Goal: Task Accomplishment & Management: Use online tool/utility

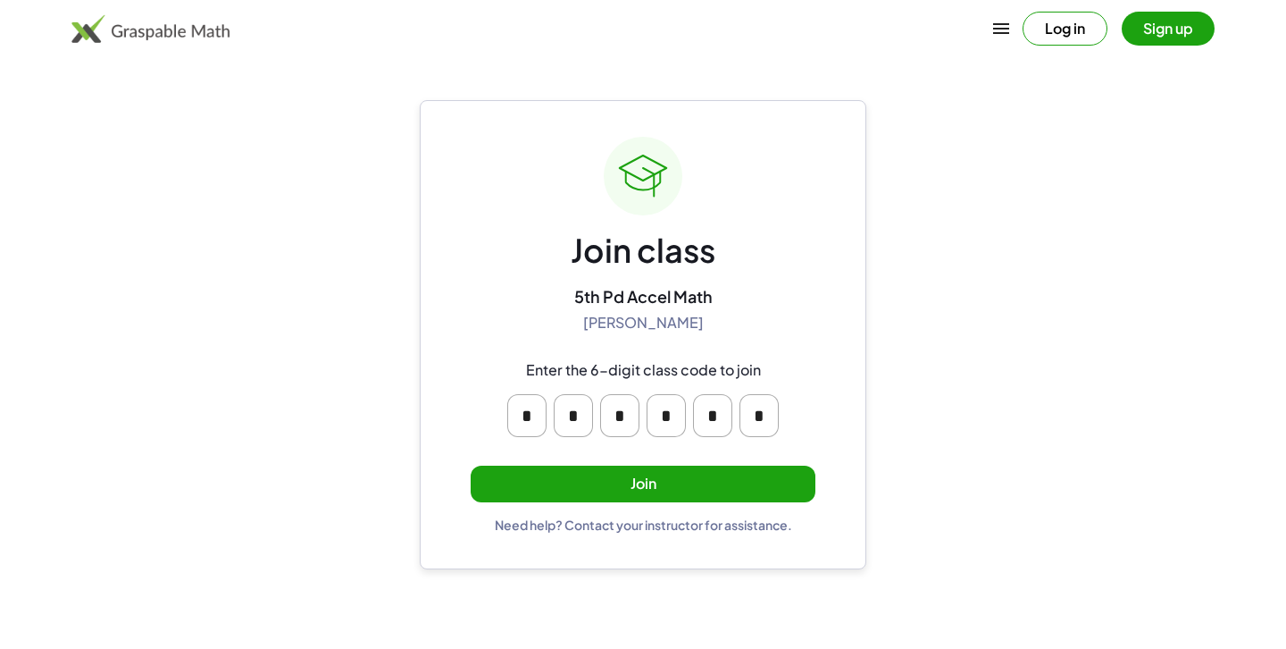
click at [692, 481] on button "Join" at bounding box center [643, 483] width 345 height 37
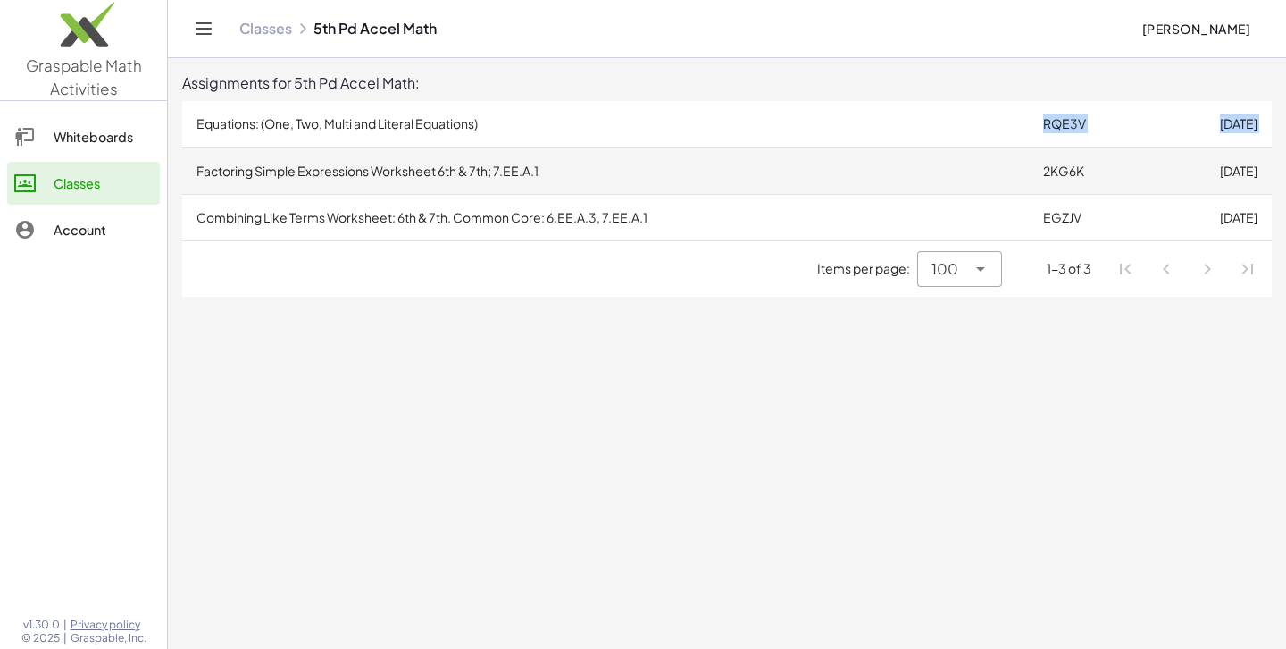
drag, startPoint x: 718, startPoint y: 143, endPoint x: 729, endPoint y: 151, distance: 13.4
click at [729, 151] on tbody "Equations: (One, Two, Multi and Literal Equations) RQE3V [DATE] Factoring Simpl…" at bounding box center [727, 170] width 1090 height 139
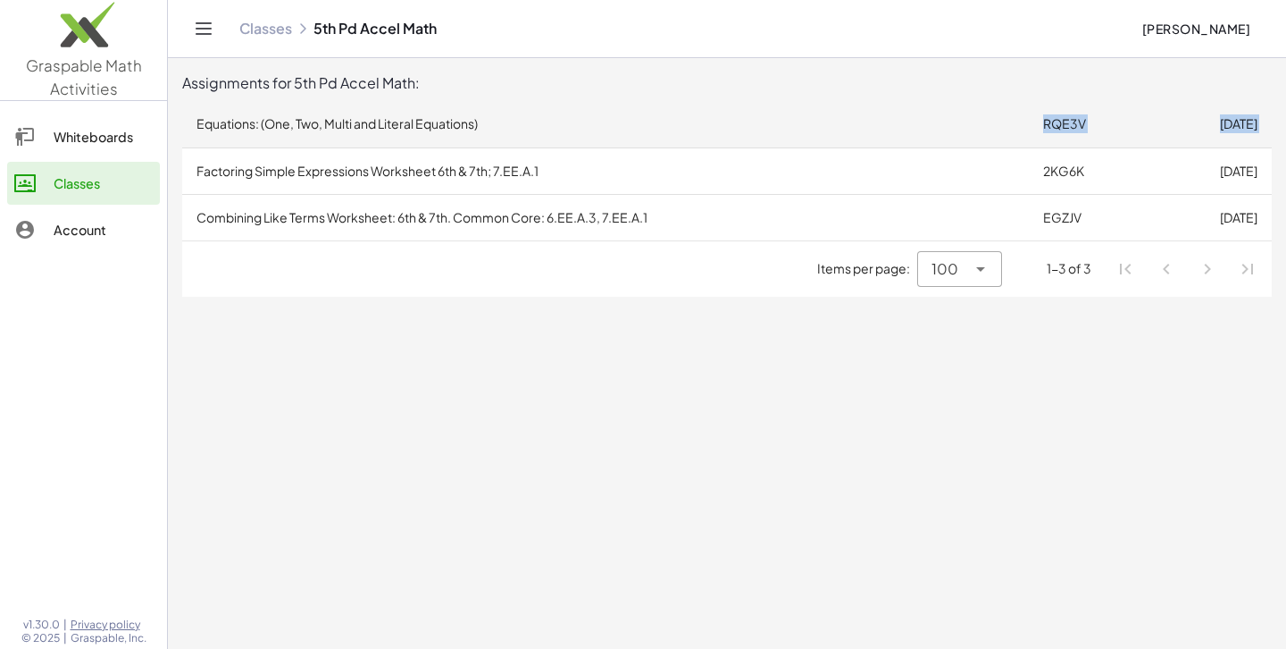
click at [666, 125] on td "Equations: (One, Two, Multi and Literal Equations)" at bounding box center [605, 124] width 847 height 46
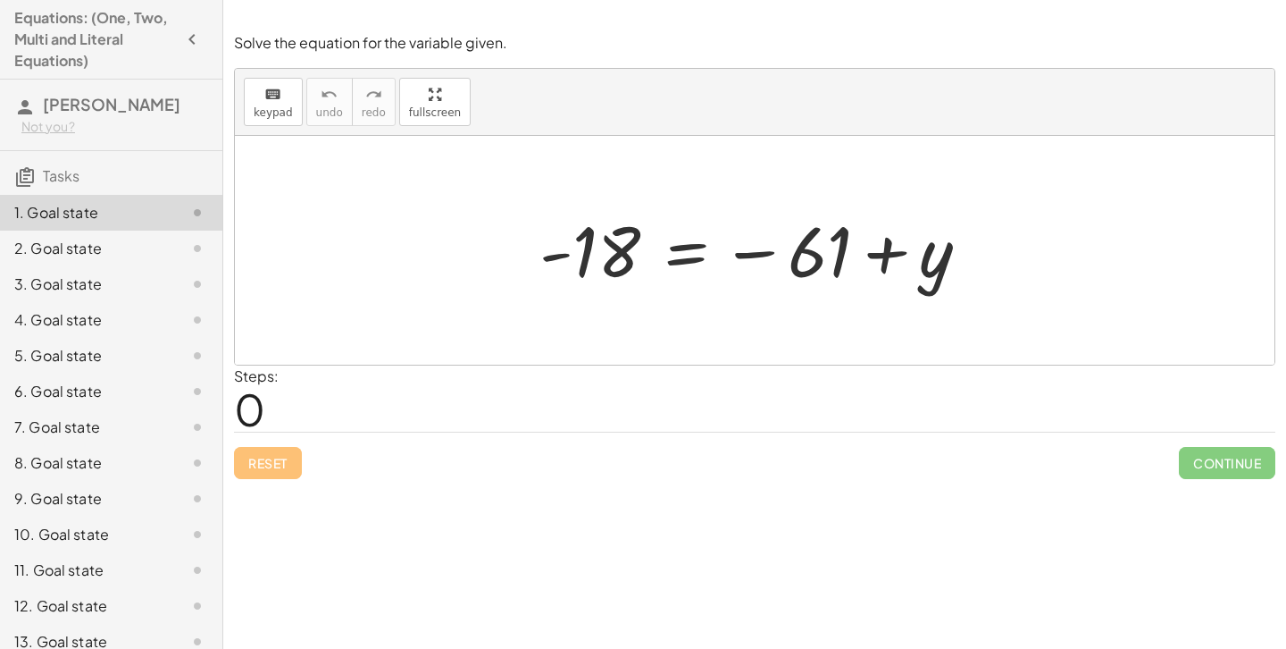
click at [666, 125] on div "keyboard keypad undo [PERSON_NAME] redo fullscreen" at bounding box center [755, 102] width 1040 height 67
click at [583, 248] on div at bounding box center [762, 250] width 462 height 88
click at [254, 408] on span "0" at bounding box center [249, 408] width 31 height 54
click at [279, 395] on div "Steps: 0" at bounding box center [256, 398] width 45 height 66
click at [240, 405] on span "0" at bounding box center [249, 408] width 31 height 54
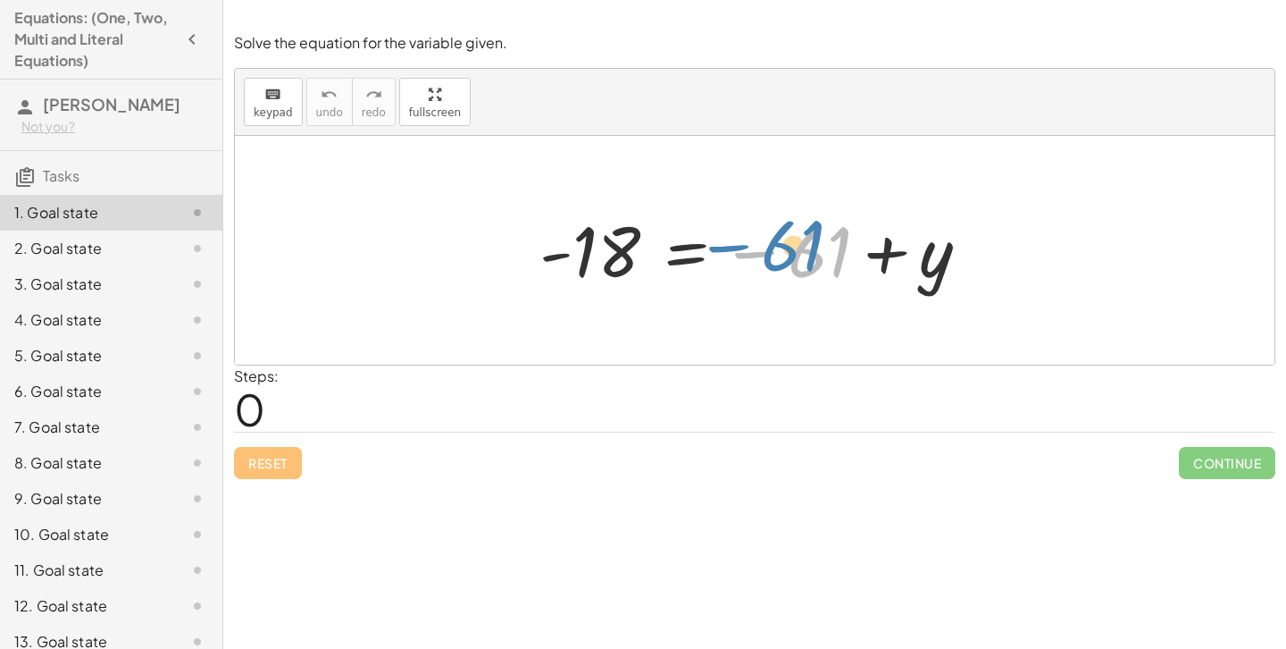
drag, startPoint x: 812, startPoint y: 247, endPoint x: 813, endPoint y: 228, distance: 18.8
click at [813, 228] on div at bounding box center [762, 250] width 462 height 88
drag, startPoint x: 821, startPoint y: 243, endPoint x: 610, endPoint y: 256, distance: 211.2
click at [610, 256] on div at bounding box center [762, 250] width 462 height 88
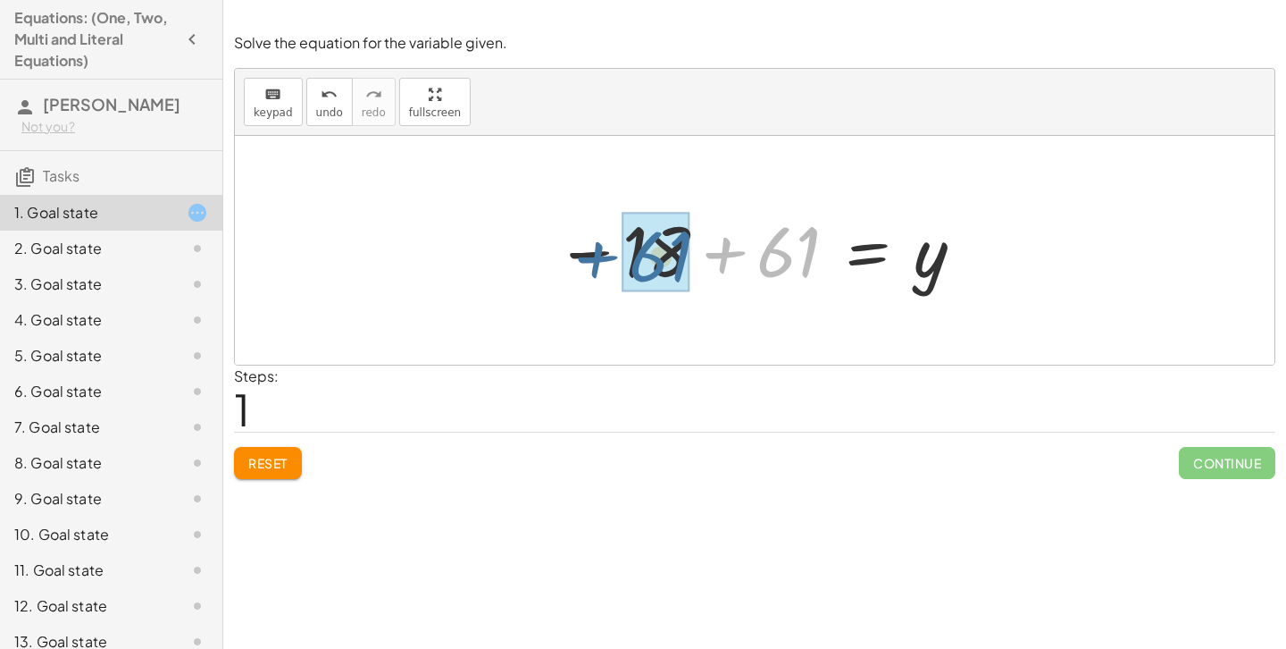
drag, startPoint x: 777, startPoint y: 248, endPoint x: 648, endPoint y: 253, distance: 129.6
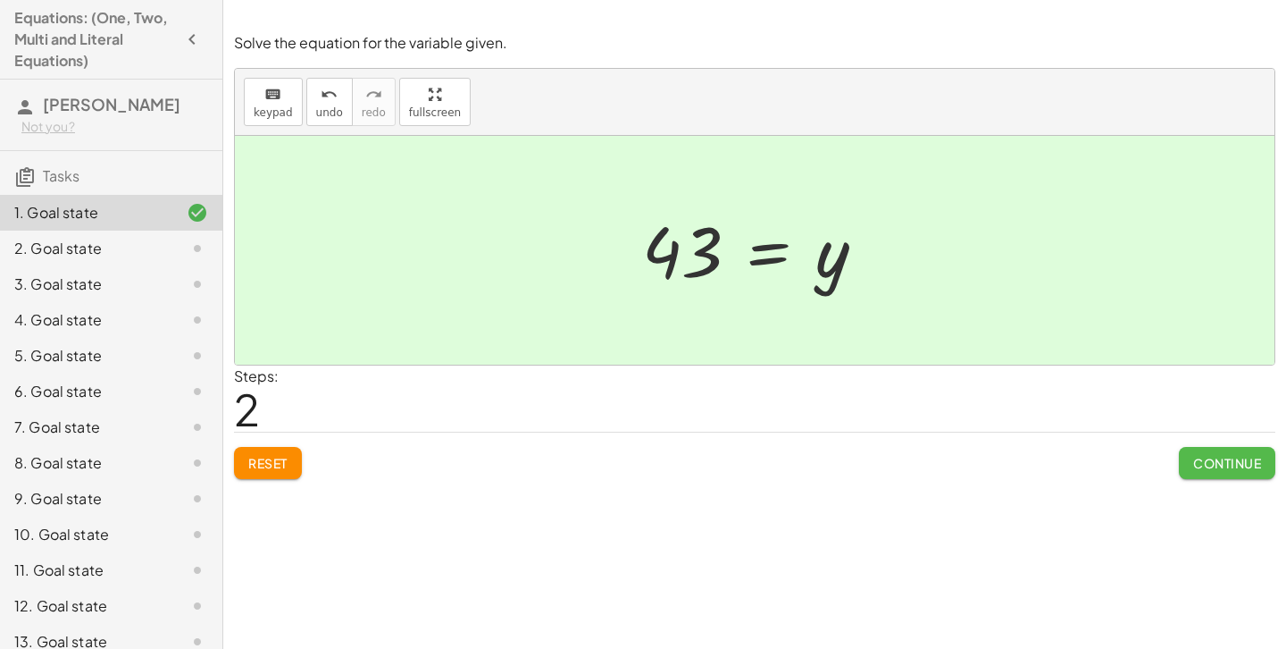
click at [1198, 464] on span "Continue" at bounding box center [1227, 463] width 68 height 16
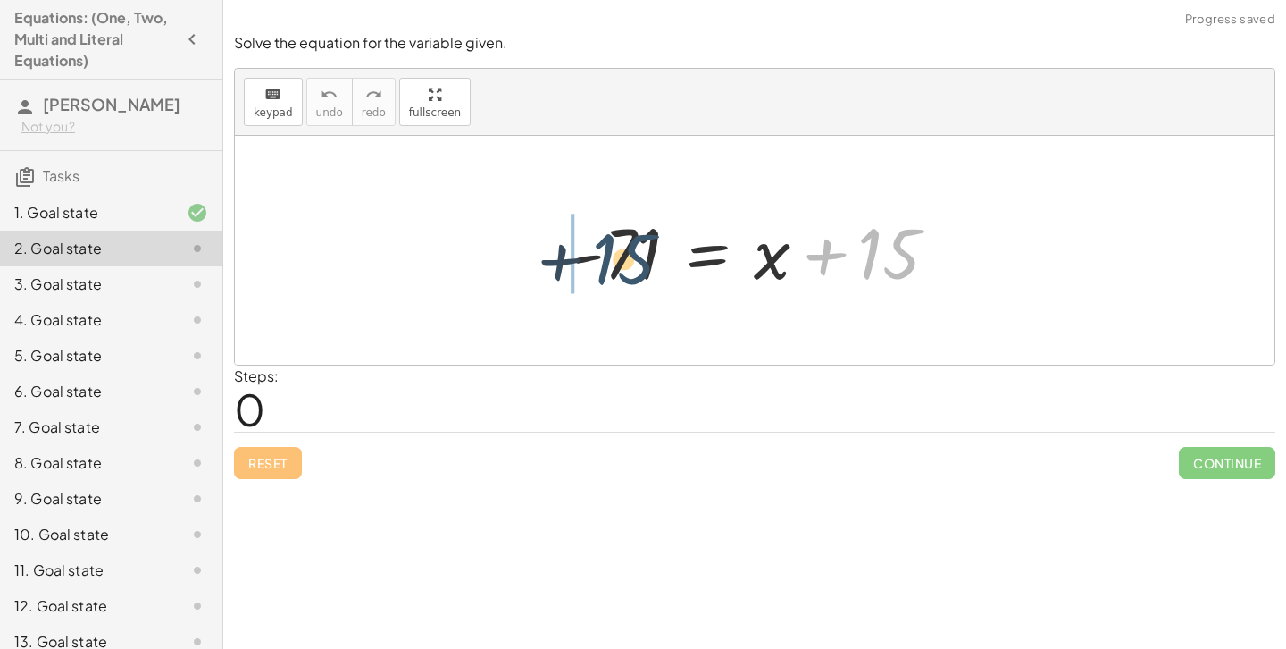
drag, startPoint x: 870, startPoint y: 268, endPoint x: 590, endPoint y: 272, distance: 280.5
click at [590, 272] on div at bounding box center [761, 251] width 399 height 92
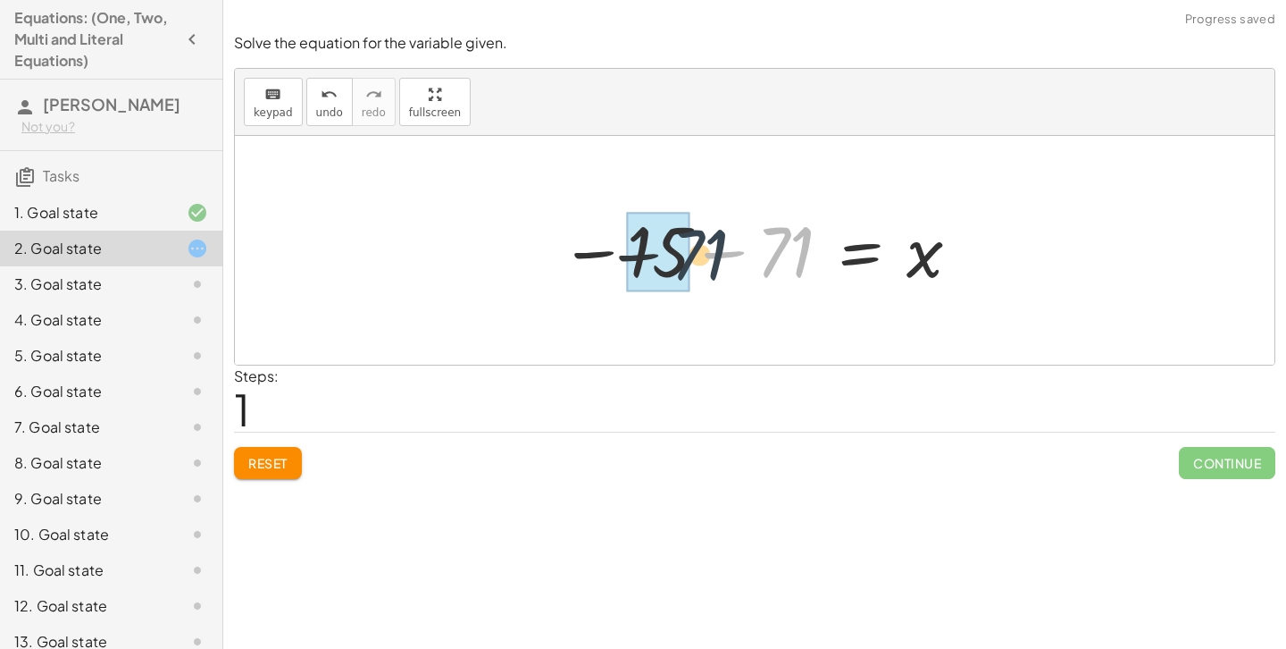
drag, startPoint x: 758, startPoint y: 255, endPoint x: 646, endPoint y: 261, distance: 112.7
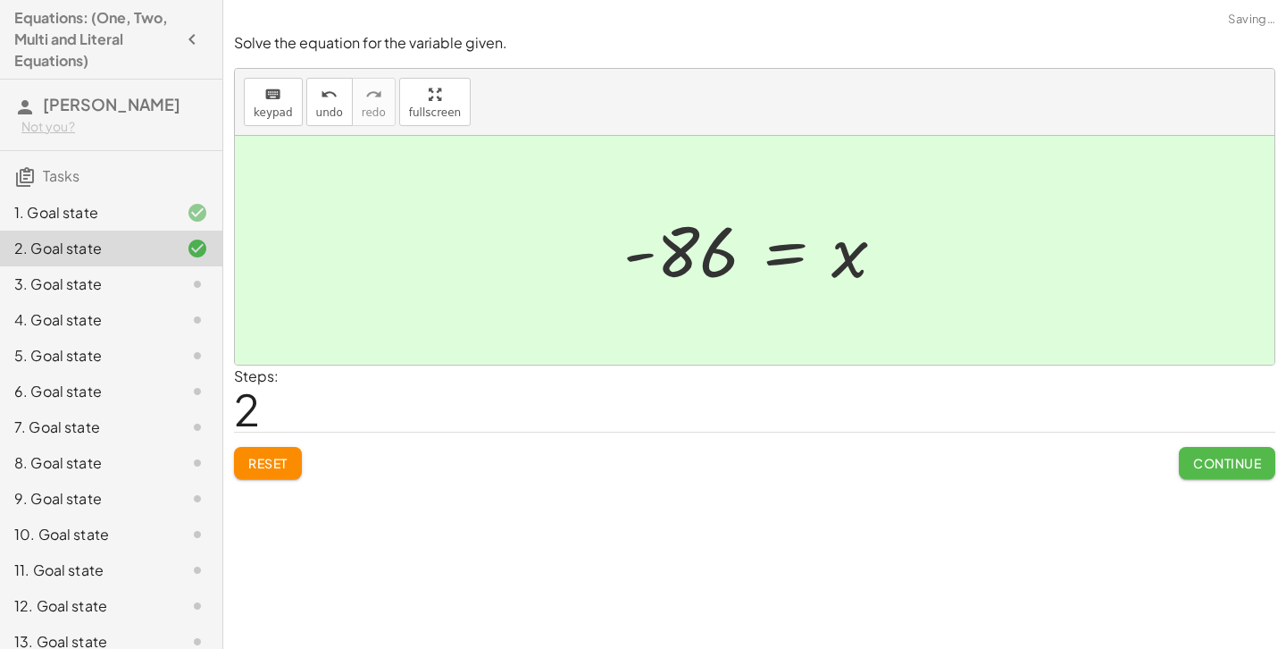
click at [1198, 463] on span "Continue" at bounding box center [1227, 463] width 68 height 16
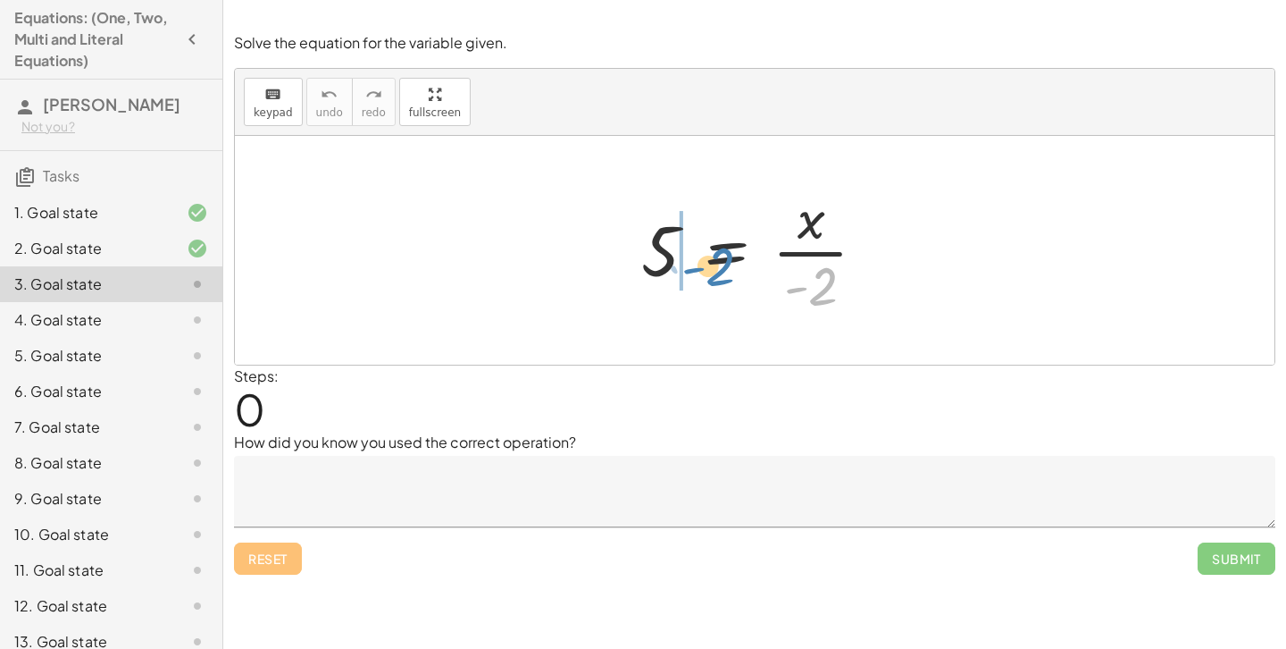
drag, startPoint x: 824, startPoint y: 291, endPoint x: 717, endPoint y: 269, distance: 108.6
click at [717, 269] on div at bounding box center [760, 250] width 257 height 138
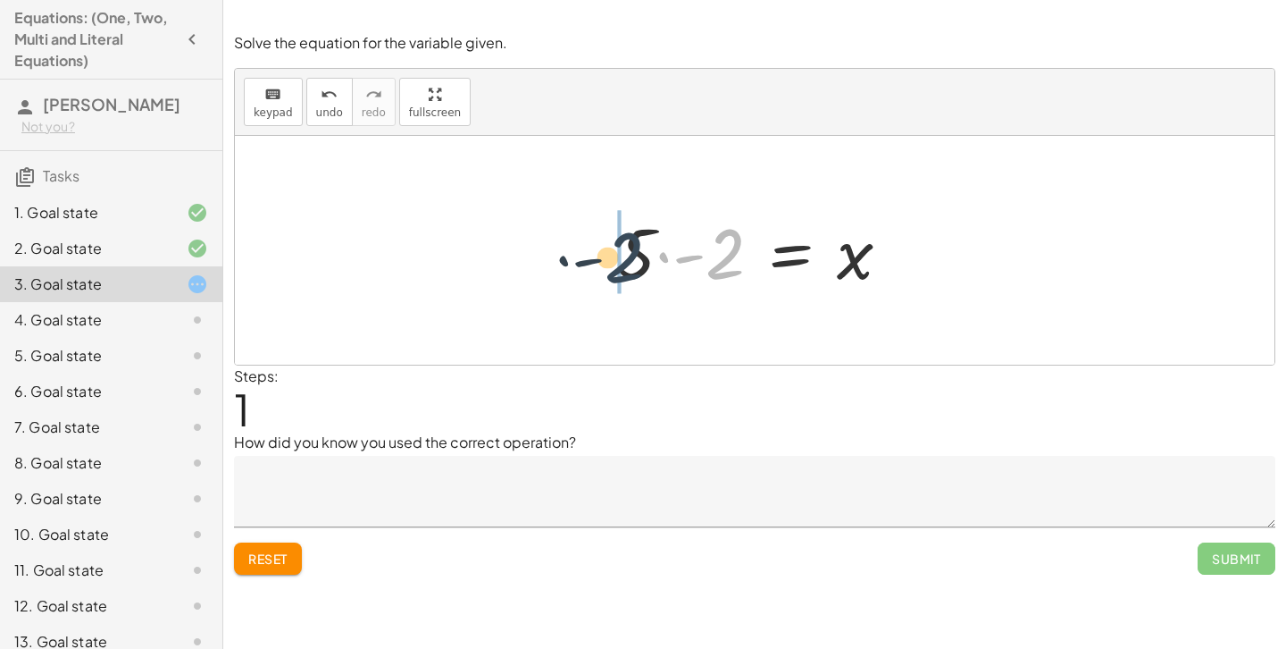
drag, startPoint x: 725, startPoint y: 254, endPoint x: 620, endPoint y: 259, distance: 105.5
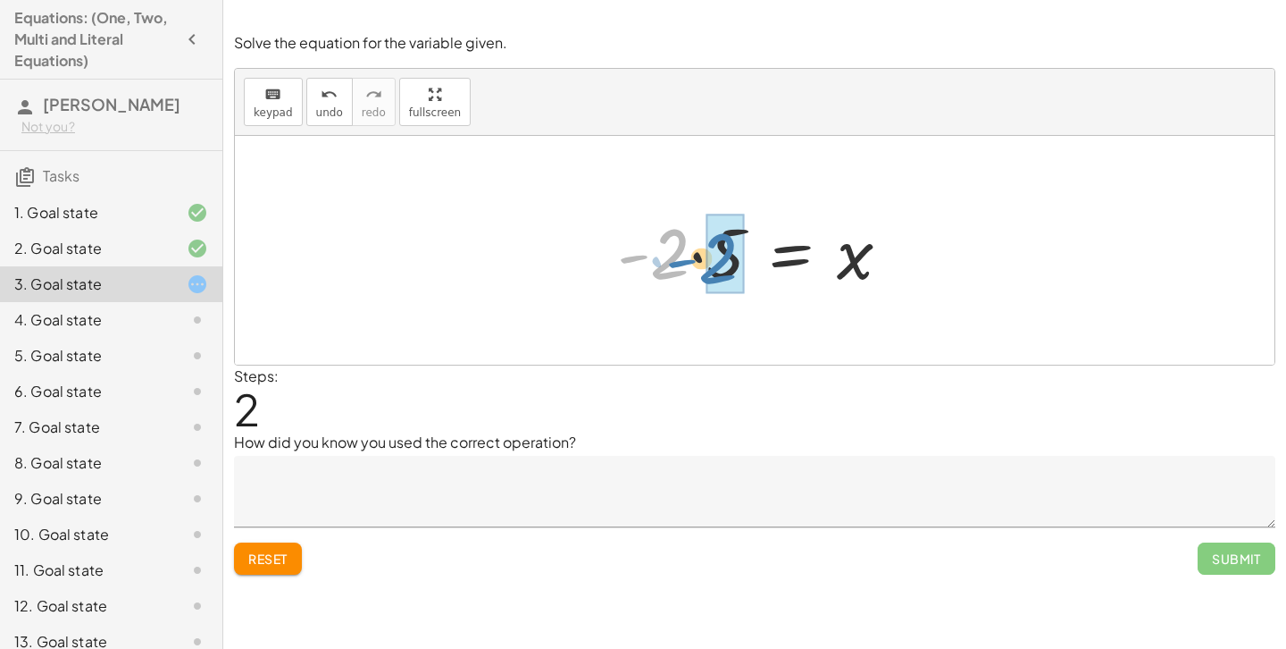
drag, startPoint x: 653, startPoint y: 258, endPoint x: 705, endPoint y: 264, distance: 52.1
click at [705, 264] on div at bounding box center [761, 251] width 306 height 92
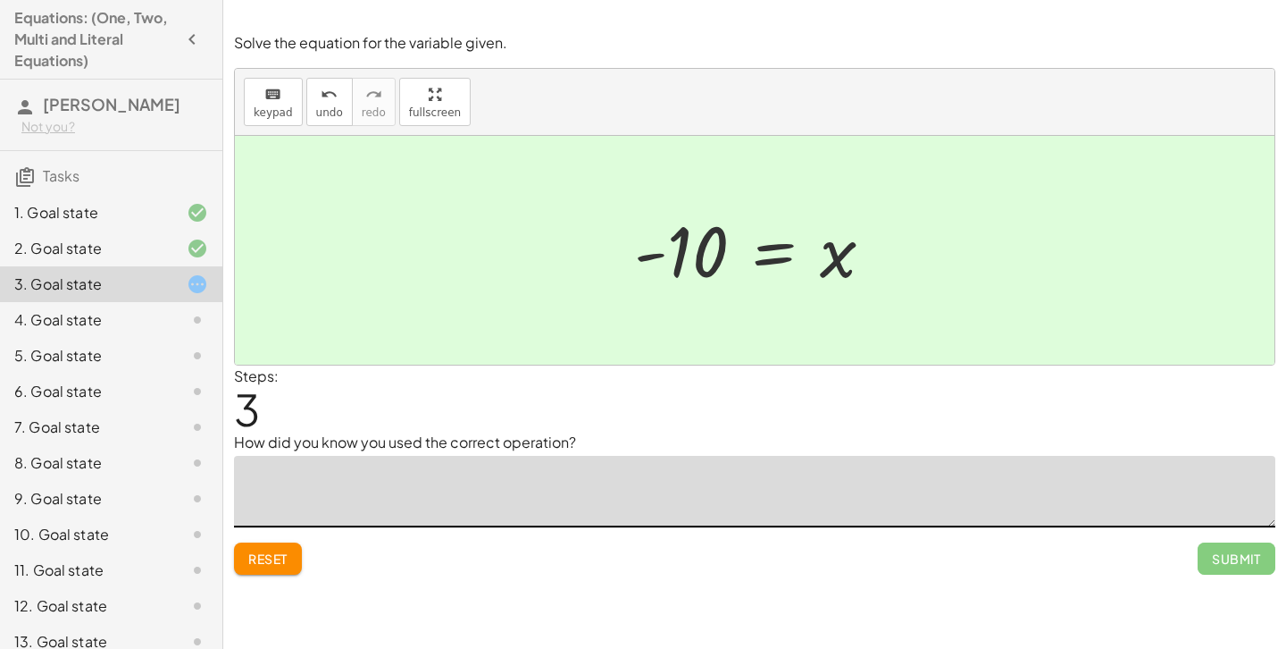
click at [1067, 480] on textarea at bounding box center [755, 491] width 1042 height 71
type textarea "*"
click at [309, 483] on textarea "**********" at bounding box center [755, 491] width 1042 height 71
click at [425, 483] on textarea "**********" at bounding box center [755, 491] width 1042 height 71
click at [556, 485] on textarea "**********" at bounding box center [755, 491] width 1042 height 71
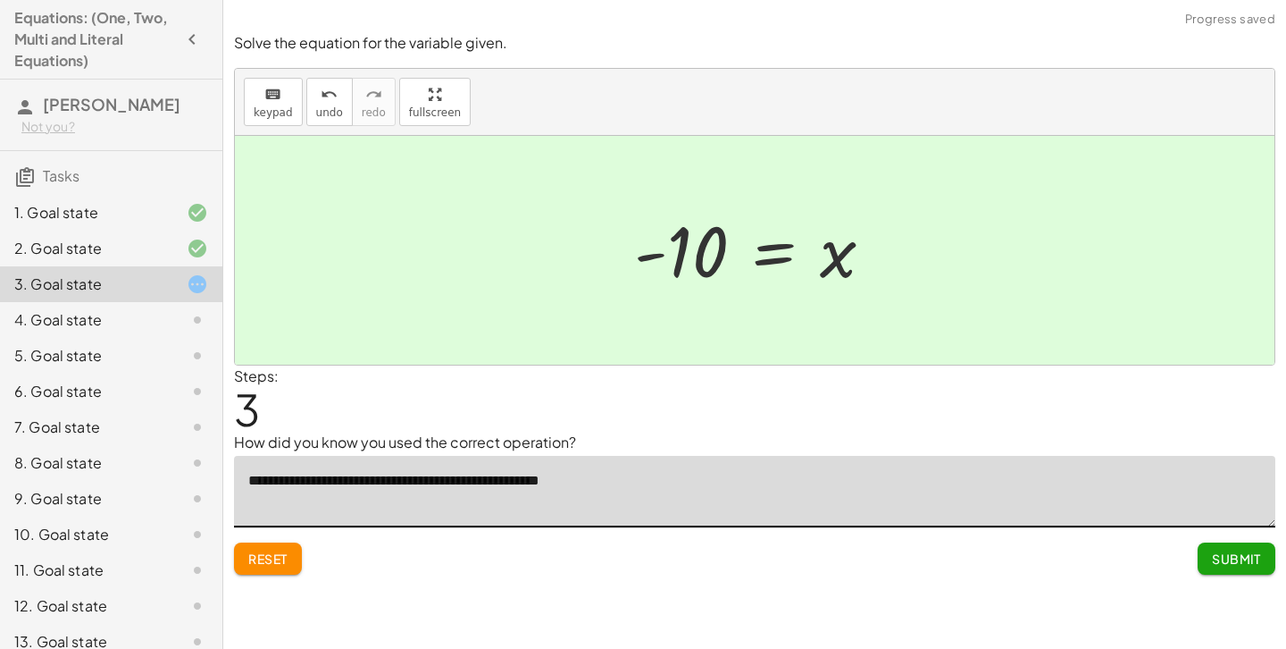
click at [594, 484] on textarea "**********" at bounding box center [755, 491] width 1042 height 71
click at [565, 483] on textarea "**********" at bounding box center [755, 491] width 1042 height 71
click at [556, 483] on textarea "**********" at bounding box center [755, 491] width 1042 height 71
click at [623, 487] on textarea "**********" at bounding box center [755, 491] width 1042 height 71
click at [549, 484] on textarea "**********" at bounding box center [755, 491] width 1042 height 71
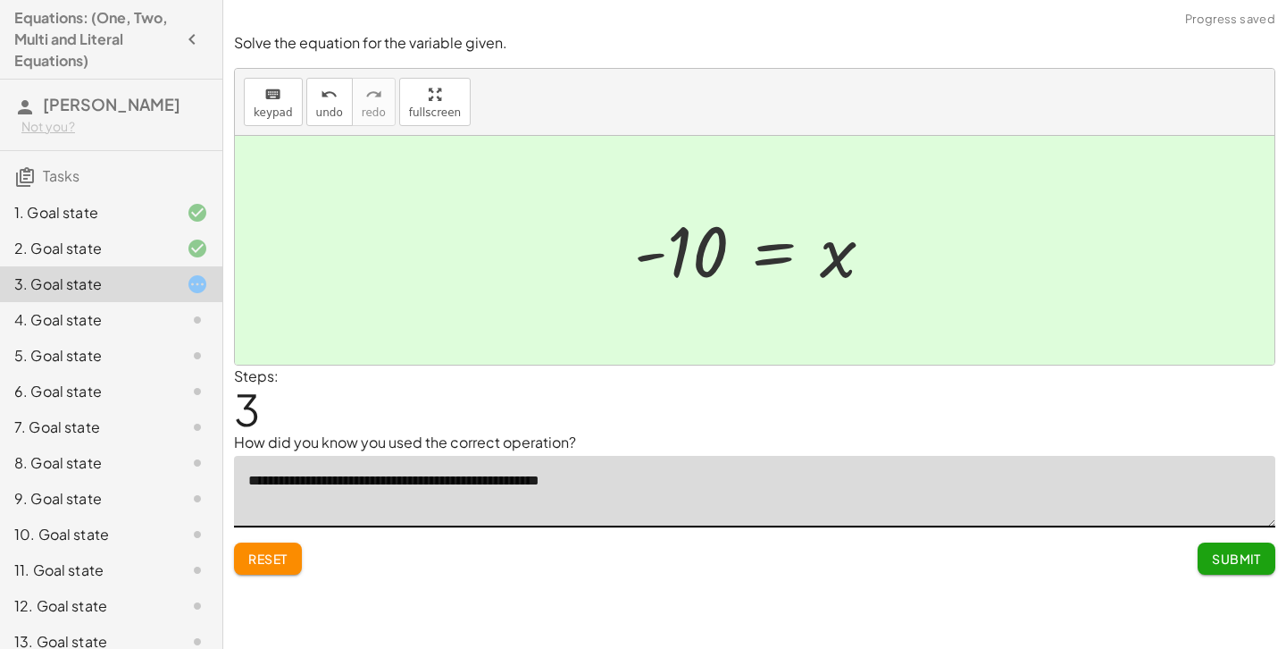
click at [581, 481] on textarea "**********" at bounding box center [755, 491] width 1042 height 71
click at [590, 482] on textarea "**********" at bounding box center [755, 491] width 1042 height 71
drag, startPoint x: 580, startPoint y: 481, endPoint x: 555, endPoint y: 455, distance: 36.7
click at [554, 455] on div "**********" at bounding box center [755, 479] width 1042 height 96
click at [640, 482] on textarea "**********" at bounding box center [755, 491] width 1042 height 71
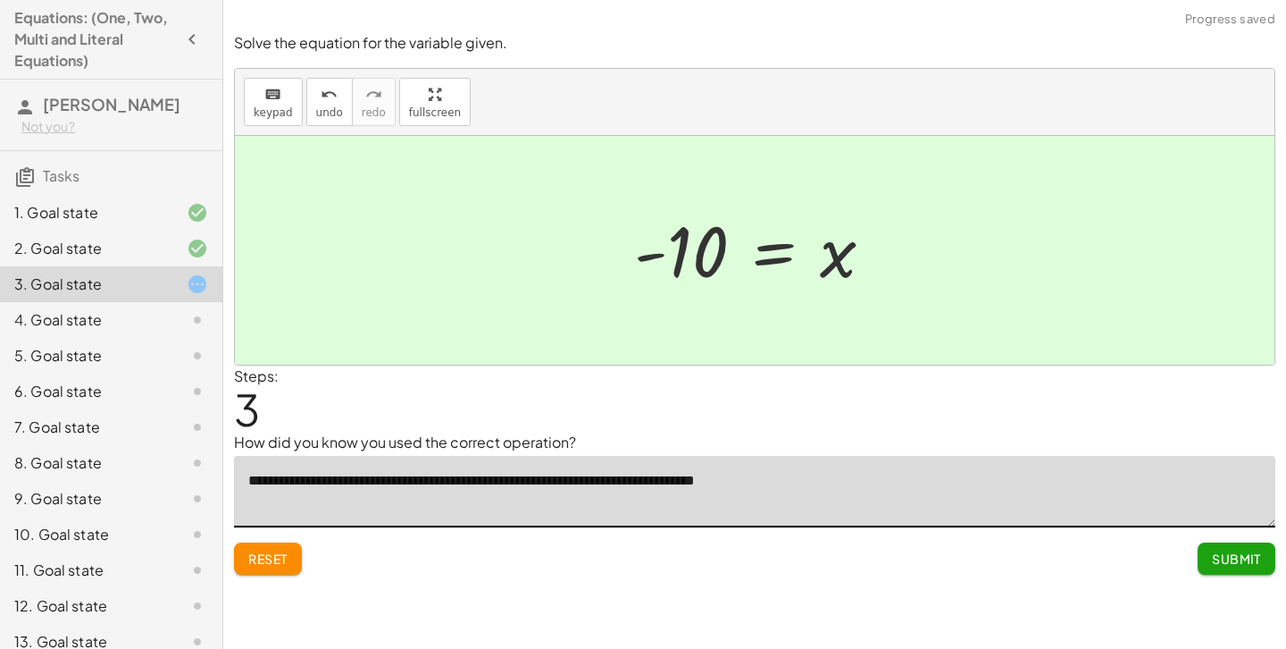
click at [660, 483] on textarea "**********" at bounding box center [755, 491] width 1042 height 71
click at [975, 496] on textarea "**********" at bounding box center [755, 491] width 1042 height 71
type textarea "**********"
click at [1228, 565] on span "Submit" at bounding box center [1236, 558] width 49 height 16
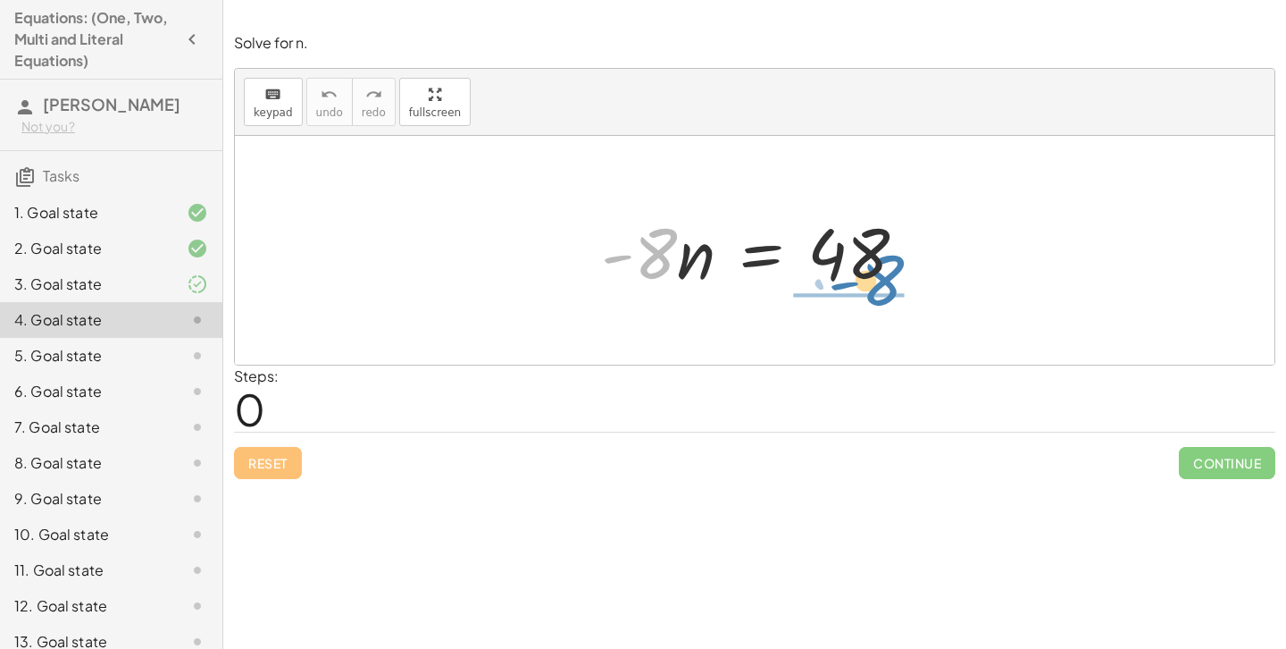
drag, startPoint x: 663, startPoint y: 249, endPoint x: 890, endPoint y: 276, distance: 228.5
click at [890, 276] on div at bounding box center [761, 251] width 339 height 92
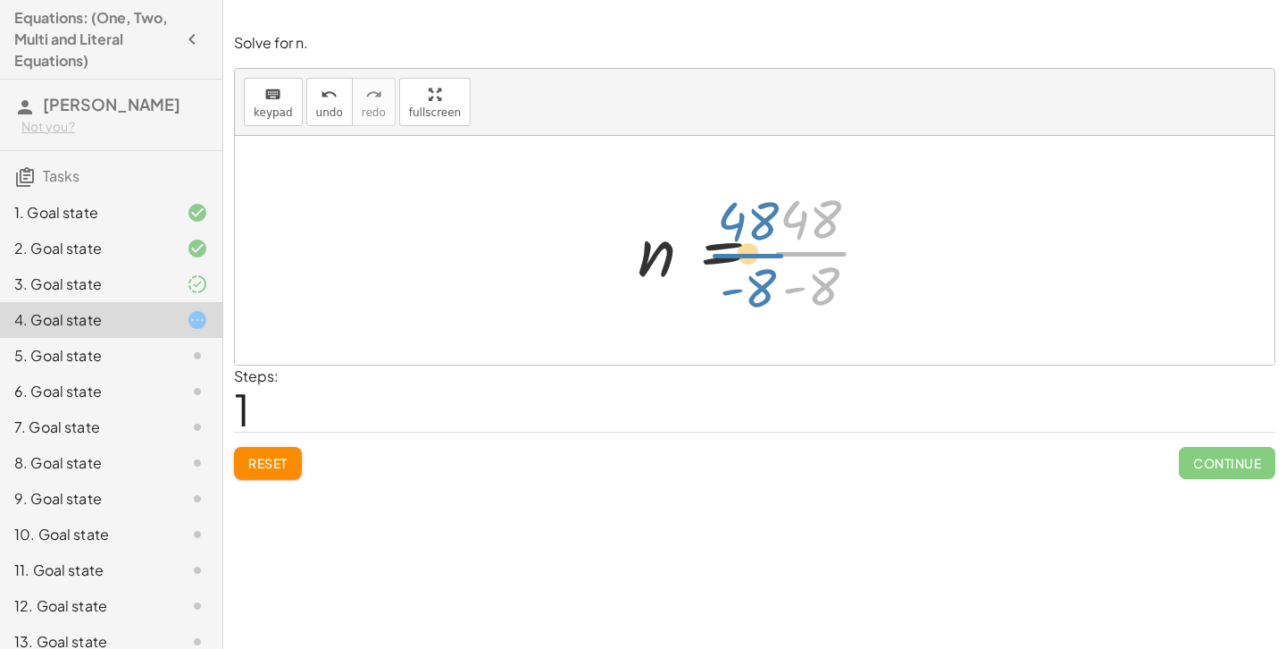
drag, startPoint x: 817, startPoint y: 239, endPoint x: 784, endPoint y: 241, distance: 33.1
click at [766, 241] on div at bounding box center [761, 250] width 265 height 138
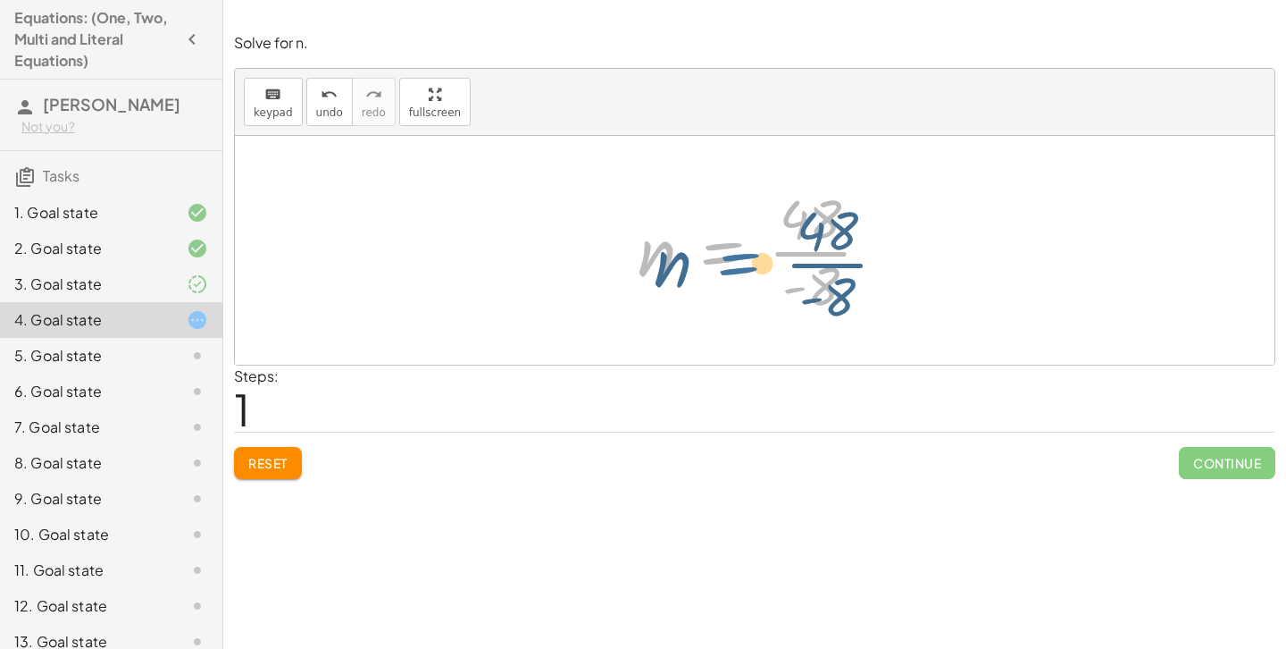
click at [721, 255] on div at bounding box center [761, 250] width 265 height 138
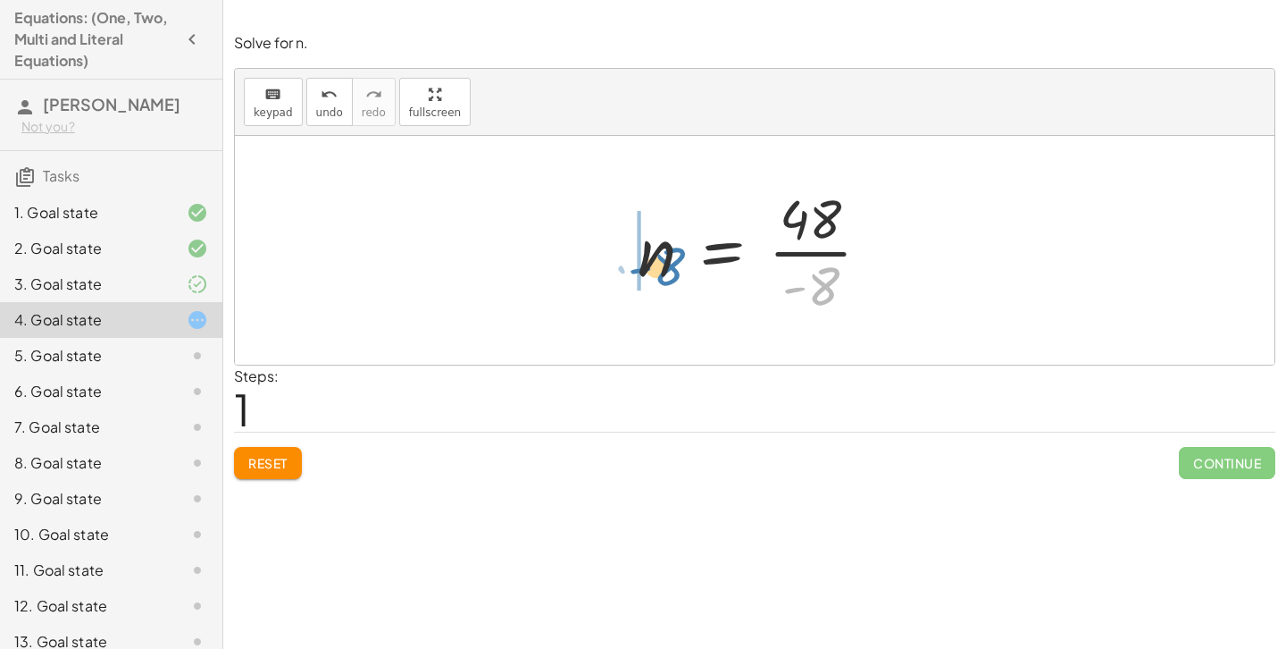
drag, startPoint x: 822, startPoint y: 282, endPoint x: 665, endPoint y: 263, distance: 157.5
click at [665, 263] on div at bounding box center [761, 250] width 265 height 138
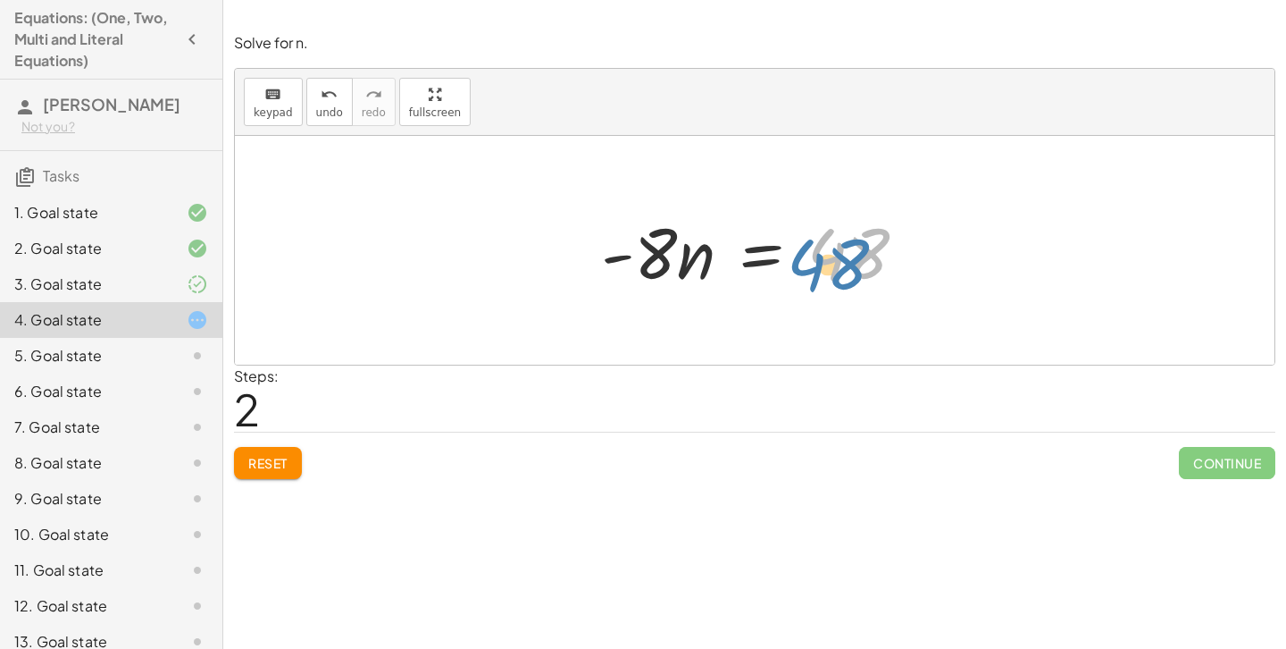
drag, startPoint x: 858, startPoint y: 251, endPoint x: 845, endPoint y: 261, distance: 15.9
click at [845, 261] on div at bounding box center [761, 251] width 339 height 92
drag, startPoint x: 654, startPoint y: 261, endPoint x: 647, endPoint y: 254, distance: 10.1
click at [647, 254] on div at bounding box center [761, 251] width 339 height 92
drag, startPoint x: 688, startPoint y: 264, endPoint x: 863, endPoint y: 283, distance: 176.2
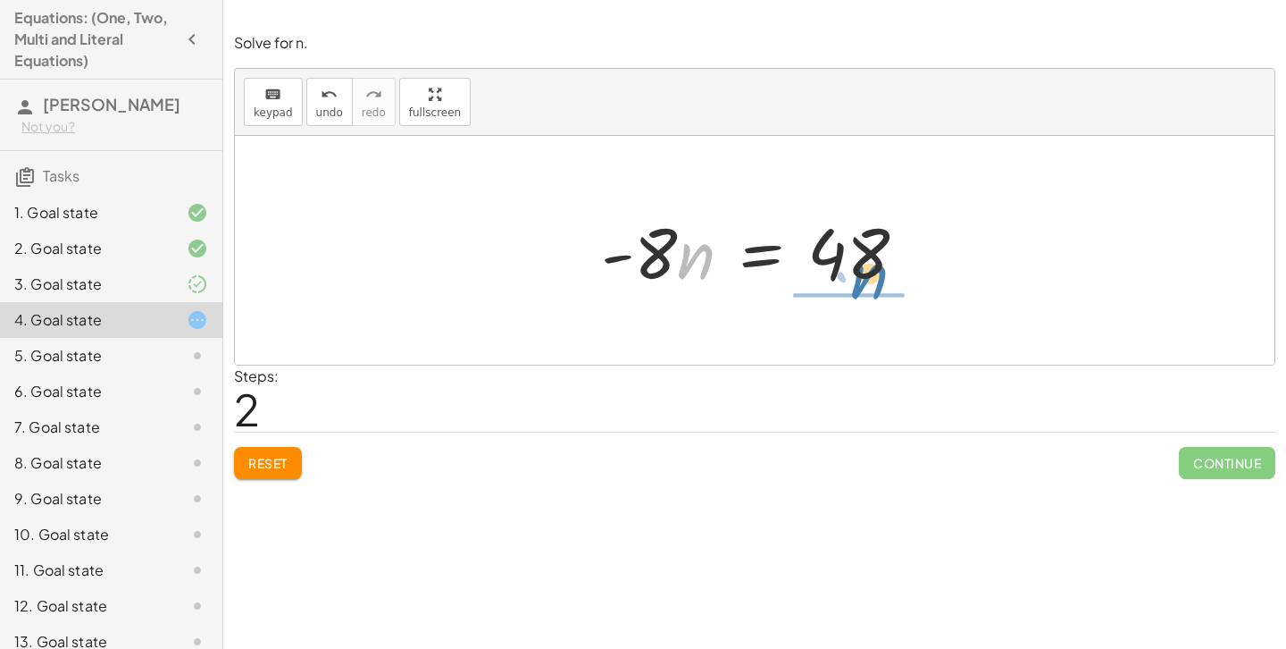
click at [863, 283] on div at bounding box center [761, 251] width 339 height 92
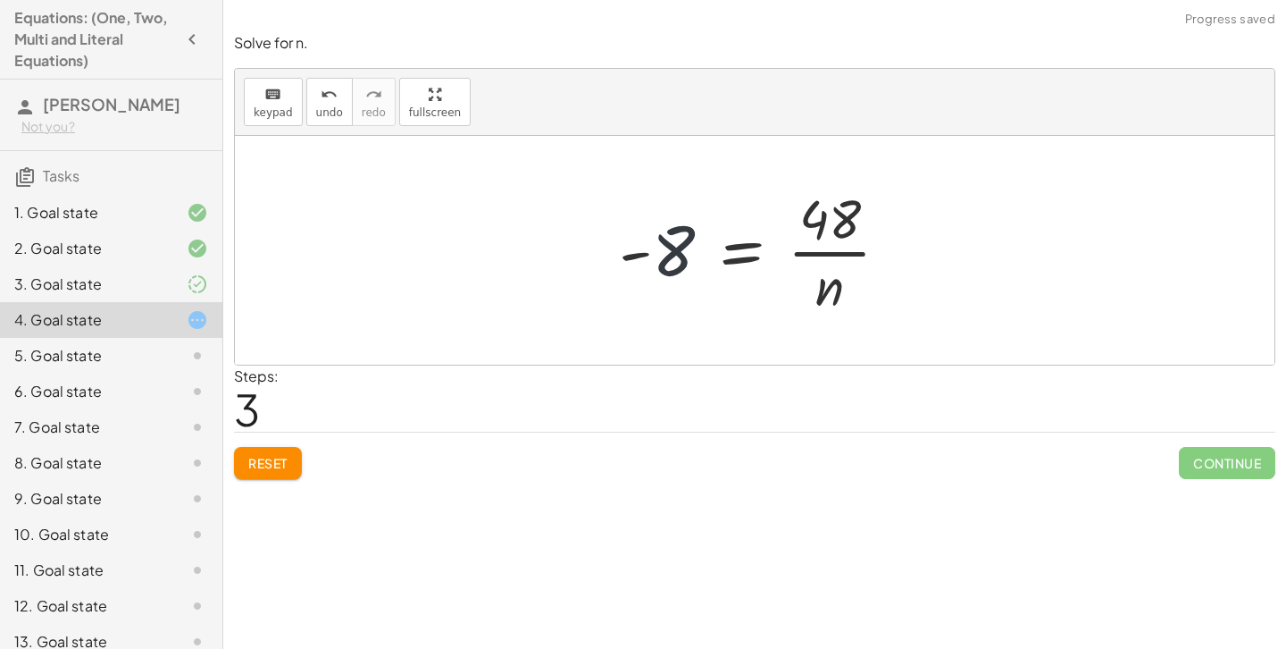
click at [674, 244] on div at bounding box center [761, 250] width 303 height 138
click at [325, 107] on span "undo" at bounding box center [329, 112] width 27 height 13
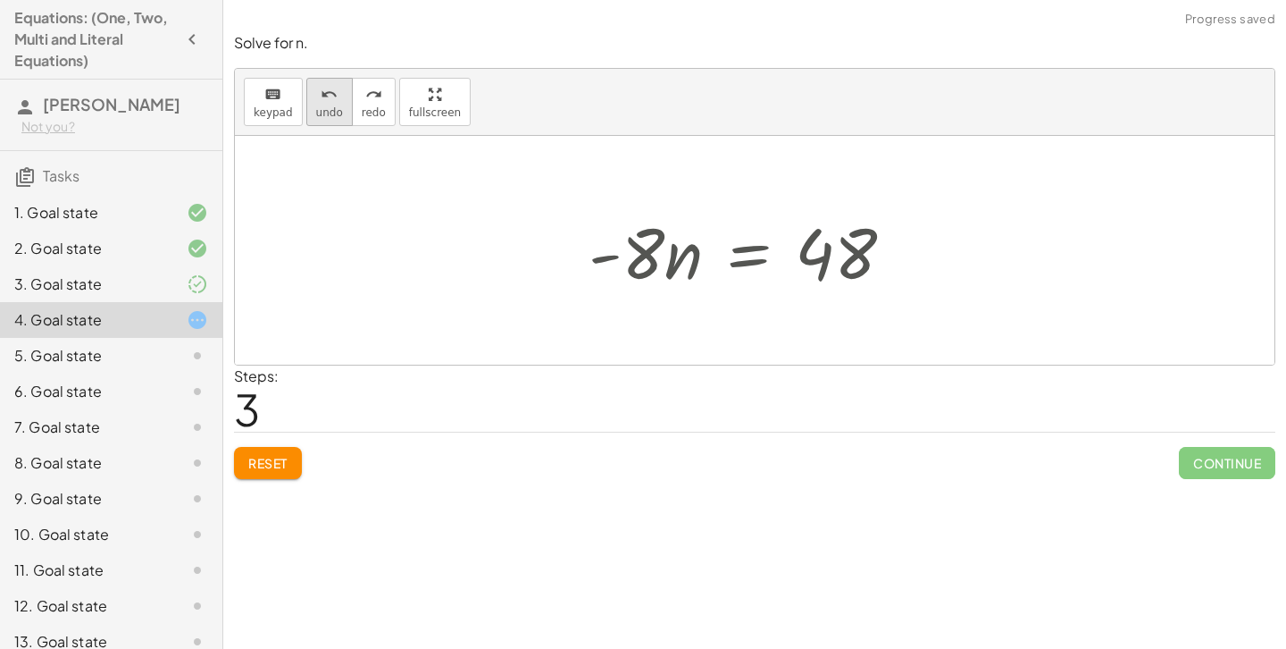
click at [325, 107] on span "undo" at bounding box center [329, 112] width 27 height 13
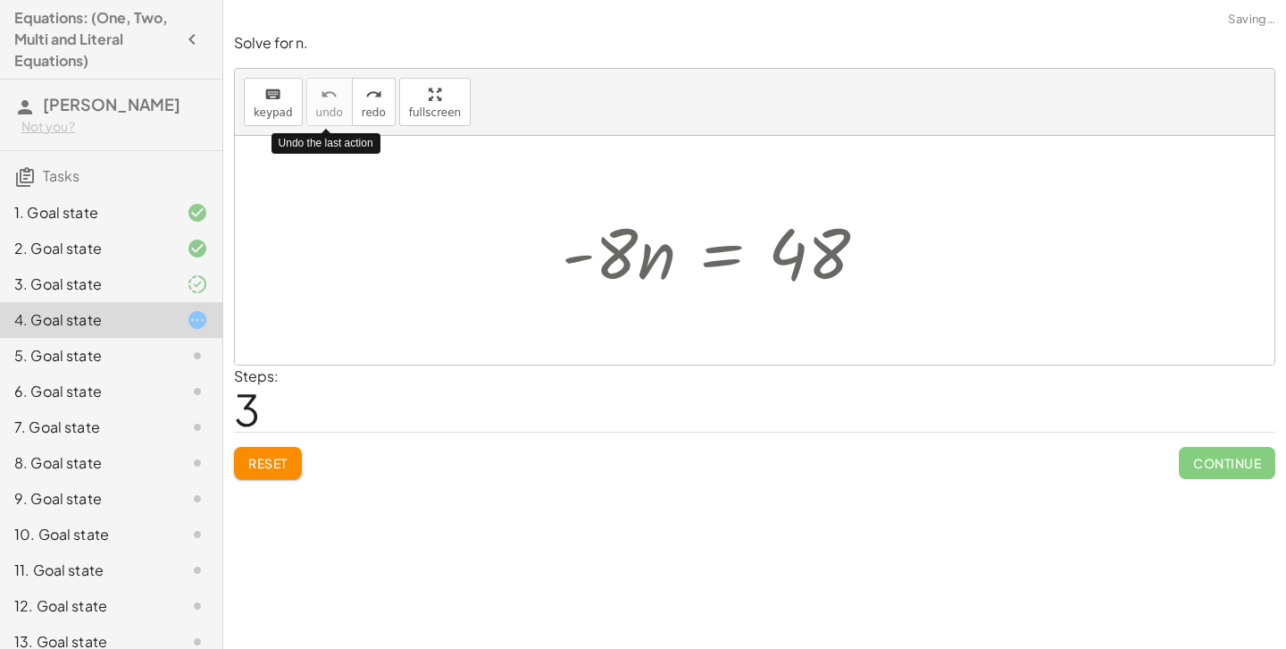
click at [325, 107] on span "undo" at bounding box center [329, 112] width 27 height 13
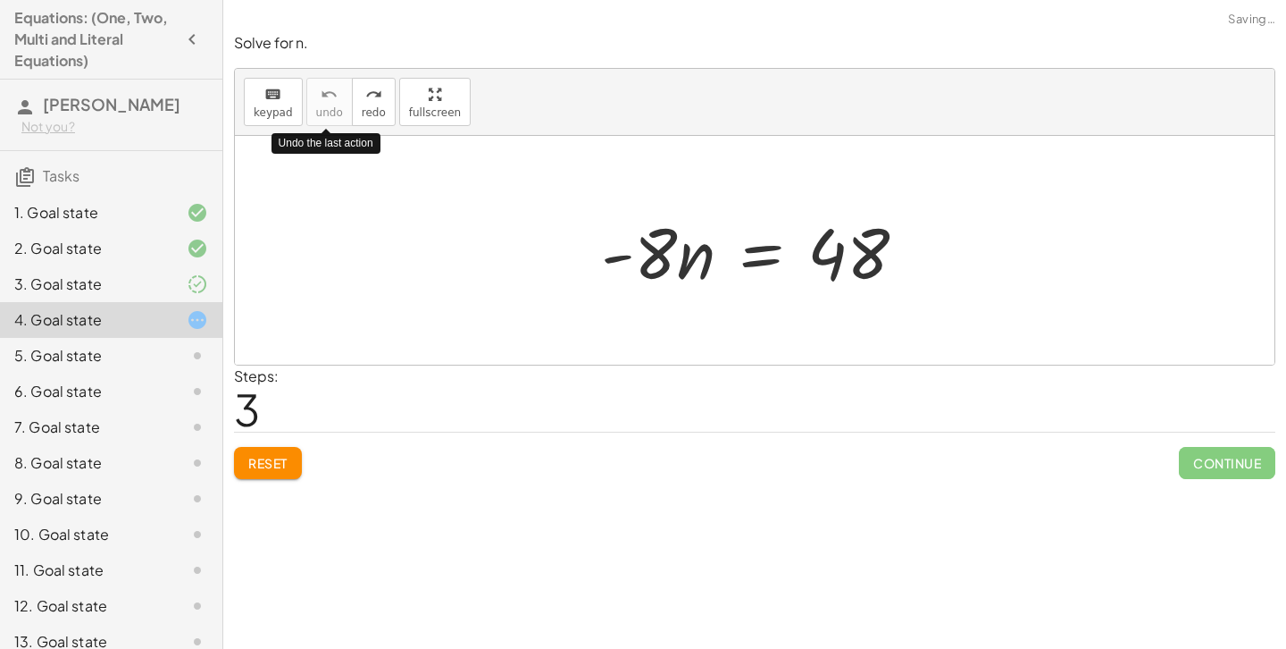
click at [325, 107] on span "undo" at bounding box center [329, 112] width 27 height 13
click at [269, 456] on span "Reset" at bounding box center [267, 463] width 39 height 16
click at [269, 456] on div "Reset Continue" at bounding box center [755, 454] width 1042 height 47
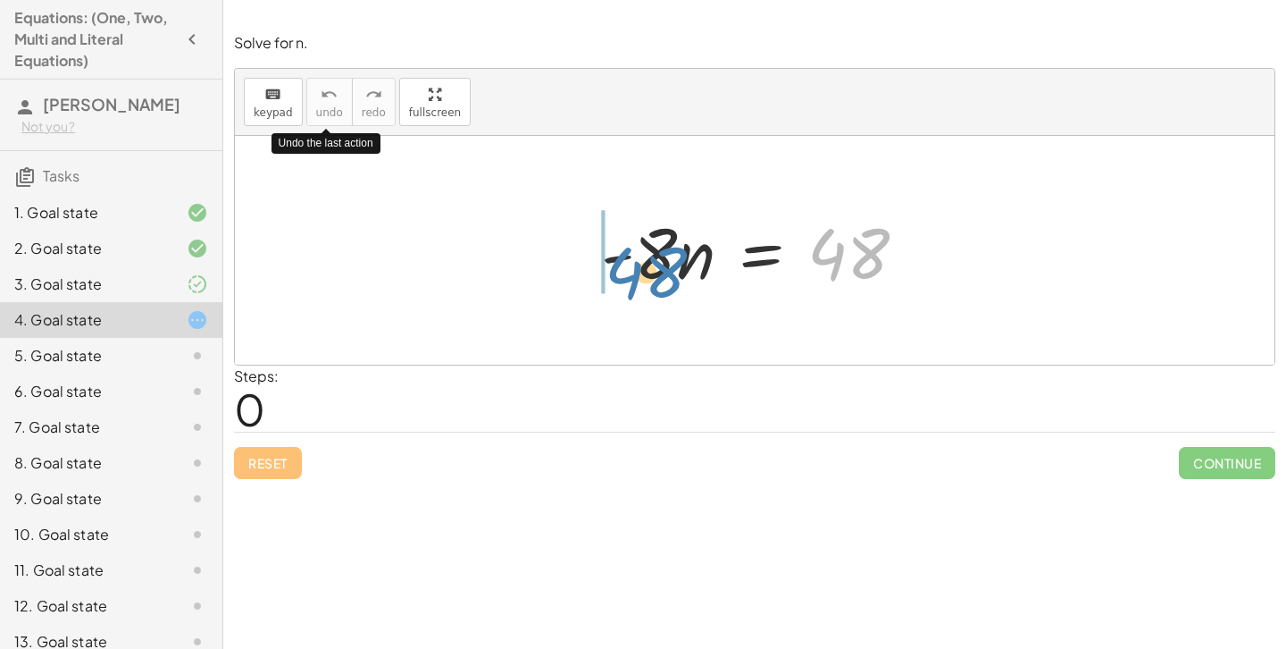
drag, startPoint x: 852, startPoint y: 266, endPoint x: 651, endPoint y: 283, distance: 201.7
click at [651, 283] on div at bounding box center [761, 251] width 339 height 92
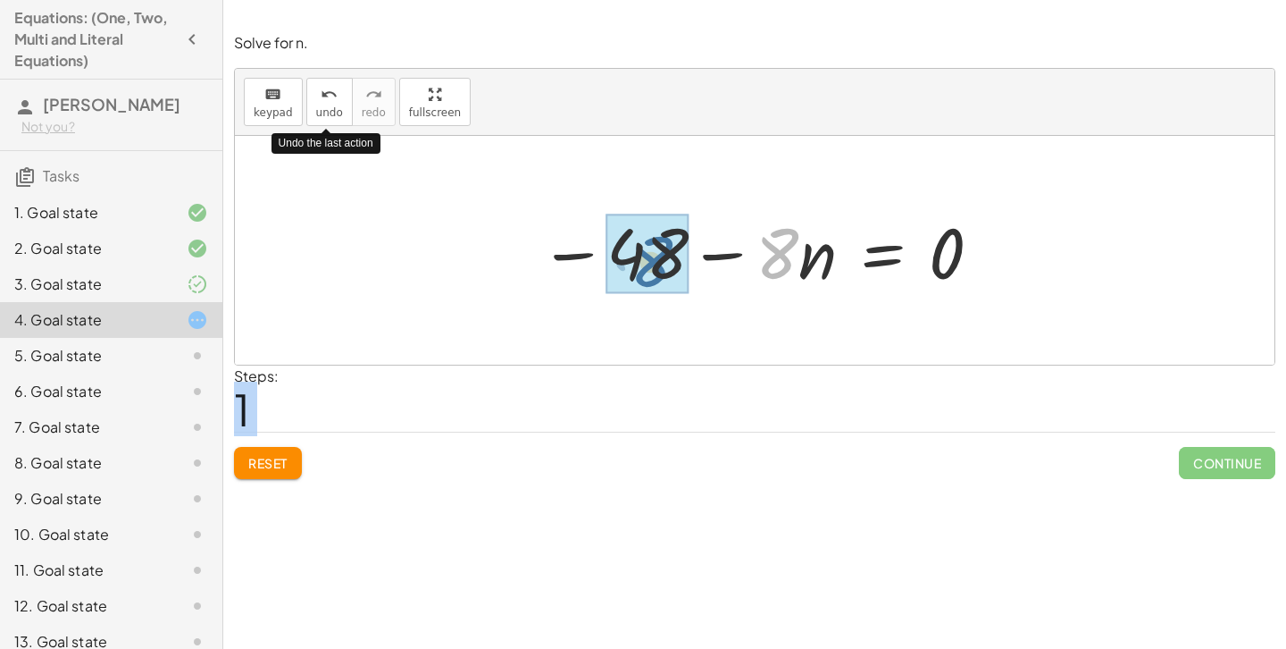
drag, startPoint x: 767, startPoint y: 244, endPoint x: 635, endPoint y: 252, distance: 132.4
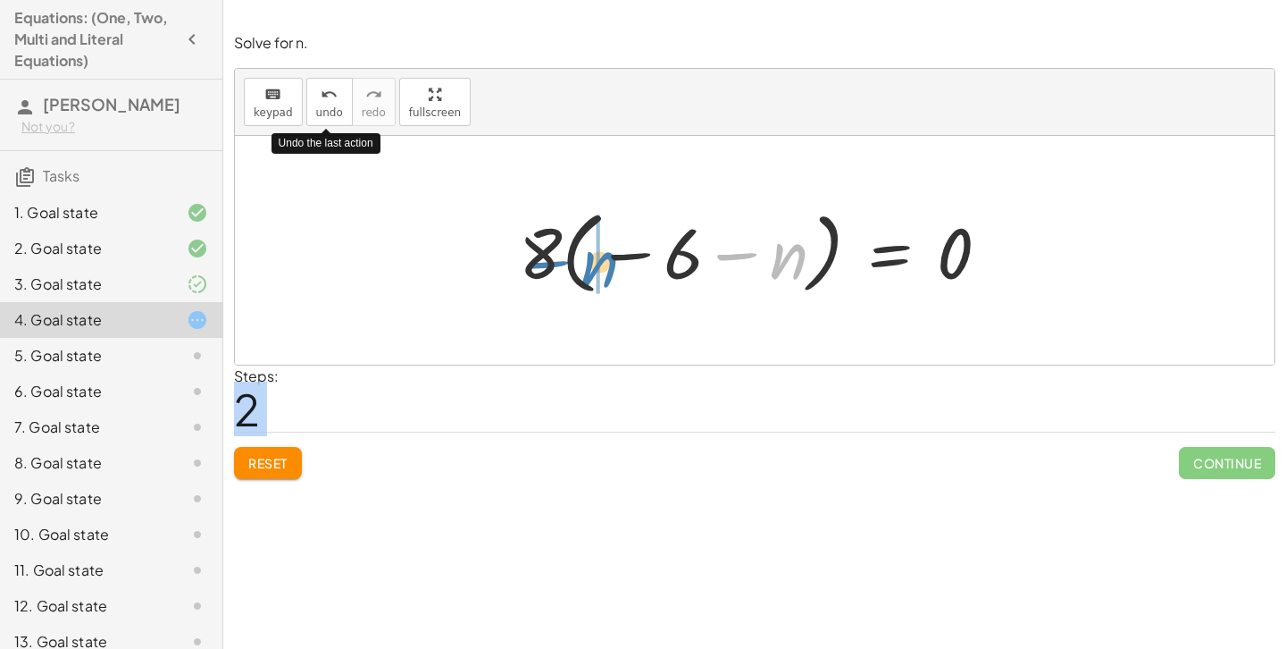
drag, startPoint x: 774, startPoint y: 253, endPoint x: 596, endPoint y: 257, distance: 177.8
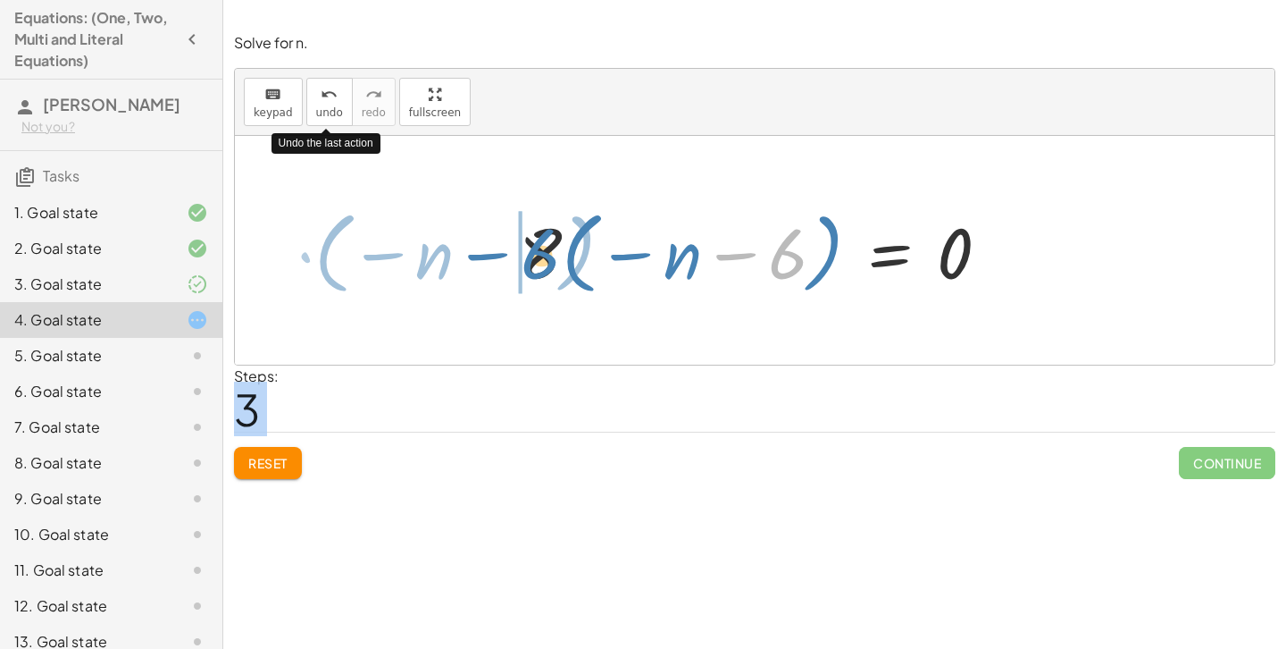
drag, startPoint x: 791, startPoint y: 264, endPoint x: 544, endPoint y: 264, distance: 247.4
click at [544, 264] on div at bounding box center [761, 250] width 503 height 99
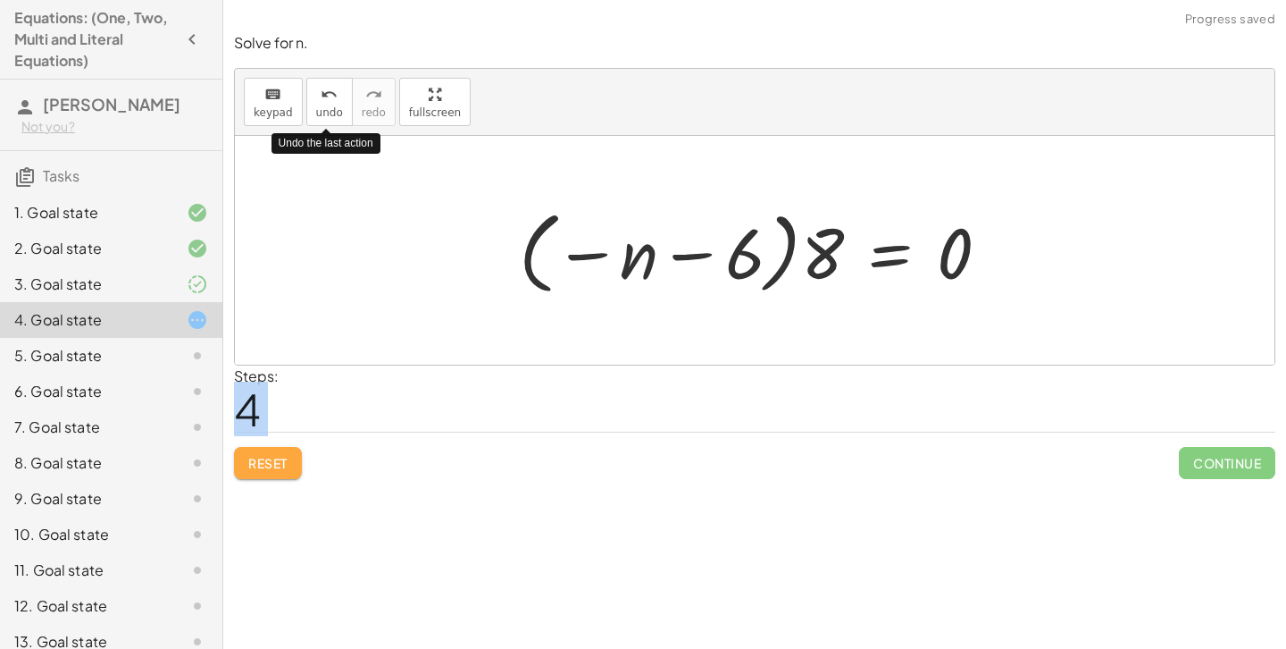
click at [283, 447] on button "Reset" at bounding box center [268, 463] width 68 height 32
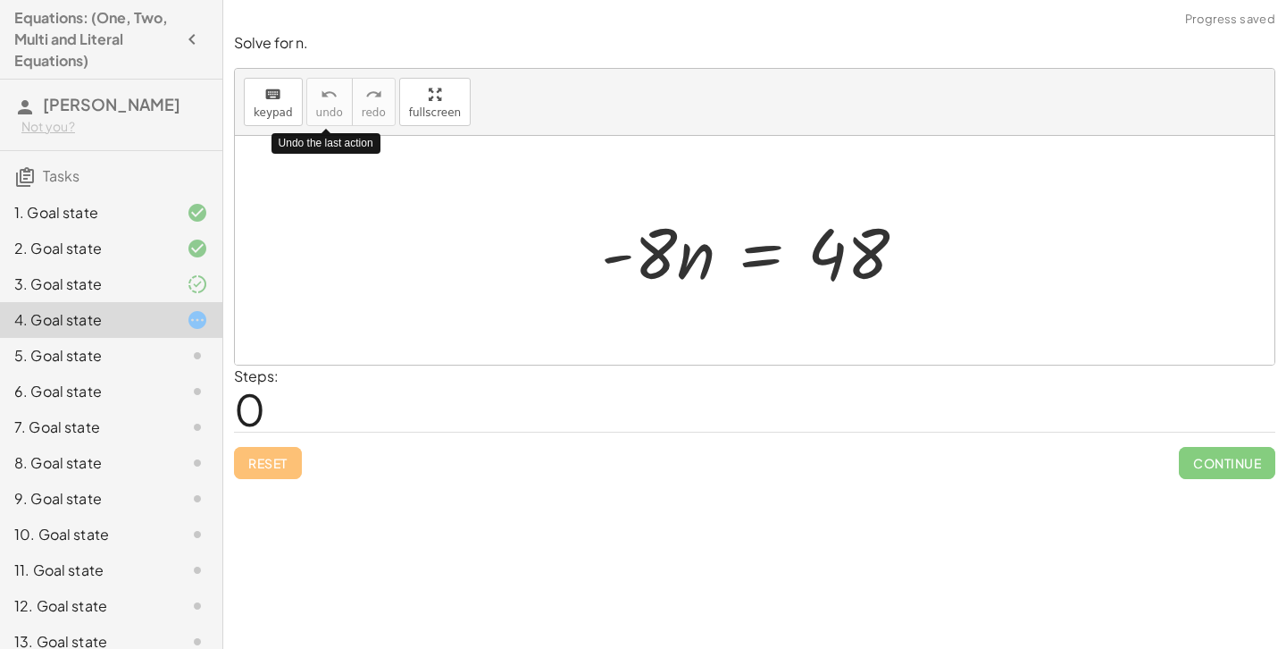
click at [642, 380] on div "Steps: 0" at bounding box center [755, 398] width 1042 height 66
drag, startPoint x: 844, startPoint y: 265, endPoint x: 901, endPoint y: 303, distance: 68.4
drag, startPoint x: 644, startPoint y: 257, endPoint x: 869, endPoint y: 265, distance: 225.2
click at [869, 265] on div at bounding box center [761, 251] width 339 height 92
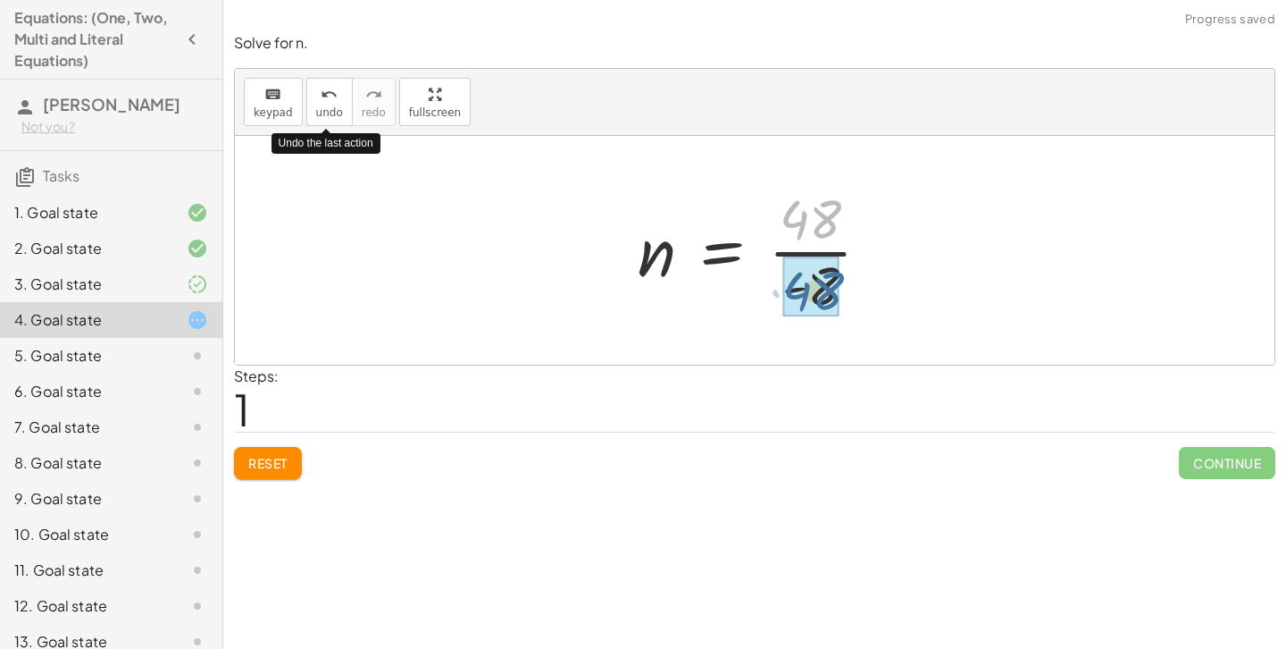
drag, startPoint x: 828, startPoint y: 220, endPoint x: 831, endPoint y: 290, distance: 70.6
drag, startPoint x: 812, startPoint y: 222, endPoint x: 816, endPoint y: 293, distance: 71.5
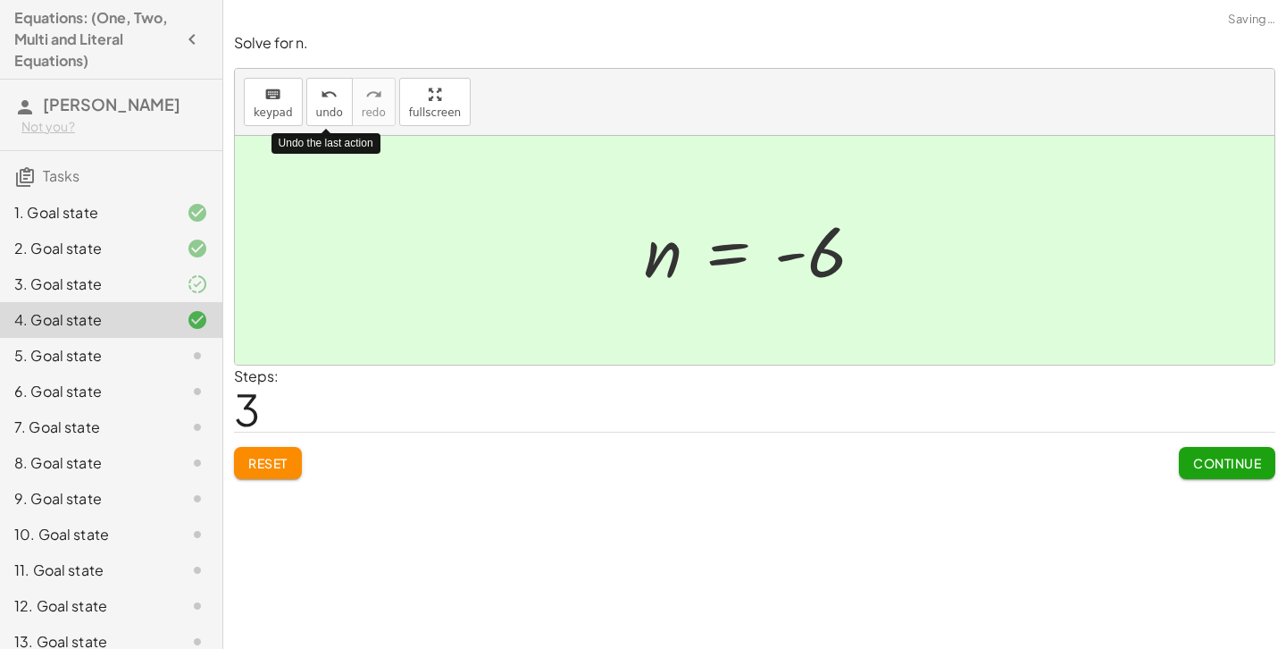
click at [1222, 461] on span "Continue" at bounding box center [1227, 463] width 68 height 16
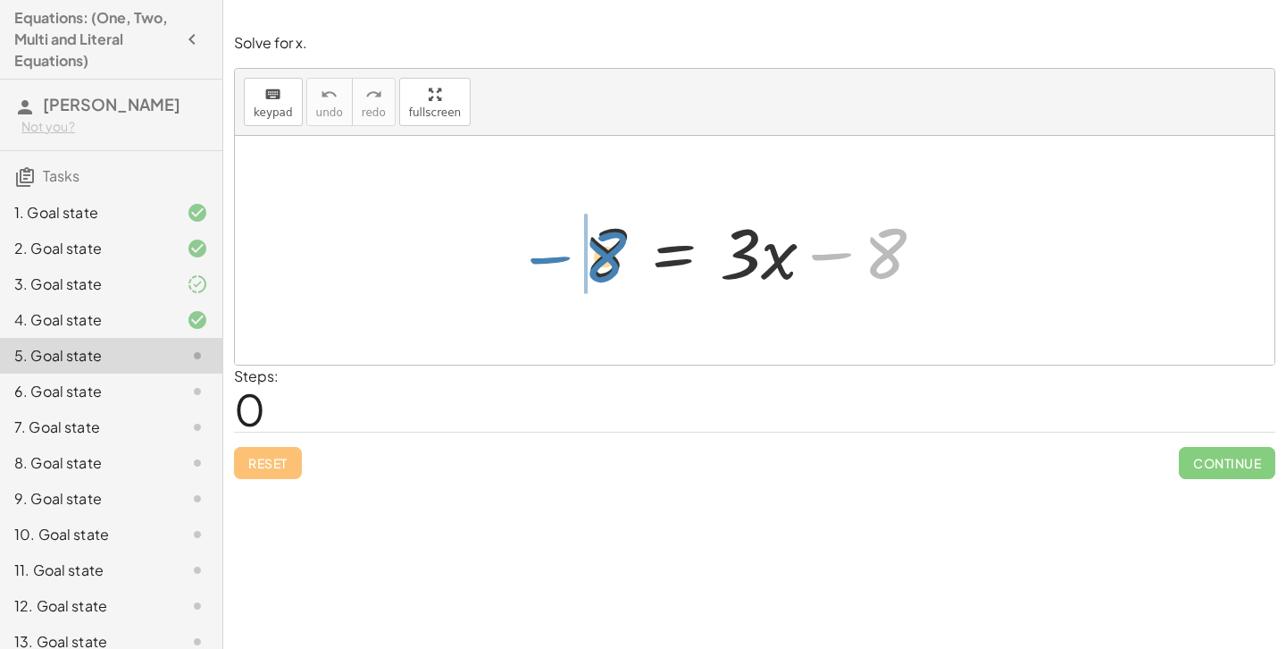
drag, startPoint x: 867, startPoint y: 257, endPoint x: 575, endPoint y: 263, distance: 292.1
click at [575, 263] on div at bounding box center [761, 251] width 372 height 92
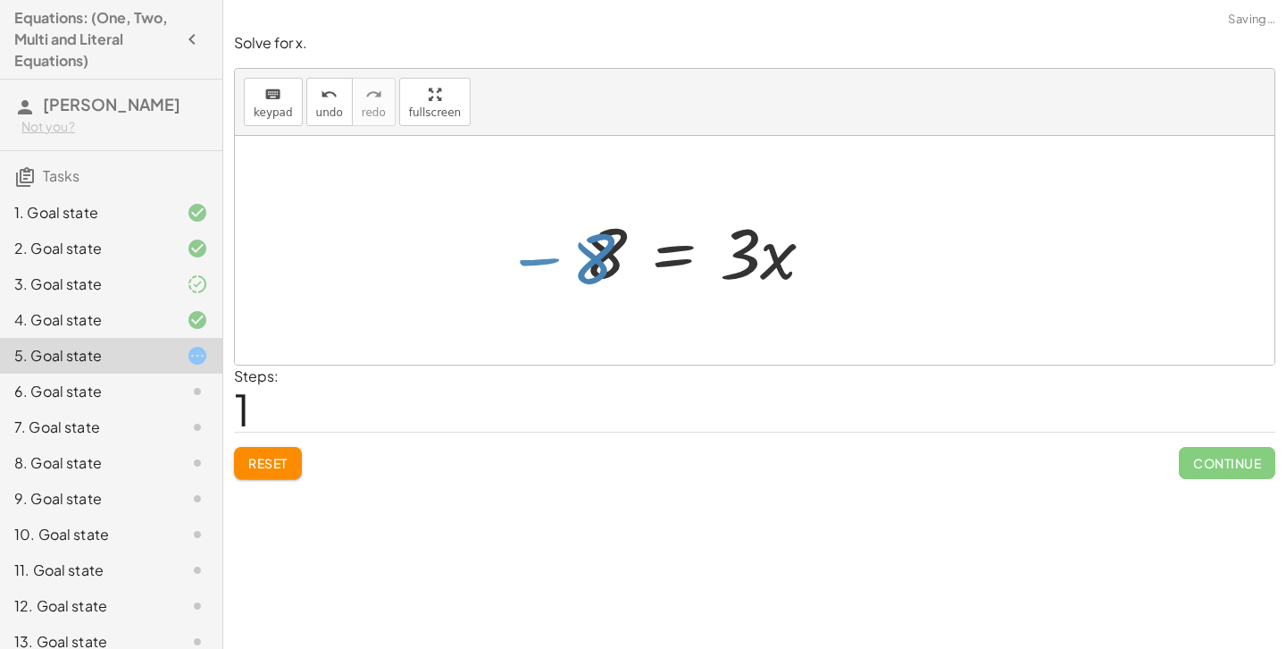
click at [575, 263] on div at bounding box center [651, 251] width 372 height 92
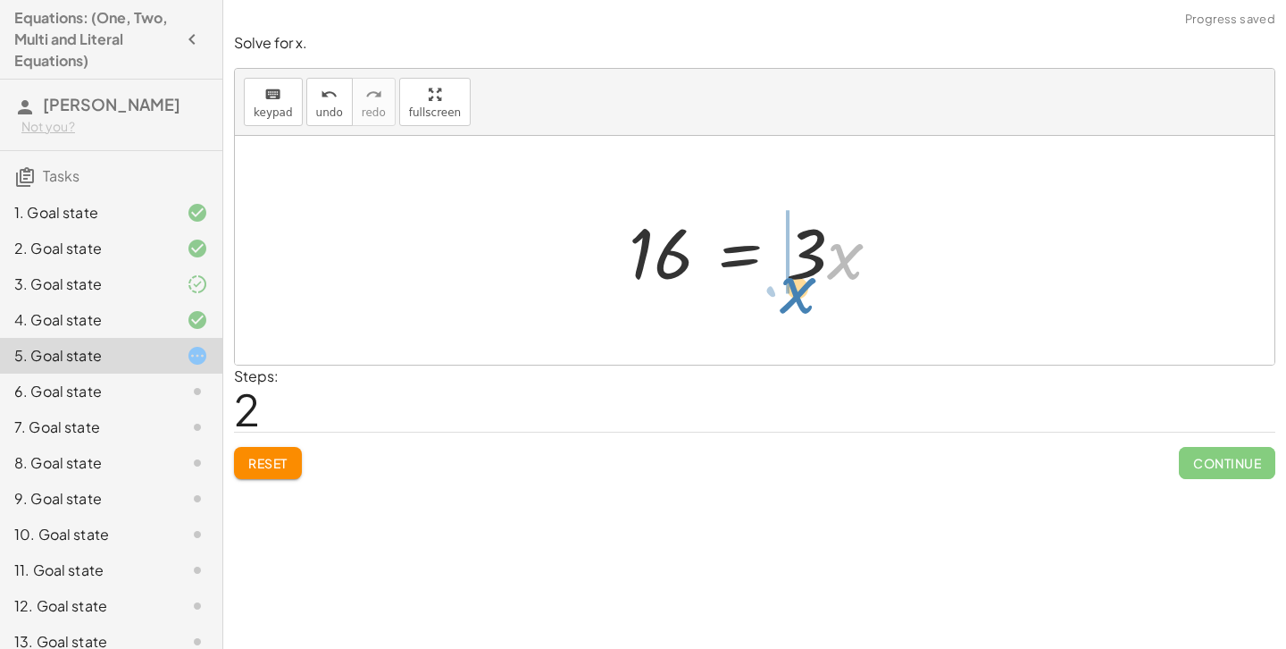
drag, startPoint x: 829, startPoint y: 263, endPoint x: 778, endPoint y: 296, distance: 60.7
click at [778, 296] on div at bounding box center [762, 251] width 284 height 92
click at [338, 115] on span "undo" at bounding box center [329, 112] width 27 height 13
click at [288, 464] on span "Reset" at bounding box center [267, 463] width 39 height 16
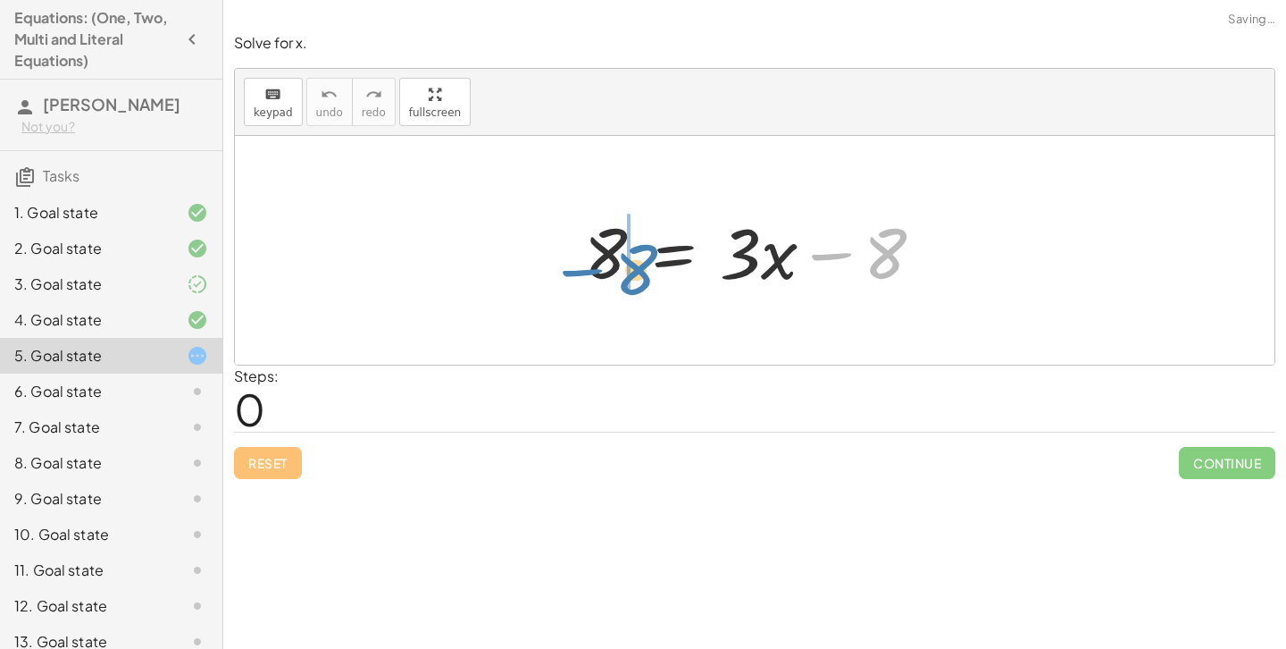
drag, startPoint x: 884, startPoint y: 248, endPoint x: 628, endPoint y: 264, distance: 256.8
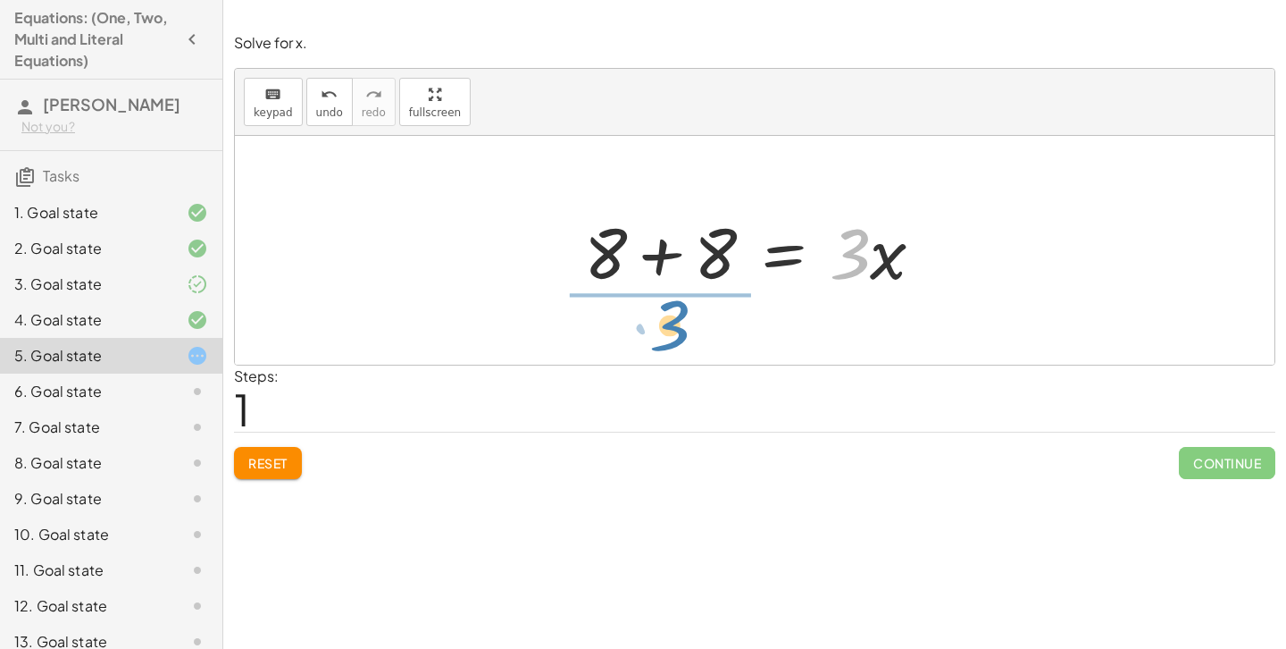
drag, startPoint x: 840, startPoint y: 249, endPoint x: 658, endPoint y: 317, distance: 193.6
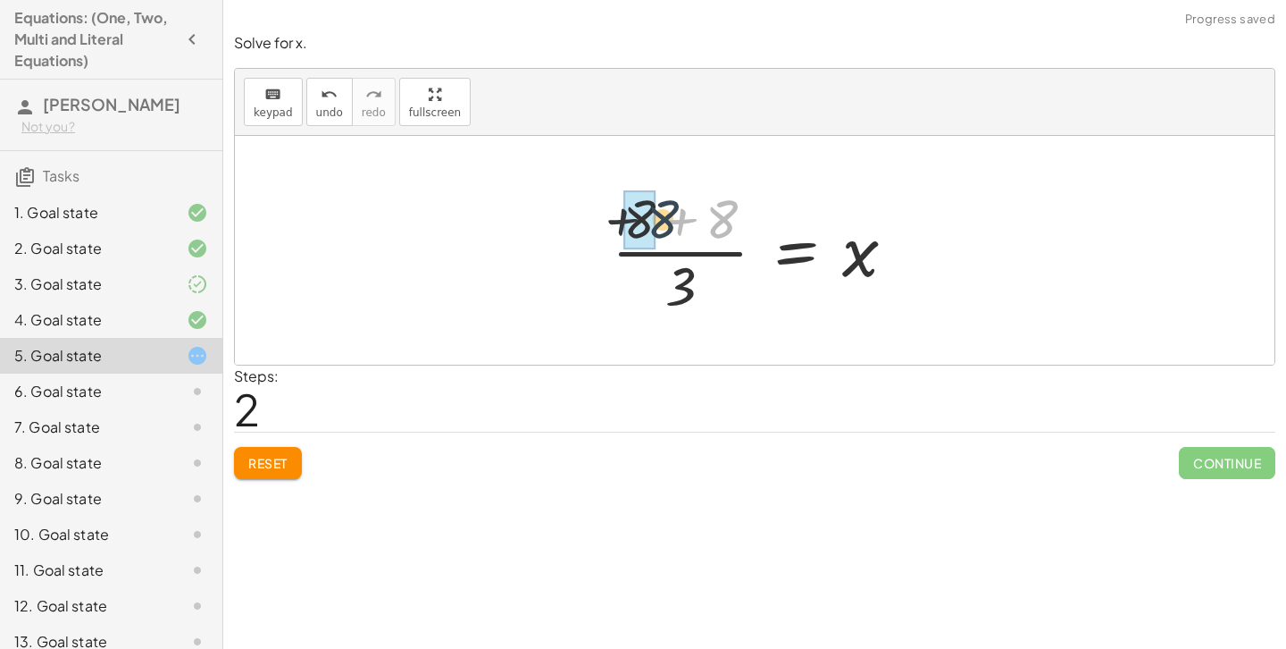
drag, startPoint x: 719, startPoint y: 217, endPoint x: 636, endPoint y: 221, distance: 83.1
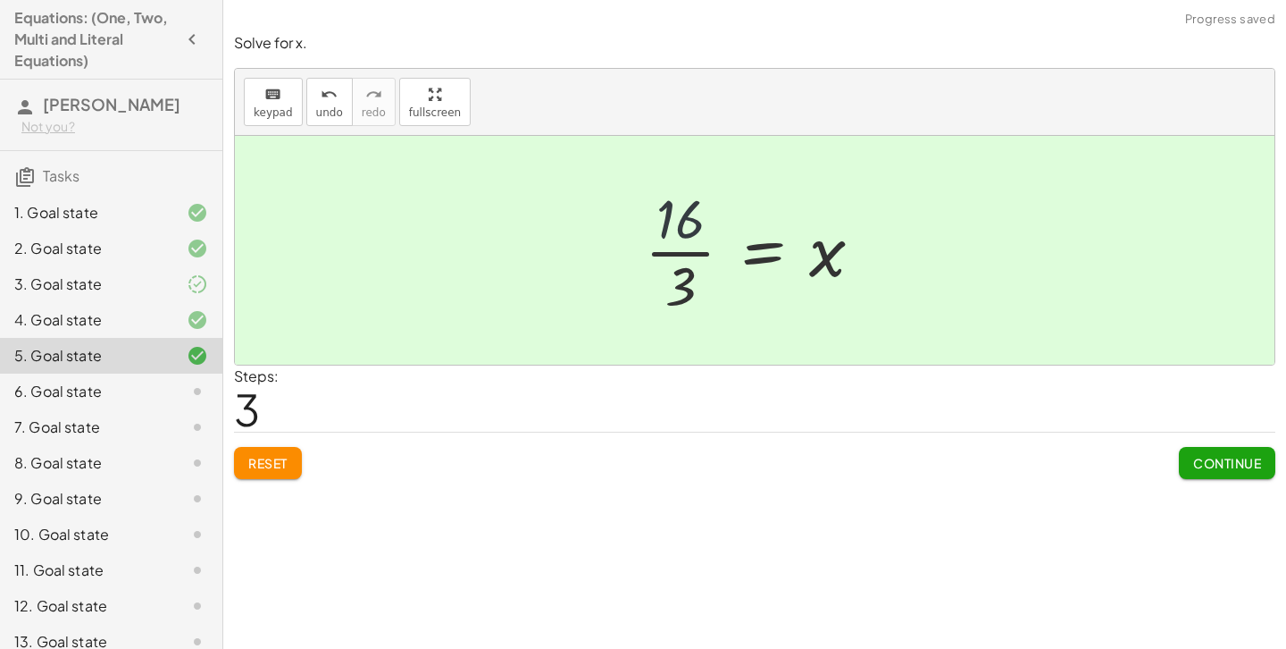
click at [715, 214] on div at bounding box center [761, 250] width 250 height 138
drag, startPoint x: 676, startPoint y: 232, endPoint x: 678, endPoint y: 314, distance: 81.3
click at [678, 314] on div at bounding box center [761, 250] width 250 height 138
click at [1230, 459] on span "Continue" at bounding box center [1227, 463] width 68 height 16
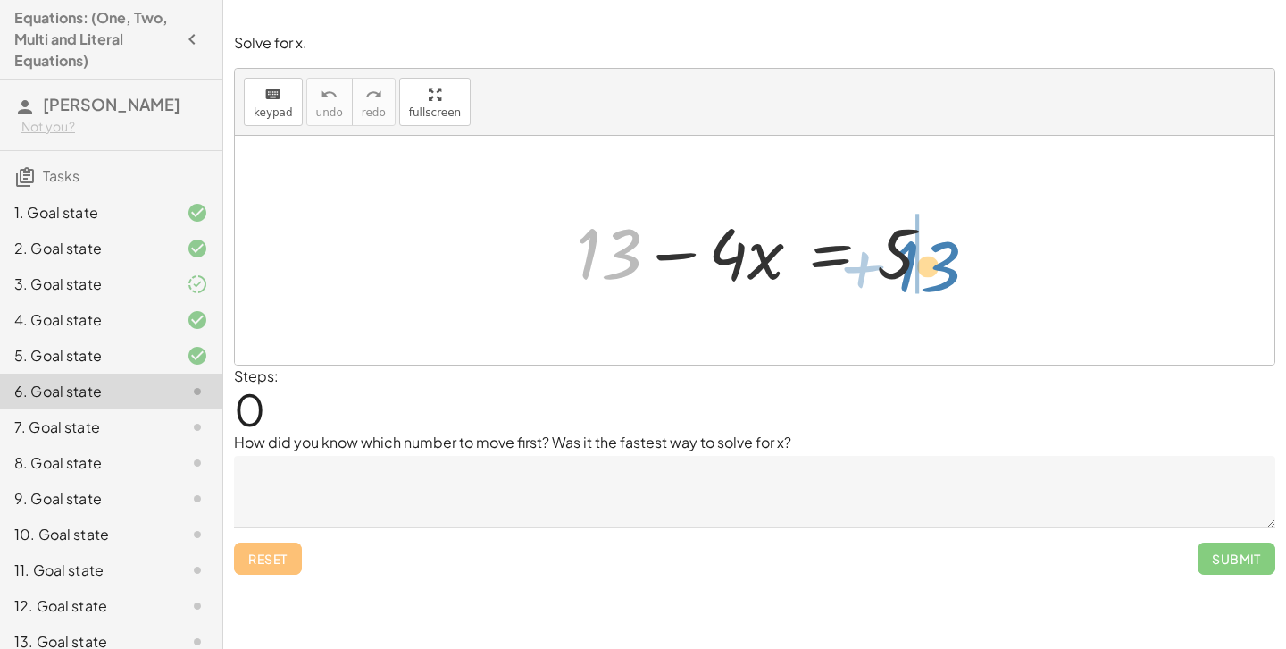
drag, startPoint x: 623, startPoint y: 258, endPoint x: 937, endPoint y: 270, distance: 314.6
click at [937, 270] on div at bounding box center [761, 251] width 389 height 92
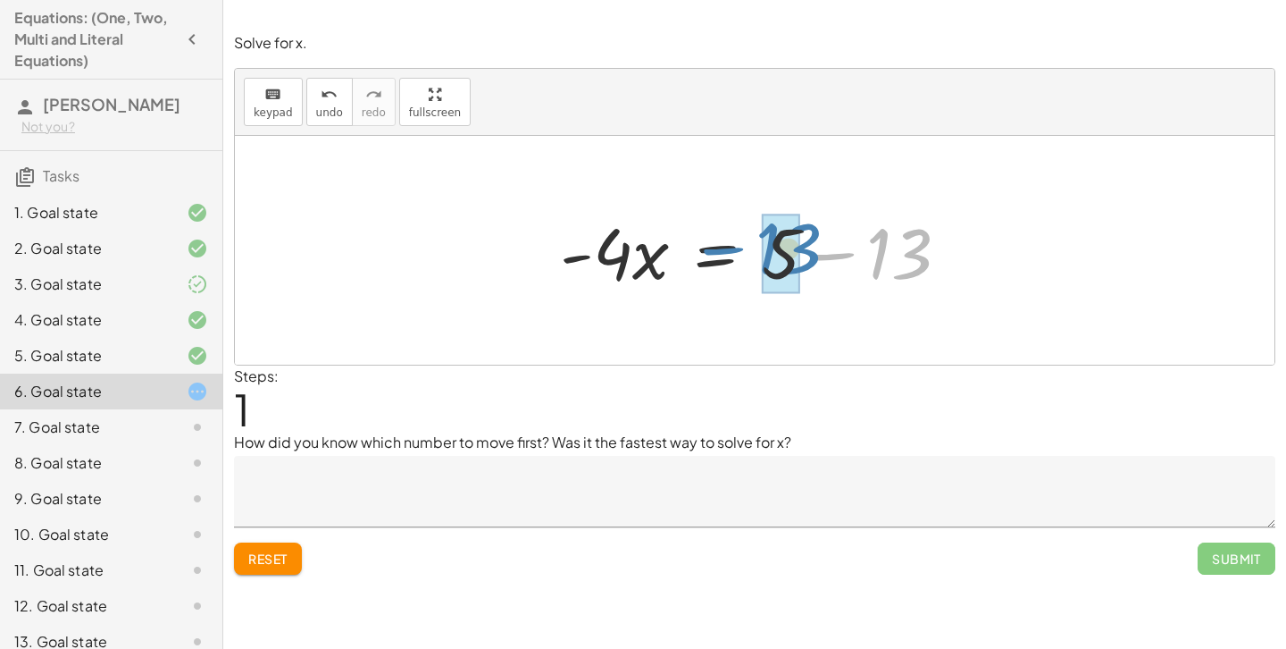
drag, startPoint x: 894, startPoint y: 259, endPoint x: 777, endPoint y: 253, distance: 117.2
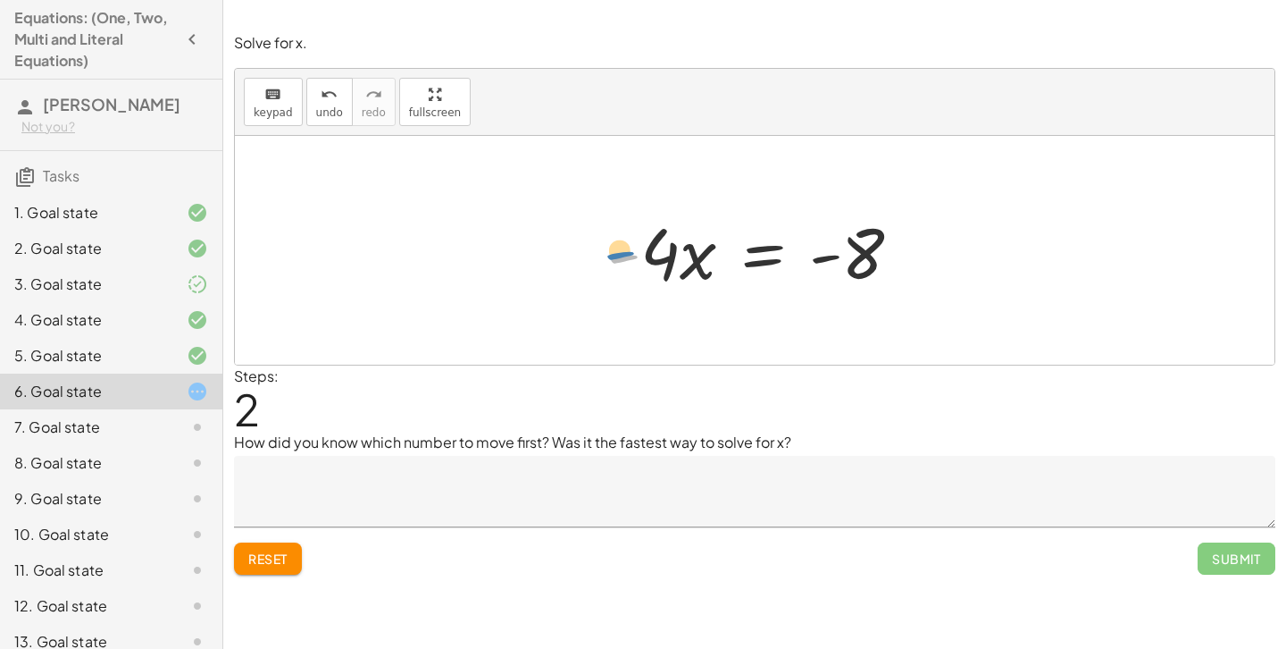
click at [621, 255] on div at bounding box center [761, 251] width 327 height 92
drag, startPoint x: 651, startPoint y: 253, endPoint x: 647, endPoint y: 305, distance: 52.0
drag, startPoint x: 647, startPoint y: 305, endPoint x: 647, endPoint y: 294, distance: 10.7
click at [647, 294] on div "+ 13 − · 4 · x = 5 · - 4 · x = + 5 − 13 · - 4 · 4 · x = - - 8" at bounding box center [755, 250] width 1040 height 229
drag, startPoint x: 647, startPoint y: 247, endPoint x: 853, endPoint y: 292, distance: 211.3
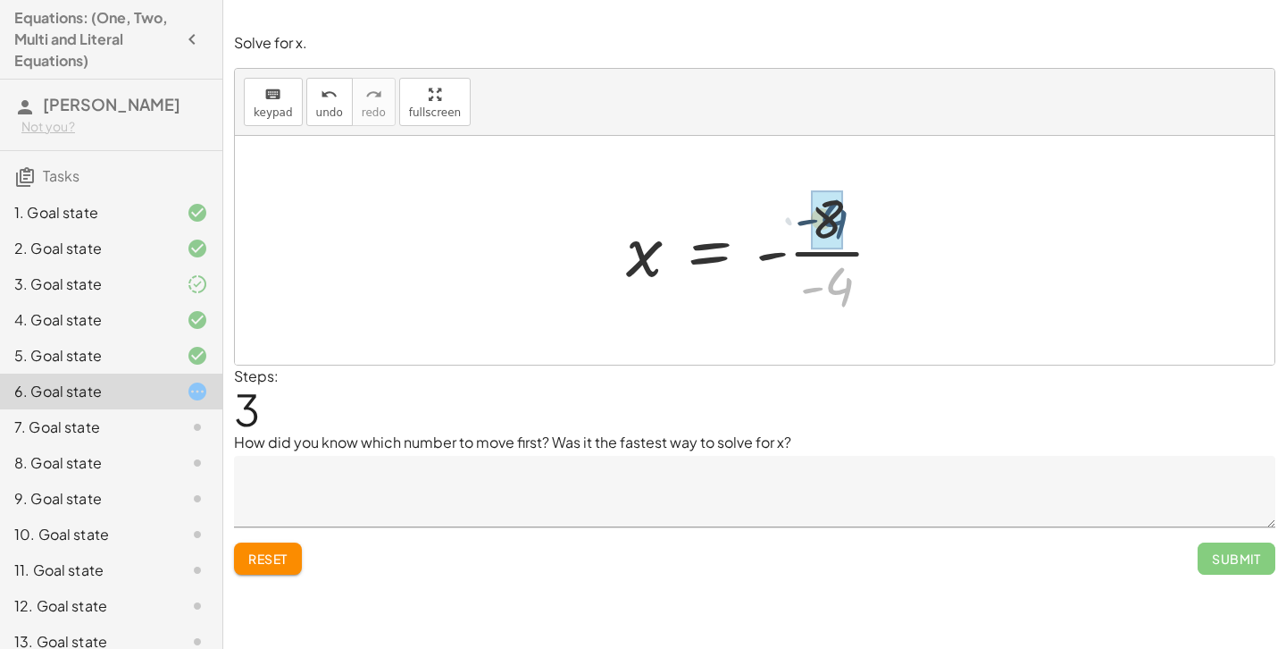
drag, startPoint x: 825, startPoint y: 289, endPoint x: 819, endPoint y: 221, distance: 68.2
drag, startPoint x: 783, startPoint y: 254, endPoint x: 819, endPoint y: 254, distance: 35.7
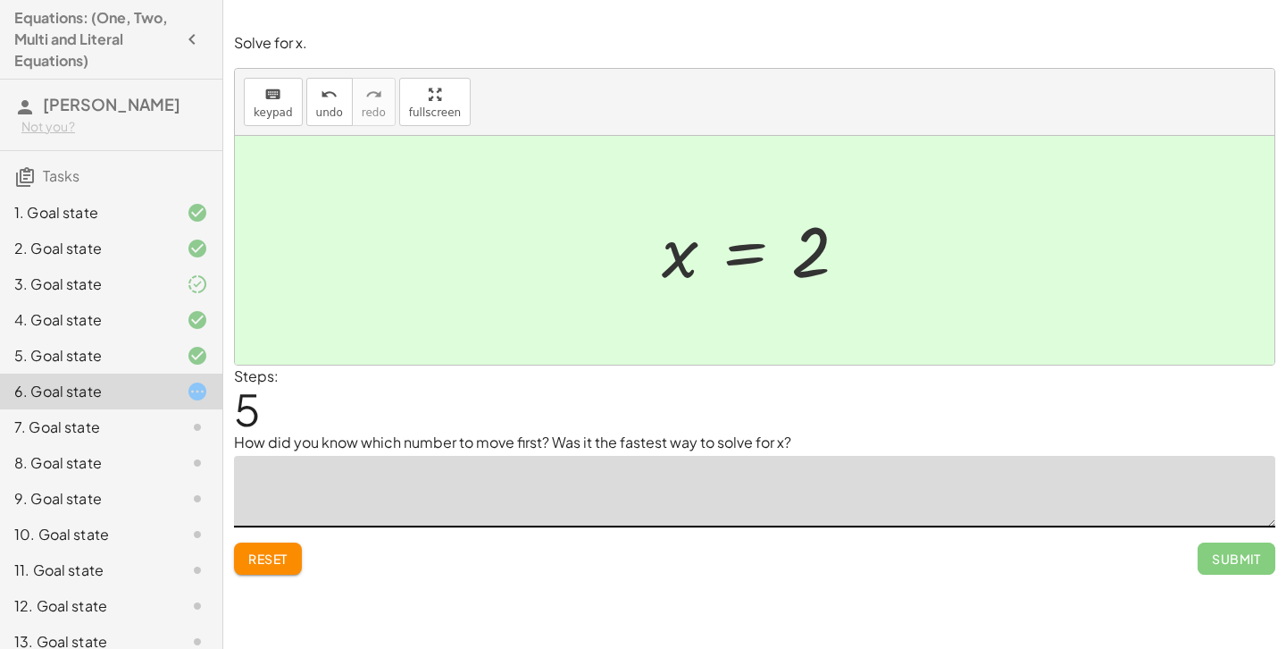
click at [795, 498] on textarea at bounding box center [755, 491] width 1042 height 71
click at [775, 478] on textarea at bounding box center [755, 491] width 1042 height 71
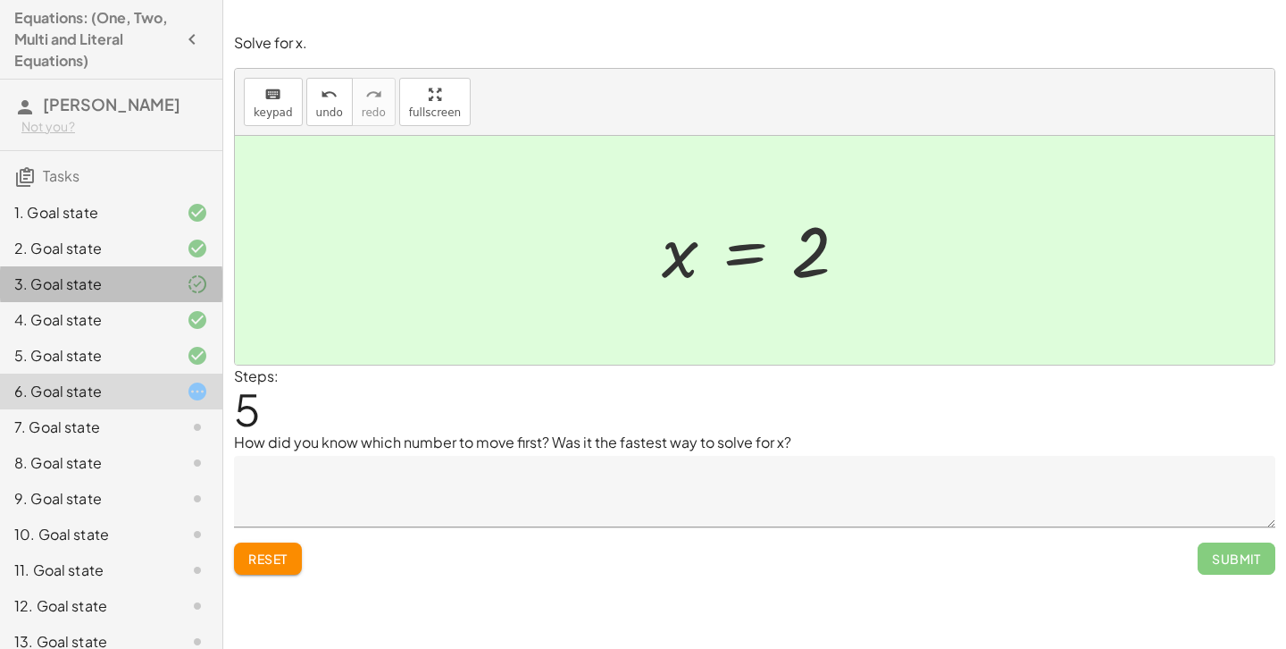
click at [193, 274] on icon at bounding box center [197, 283] width 21 height 21
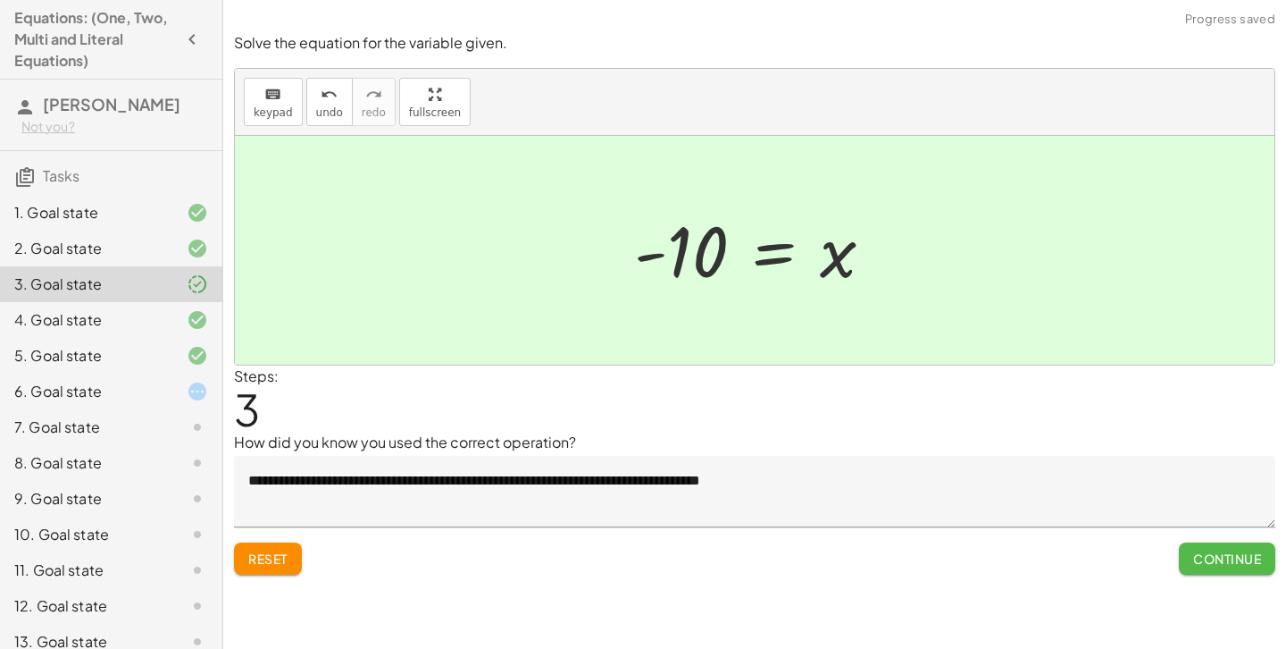
click at [1245, 558] on span "Continue" at bounding box center [1227, 558] width 68 height 16
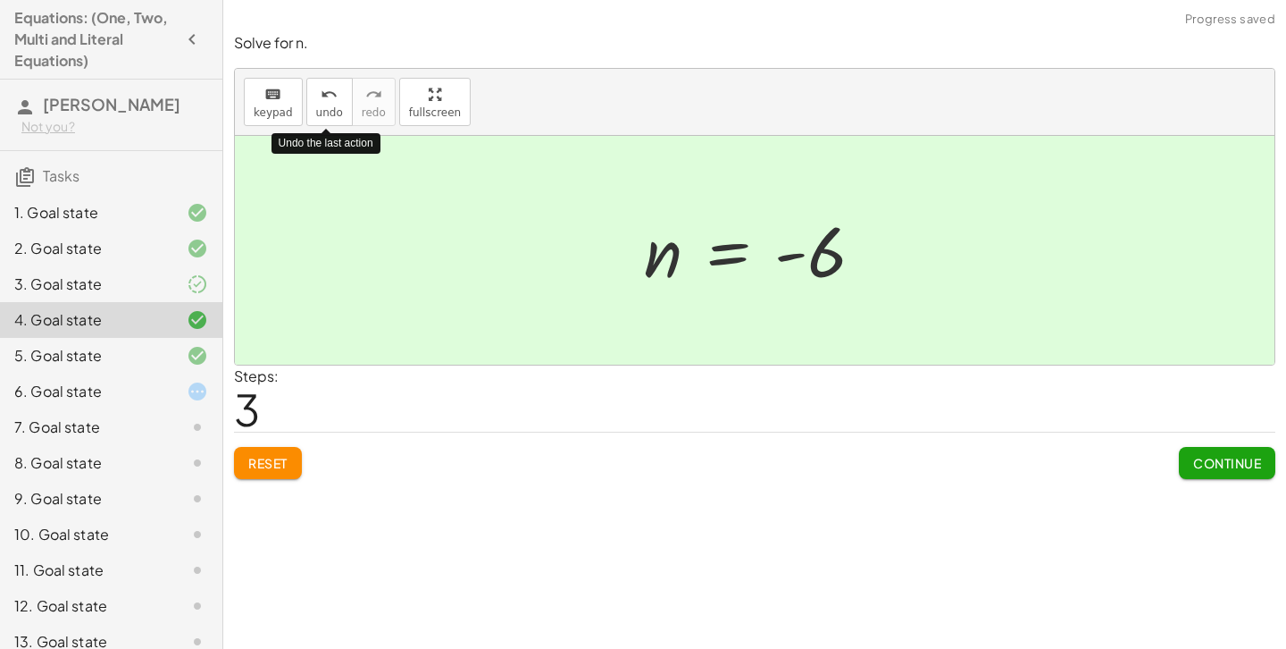
click at [166, 289] on div at bounding box center [183, 283] width 50 height 21
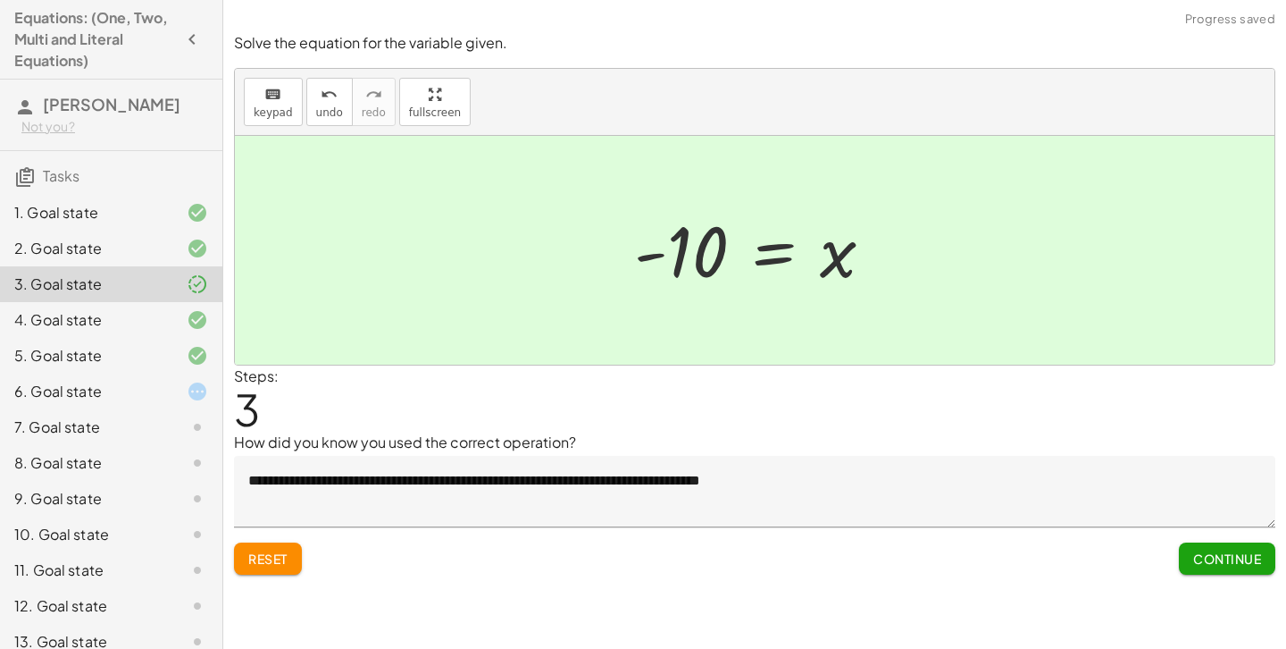
click at [182, 388] on div at bounding box center [183, 391] width 50 height 21
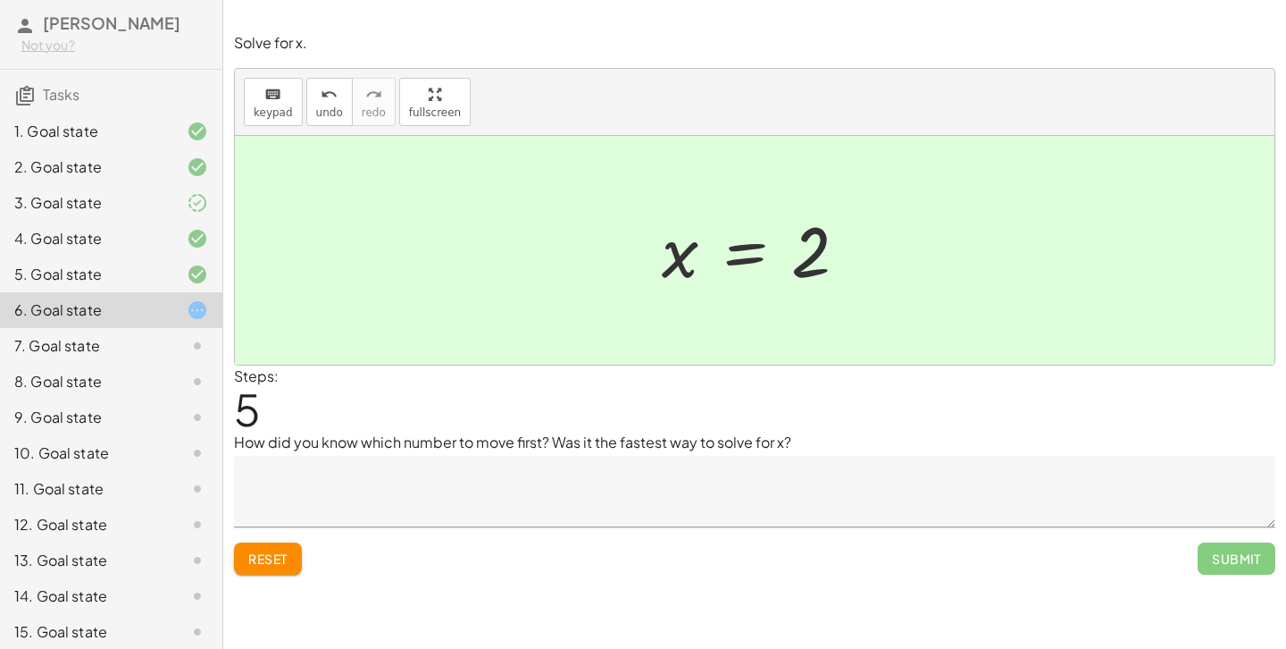
scroll to position [78, 0]
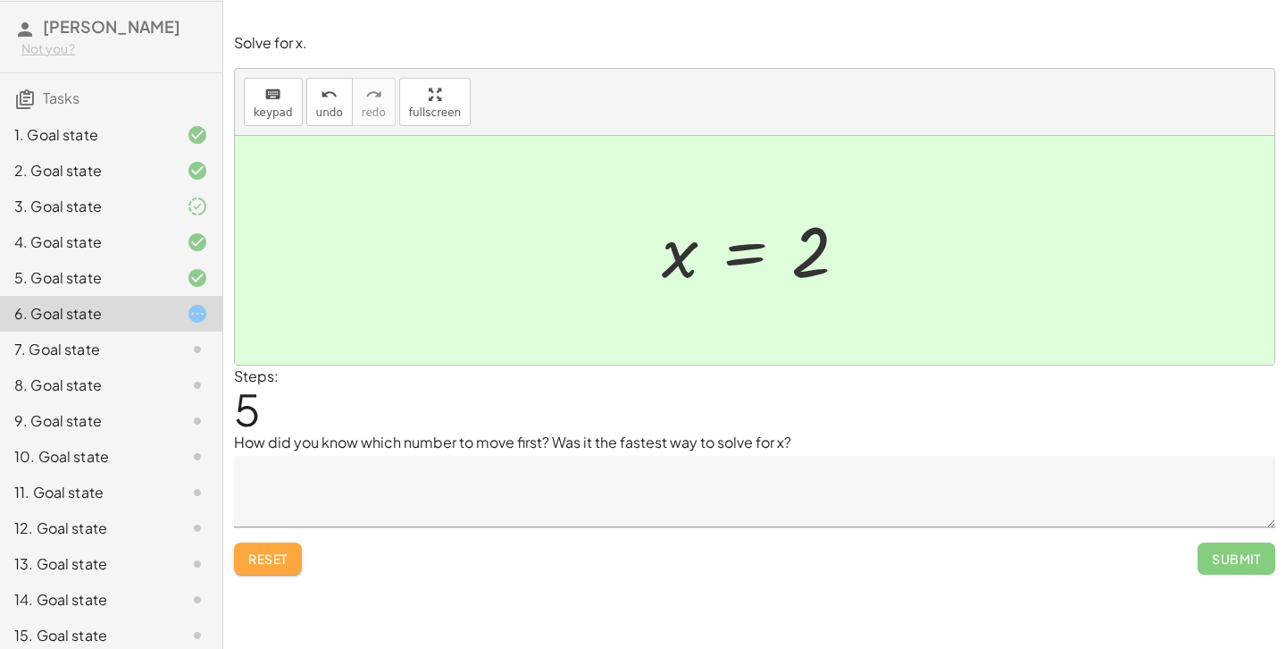
click at [268, 563] on span "Reset" at bounding box center [267, 558] width 39 height 16
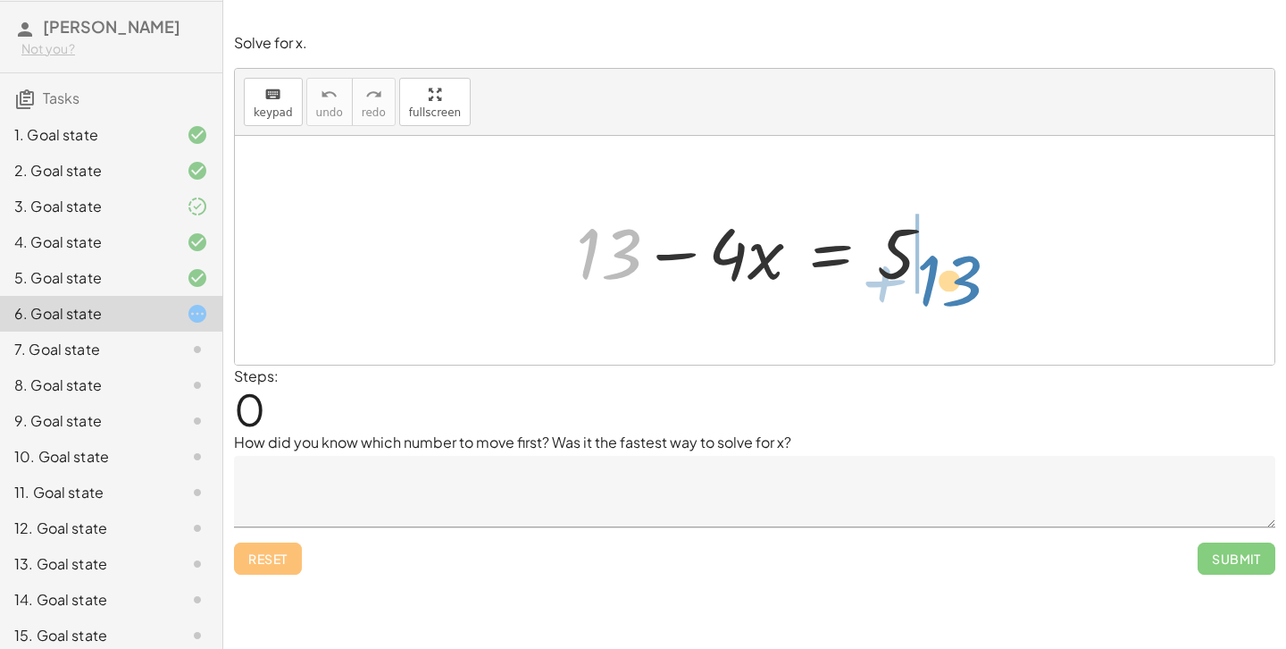
drag, startPoint x: 620, startPoint y: 261, endPoint x: 958, endPoint y: 283, distance: 339.3
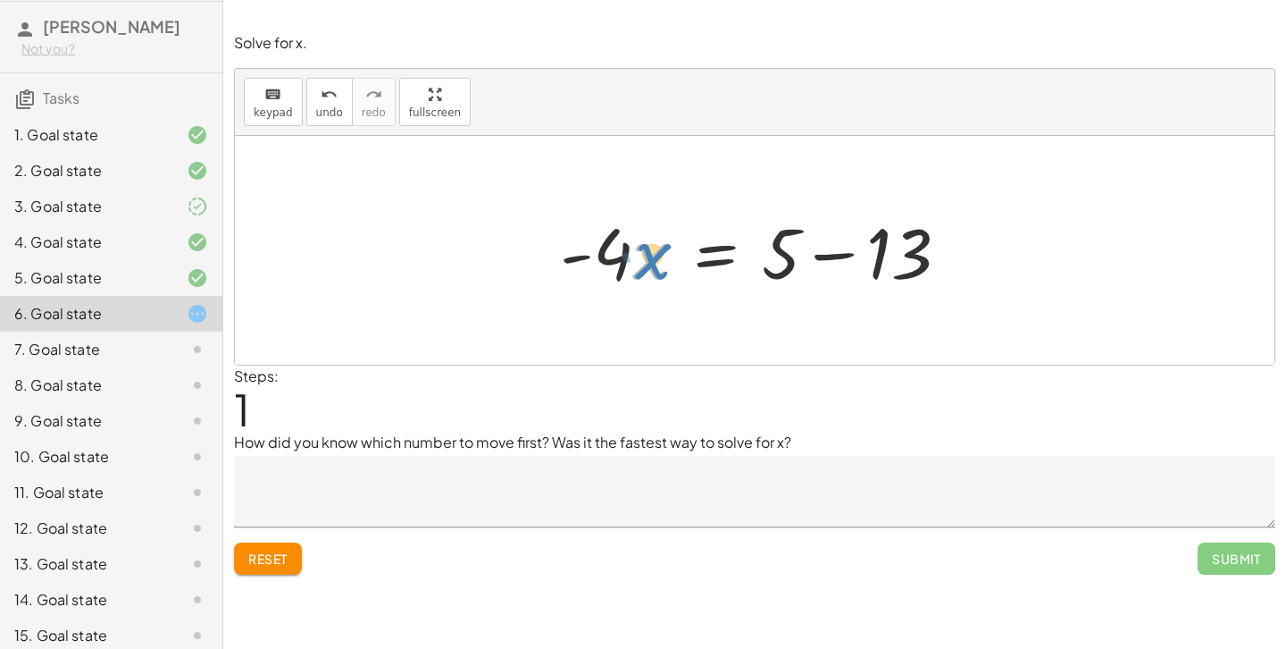
click at [641, 263] on div at bounding box center [762, 251] width 422 height 92
drag, startPoint x: 610, startPoint y: 260, endPoint x: 855, endPoint y: 338, distance: 256.8
click at [855, 338] on div "+ 13 − · 4 · x = 5 · - 4 13 · 4 · x = 5 - + −" at bounding box center [755, 250] width 1040 height 229
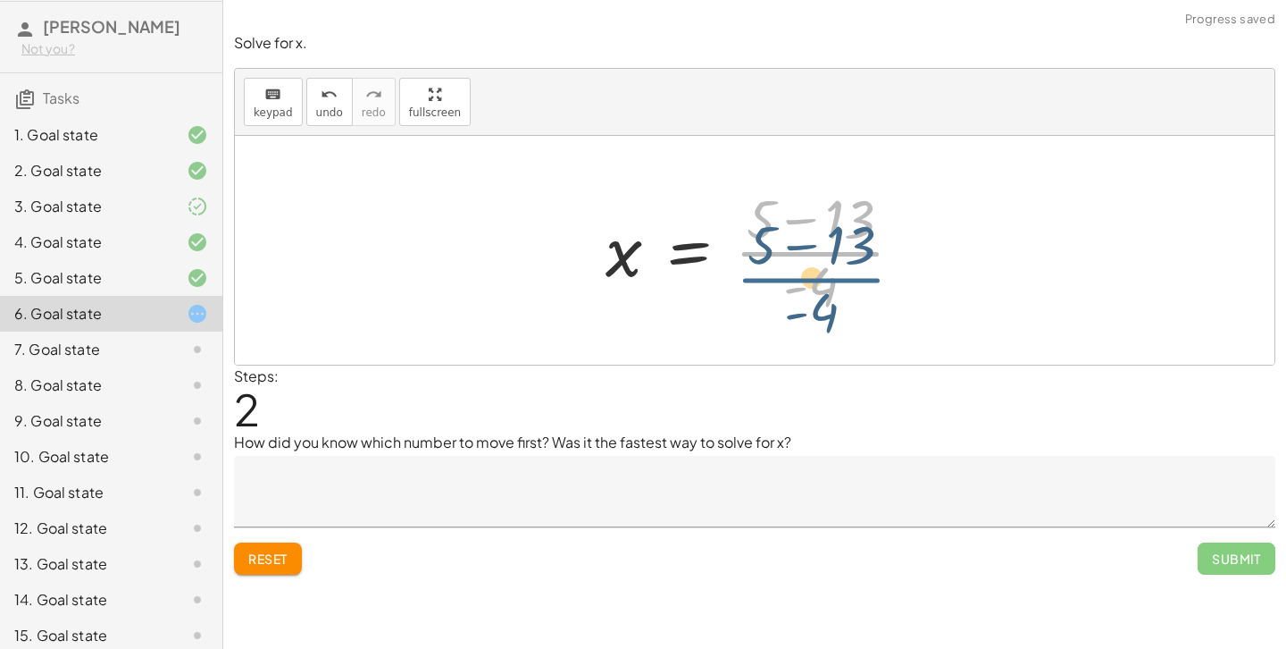
click at [808, 241] on div at bounding box center [762, 250] width 330 height 138
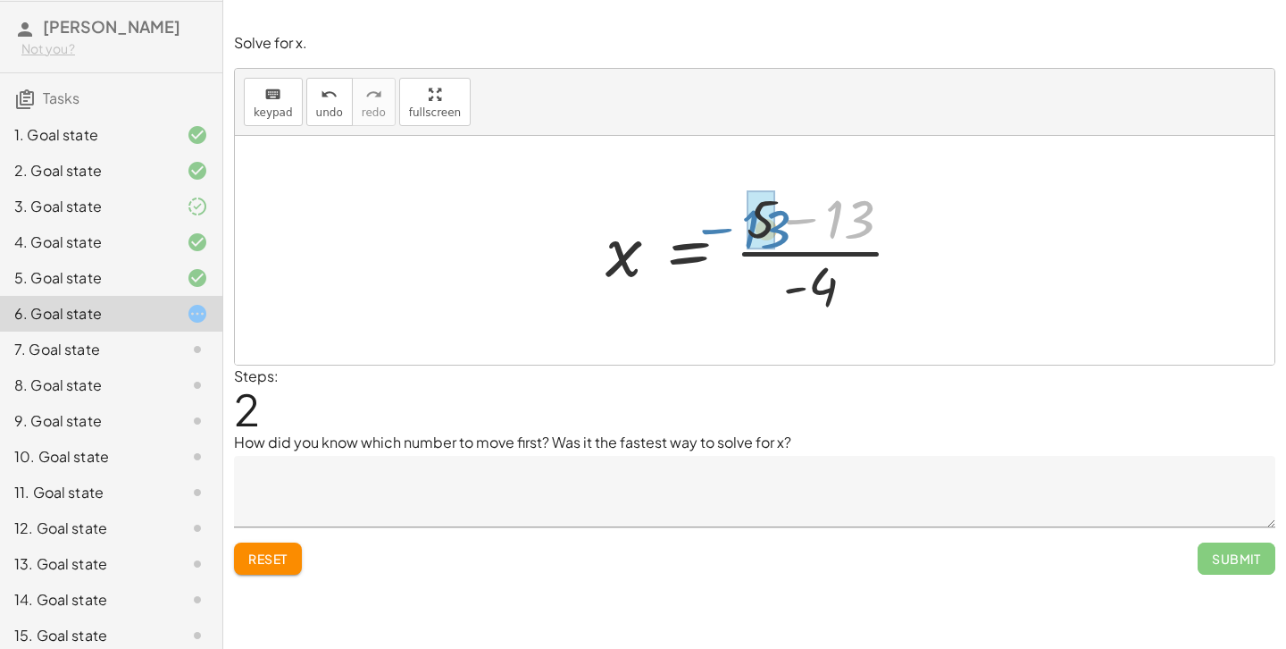
drag, startPoint x: 841, startPoint y: 218, endPoint x: 757, endPoint y: 227, distance: 84.4
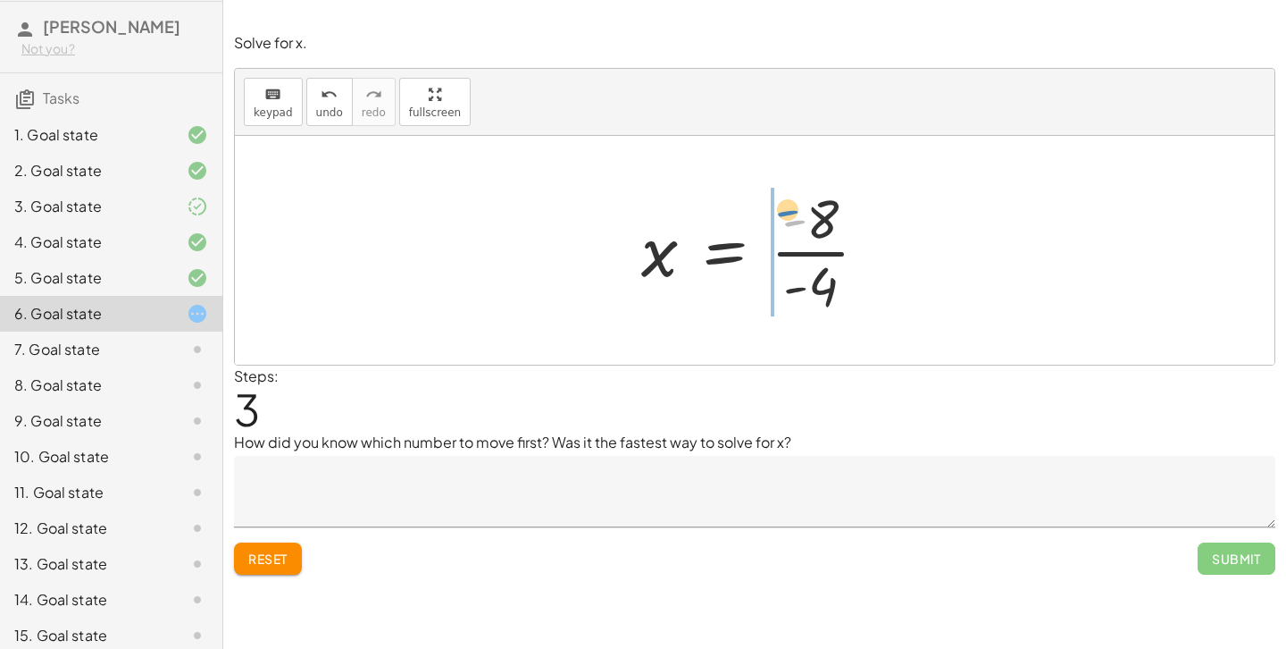
drag, startPoint x: 789, startPoint y: 213, endPoint x: 781, endPoint y: 204, distance: 12.7
click at [781, 204] on div at bounding box center [761, 250] width 259 height 138
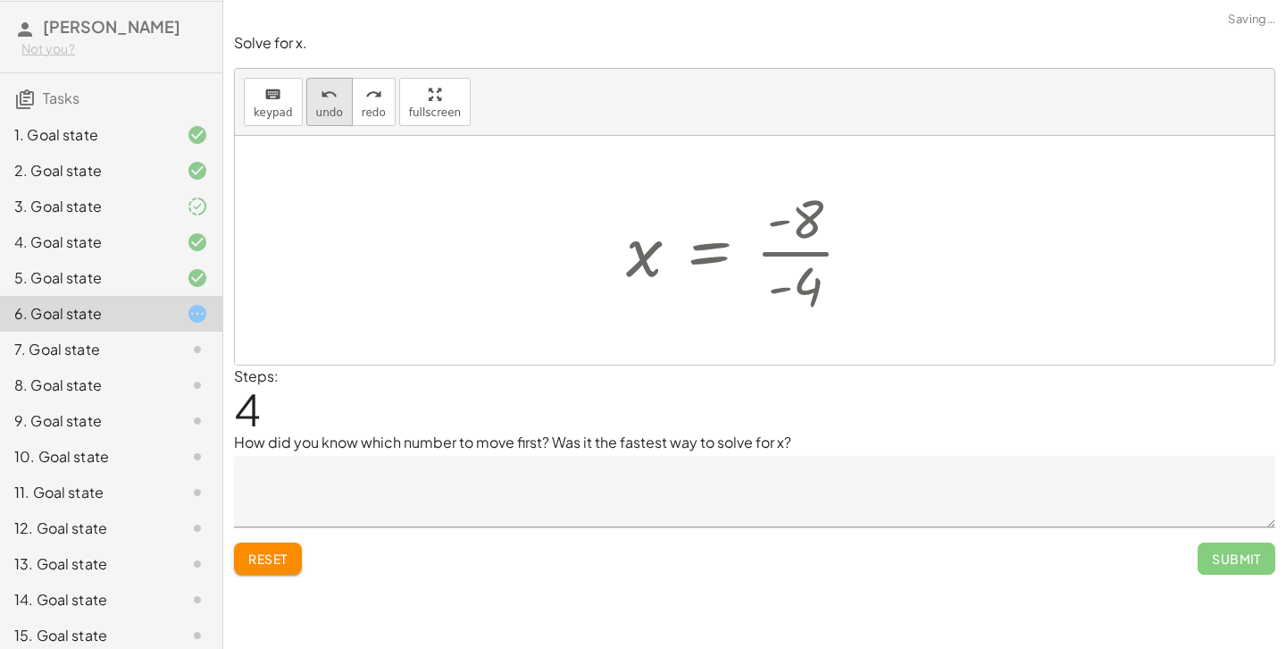
click at [335, 100] on div "undo" at bounding box center [329, 93] width 27 height 21
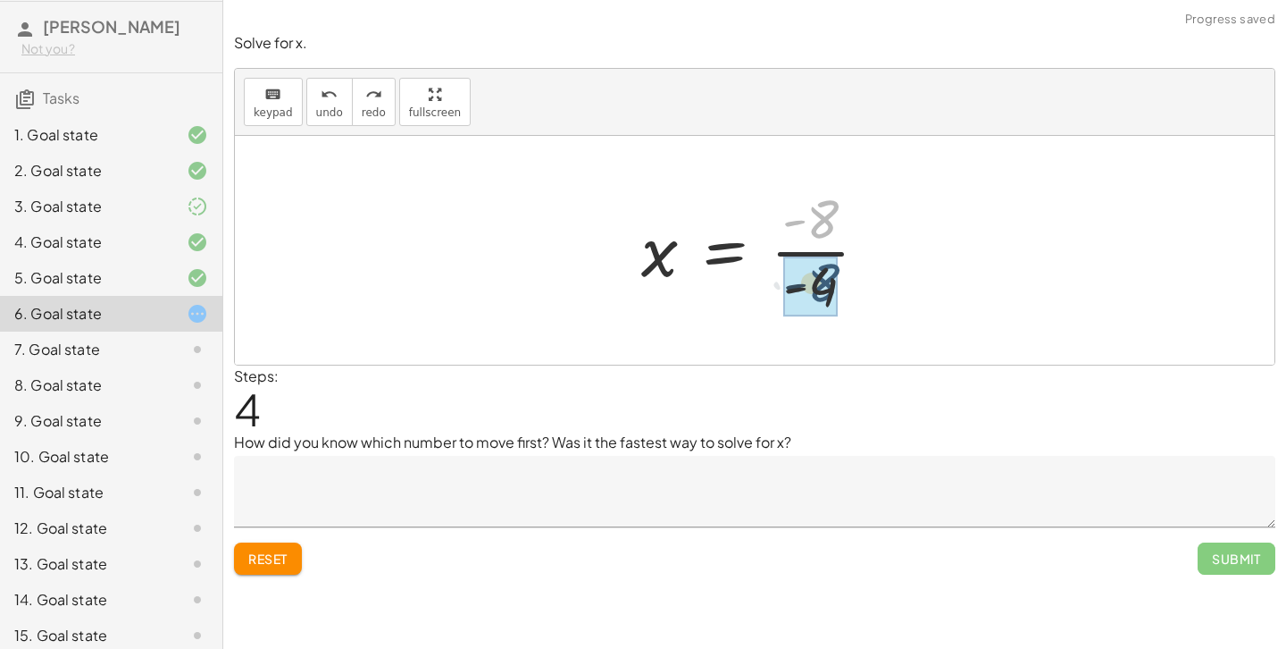
drag, startPoint x: 823, startPoint y: 226, endPoint x: 824, endPoint y: 296, distance: 69.7
drag, startPoint x: 824, startPoint y: 223, endPoint x: 824, endPoint y: 306, distance: 83.1
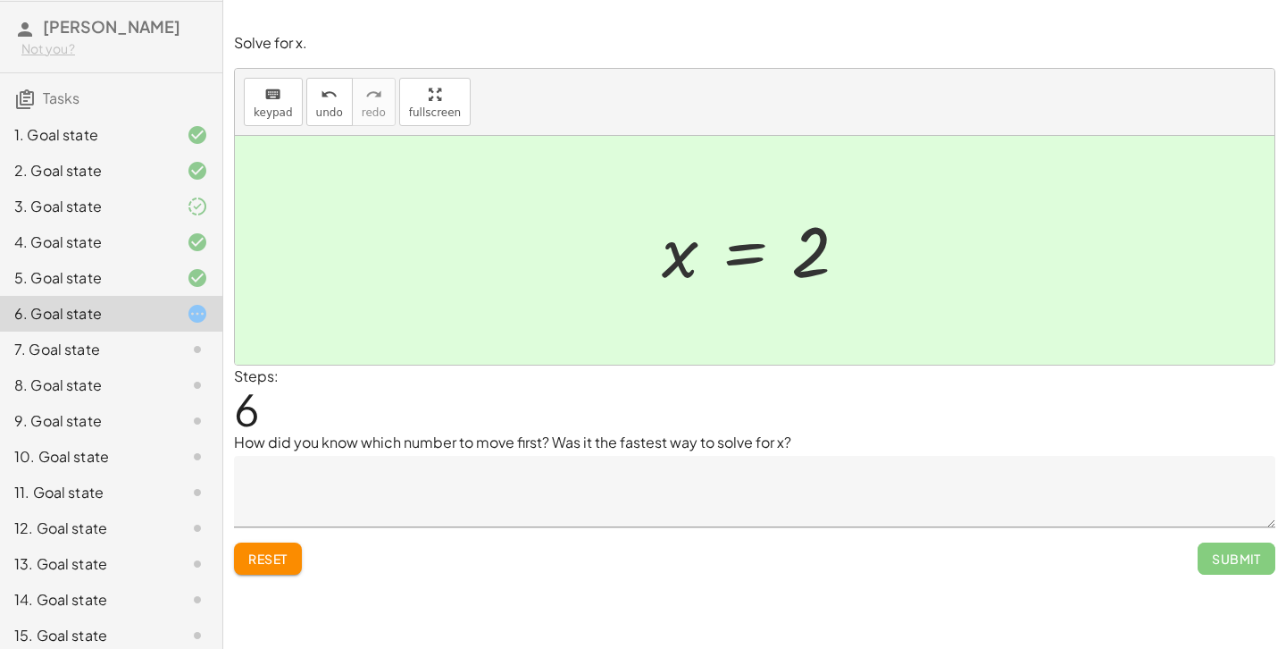
click at [256, 568] on button "Reset" at bounding box center [268, 558] width 68 height 32
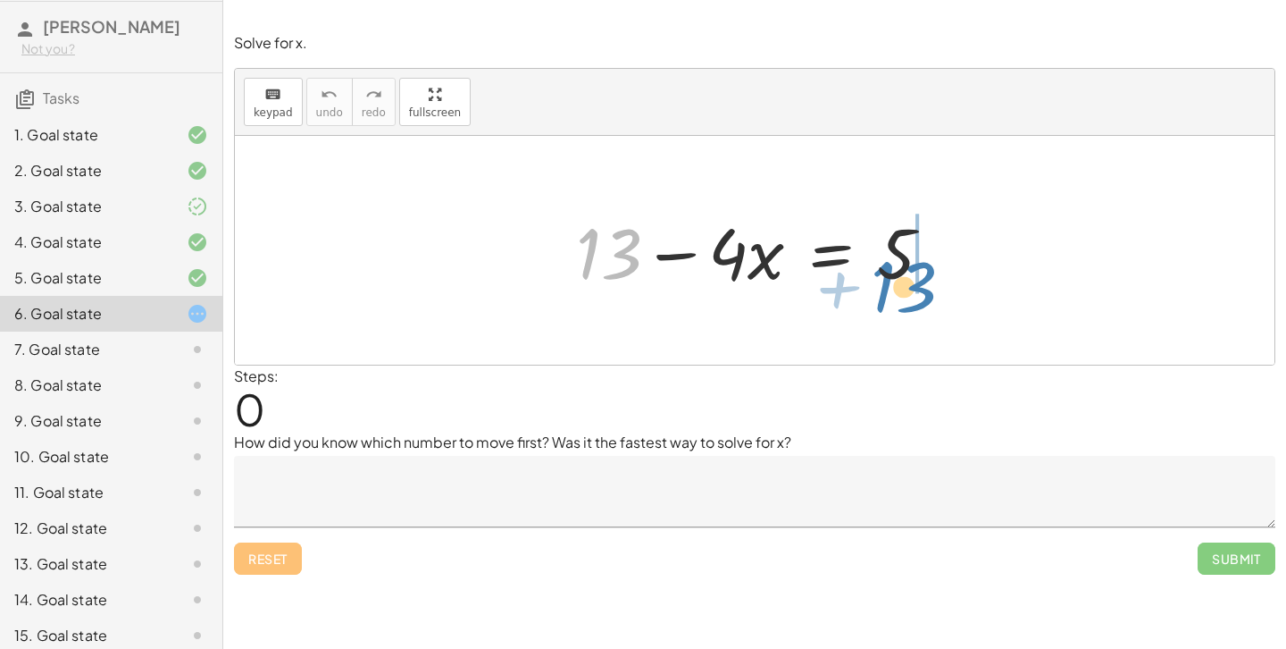
drag, startPoint x: 629, startPoint y: 250, endPoint x: 926, endPoint y: 276, distance: 298.6
click at [926, 276] on div at bounding box center [761, 251] width 389 height 92
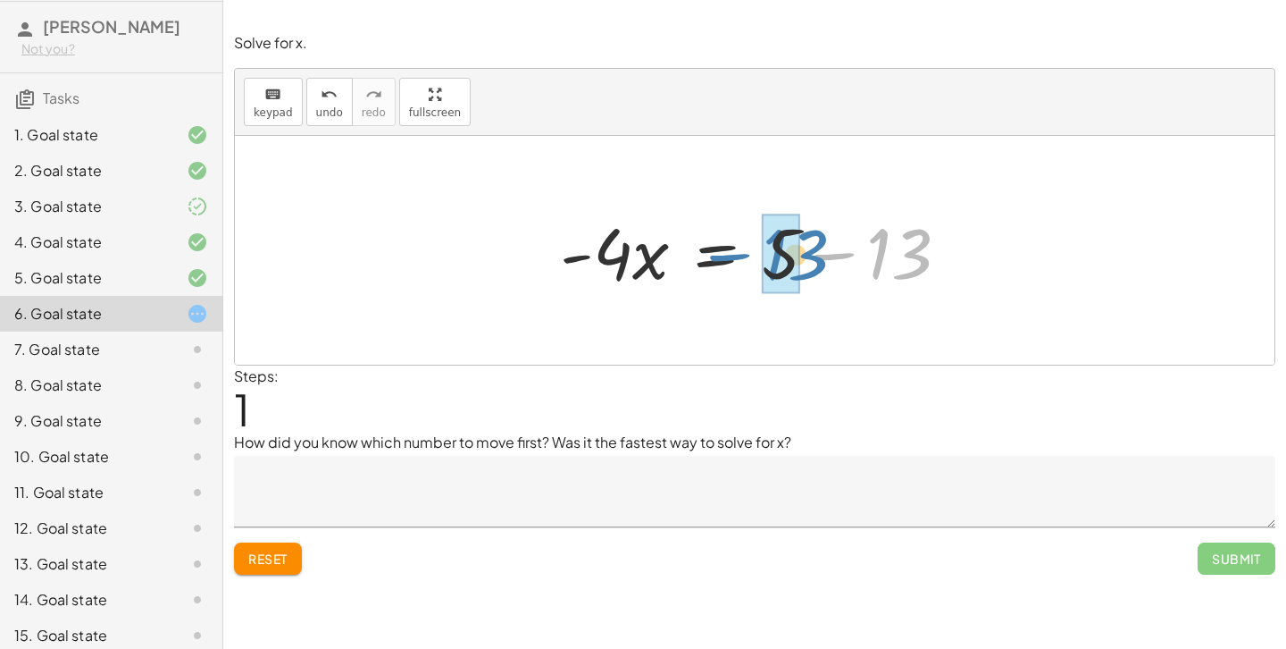
drag, startPoint x: 913, startPoint y: 255, endPoint x: 810, endPoint y: 256, distance: 102.7
click at [810, 256] on div at bounding box center [762, 251] width 422 height 92
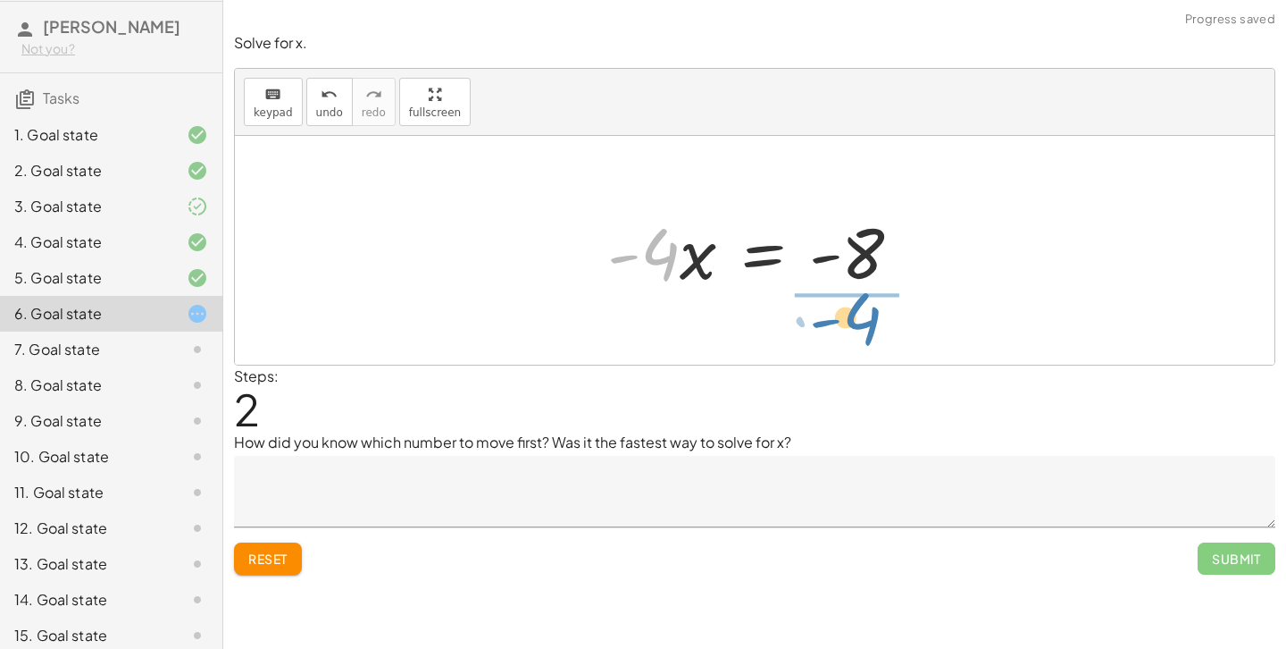
drag, startPoint x: 647, startPoint y: 255, endPoint x: 849, endPoint y: 317, distance: 211.3
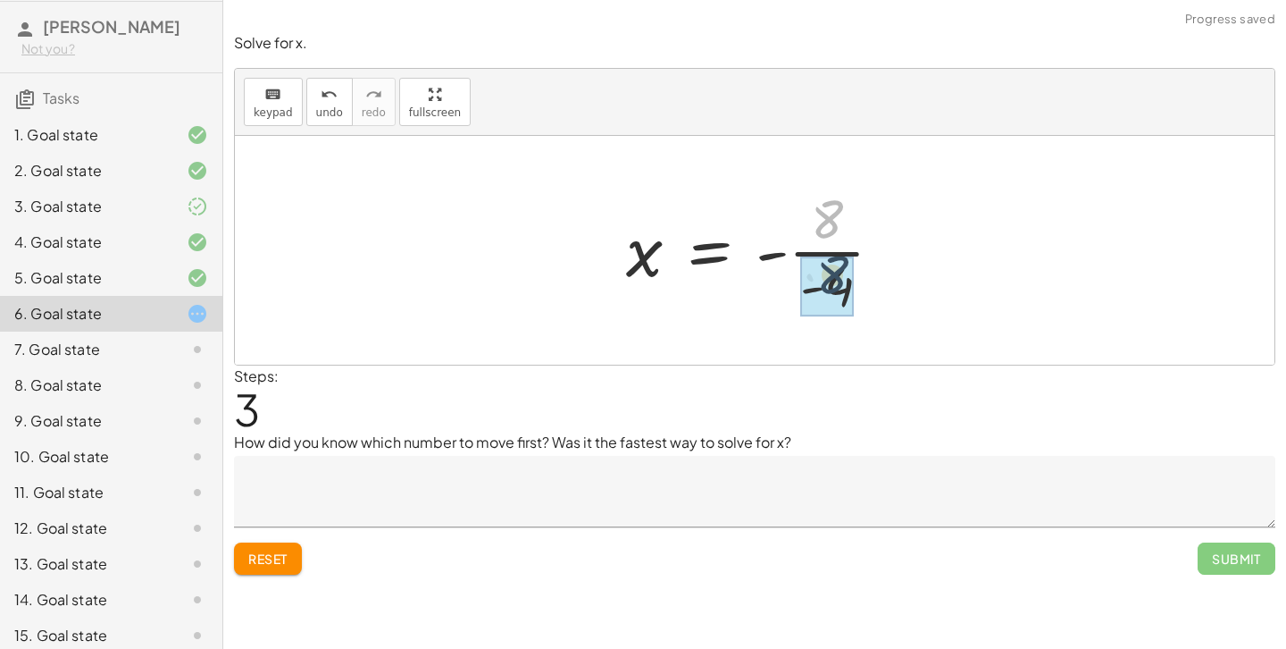
drag, startPoint x: 817, startPoint y: 226, endPoint x: 824, endPoint y: 275, distance: 49.6
drag, startPoint x: 814, startPoint y: 219, endPoint x: 827, endPoint y: 288, distance: 70.1
drag, startPoint x: 828, startPoint y: 253, endPoint x: 807, endPoint y: 252, distance: 20.6
click at [807, 252] on div at bounding box center [761, 250] width 283 height 88
drag, startPoint x: 762, startPoint y: 257, endPoint x: 827, endPoint y: 261, distance: 65.3
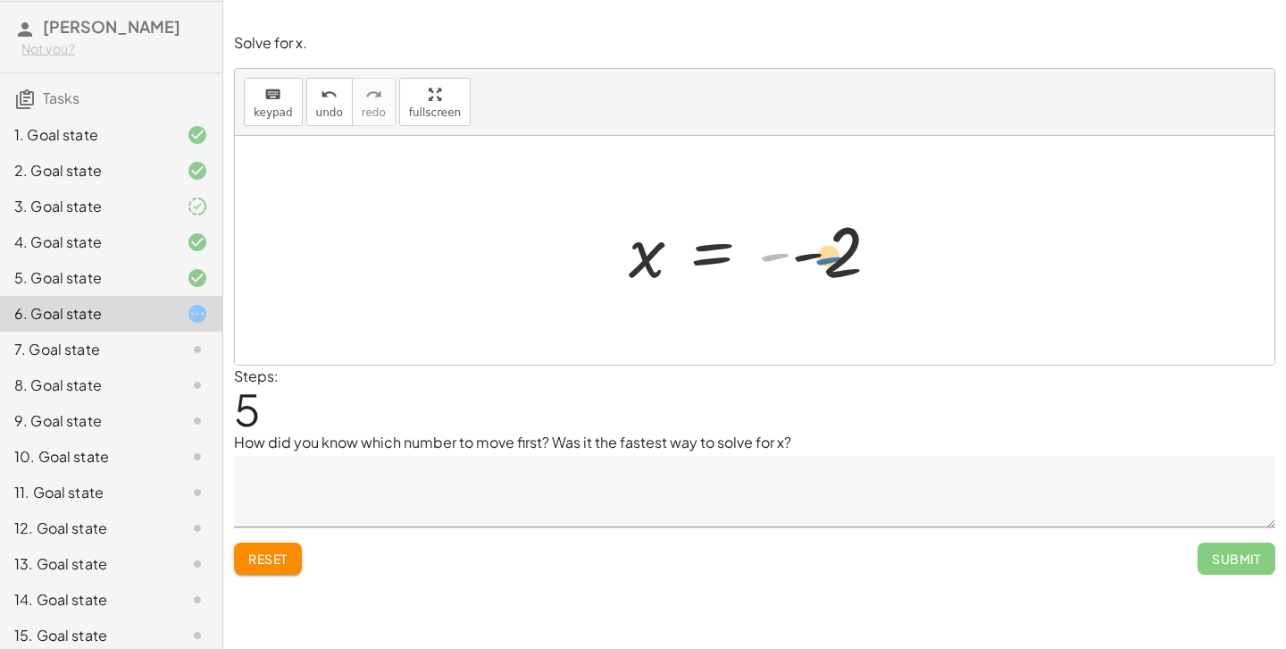
click at [827, 261] on div at bounding box center [761, 250] width 283 height 88
drag, startPoint x: 777, startPoint y: 256, endPoint x: 827, endPoint y: 260, distance: 50.1
click at [827, 260] on div at bounding box center [761, 250] width 283 height 88
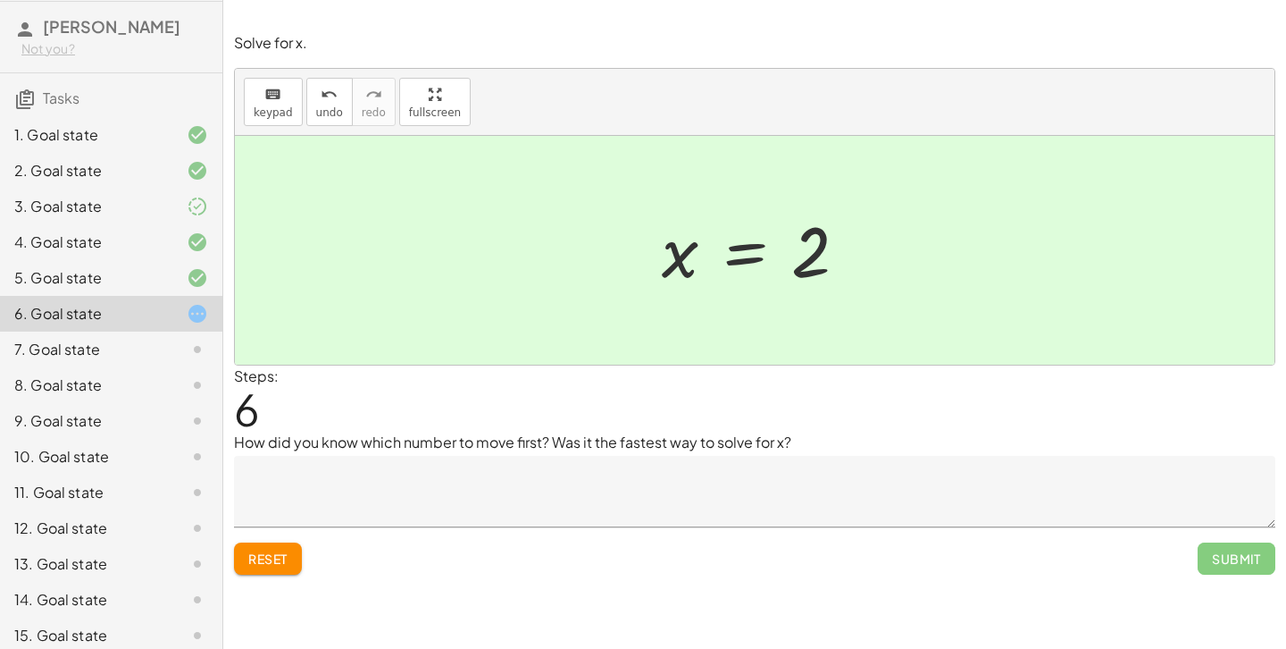
click at [639, 468] on textarea at bounding box center [755, 491] width 1042 height 71
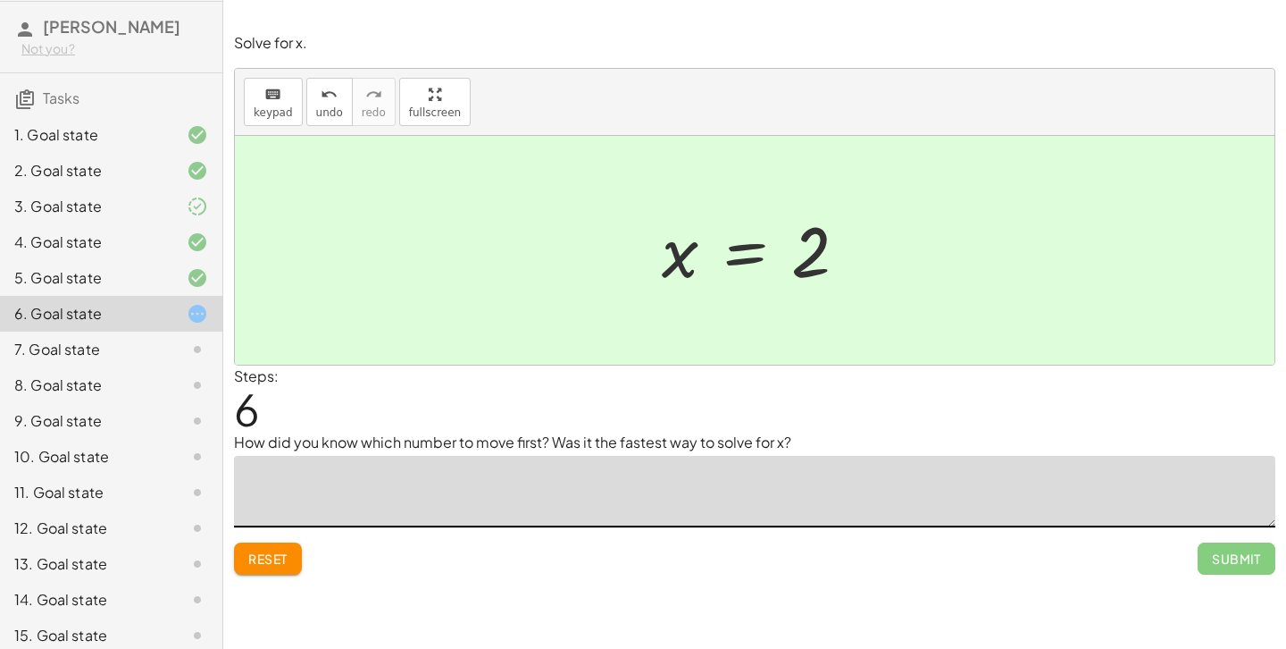
click at [623, 477] on textarea at bounding box center [755, 491] width 1042 height 71
type textarea "*"
drag, startPoint x: 807, startPoint y: 256, endPoint x: 916, endPoint y: 251, distance: 109.1
click at [818, 244] on div at bounding box center [762, 250] width 218 height 88
click at [353, 485] on textarea at bounding box center [755, 491] width 1042 height 71
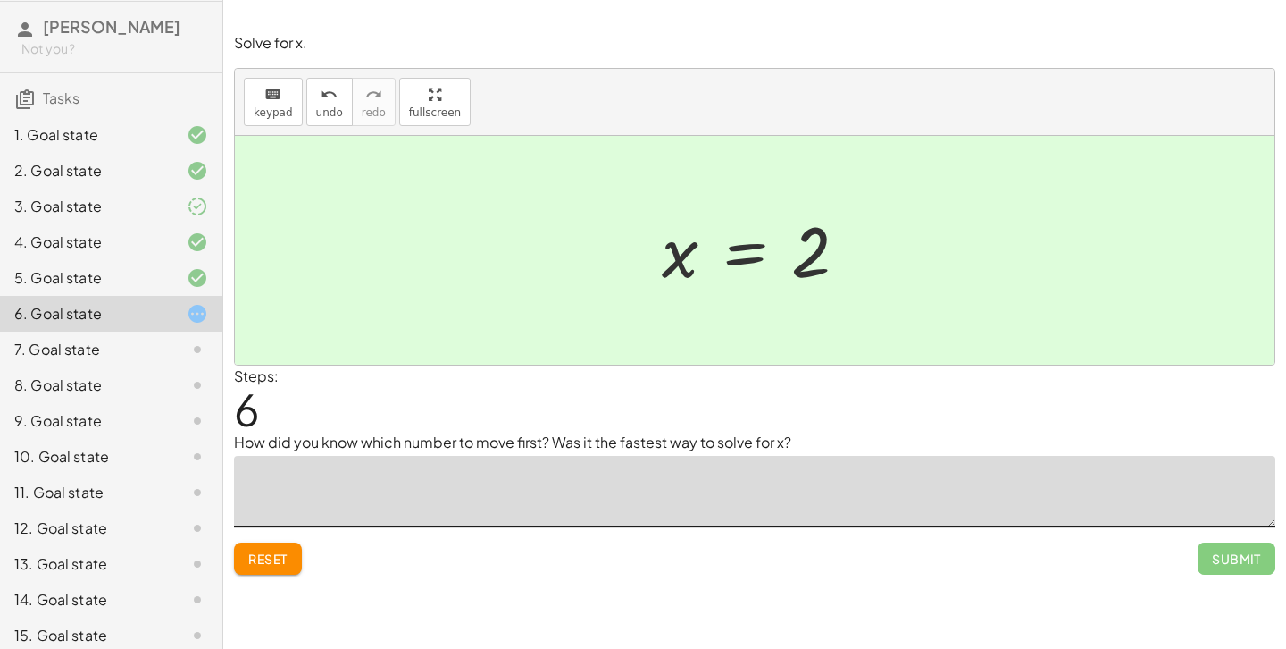
click at [410, 506] on textarea at bounding box center [755, 491] width 1042 height 71
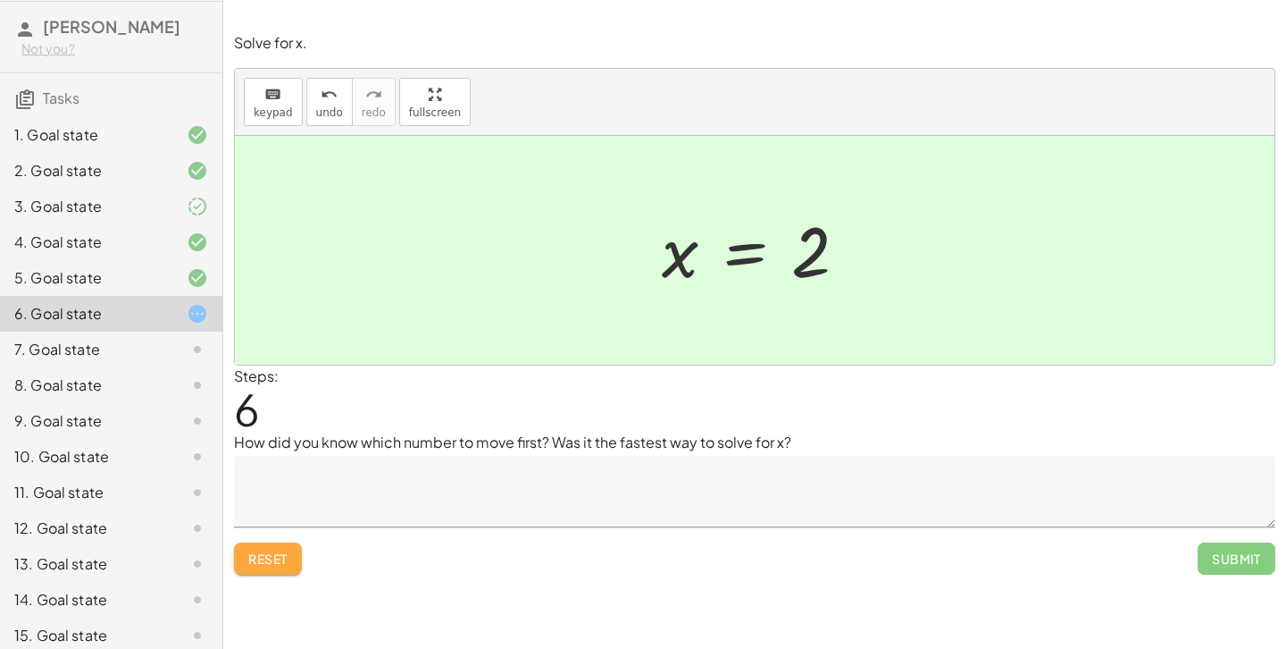
click at [261, 551] on span "Reset" at bounding box center [267, 558] width 39 height 16
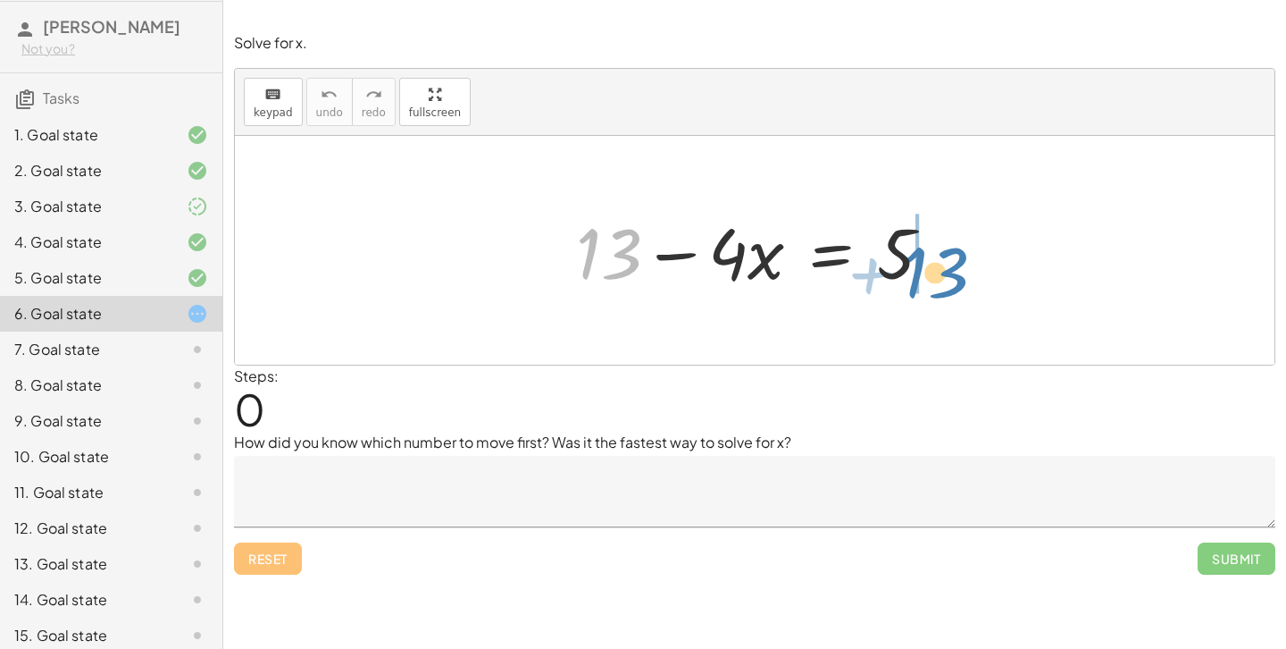
drag, startPoint x: 615, startPoint y: 269, endPoint x: 941, endPoint y: 285, distance: 326.4
click at [941, 285] on div at bounding box center [761, 251] width 389 height 92
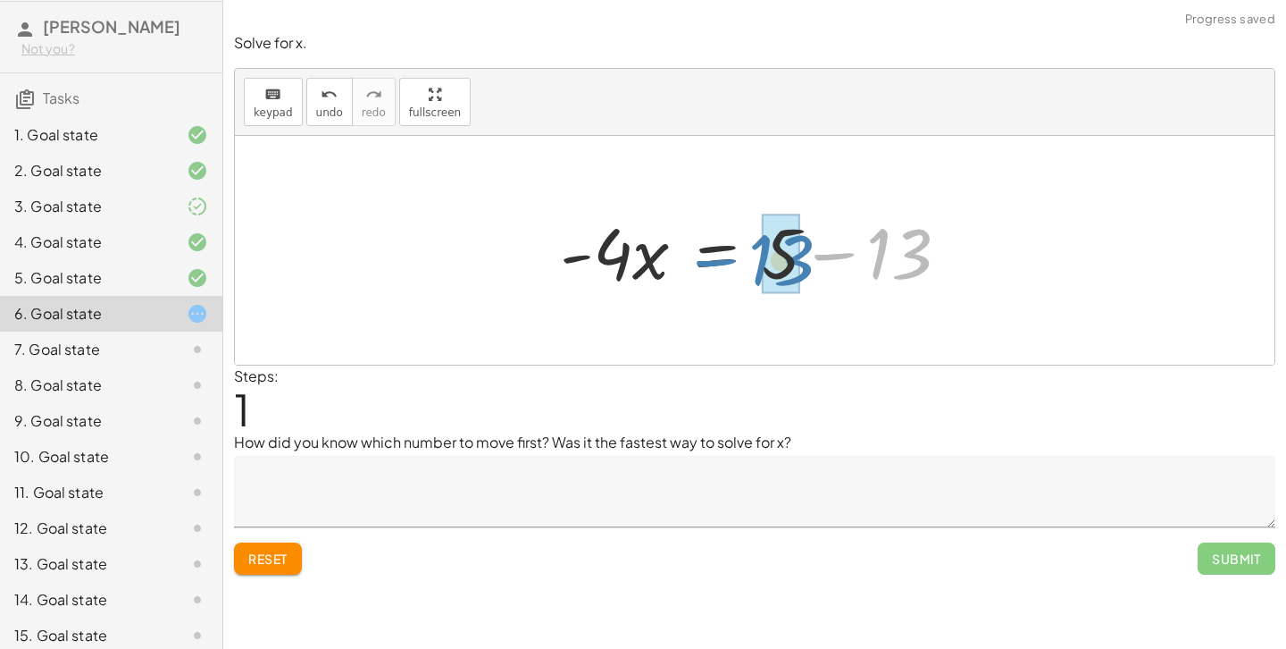
drag, startPoint x: 894, startPoint y: 264, endPoint x: 777, endPoint y: 267, distance: 117.1
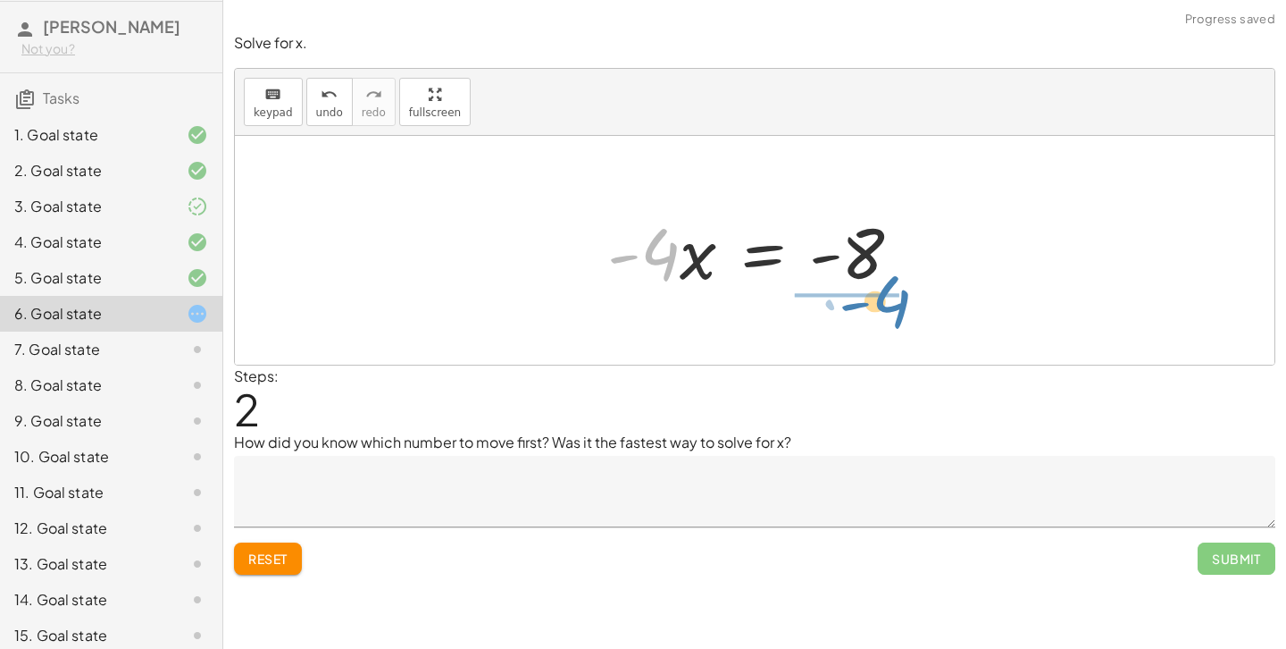
drag, startPoint x: 645, startPoint y: 257, endPoint x: 874, endPoint y: 305, distance: 233.5
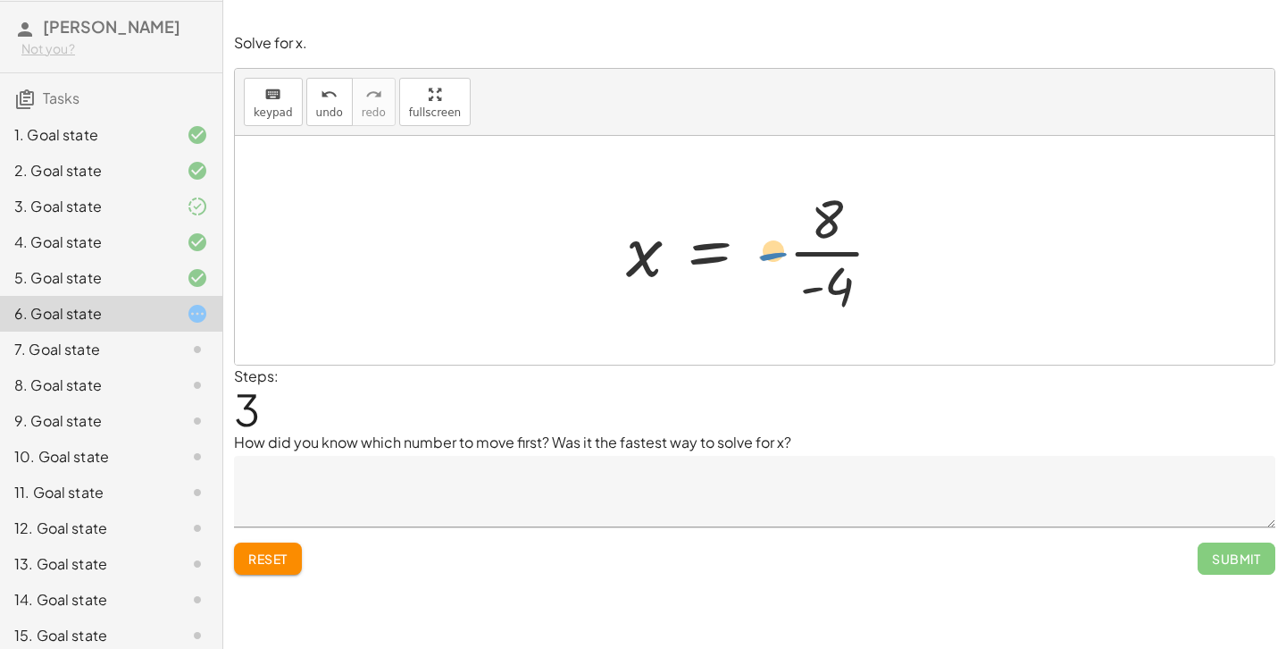
click at [771, 261] on div at bounding box center [761, 250] width 289 height 138
drag, startPoint x: 834, startPoint y: 289, endPoint x: 812, endPoint y: 239, distance: 54.0
click at [812, 239] on div at bounding box center [761, 250] width 289 height 138
drag, startPoint x: 837, startPoint y: 283, endPoint x: 824, endPoint y: 213, distance: 71.0
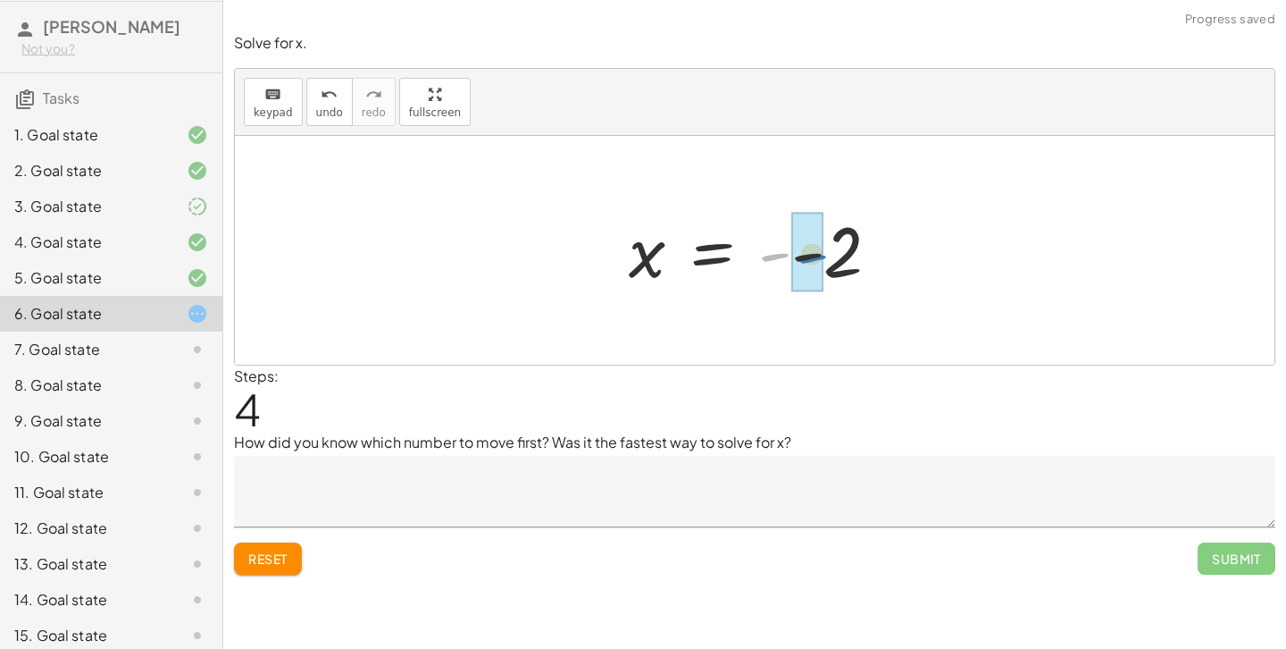
drag, startPoint x: 774, startPoint y: 255, endPoint x: 817, endPoint y: 258, distance: 43.0
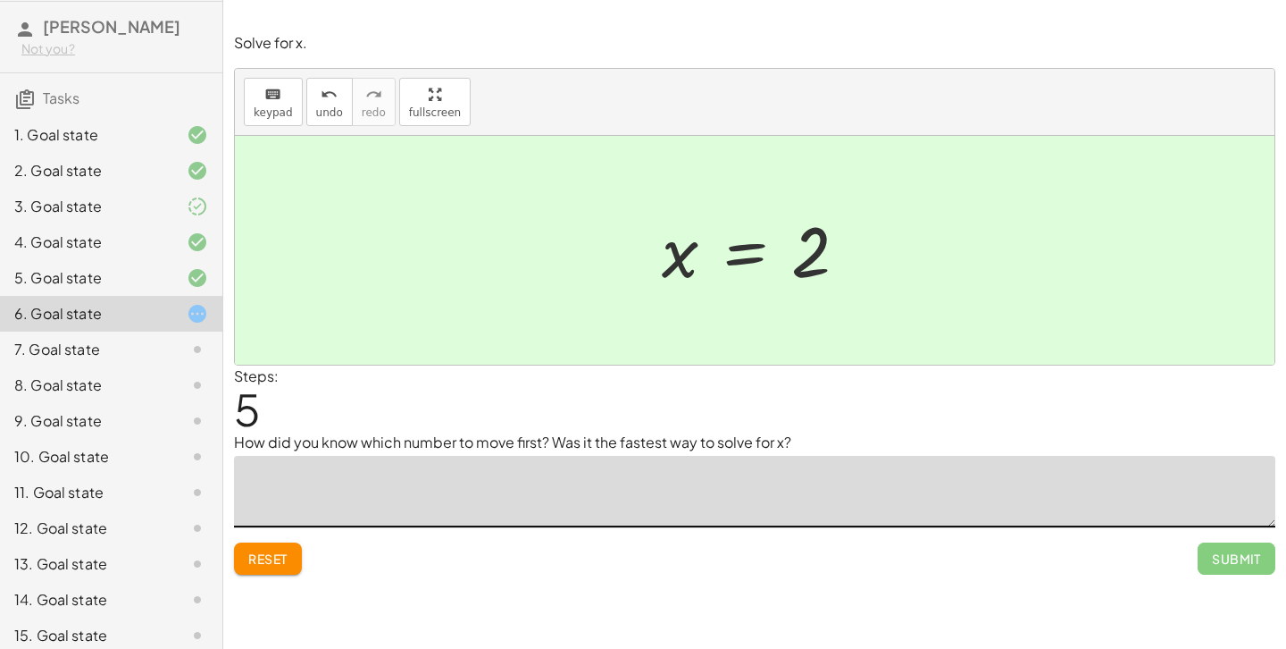
click at [739, 472] on textarea at bounding box center [755, 491] width 1042 height 71
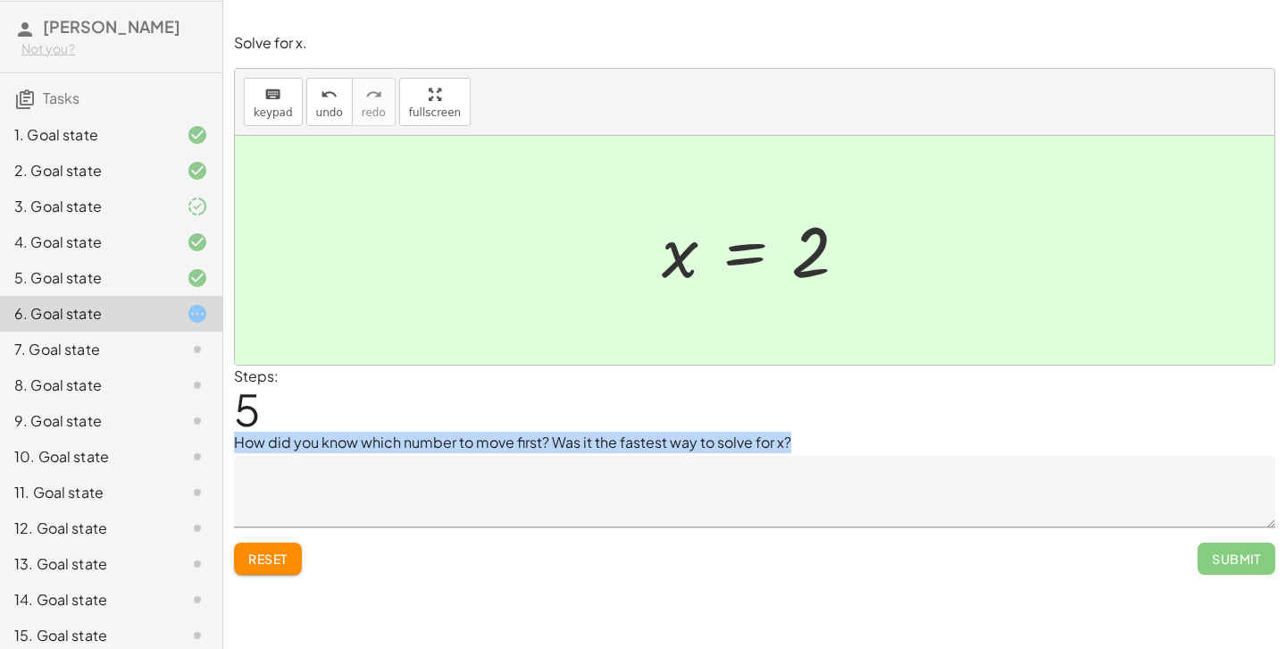
drag, startPoint x: 807, startPoint y: 433, endPoint x: 488, endPoint y: 418, distance: 319.3
click at [0, 0] on div "Solve for x. keyboard keypad undo undo redo redo fullscreen + 13 − · 4 · x = 5 …" at bounding box center [0, 0] width 0 height 0
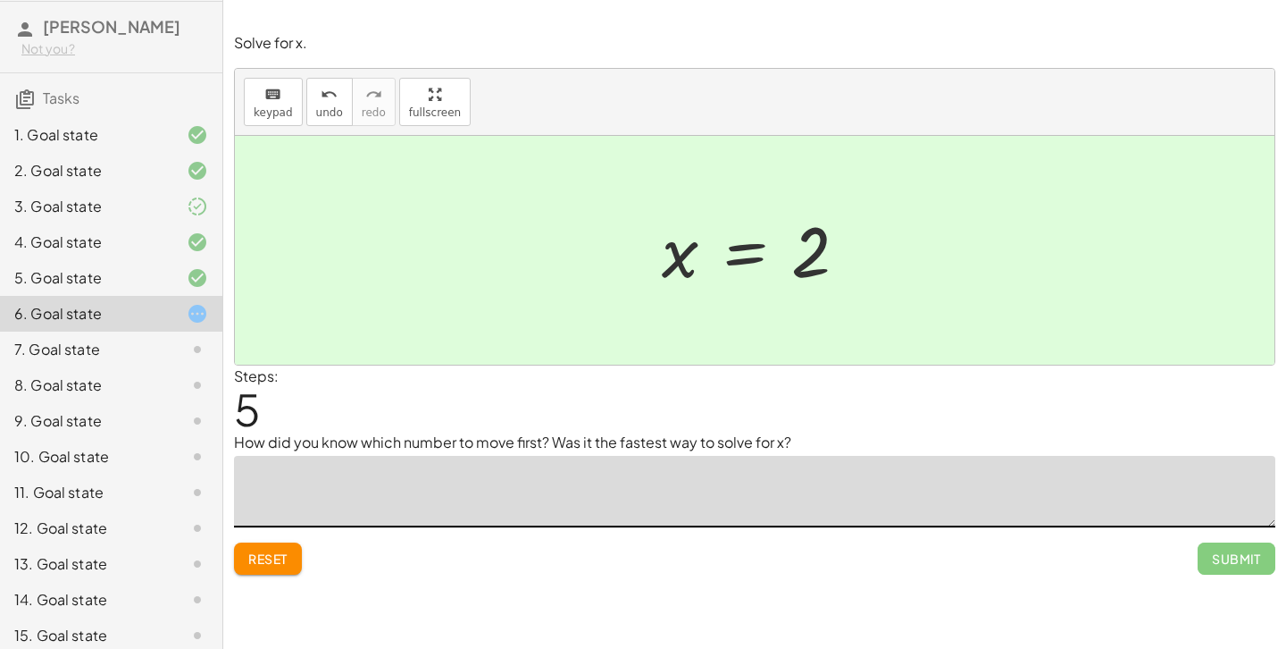
click at [490, 481] on textarea at bounding box center [755, 491] width 1042 height 71
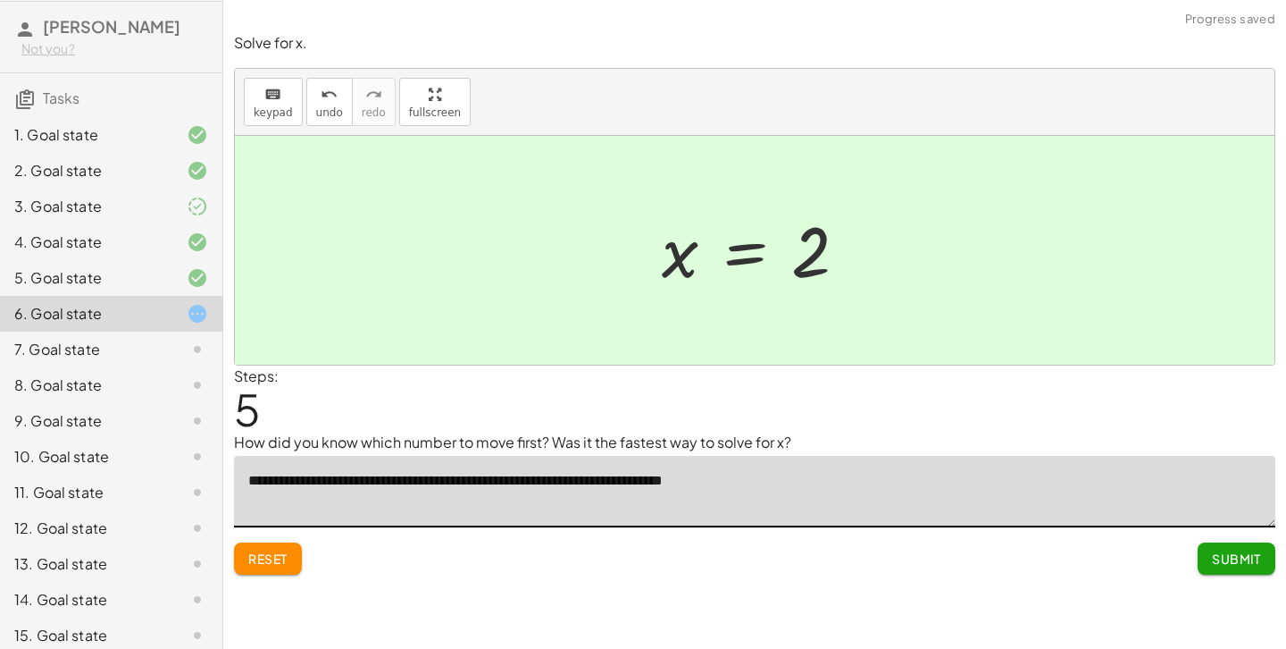
click at [674, 481] on textarea "**********" at bounding box center [755, 491] width 1042 height 71
click at [789, 489] on textarea "**********" at bounding box center [755, 491] width 1042 height 71
click at [554, 483] on textarea "**********" at bounding box center [755, 491] width 1042 height 71
click at [986, 481] on textarea "**********" at bounding box center [755, 491] width 1042 height 71
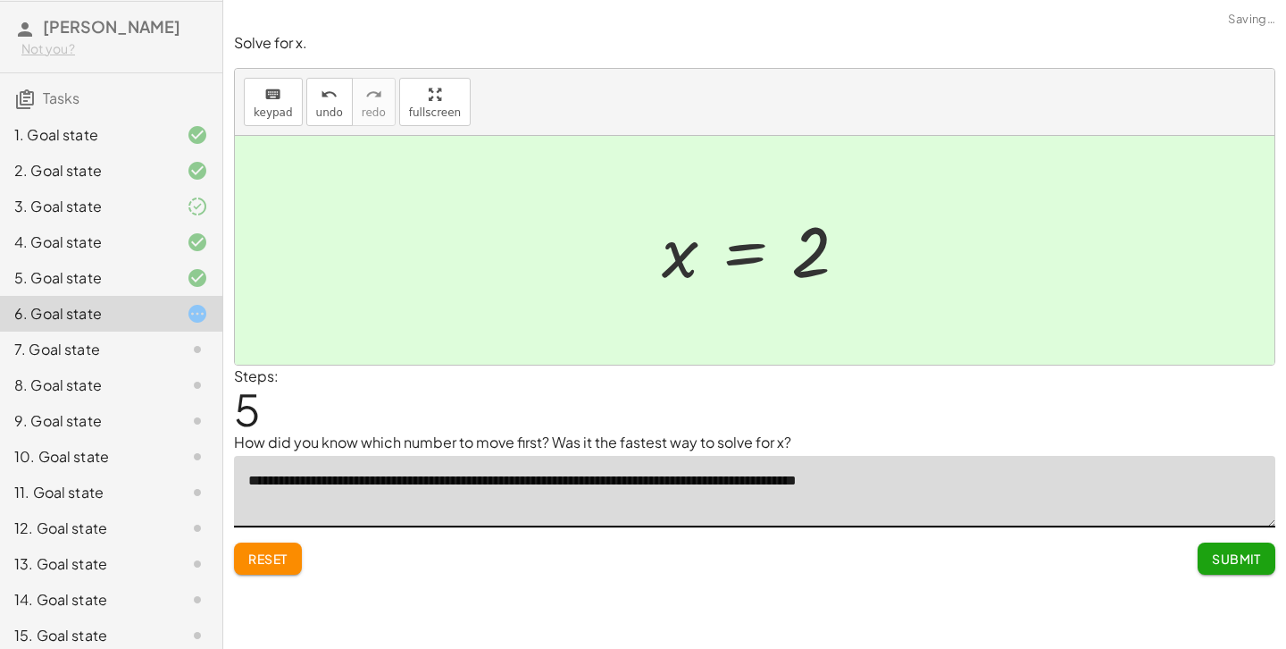
click at [948, 480] on textarea "**********" at bounding box center [755, 491] width 1042 height 71
click at [985, 473] on textarea "**********" at bounding box center [755, 491] width 1042 height 71
type textarea "**********"
click at [1226, 548] on button "Submit" at bounding box center [1237, 558] width 78 height 32
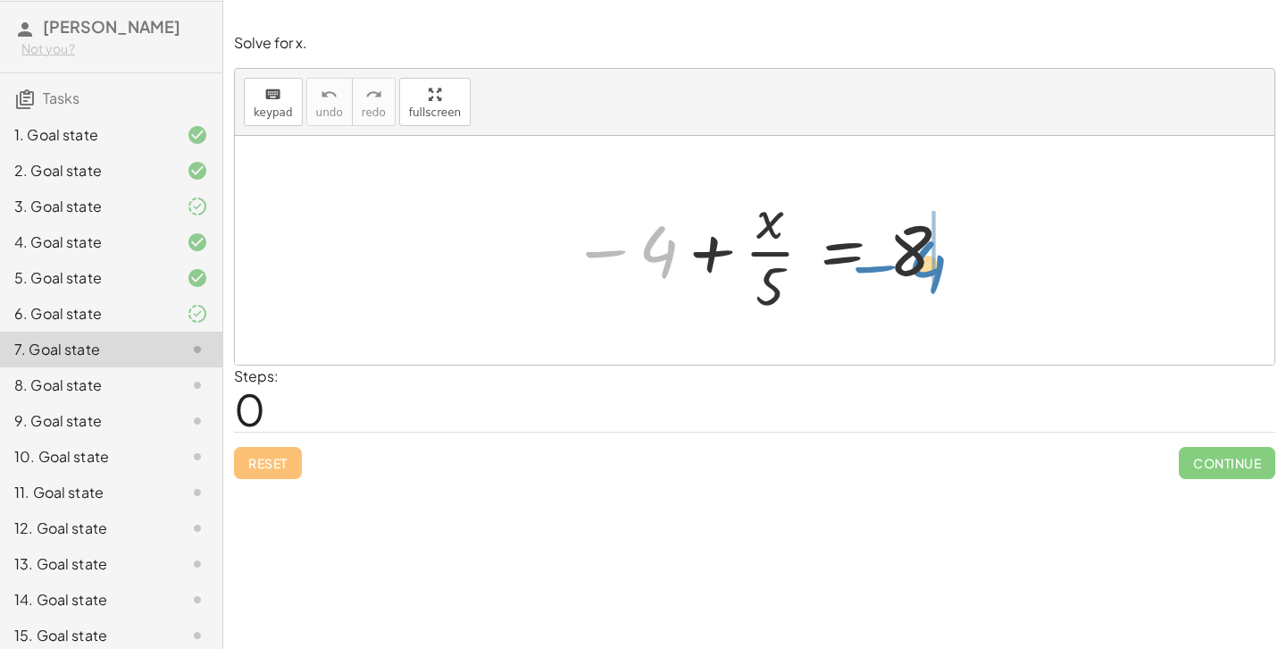
drag, startPoint x: 625, startPoint y: 243, endPoint x: 897, endPoint y: 257, distance: 271.9
click at [897, 257] on div at bounding box center [761, 250] width 397 height 138
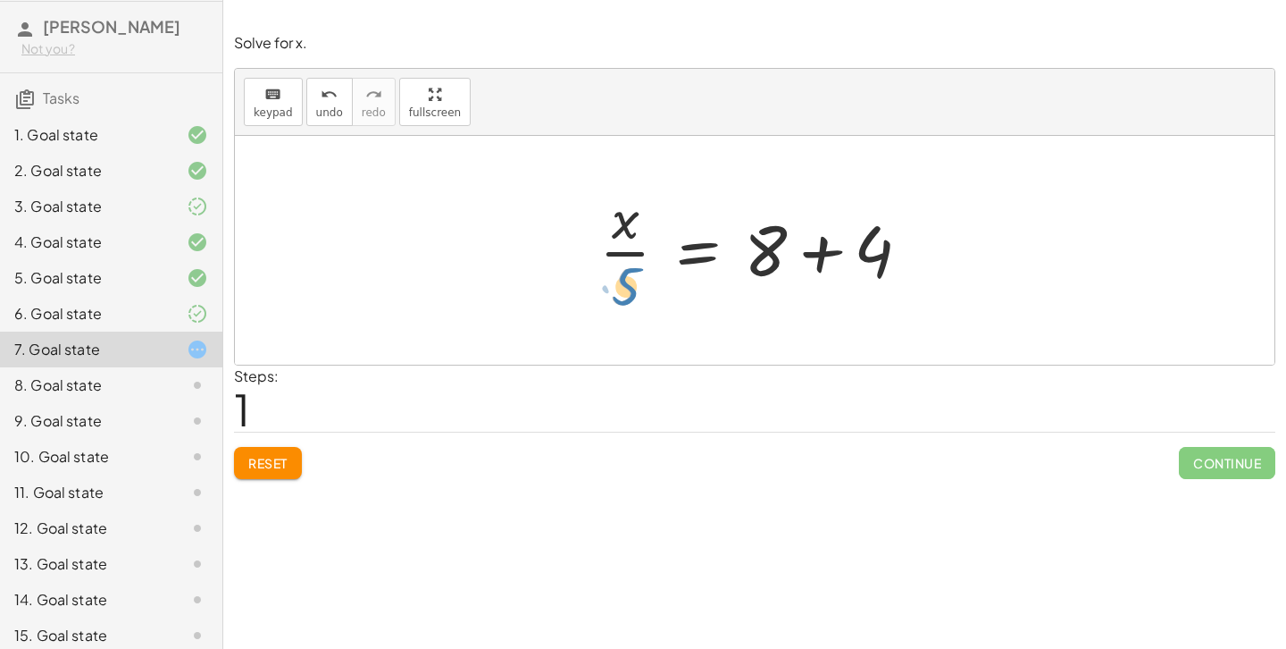
click at [629, 283] on div at bounding box center [761, 250] width 343 height 138
drag, startPoint x: 862, startPoint y: 255, endPoint x: 781, endPoint y: 264, distance: 81.8
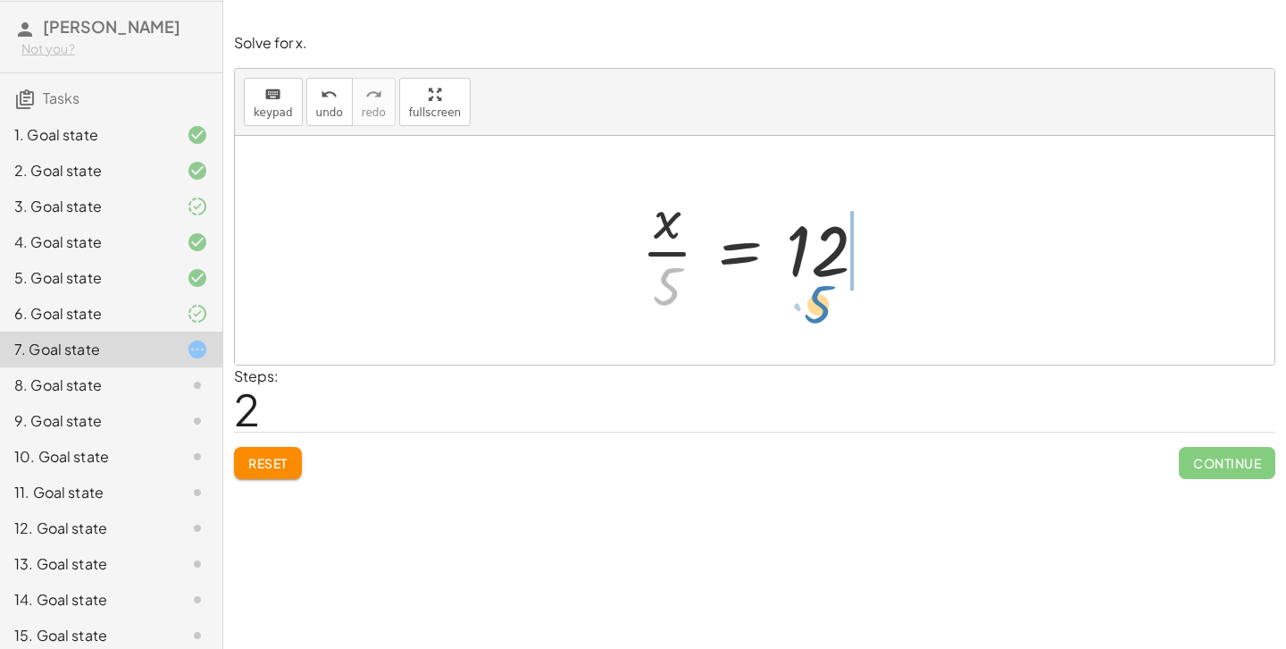
drag, startPoint x: 661, startPoint y: 285, endPoint x: 812, endPoint y: 302, distance: 151.9
click at [812, 302] on div at bounding box center [761, 250] width 258 height 138
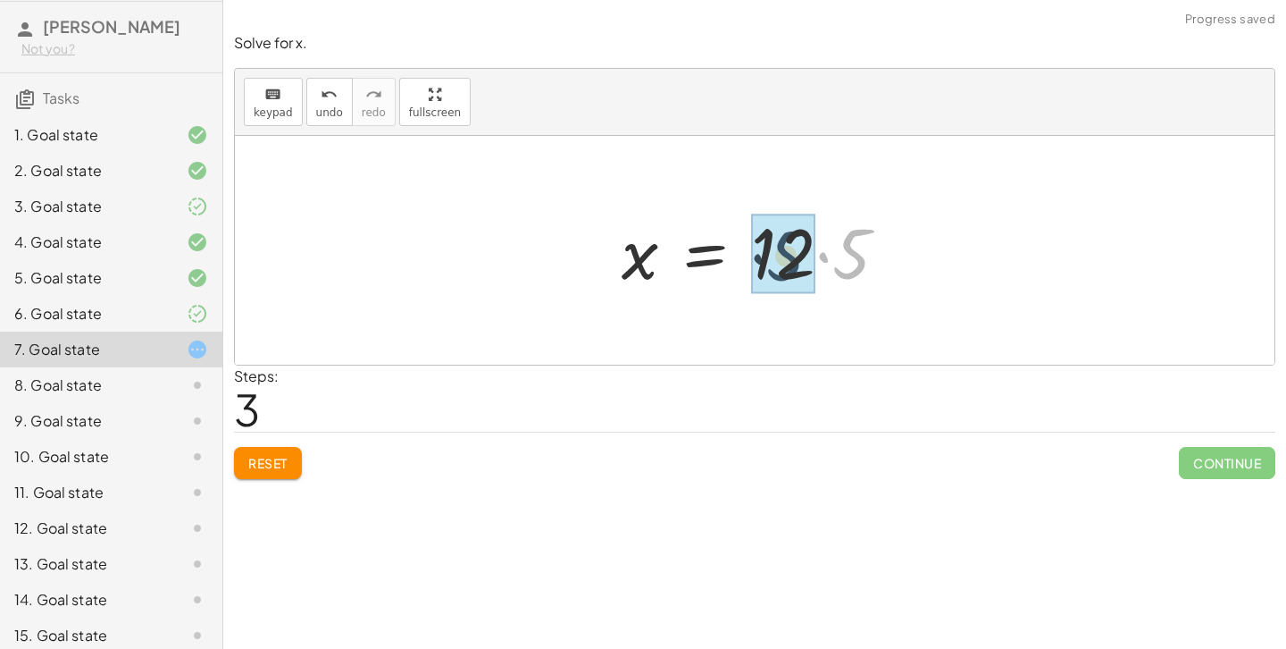
drag, startPoint x: 846, startPoint y: 255, endPoint x: 780, endPoint y: 256, distance: 66.1
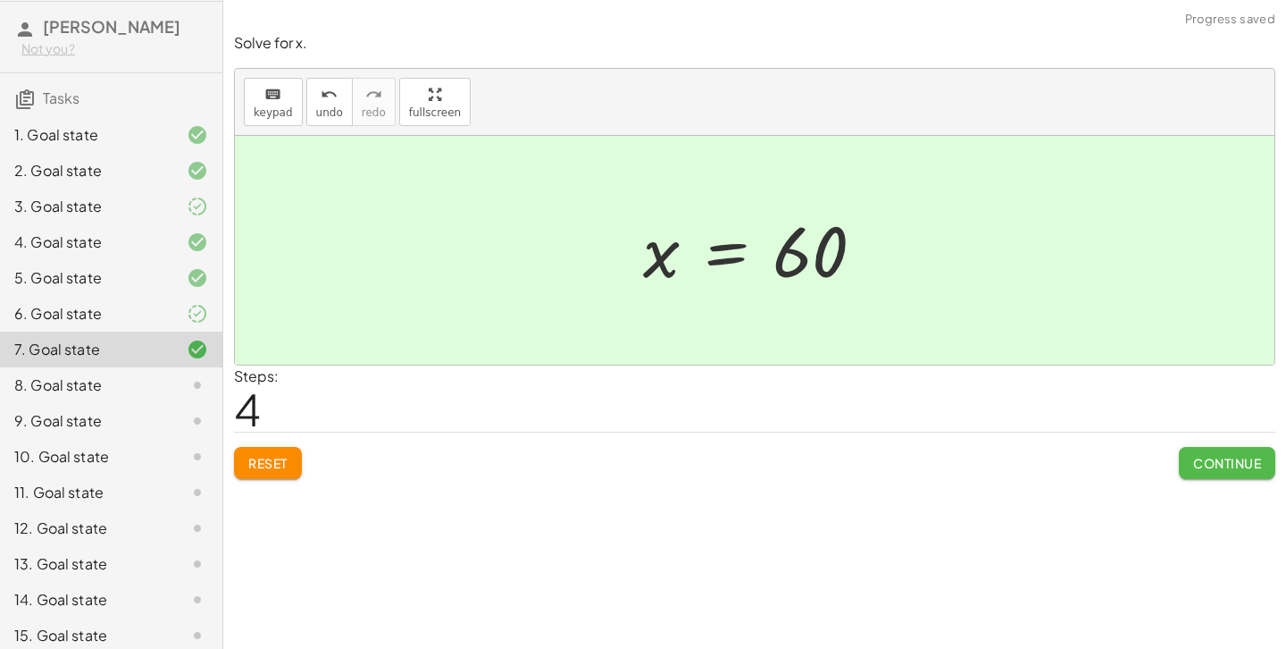
click at [1251, 469] on span "Continue" at bounding box center [1227, 463] width 68 height 16
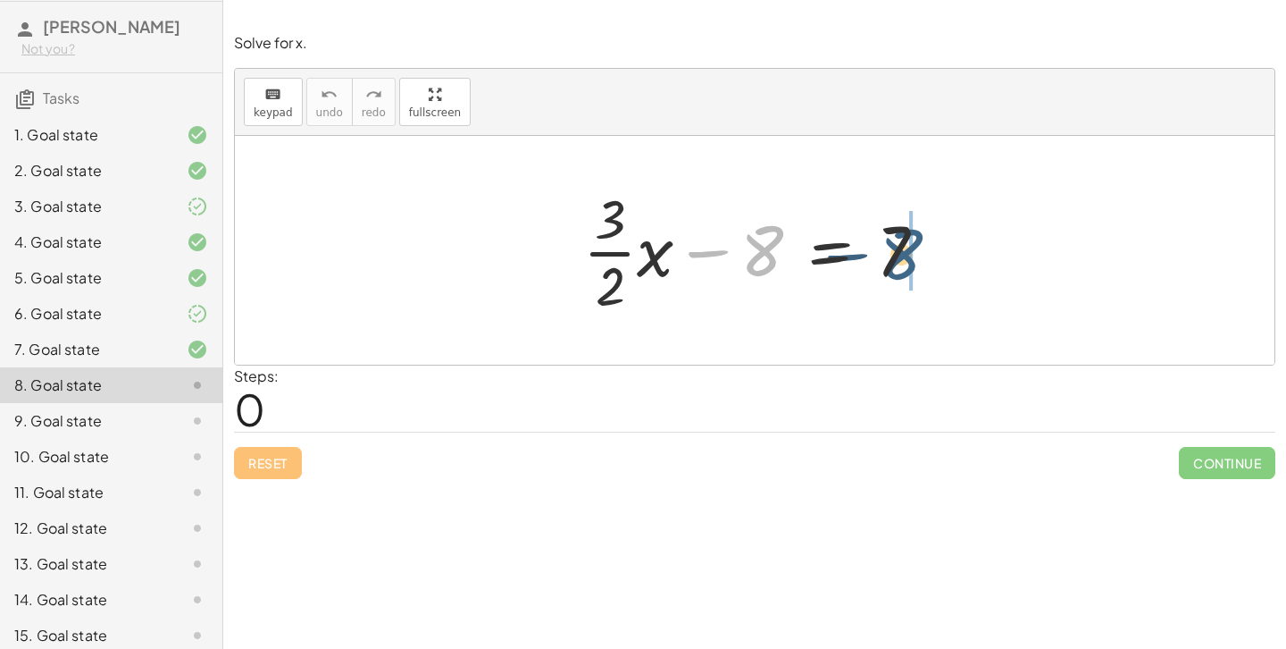
drag, startPoint x: 749, startPoint y: 254, endPoint x: 893, endPoint y: 261, distance: 144.0
click at [893, 261] on div at bounding box center [761, 250] width 375 height 138
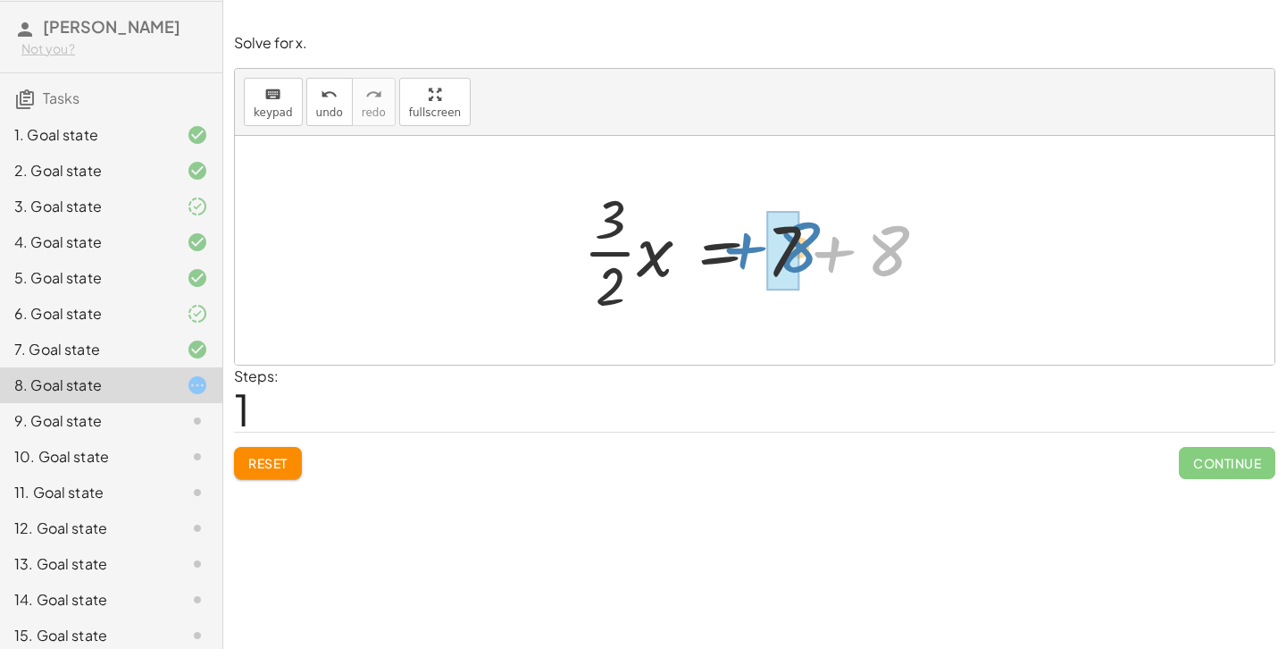
drag, startPoint x: 885, startPoint y: 257, endPoint x: 797, endPoint y: 255, distance: 88.5
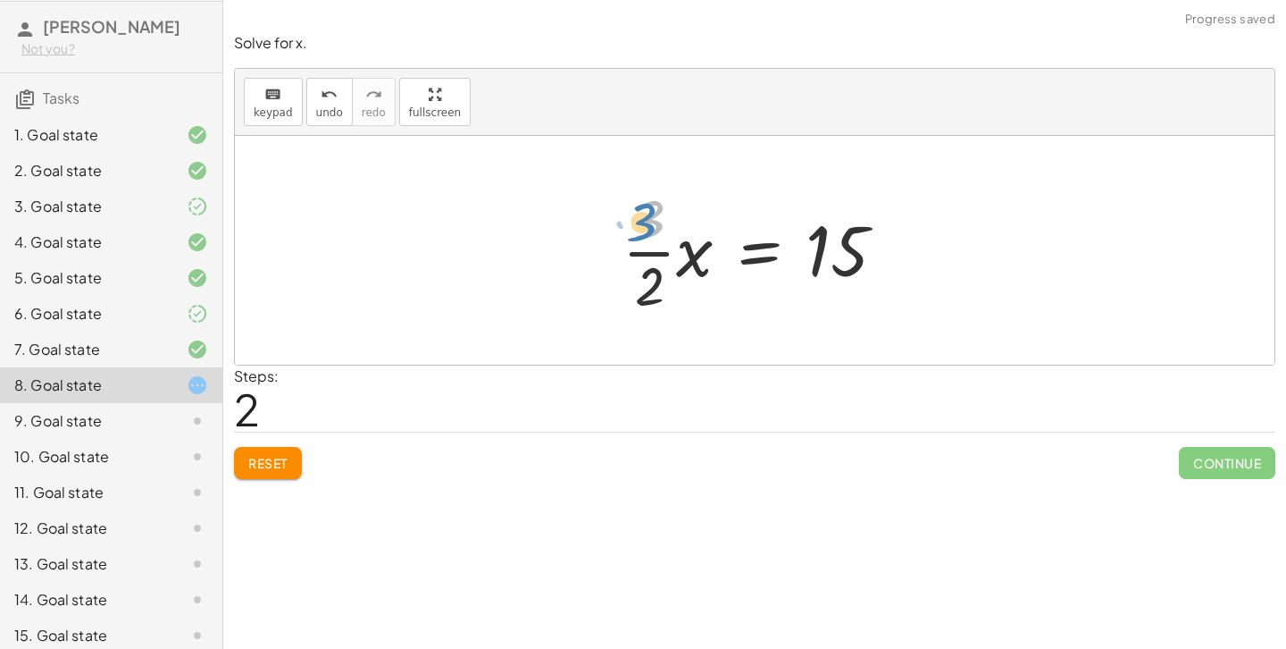
drag, startPoint x: 609, startPoint y: 222, endPoint x: 598, endPoint y: 219, distance: 11.3
click at [598, 219] on div "+ · · 3 · 2 · x − 8 = 7 · · 3 · 2 · x = + 7 + 8 · 3 · · 3 · 2 · x = 15" at bounding box center [755, 250] width 318 height 146
drag, startPoint x: 650, startPoint y: 279, endPoint x: 650, endPoint y: 218, distance: 60.7
click at [650, 218] on div at bounding box center [762, 250] width 296 height 138
click at [649, 209] on div at bounding box center [762, 250] width 296 height 138
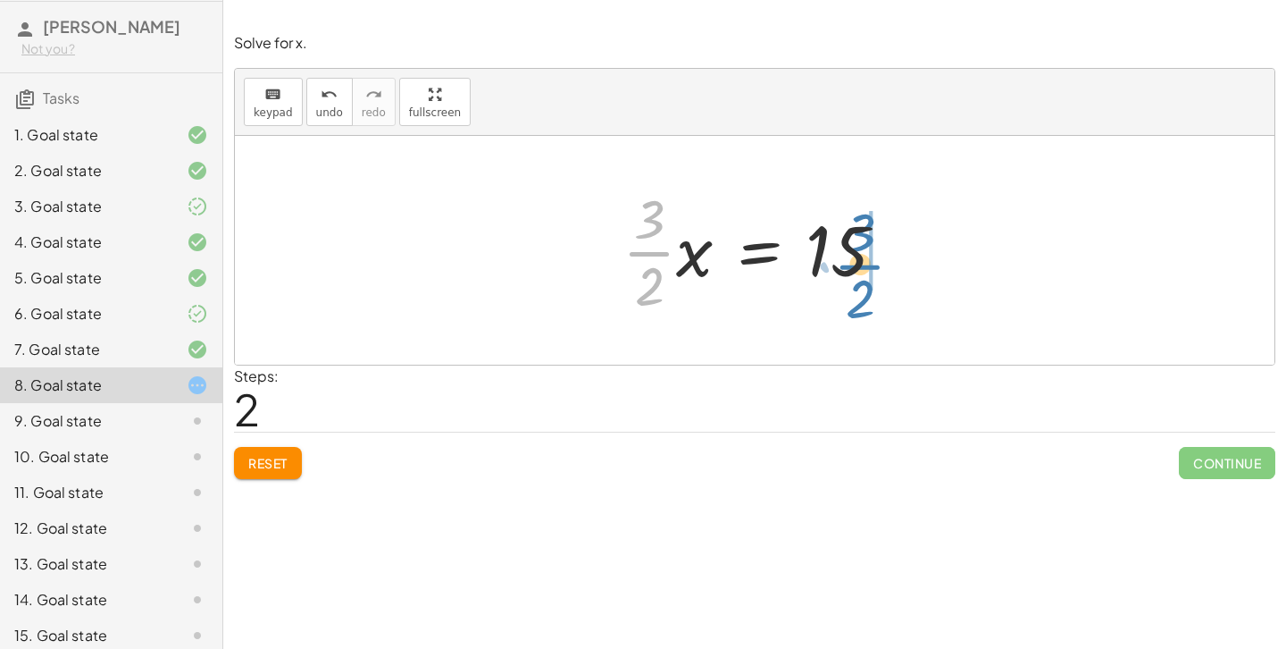
drag, startPoint x: 655, startPoint y: 243, endPoint x: 866, endPoint y: 253, distance: 211.0
click at [866, 253] on div at bounding box center [762, 250] width 296 height 138
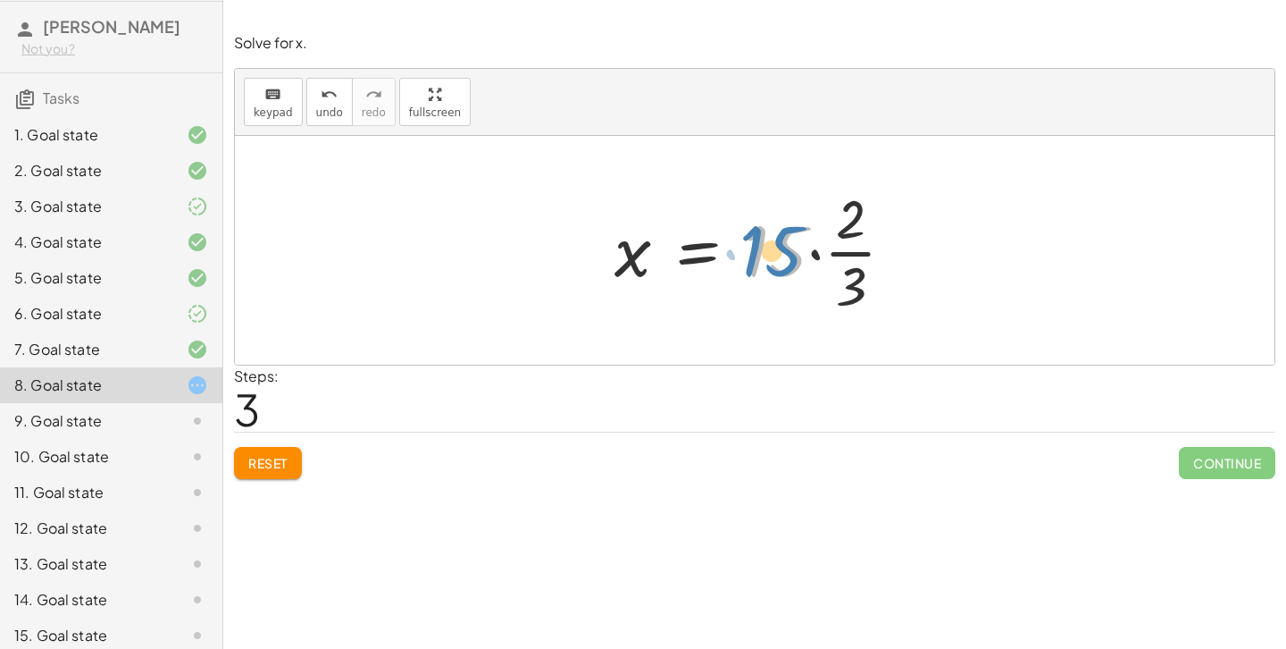
click at [780, 251] on div at bounding box center [762, 250] width 313 height 138
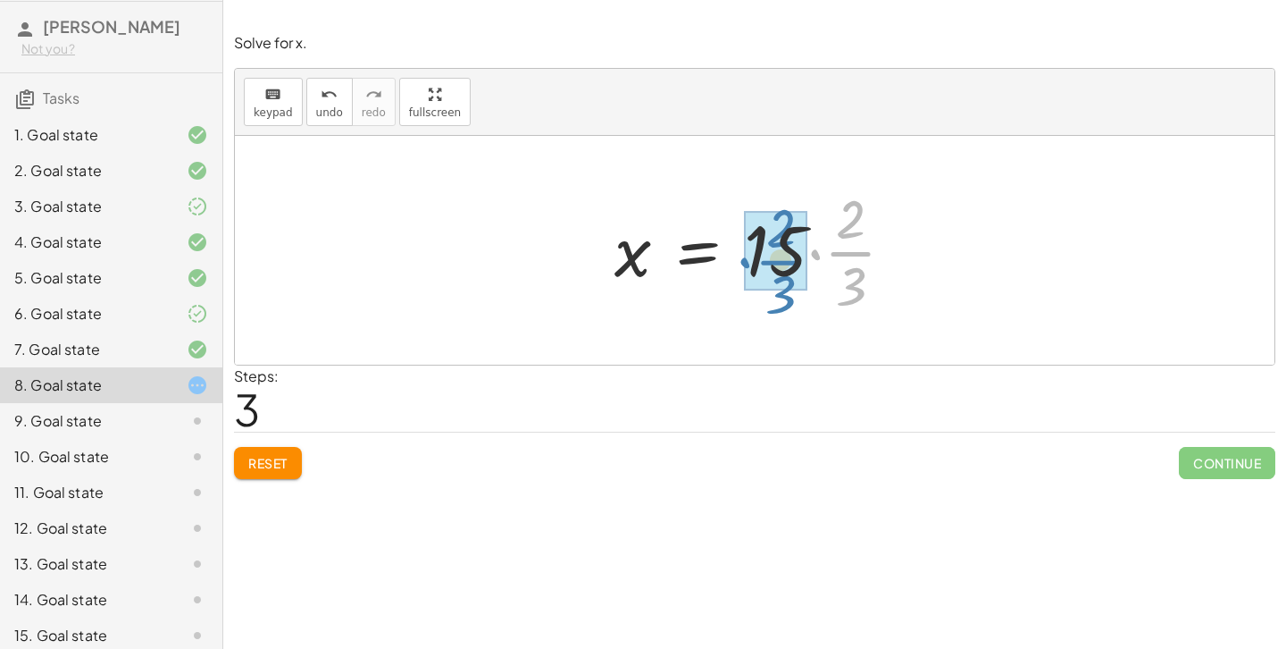
drag, startPoint x: 843, startPoint y: 255, endPoint x: 772, endPoint y: 264, distance: 71.9
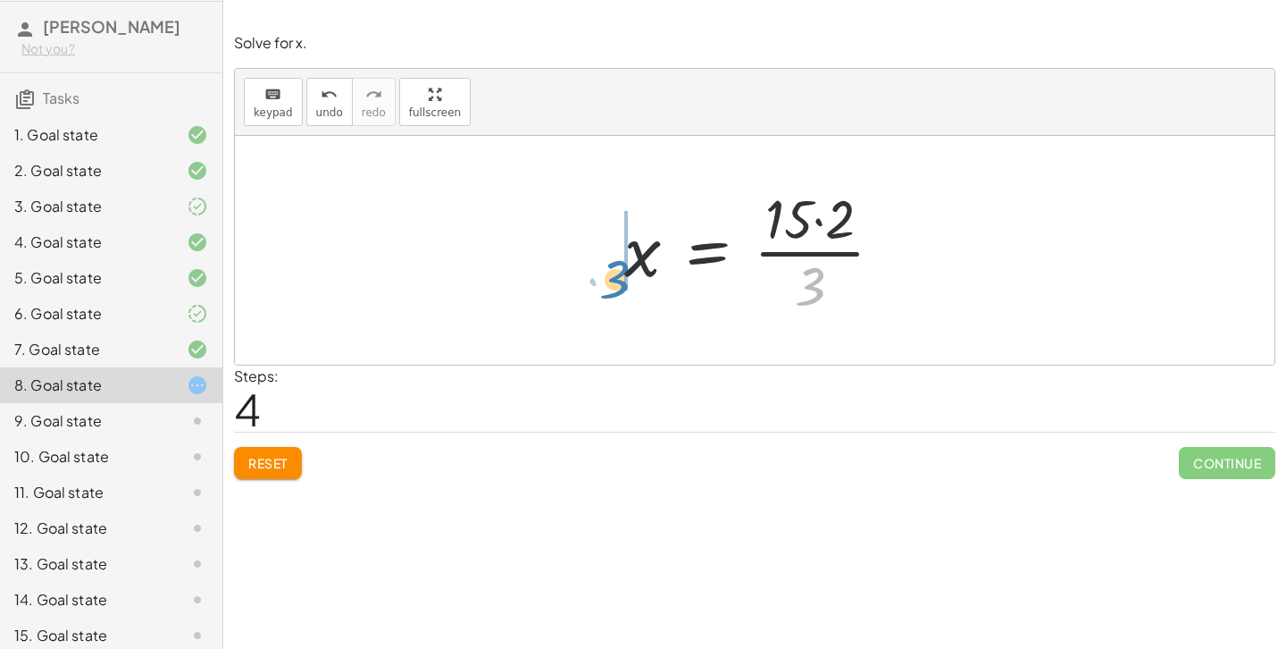
drag, startPoint x: 812, startPoint y: 292, endPoint x: 619, endPoint y: 285, distance: 193.1
click at [619, 285] on div at bounding box center [760, 250] width 291 height 138
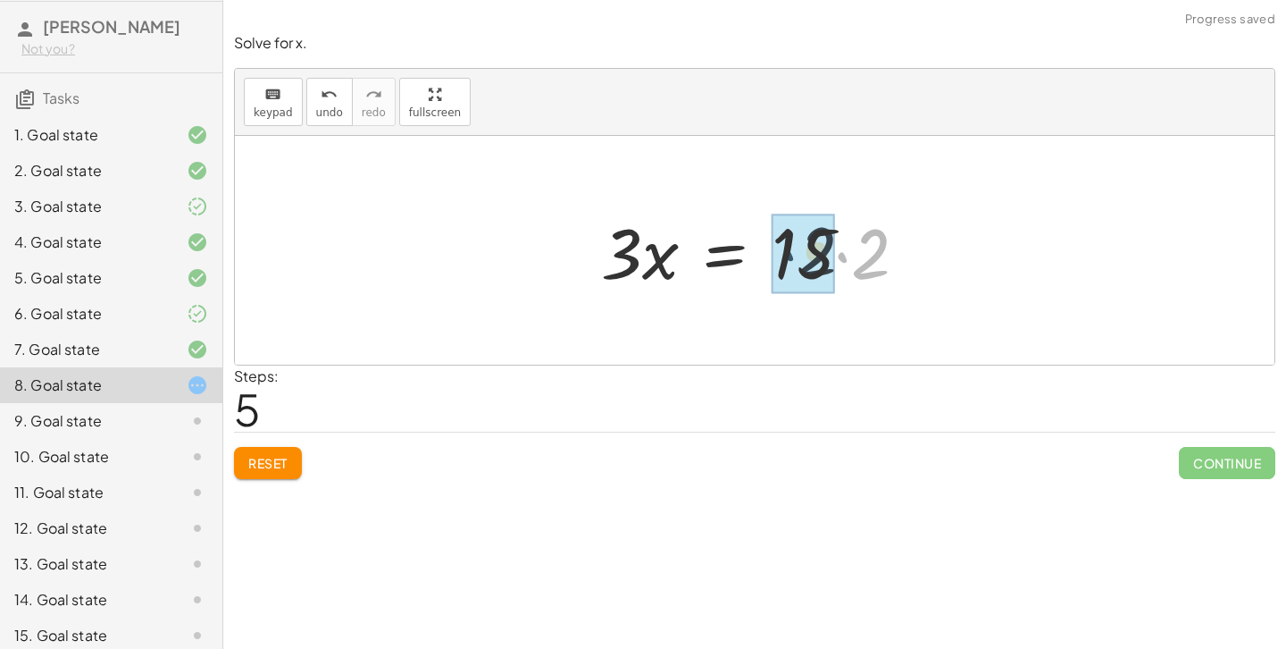
drag, startPoint x: 849, startPoint y: 264, endPoint x: 791, endPoint y: 263, distance: 57.2
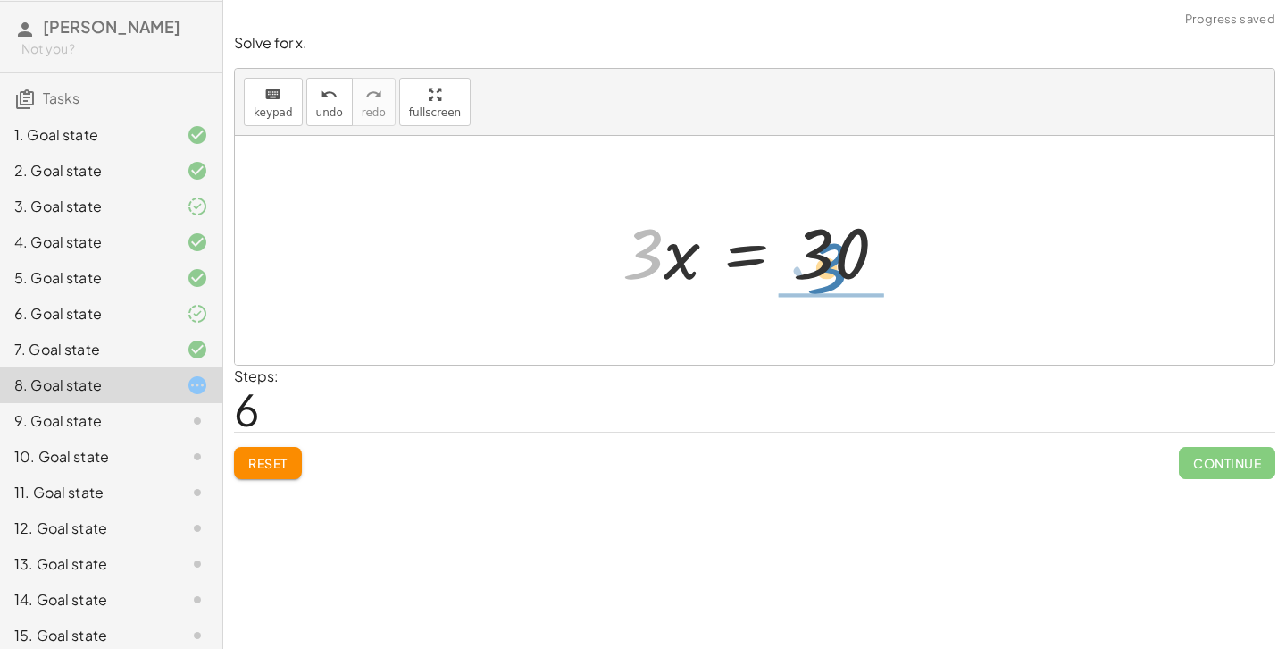
drag, startPoint x: 623, startPoint y: 260, endPoint x: 807, endPoint y: 272, distance: 184.4
click at [807, 272] on div at bounding box center [762, 251] width 296 height 92
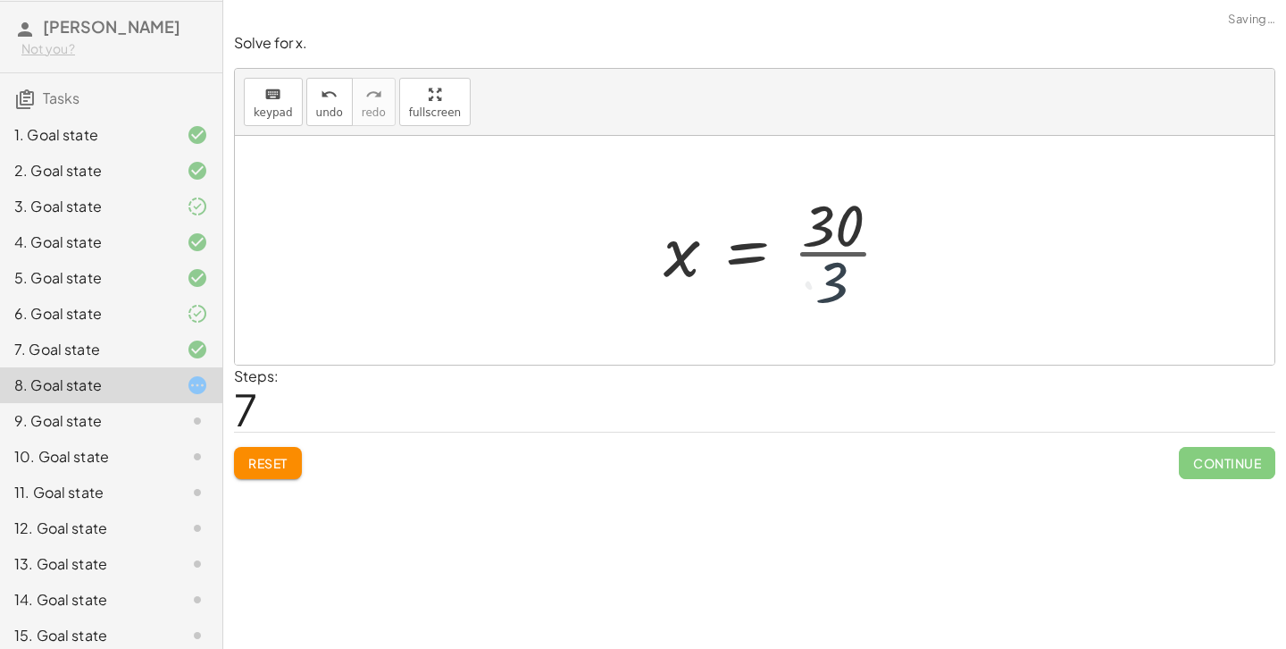
click at [812, 273] on div at bounding box center [784, 250] width 259 height 138
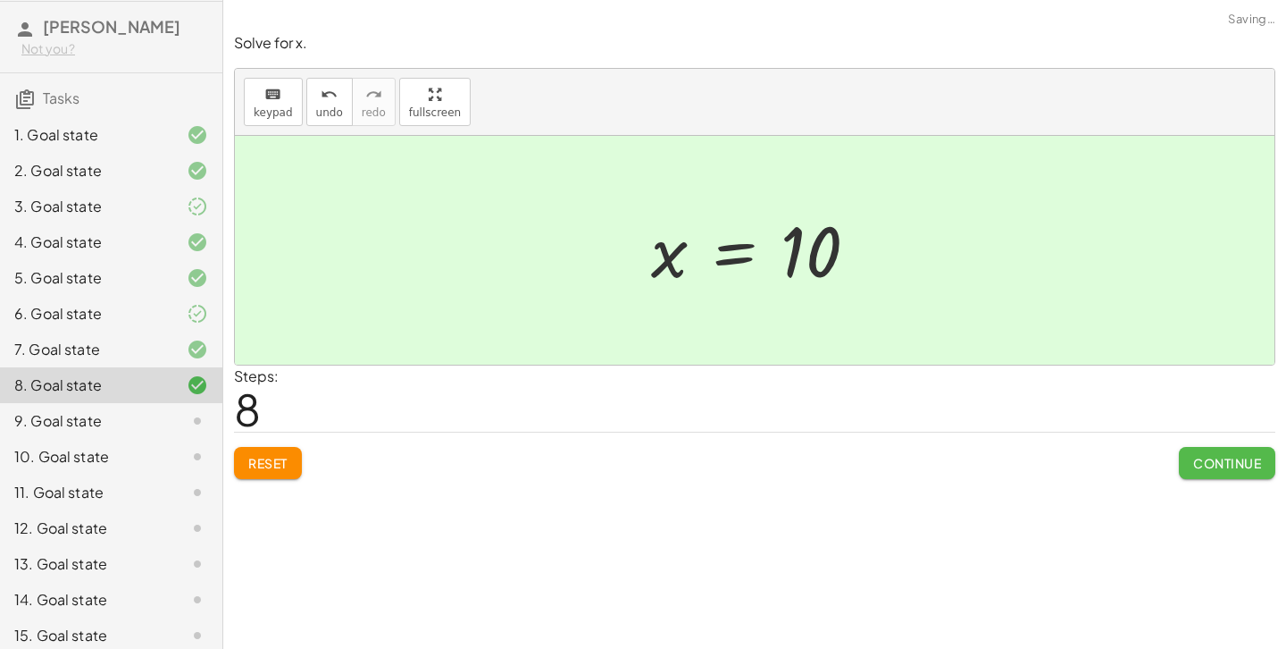
click at [1221, 460] on span "Continue" at bounding box center [1227, 463] width 68 height 16
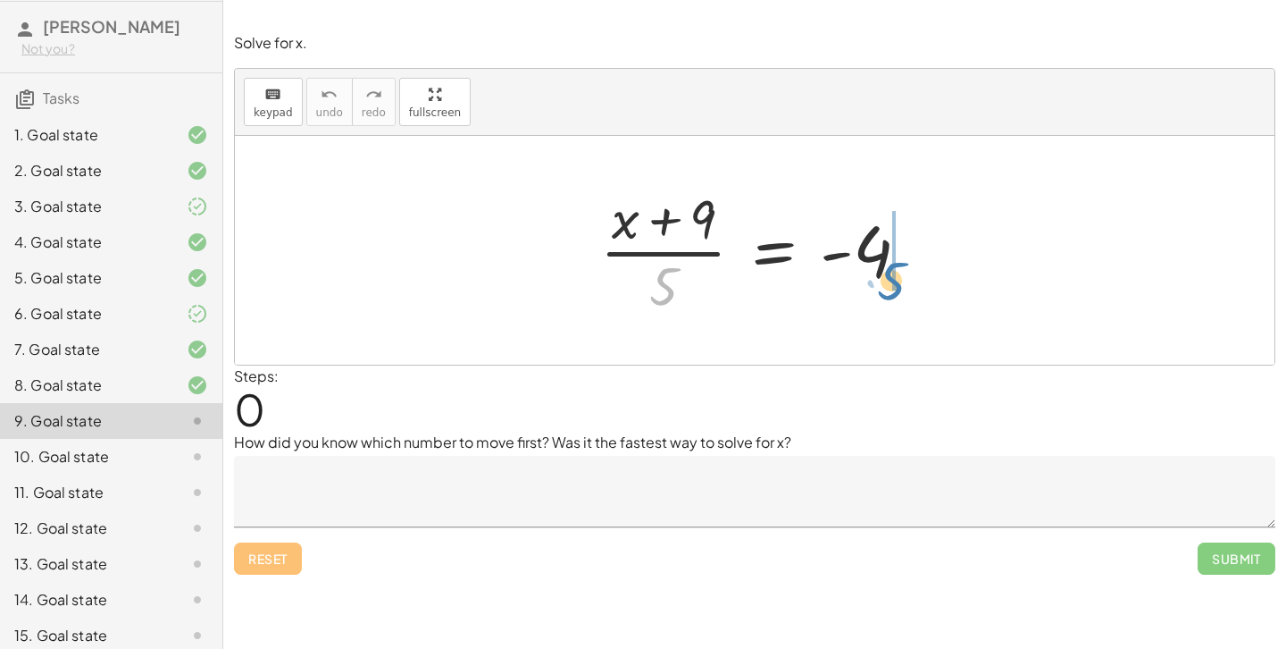
drag, startPoint x: 657, startPoint y: 281, endPoint x: 887, endPoint y: 272, distance: 229.7
click at [887, 272] on div at bounding box center [761, 250] width 341 height 138
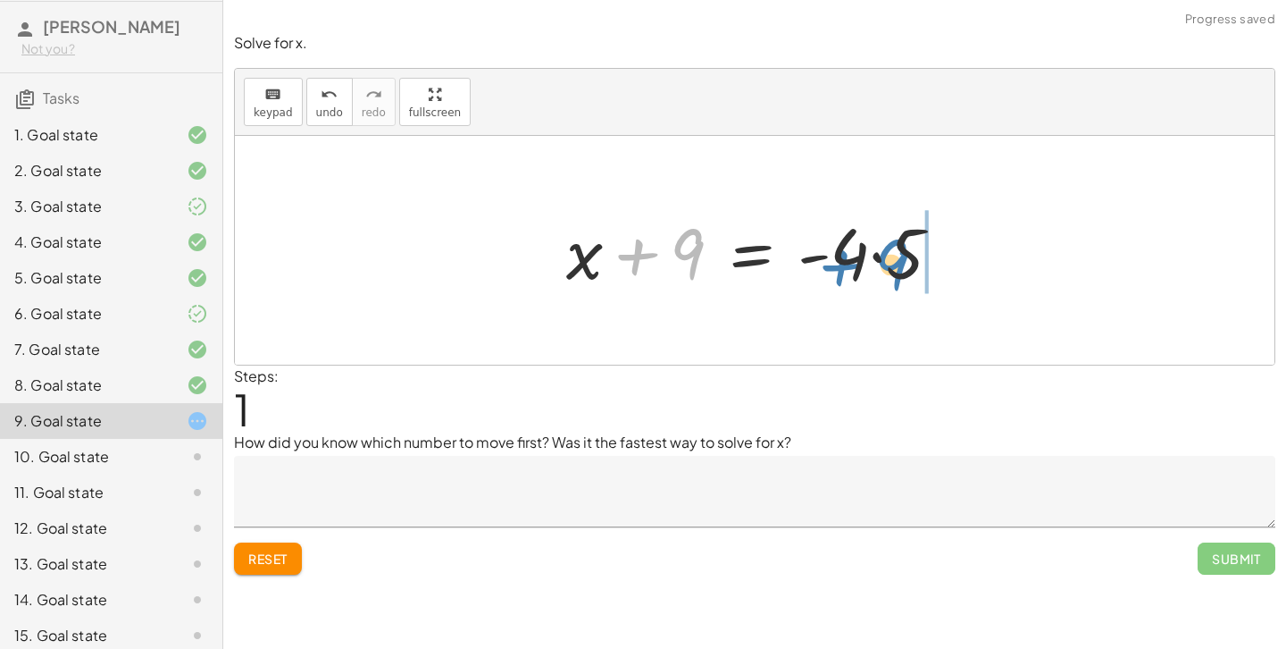
drag, startPoint x: 686, startPoint y: 250, endPoint x: 889, endPoint y: 259, distance: 203.0
click at [889, 259] on div at bounding box center [760, 251] width 407 height 92
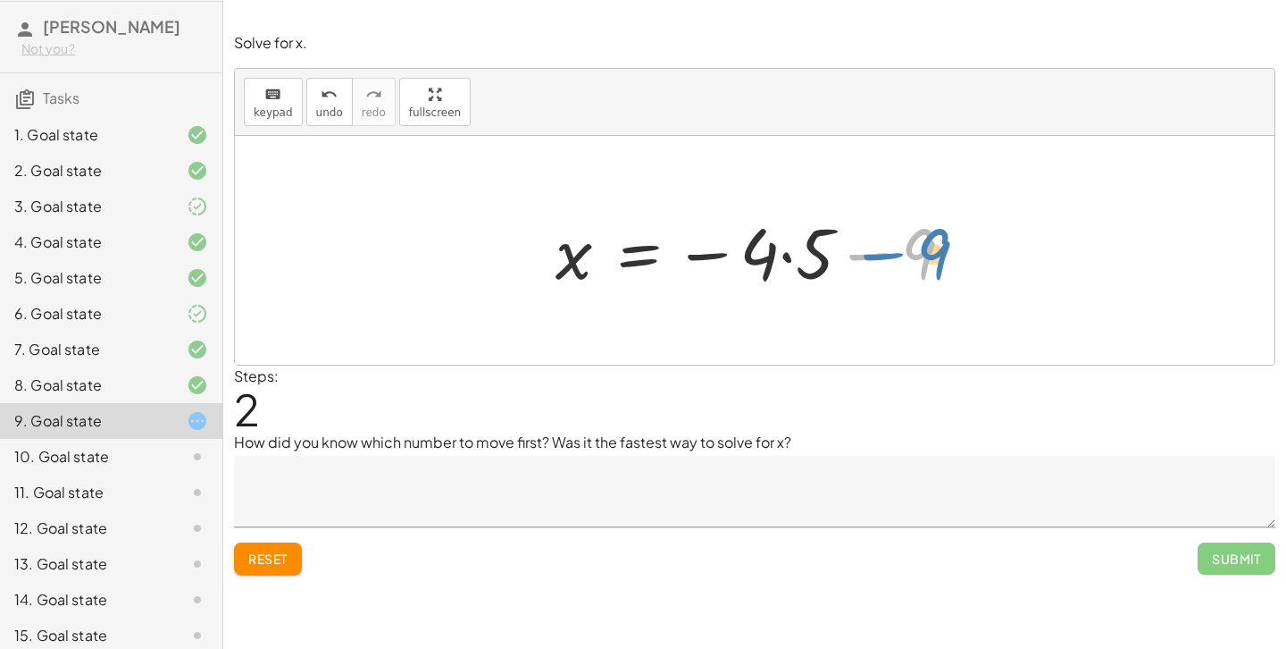
click at [914, 255] on div at bounding box center [762, 251] width 430 height 92
drag, startPoint x: 794, startPoint y: 252, endPoint x: 911, endPoint y: 251, distance: 117.0
click at [911, 251] on div at bounding box center [762, 251] width 430 height 92
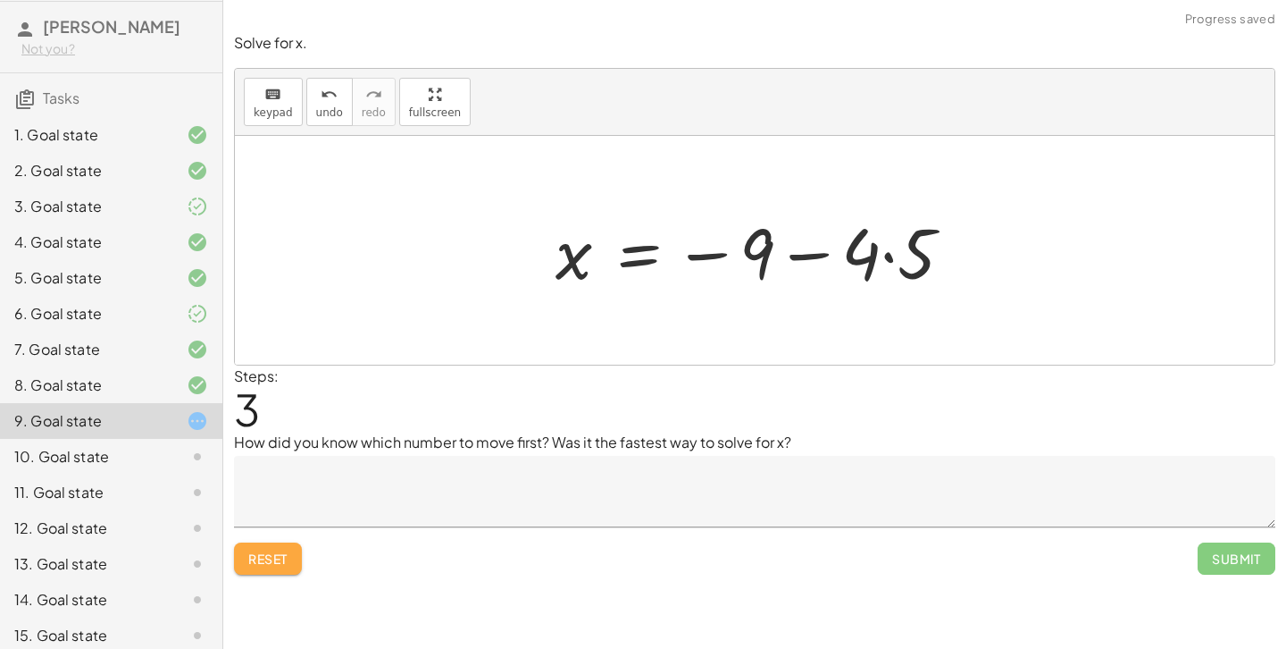
click at [276, 551] on span "Reset" at bounding box center [267, 558] width 39 height 16
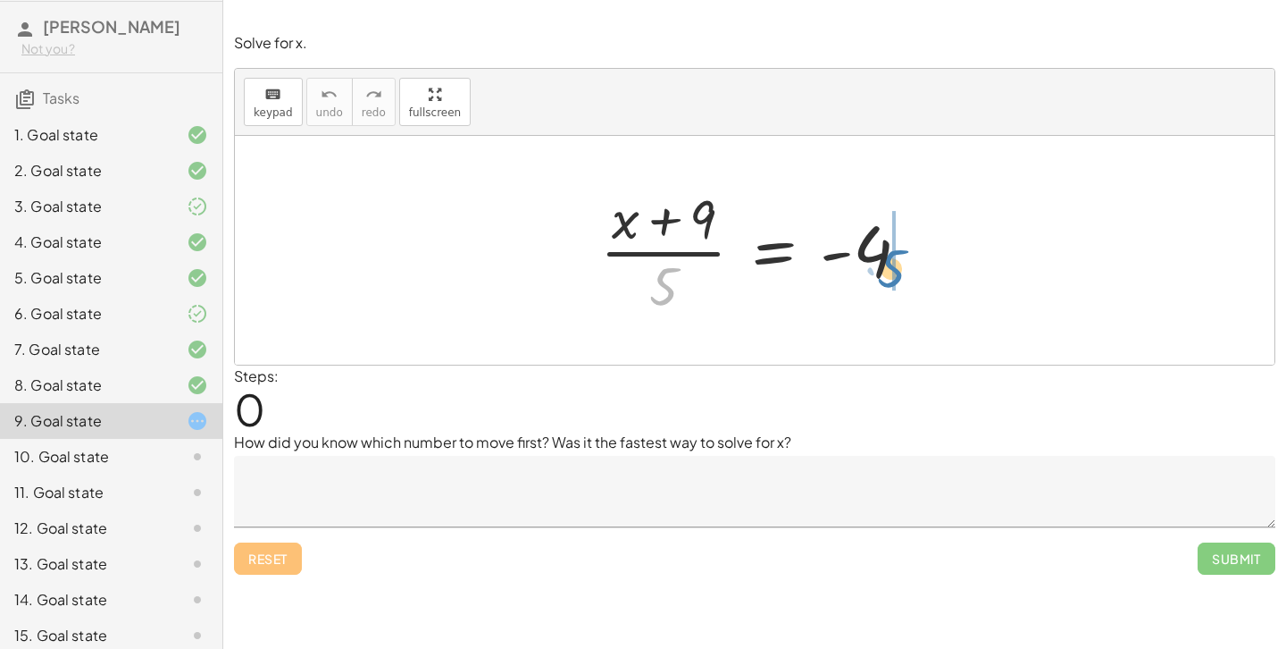
drag, startPoint x: 665, startPoint y: 283, endPoint x: 893, endPoint y: 264, distance: 228.6
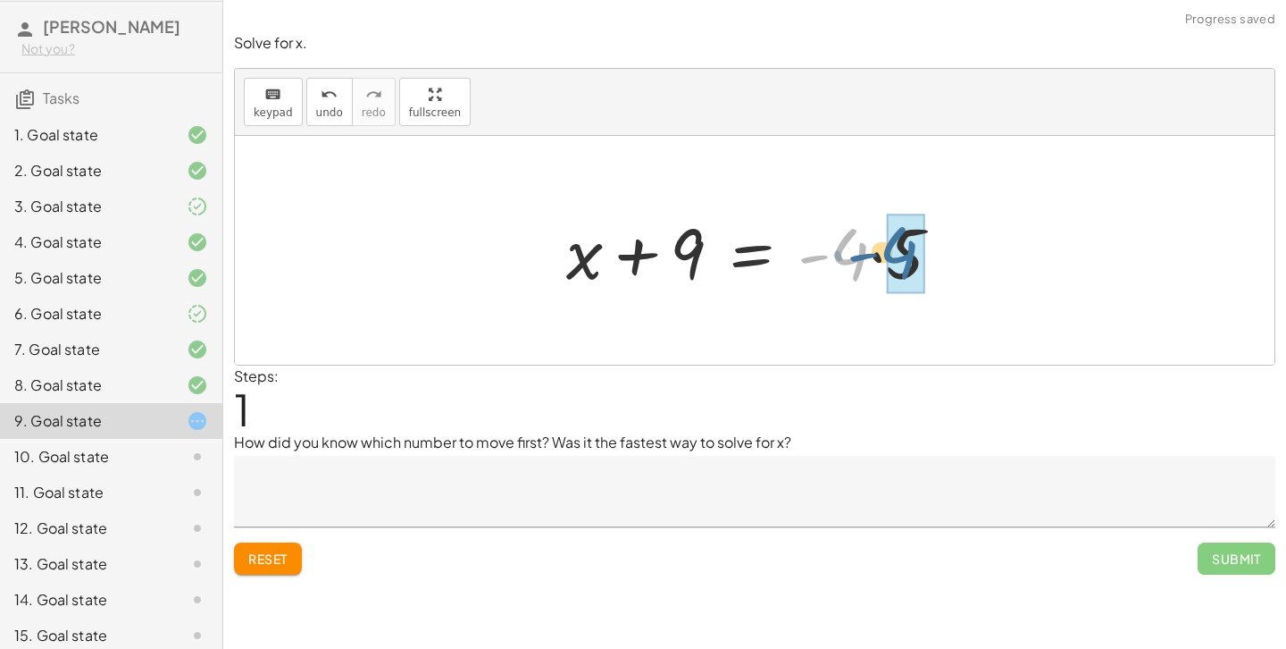
drag, startPoint x: 839, startPoint y: 255, endPoint x: 889, endPoint y: 252, distance: 50.1
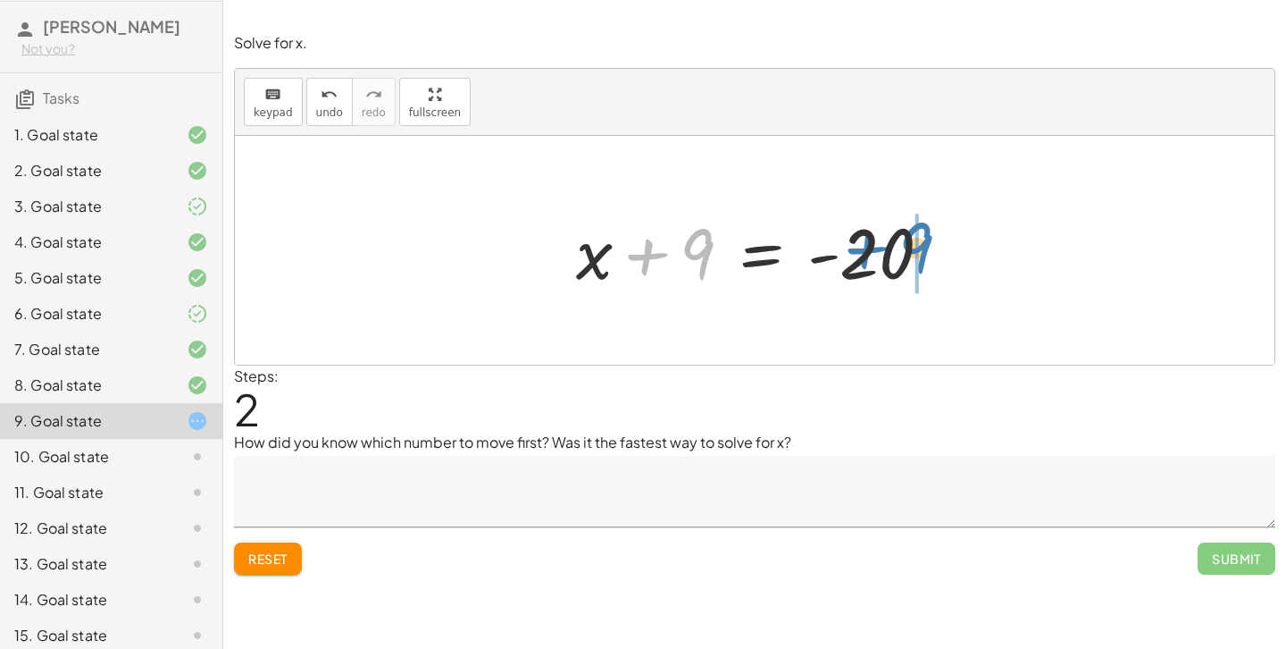
drag, startPoint x: 695, startPoint y: 245, endPoint x: 920, endPoint y: 236, distance: 225.3
click at [920, 236] on div at bounding box center [761, 251] width 388 height 92
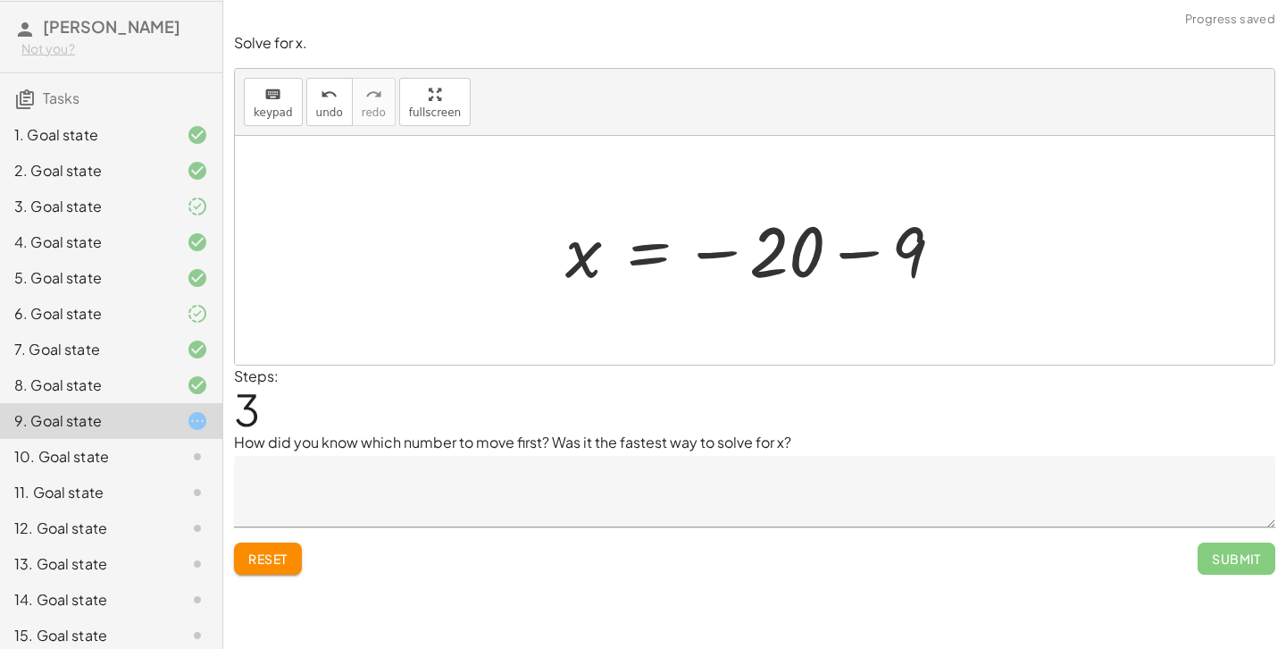
click at [981, 252] on div at bounding box center [755, 250] width 1040 height 229
drag, startPoint x: 911, startPoint y: 251, endPoint x: 801, endPoint y: 252, distance: 109.9
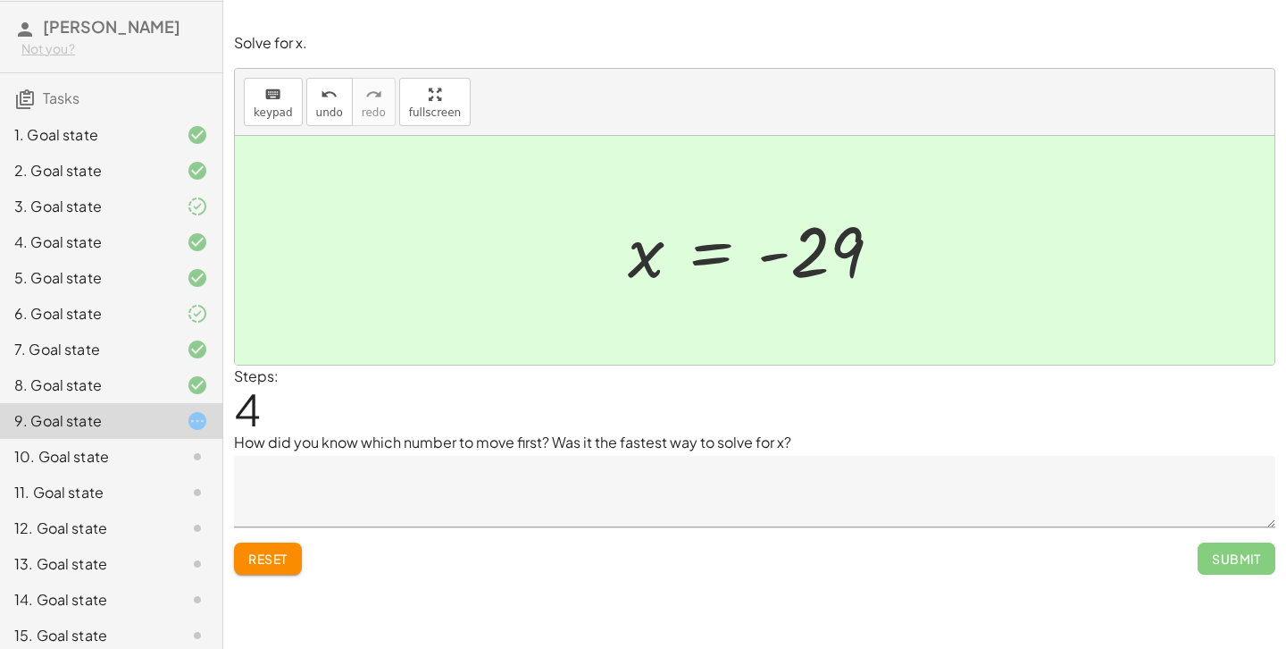
click at [813, 467] on textarea at bounding box center [755, 491] width 1042 height 71
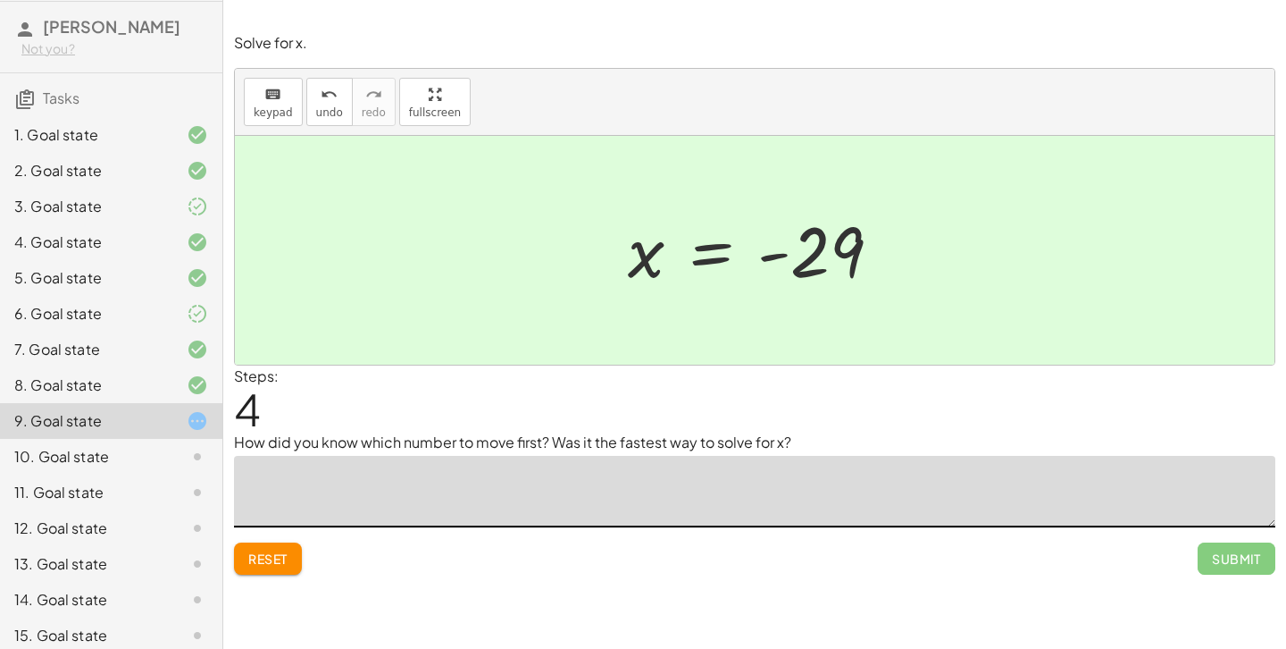
click at [813, 467] on textarea at bounding box center [755, 491] width 1042 height 71
click at [592, 464] on textarea at bounding box center [755, 491] width 1042 height 71
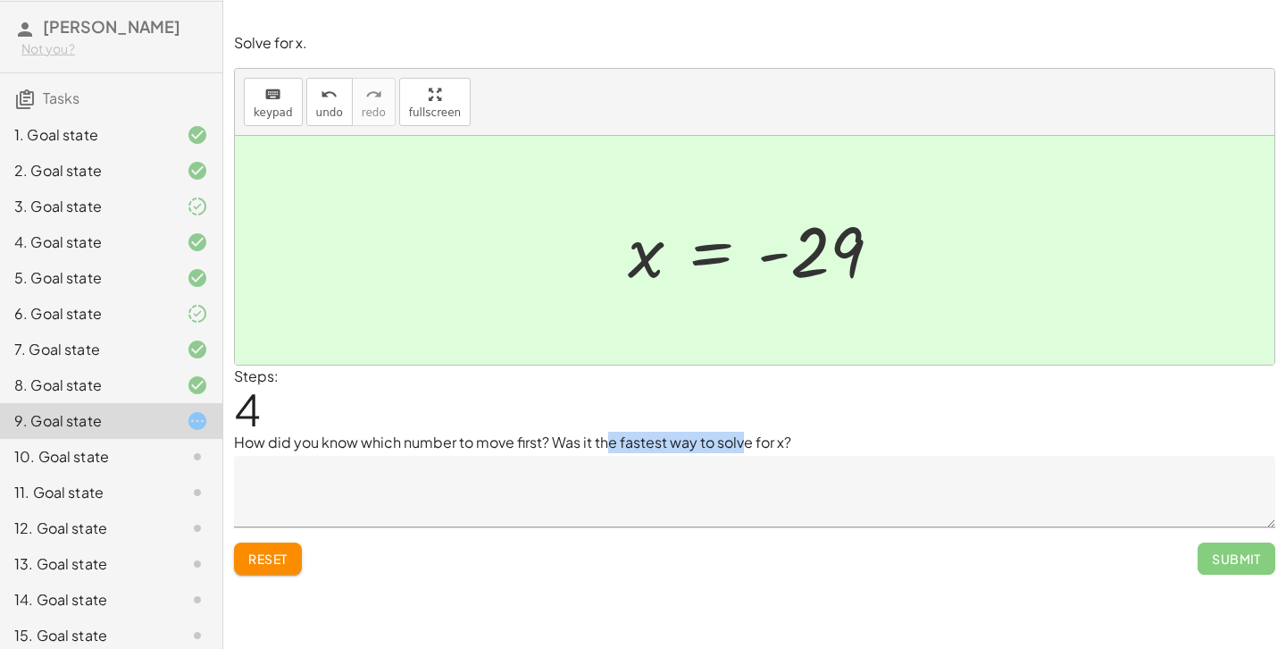
drag, startPoint x: 606, startPoint y: 441, endPoint x: 744, endPoint y: 435, distance: 138.6
click at [744, 435] on p "How did you know which number to move first? Was it the fastest way to solve fo…" at bounding box center [755, 441] width 1042 height 21
click at [736, 448] on p "How did you know which number to move first? Was it the fastest way to solve fo…" at bounding box center [755, 441] width 1042 height 21
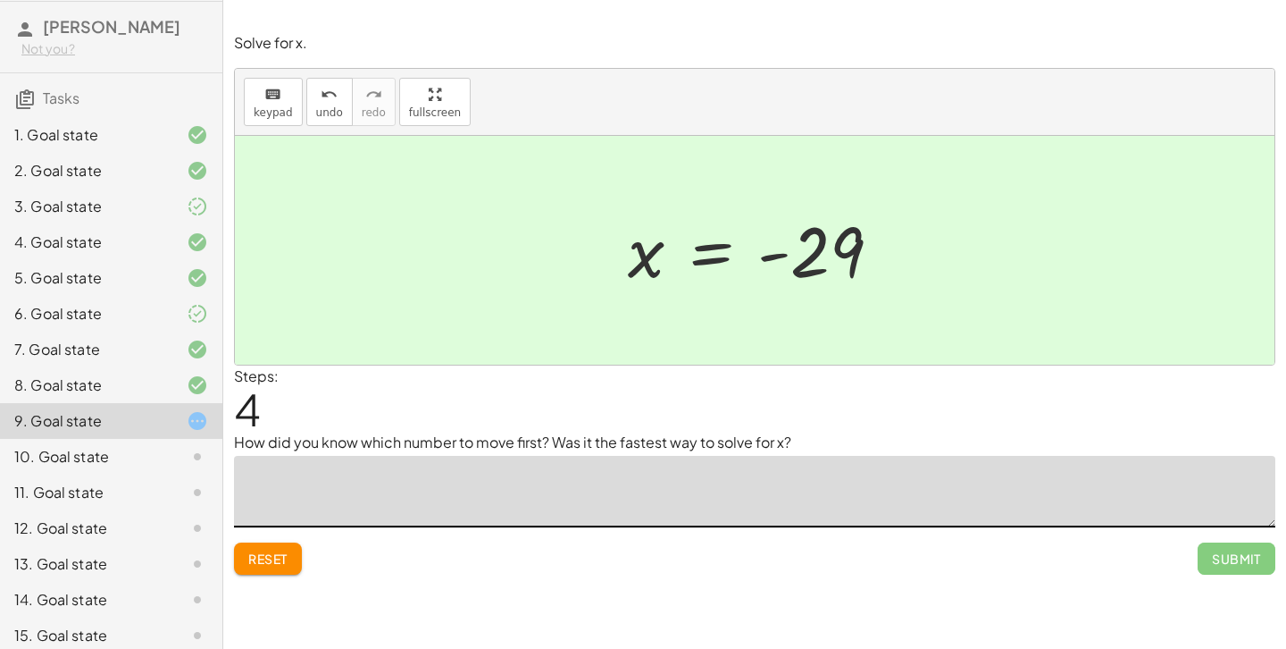
click at [736, 473] on textarea at bounding box center [755, 491] width 1042 height 71
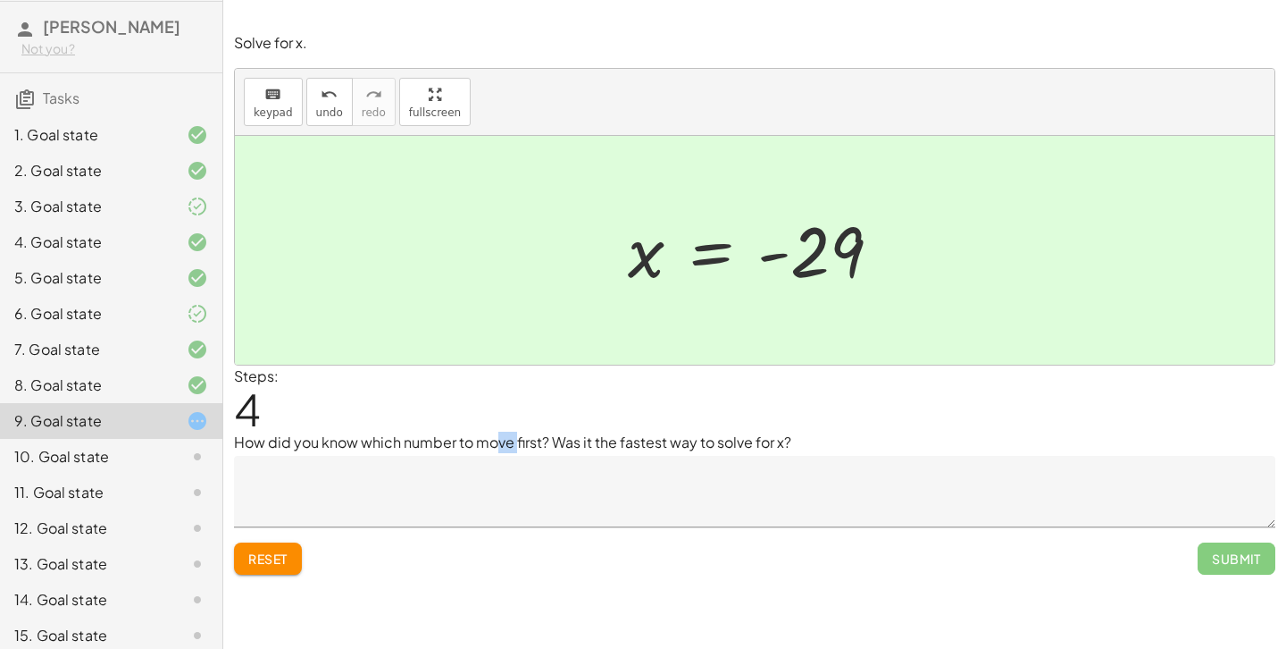
drag, startPoint x: 497, startPoint y: 446, endPoint x: 512, endPoint y: 446, distance: 15.2
click at [512, 446] on p "How did you know which number to move first? Was it the fastest way to solve fo…" at bounding box center [755, 441] width 1042 height 21
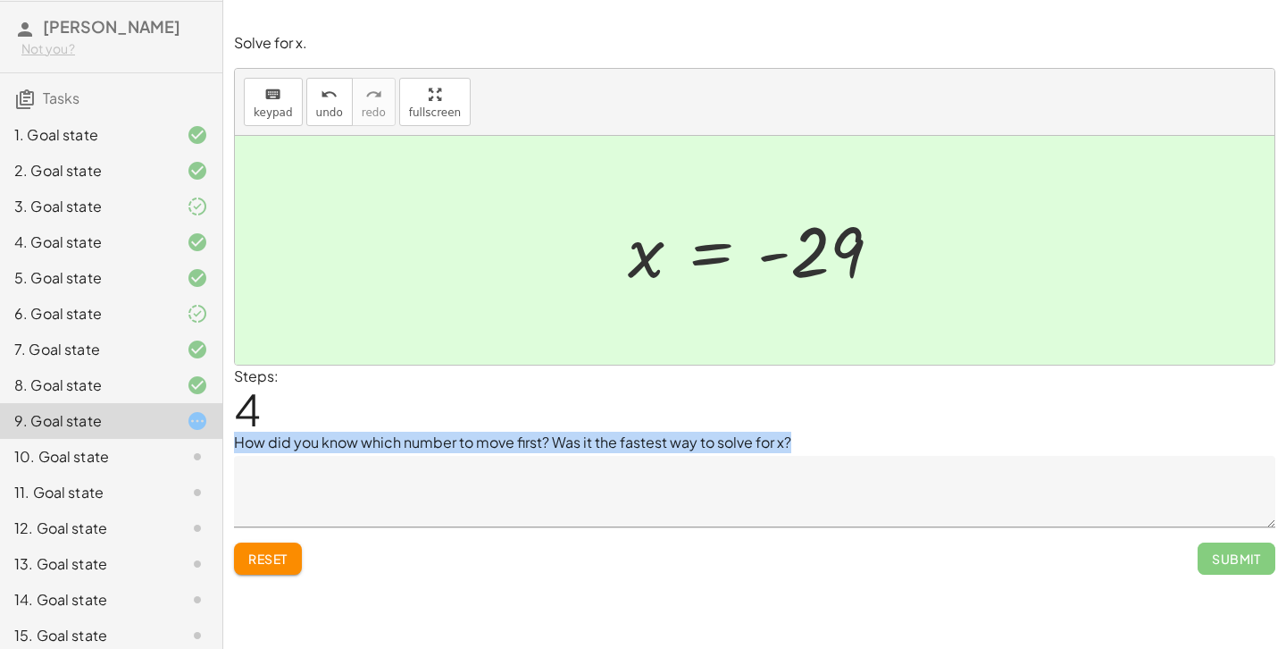
click at [512, 446] on p "How did you know which number to move first? Was it the fastest way to solve fo…" at bounding box center [755, 441] width 1042 height 21
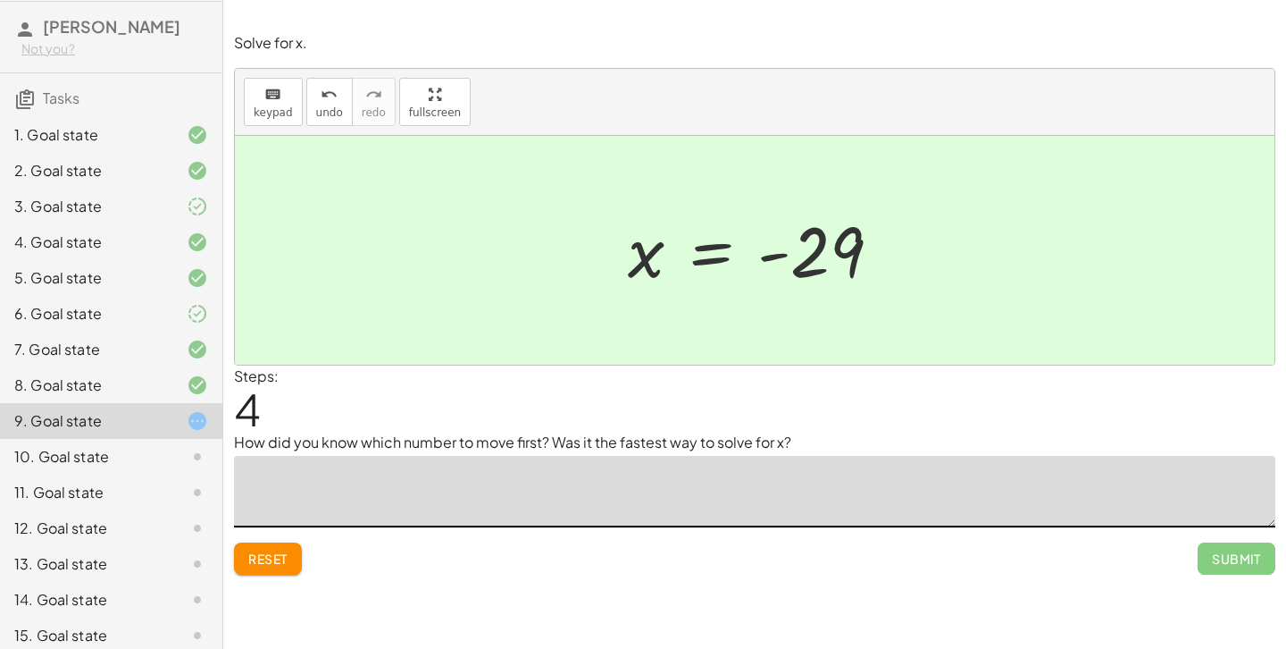
click at [399, 484] on textarea at bounding box center [755, 491] width 1042 height 71
click at [322, 504] on textarea at bounding box center [755, 491] width 1042 height 71
drag, startPoint x: 419, startPoint y: 488, endPoint x: 419, endPoint y: 507, distance: 19.7
click at [371, 477] on textarea "**********" at bounding box center [755, 491] width 1042 height 71
click at [431, 483] on textarea "**********" at bounding box center [755, 491] width 1042 height 71
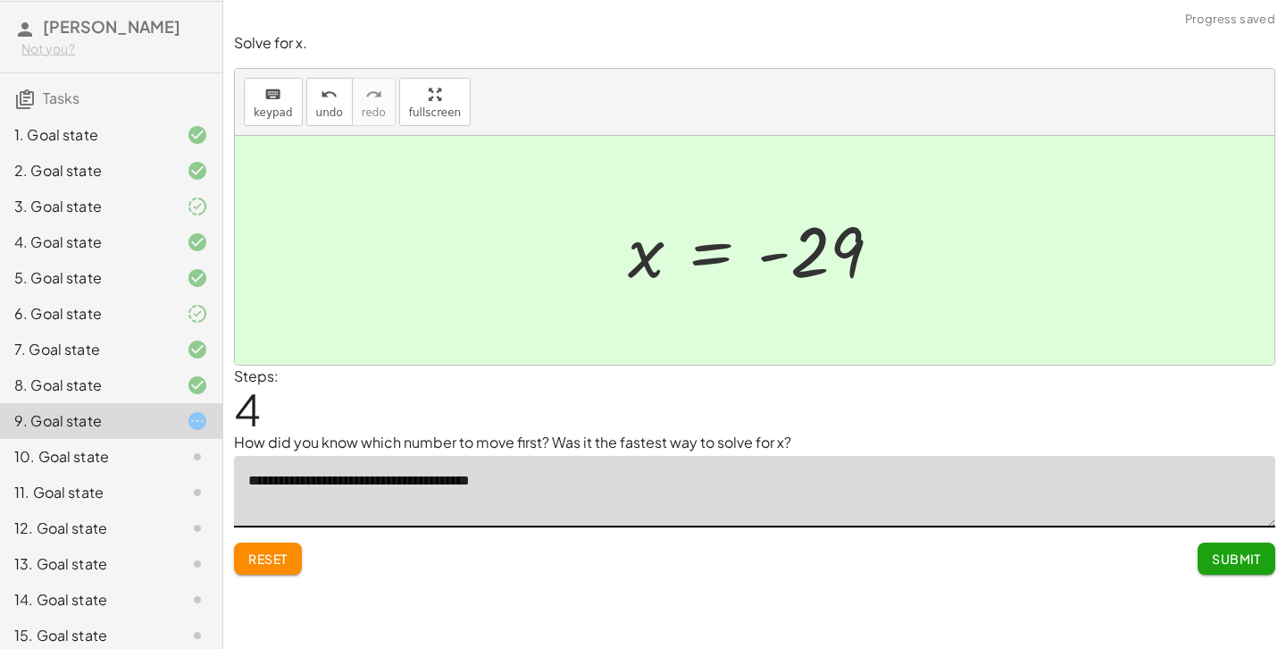
click at [431, 483] on textarea "**********" at bounding box center [755, 491] width 1042 height 71
click at [409, 482] on textarea "**********" at bounding box center [755, 491] width 1042 height 71
click at [514, 485] on textarea "**********" at bounding box center [755, 491] width 1042 height 71
click at [922, 480] on textarea "**********" at bounding box center [755, 491] width 1042 height 71
click at [1028, 483] on textarea "**********" at bounding box center [755, 491] width 1042 height 71
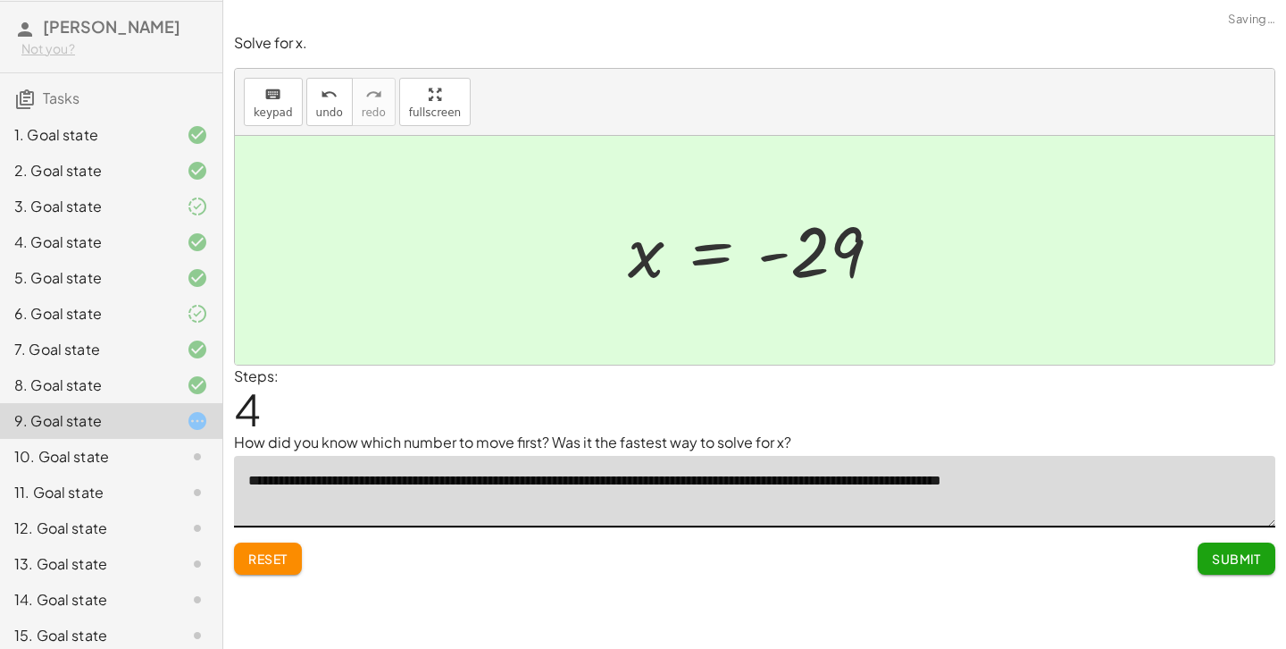
type textarea "**********"
click at [1238, 559] on span "Submit" at bounding box center [1236, 558] width 49 height 16
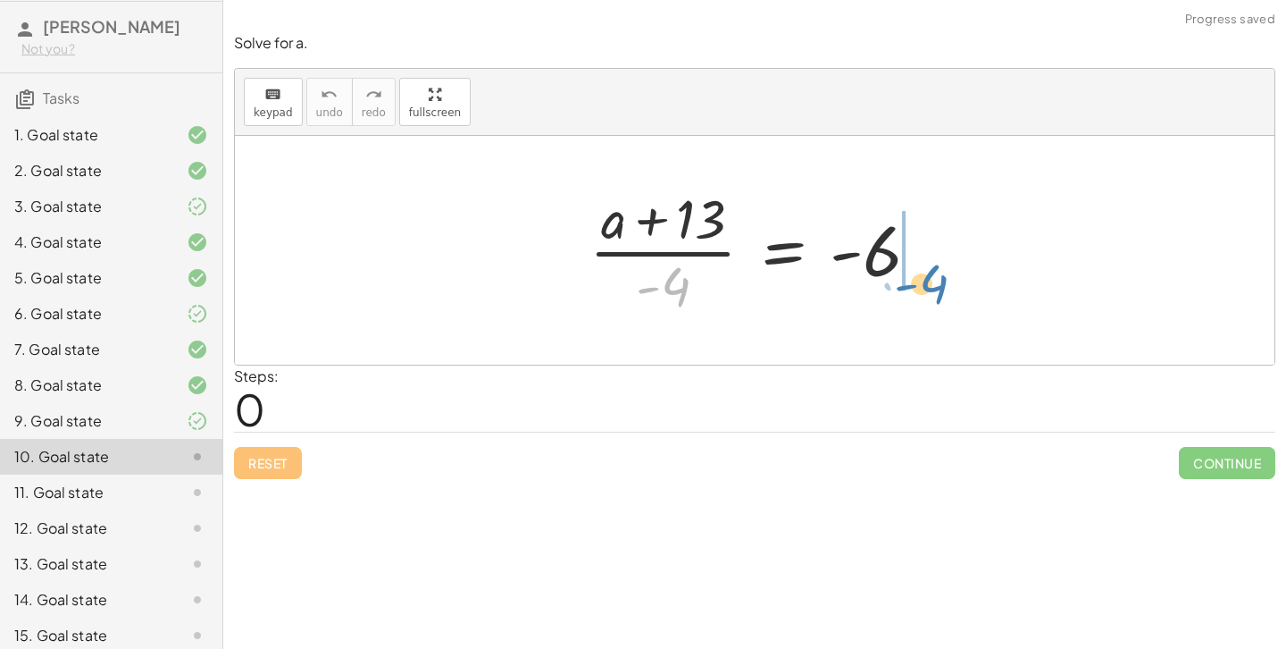
drag, startPoint x: 681, startPoint y: 285, endPoint x: 943, endPoint y: 276, distance: 262.8
click at [943, 276] on div "· - 4 · ( + a + 13 ) · - 4 = - 6" at bounding box center [755, 250] width 384 height 146
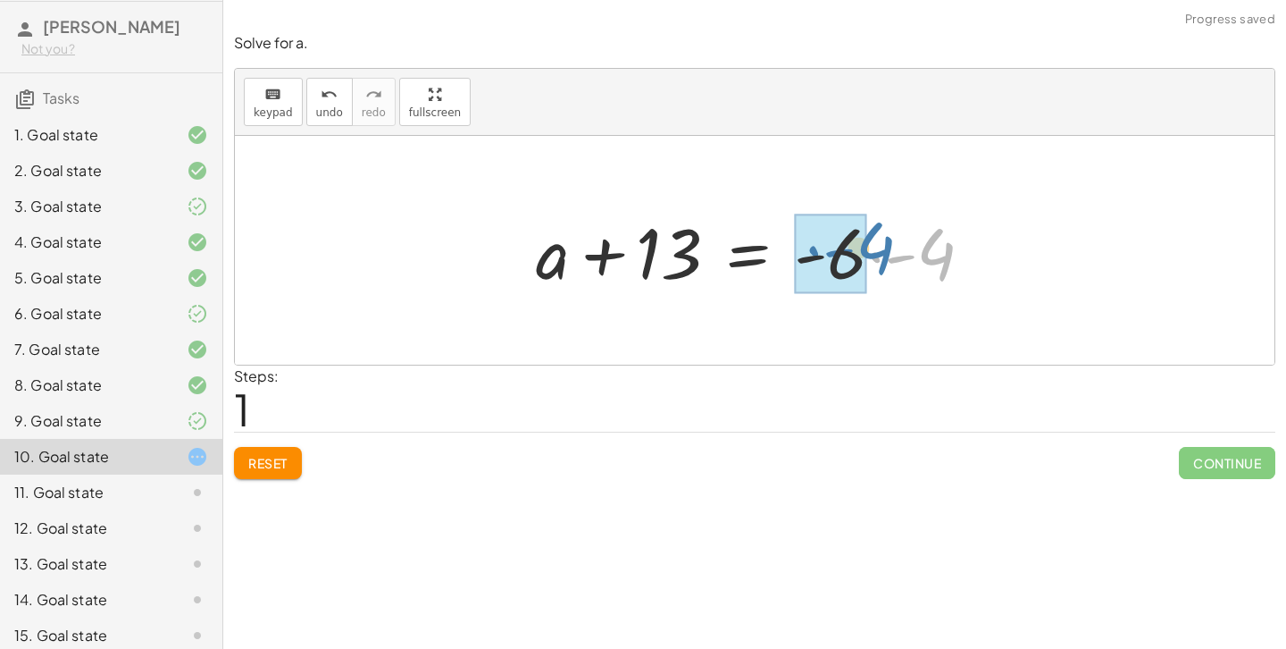
drag, startPoint x: 957, startPoint y: 257, endPoint x: 898, endPoint y: 250, distance: 59.4
click at [898, 250] on div at bounding box center [761, 251] width 469 height 92
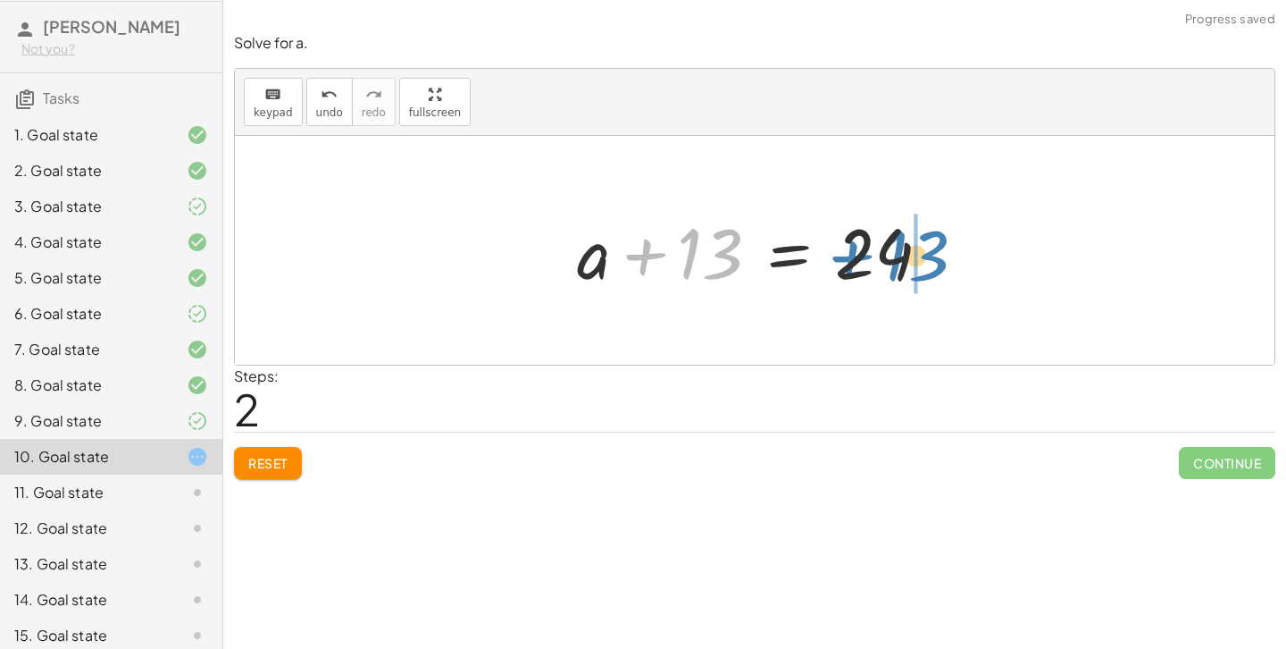
drag, startPoint x: 704, startPoint y: 264, endPoint x: 910, endPoint y: 266, distance: 206.3
click at [910, 266] on div at bounding box center [761, 251] width 386 height 92
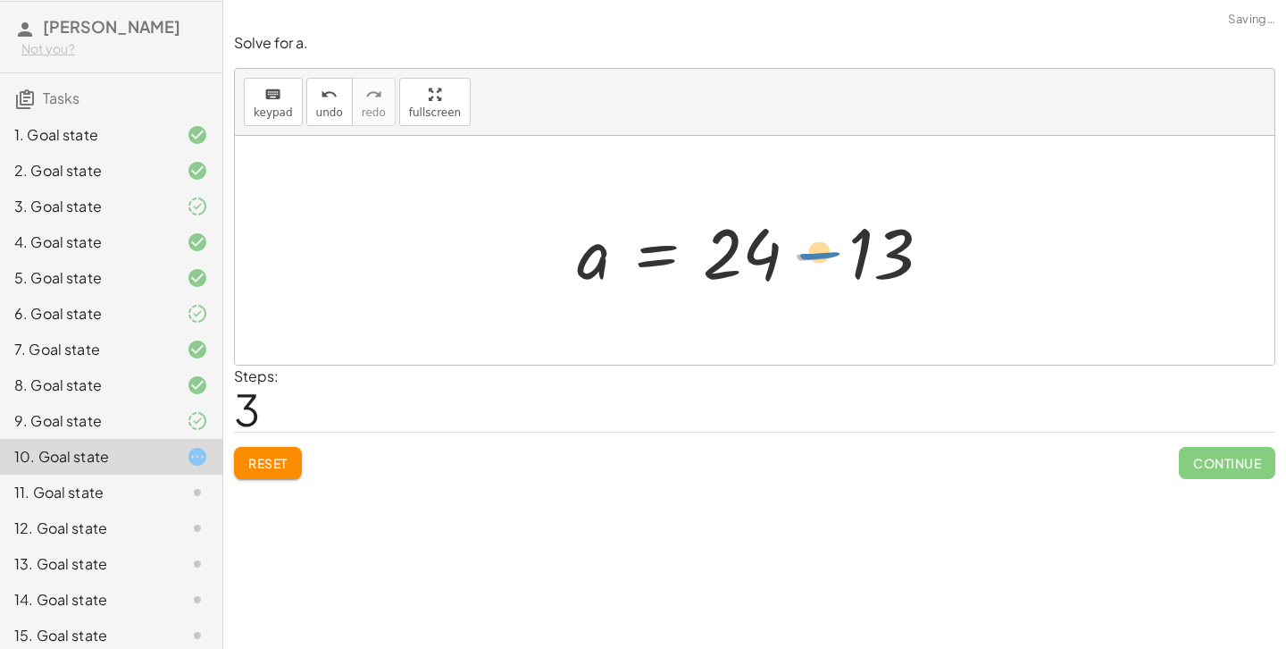
click at [865, 249] on div at bounding box center [761, 251] width 386 height 92
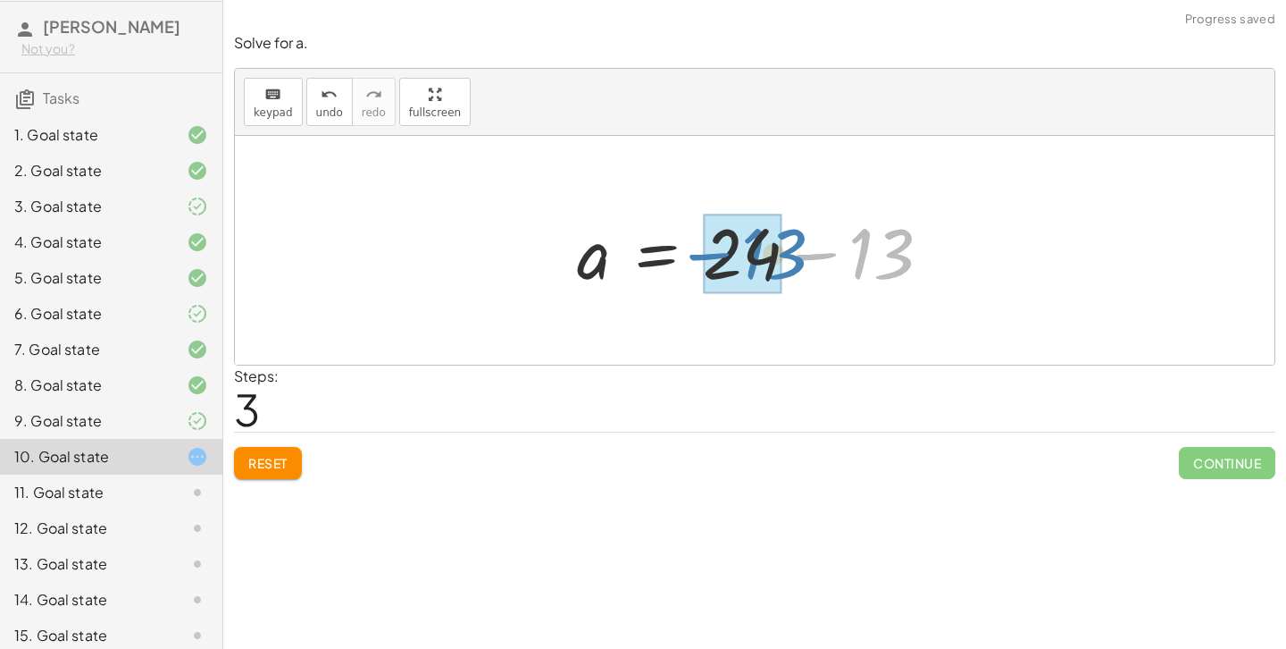
drag, startPoint x: 887, startPoint y: 257, endPoint x: 763, endPoint y: 258, distance: 124.2
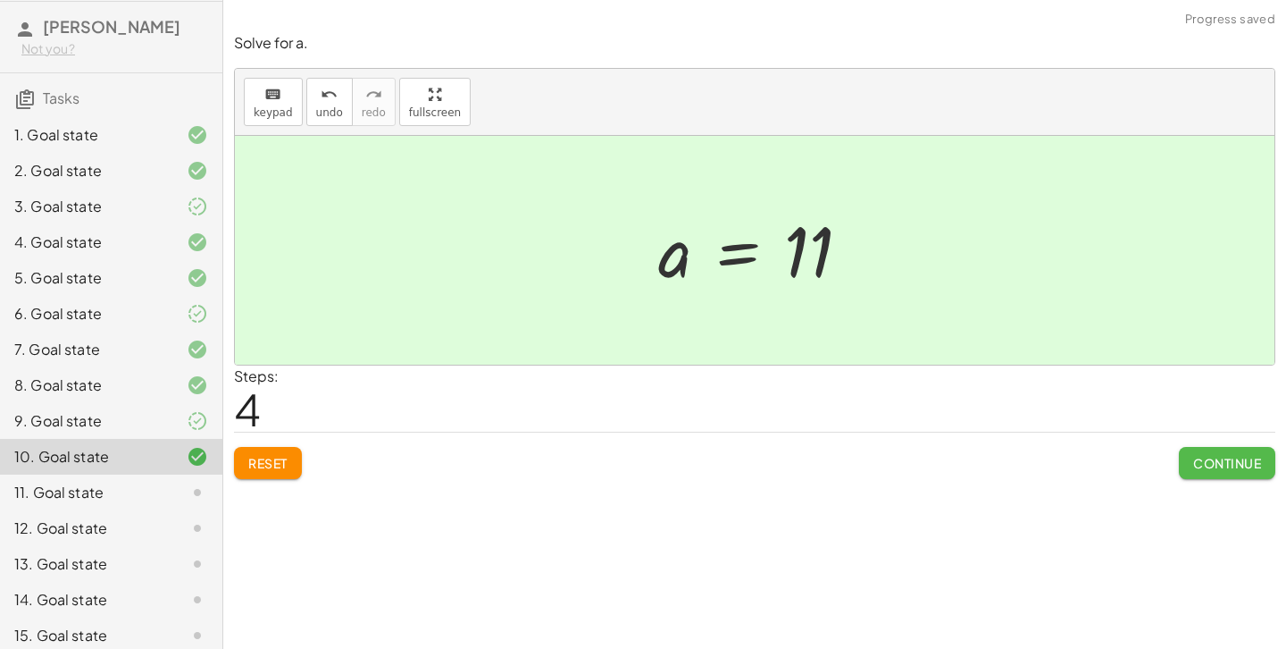
click at [1212, 448] on button "Continue" at bounding box center [1227, 463] width 96 height 32
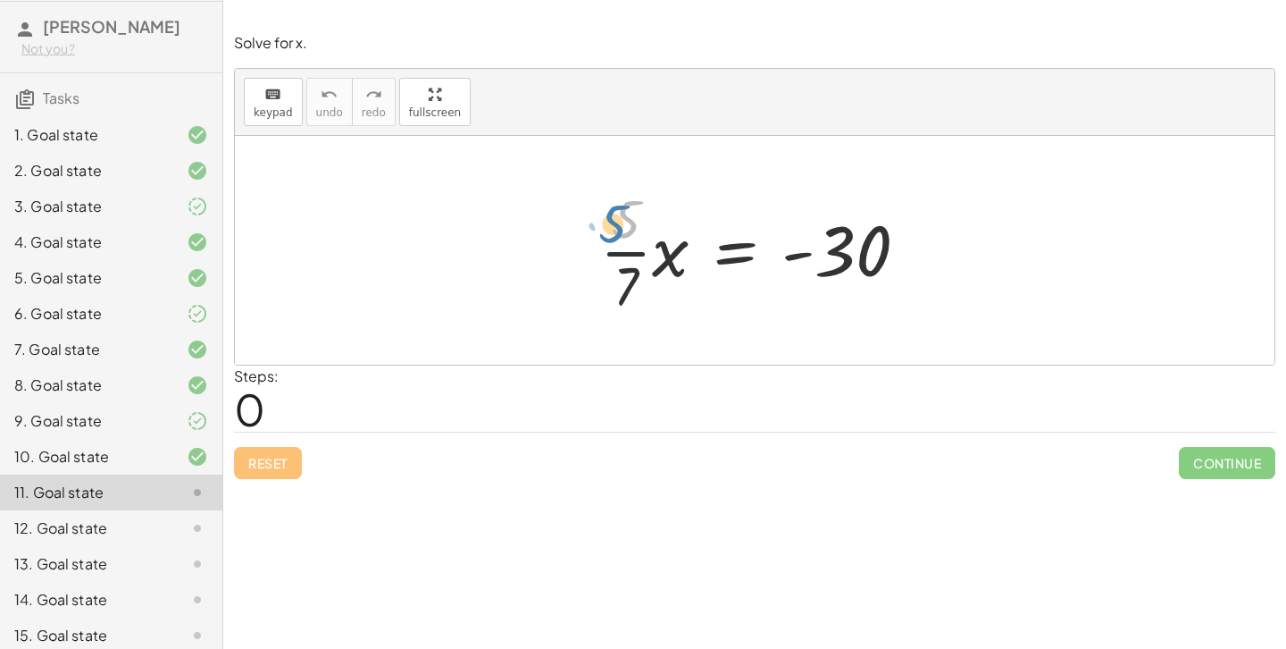
drag, startPoint x: 620, startPoint y: 227, endPoint x: 608, endPoint y: 231, distance: 12.4
click at [608, 231] on div at bounding box center [761, 250] width 340 height 138
drag, startPoint x: 624, startPoint y: 250, endPoint x: 888, endPoint y: 260, distance: 263.7
click at [888, 260] on div at bounding box center [761, 250] width 340 height 138
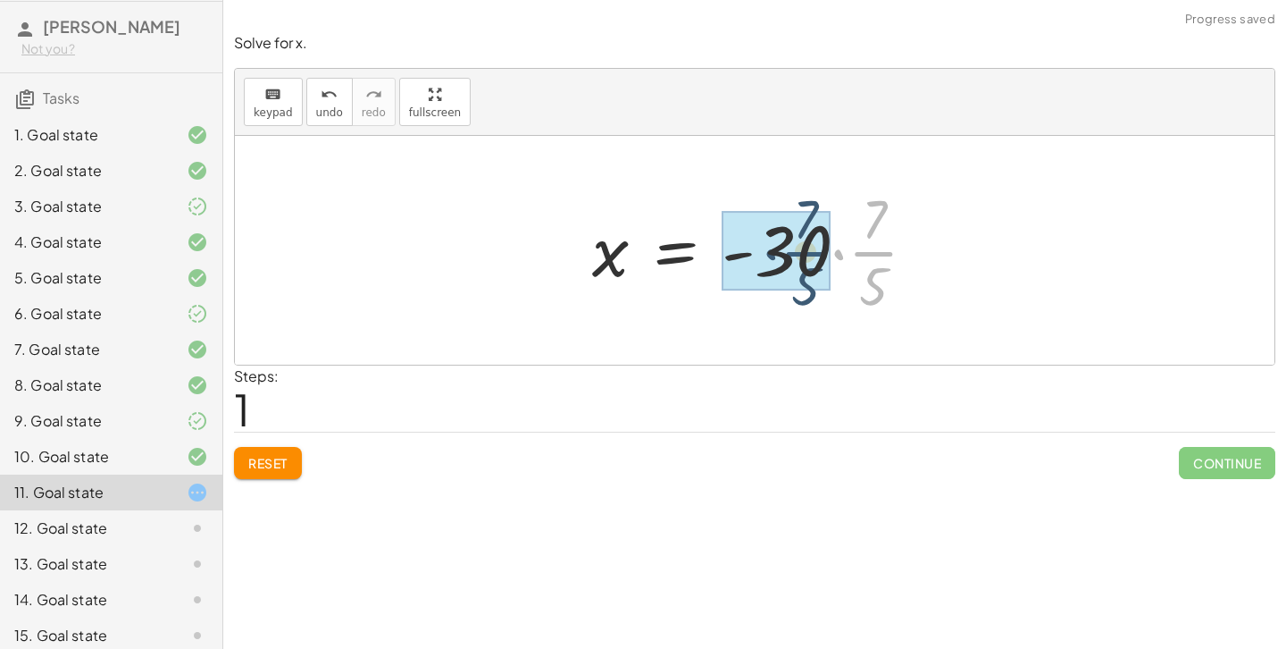
drag, startPoint x: 873, startPoint y: 247, endPoint x: 803, endPoint y: 247, distance: 69.7
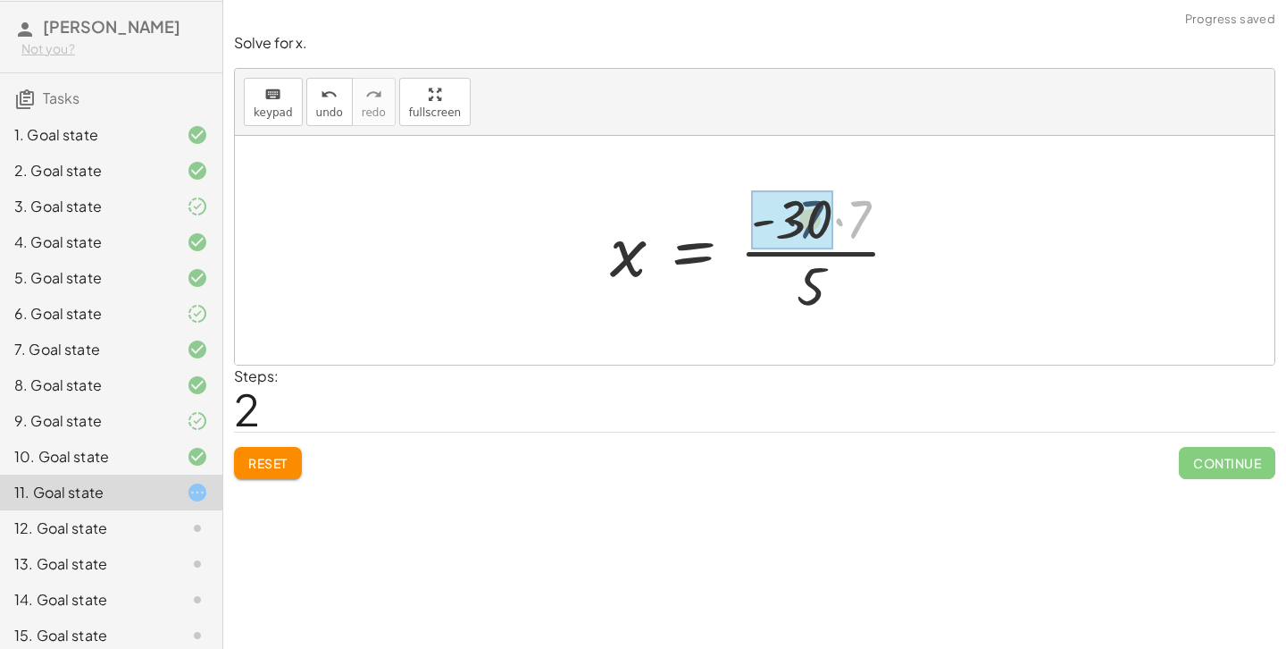
drag, startPoint x: 848, startPoint y: 212, endPoint x: 791, endPoint y: 211, distance: 57.2
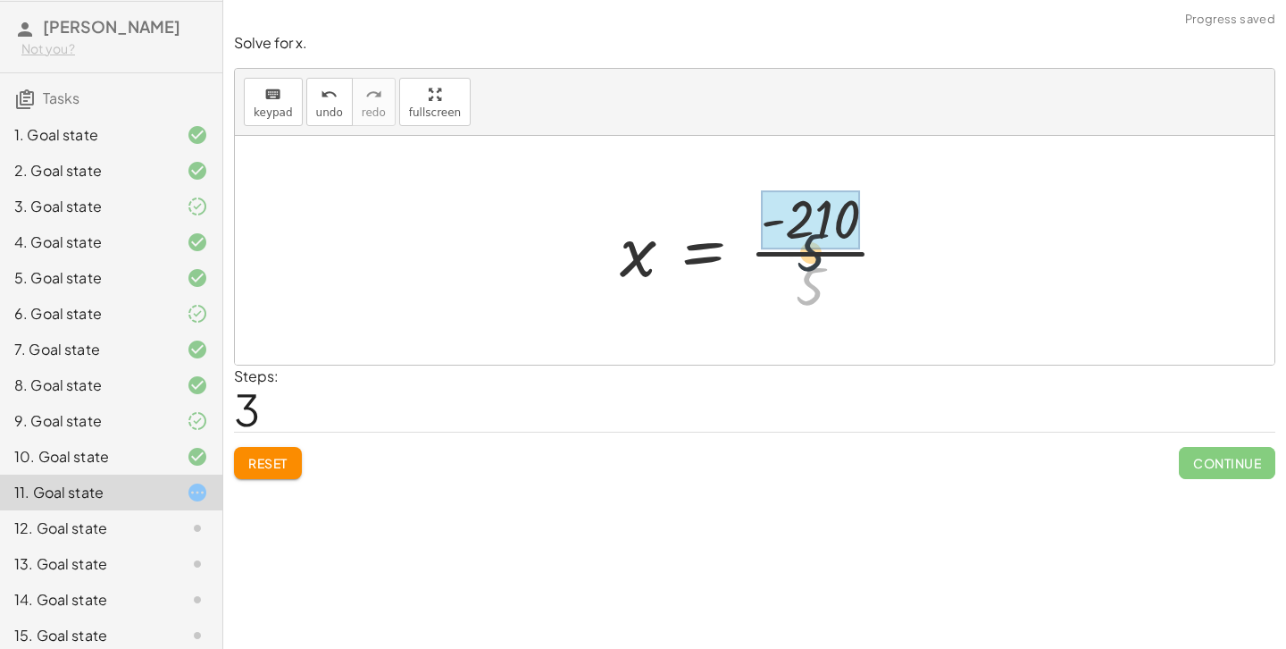
drag, startPoint x: 799, startPoint y: 292, endPoint x: 808, endPoint y: 222, distance: 70.2
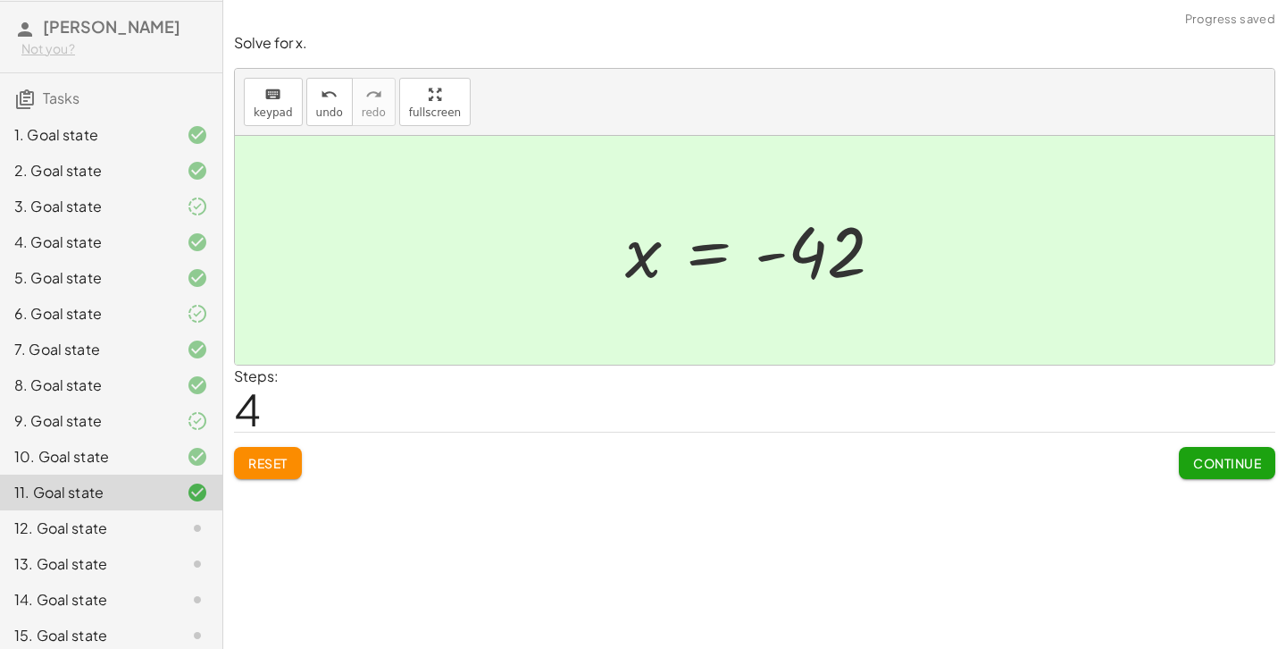
click at [1189, 461] on button "Continue" at bounding box center [1227, 463] width 96 height 32
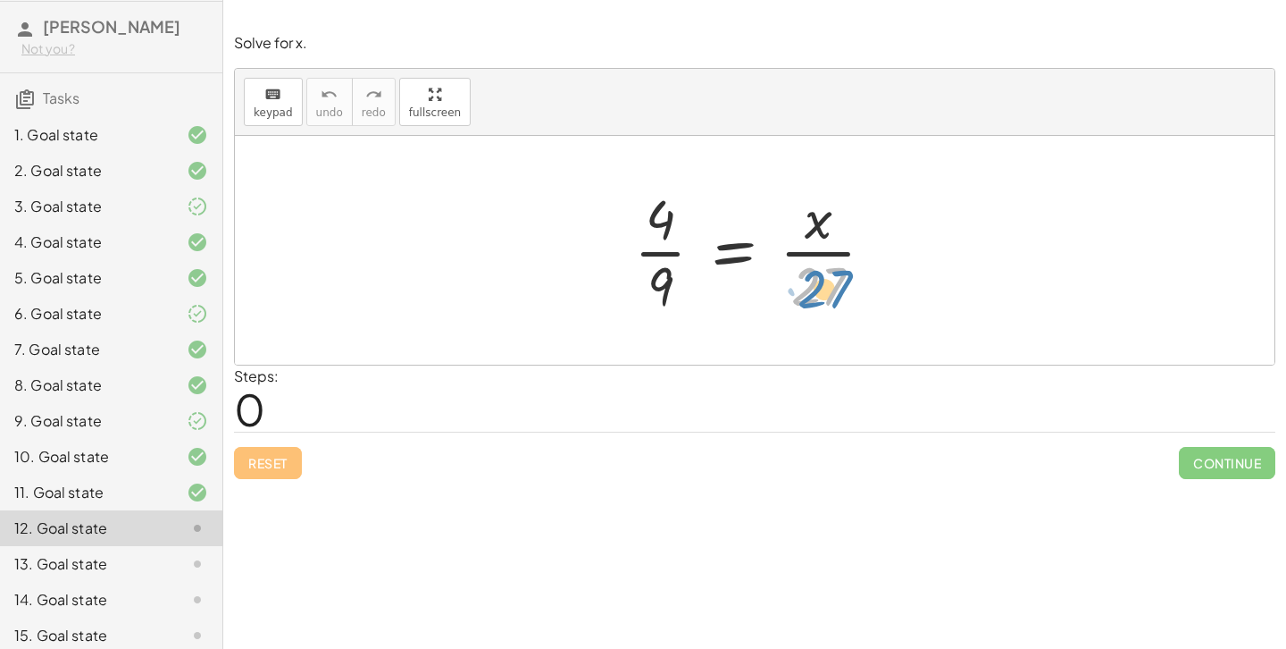
drag, startPoint x: 818, startPoint y: 276, endPoint x: 824, endPoint y: 283, distance: 9.5
click at [824, 283] on div at bounding box center [761, 250] width 272 height 138
click at [162, 492] on div at bounding box center [183, 491] width 50 height 21
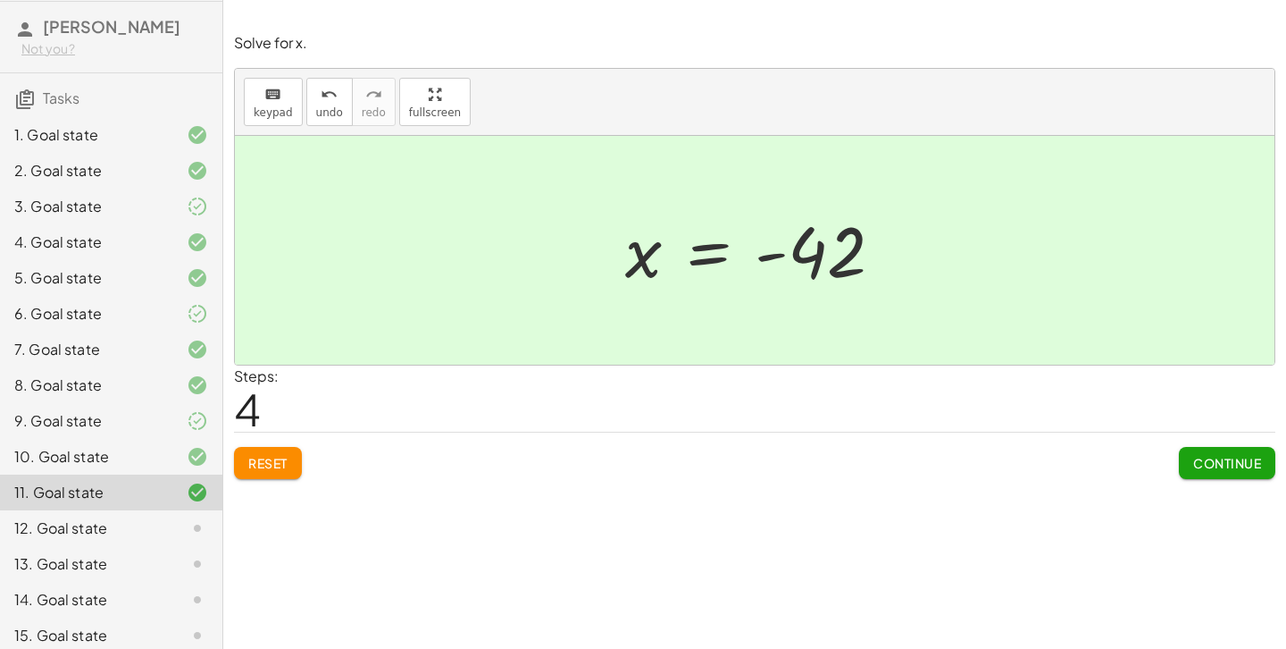
click at [156, 563] on div "13. Goal state" at bounding box center [86, 563] width 144 height 21
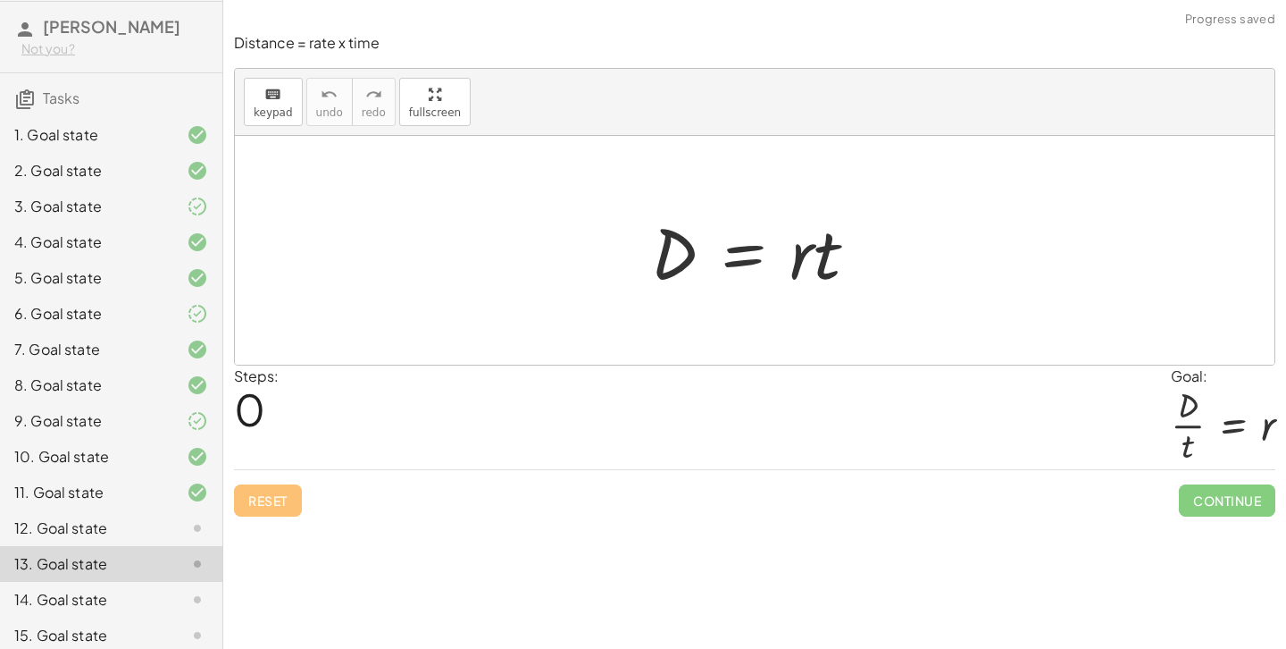
click at [138, 523] on div "12. Goal state" at bounding box center [86, 527] width 144 height 21
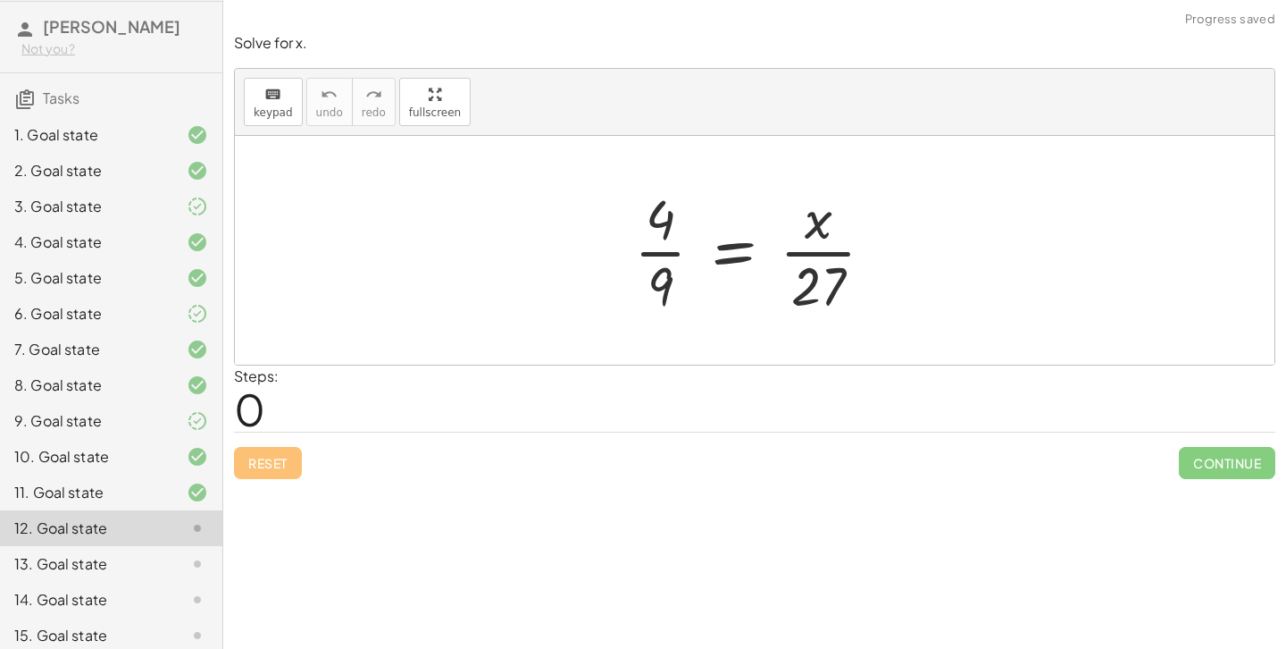
click at [167, 510] on div "10. Goal state" at bounding box center [111, 528] width 222 height 36
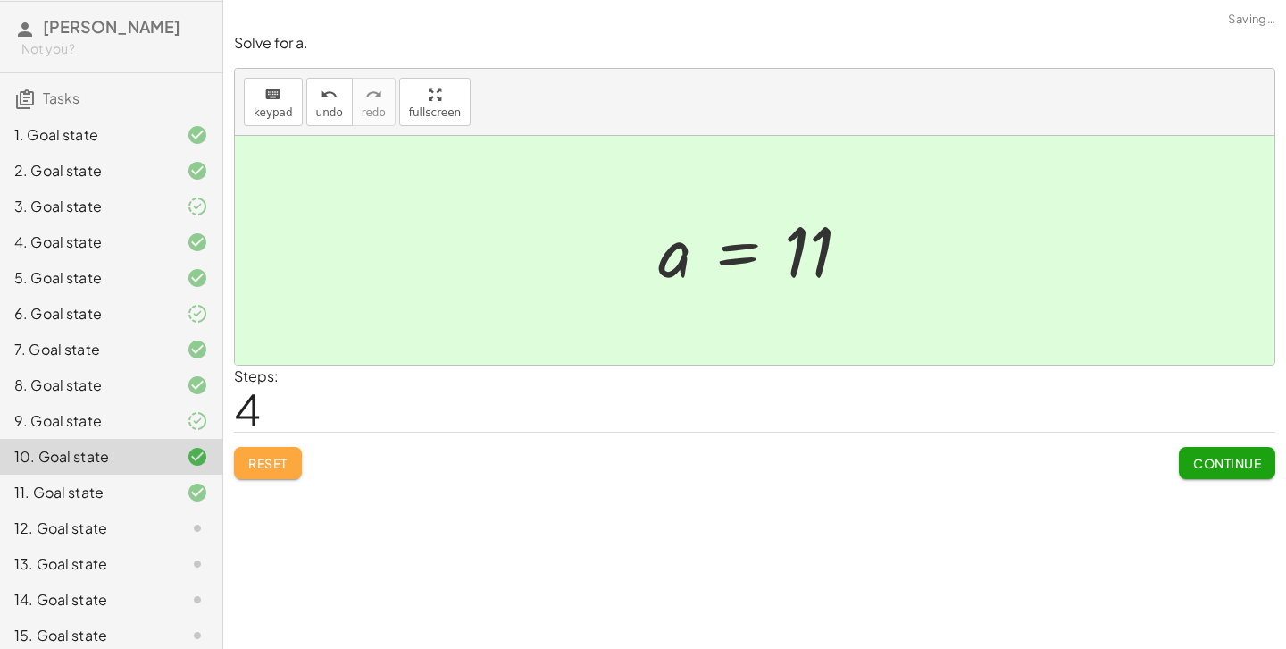
click at [290, 462] on button "Reset" at bounding box center [268, 463] width 68 height 32
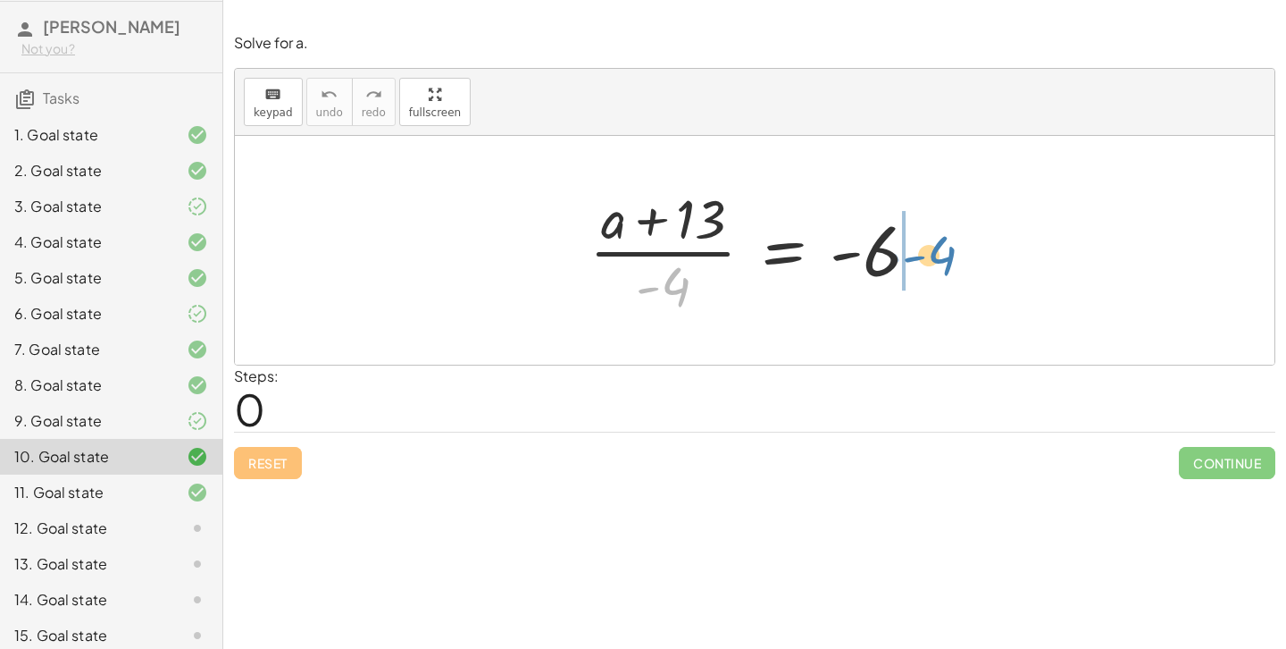
drag, startPoint x: 674, startPoint y: 273, endPoint x: 937, endPoint y: 239, distance: 265.7
click at [937, 239] on div at bounding box center [762, 250] width 362 height 138
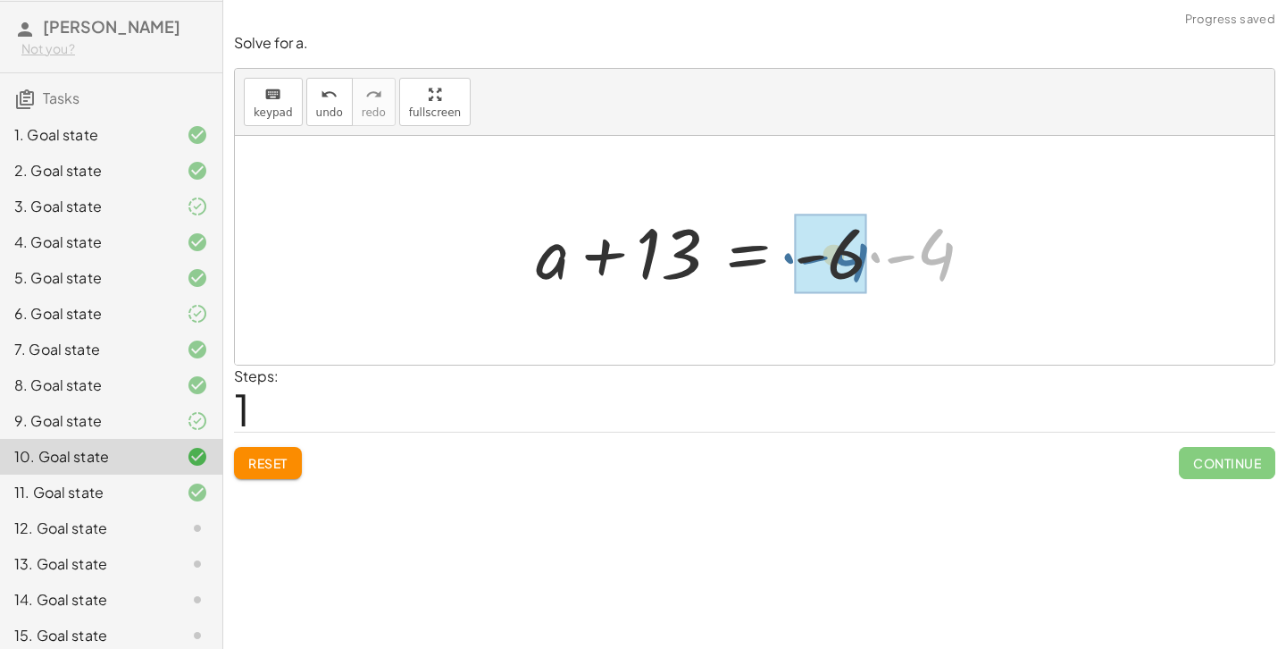
drag, startPoint x: 931, startPoint y: 247, endPoint x: 842, endPoint y: 247, distance: 88.4
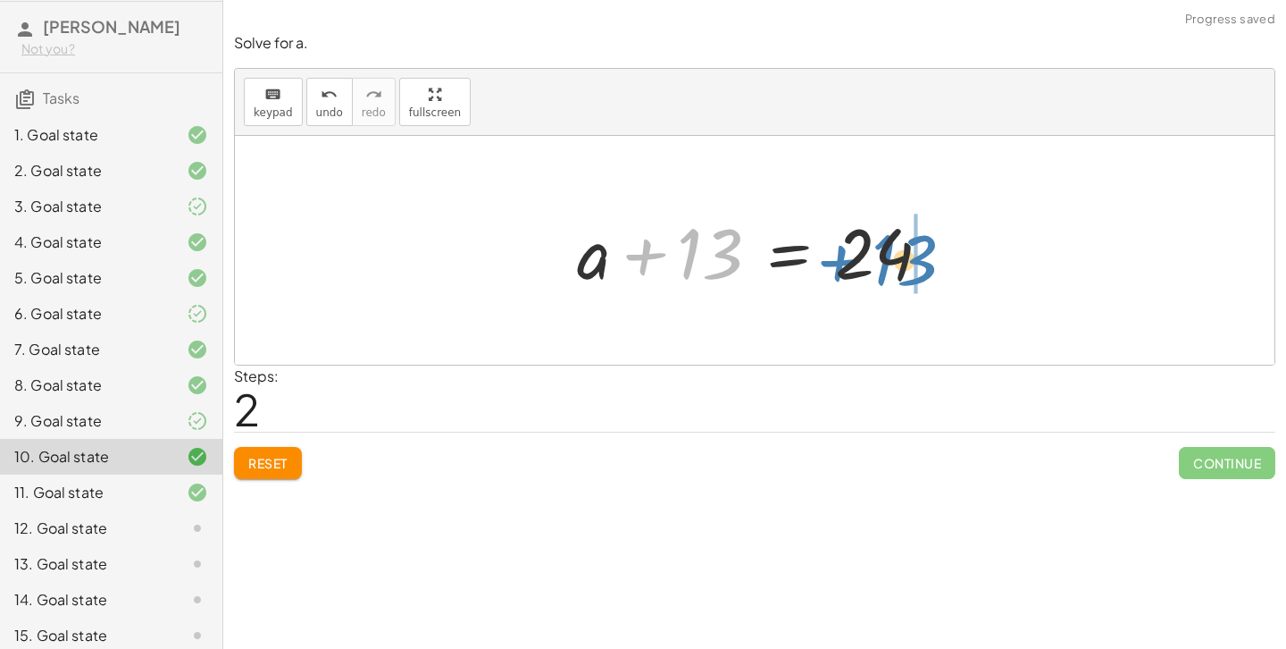
drag, startPoint x: 692, startPoint y: 251, endPoint x: 887, endPoint y: 256, distance: 194.8
click at [887, 256] on div at bounding box center [761, 251] width 386 height 92
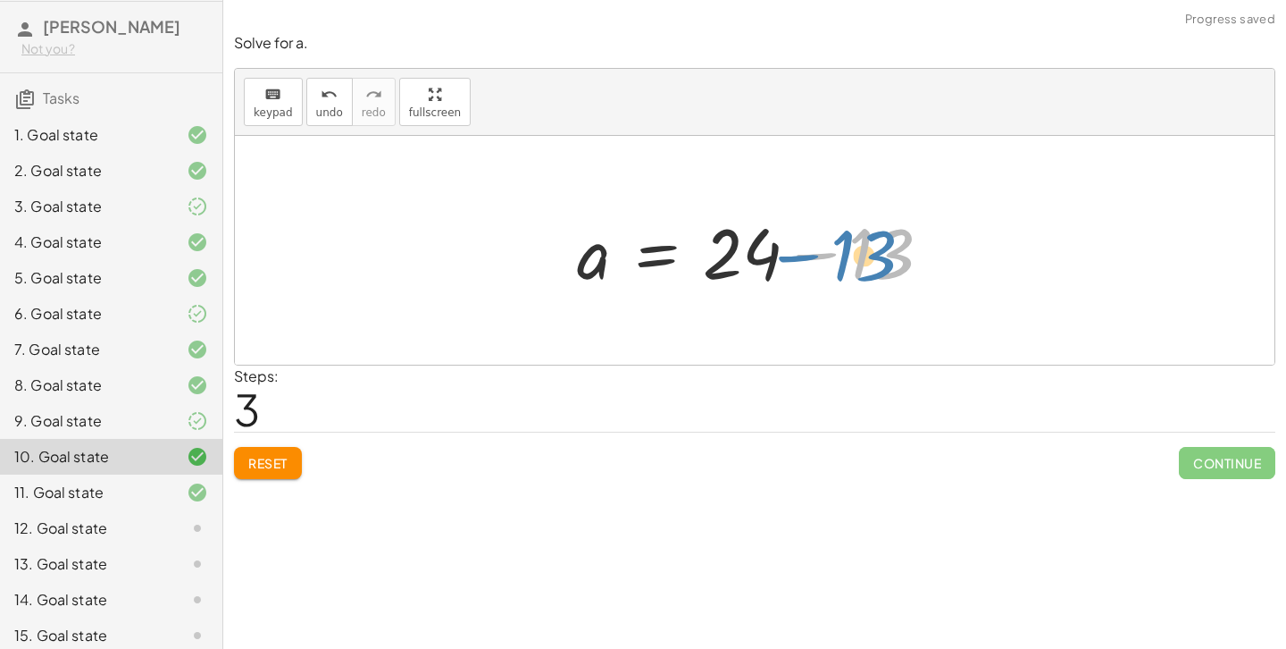
drag, startPoint x: 883, startPoint y: 257, endPoint x: 867, endPoint y: 259, distance: 15.3
click at [867, 259] on div at bounding box center [761, 251] width 386 height 92
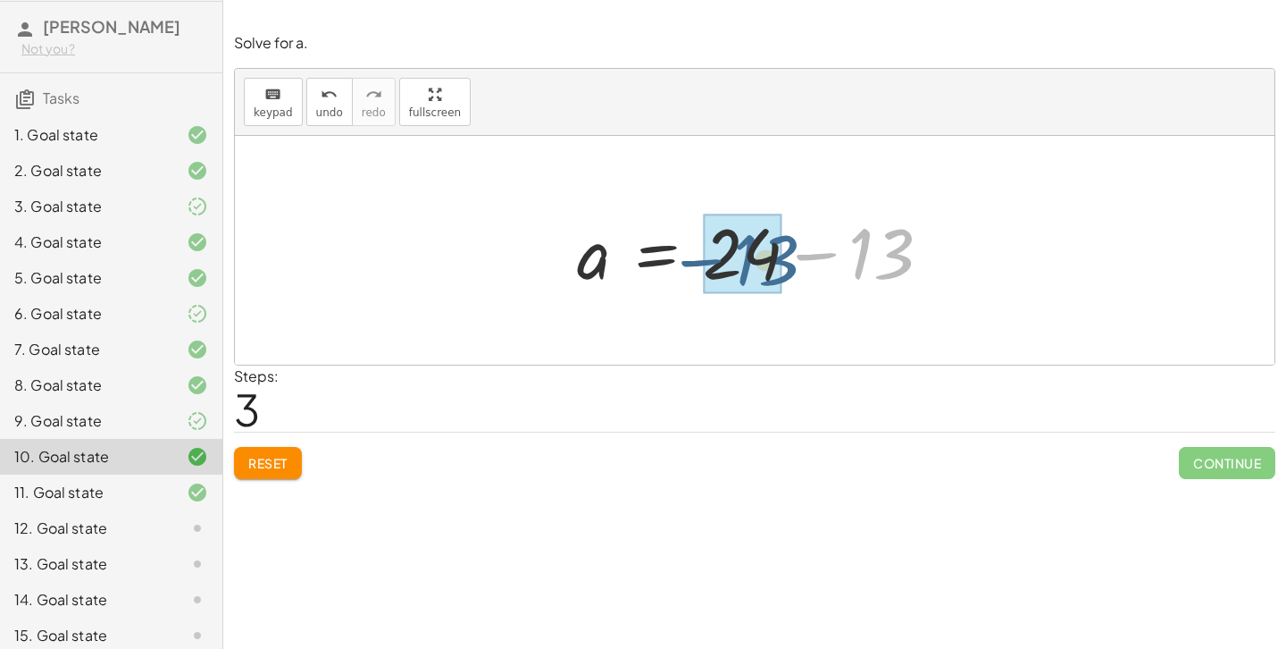
drag, startPoint x: 878, startPoint y: 260, endPoint x: 762, endPoint y: 266, distance: 116.3
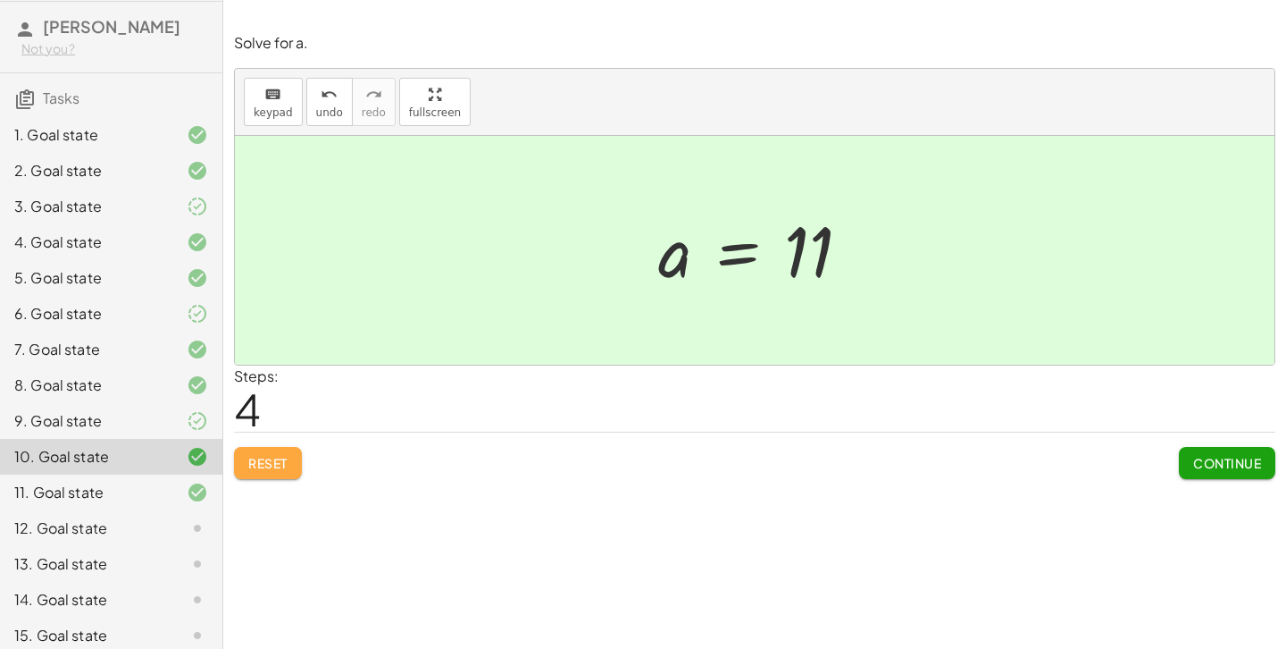
click at [285, 456] on span "Reset" at bounding box center [267, 463] width 39 height 16
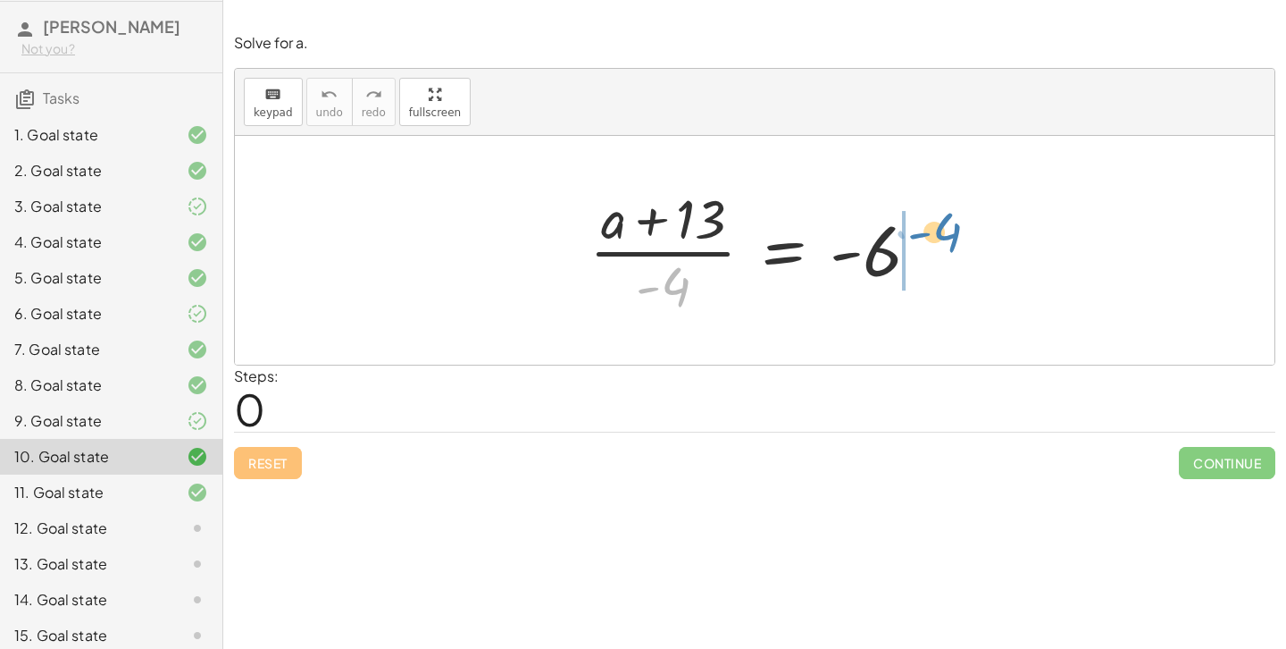
drag, startPoint x: 675, startPoint y: 291, endPoint x: 948, endPoint y: 238, distance: 277.7
click at [948, 238] on div "· - 4 · ( + a + 13 ) · - 4 = - 6" at bounding box center [755, 250] width 1040 height 229
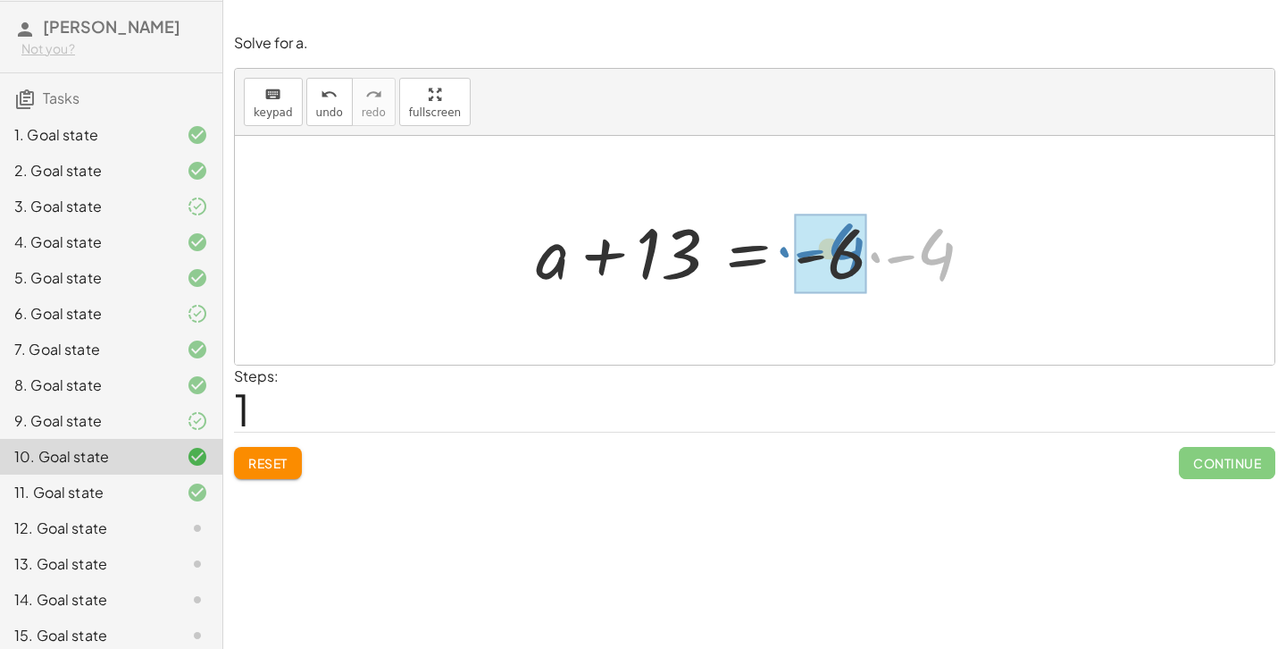
drag, startPoint x: 935, startPoint y: 255, endPoint x: 843, endPoint y: 249, distance: 92.2
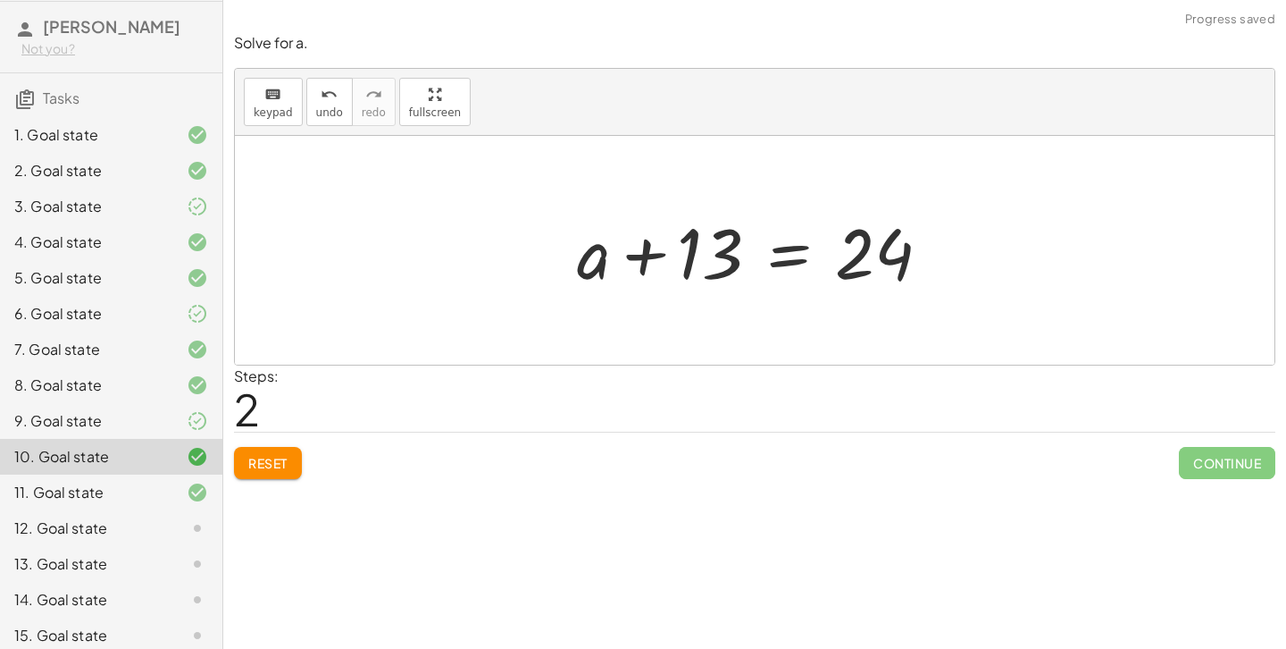
click at [263, 461] on span "Reset" at bounding box center [267, 463] width 39 height 16
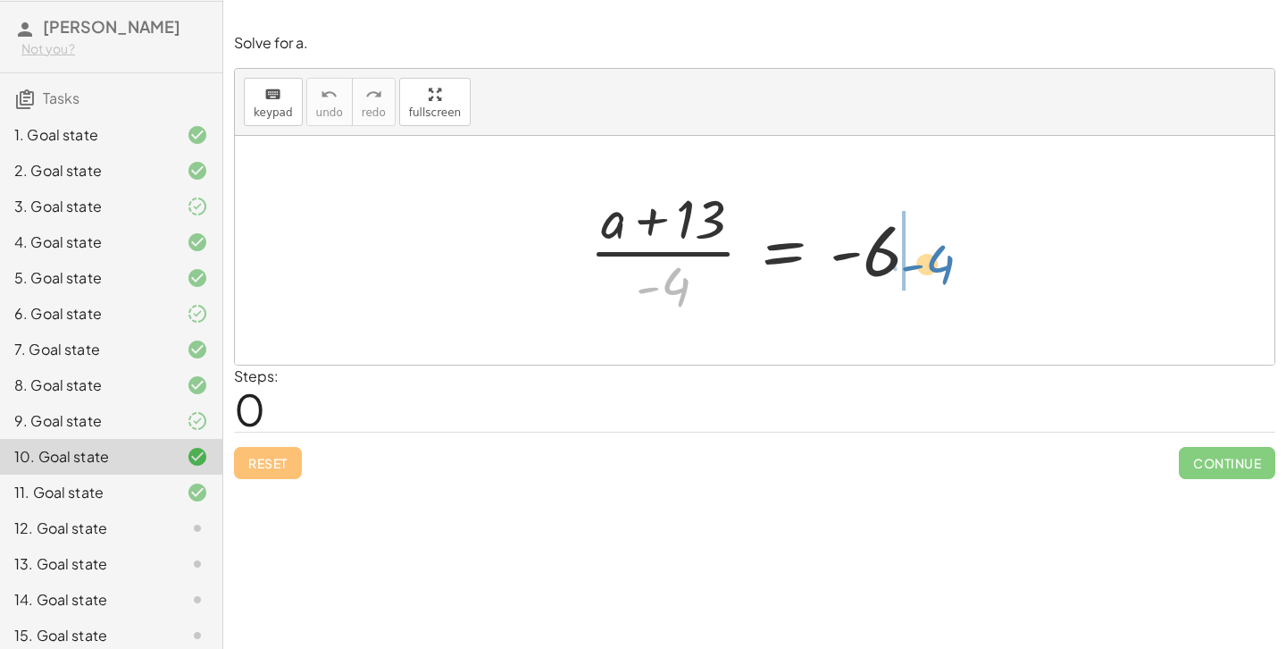
drag, startPoint x: 668, startPoint y: 290, endPoint x: 933, endPoint y: 268, distance: 265.3
click at [933, 268] on div at bounding box center [762, 250] width 362 height 138
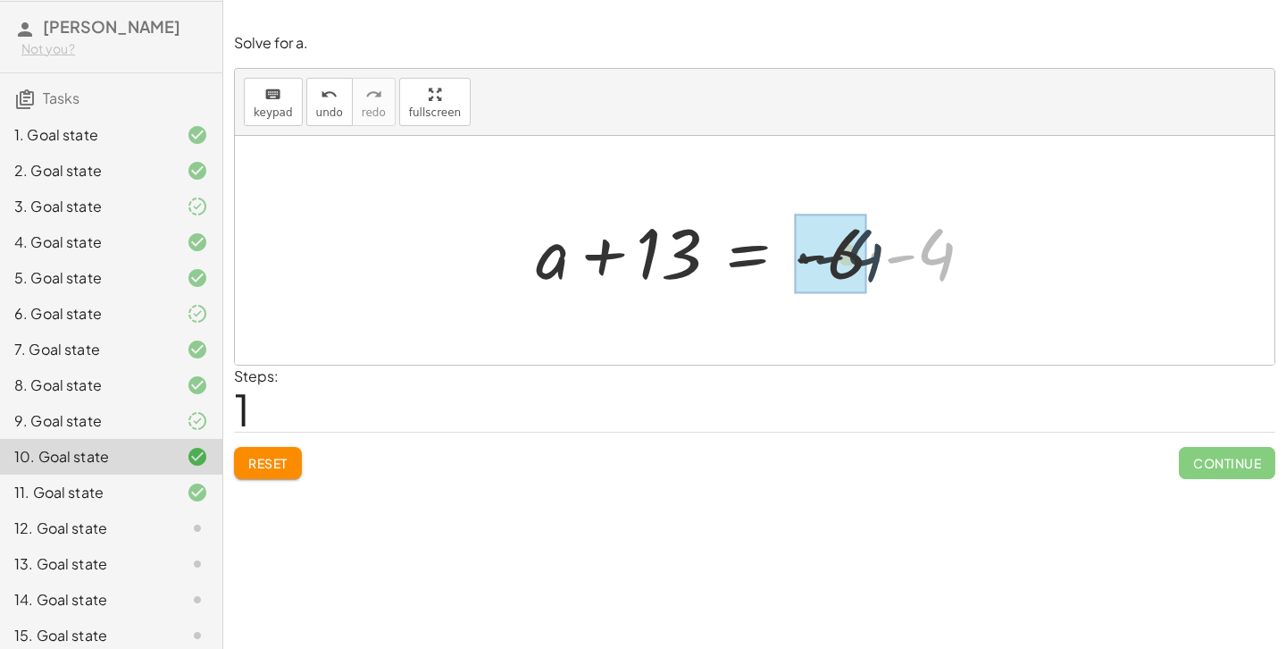
drag, startPoint x: 932, startPoint y: 253, endPoint x: 848, endPoint y: 255, distance: 84.0
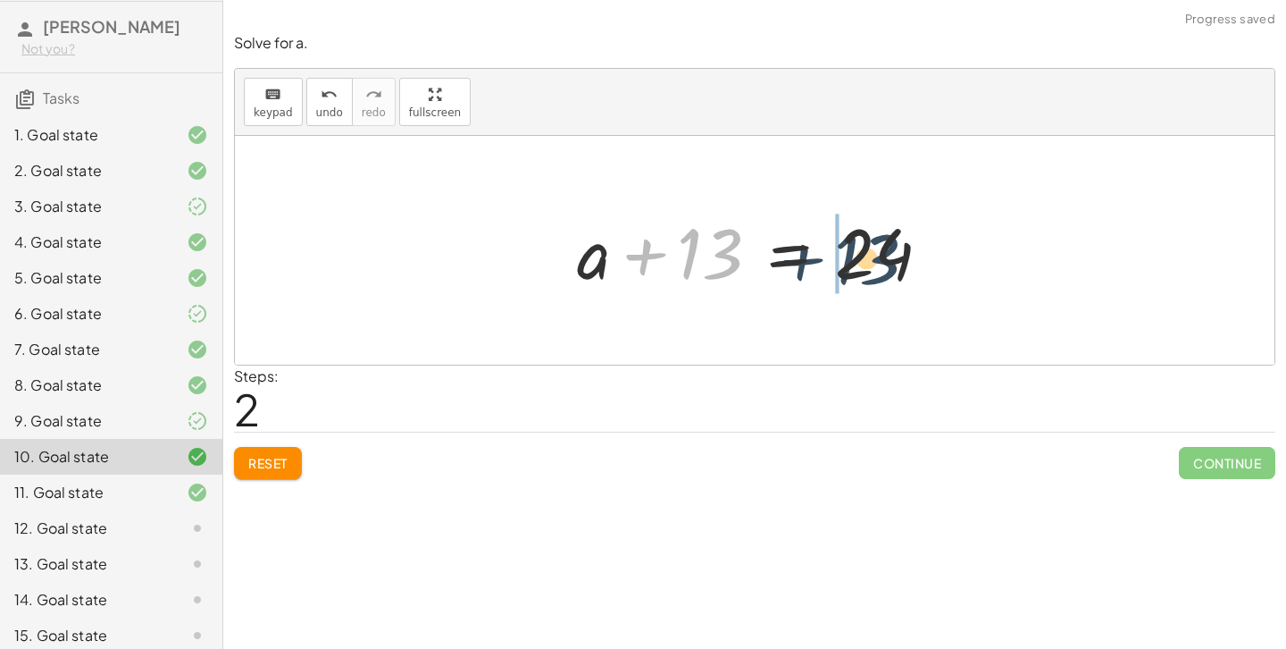
drag, startPoint x: 658, startPoint y: 247, endPoint x: 835, endPoint y: 252, distance: 176.9
click at [835, 252] on div at bounding box center [761, 251] width 386 height 92
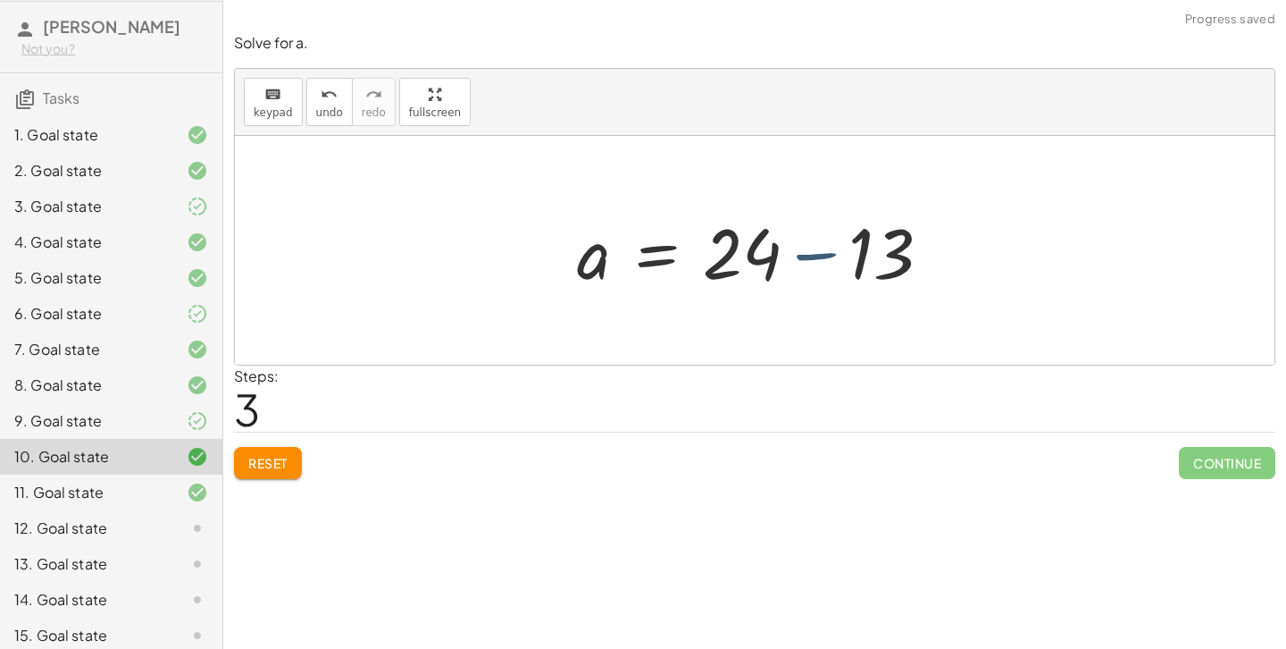
click at [830, 249] on div at bounding box center [761, 251] width 386 height 92
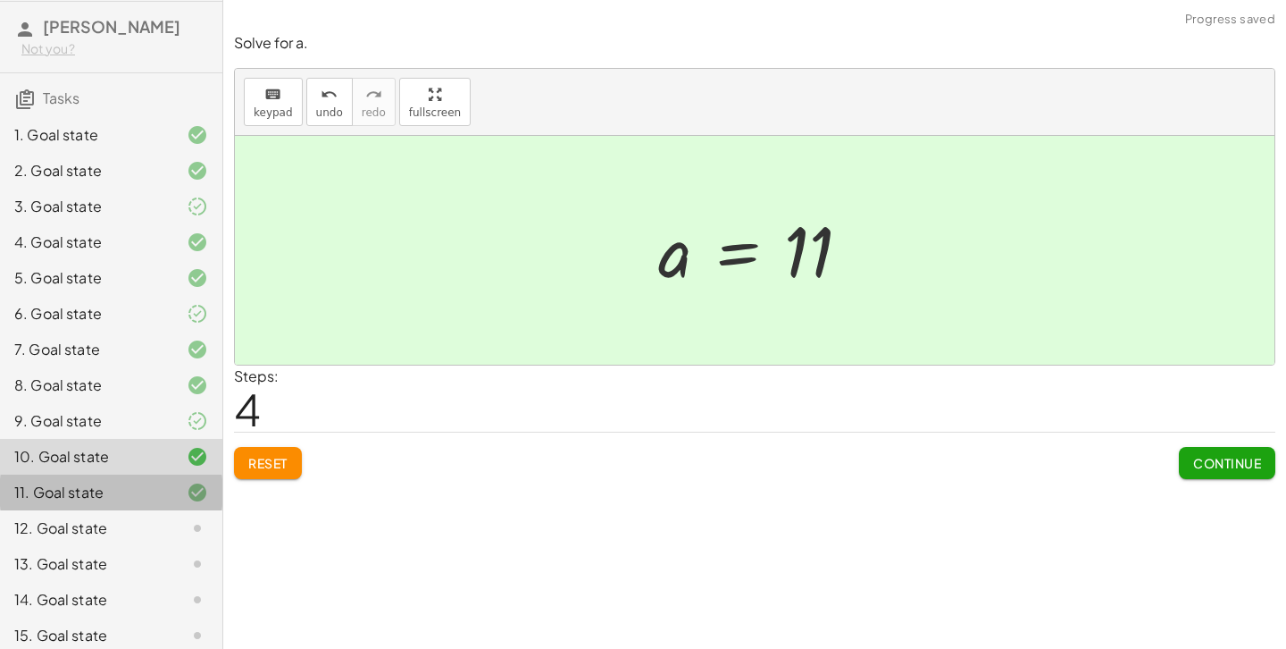
click at [172, 493] on div at bounding box center [183, 491] width 50 height 21
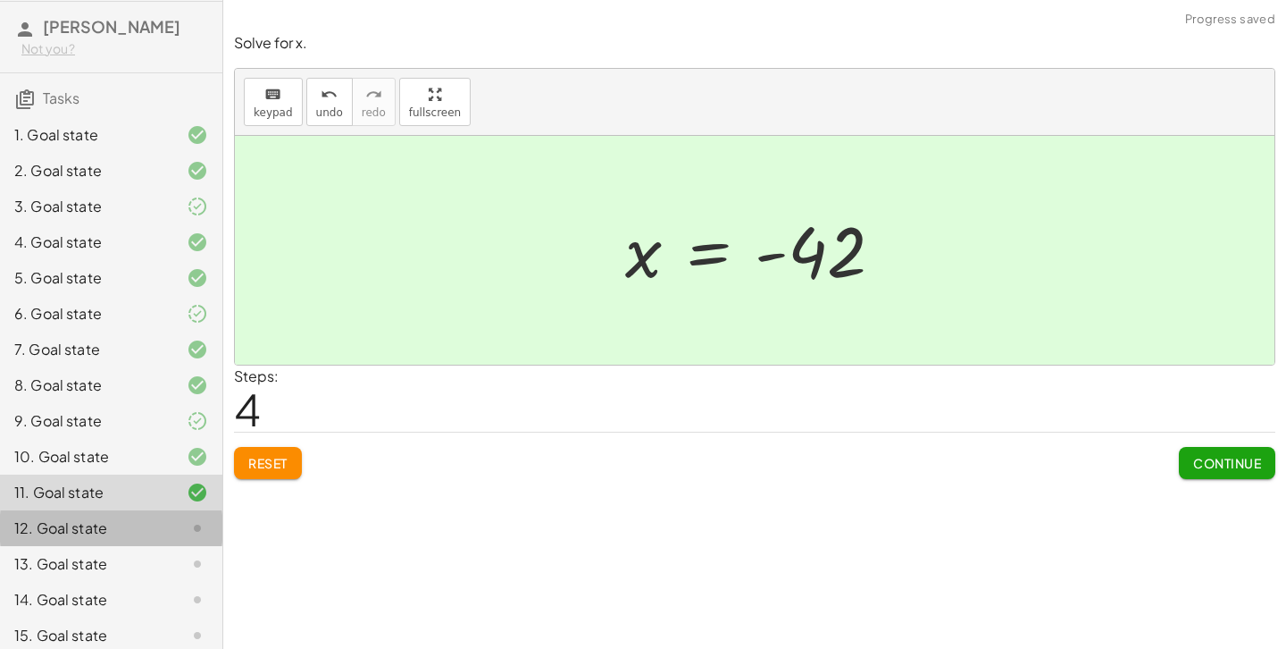
click at [180, 520] on div at bounding box center [183, 527] width 50 height 21
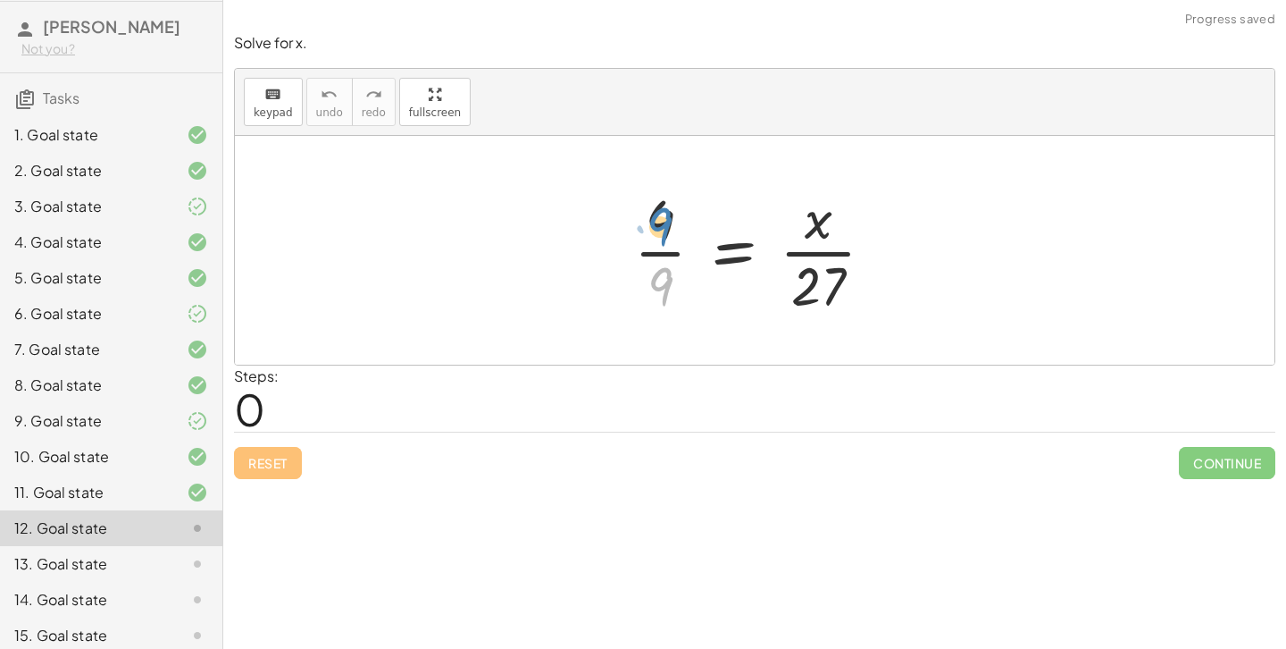
drag, startPoint x: 670, startPoint y: 284, endPoint x: 664, endPoint y: 295, distance: 12.4
click at [664, 295] on div at bounding box center [761, 250] width 272 height 138
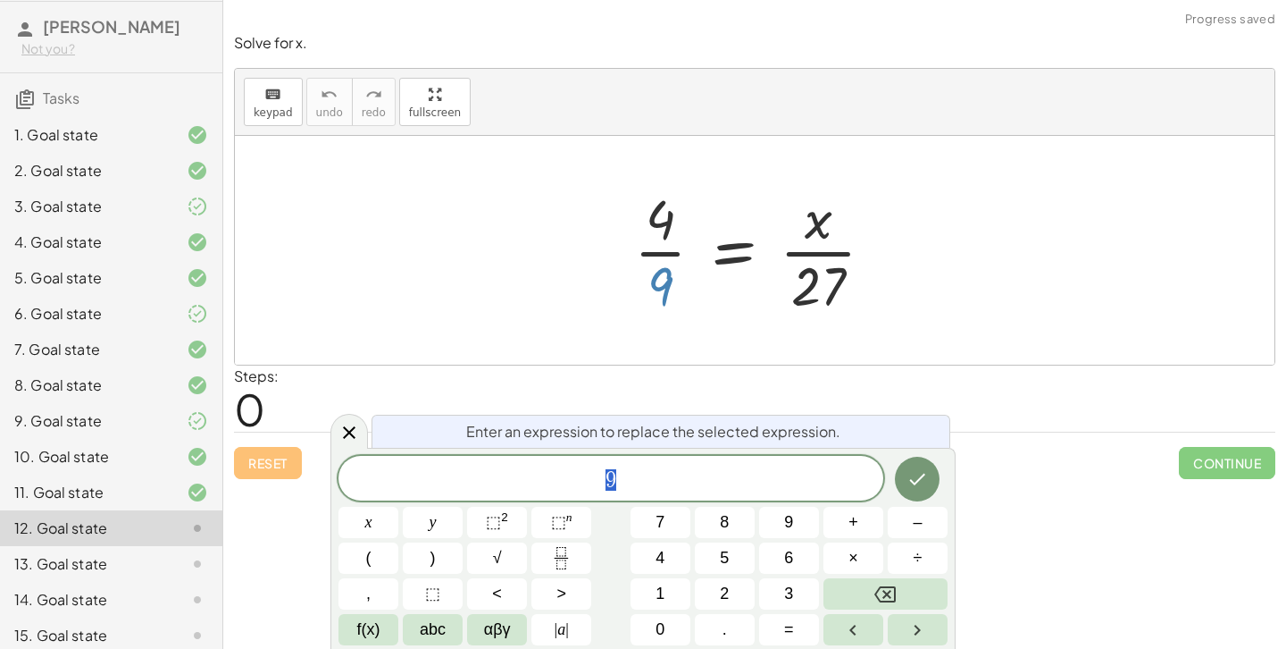
click at [656, 338] on div at bounding box center [755, 250] width 1040 height 229
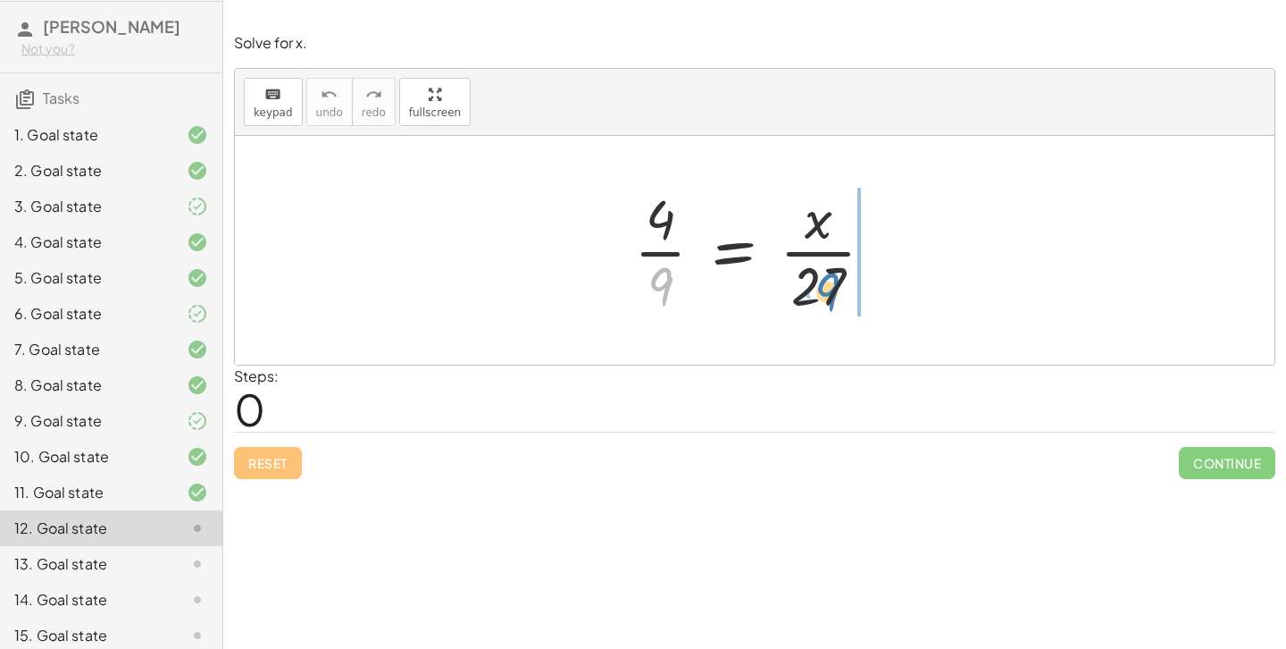
drag, startPoint x: 666, startPoint y: 280, endPoint x: 833, endPoint y: 285, distance: 167.1
click at [833, 285] on div at bounding box center [761, 250] width 272 height 138
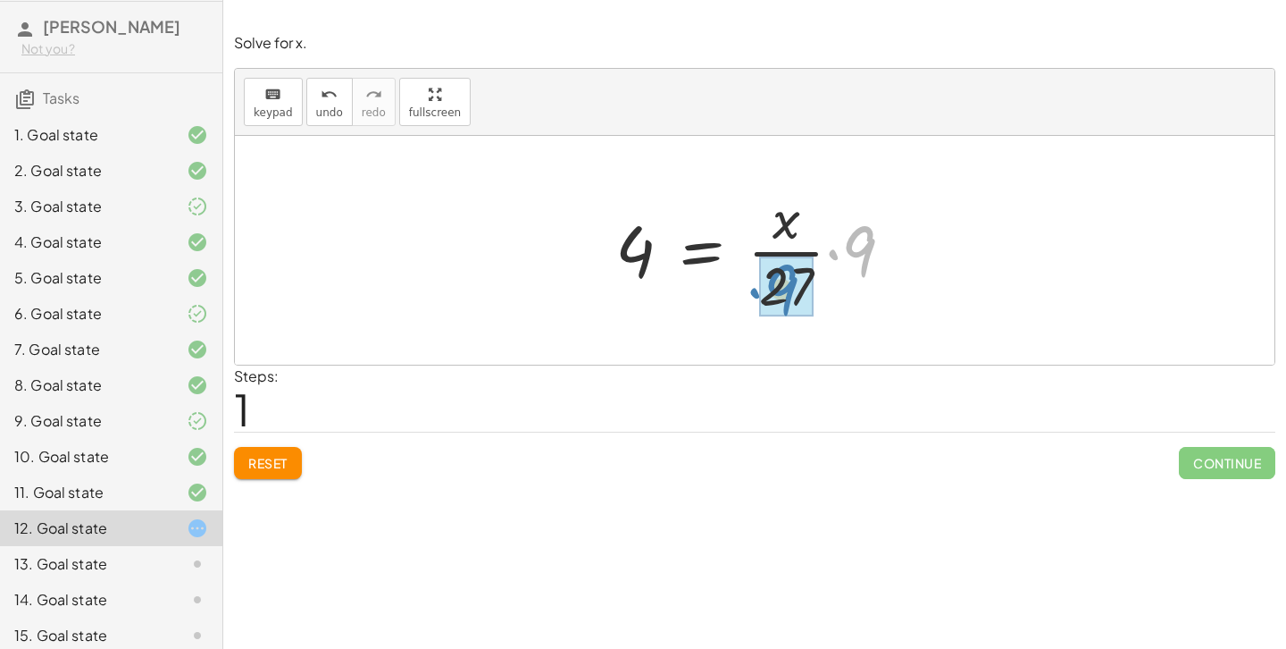
drag, startPoint x: 859, startPoint y: 243, endPoint x: 782, endPoint y: 281, distance: 86.7
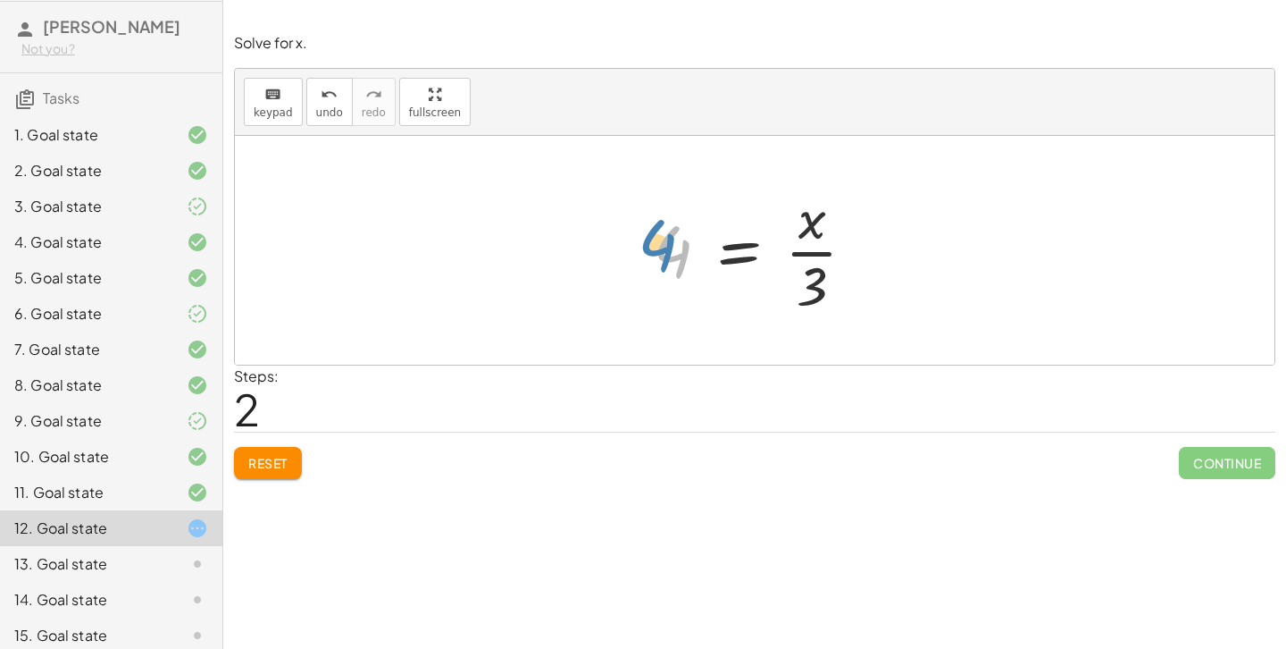
drag, startPoint x: 673, startPoint y: 244, endPoint x: 658, endPoint y: 238, distance: 15.6
click at [658, 238] on div at bounding box center [761, 250] width 235 height 138
drag, startPoint x: 815, startPoint y: 222, endPoint x: 824, endPoint y: 224, distance: 9.3
click at [824, 224] on div at bounding box center [761, 250] width 235 height 138
drag, startPoint x: 824, startPoint y: 287, endPoint x: 710, endPoint y: 267, distance: 116.0
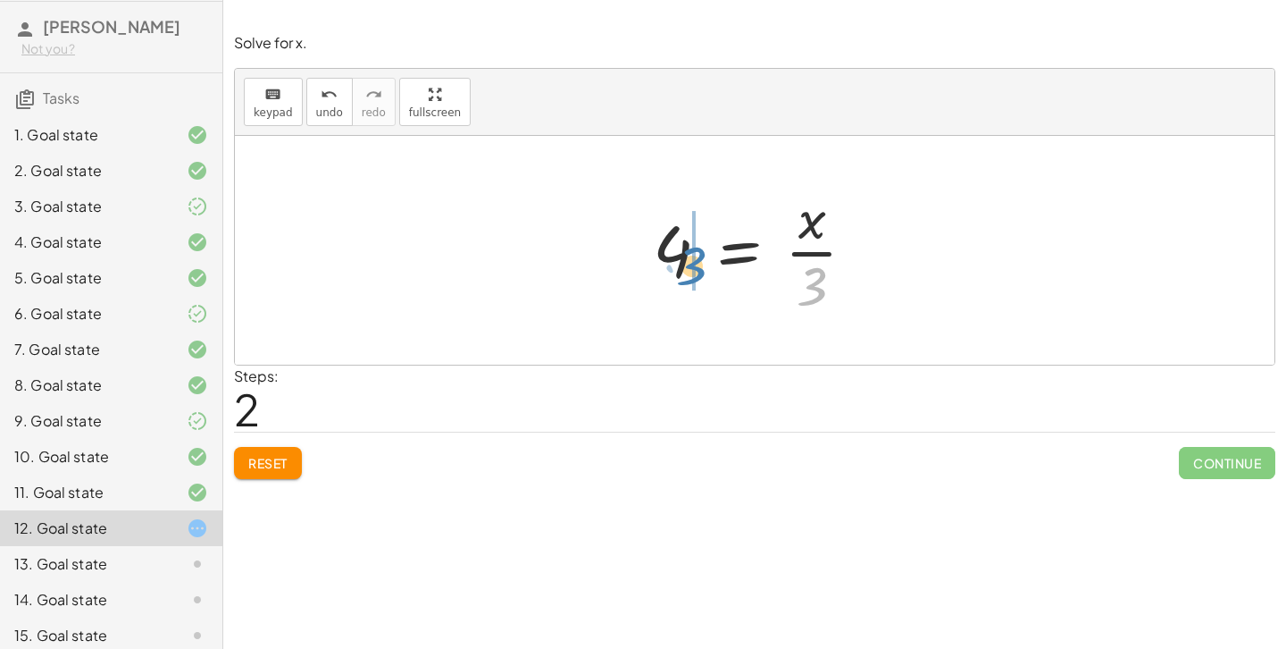
click at [710, 267] on div at bounding box center [761, 250] width 235 height 138
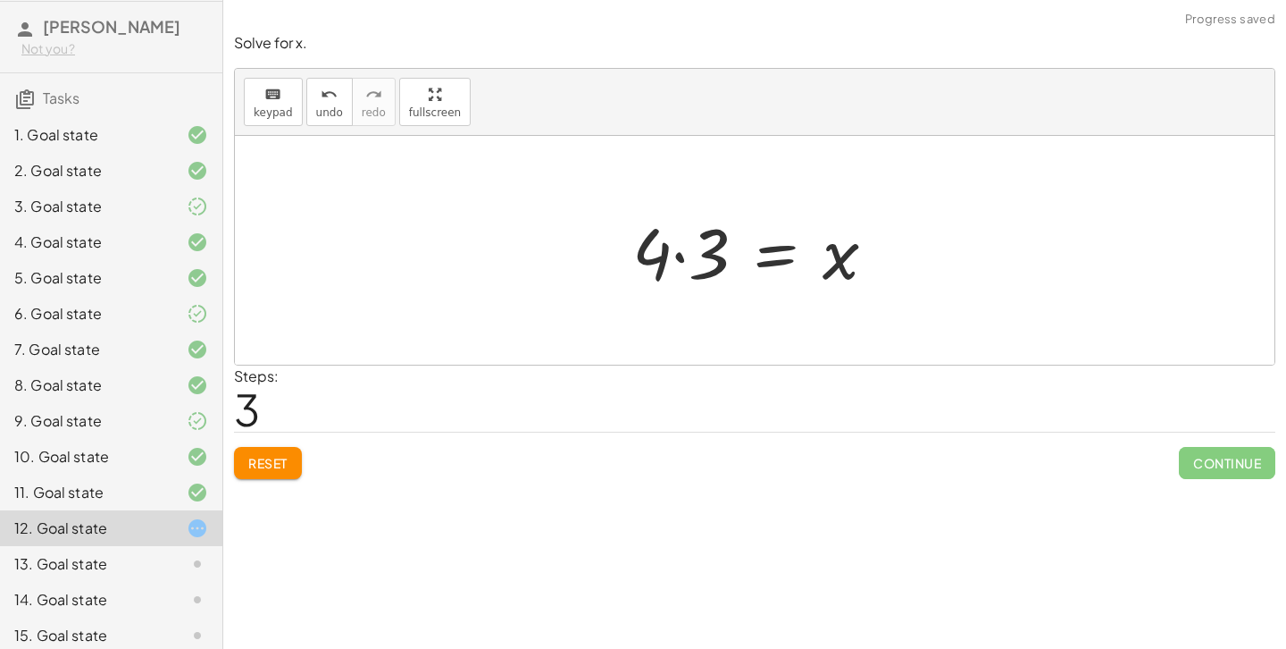
drag, startPoint x: 616, startPoint y: 261, endPoint x: 663, endPoint y: 250, distance: 47.7
click at [663, 250] on div "· 4 · 9 = · x · 27 4 = · · x · 27 · 9 4 = · x · 3 4 = x · 3 ·" at bounding box center [755, 250] width 298 height 101
drag, startPoint x: 663, startPoint y: 250, endPoint x: 702, endPoint y: 249, distance: 39.3
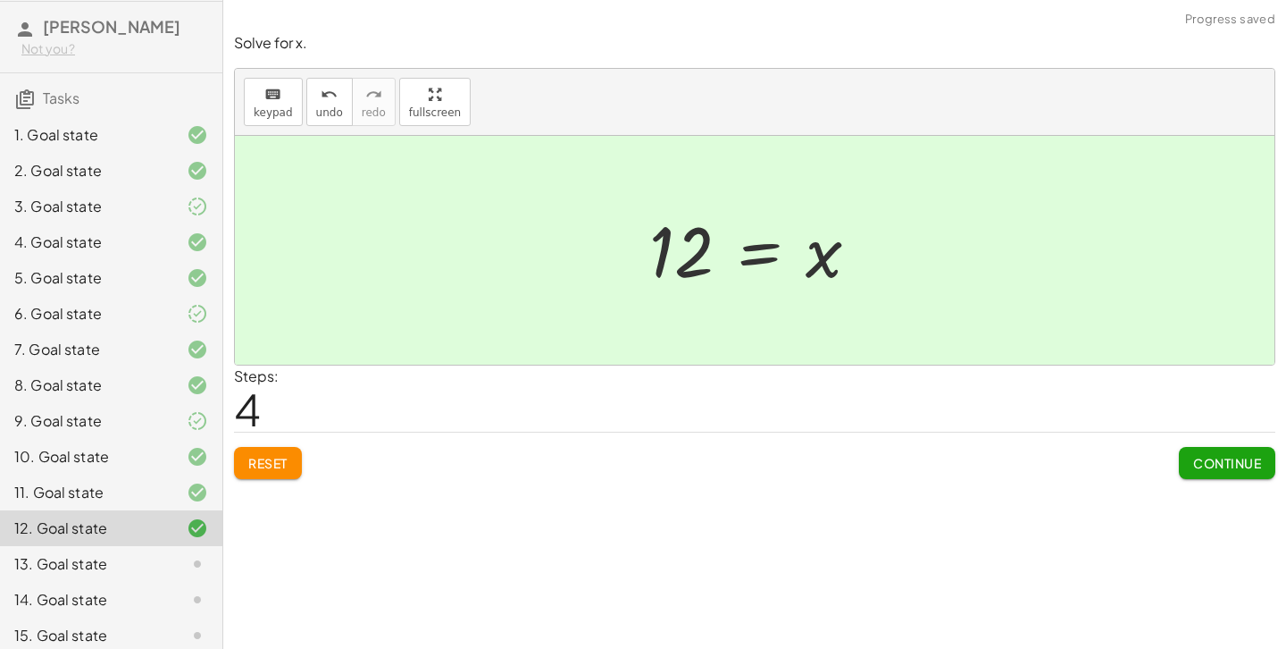
click at [1212, 453] on button "Continue" at bounding box center [1227, 463] width 96 height 32
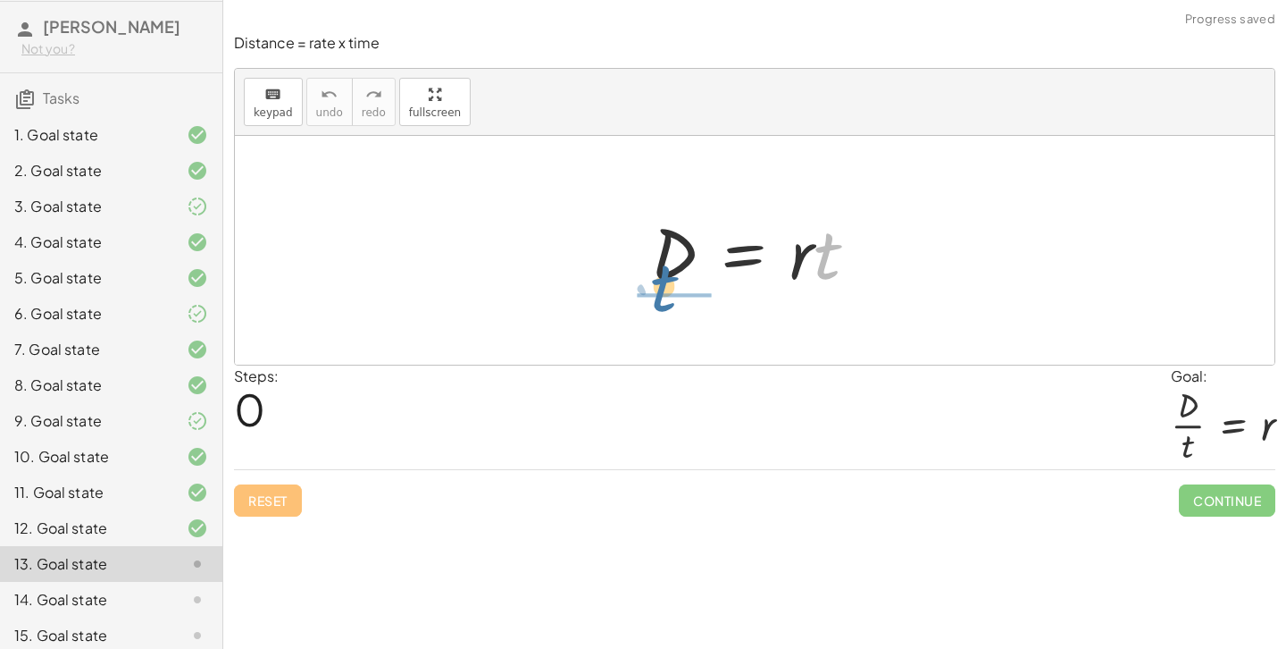
drag, startPoint x: 820, startPoint y: 263, endPoint x: 655, endPoint y: 292, distance: 167.9
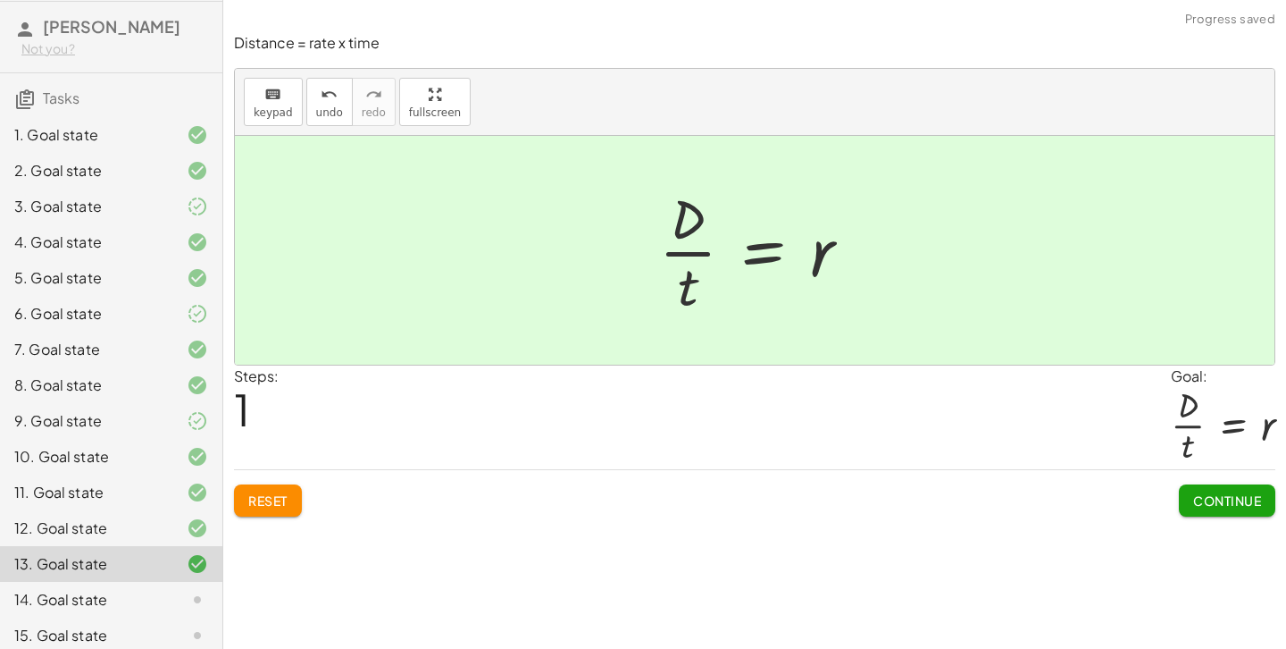
click at [1237, 492] on span "Continue" at bounding box center [1227, 500] width 68 height 16
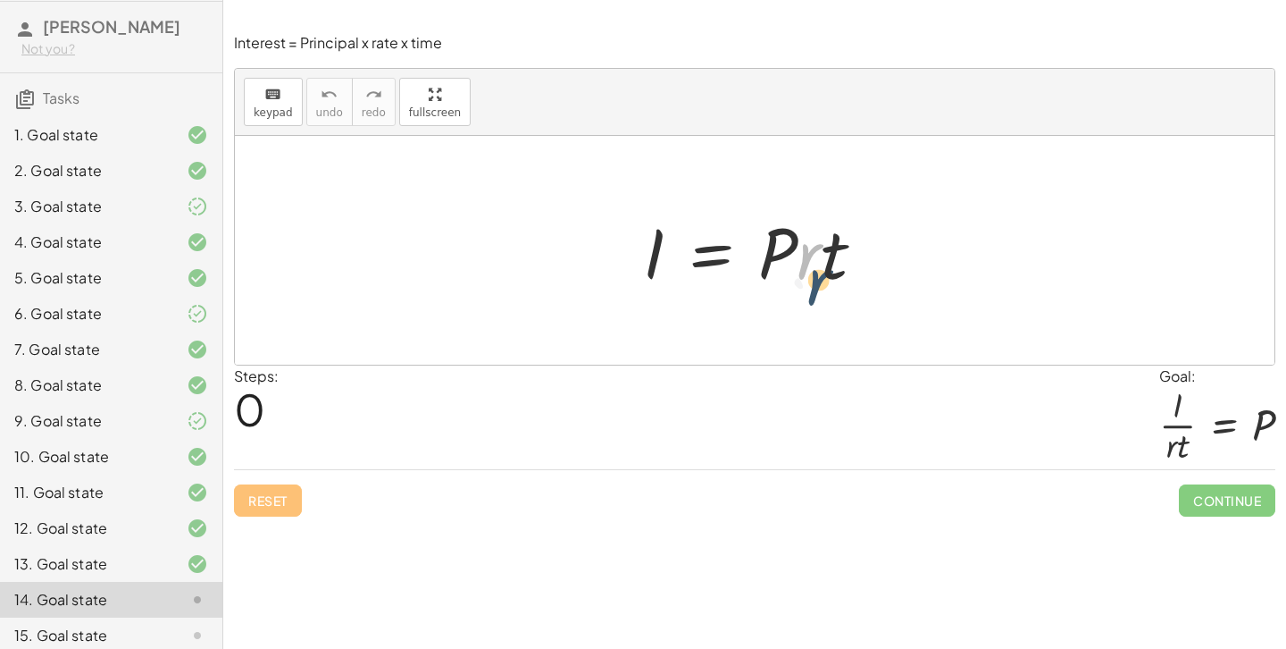
drag, startPoint x: 801, startPoint y: 266, endPoint x: 793, endPoint y: 257, distance: 12.0
click at [793, 257] on div at bounding box center [761, 251] width 255 height 92
drag, startPoint x: 816, startPoint y: 260, endPoint x: 651, endPoint y: 308, distance: 171.3
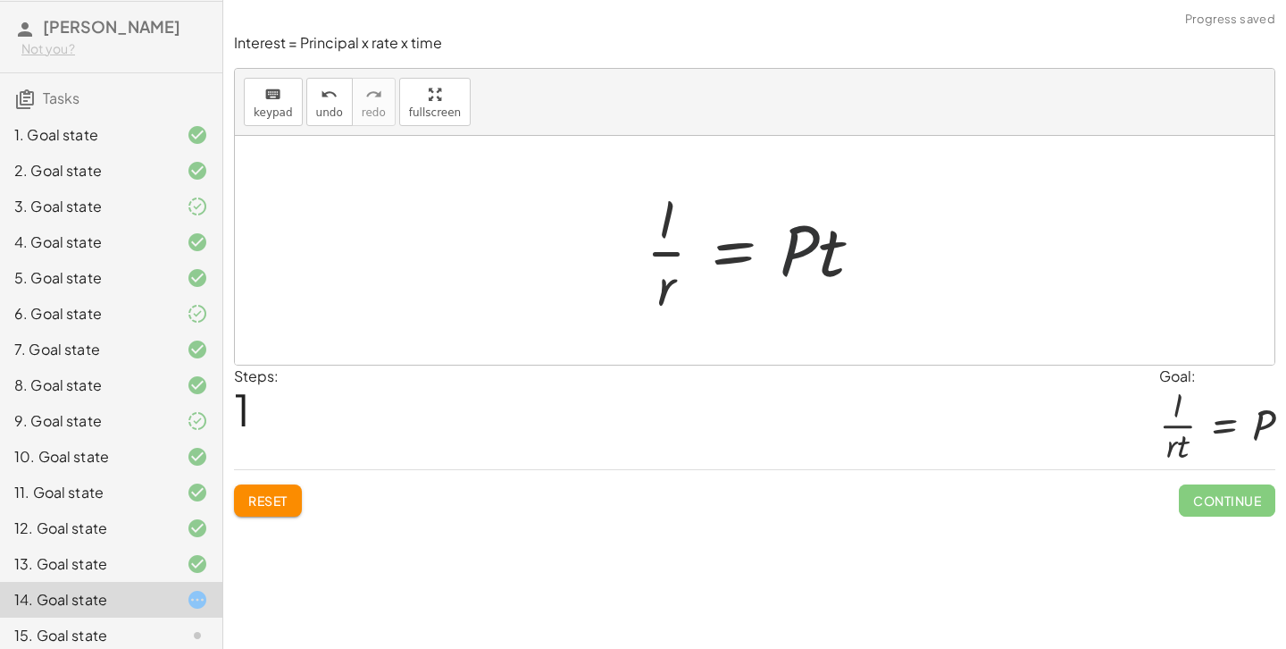
click at [813, 258] on div at bounding box center [761, 250] width 249 height 138
drag, startPoint x: 829, startPoint y: 261, endPoint x: 677, endPoint y: 310, distance: 159.6
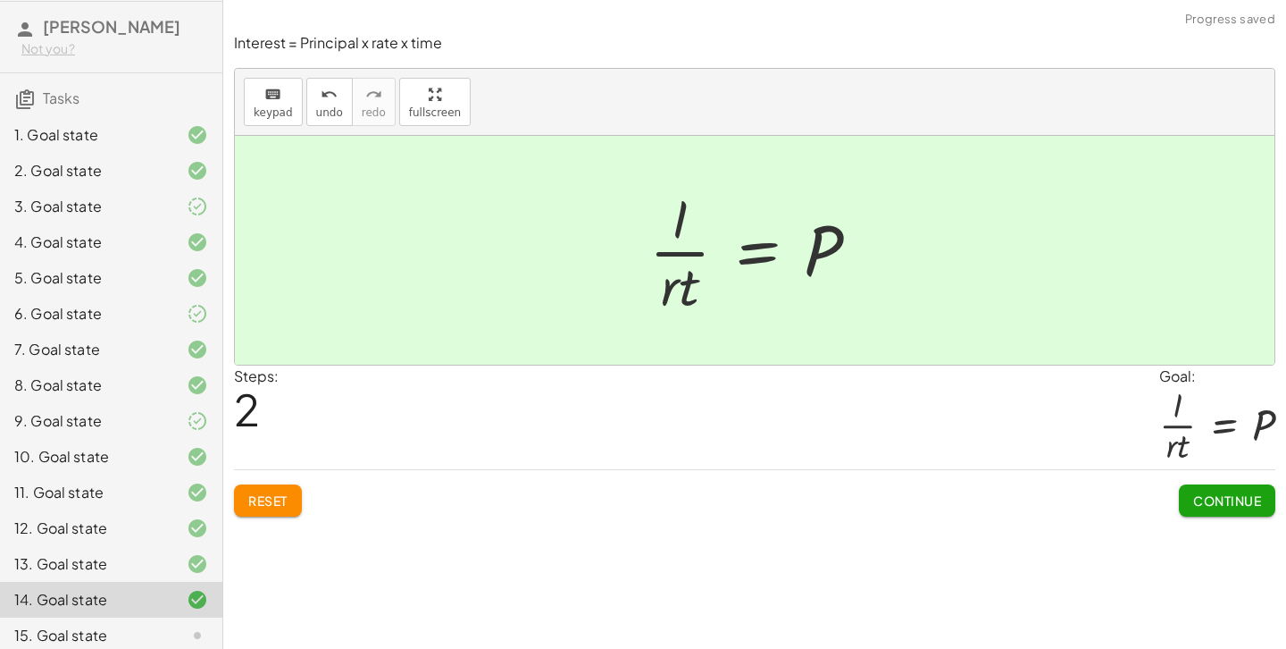
click at [1202, 494] on span "Continue" at bounding box center [1227, 500] width 68 height 16
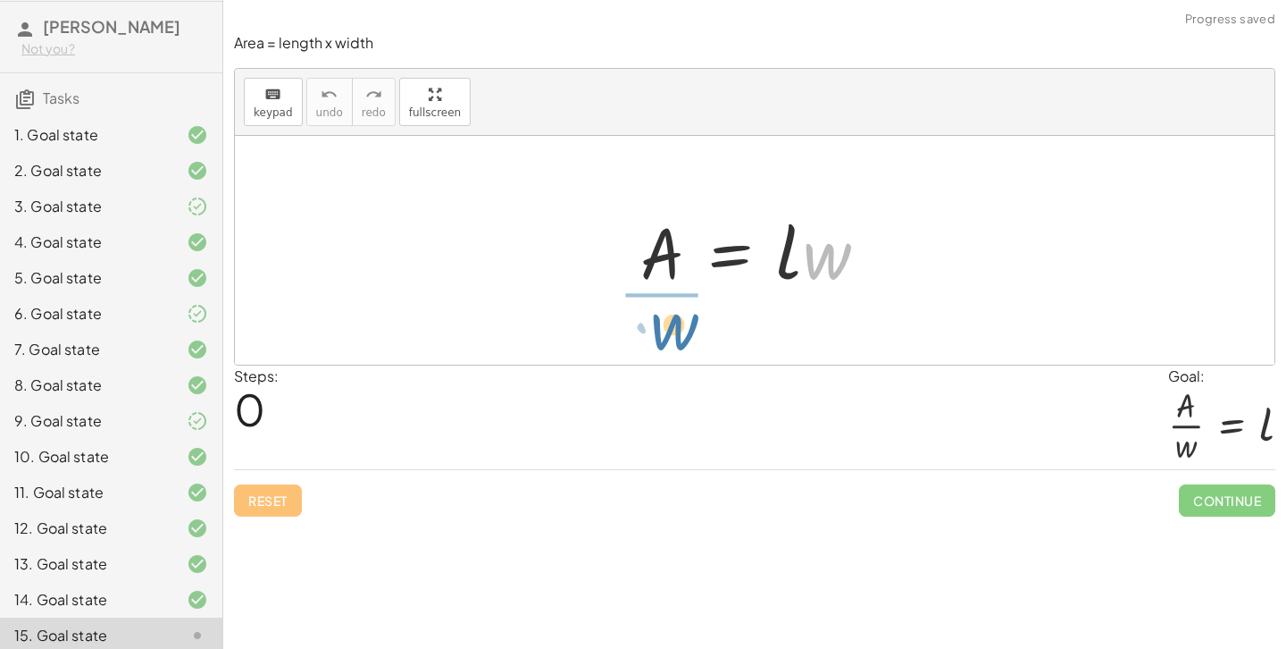
drag, startPoint x: 808, startPoint y: 259, endPoint x: 637, endPoint y: 310, distance: 178.9
click at [637, 310] on div "· w A = · l · w" at bounding box center [755, 250] width 1040 height 229
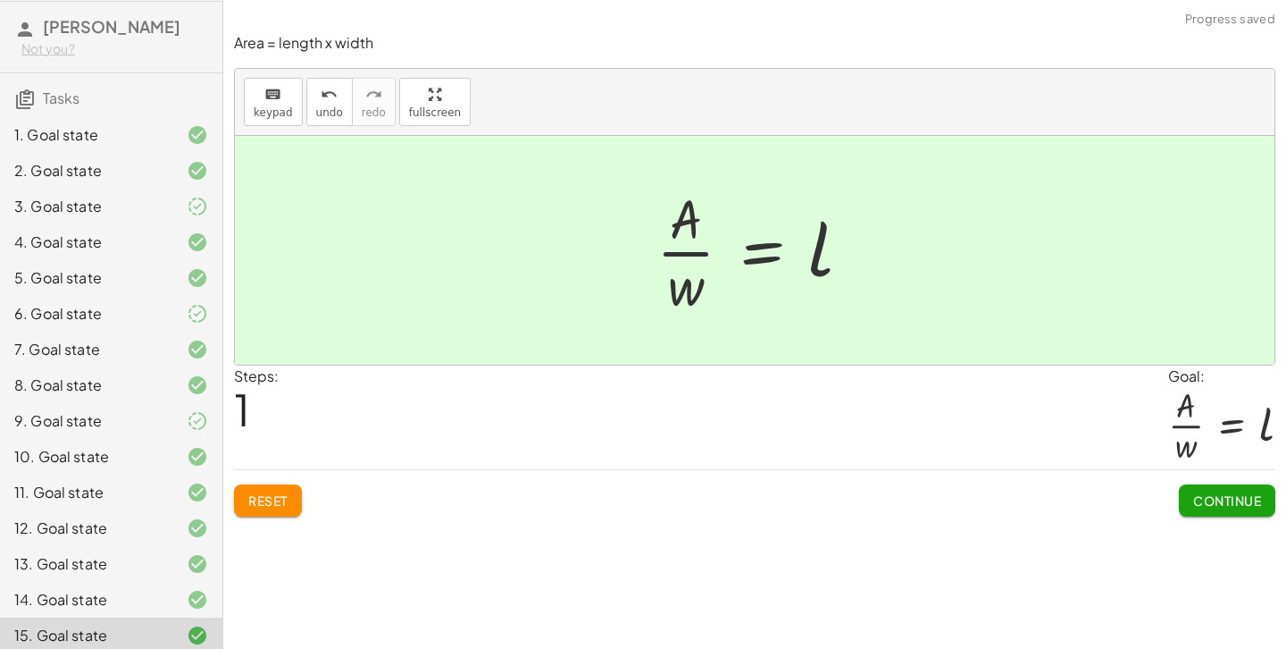
click at [1208, 484] on button "Continue" at bounding box center [1227, 500] width 96 height 32
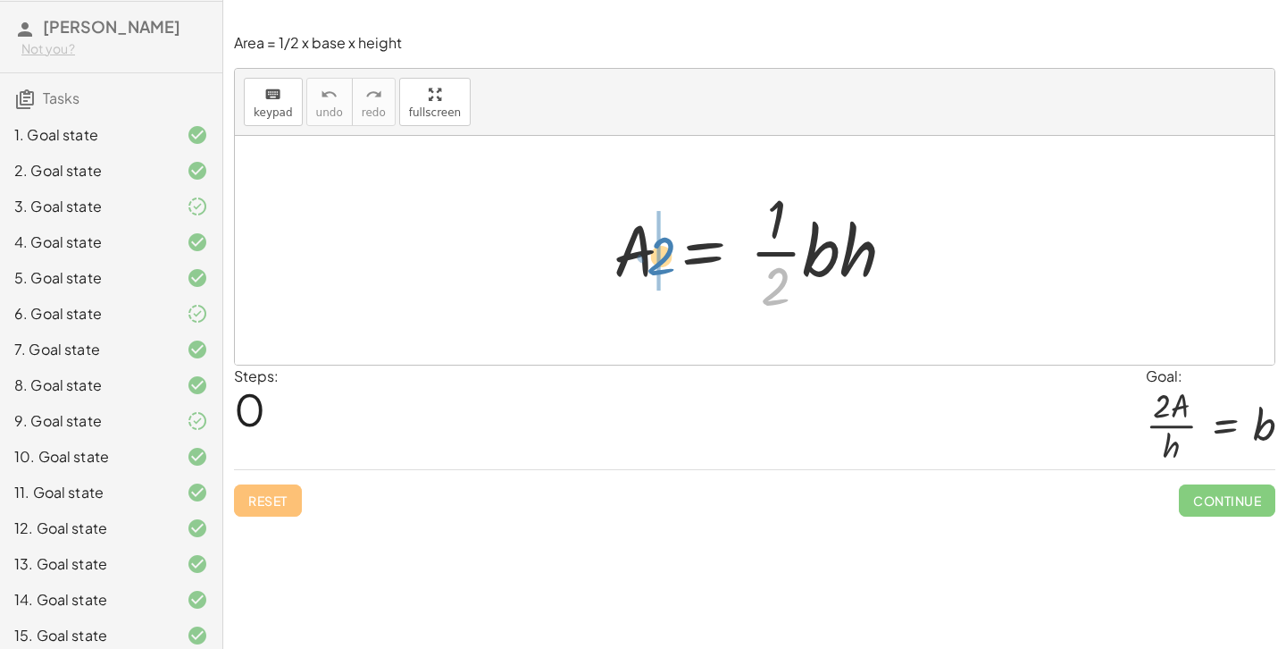
drag, startPoint x: 779, startPoint y: 280, endPoint x: 665, endPoint y: 251, distance: 117.9
click at [665, 251] on div at bounding box center [762, 250] width 314 height 138
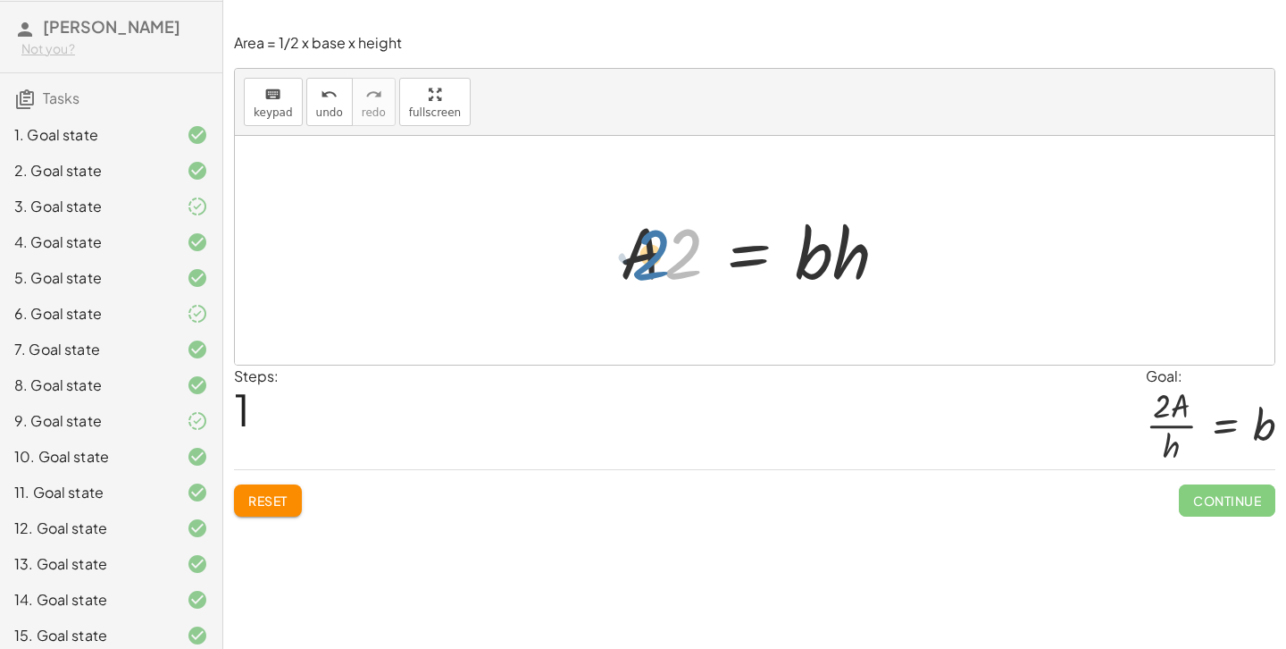
drag, startPoint x: 685, startPoint y: 259, endPoint x: 653, endPoint y: 263, distance: 32.4
click at [653, 263] on div at bounding box center [761, 251] width 300 height 92
click at [293, 492] on button "Reset" at bounding box center [268, 500] width 68 height 32
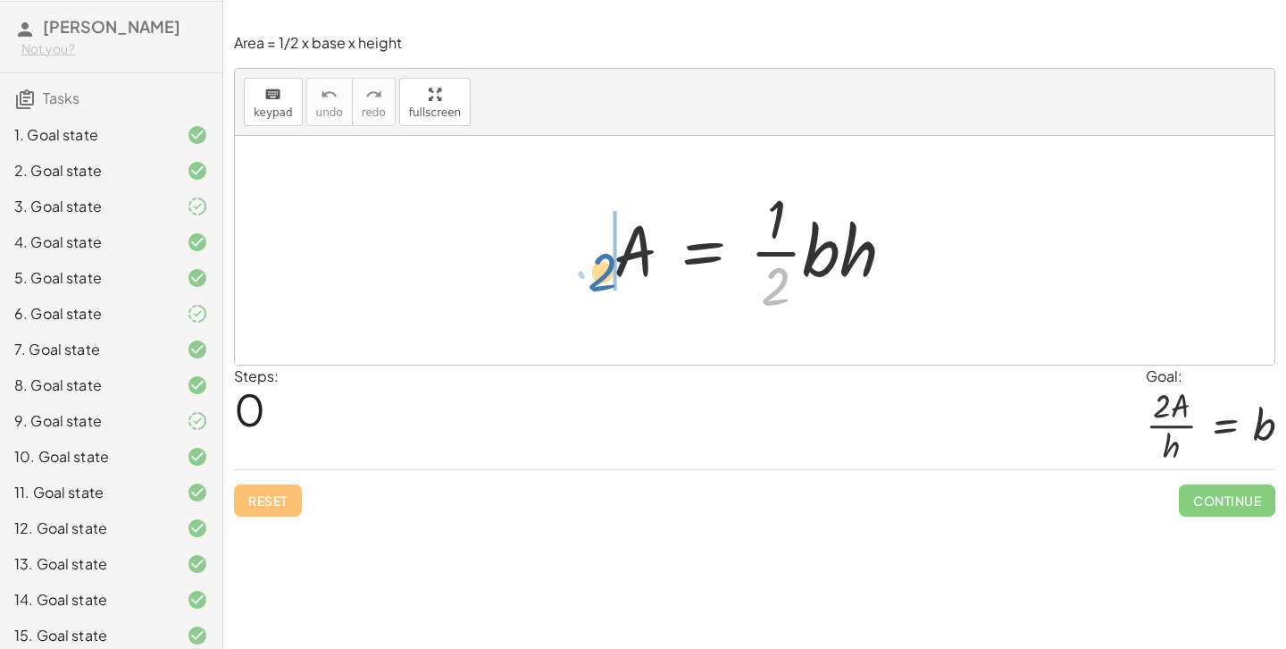
drag, startPoint x: 771, startPoint y: 293, endPoint x: 598, endPoint y: 272, distance: 174.5
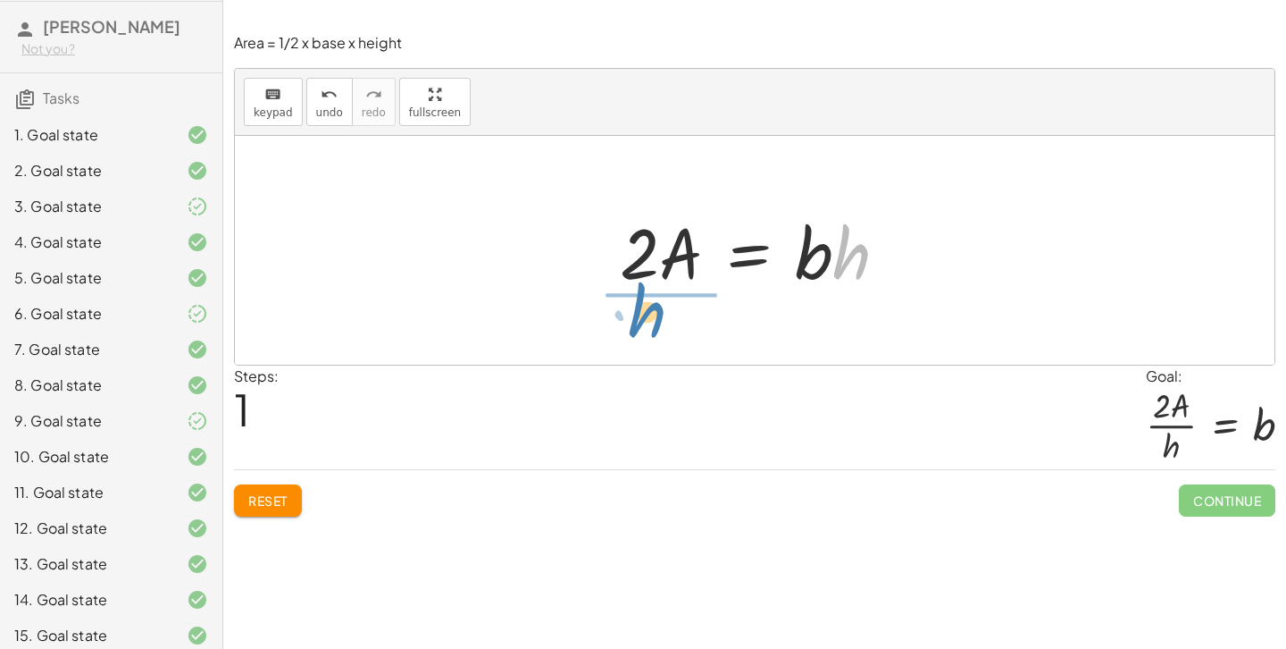
drag, startPoint x: 849, startPoint y: 262, endPoint x: 644, endPoint y: 320, distance: 213.5
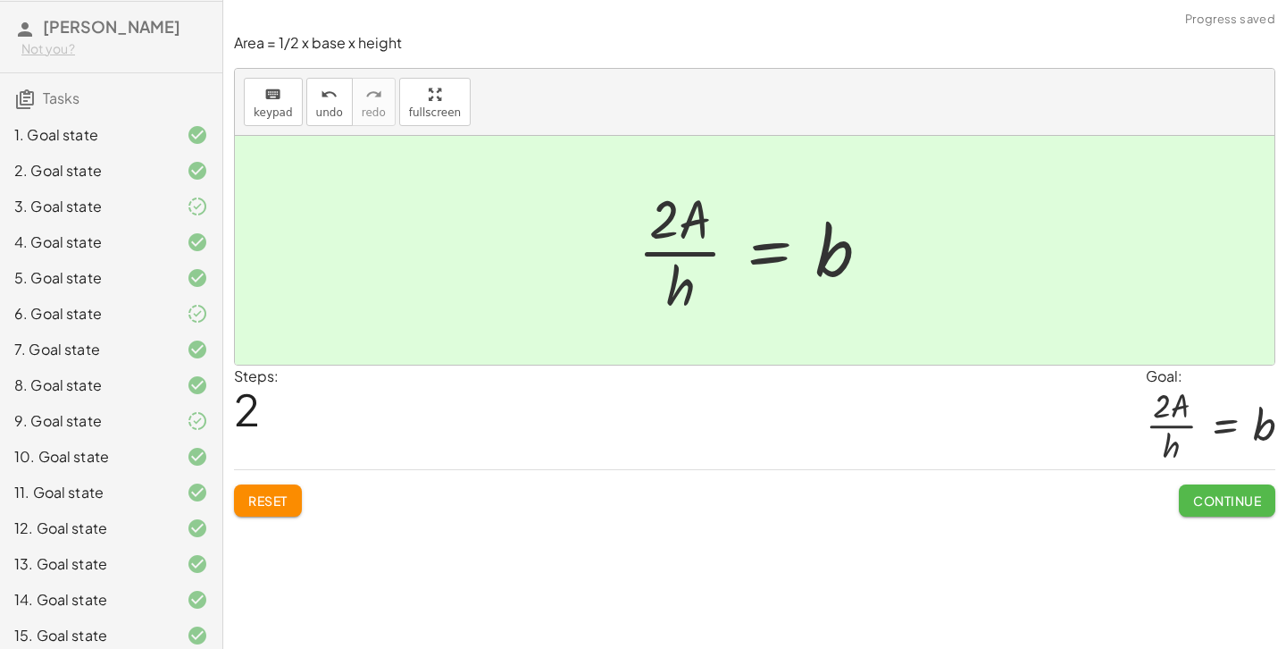
click at [1210, 490] on button "Continue" at bounding box center [1227, 500] width 96 height 32
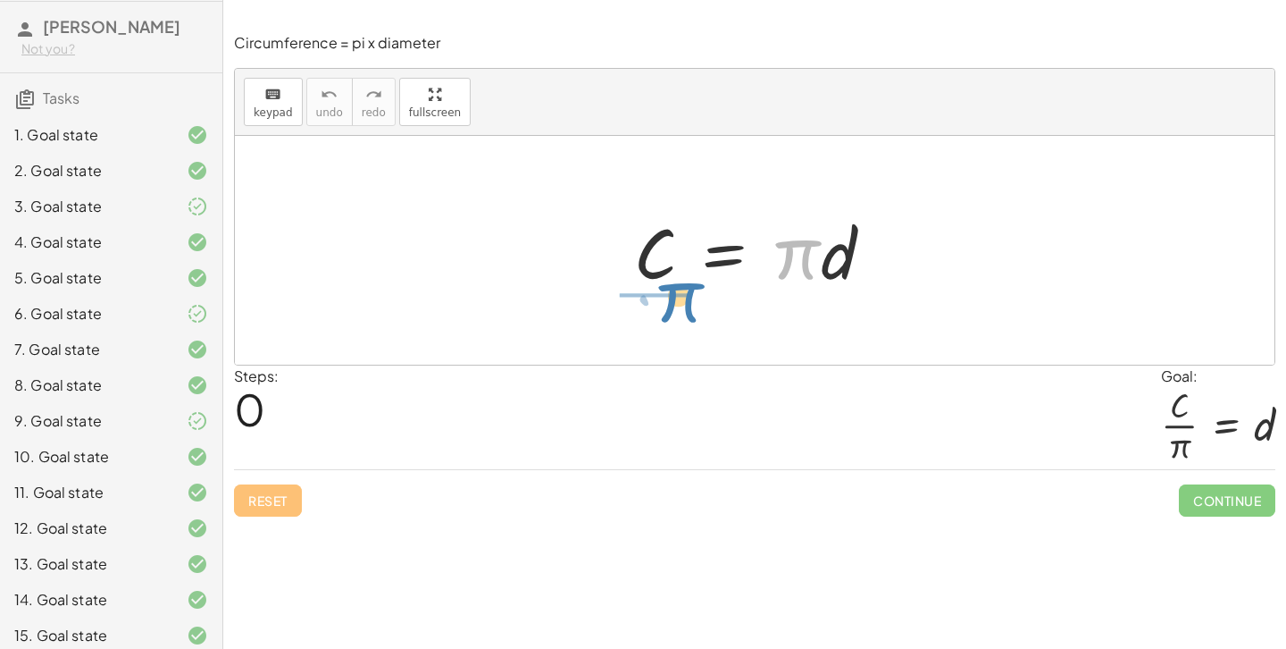
drag, startPoint x: 796, startPoint y: 264, endPoint x: 673, endPoint y: 306, distance: 130.5
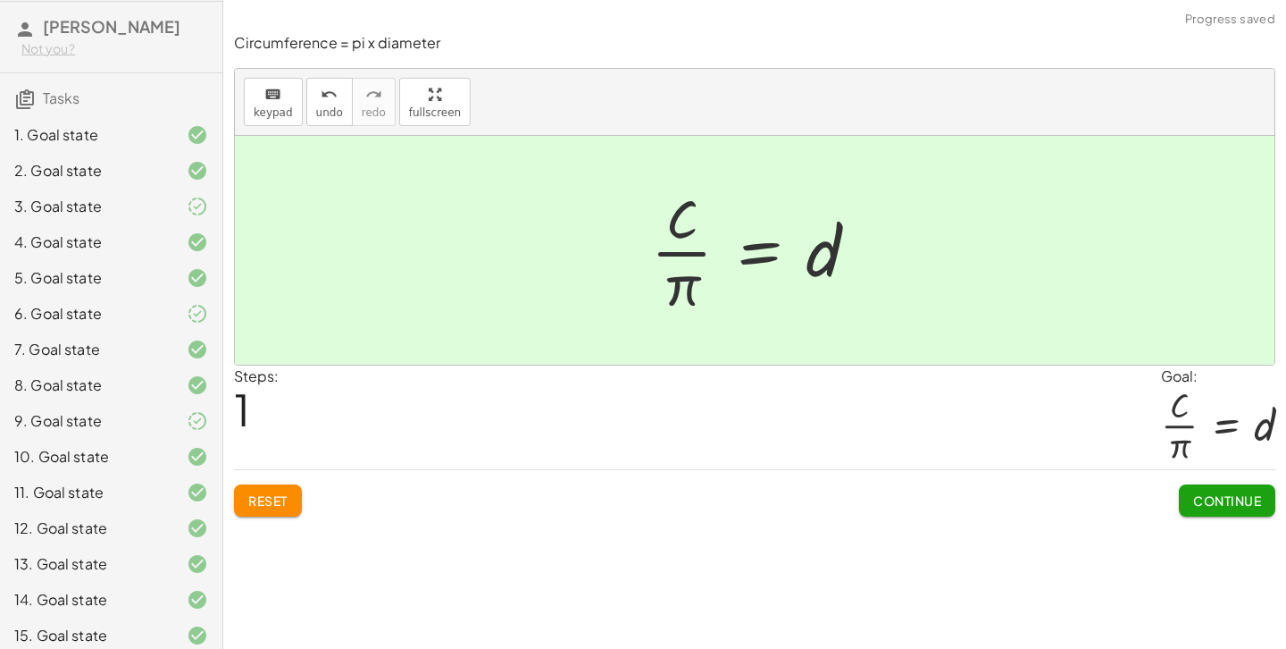
click at [1226, 496] on span "Continue" at bounding box center [1227, 500] width 68 height 16
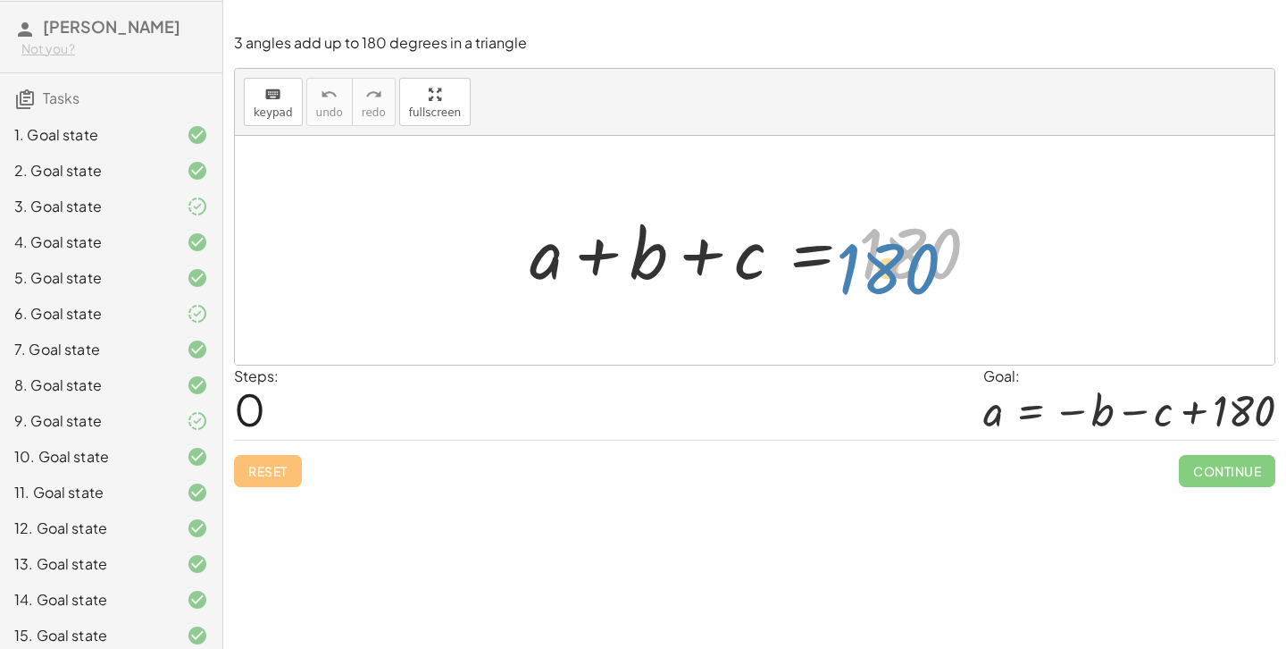
drag, startPoint x: 896, startPoint y: 264, endPoint x: 950, endPoint y: 274, distance: 54.5
click at [950, 274] on div at bounding box center [761, 251] width 481 height 92
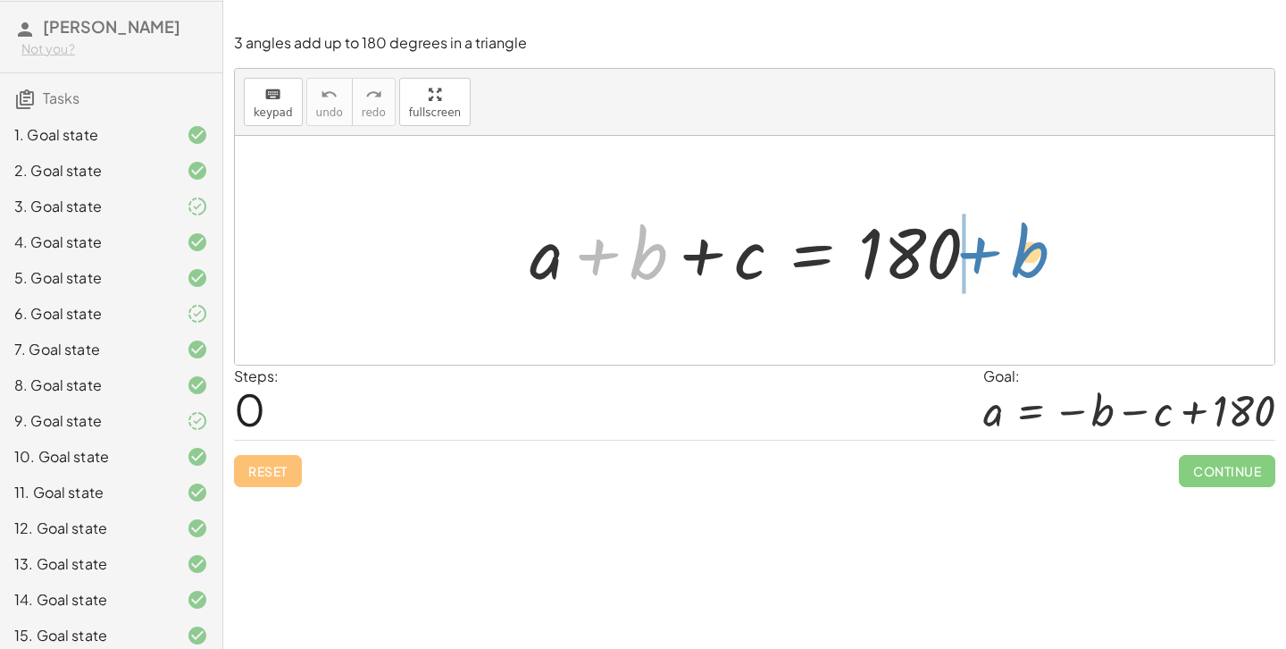
drag, startPoint x: 642, startPoint y: 258, endPoint x: 1024, endPoint y: 256, distance: 381.4
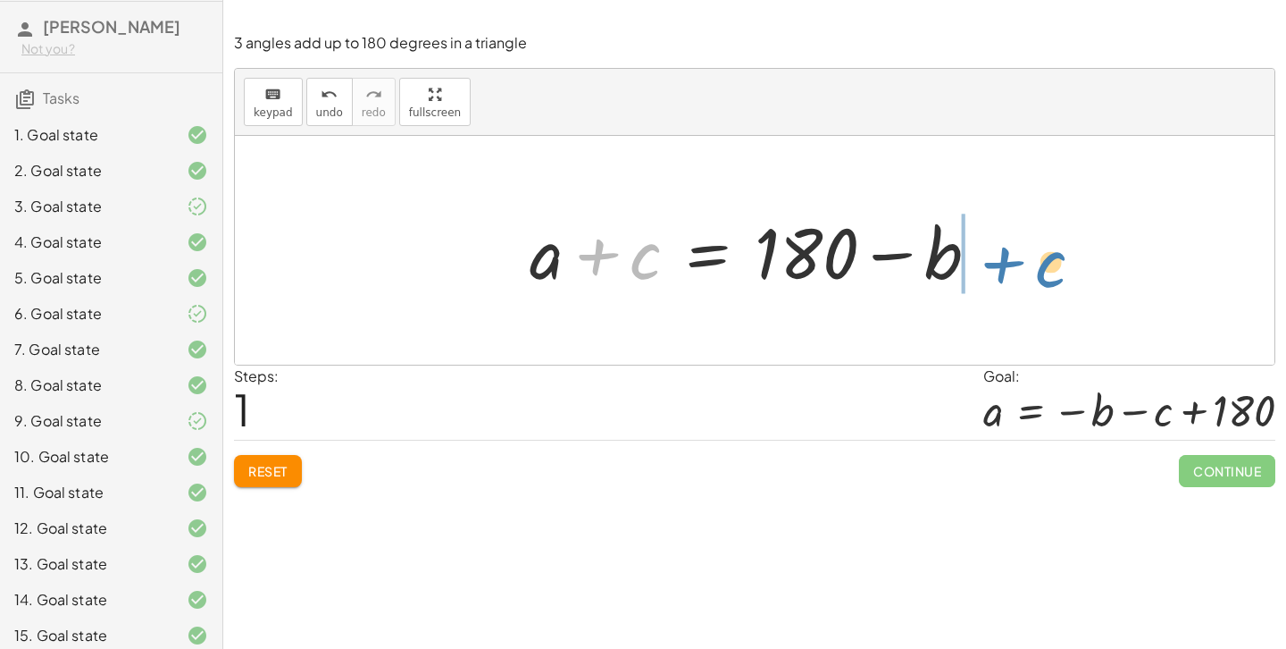
drag, startPoint x: 620, startPoint y: 258, endPoint x: 1022, endPoint y: 262, distance: 402.0
click at [1022, 262] on div "+ a + b + c = 180 + c + a b + c = 180 + −" at bounding box center [755, 250] width 1040 height 229
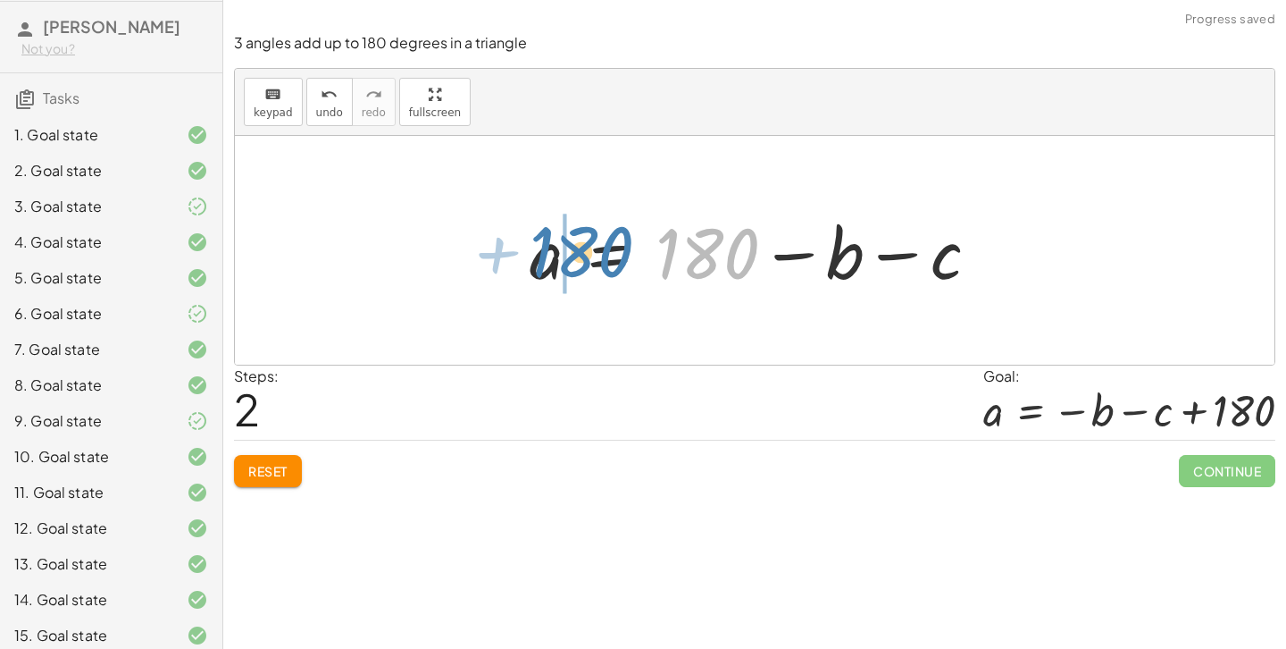
drag, startPoint x: 806, startPoint y: 253, endPoint x: 681, endPoint y: 250, distance: 125.1
click at [681, 250] on div at bounding box center [761, 251] width 481 height 92
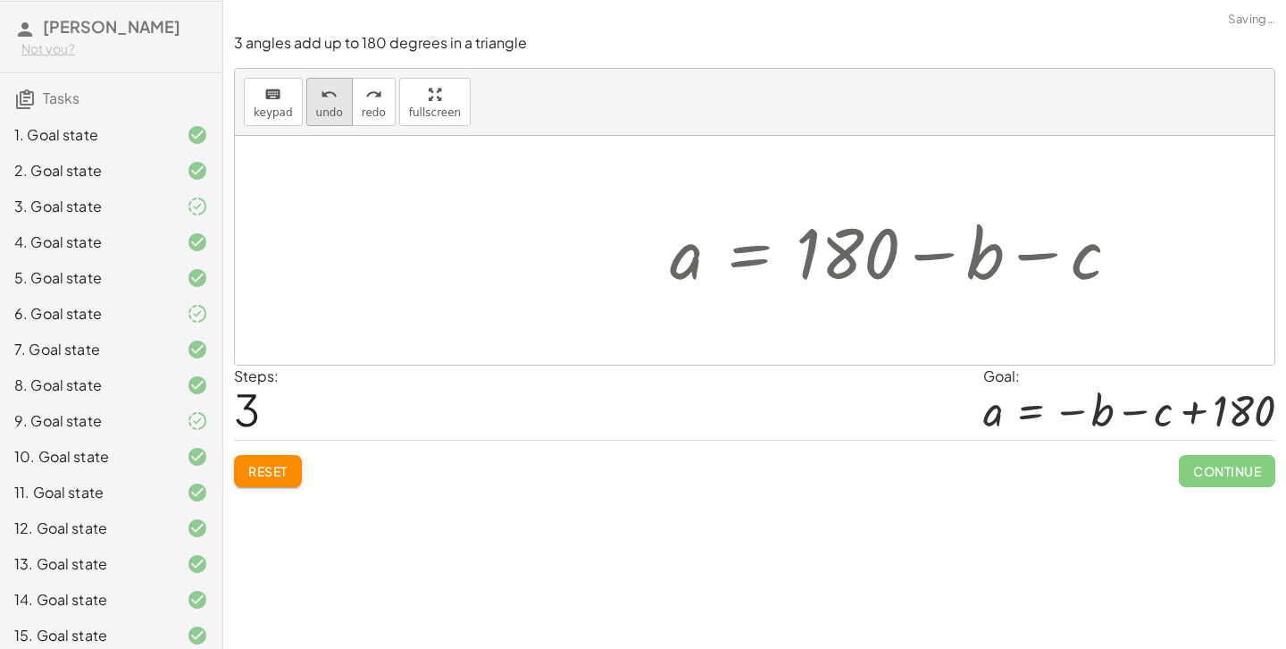
click at [331, 111] on span "undo" at bounding box center [329, 112] width 27 height 13
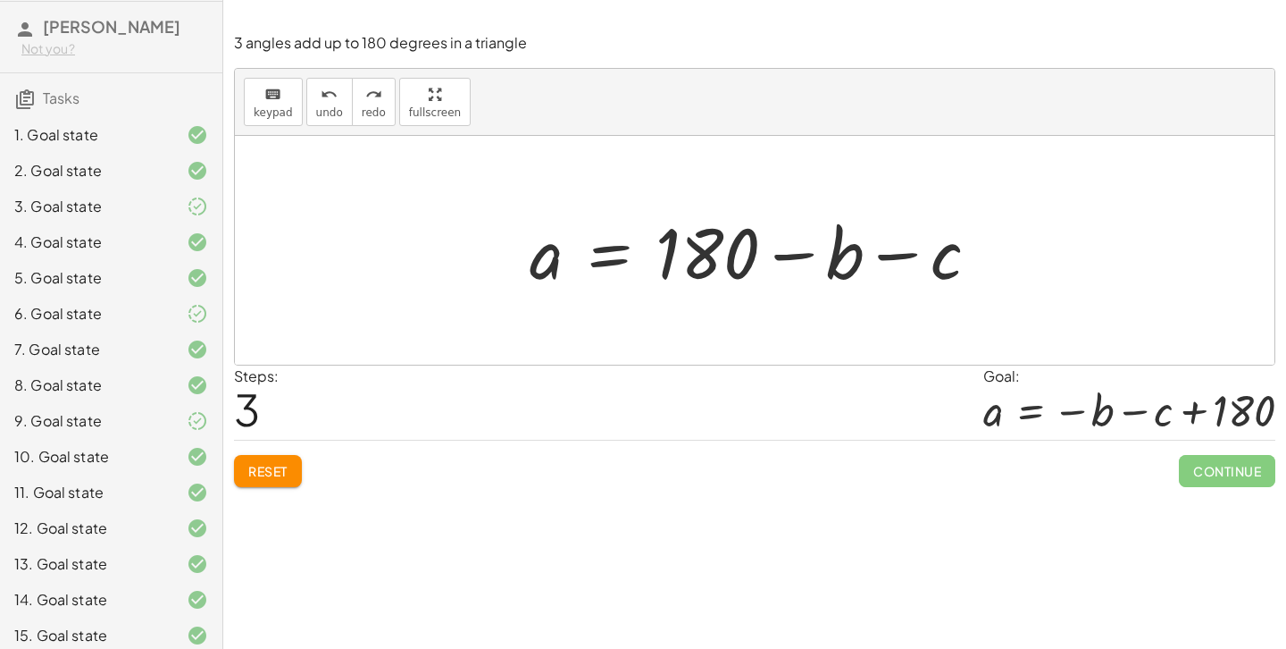
click at [255, 473] on span "Reset" at bounding box center [267, 471] width 39 height 16
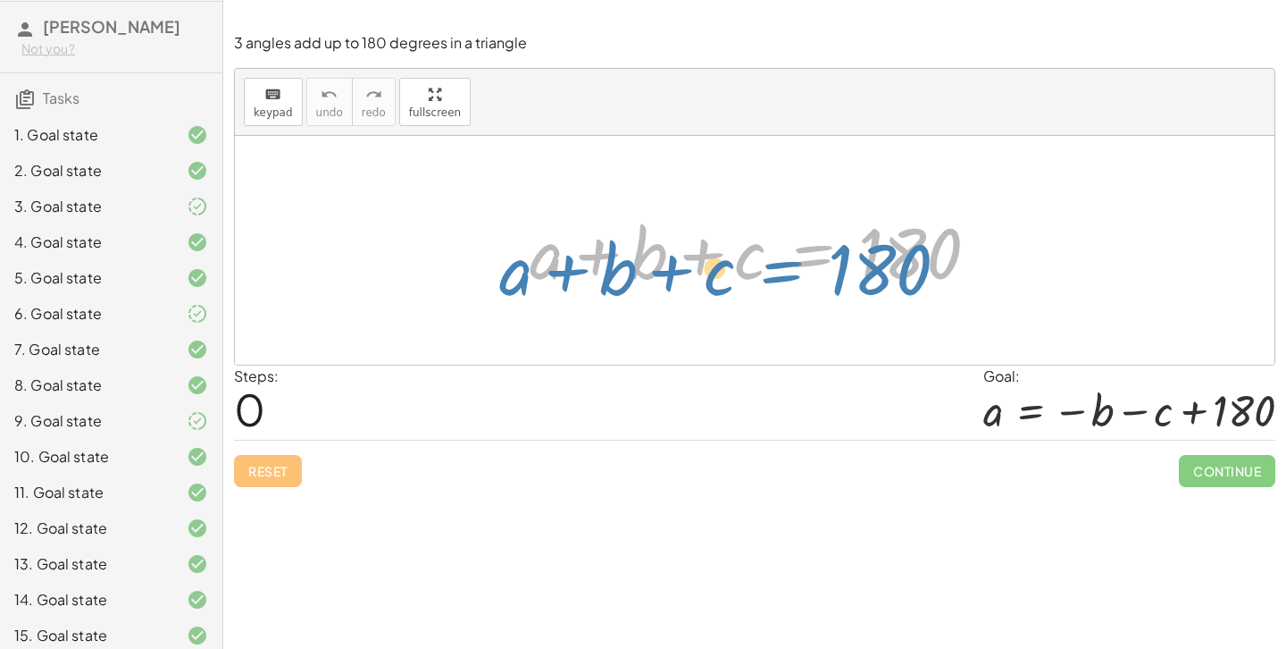
drag, startPoint x: 802, startPoint y: 253, endPoint x: 799, endPoint y: 263, distance: 10.2
click at [799, 263] on div at bounding box center [761, 251] width 481 height 92
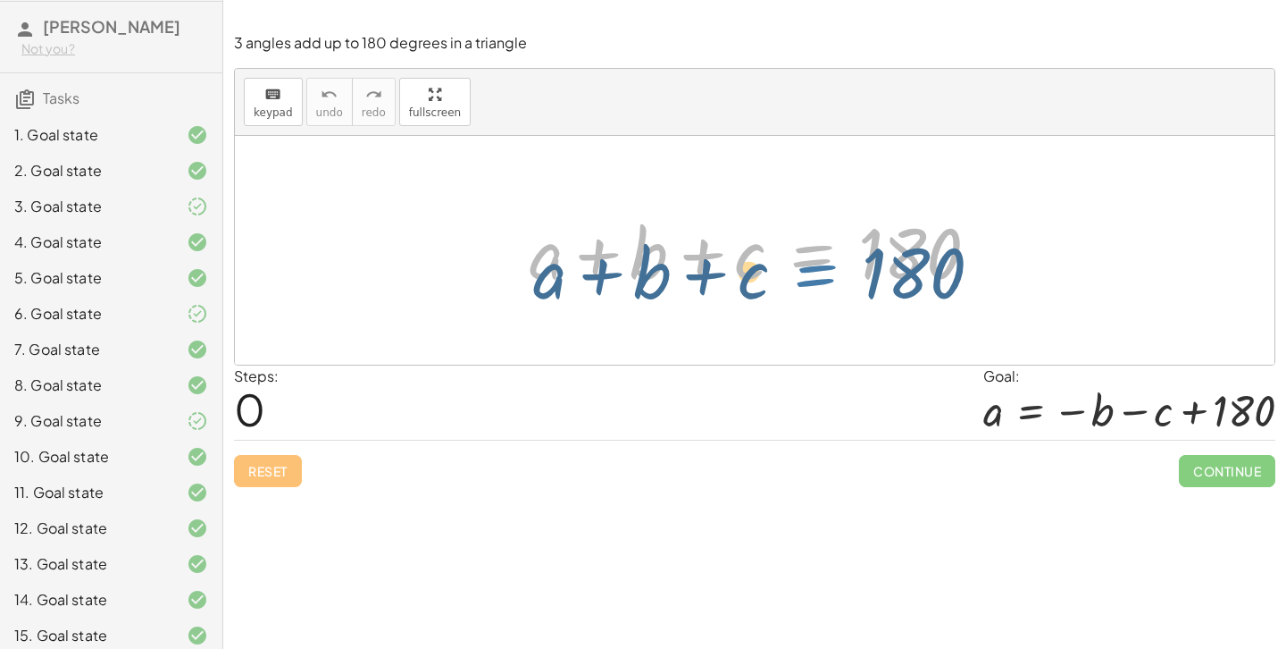
click at [816, 245] on div at bounding box center [761, 251] width 481 height 92
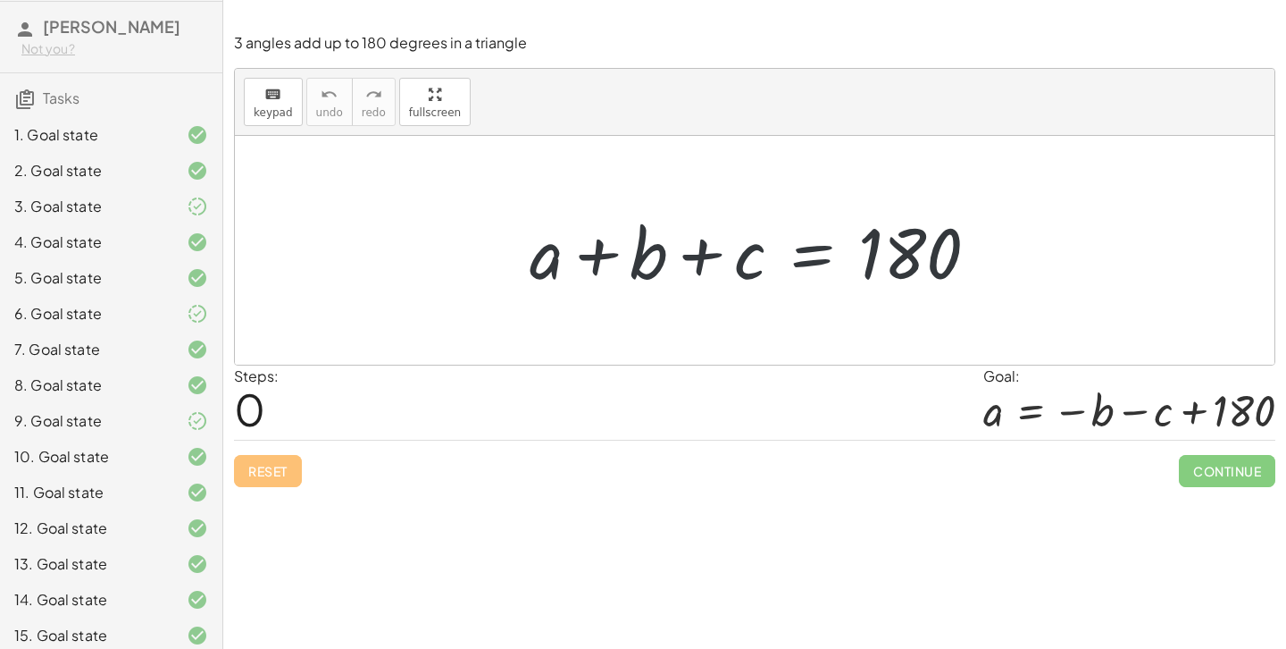
click at [808, 248] on div at bounding box center [761, 251] width 481 height 92
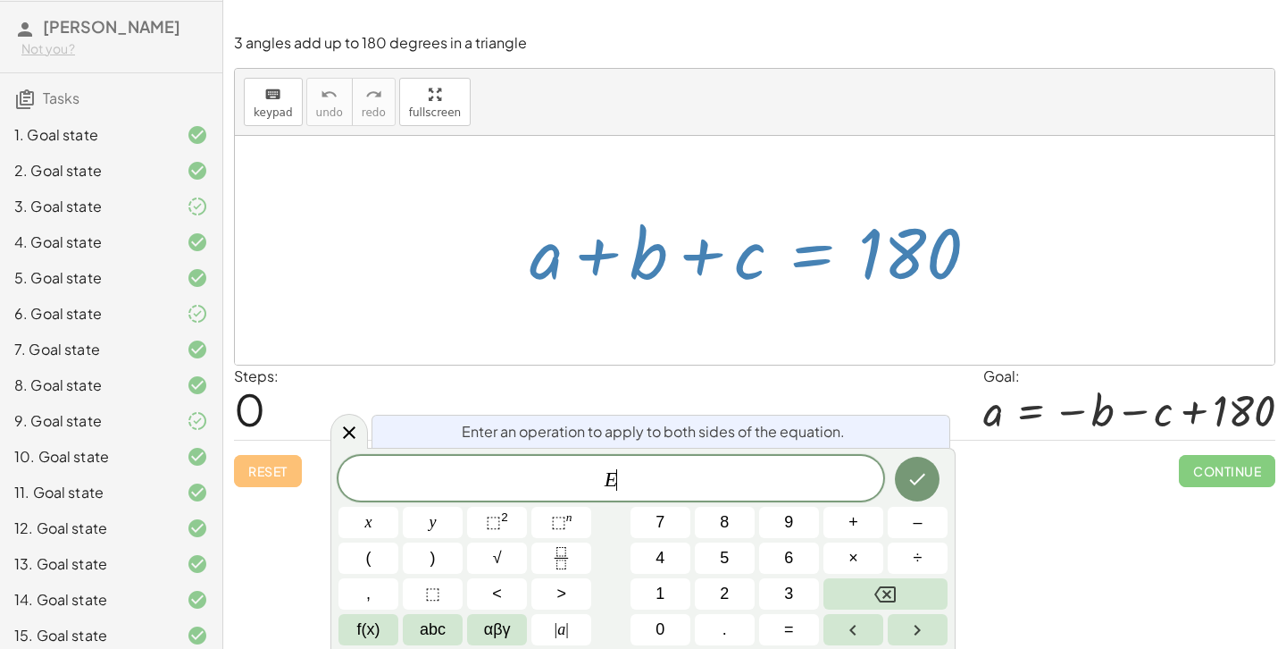
click at [812, 261] on div at bounding box center [761, 251] width 481 height 92
click at [353, 426] on icon at bounding box center [349, 432] width 21 height 21
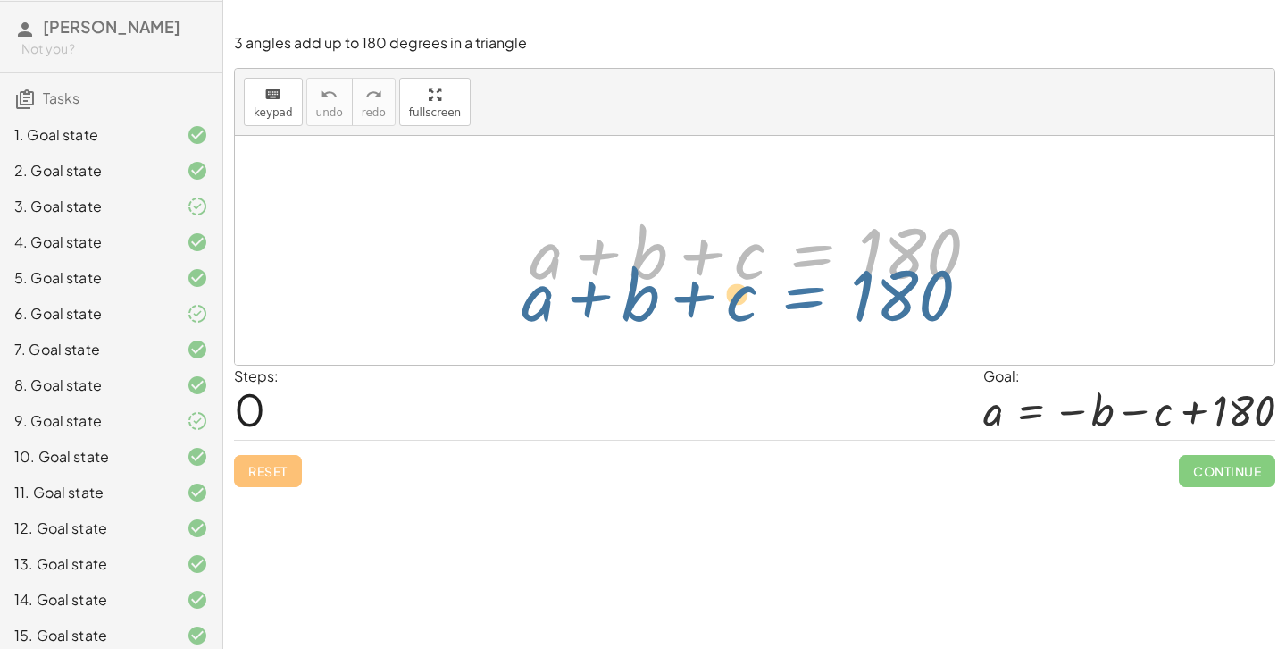
click at [801, 258] on div at bounding box center [761, 251] width 481 height 92
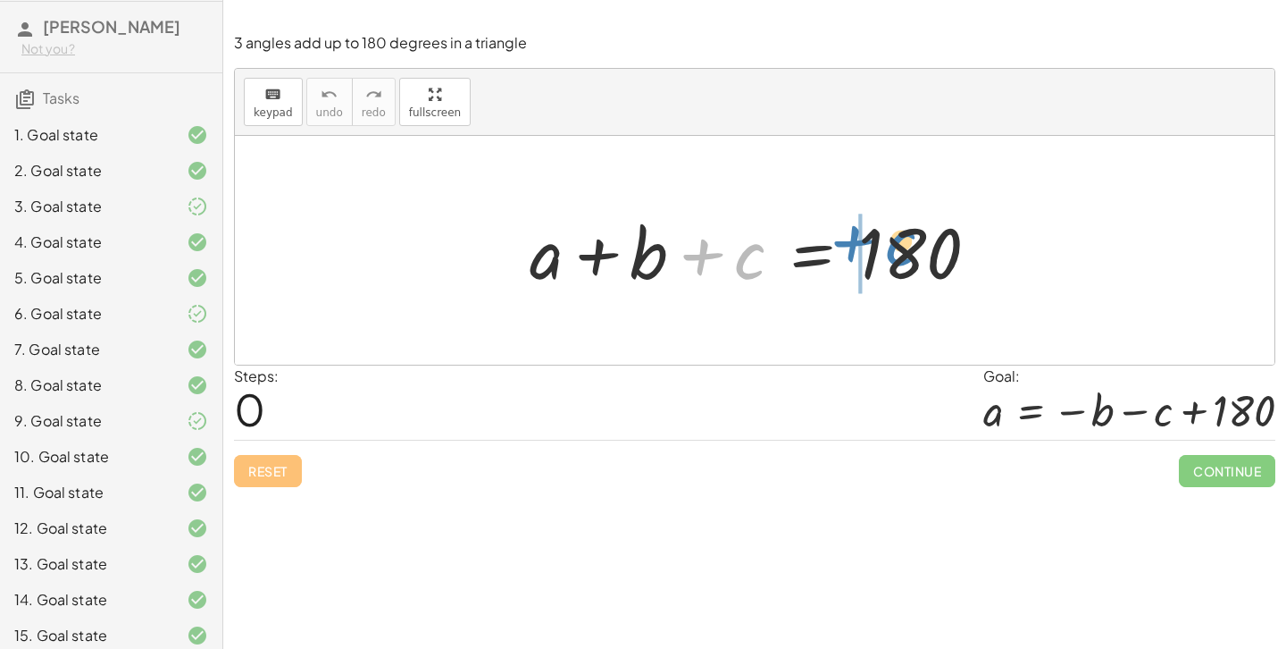
drag, startPoint x: 732, startPoint y: 264, endPoint x: 883, endPoint y: 252, distance: 151.5
click at [883, 252] on div at bounding box center [761, 251] width 481 height 92
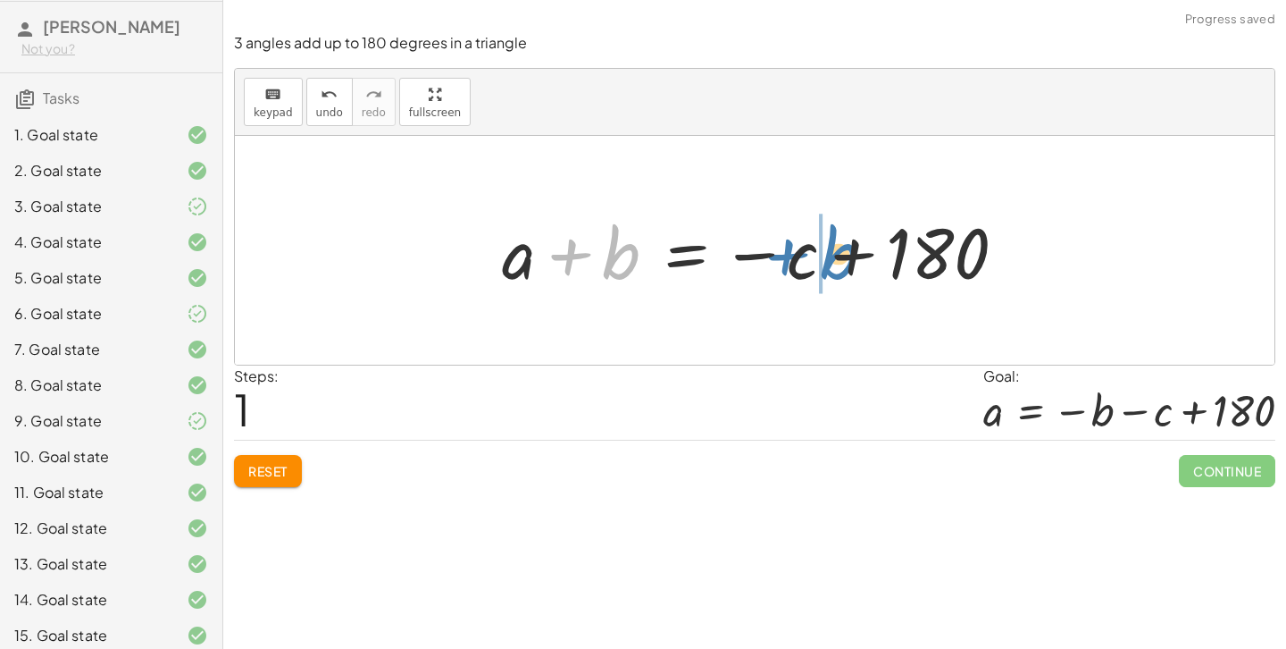
drag, startPoint x: 603, startPoint y: 259, endPoint x: 821, endPoint y: 259, distance: 218.0
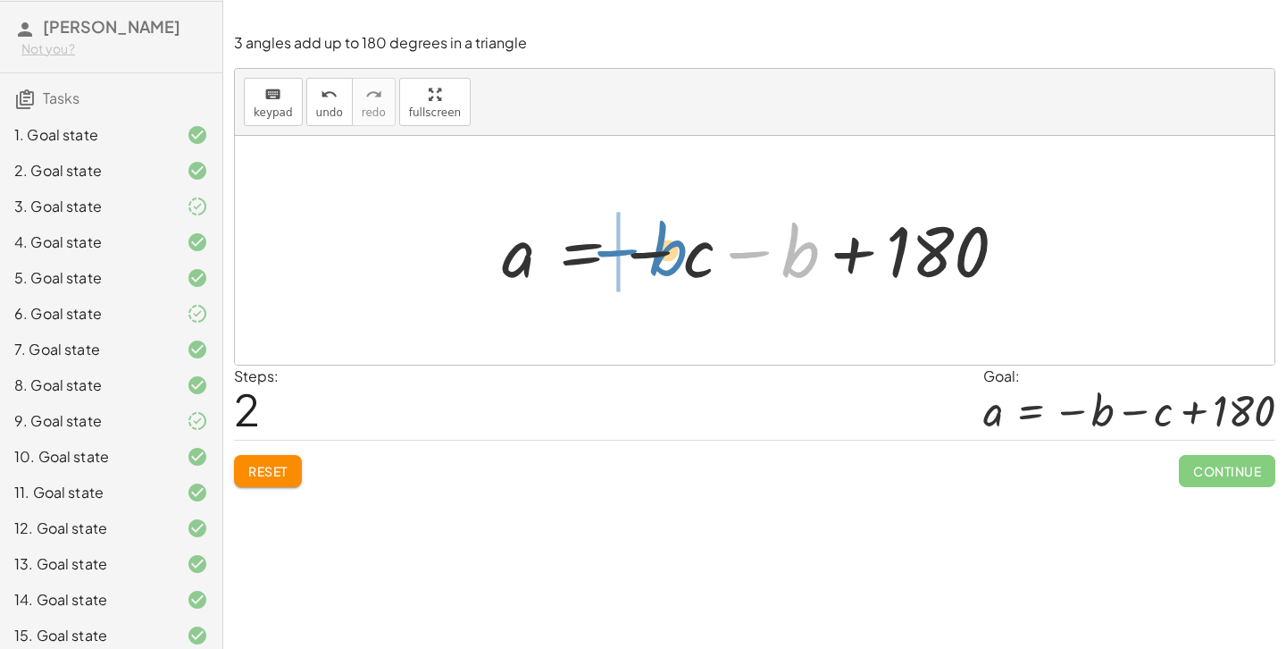
drag, startPoint x: 780, startPoint y: 255, endPoint x: 647, endPoint y: 253, distance: 133.1
click at [647, 253] on div at bounding box center [761, 250] width 536 height 88
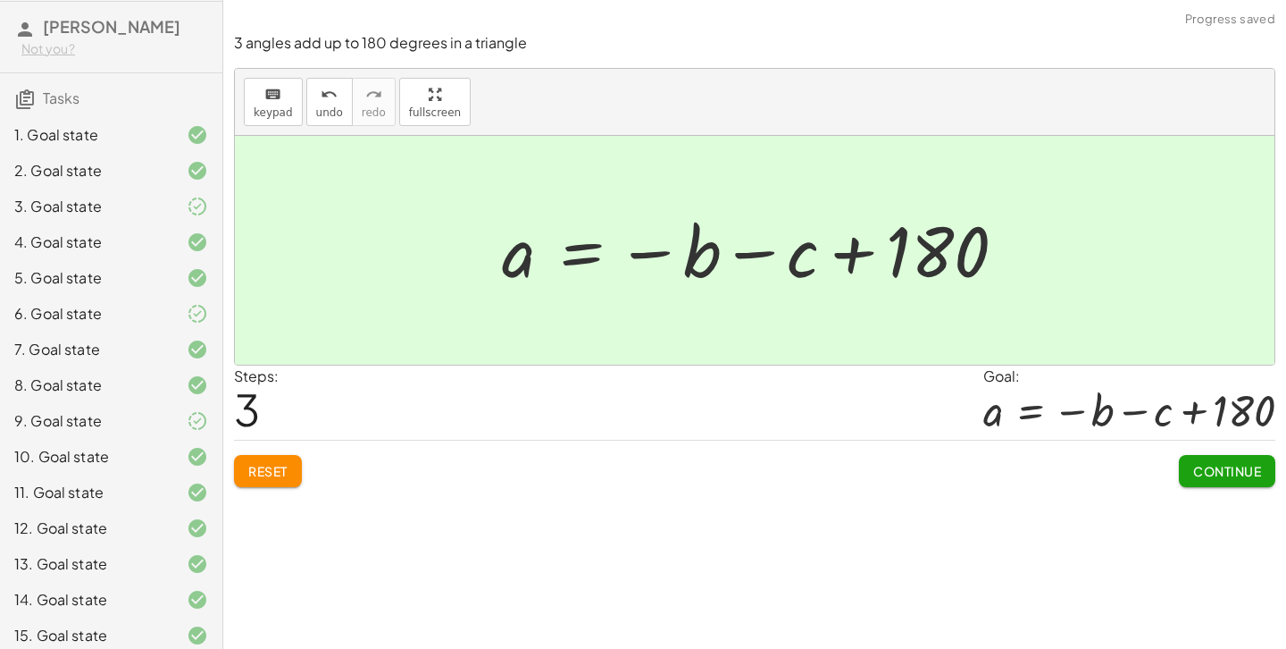
click at [1214, 471] on span "Continue" at bounding box center [1227, 471] width 68 height 16
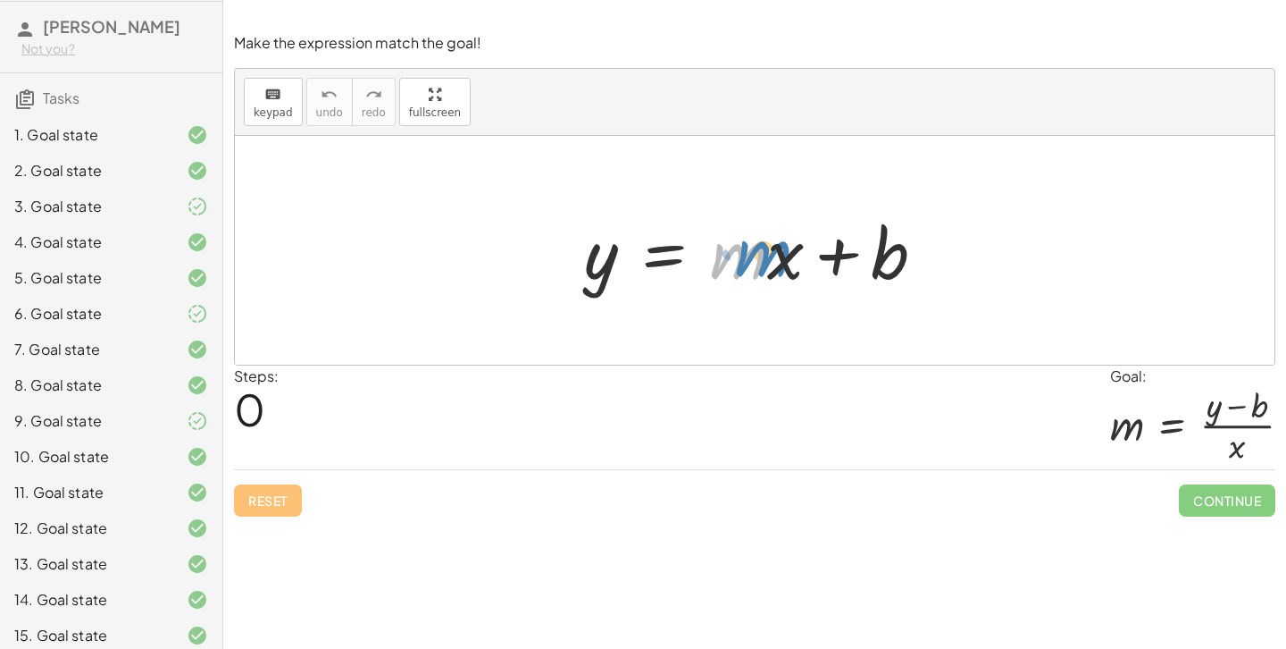
drag, startPoint x: 741, startPoint y: 265, endPoint x: 758, endPoint y: 267, distance: 18.0
click at [758, 267] on div at bounding box center [761, 251] width 373 height 92
drag, startPoint x: 603, startPoint y: 260, endPoint x: 868, endPoint y: 238, distance: 266.2
click at [868, 238] on div at bounding box center [761, 251] width 373 height 92
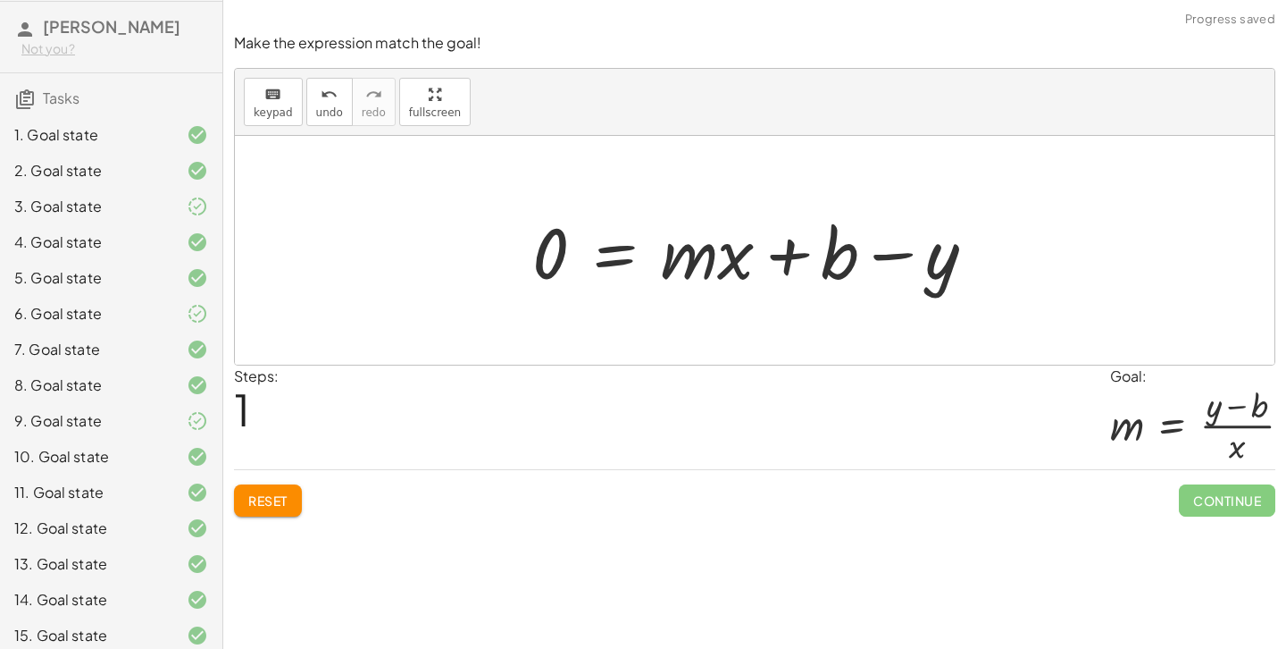
click at [267, 503] on span "Reset" at bounding box center [267, 500] width 39 height 16
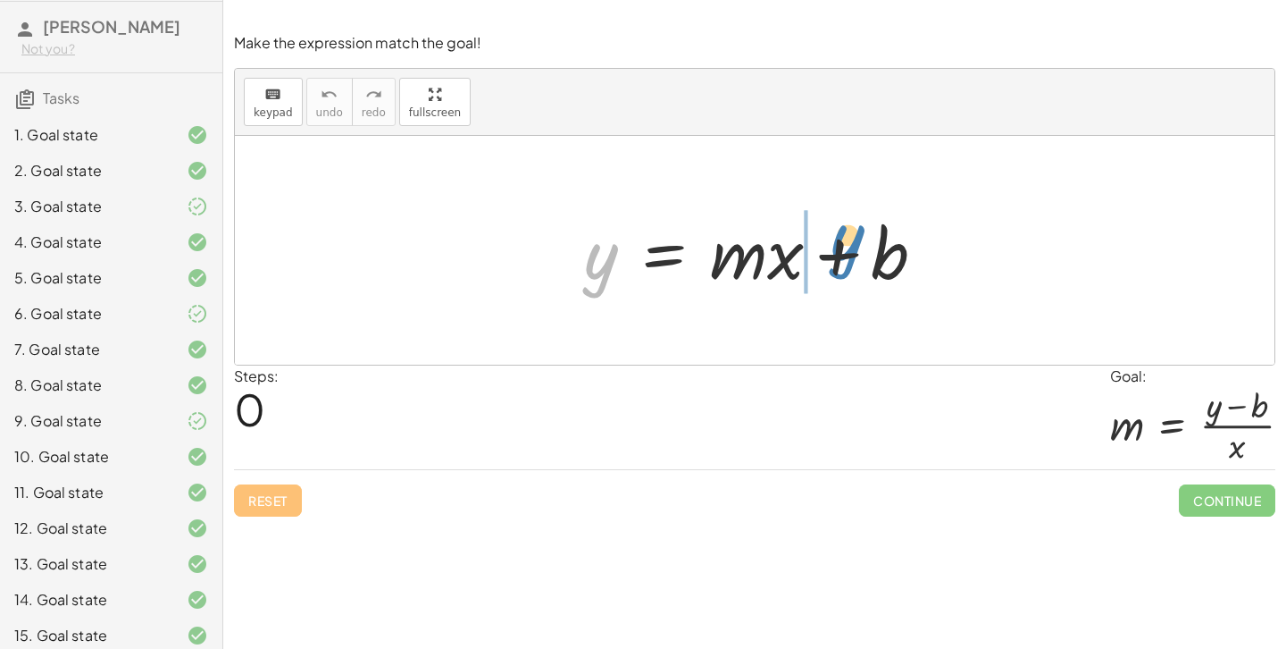
drag, startPoint x: 592, startPoint y: 264, endPoint x: 838, endPoint y: 245, distance: 246.4
click at [838, 245] on div at bounding box center [761, 251] width 373 height 92
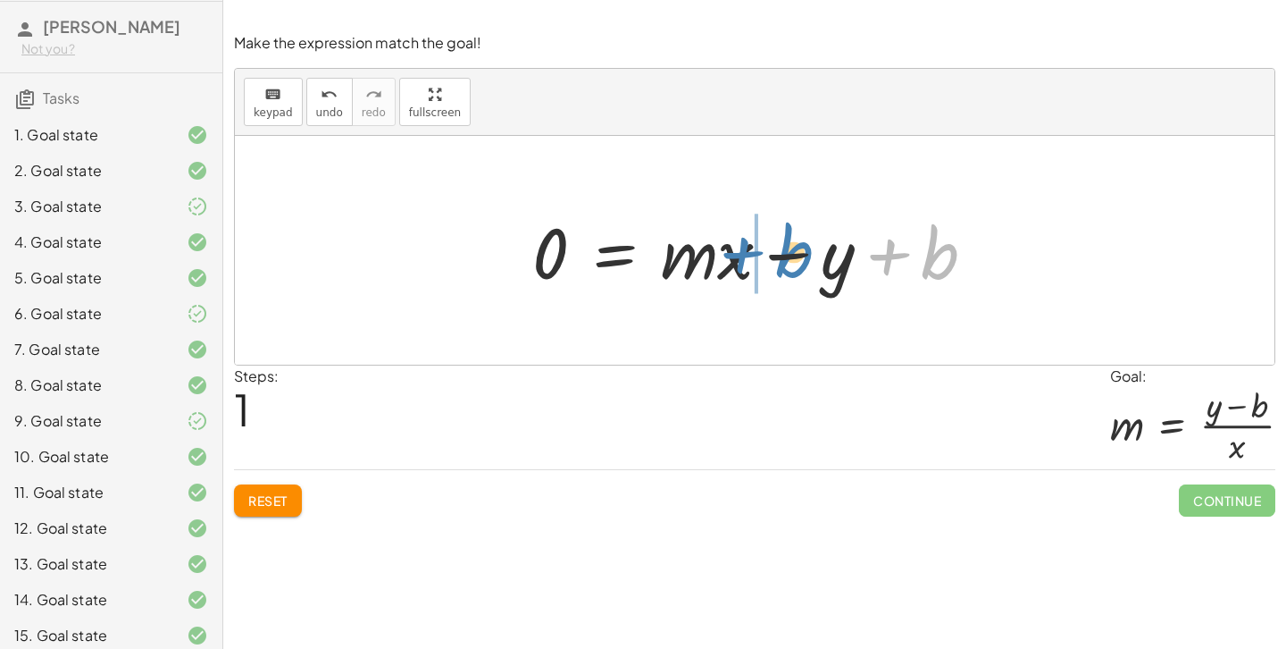
drag, startPoint x: 907, startPoint y: 256, endPoint x: 763, endPoint y: 255, distance: 143.8
click at [763, 255] on div at bounding box center [760, 251] width 475 height 92
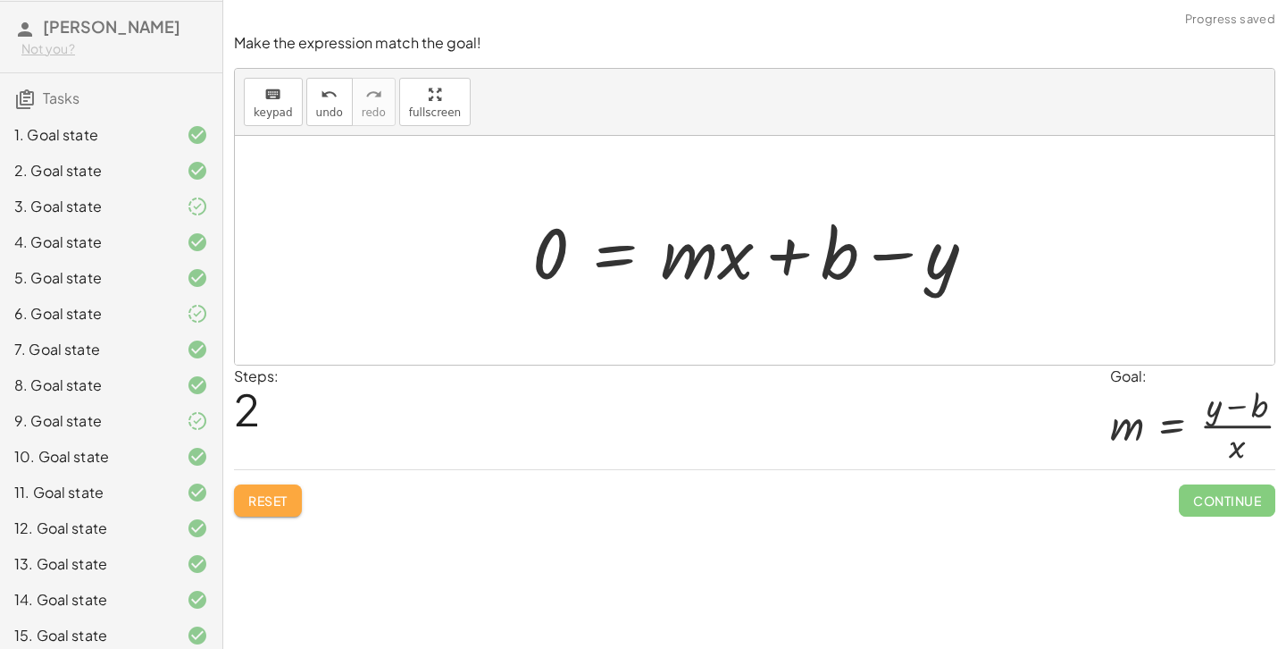
click at [277, 496] on span "Reset" at bounding box center [267, 500] width 39 height 16
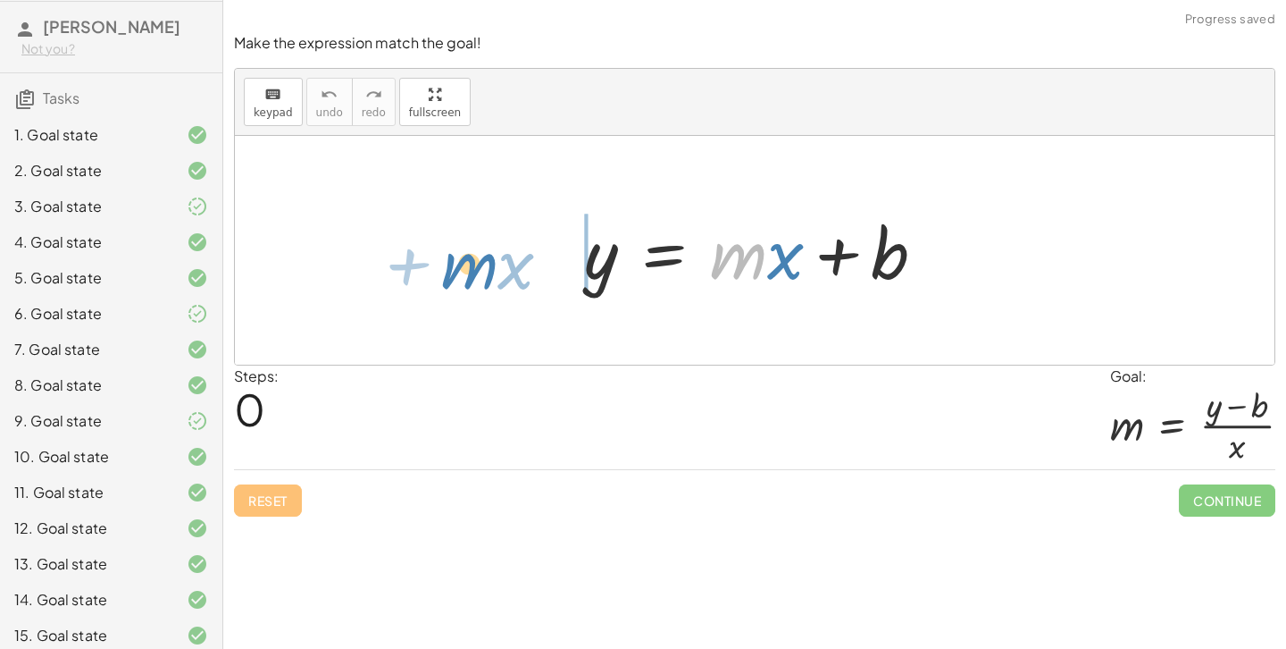
drag, startPoint x: 726, startPoint y: 273, endPoint x: 460, endPoint y: 279, distance: 266.2
click at [460, 279] on div "· m + · x y = + · m · x + b" at bounding box center [755, 250] width 1040 height 229
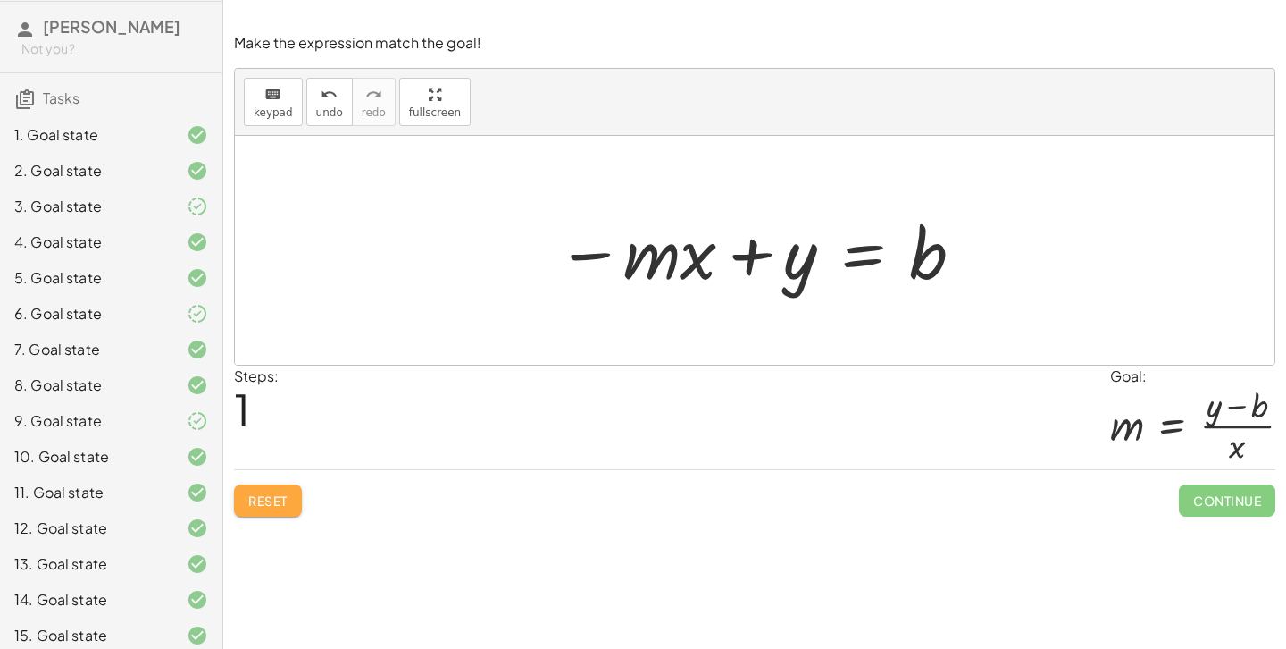
click at [282, 498] on span "Reset" at bounding box center [267, 500] width 39 height 16
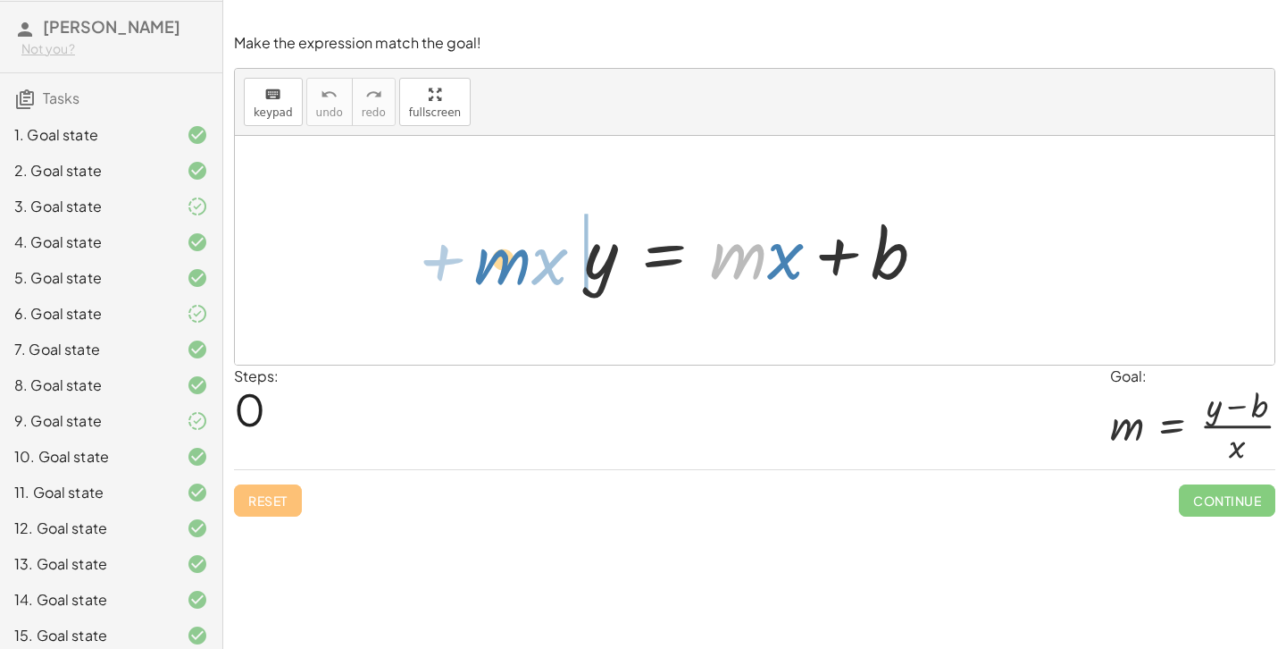
drag, startPoint x: 741, startPoint y: 272, endPoint x: 506, endPoint y: 277, distance: 235.0
click at [506, 277] on div "· m + · x y = + · m · x + b" at bounding box center [755, 250] width 1040 height 229
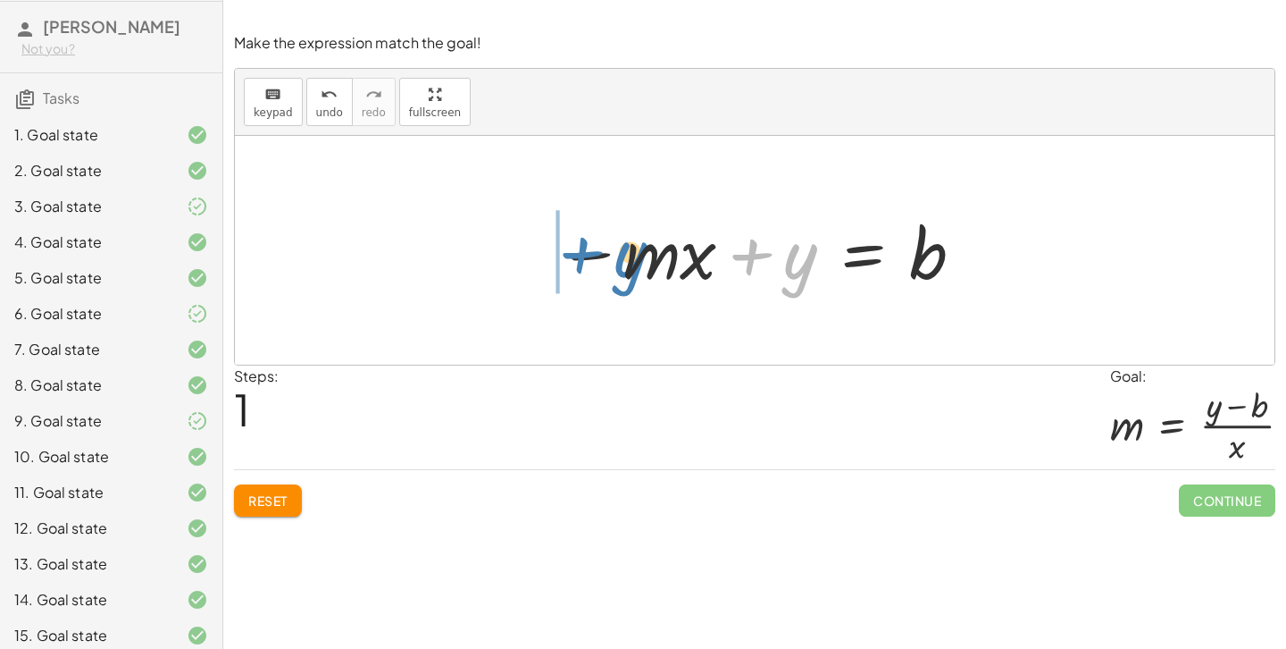
drag, startPoint x: 731, startPoint y: 253, endPoint x: 561, endPoint y: 253, distance: 169.7
click at [561, 253] on div at bounding box center [762, 251] width 428 height 92
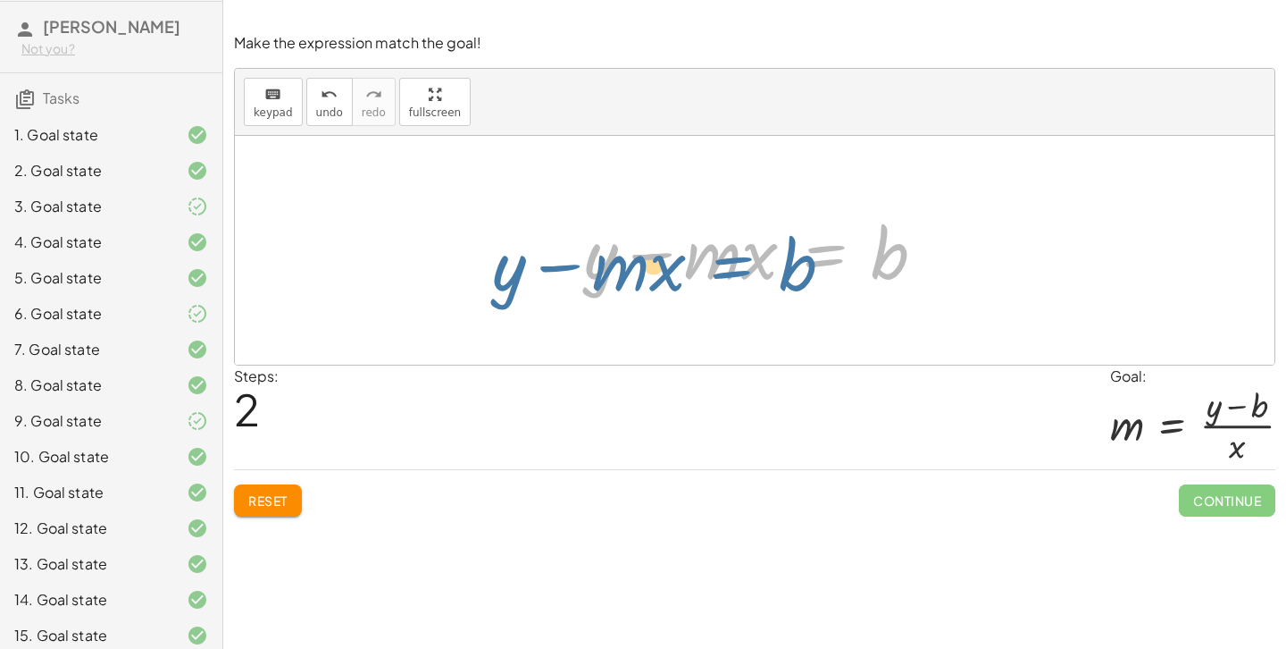
drag, startPoint x: 821, startPoint y: 247, endPoint x: 728, endPoint y: 252, distance: 93.0
click at [728, 252] on div at bounding box center [761, 251] width 373 height 92
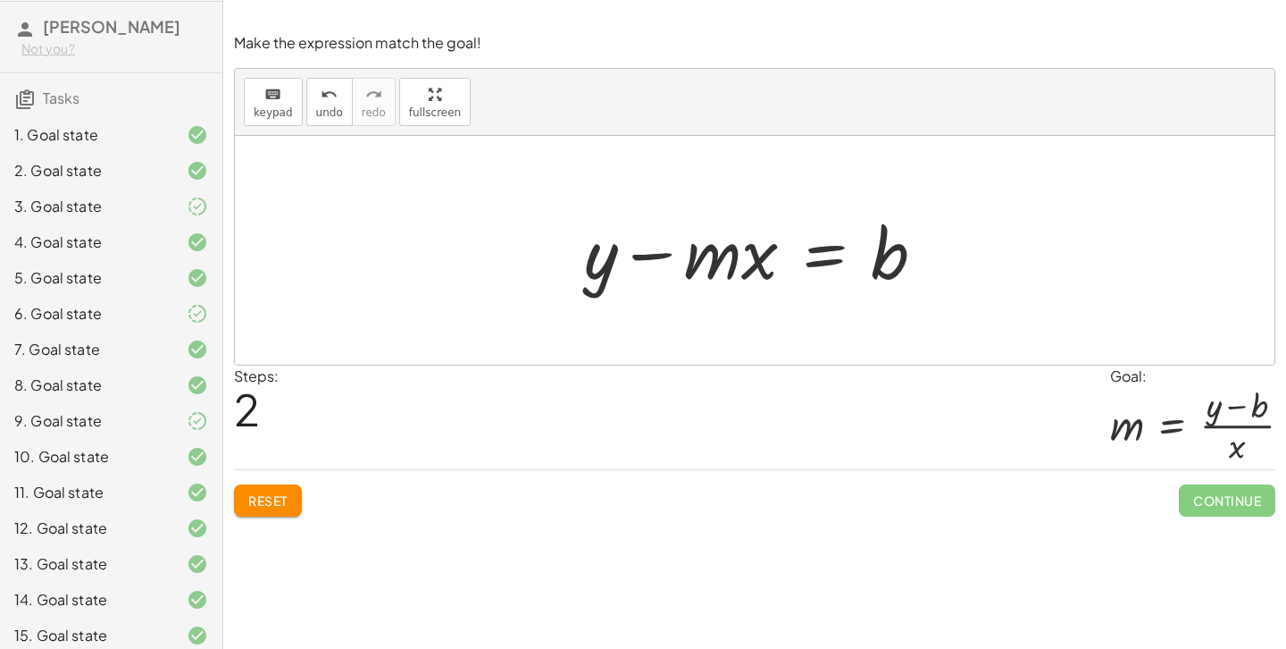
click at [280, 490] on button "Reset" at bounding box center [268, 500] width 68 height 32
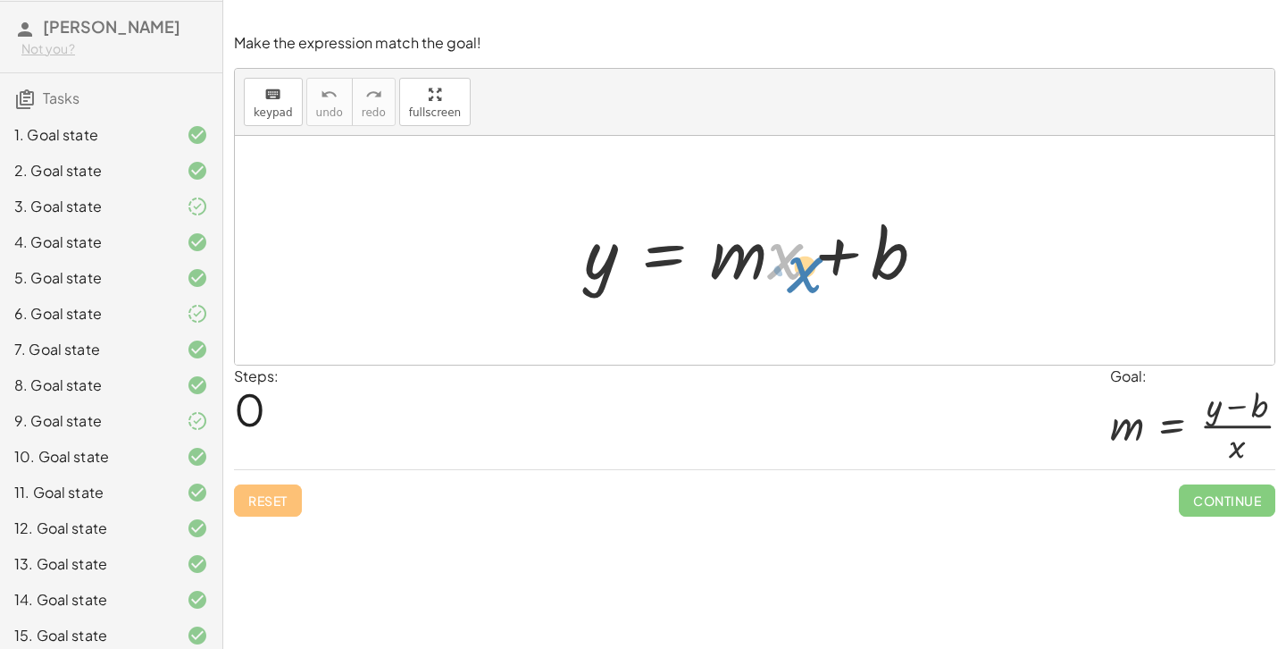
click at [772, 255] on div at bounding box center [761, 251] width 373 height 92
drag, startPoint x: 893, startPoint y: 263, endPoint x: 1024, endPoint y: 264, distance: 130.4
drag, startPoint x: 740, startPoint y: 261, endPoint x: 551, endPoint y: 264, distance: 188.5
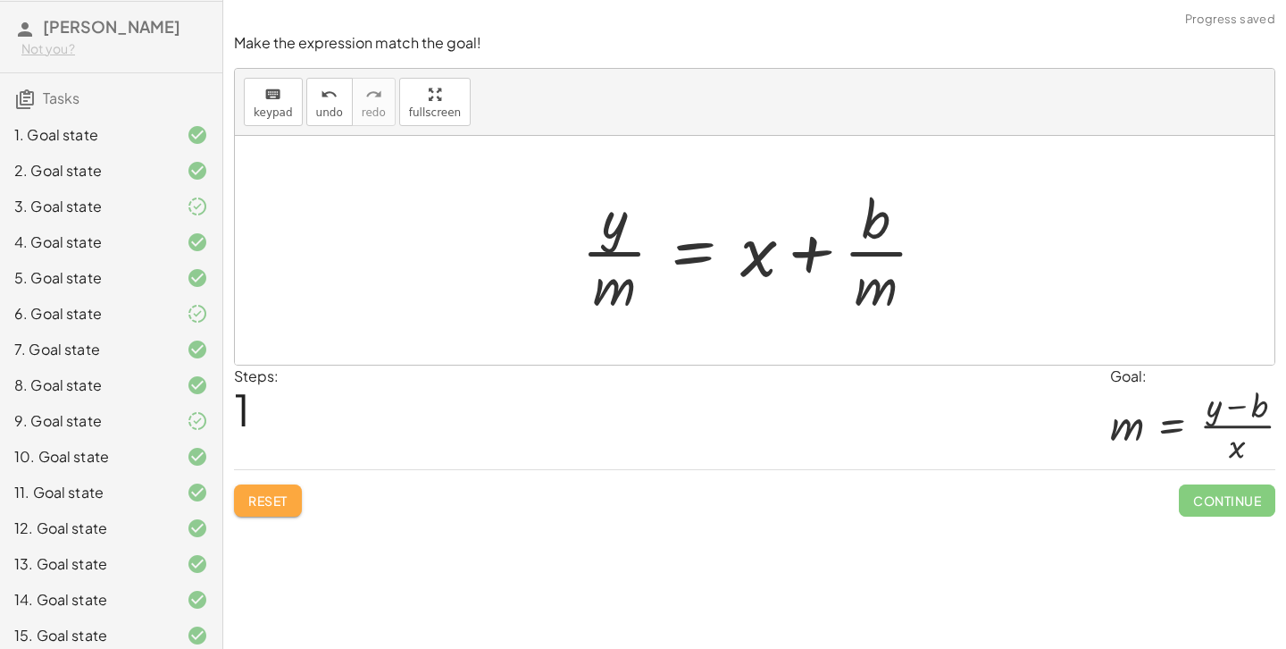
click at [283, 498] on span "Reset" at bounding box center [267, 500] width 39 height 16
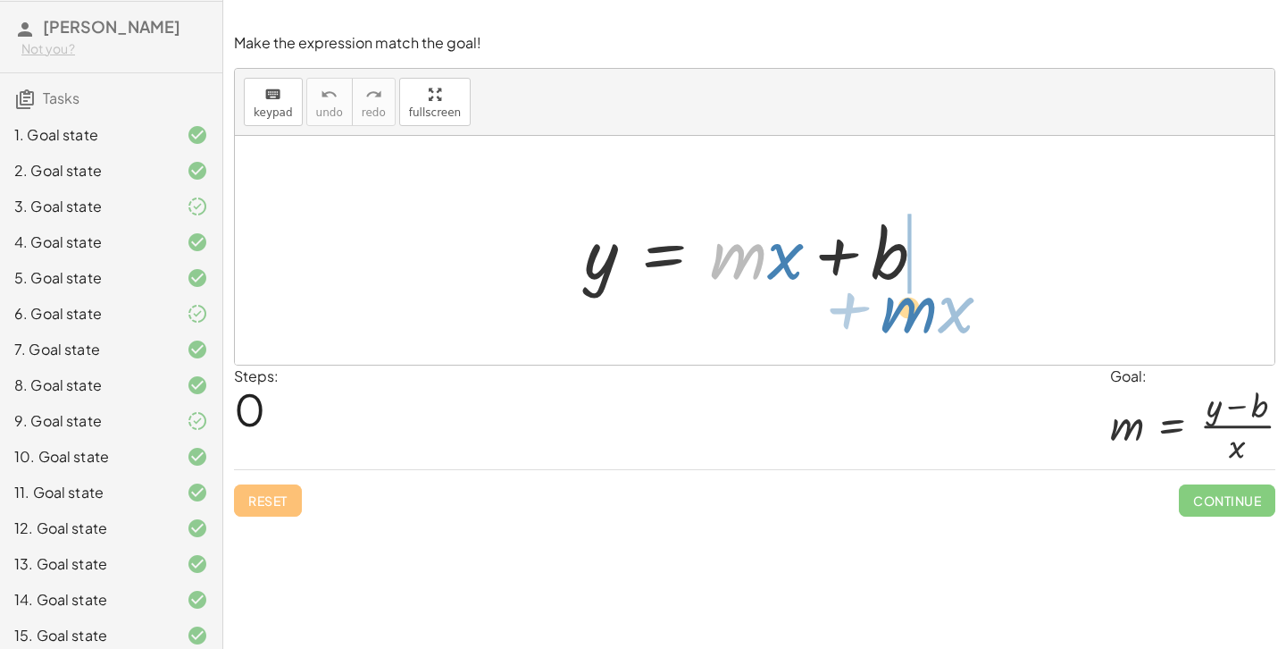
drag, startPoint x: 724, startPoint y: 270, endPoint x: 898, endPoint y: 325, distance: 182.8
click at [898, 325] on div "· m + · x y = + · m · x + b" at bounding box center [755, 250] width 1040 height 229
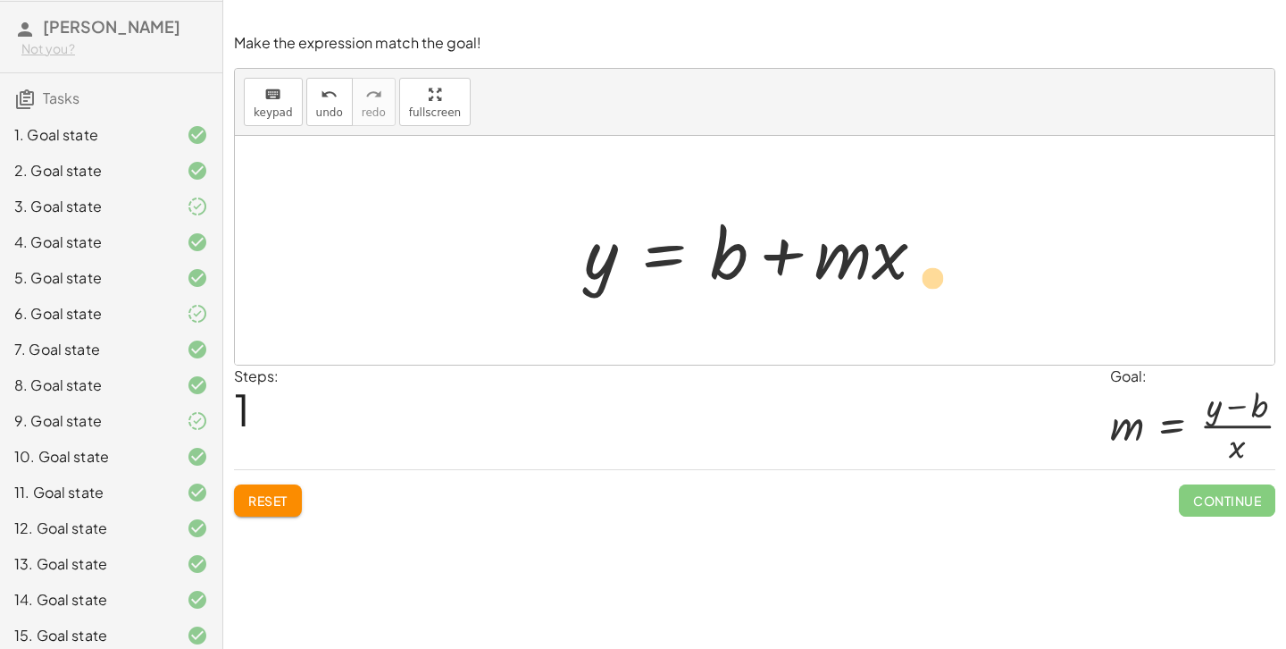
drag, startPoint x: 881, startPoint y: 309, endPoint x: 932, endPoint y: 289, distance: 54.6
click at [932, 289] on div at bounding box center [761, 251] width 373 height 92
drag, startPoint x: 731, startPoint y: 255, endPoint x: 650, endPoint y: 264, distance: 80.8
click at [650, 264] on div at bounding box center [761, 251] width 373 height 92
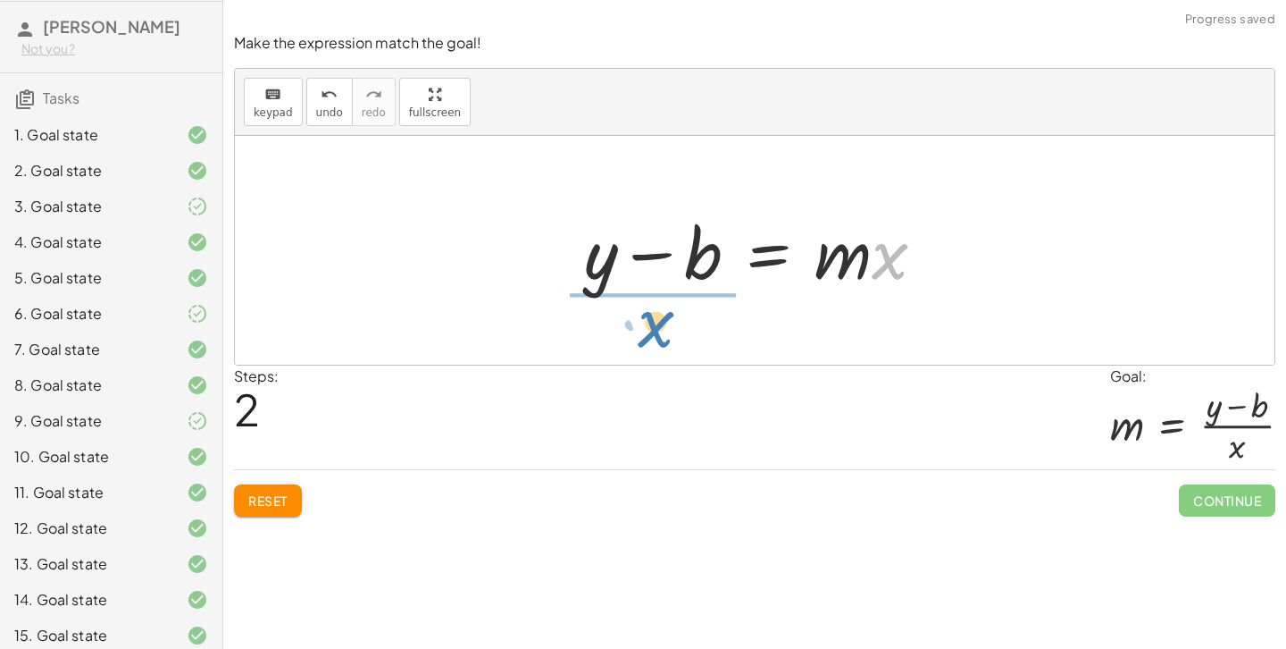
drag, startPoint x: 886, startPoint y: 256, endPoint x: 652, endPoint y: 322, distance: 243.2
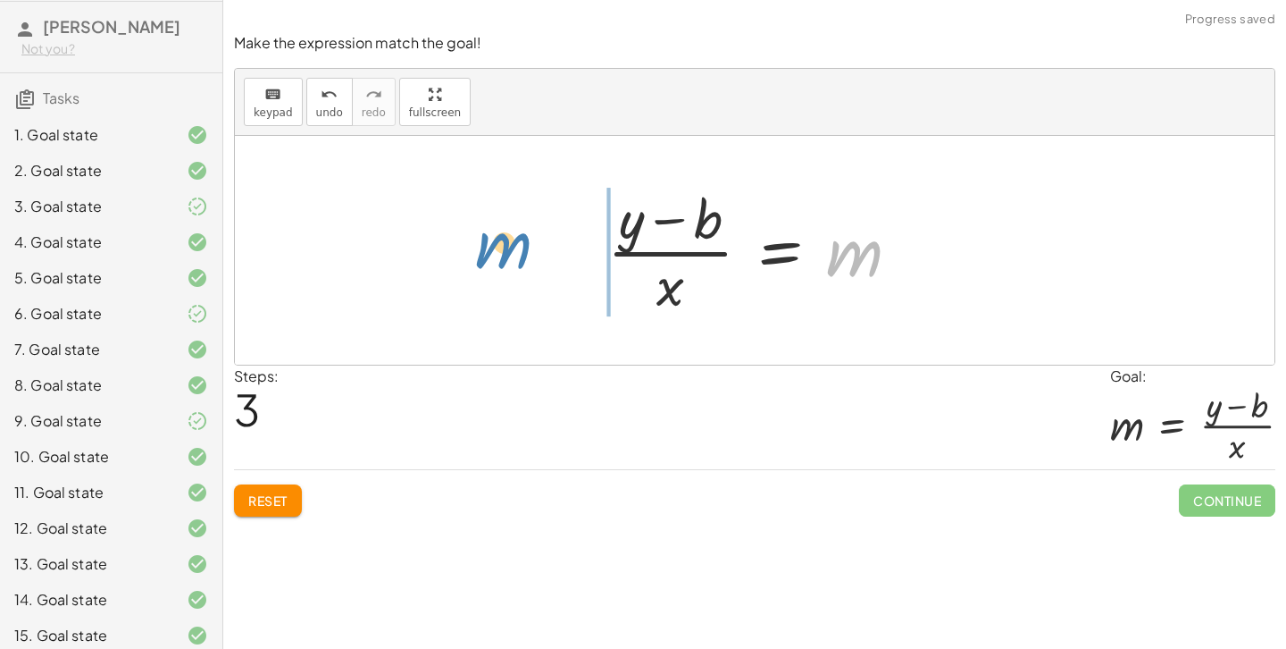
drag, startPoint x: 860, startPoint y: 251, endPoint x: 511, endPoint y: 244, distance: 349.3
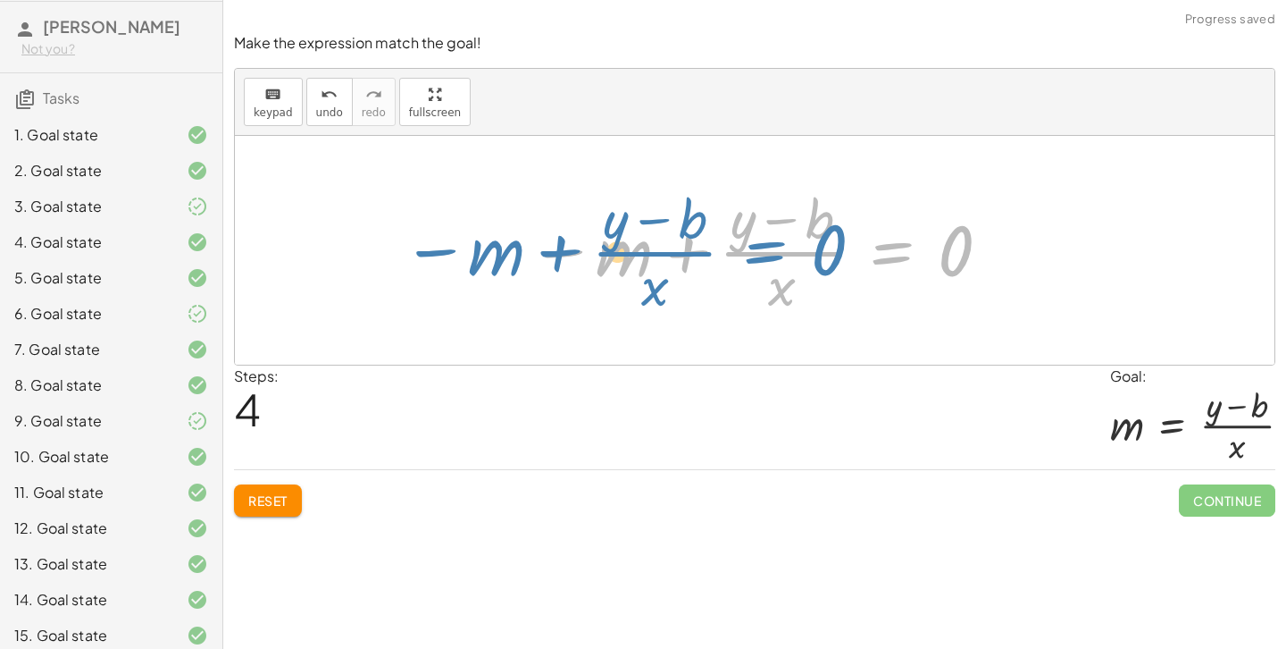
drag, startPoint x: 887, startPoint y: 255, endPoint x: 799, endPoint y: 263, distance: 87.8
click at [799, 263] on div at bounding box center [761, 250] width 482 height 138
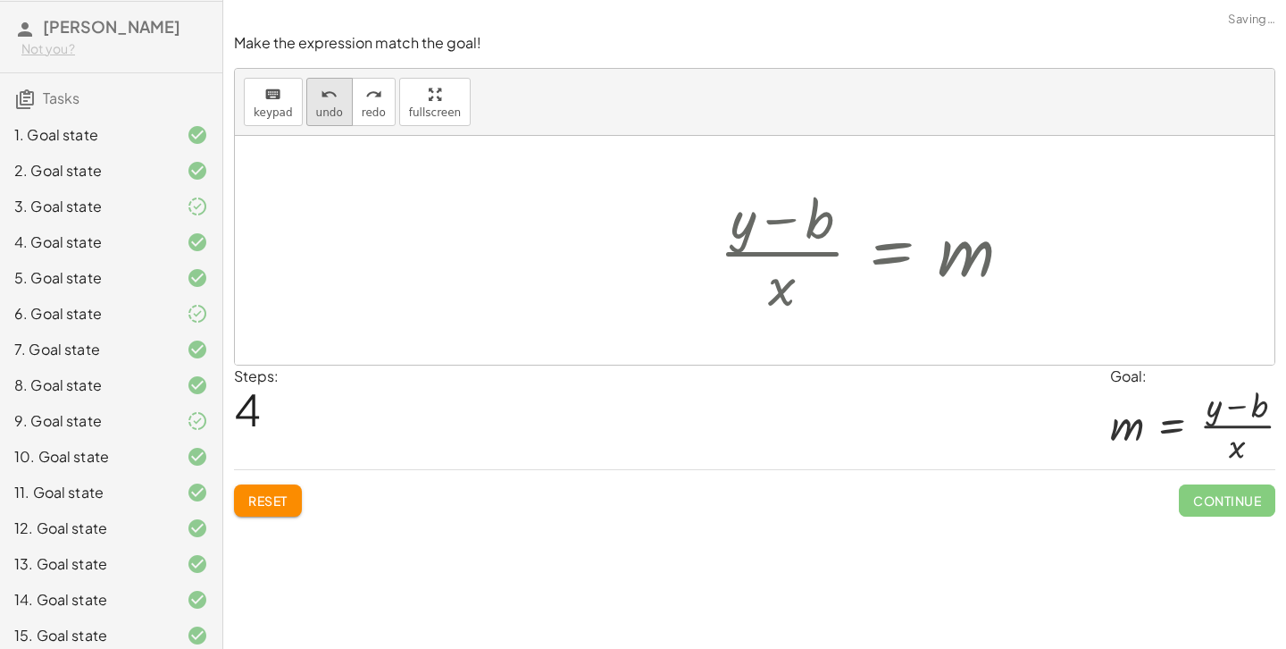
click at [331, 103] on icon "undo" at bounding box center [329, 94] width 17 height 21
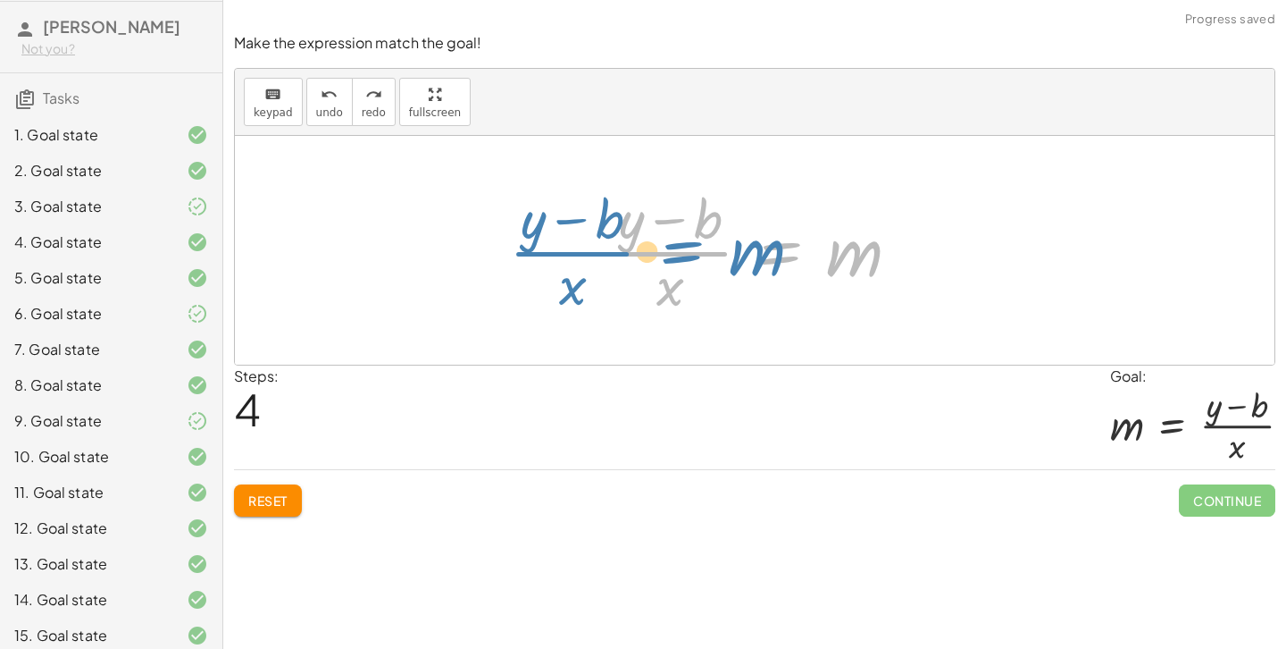
drag, startPoint x: 782, startPoint y: 247, endPoint x: 694, endPoint y: 245, distance: 87.6
click at [694, 245] on div at bounding box center [760, 250] width 325 height 138
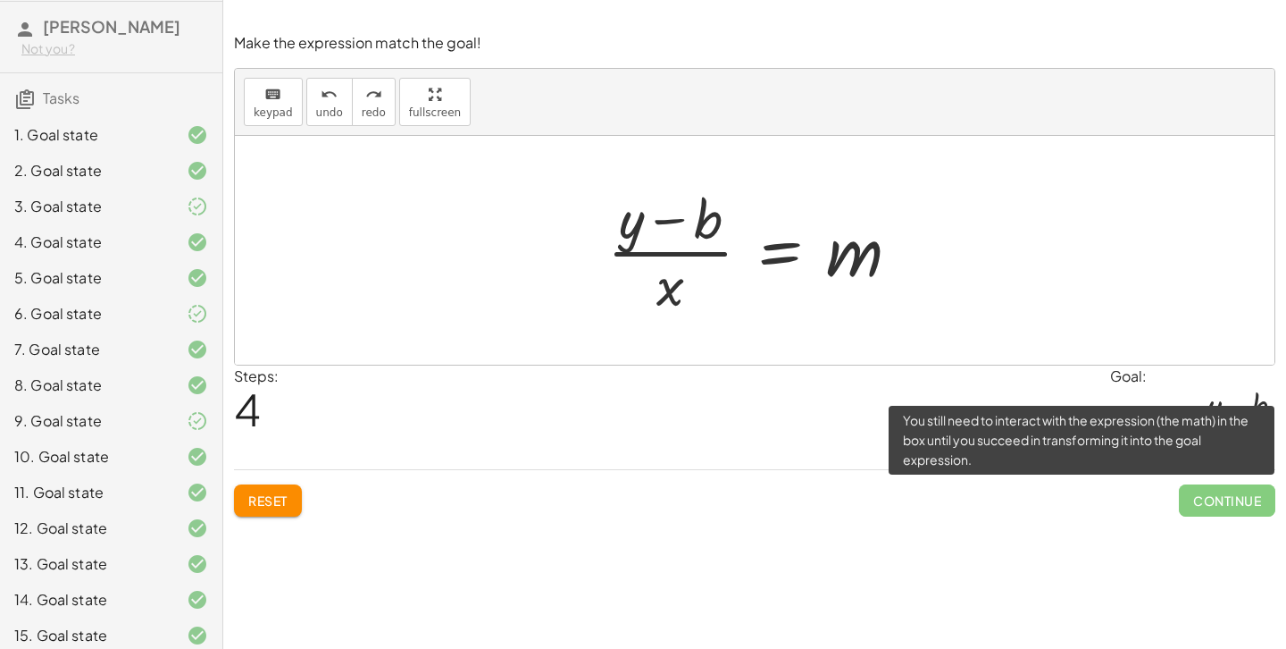
click at [1196, 505] on span "Continue" at bounding box center [1227, 500] width 96 height 32
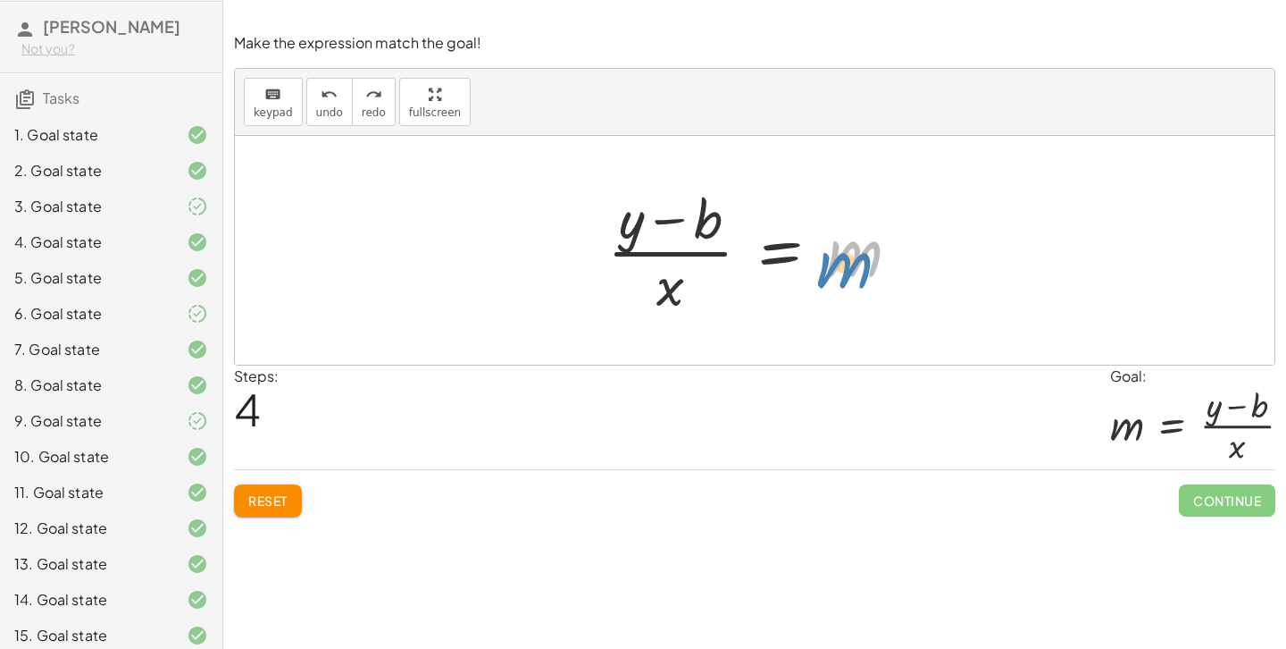
drag, startPoint x: 837, startPoint y: 254, endPoint x: 816, endPoint y: 247, distance: 21.5
click at [816, 247] on div at bounding box center [760, 250] width 325 height 138
click at [789, 245] on div at bounding box center [760, 250] width 325 height 138
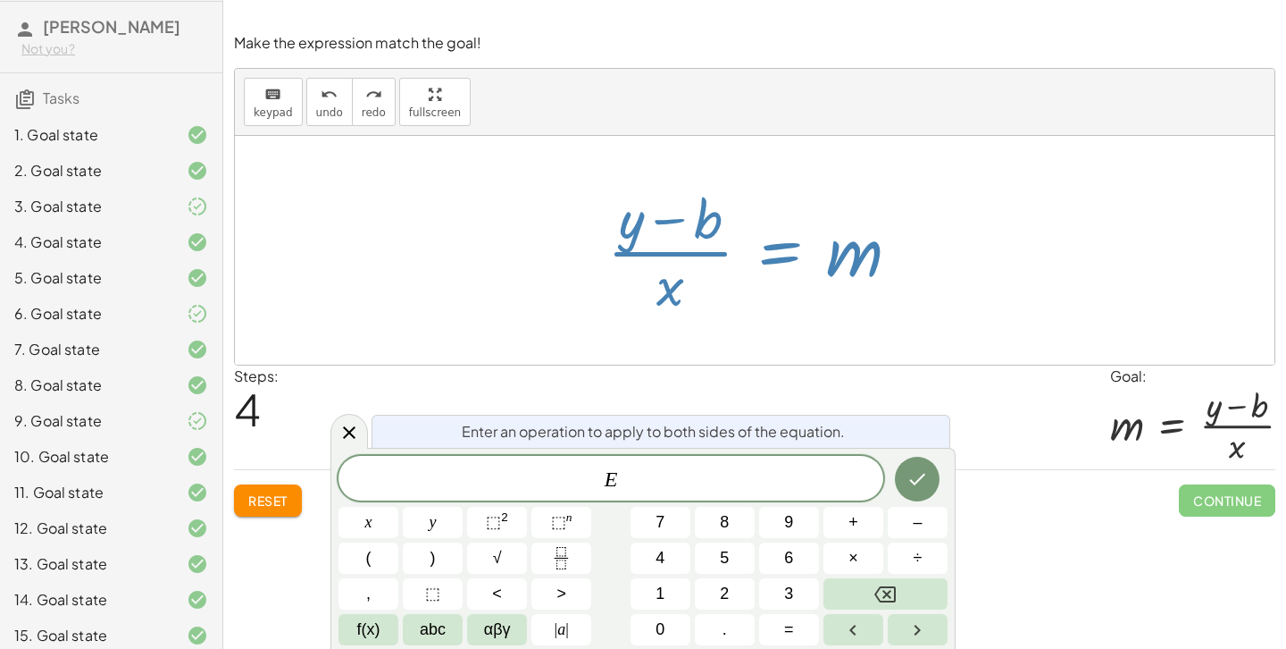
drag, startPoint x: 788, startPoint y: 243, endPoint x: 793, endPoint y: 283, distance: 40.6
click at [793, 283] on div at bounding box center [760, 250] width 325 height 138
click at [786, 259] on div at bounding box center [760, 250] width 325 height 138
click at [341, 432] on icon at bounding box center [349, 432] width 21 height 21
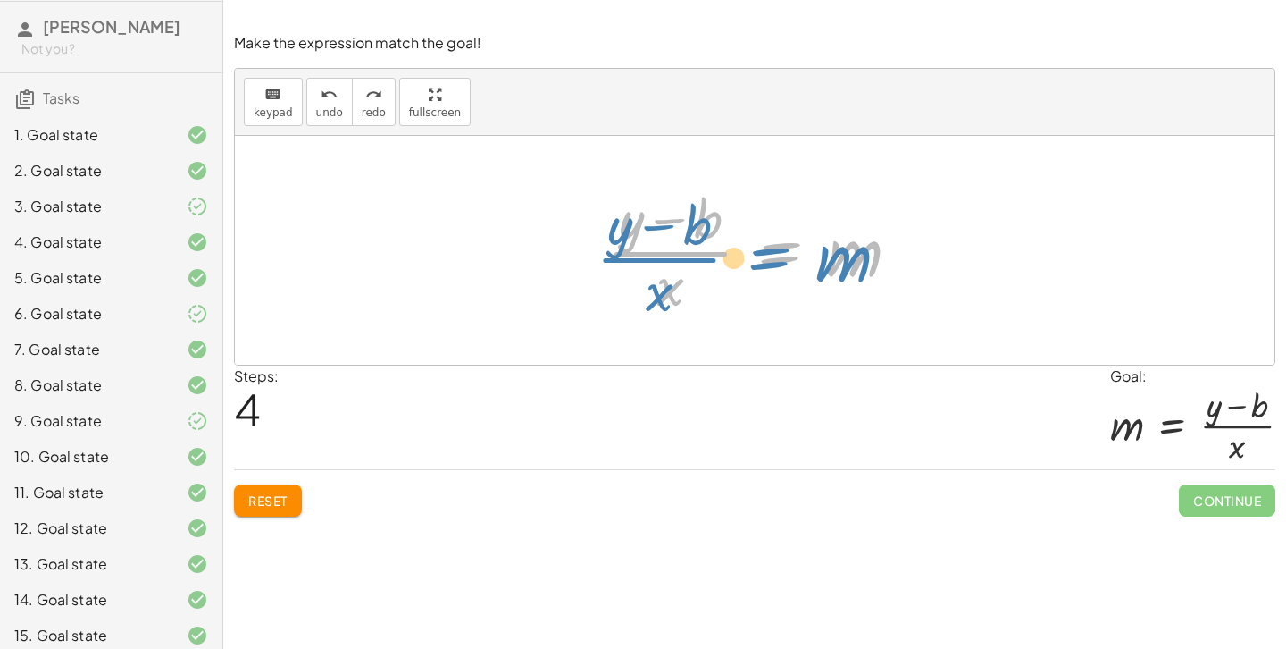
click at [769, 240] on div at bounding box center [760, 250] width 325 height 138
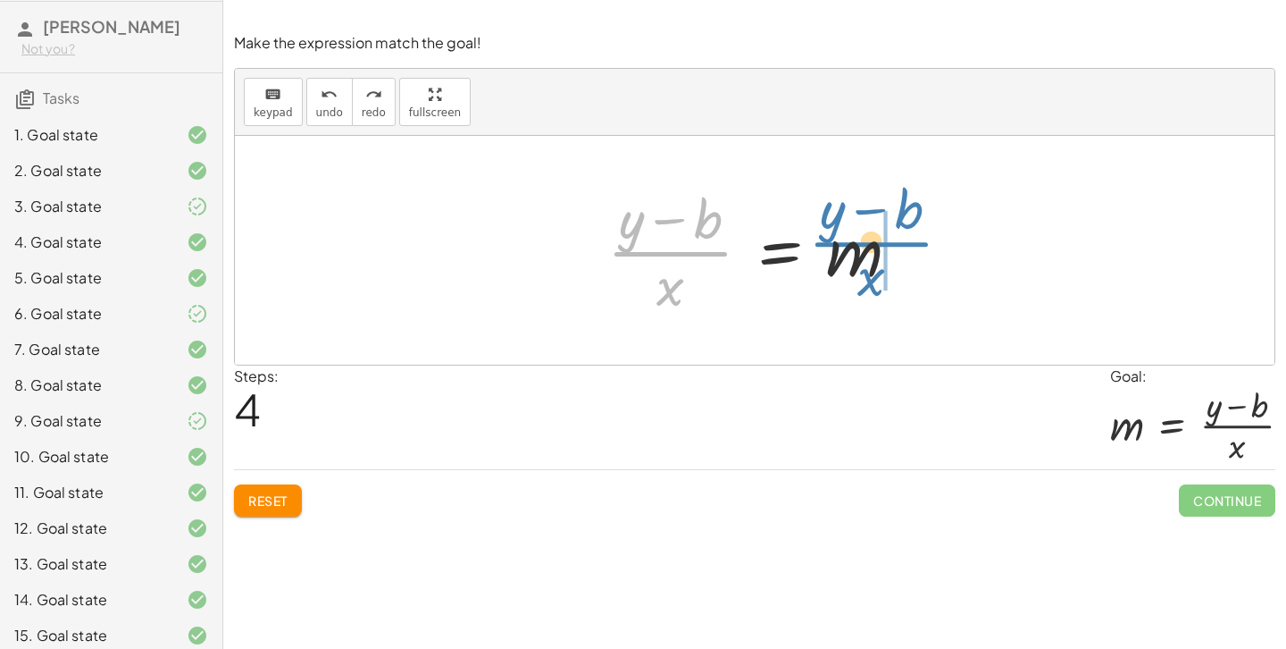
drag, startPoint x: 705, startPoint y: 252, endPoint x: 905, endPoint y: 240, distance: 200.4
click at [905, 240] on div at bounding box center [760, 250] width 325 height 138
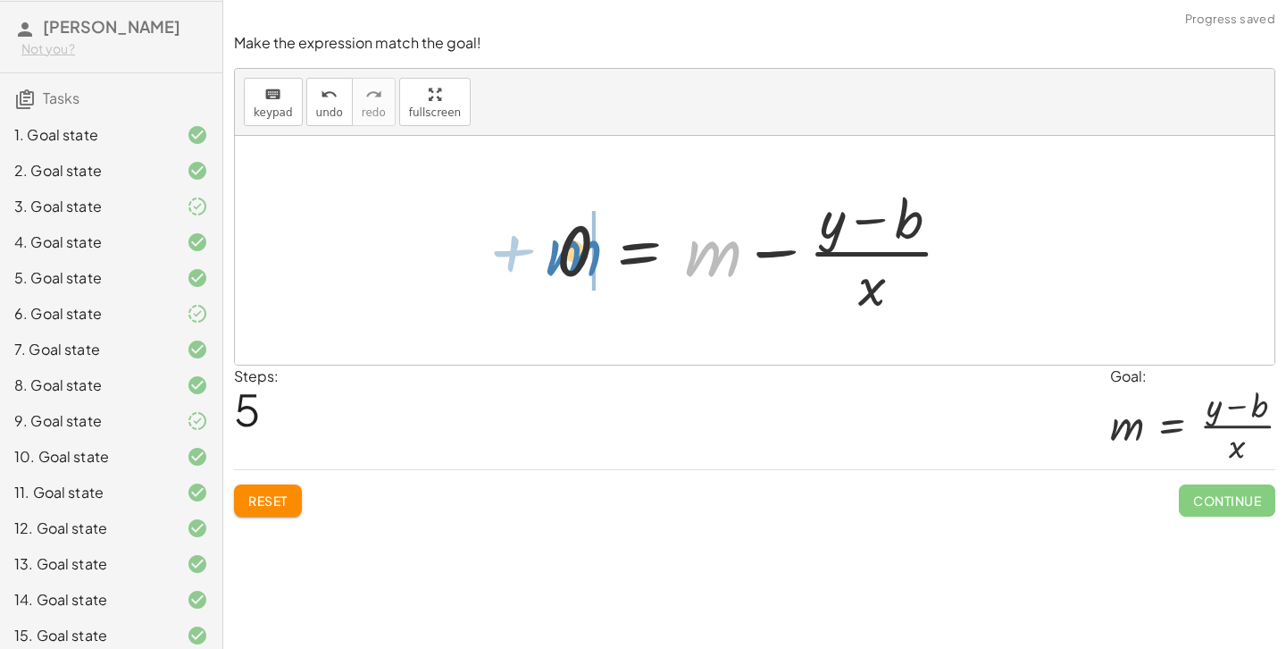
drag, startPoint x: 713, startPoint y: 261, endPoint x: 582, endPoint y: 257, distance: 131.4
click at [582, 257] on div at bounding box center [762, 250] width 428 height 138
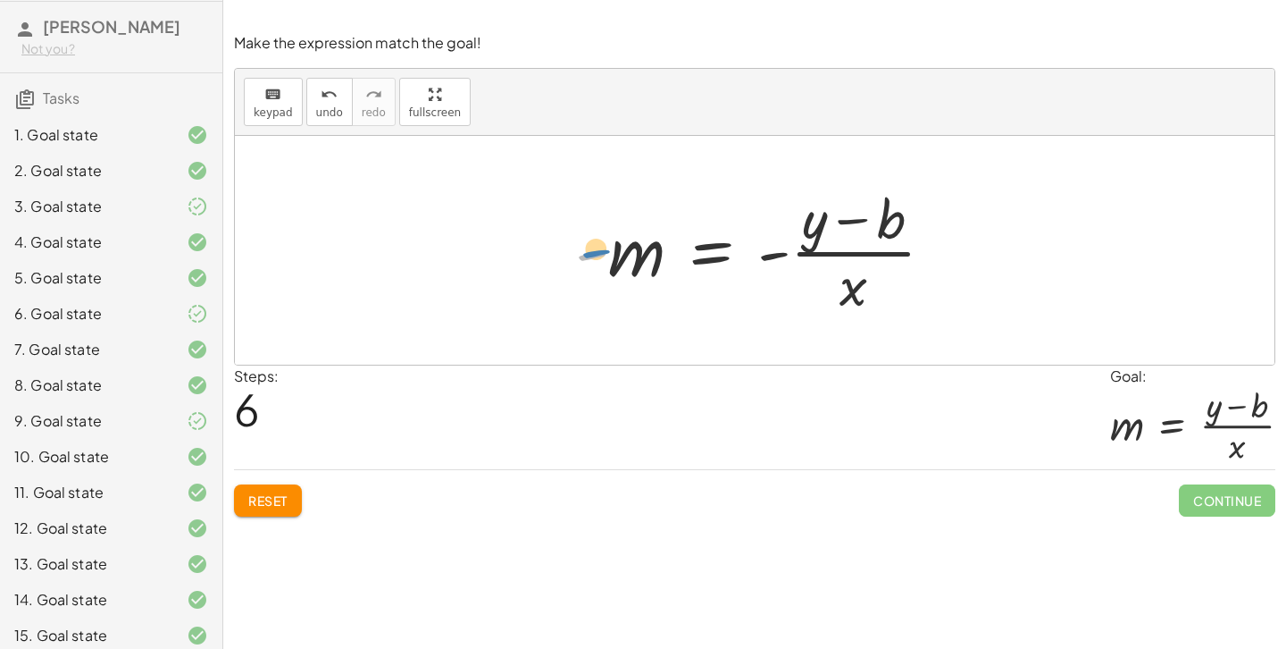
click at [604, 260] on div at bounding box center [761, 250] width 391 height 138
drag, startPoint x: 773, startPoint y: 253, endPoint x: 590, endPoint y: 250, distance: 182.2
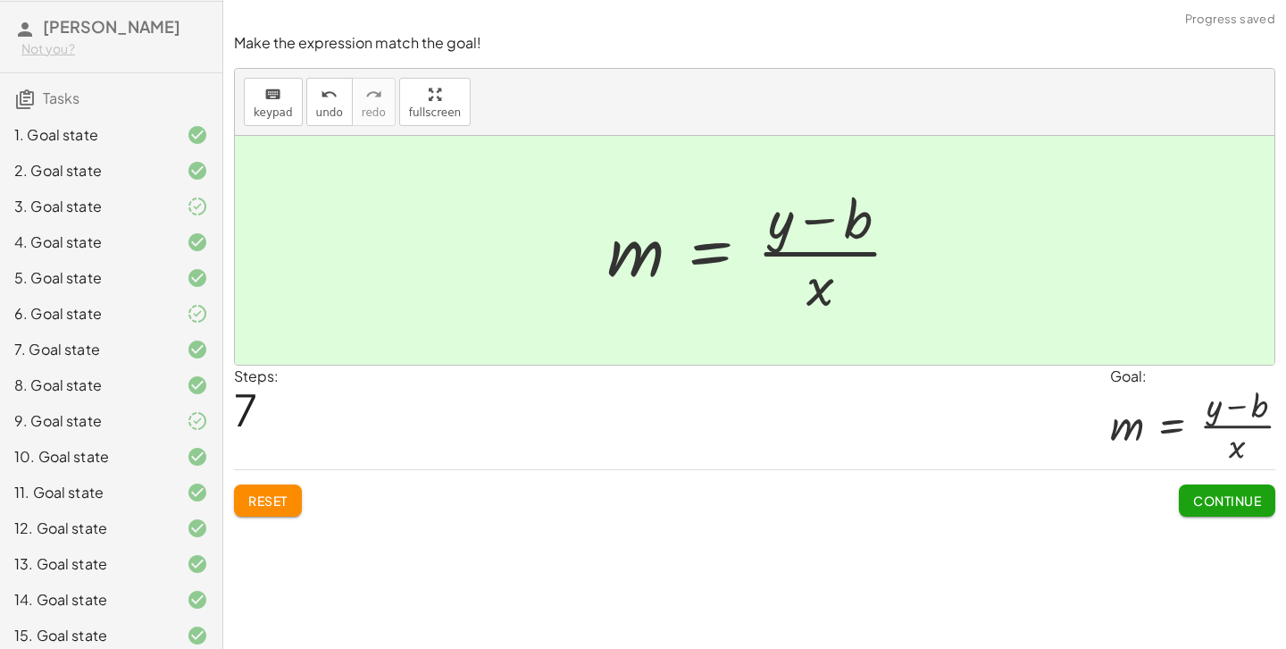
click at [1209, 508] on button "Continue" at bounding box center [1227, 500] width 96 height 32
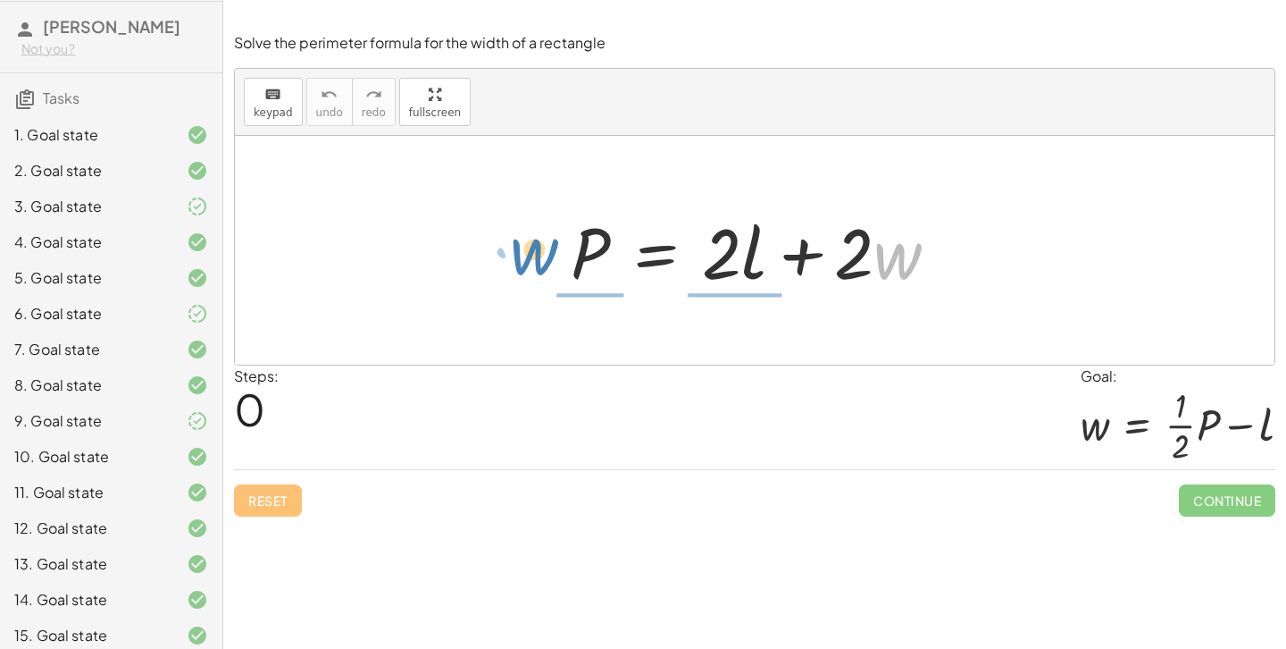
drag, startPoint x: 901, startPoint y: 247, endPoint x: 541, endPoint y: 242, distance: 360.0
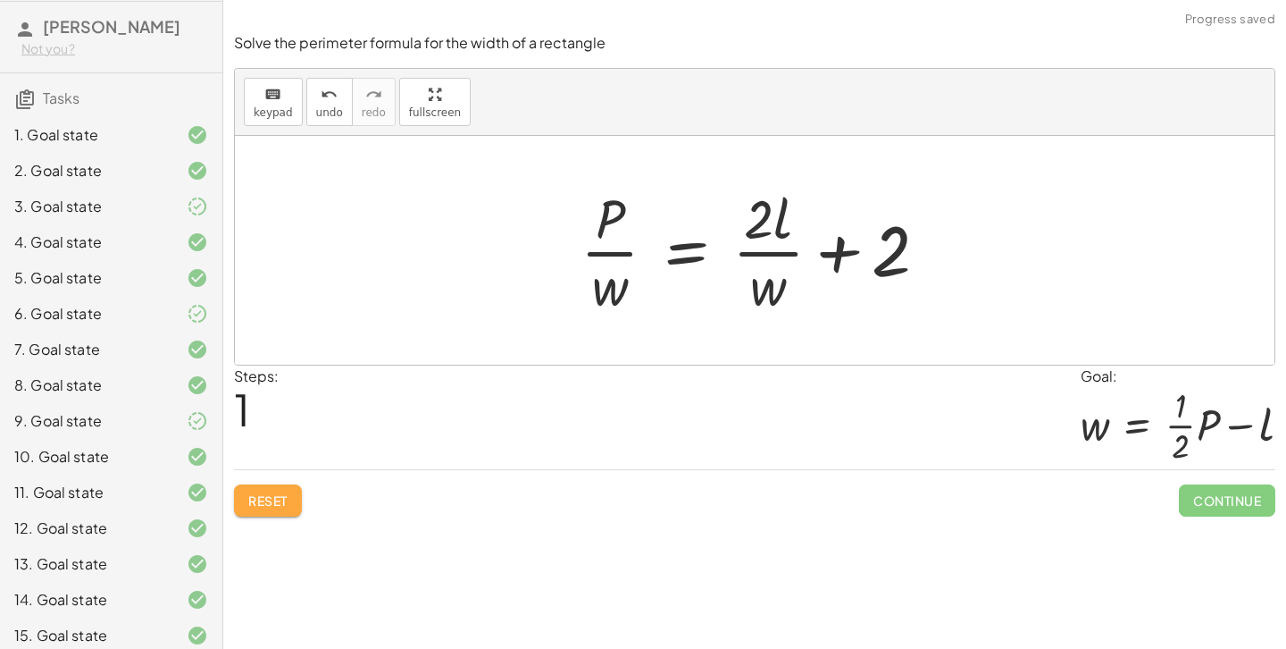
click at [239, 498] on button "Reset" at bounding box center [268, 500] width 68 height 32
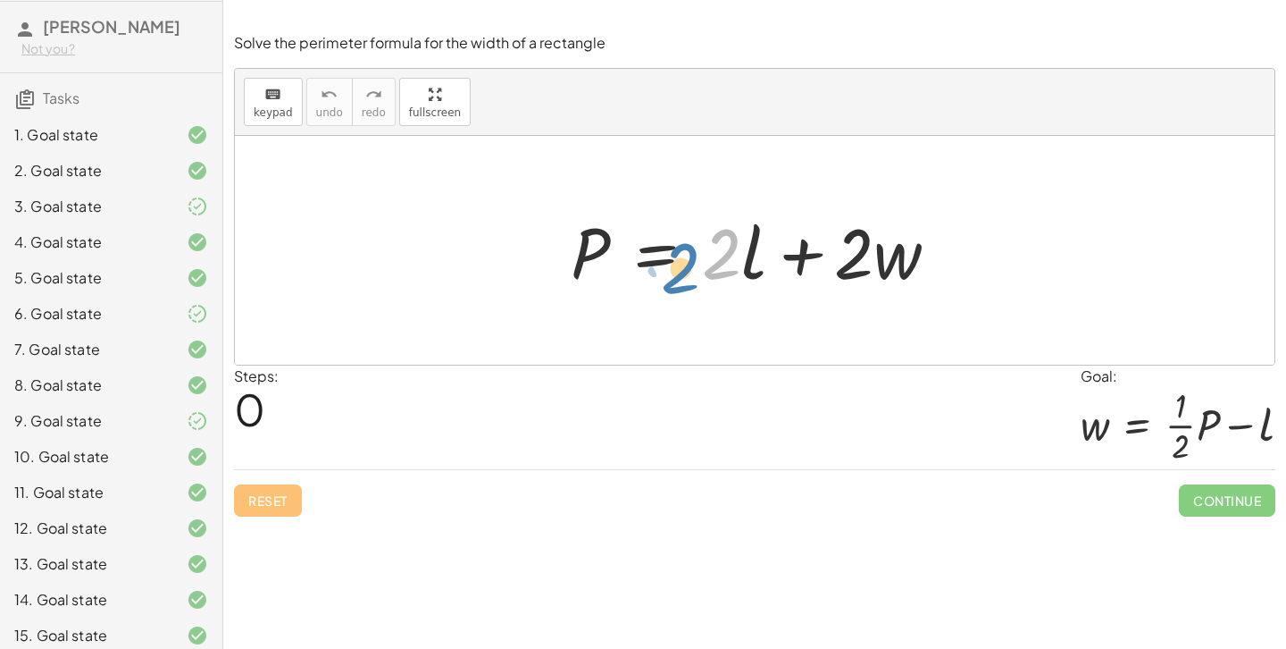
click at [716, 261] on div at bounding box center [762, 251] width 400 height 92
drag, startPoint x: 715, startPoint y: 257, endPoint x: 580, endPoint y: 295, distance: 140.9
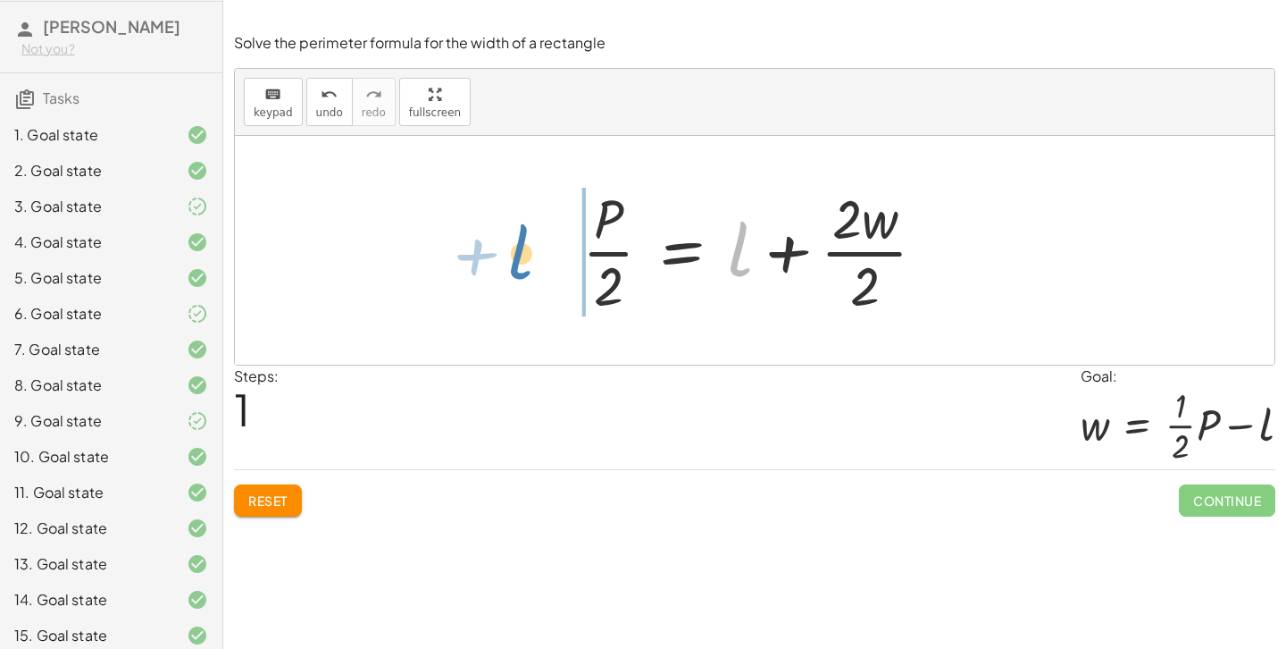
drag, startPoint x: 740, startPoint y: 250, endPoint x: 520, endPoint y: 254, distance: 219.8
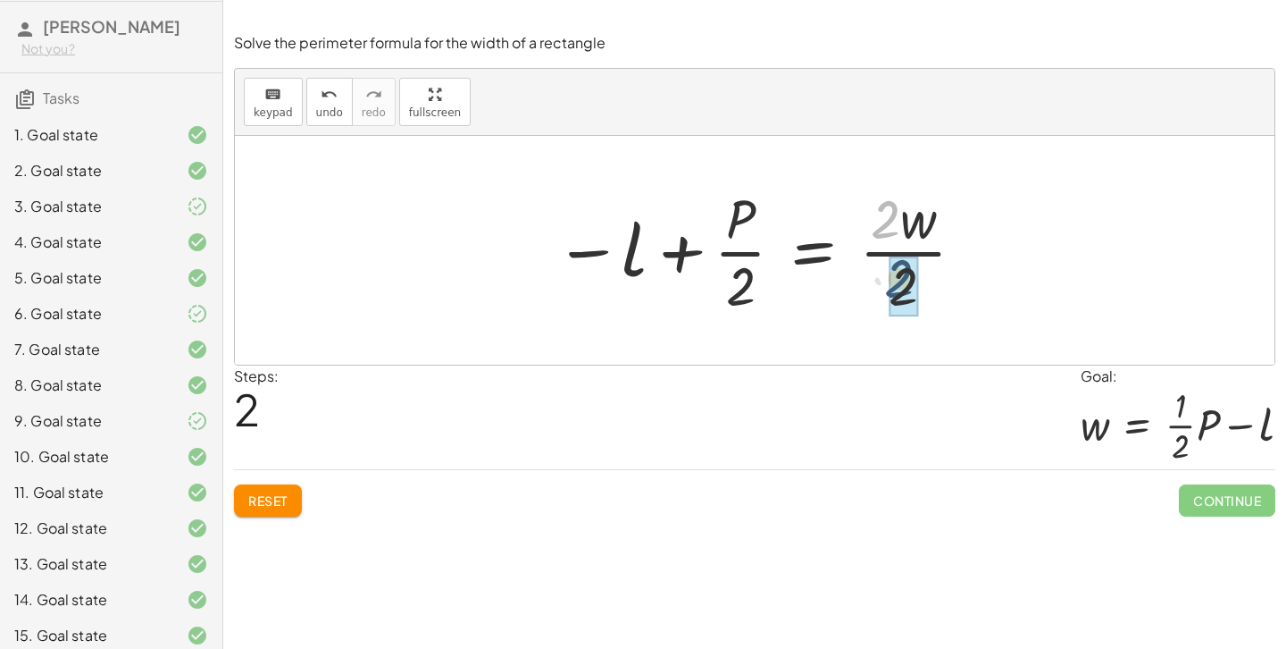
drag, startPoint x: 885, startPoint y: 221, endPoint x: 902, endPoint y: 282, distance: 63.9
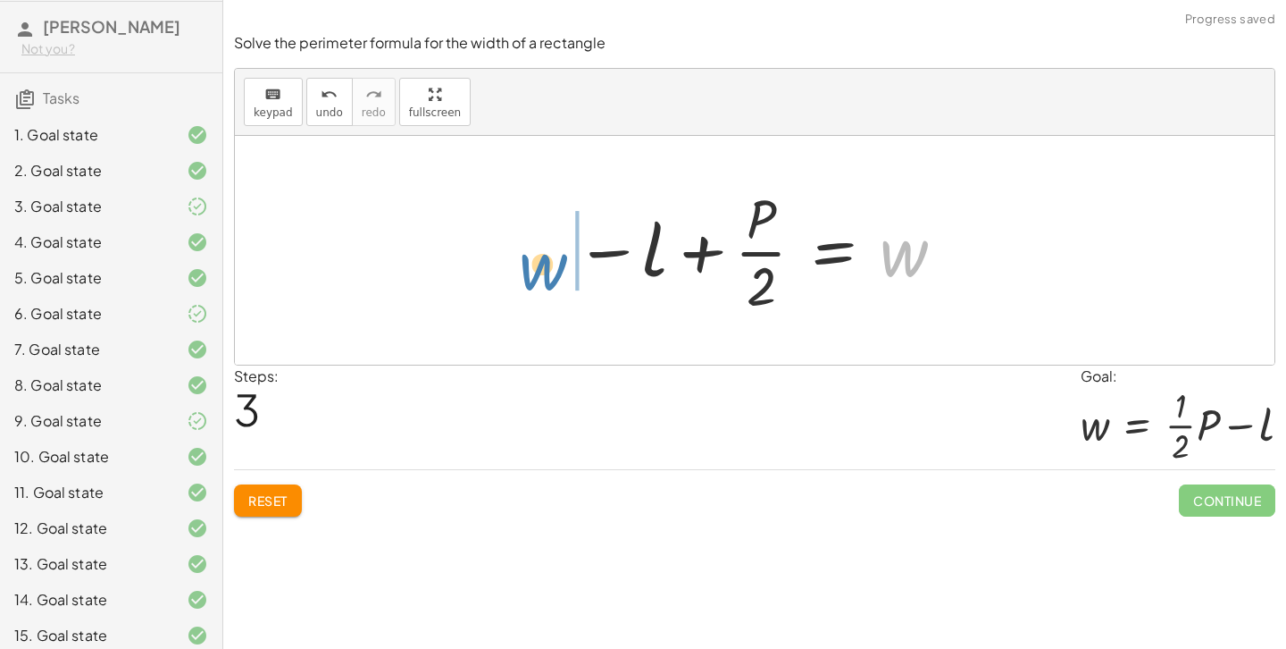
drag, startPoint x: 903, startPoint y: 255, endPoint x: 546, endPoint y: 266, distance: 357.5
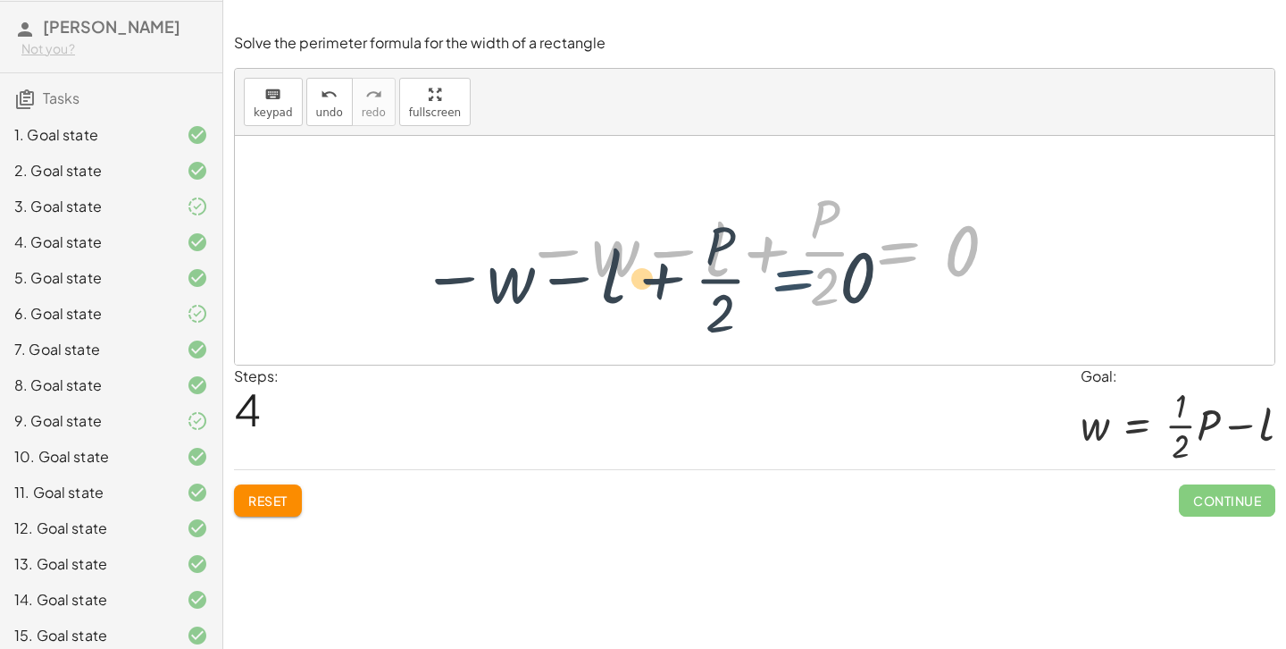
drag, startPoint x: 901, startPoint y: 242, endPoint x: 804, endPoint y: 268, distance: 100.8
click at [804, 268] on div at bounding box center [761, 250] width 492 height 138
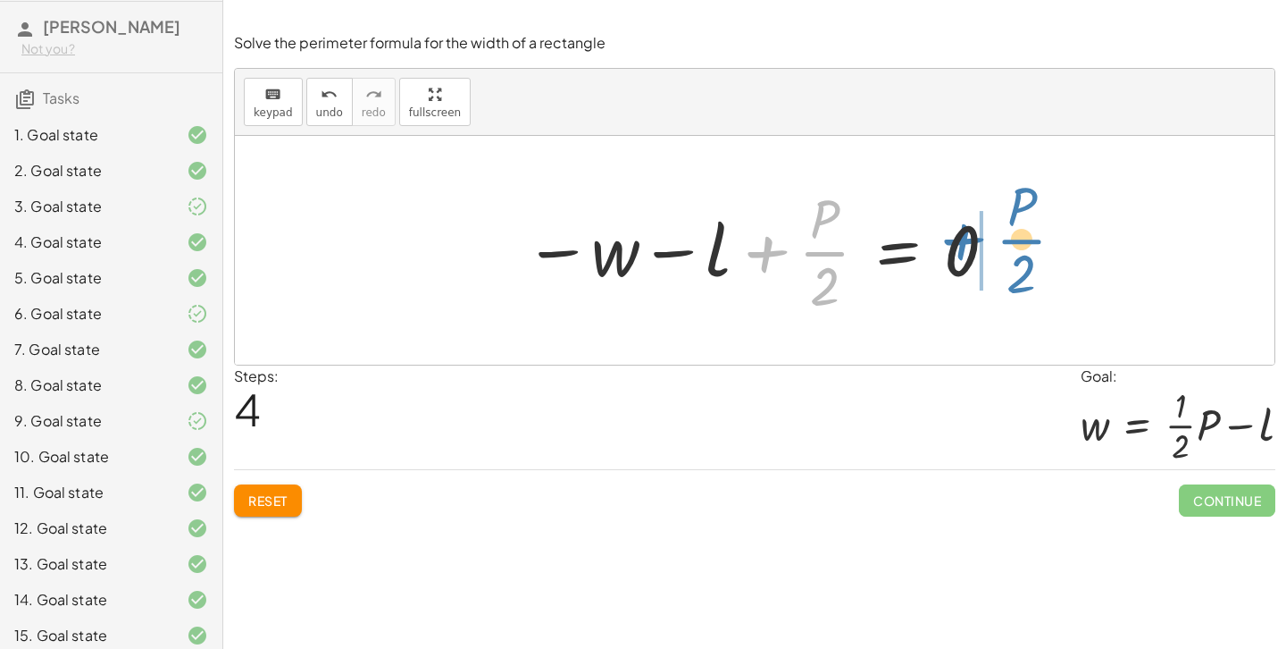
drag, startPoint x: 817, startPoint y: 247, endPoint x: 1019, endPoint y: 241, distance: 202.0
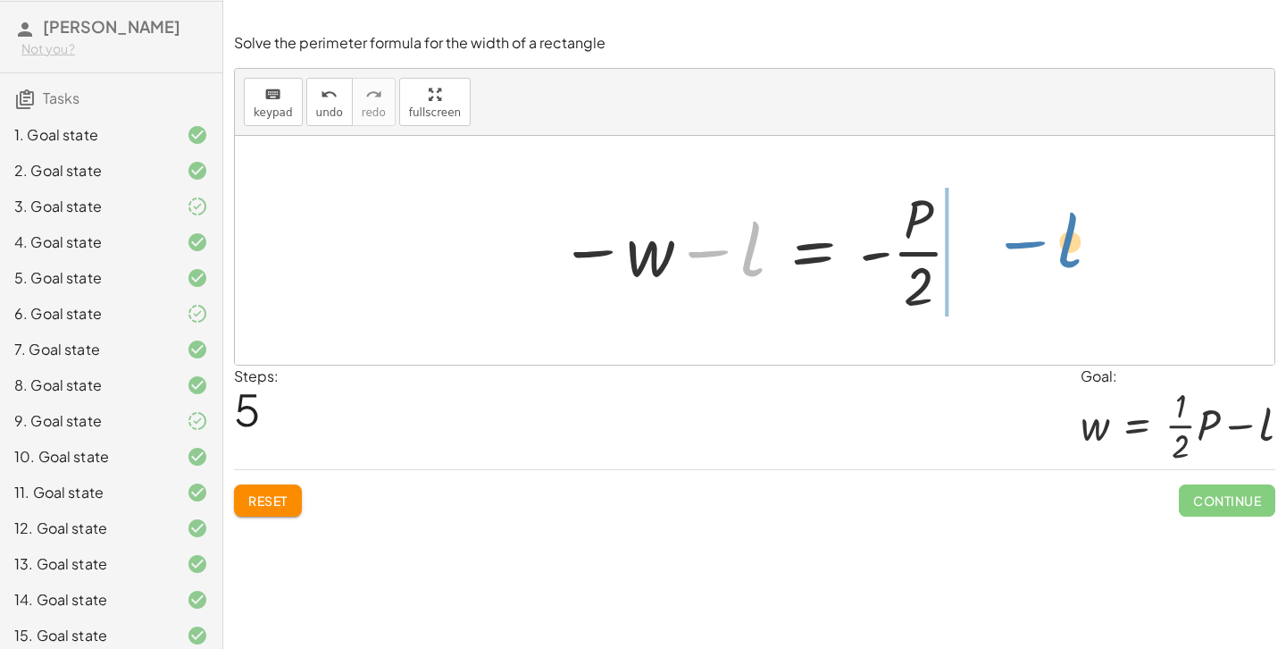
drag, startPoint x: 723, startPoint y: 259, endPoint x: 1011, endPoint y: 271, distance: 288.8
click at [1011, 271] on div "P = + · 2 · l + · 2 · w · P · 2 = + l + · 2 · w · 2 − l + · P · 2 = · 2 · w · 2…" at bounding box center [755, 250] width 1040 height 229
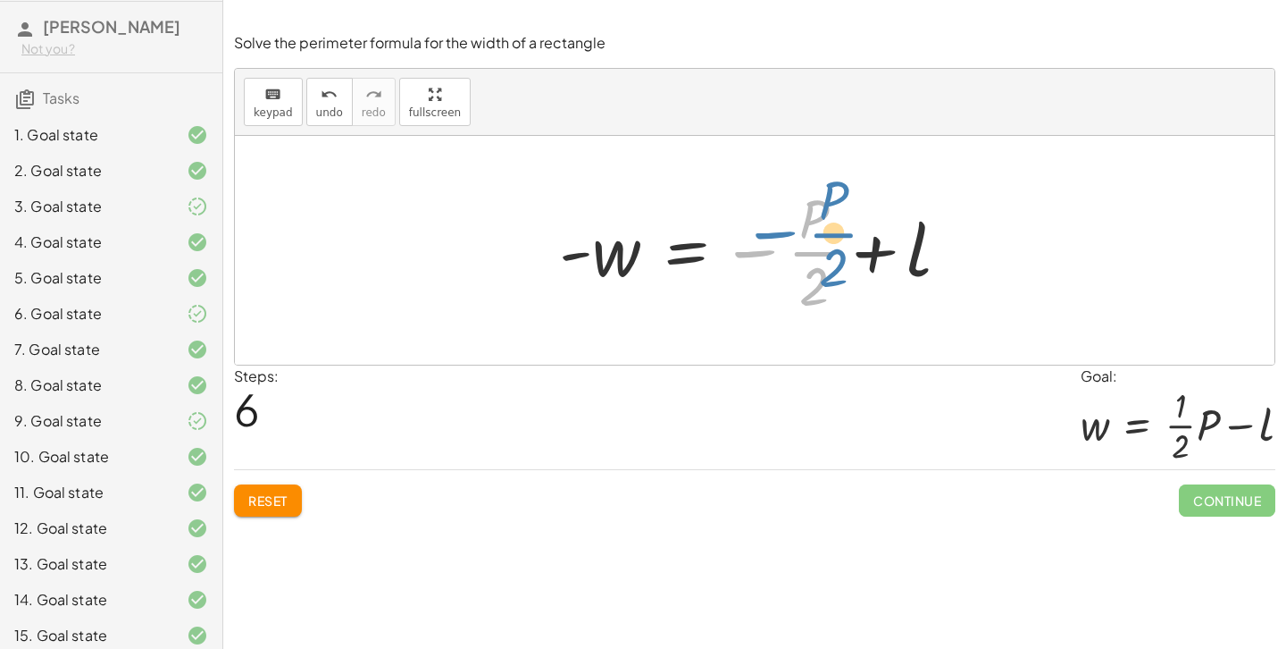
drag, startPoint x: 755, startPoint y: 248, endPoint x: 774, endPoint y: 239, distance: 21.6
click at [774, 239] on div at bounding box center [761, 250] width 423 height 138
drag, startPoint x: 739, startPoint y: 250, endPoint x: 744, endPoint y: 240, distance: 11.2
click at [744, 240] on div at bounding box center [761, 250] width 423 height 138
click at [743, 252] on div at bounding box center [761, 250] width 423 height 138
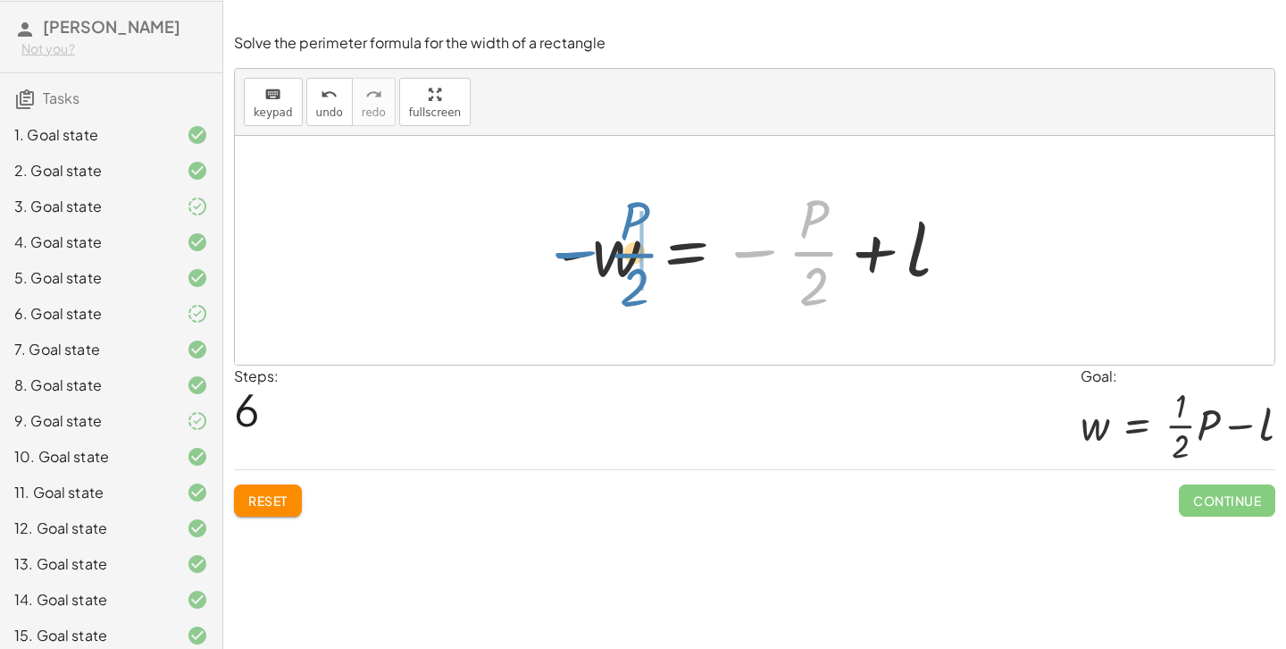
drag, startPoint x: 747, startPoint y: 247, endPoint x: 567, endPoint y: 251, distance: 179.6
click at [567, 251] on div at bounding box center [761, 250] width 423 height 138
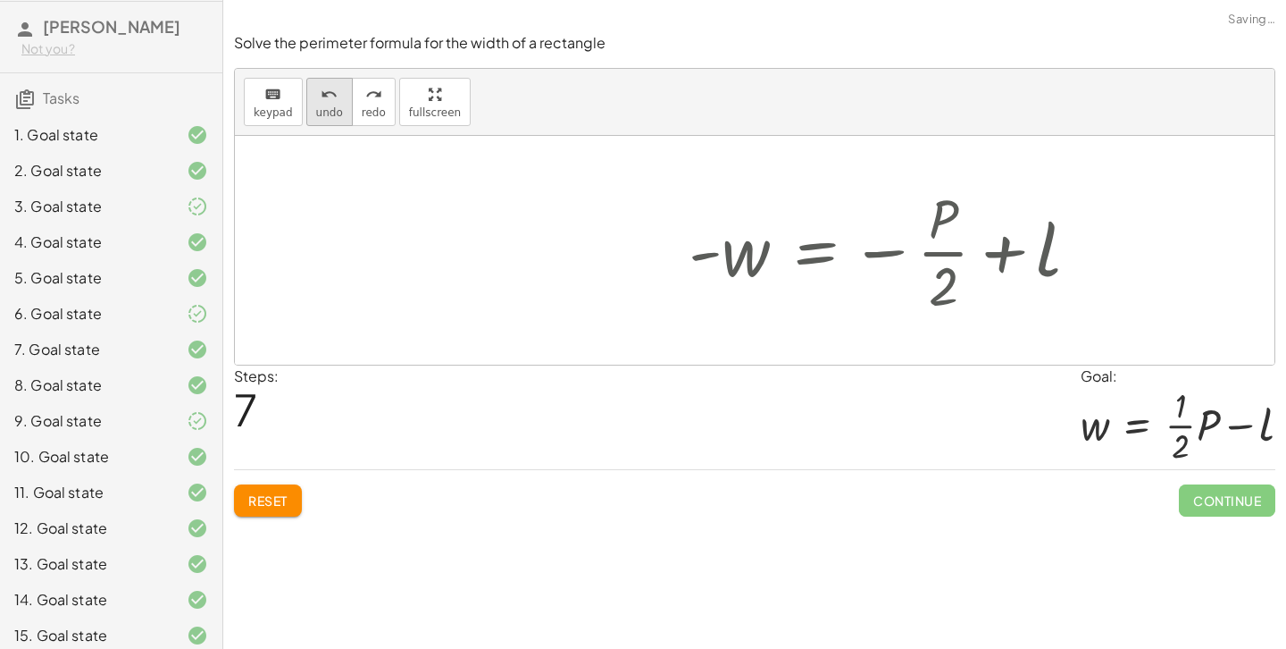
click at [317, 100] on div "undo" at bounding box center [329, 93] width 27 height 21
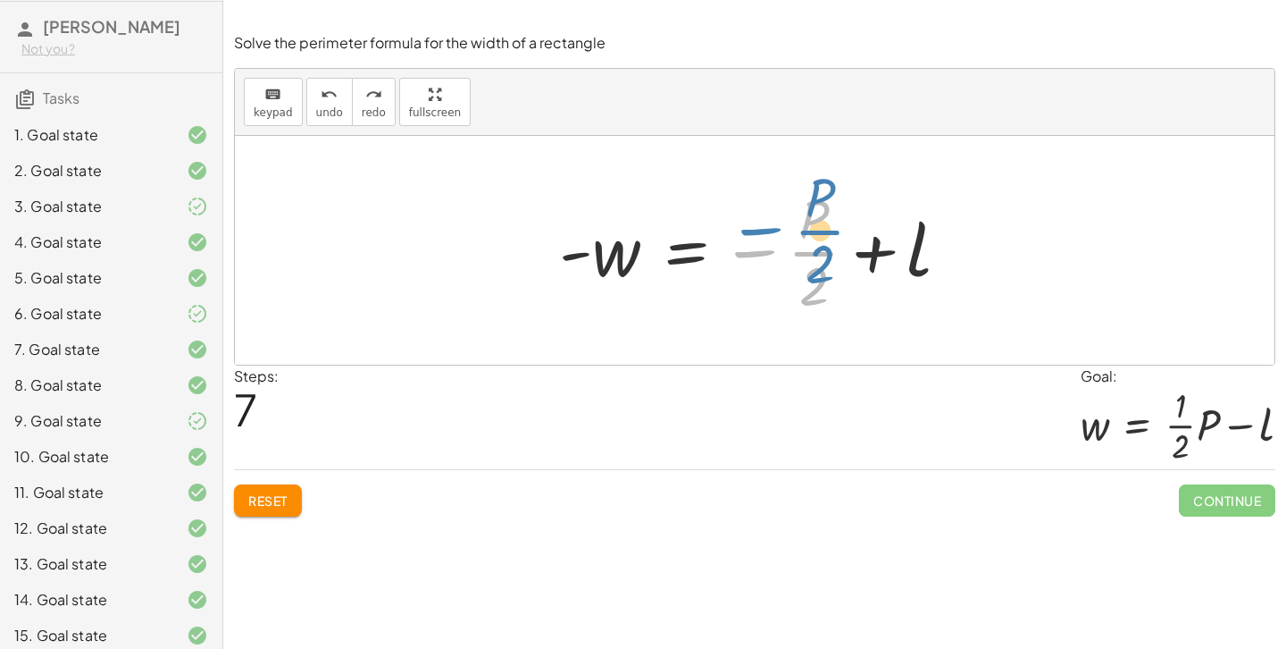
drag, startPoint x: 757, startPoint y: 253, endPoint x: 794, endPoint y: 243, distance: 37.9
click at [794, 243] on div at bounding box center [761, 250] width 423 height 138
drag, startPoint x: 754, startPoint y: 250, endPoint x: 743, endPoint y: 250, distance: 10.7
click at [743, 250] on div at bounding box center [761, 250] width 423 height 138
drag, startPoint x: 569, startPoint y: 254, endPoint x: 753, endPoint y: 248, distance: 184.1
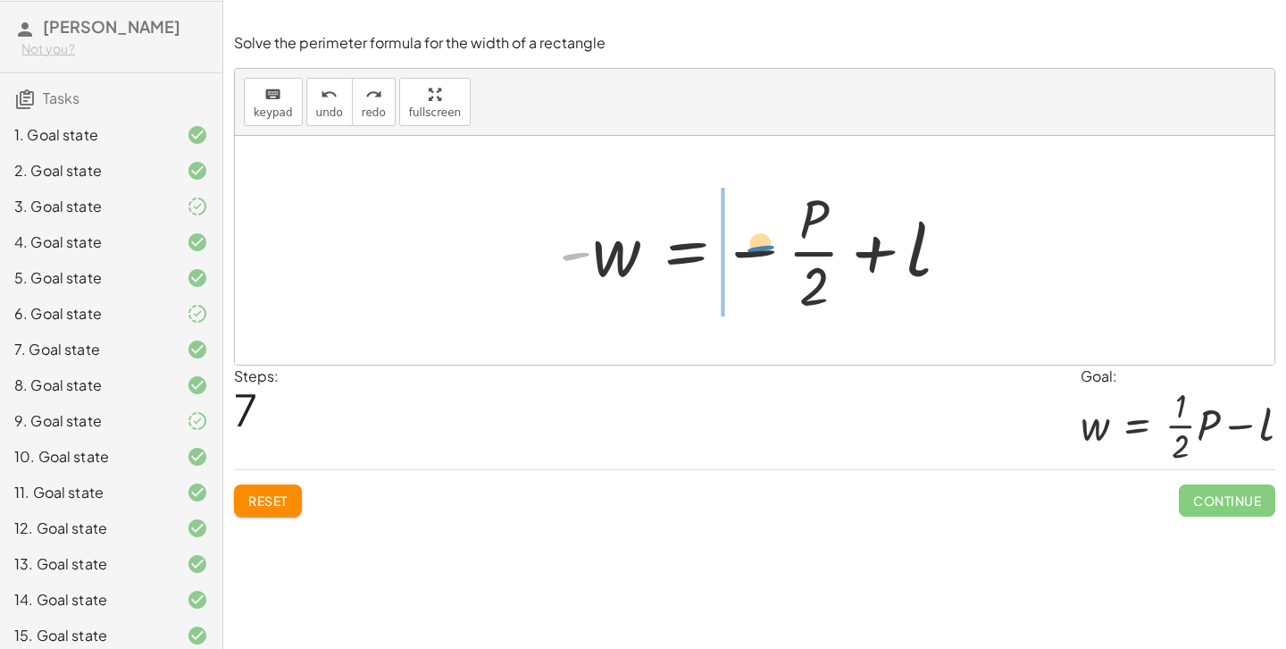
click at [753, 248] on div at bounding box center [761, 250] width 423 height 138
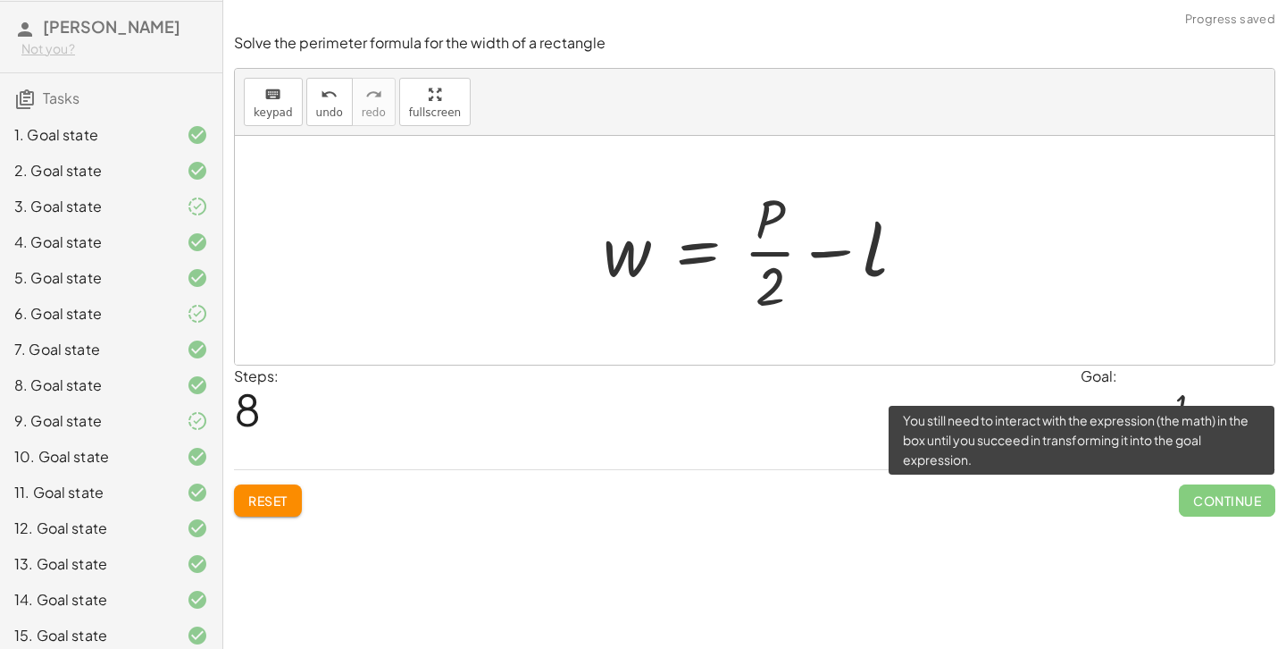
click at [1210, 497] on span "Continue" at bounding box center [1227, 500] width 96 height 32
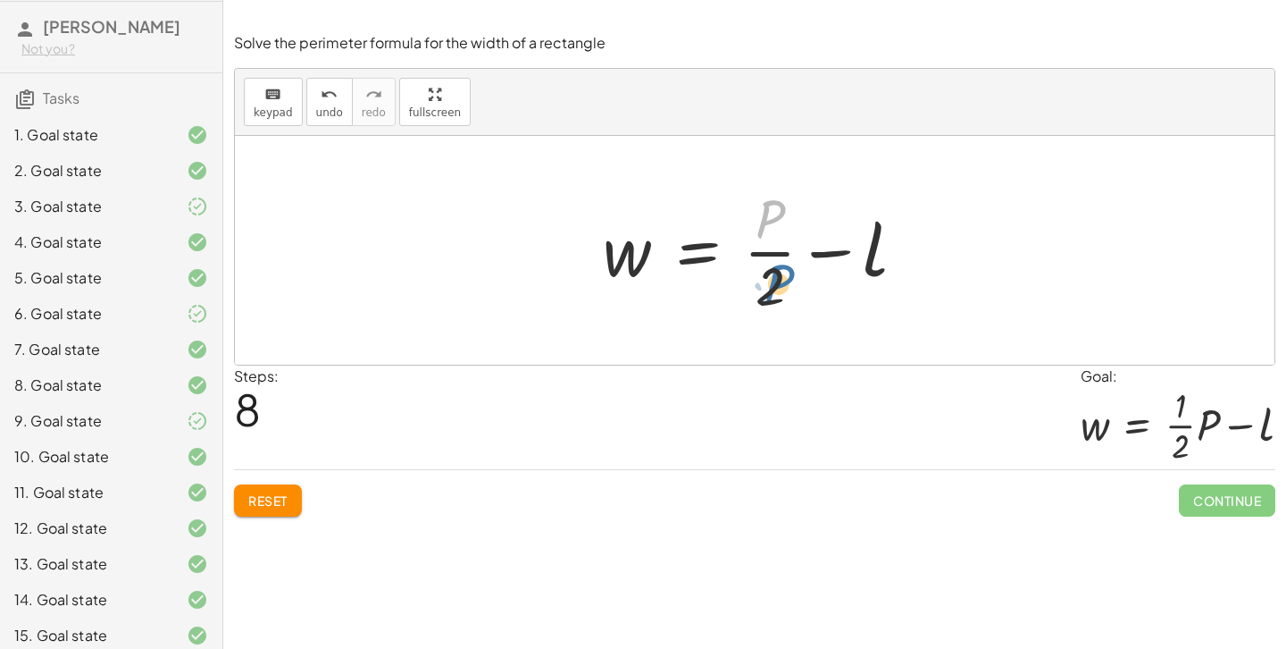
drag, startPoint x: 761, startPoint y: 223, endPoint x: 768, endPoint y: 298, distance: 75.4
click at [768, 298] on div at bounding box center [761, 250] width 335 height 138
drag, startPoint x: 768, startPoint y: 295, endPoint x: 767, endPoint y: 254, distance: 41.1
click at [767, 246] on div at bounding box center [761, 250] width 335 height 138
drag, startPoint x: 772, startPoint y: 297, endPoint x: 774, endPoint y: 225, distance: 71.5
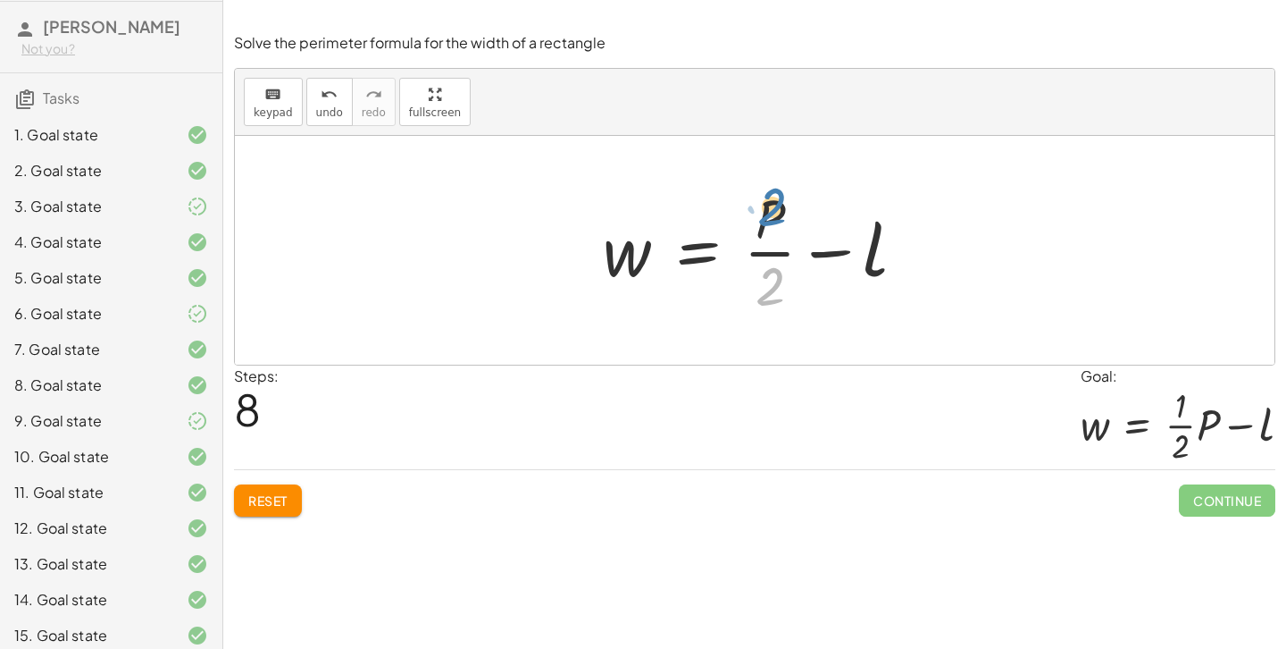
click at [774, 225] on div at bounding box center [761, 250] width 335 height 138
drag, startPoint x: 762, startPoint y: 212, endPoint x: 762, endPoint y: 290, distance: 78.6
click at [762, 290] on div at bounding box center [761, 250] width 335 height 138
drag, startPoint x: 763, startPoint y: 289, endPoint x: 766, endPoint y: 237, distance: 52.8
click at [766, 237] on div at bounding box center [761, 250] width 335 height 138
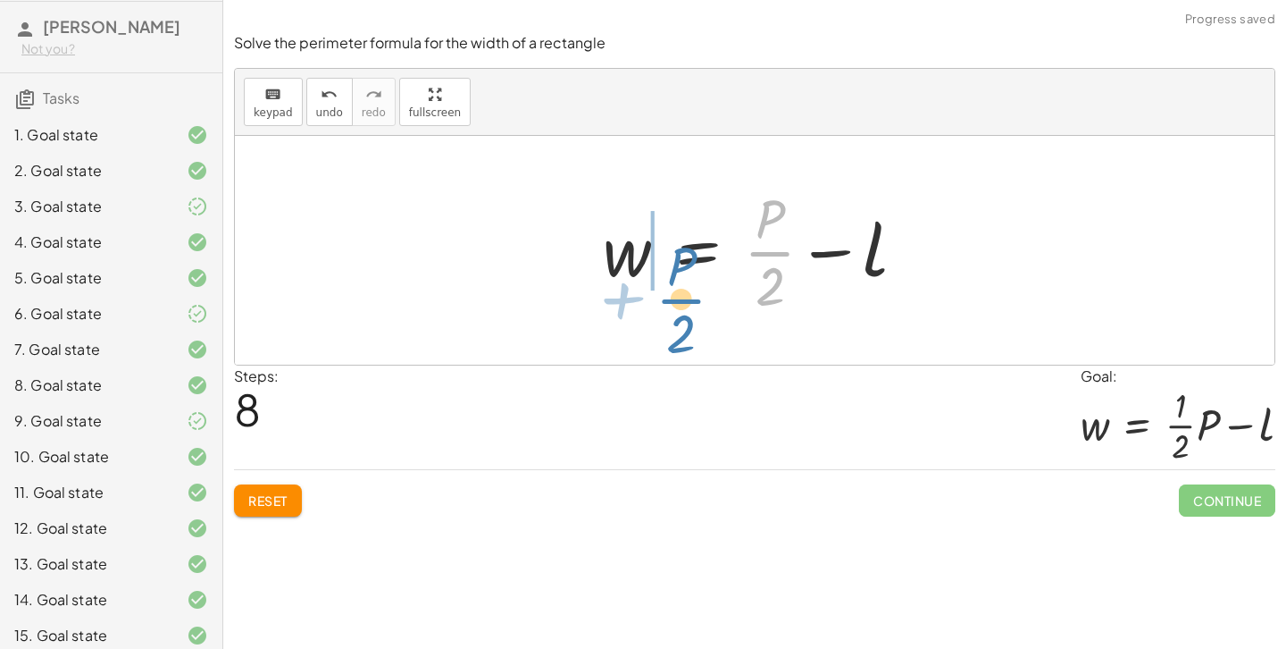
drag, startPoint x: 781, startPoint y: 256, endPoint x: 693, endPoint y: 302, distance: 98.7
click at [693, 302] on div at bounding box center [761, 250] width 335 height 138
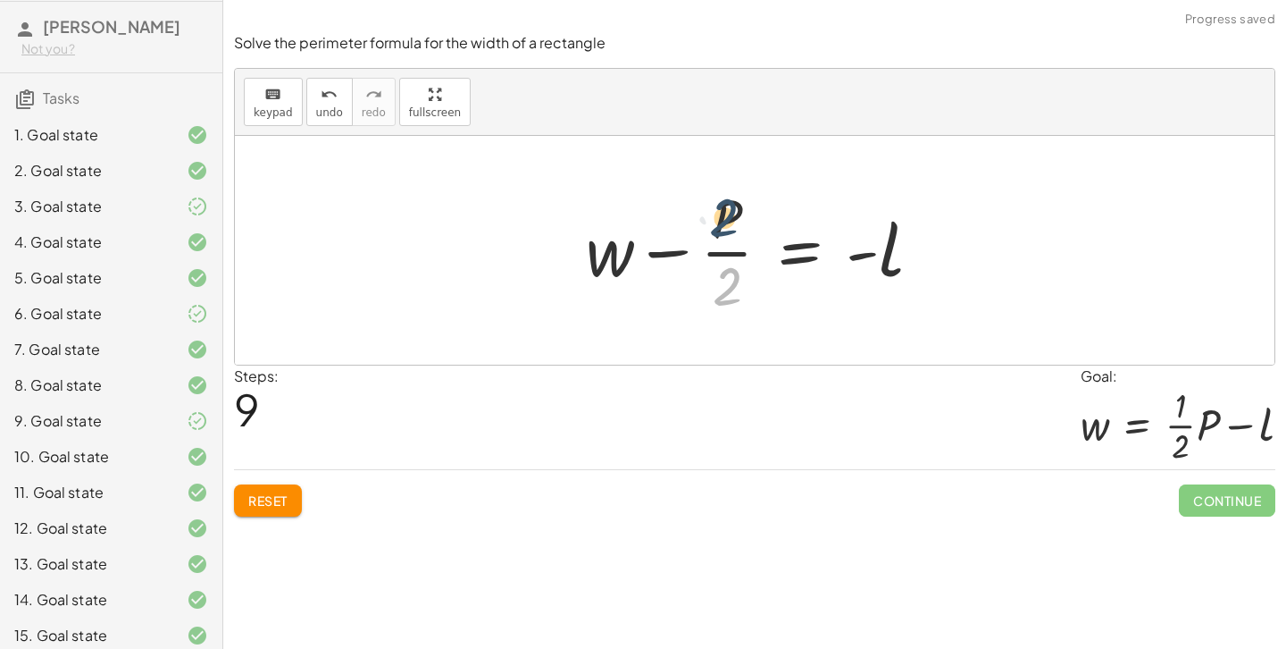
drag, startPoint x: 727, startPoint y: 284, endPoint x: 723, endPoint y: 199, distance: 85.0
click at [723, 199] on div at bounding box center [761, 250] width 368 height 138
click at [265, 477] on div "Reset Continue" at bounding box center [755, 492] width 1042 height 47
click at [266, 501] on span "Reset" at bounding box center [267, 500] width 39 height 16
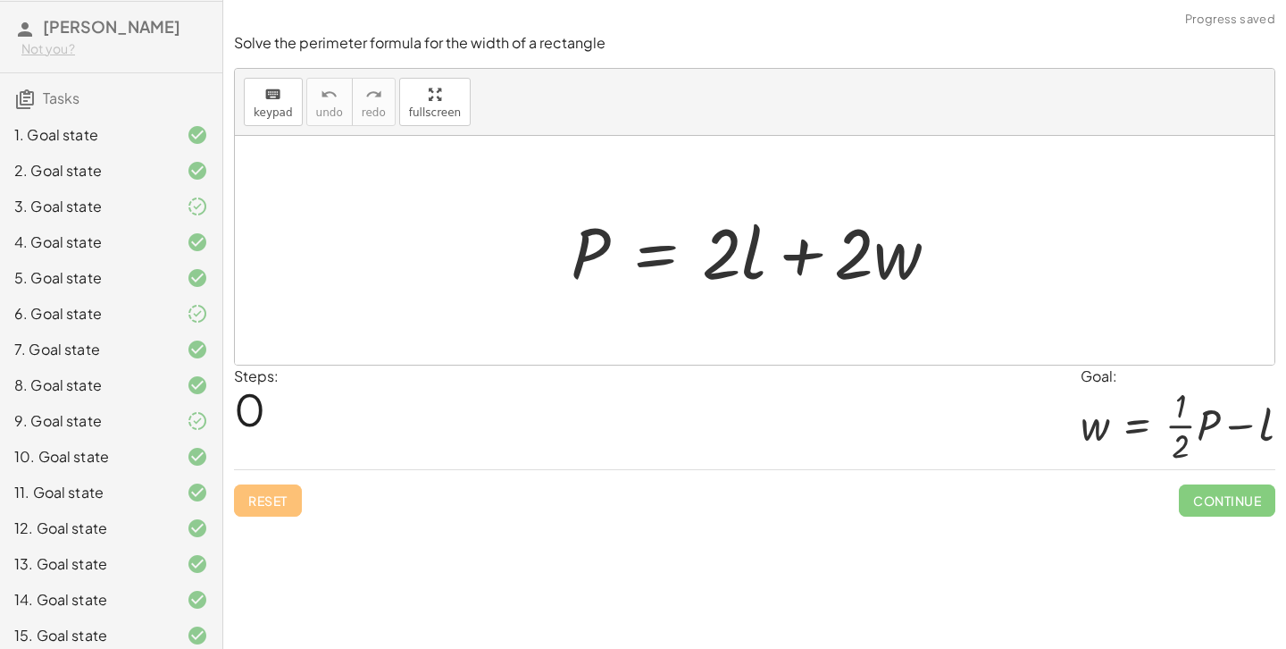
scroll to position [482, 0]
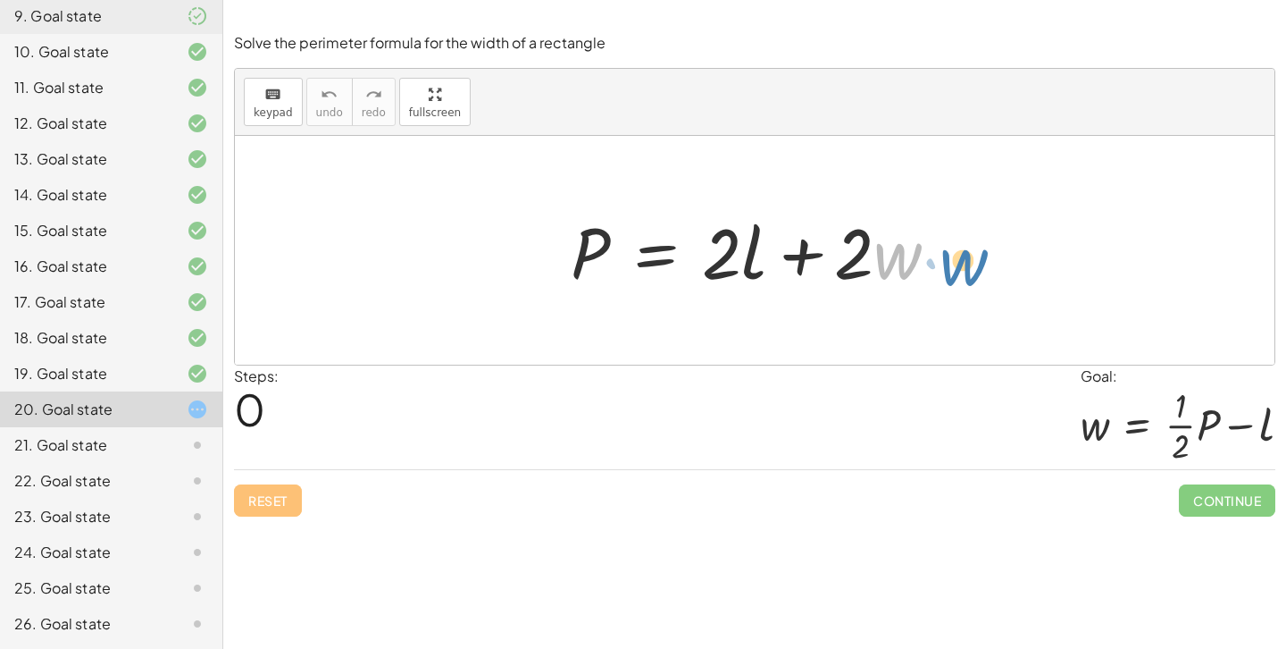
drag, startPoint x: 902, startPoint y: 250, endPoint x: 968, endPoint y: 255, distance: 66.3
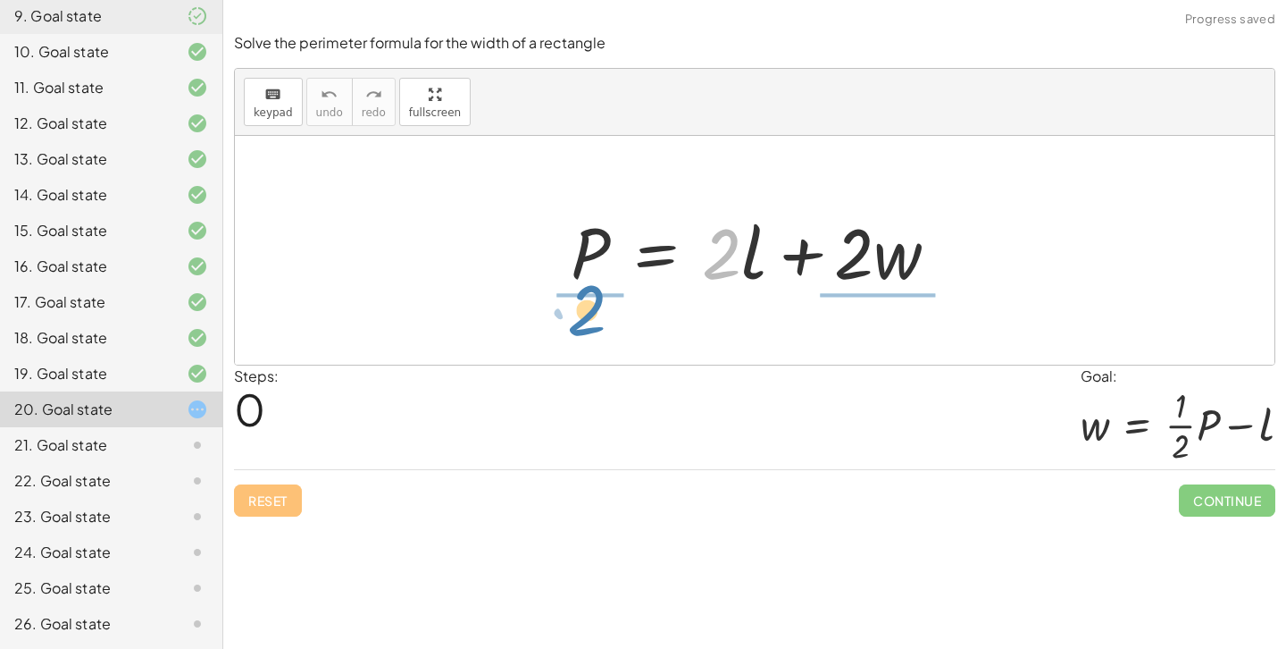
drag, startPoint x: 713, startPoint y: 270, endPoint x: 577, endPoint y: 327, distance: 147.3
click at [577, 327] on div "· 2 + · l P = + · 2 · l + · 2 · w" at bounding box center [755, 250] width 1040 height 229
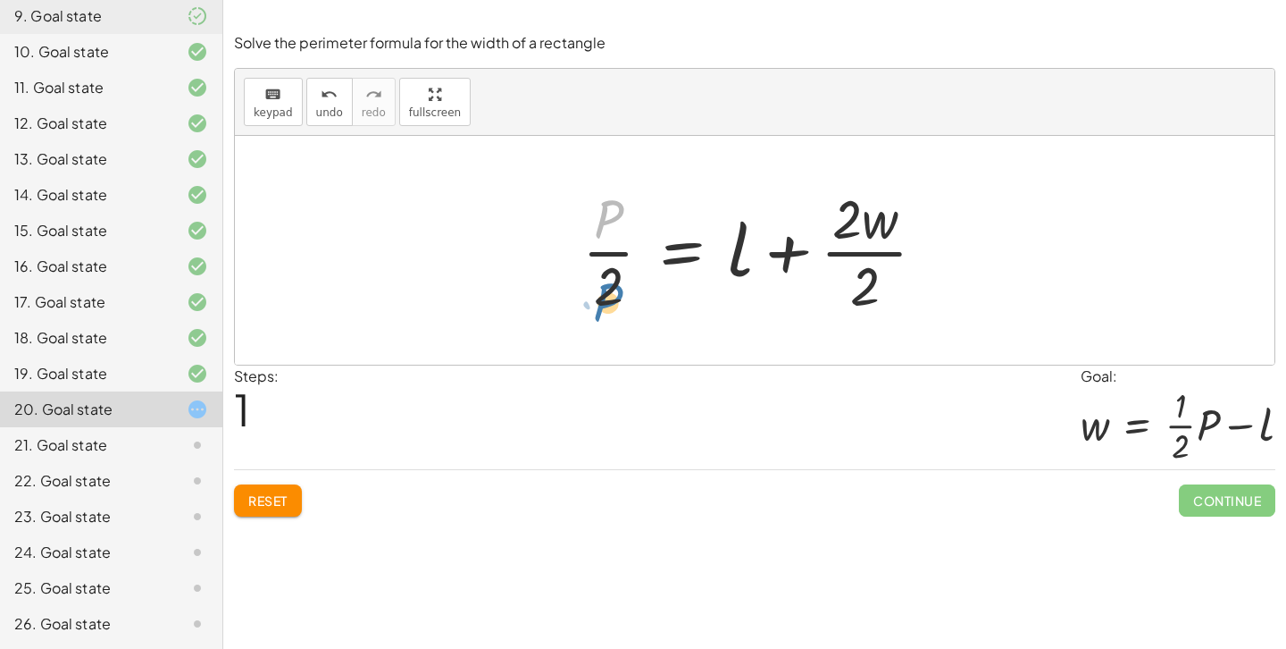
drag, startPoint x: 604, startPoint y: 215, endPoint x: 601, endPoint y: 288, distance: 72.4
click at [601, 288] on div at bounding box center [761, 250] width 376 height 138
drag, startPoint x: 601, startPoint y: 288, endPoint x: 600, endPoint y: 218, distance: 69.7
click at [600, 218] on div at bounding box center [761, 250] width 376 height 138
drag, startPoint x: 602, startPoint y: 212, endPoint x: 601, endPoint y: 295, distance: 83.1
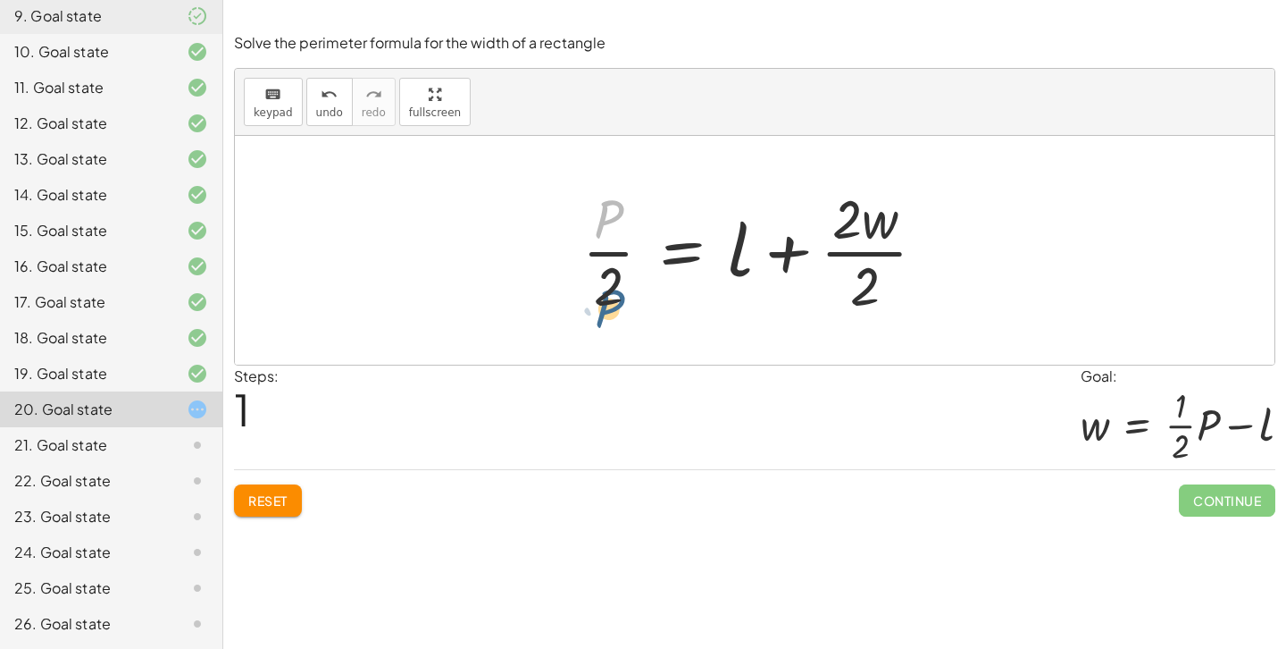
click at [601, 295] on div at bounding box center [761, 250] width 376 height 138
click at [364, 279] on div at bounding box center [755, 250] width 1040 height 229
click at [277, 490] on button "Reset" at bounding box center [268, 500] width 68 height 32
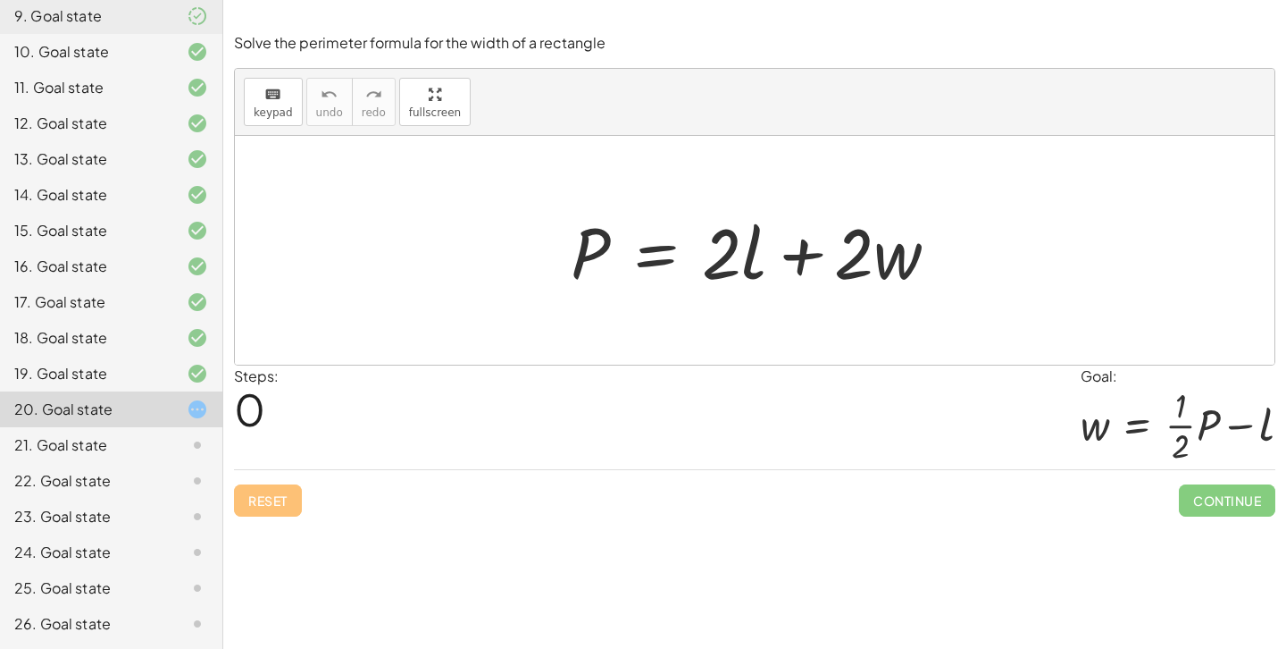
click at [794, 122] on div "keyboard keypad undo [PERSON_NAME] redo fullscreen" at bounding box center [755, 102] width 1040 height 67
drag, startPoint x: 725, startPoint y: 265, endPoint x: 585, endPoint y: 308, distance: 146.6
click at [584, 308] on div "· 2 P = + · 2 · l + · 2 · w" at bounding box center [755, 250] width 1040 height 229
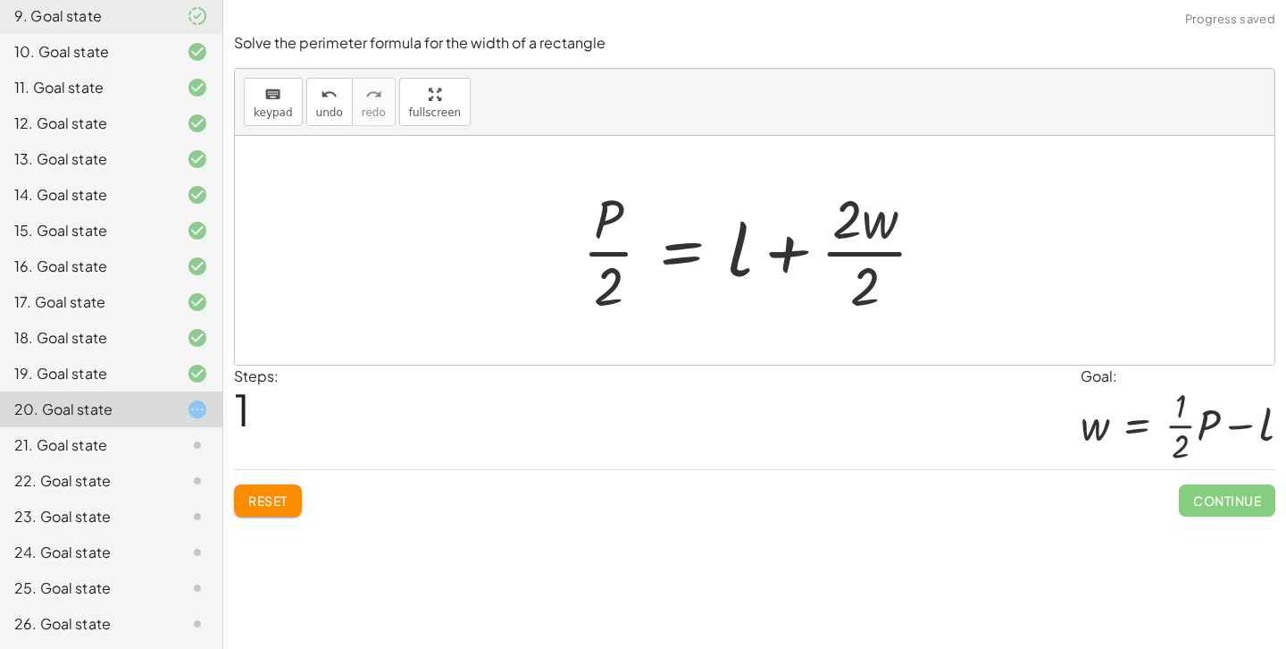
click at [876, 222] on div at bounding box center [761, 250] width 376 height 138
drag, startPoint x: 841, startPoint y: 207, endPoint x: 844, endPoint y: 298, distance: 91.2
click at [844, 298] on div at bounding box center [761, 250] width 376 height 138
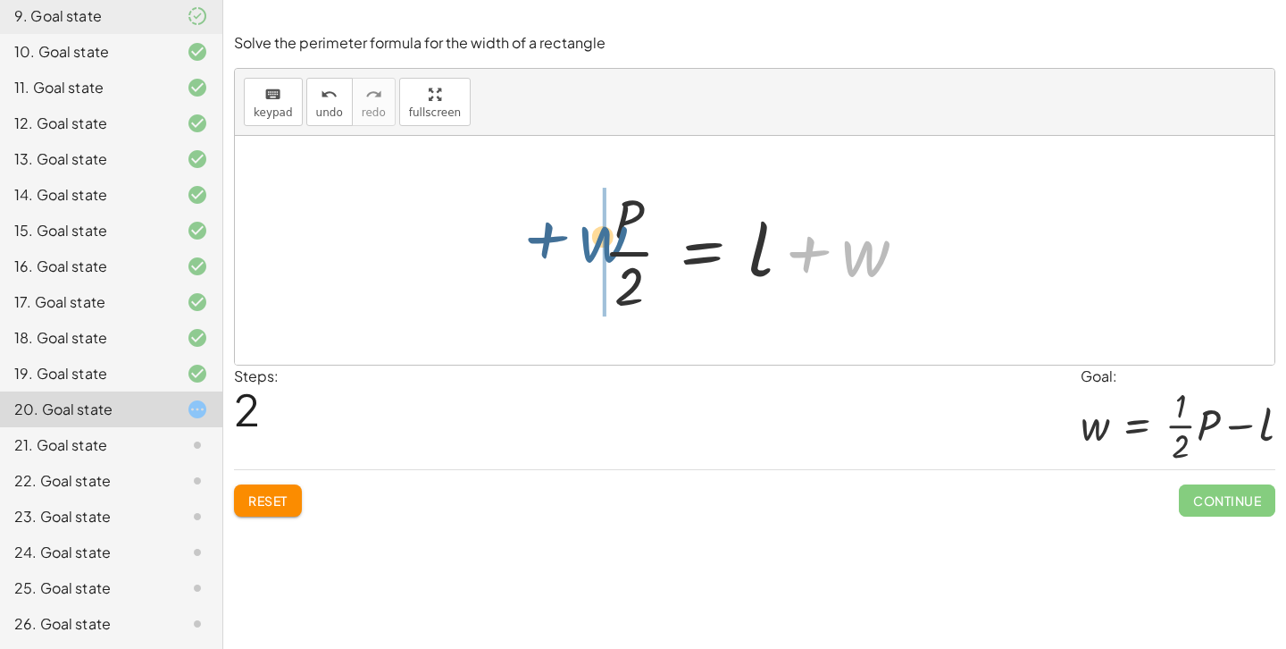
drag, startPoint x: 865, startPoint y: 262, endPoint x: 598, endPoint y: 249, distance: 266.5
click at [598, 249] on div at bounding box center [761, 250] width 335 height 138
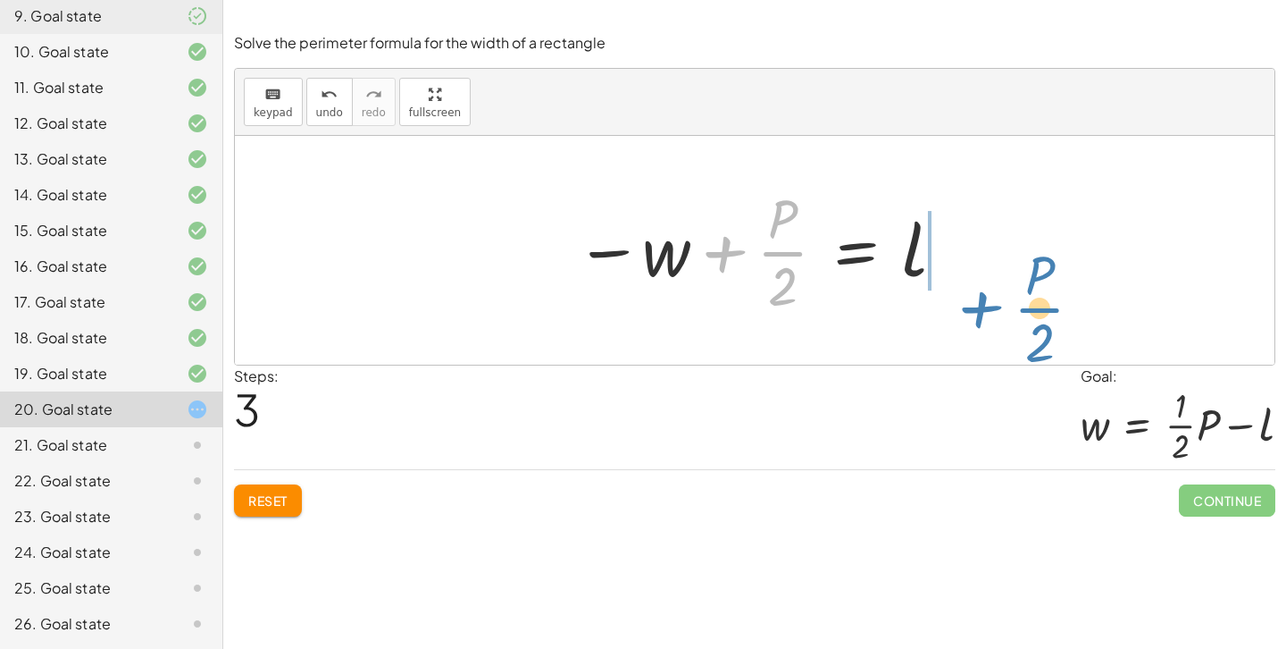
drag, startPoint x: 782, startPoint y: 249, endPoint x: 1033, endPoint y: 298, distance: 255.8
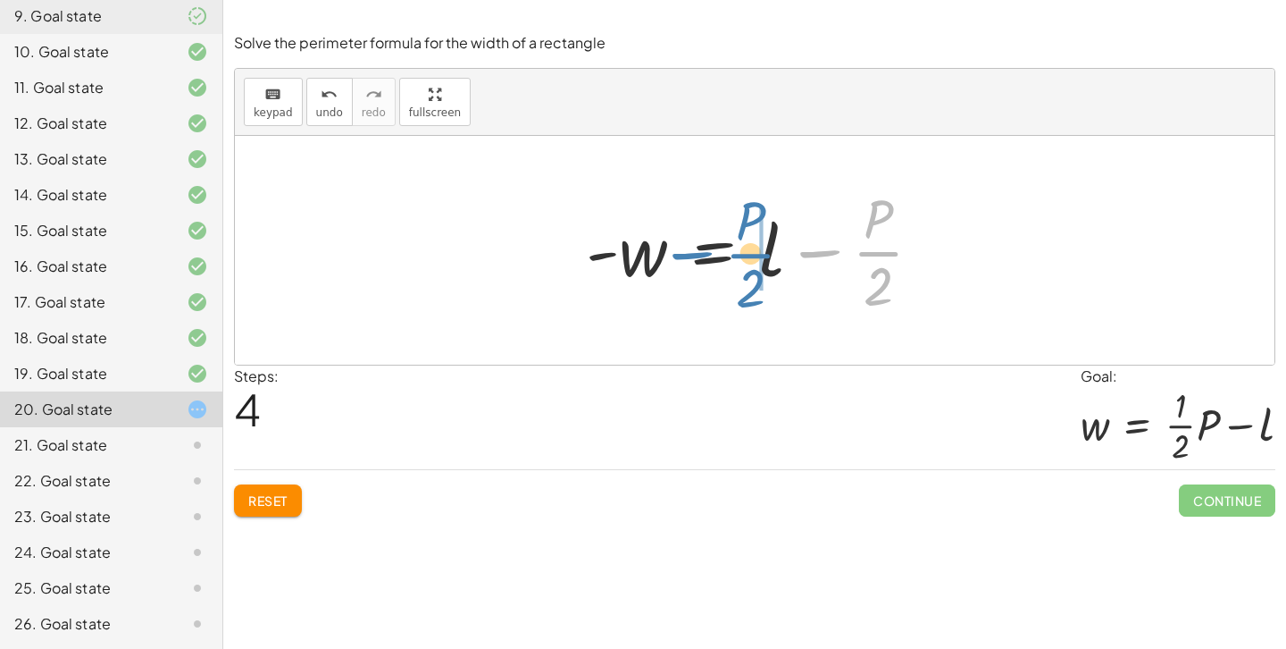
drag, startPoint x: 866, startPoint y: 247, endPoint x: 743, endPoint y: 250, distance: 122.4
click at [742, 250] on div at bounding box center [761, 250] width 368 height 138
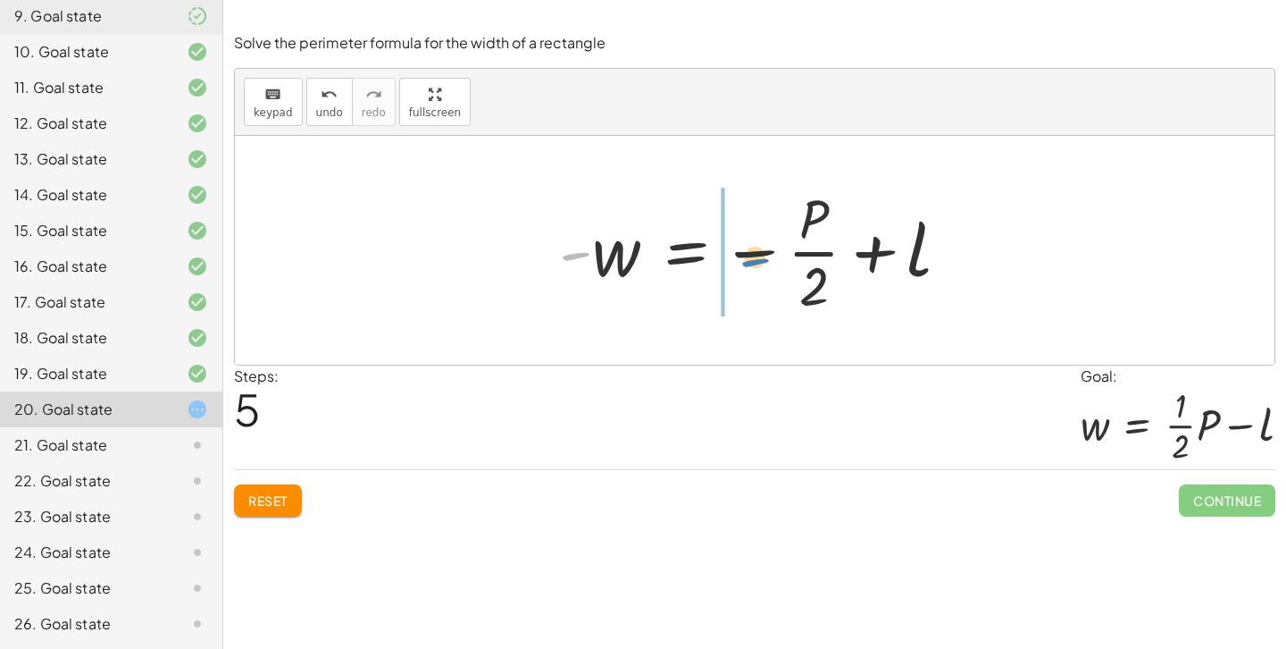
drag, startPoint x: 579, startPoint y: 249, endPoint x: 774, endPoint y: 250, distance: 194.7
click at [774, 250] on div at bounding box center [761, 250] width 423 height 138
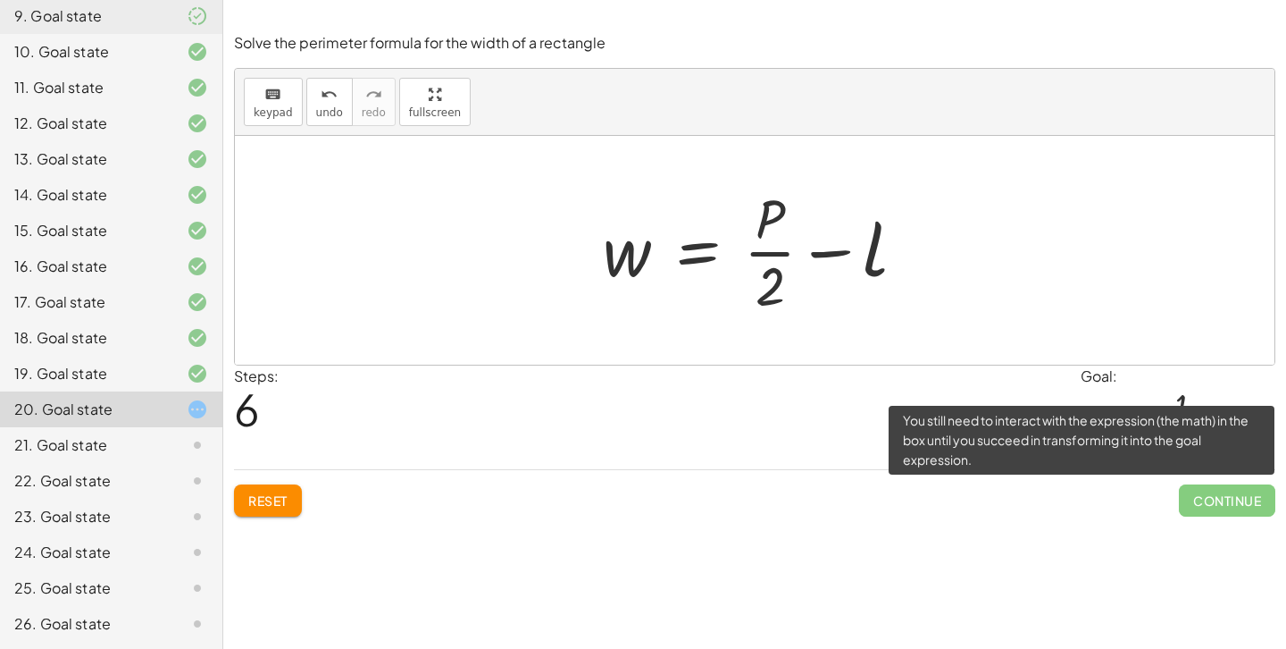
click at [1204, 500] on span "Continue" at bounding box center [1227, 500] width 96 height 32
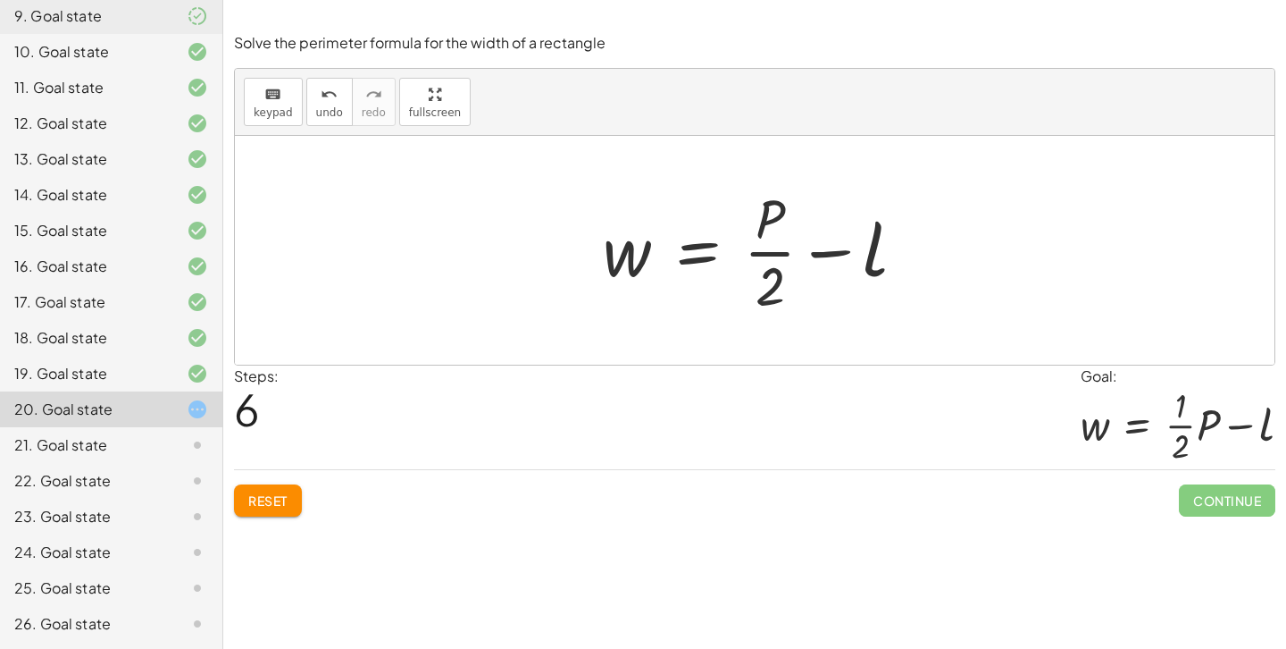
click at [1184, 424] on div at bounding box center [1178, 426] width 195 height 78
click at [280, 497] on span "Reset" at bounding box center [267, 500] width 39 height 16
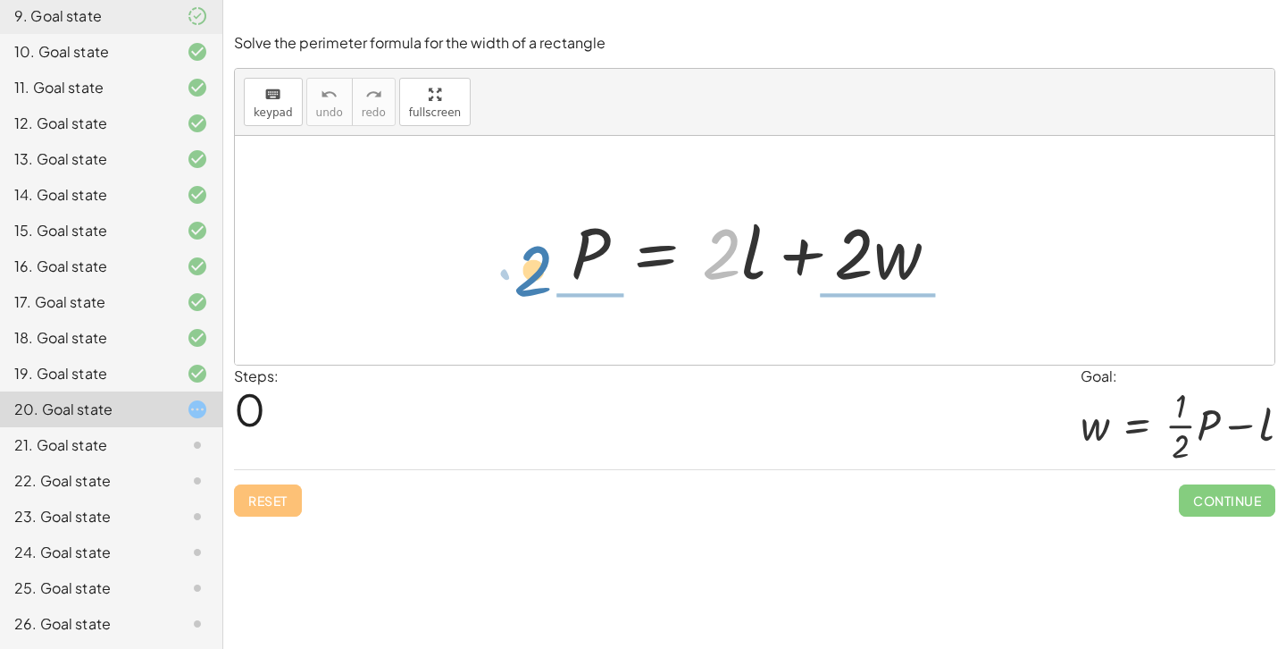
drag, startPoint x: 729, startPoint y: 258, endPoint x: 540, endPoint y: 275, distance: 189.2
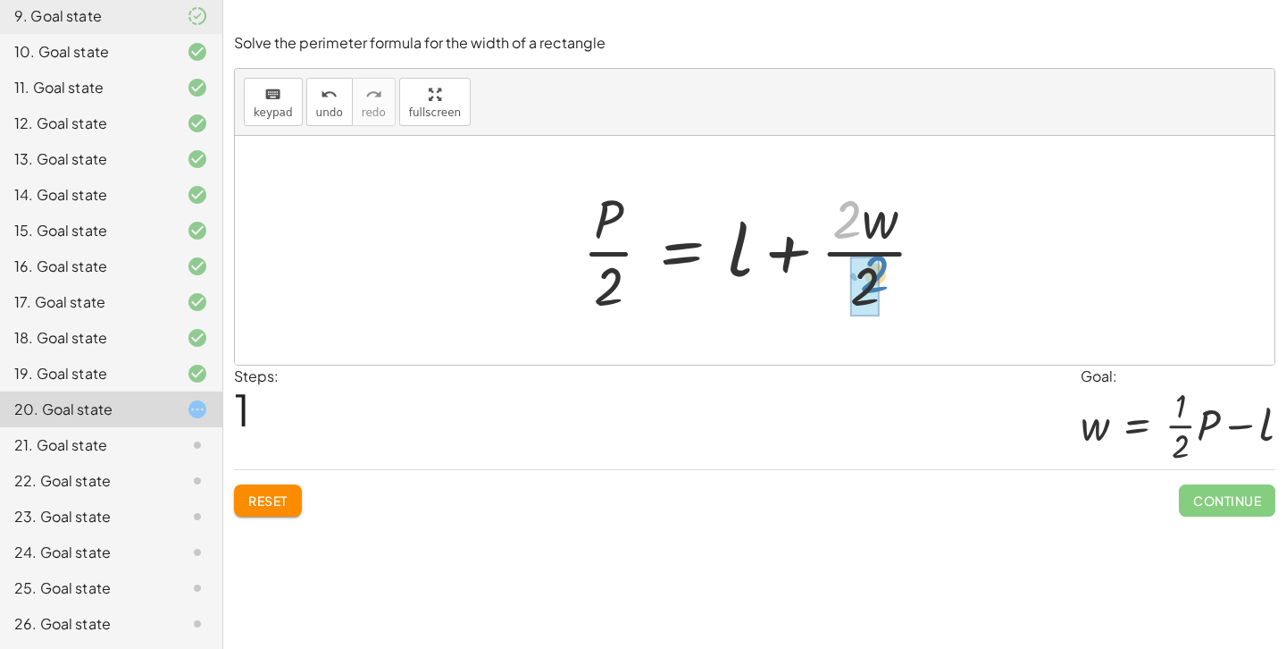
drag, startPoint x: 849, startPoint y: 227, endPoint x: 877, endPoint y: 282, distance: 61.9
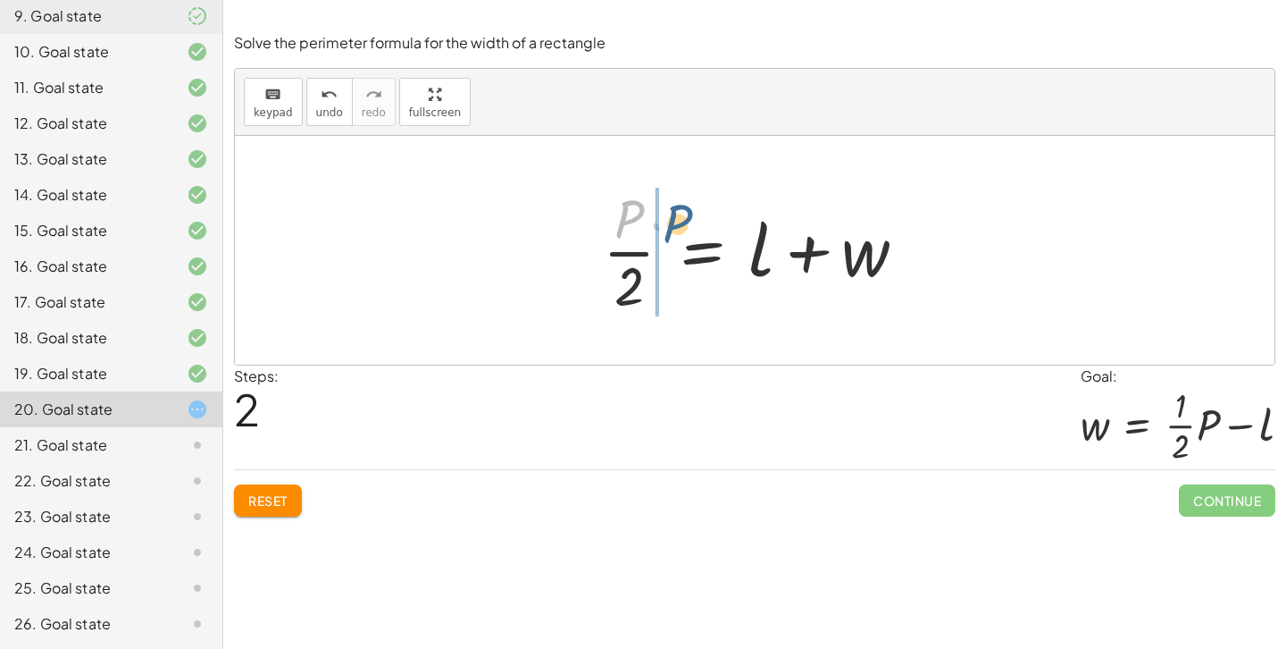
drag, startPoint x: 620, startPoint y: 219, endPoint x: 669, endPoint y: 225, distance: 49.5
click at [669, 225] on div at bounding box center [761, 250] width 335 height 138
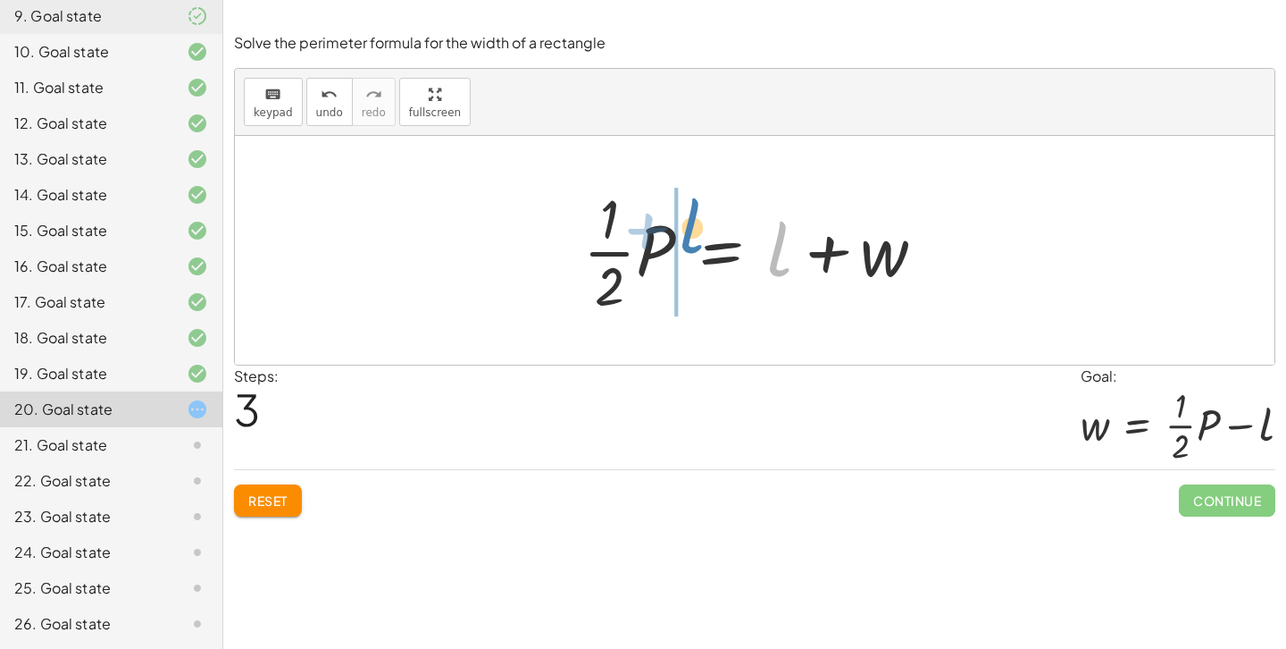
drag, startPoint x: 782, startPoint y: 254, endPoint x: 695, endPoint y: 231, distance: 90.3
click at [695, 231] on div at bounding box center [761, 250] width 374 height 138
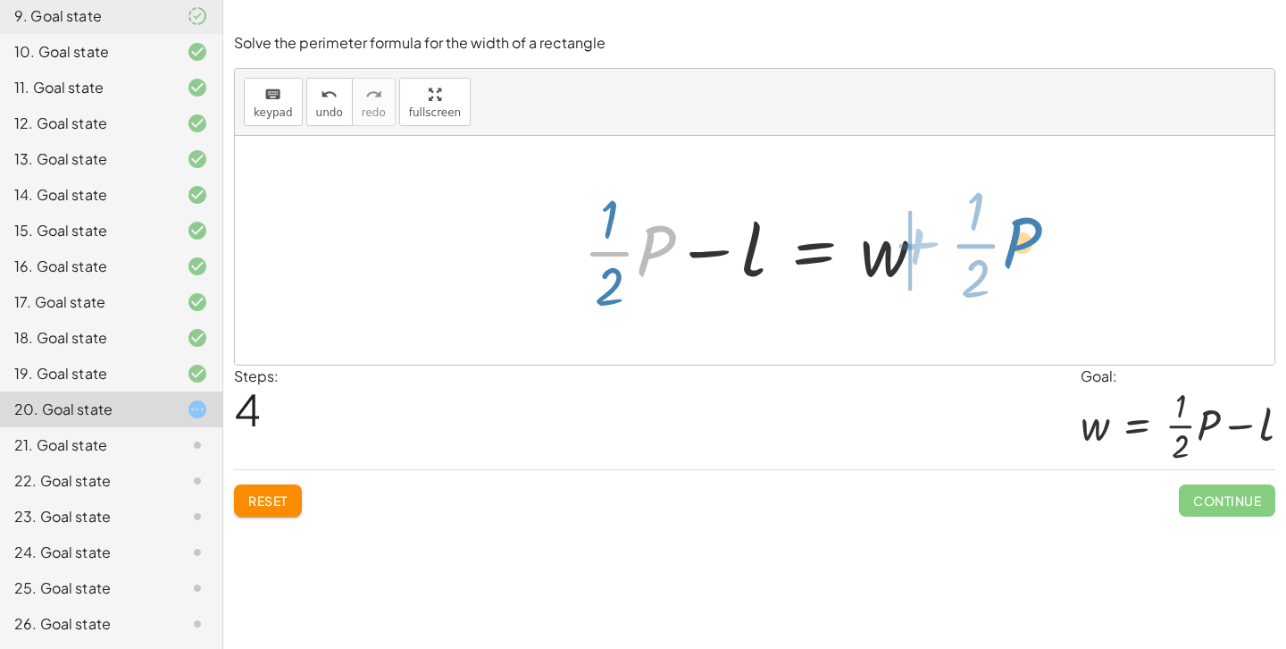
drag, startPoint x: 637, startPoint y: 250, endPoint x: 1019, endPoint y: 238, distance: 382.5
click at [1019, 238] on div "P = + · 2 · l + · 2 · w · P · 2 = + l + · 2 · w · 2 · P · 2 = + l + w · · 1 · 2…" at bounding box center [755, 250] width 1040 height 229
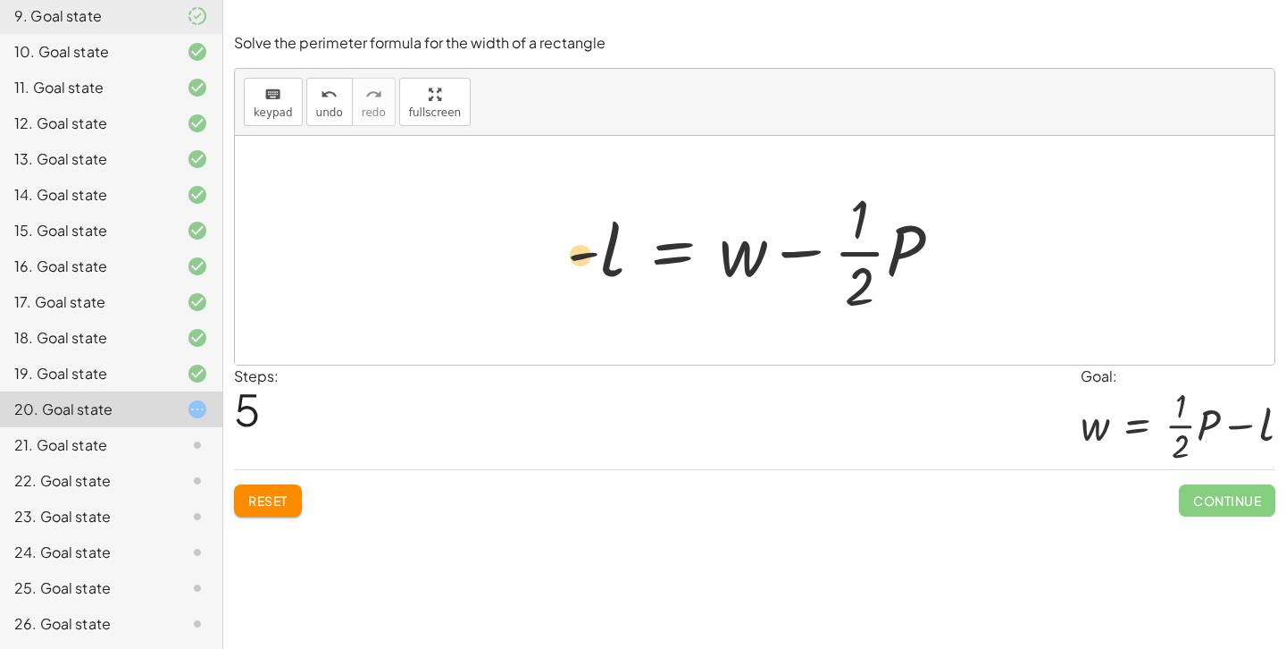
click at [591, 250] on div at bounding box center [761, 250] width 407 height 138
drag, startPoint x: 606, startPoint y: 250, endPoint x: 982, endPoint y: 242, distance: 376.1
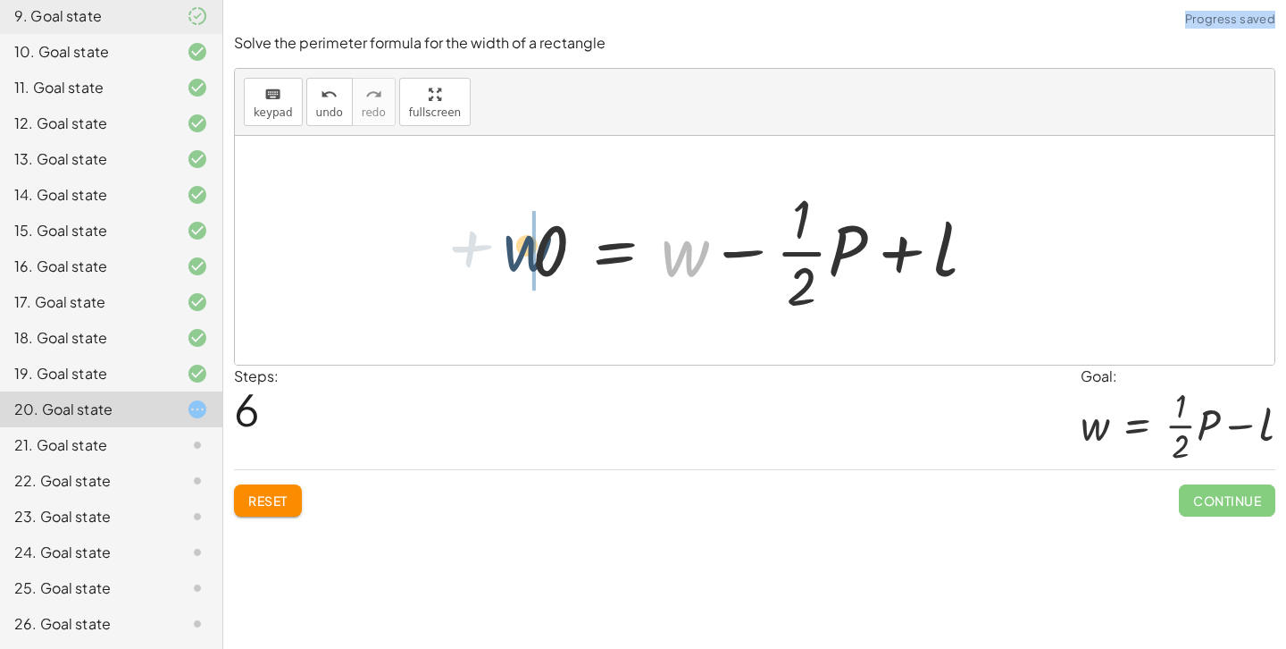
drag, startPoint x: 685, startPoint y: 255, endPoint x: 520, endPoint y: 246, distance: 165.5
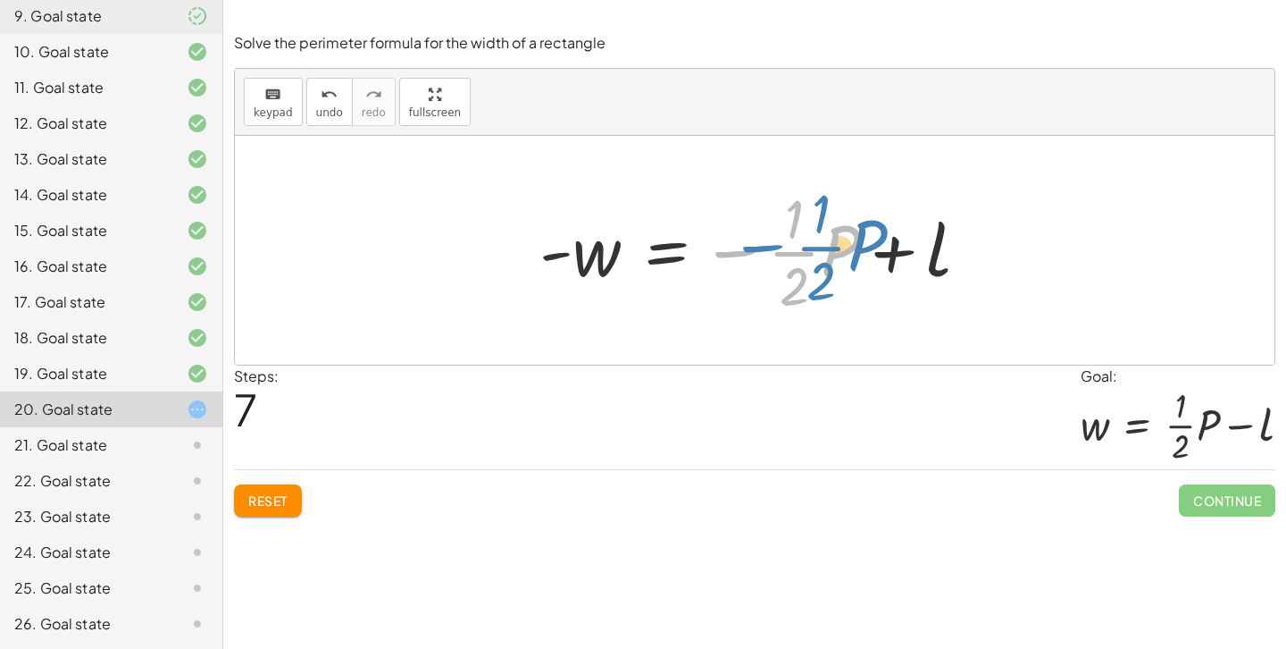
drag, startPoint x: 734, startPoint y: 255, endPoint x: 758, endPoint y: 249, distance: 24.7
click at [758, 249] on div at bounding box center [762, 250] width 462 height 138
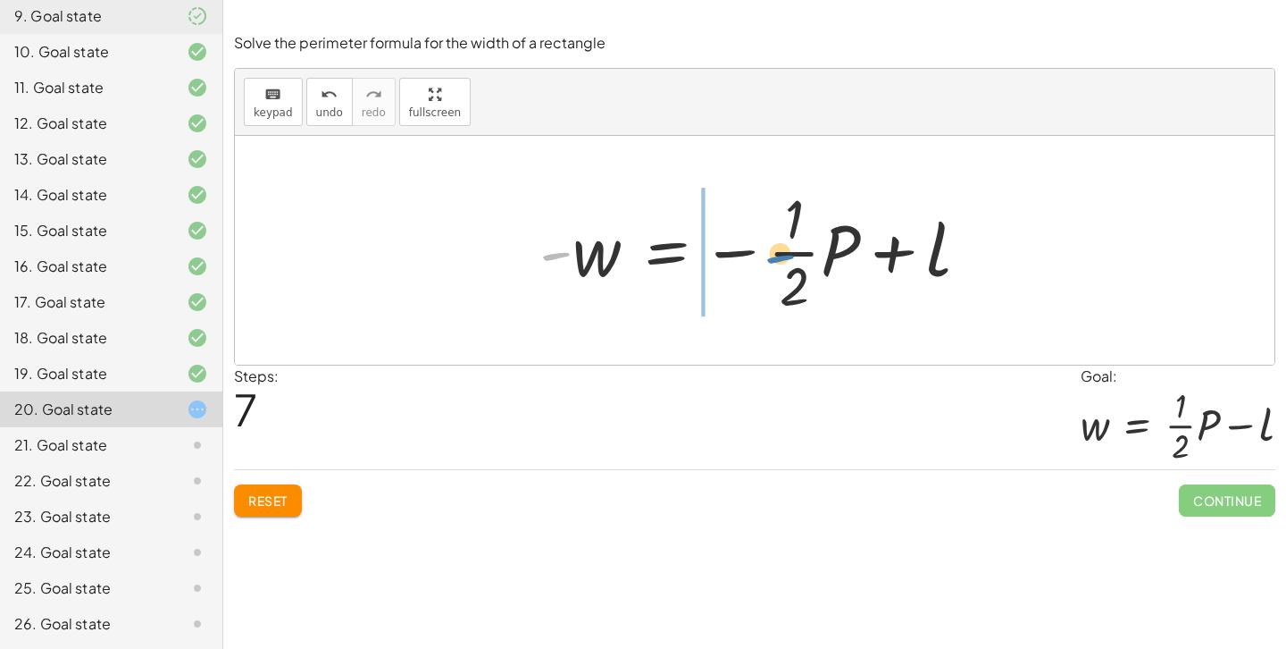
drag, startPoint x: 547, startPoint y: 255, endPoint x: 771, endPoint y: 256, distance: 224.2
click at [771, 256] on div at bounding box center [762, 250] width 462 height 138
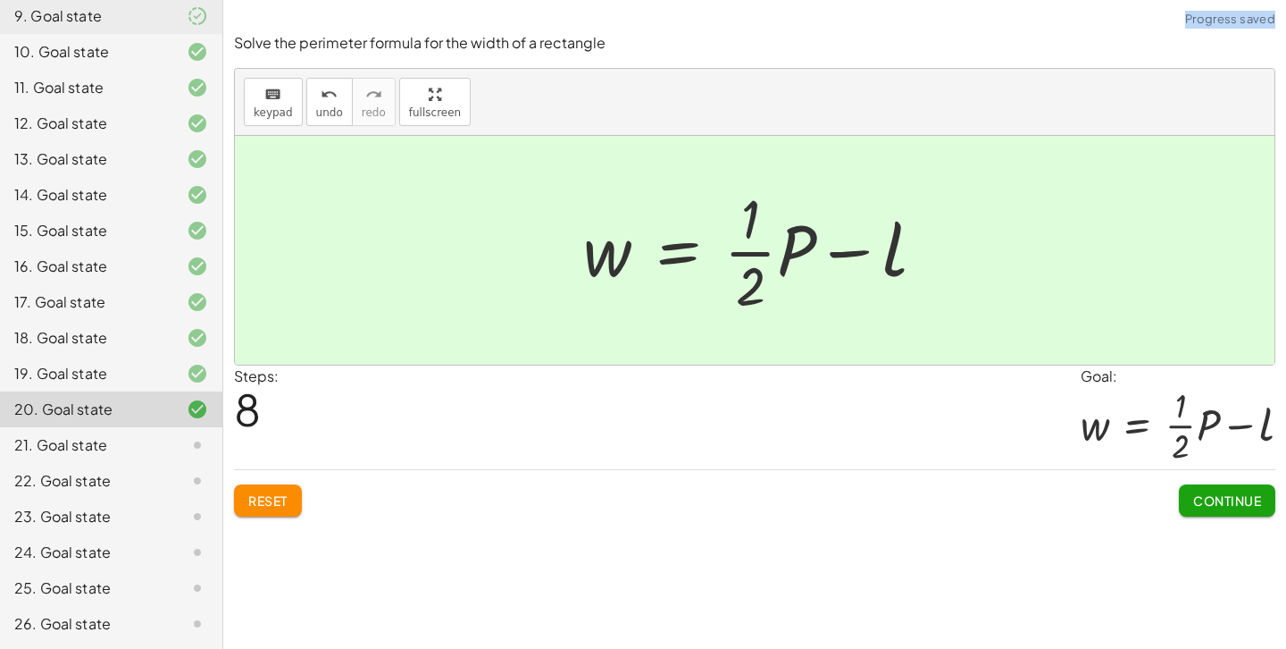
click at [1219, 487] on button "Continue" at bounding box center [1227, 500] width 96 height 32
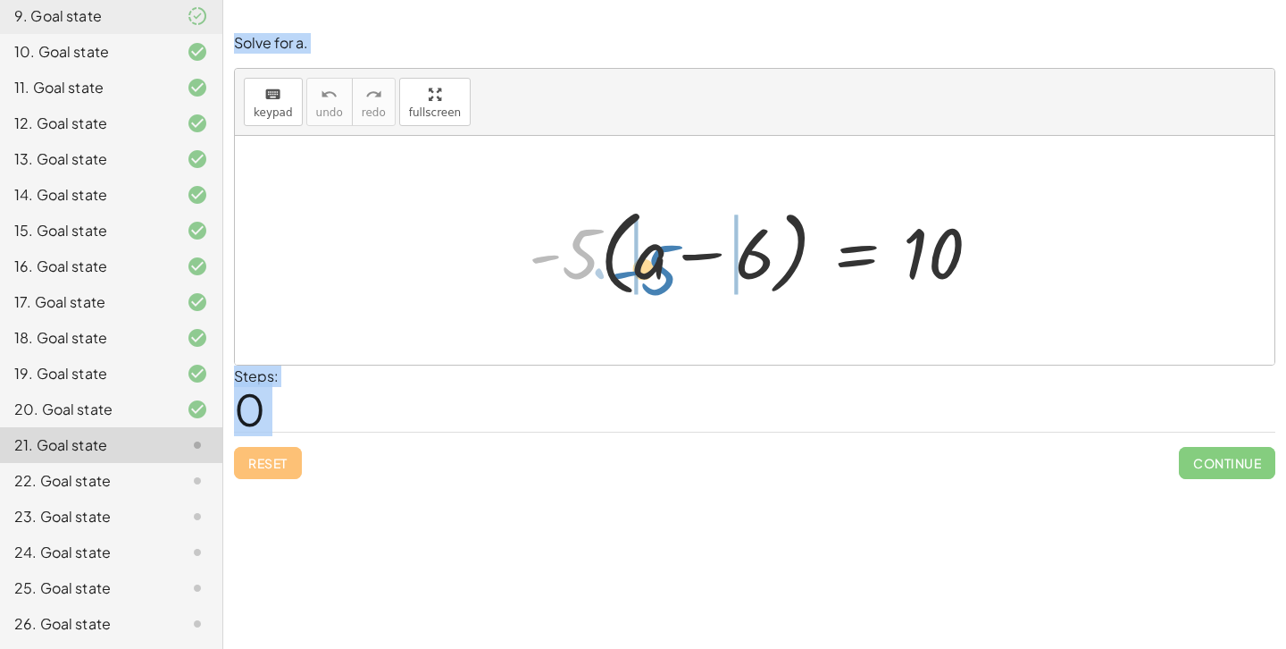
drag, startPoint x: 586, startPoint y: 255, endPoint x: 665, endPoint y: 270, distance: 80.9
click at [665, 270] on div at bounding box center [762, 250] width 484 height 103
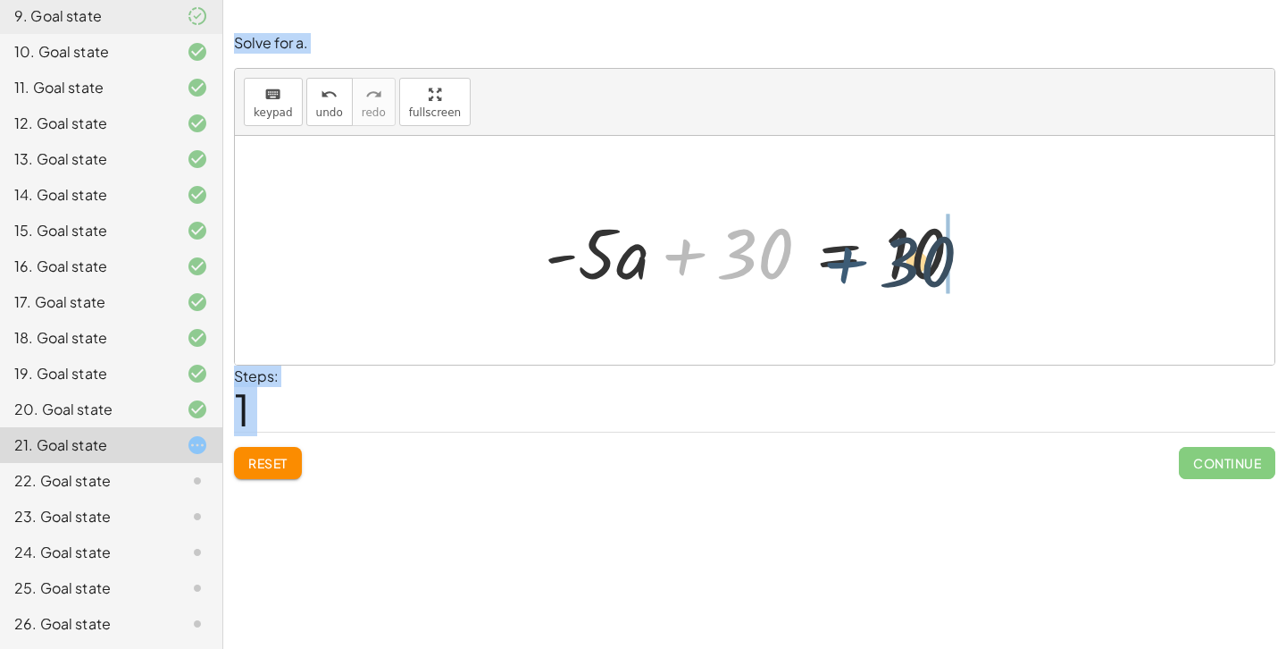
drag, startPoint x: 686, startPoint y: 262, endPoint x: 849, endPoint y: 264, distance: 163.5
click at [849, 264] on div at bounding box center [761, 251] width 450 height 92
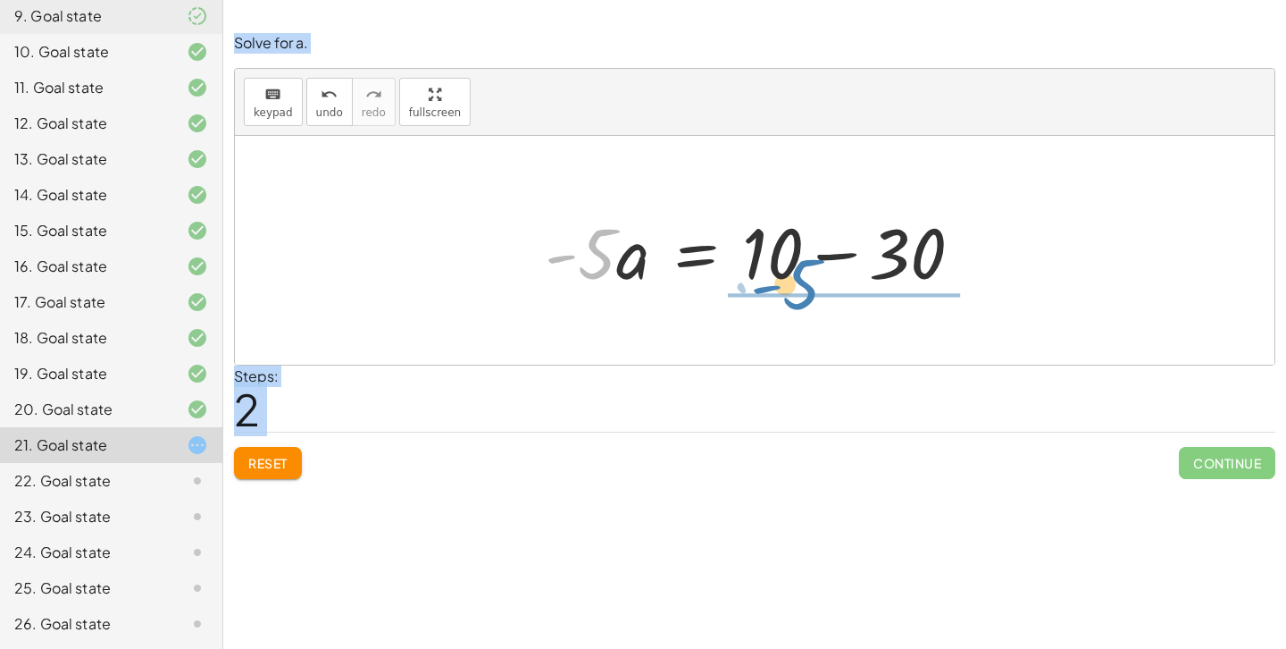
drag, startPoint x: 581, startPoint y: 255, endPoint x: 791, endPoint y: 287, distance: 212.2
click at [786, 287] on div at bounding box center [761, 251] width 450 height 92
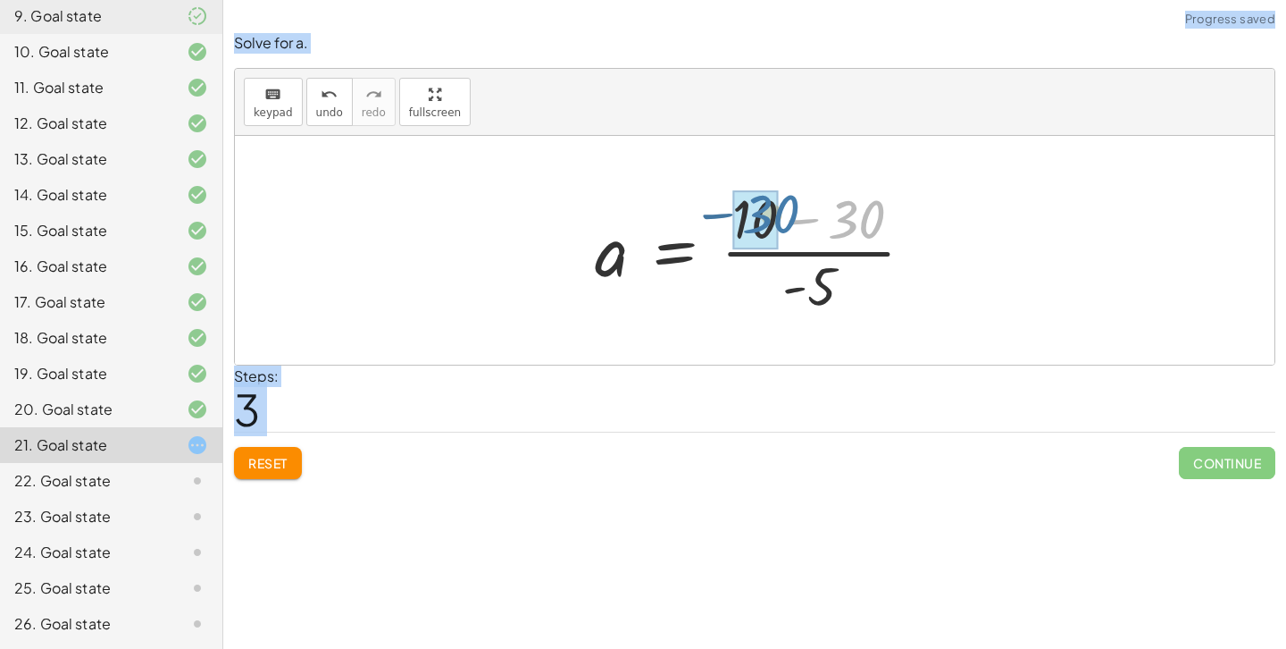
drag, startPoint x: 856, startPoint y: 226, endPoint x: 767, endPoint y: 224, distance: 88.4
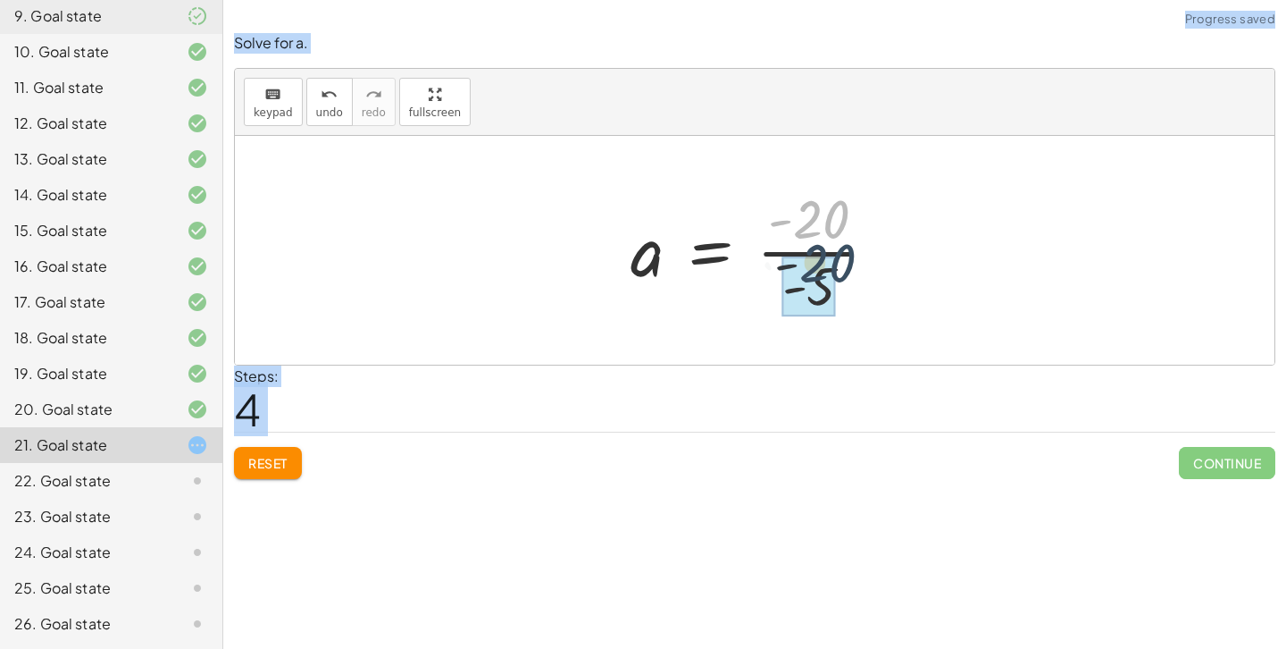
drag, startPoint x: 775, startPoint y: 225, endPoint x: 792, endPoint y: 287, distance: 63.9
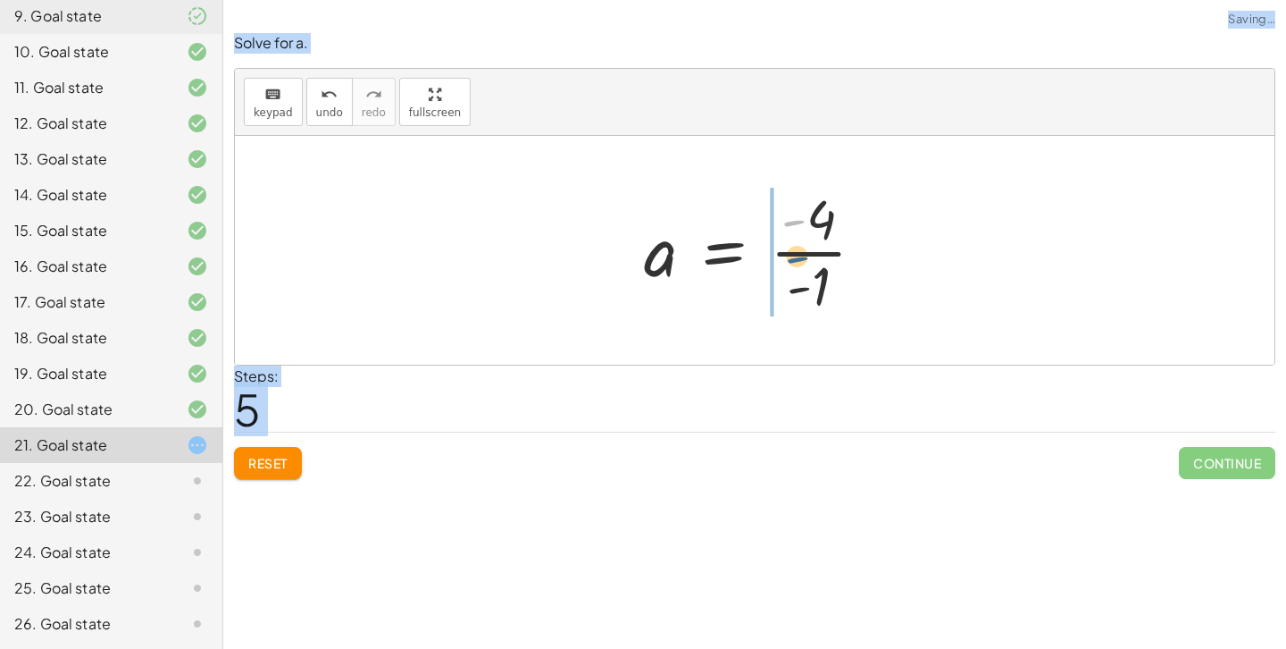
drag, startPoint x: 802, startPoint y: 231, endPoint x: 806, endPoint y: 270, distance: 38.6
click at [806, 270] on div at bounding box center [761, 250] width 253 height 138
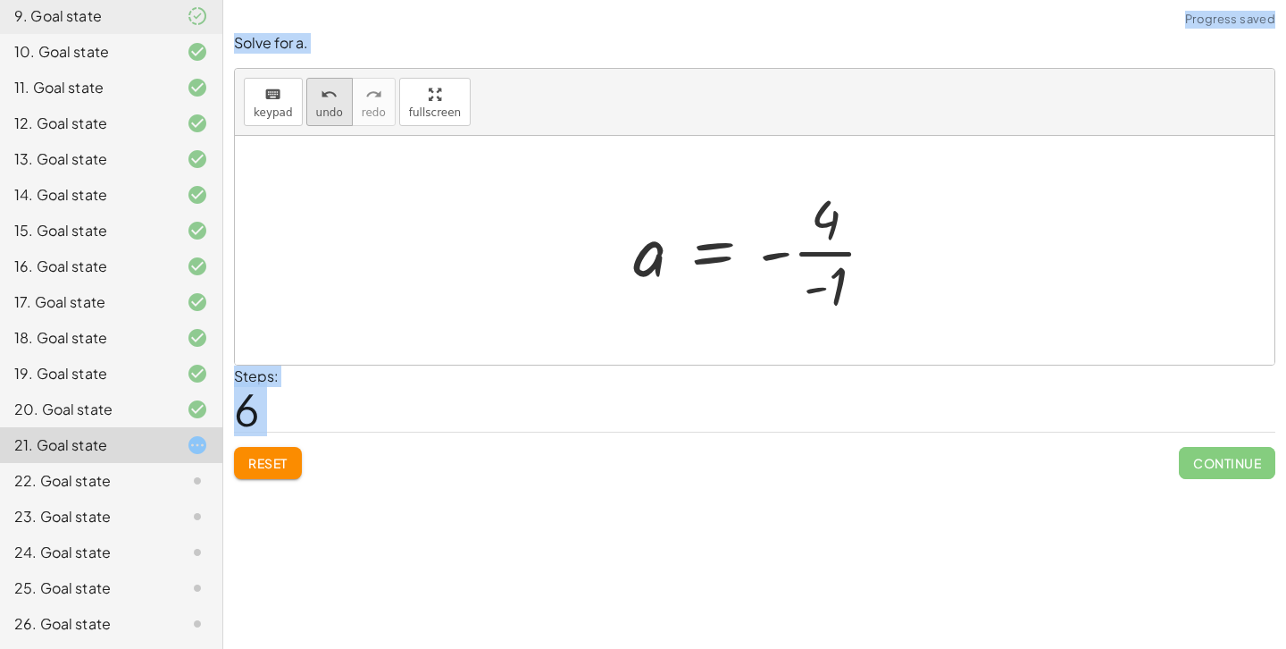
click at [332, 109] on span "undo" at bounding box center [329, 112] width 27 height 13
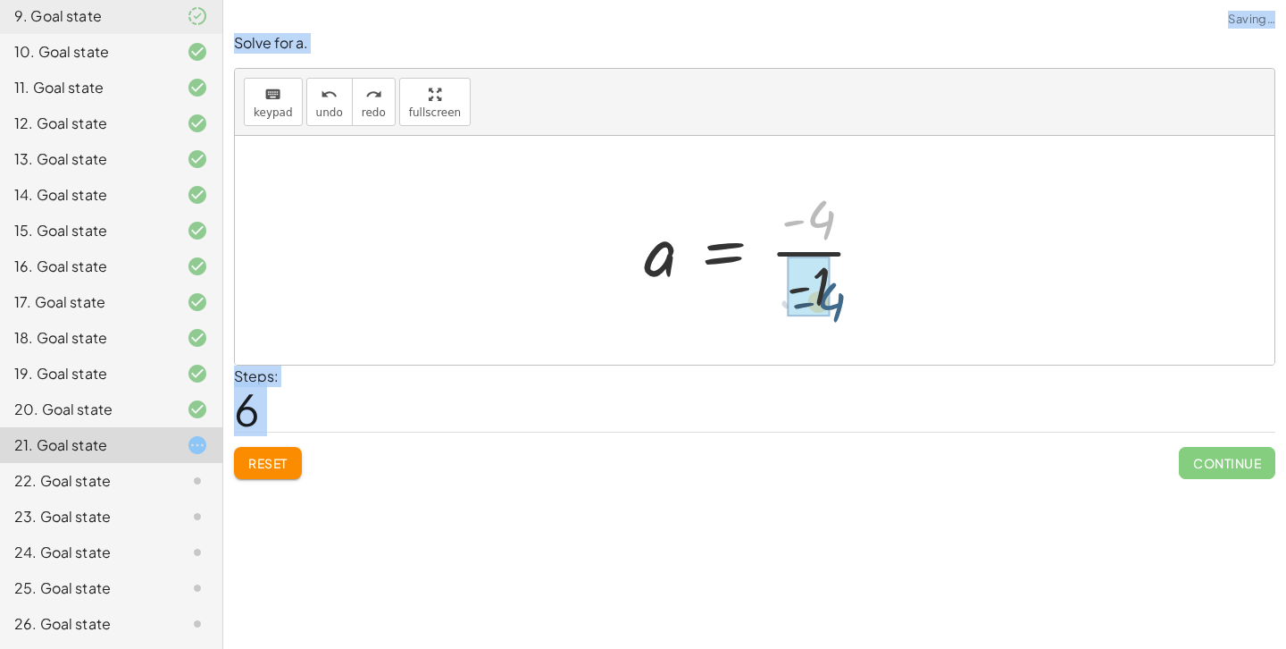
drag, startPoint x: 816, startPoint y: 214, endPoint x: 822, endPoint y: 295, distance: 80.6
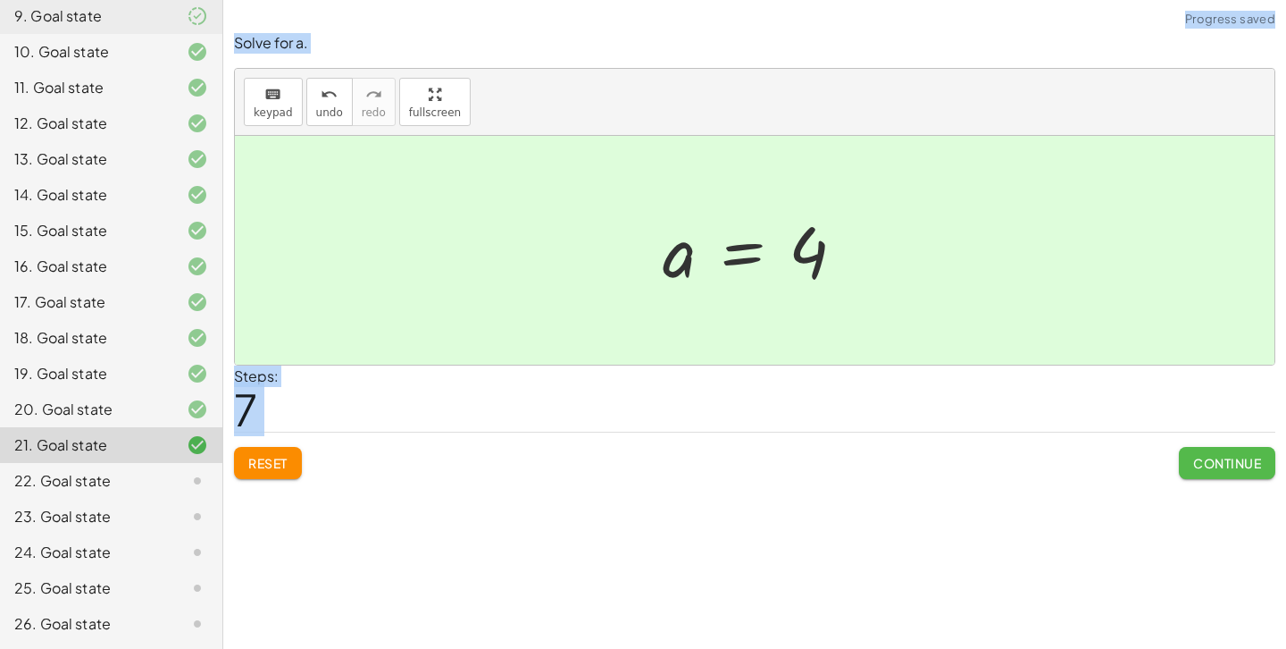
click at [1225, 458] on span "Continue" at bounding box center [1227, 463] width 68 height 16
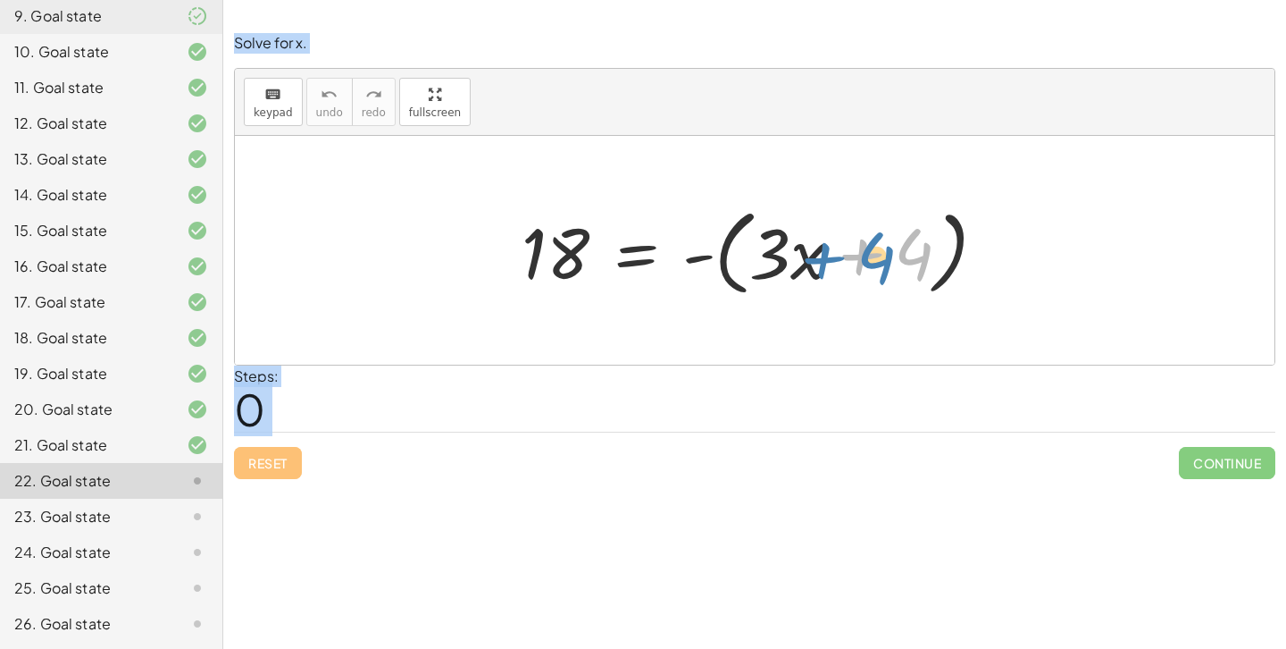
drag, startPoint x: 901, startPoint y: 253, endPoint x: 883, endPoint y: 258, distance: 18.7
click at [883, 258] on div at bounding box center [761, 250] width 497 height 103
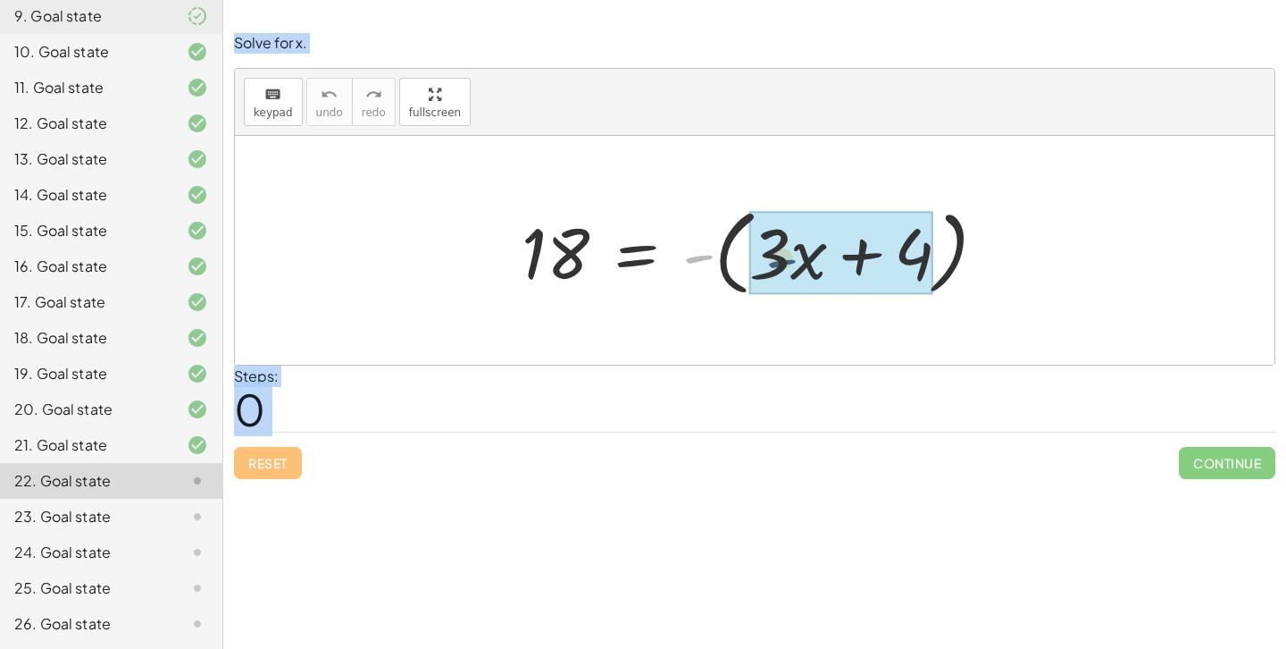
drag, startPoint x: 699, startPoint y: 260, endPoint x: 834, endPoint y: 273, distance: 135.5
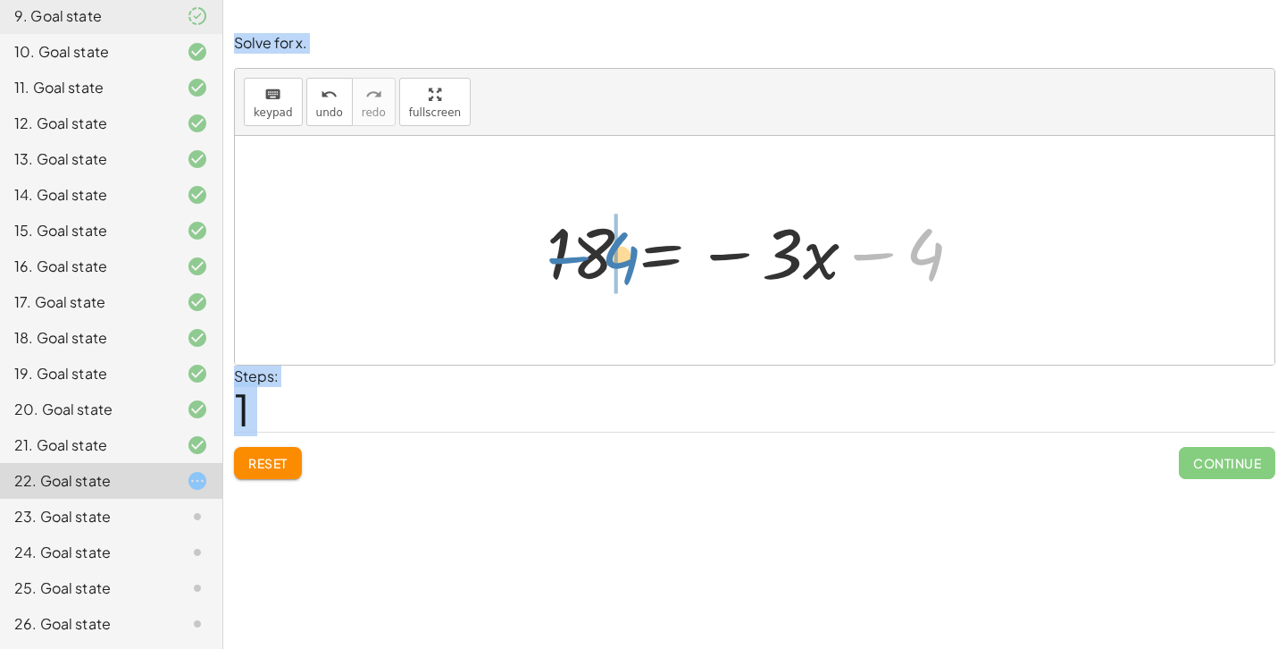
drag, startPoint x: 905, startPoint y: 264, endPoint x: 591, endPoint y: 264, distance: 313.5
click at [591, 264] on div at bounding box center [762, 251] width 448 height 92
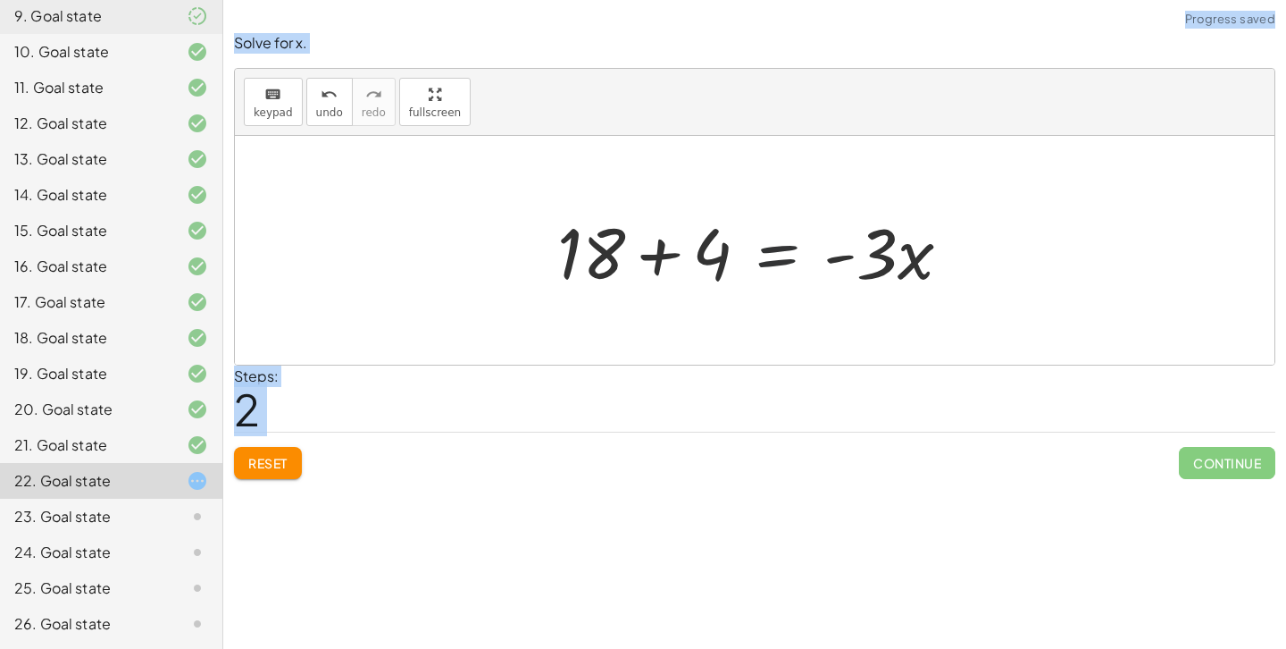
click at [756, 248] on div at bounding box center [761, 251] width 426 height 92
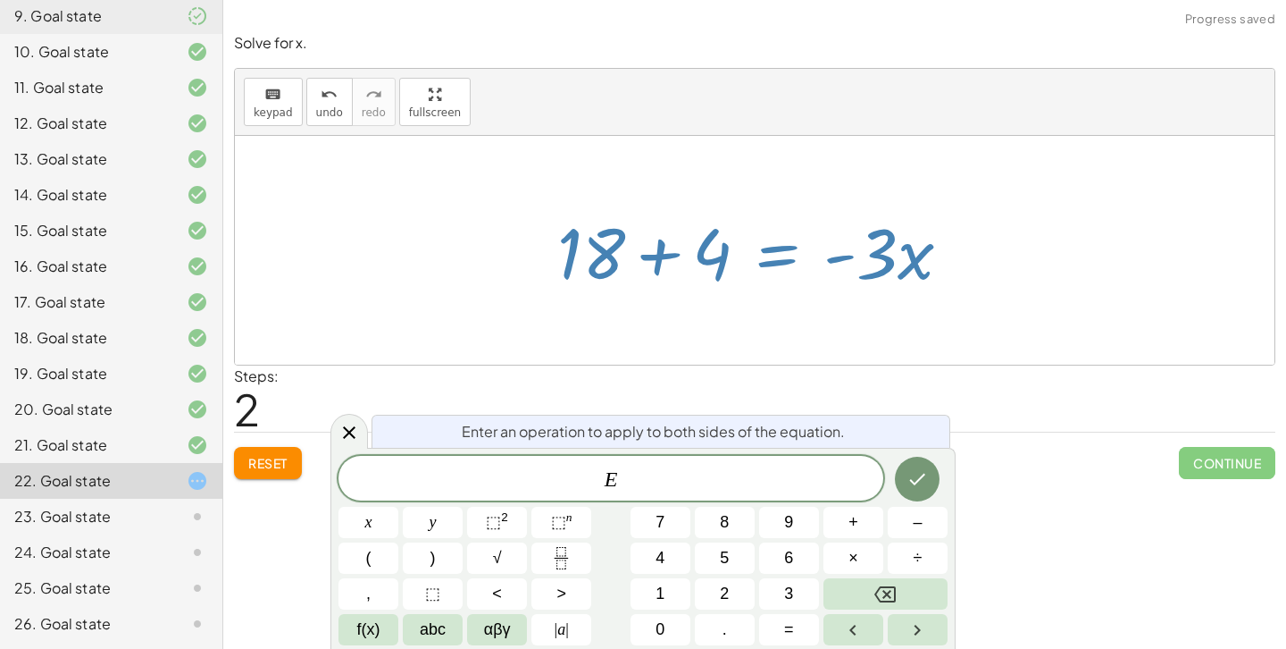
click at [830, 251] on div at bounding box center [761, 251] width 426 height 92
click at [333, 422] on div at bounding box center [350, 431] width 38 height 35
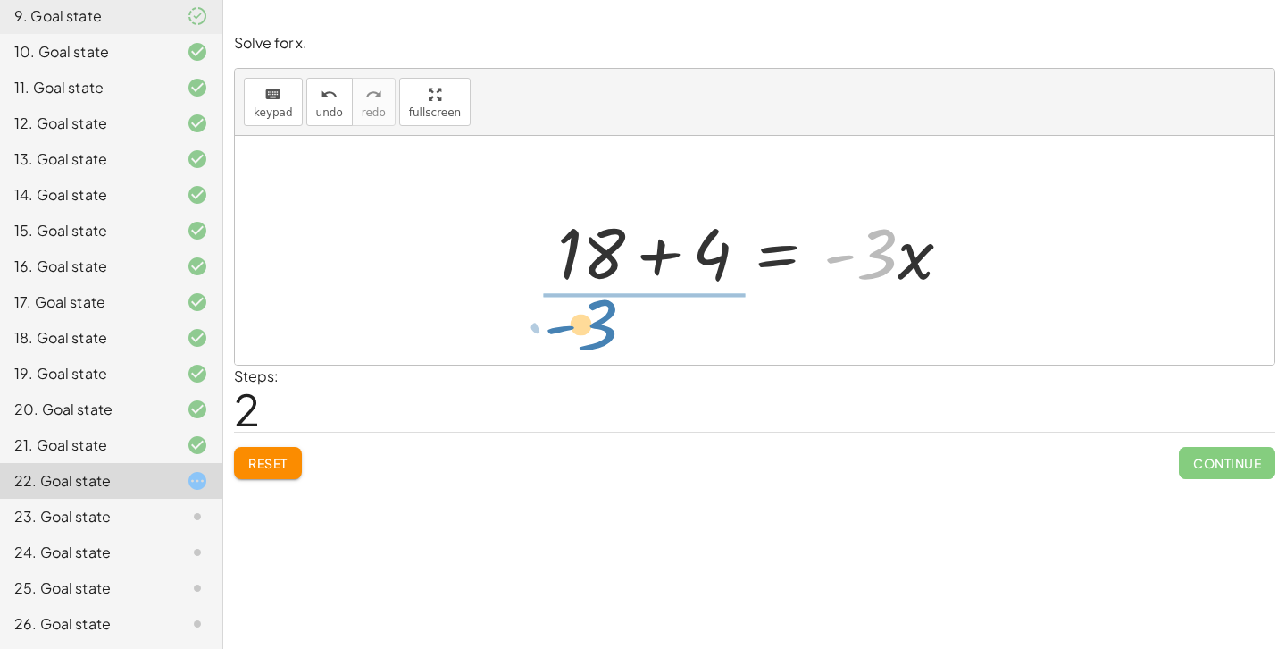
drag, startPoint x: 873, startPoint y: 263, endPoint x: 591, endPoint y: 332, distance: 289.9
click at [591, 332] on div "18 = - ( + · 3 · x + 4 ) 18 = − · 3 · x − 4 · - 3 18 = · 3 · x 4 + + -" at bounding box center [755, 250] width 1040 height 229
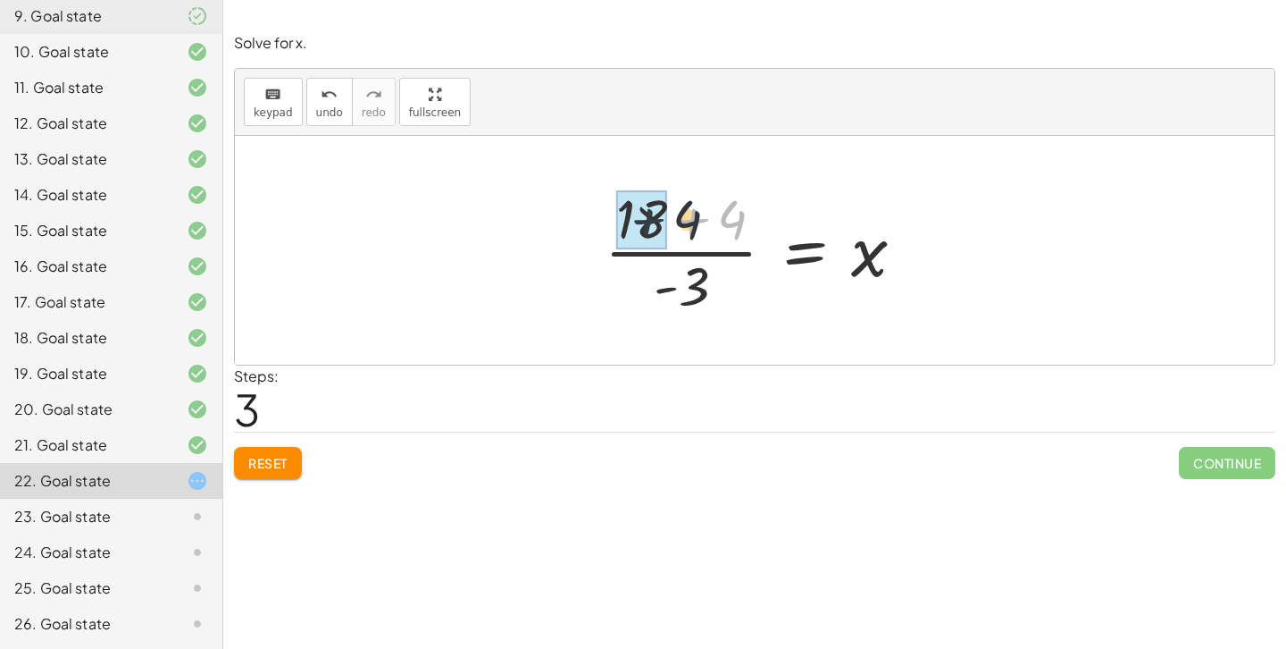
drag, startPoint x: 715, startPoint y: 226, endPoint x: 643, endPoint y: 222, distance: 71.6
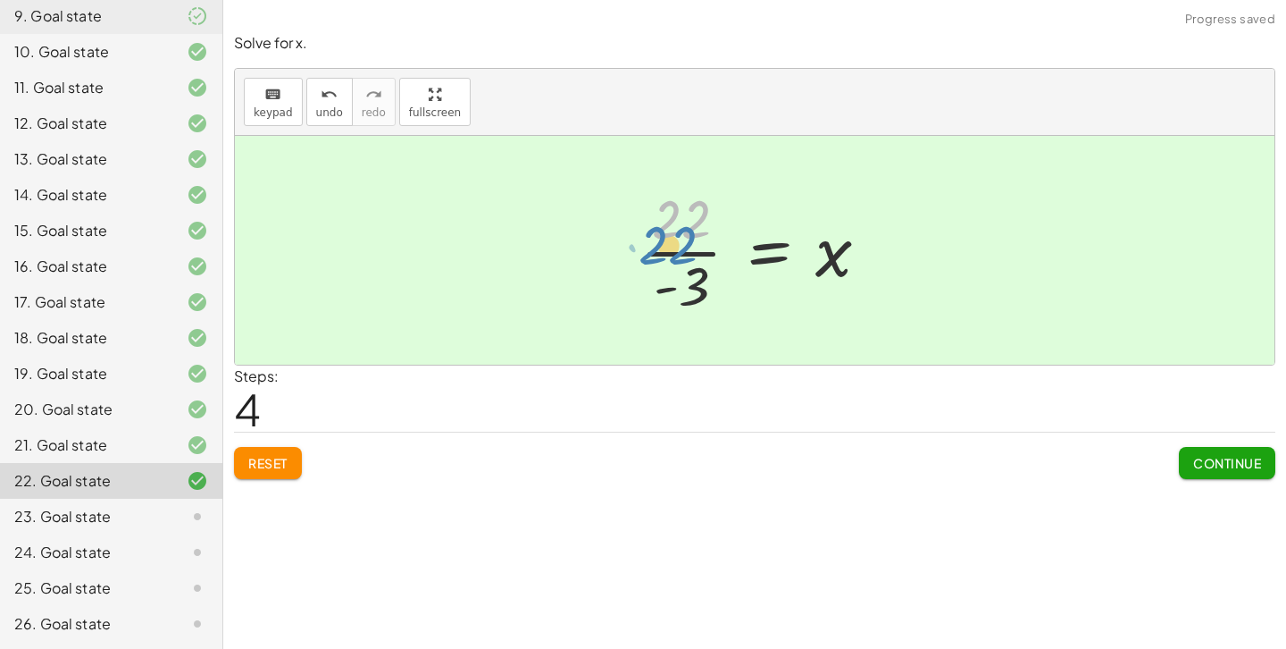
drag, startPoint x: 730, startPoint y: 227, endPoint x: 744, endPoint y: 229, distance: 14.4
click at [744, 229] on div at bounding box center [762, 250] width 261 height 138
click at [1210, 458] on span "Continue" at bounding box center [1227, 463] width 68 height 16
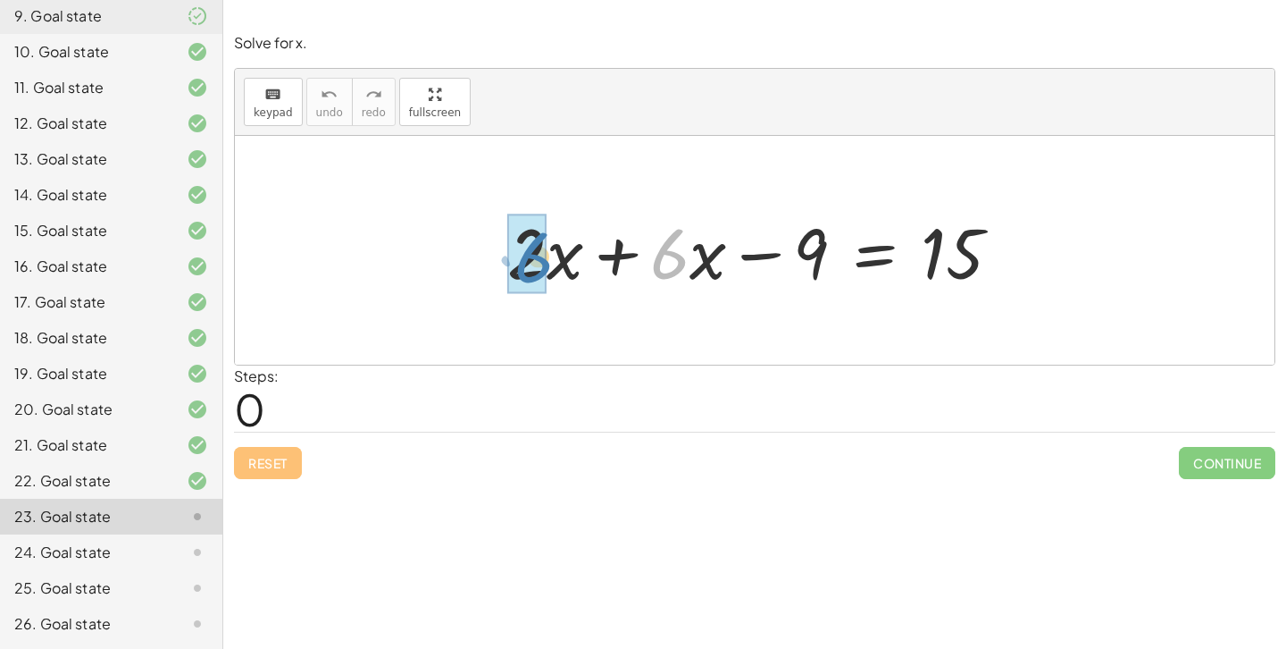
drag, startPoint x: 663, startPoint y: 264, endPoint x: 519, endPoint y: 266, distance: 143.8
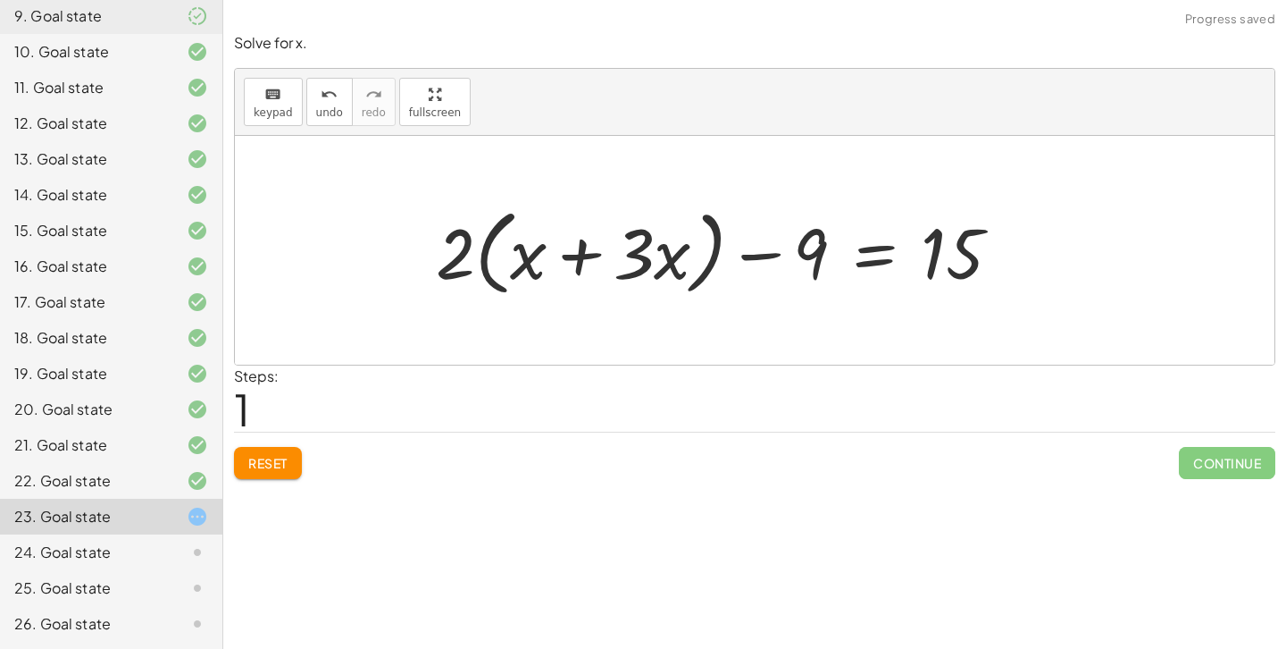
click at [268, 450] on button "Reset" at bounding box center [268, 463] width 68 height 32
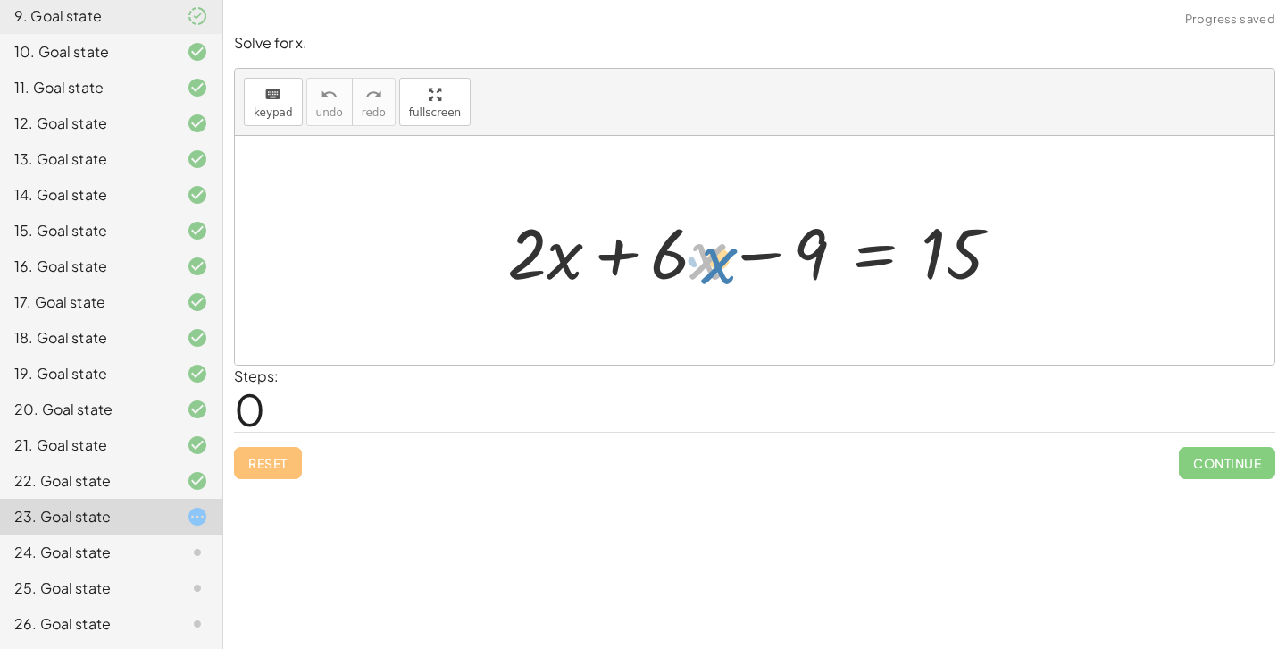
click at [696, 274] on div at bounding box center [760, 251] width 525 height 92
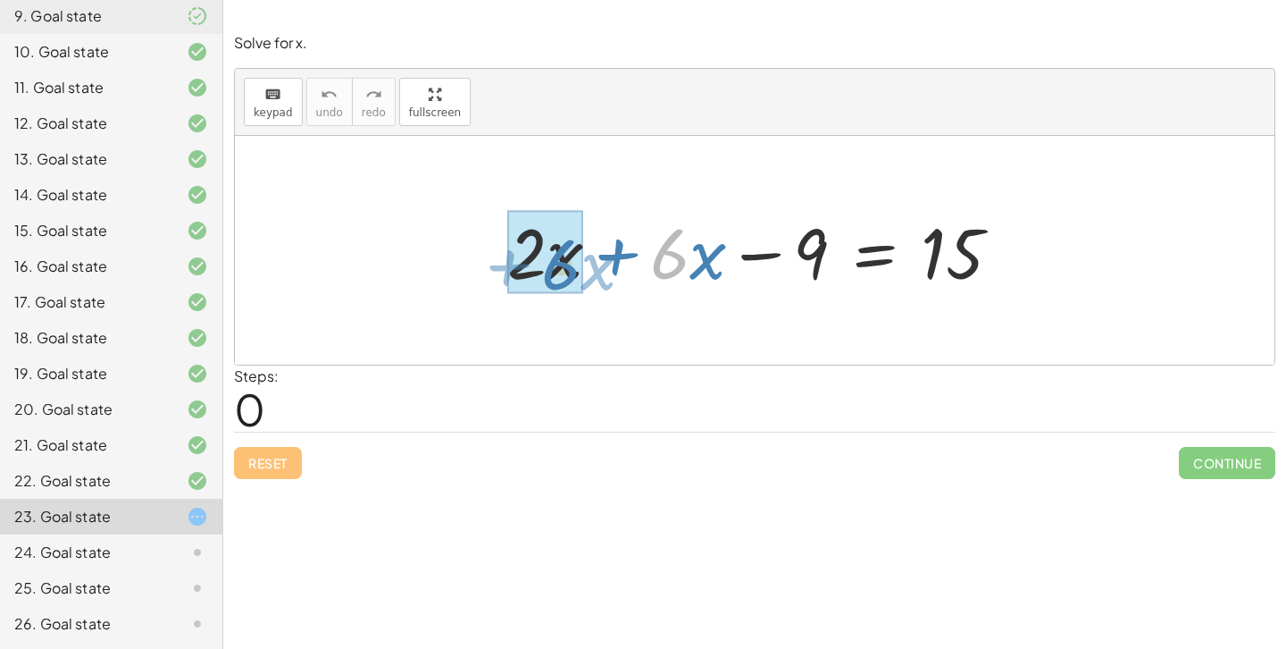
drag, startPoint x: 683, startPoint y: 258, endPoint x: 571, endPoint y: 266, distance: 112.8
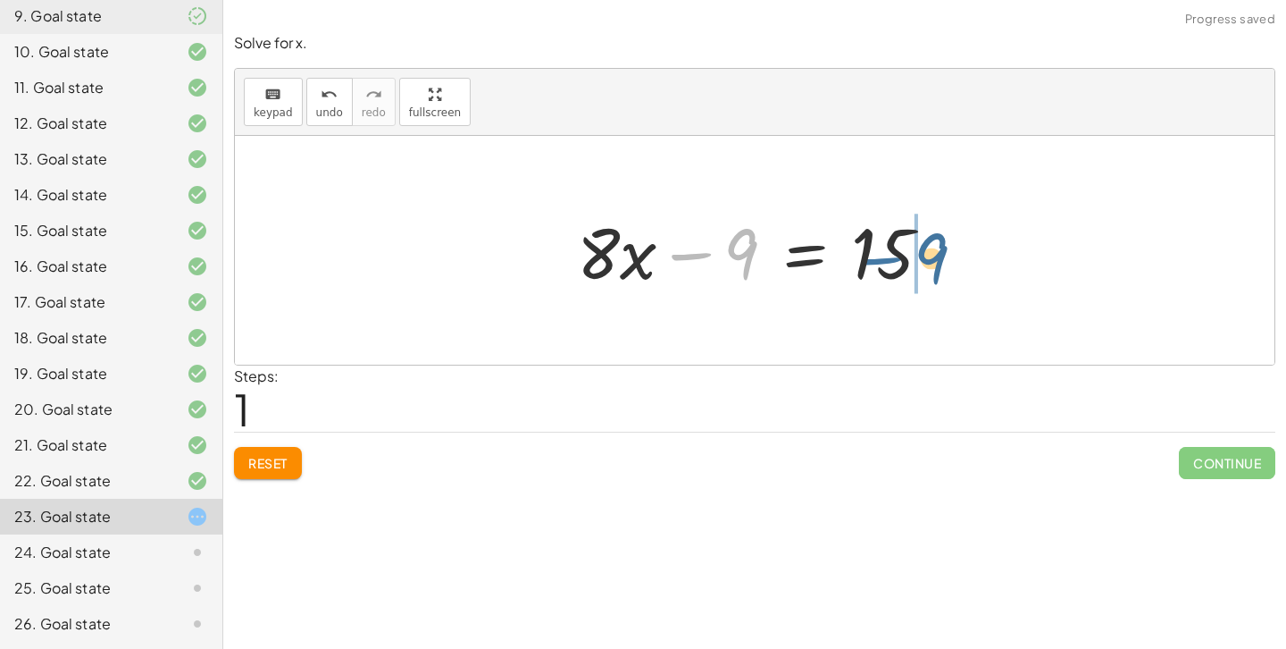
drag, startPoint x: 687, startPoint y: 253, endPoint x: 874, endPoint y: 261, distance: 186.9
click at [874, 261] on div at bounding box center [761, 251] width 386 height 92
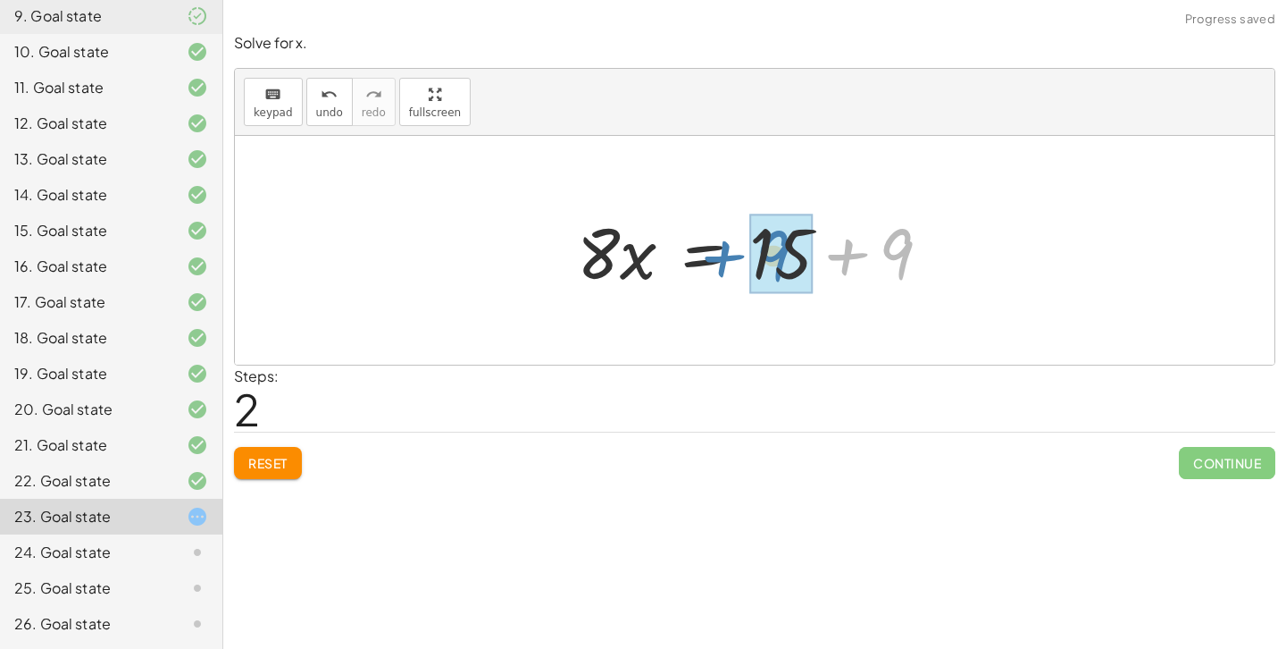
drag, startPoint x: 905, startPoint y: 253, endPoint x: 791, endPoint y: 254, distance: 114.3
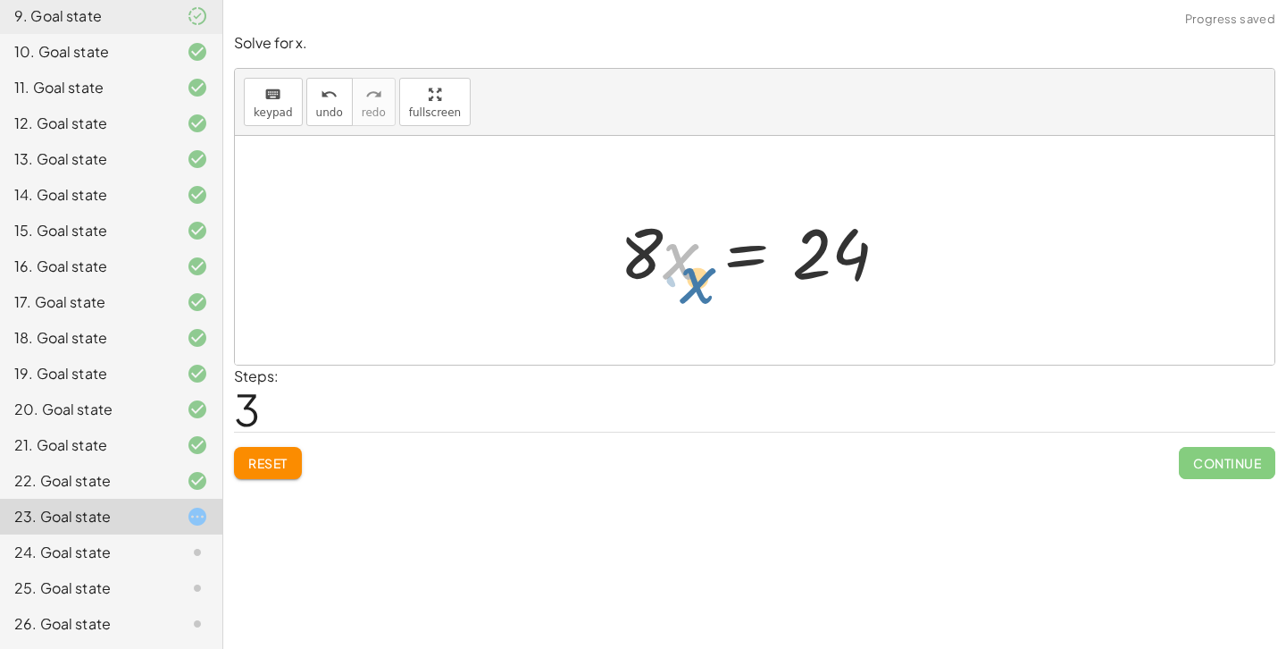
click at [631, 258] on div at bounding box center [761, 251] width 300 height 92
drag, startPoint x: 612, startPoint y: 253, endPoint x: 802, endPoint y: 336, distance: 207.6
click at [802, 336] on div "+ · 2 · x + · 6 · x − 9 = 15 + · 8 · x − 9 = 15 · 8 · x = + 15 + 9 · 8 · x = · …" at bounding box center [755, 250] width 1040 height 229
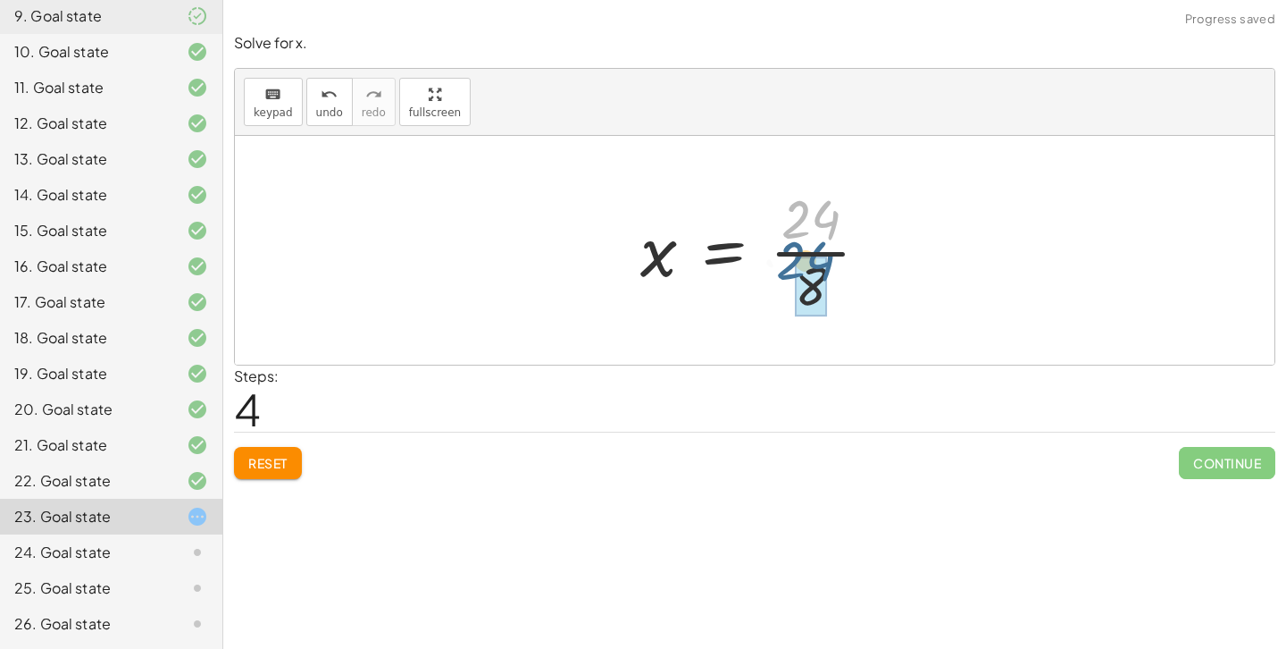
drag, startPoint x: 831, startPoint y: 218, endPoint x: 824, endPoint y: 264, distance: 46.0
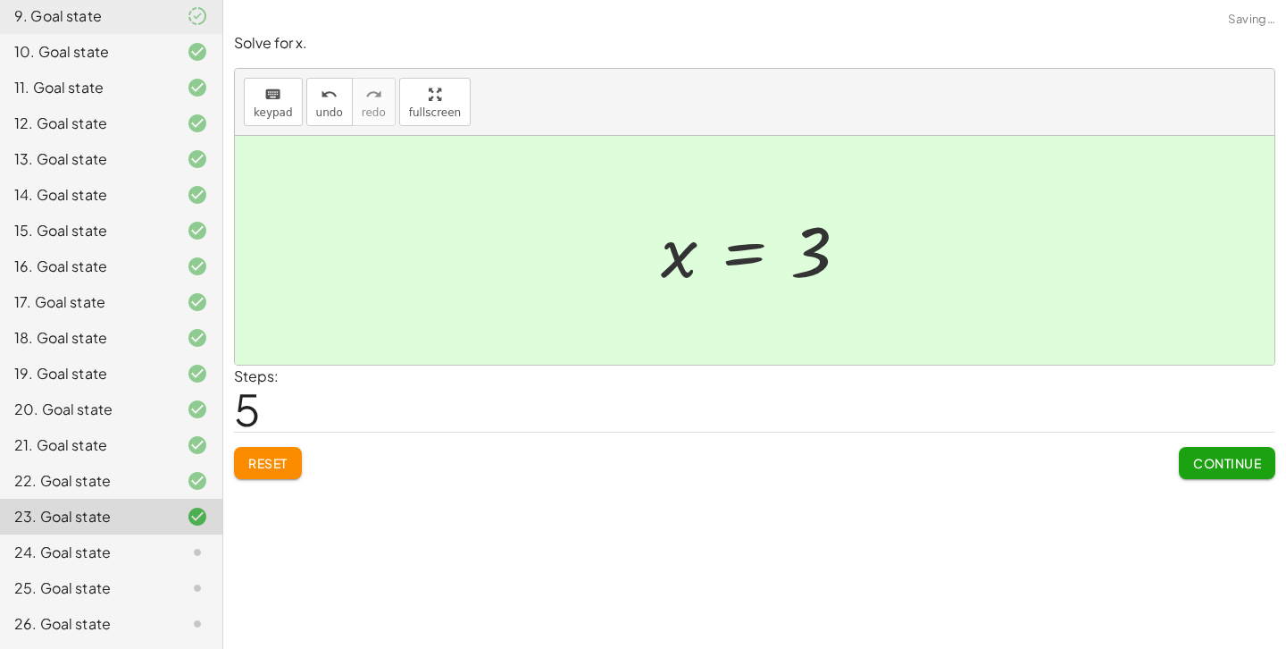
click at [1209, 453] on button "Continue" at bounding box center [1227, 463] width 96 height 32
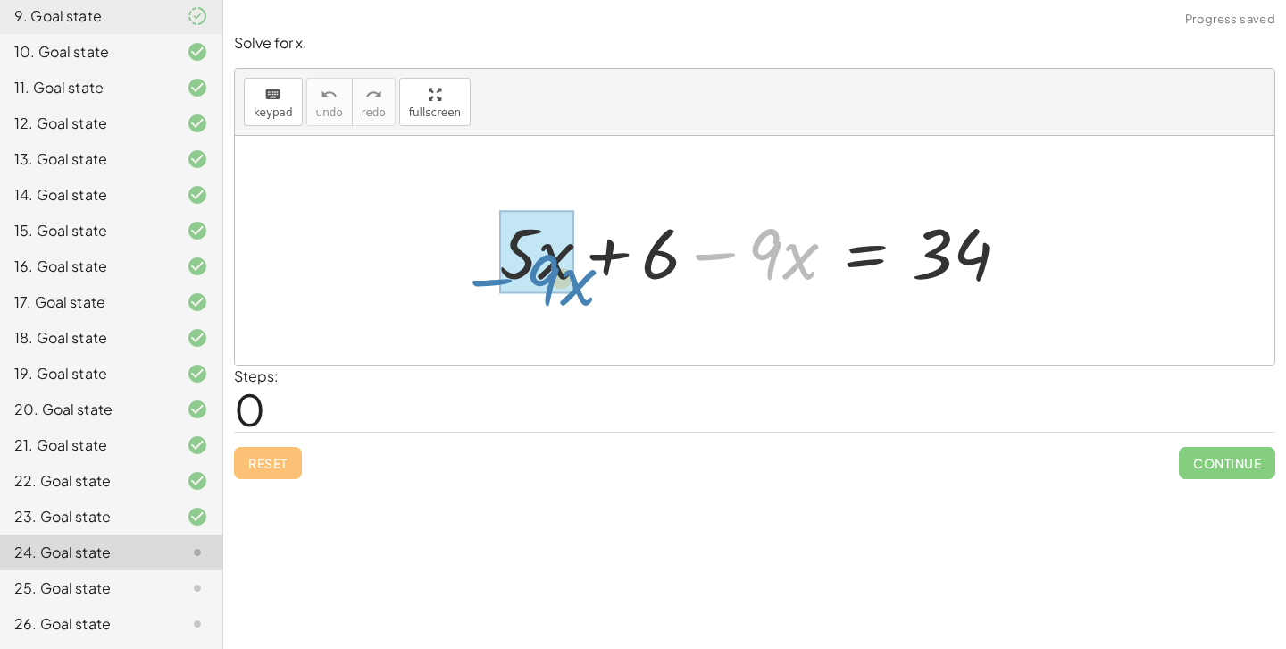
drag, startPoint x: 746, startPoint y: 250, endPoint x: 523, endPoint y: 275, distance: 223.8
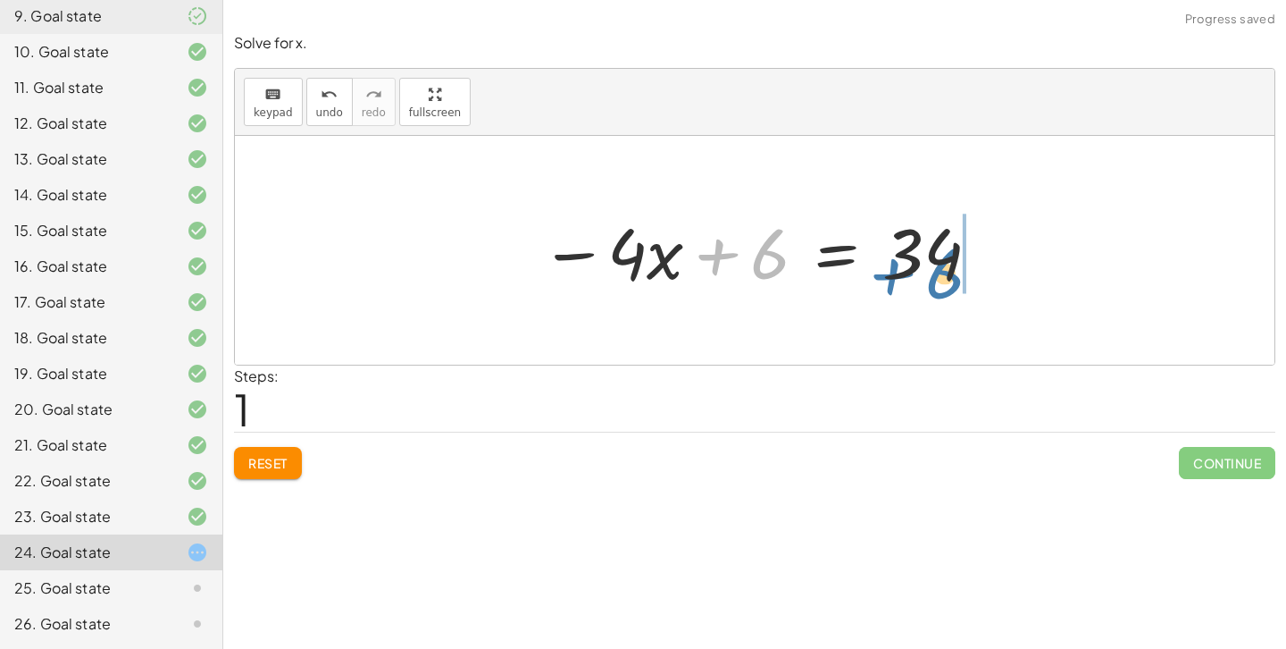
drag, startPoint x: 713, startPoint y: 256, endPoint x: 889, endPoint y: 275, distance: 177.0
click at [889, 276] on div at bounding box center [760, 251] width 459 height 92
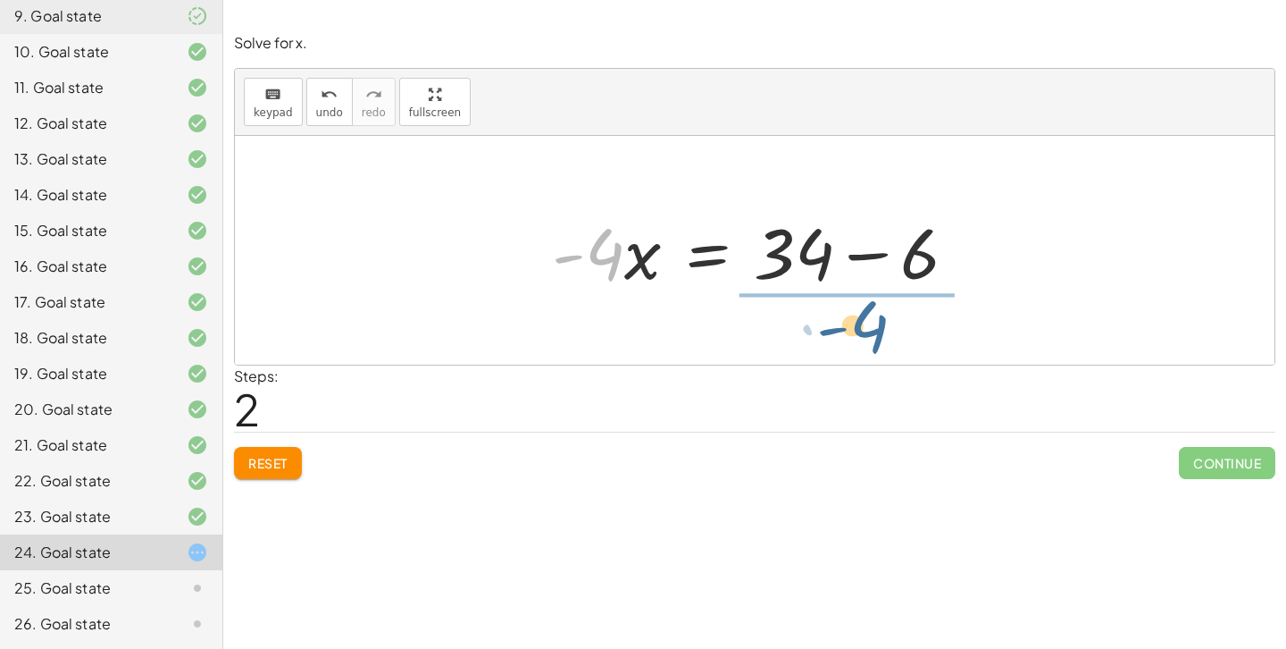
drag, startPoint x: 598, startPoint y: 261, endPoint x: 863, endPoint y: 331, distance: 274.5
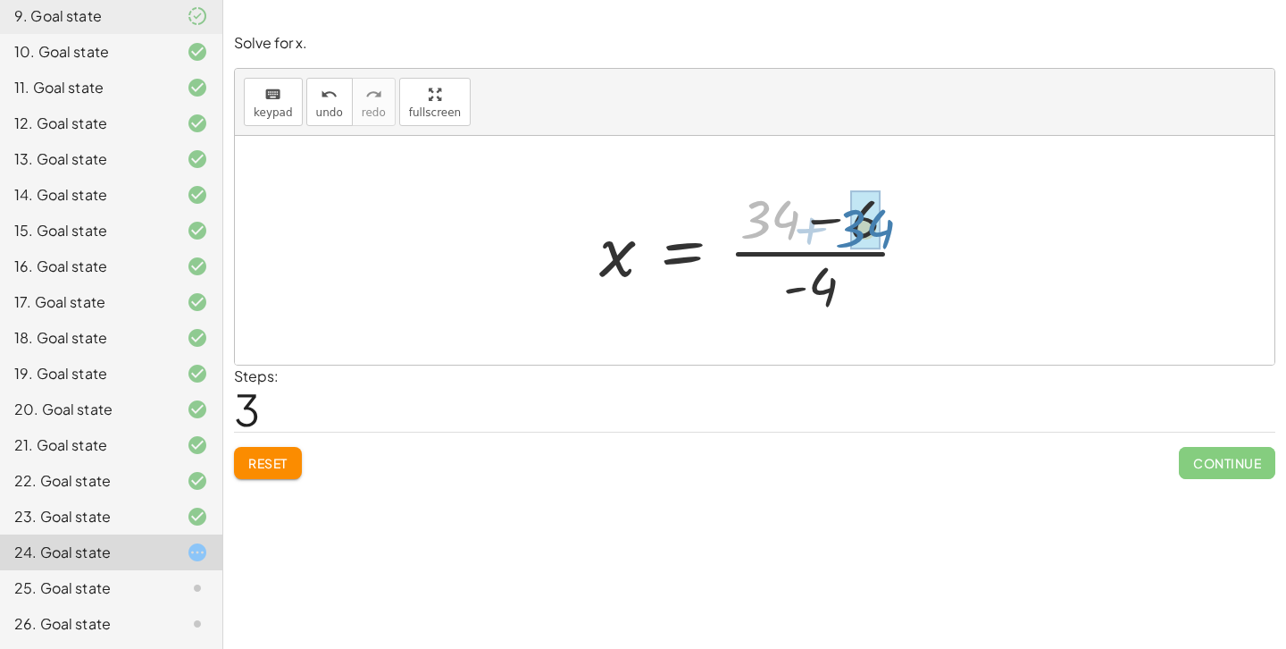
drag, startPoint x: 774, startPoint y: 223, endPoint x: 870, endPoint y: 231, distance: 95.9
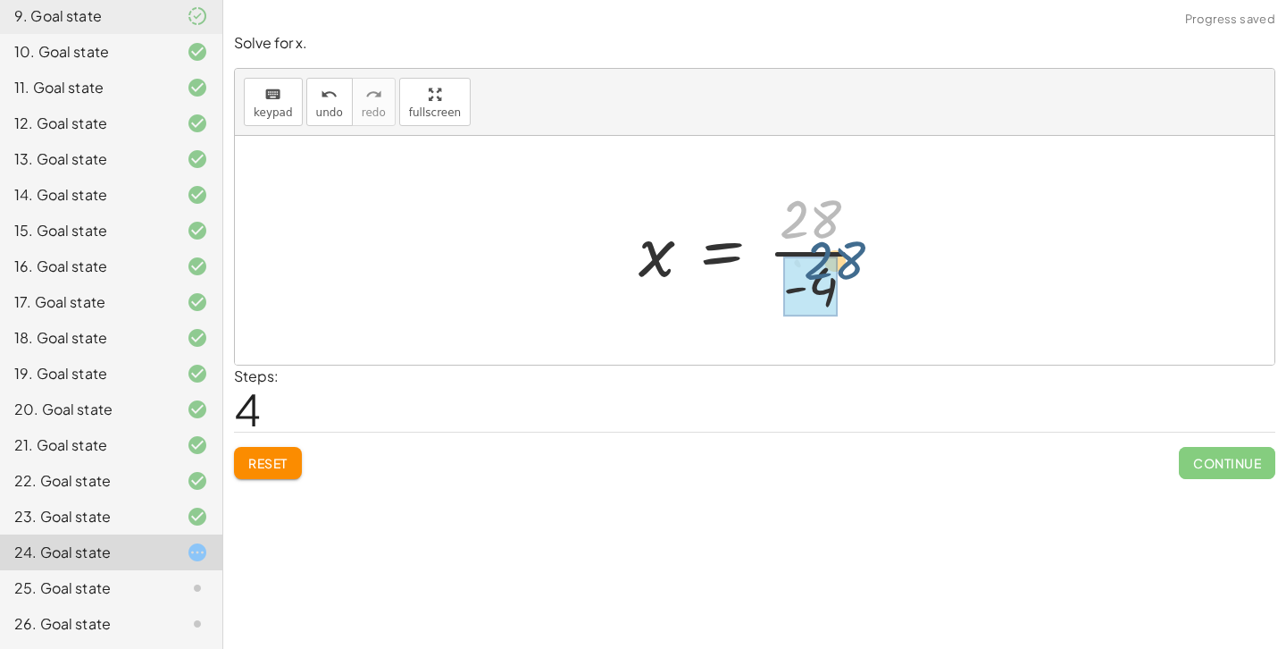
drag, startPoint x: 771, startPoint y: 225, endPoint x: 797, endPoint y: 282, distance: 62.8
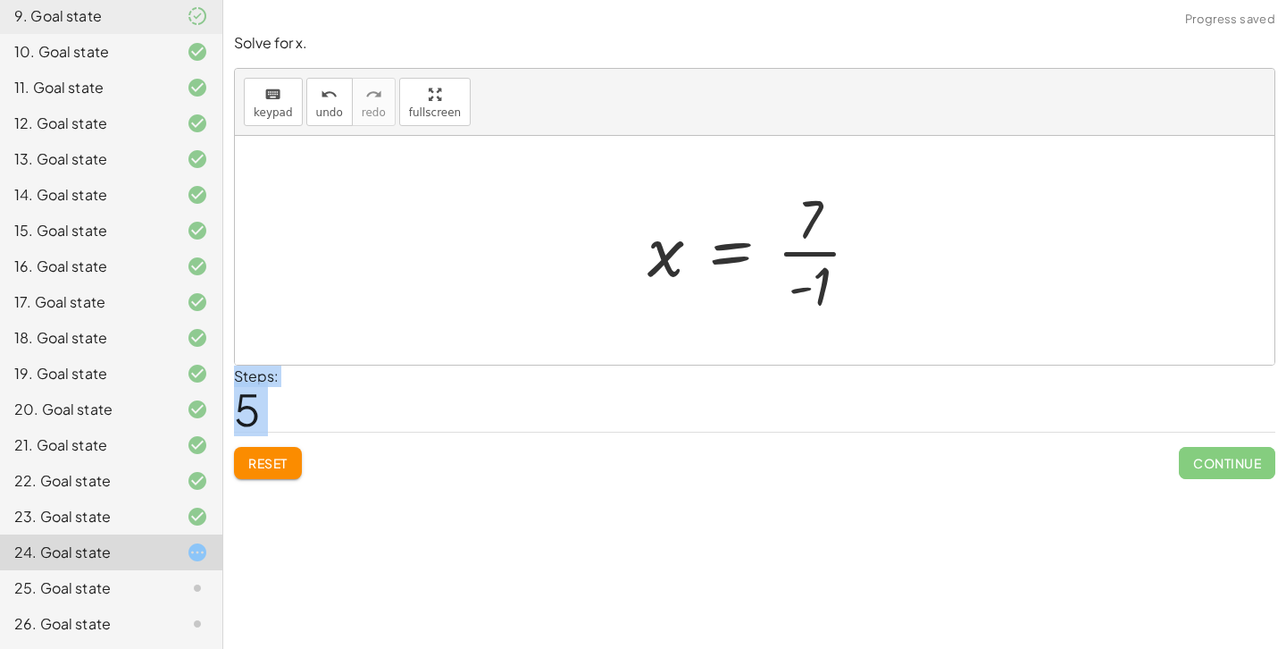
drag, startPoint x: 1237, startPoint y: 472, endPoint x: 995, endPoint y: 242, distance: 333.6
click at [0, 0] on div "Solve for x. keyboard keypad undo undo redo redo fullscreen + · 5 · x + 6 − · 9…" at bounding box center [0, 0] width 0 height 0
drag, startPoint x: 807, startPoint y: 218, endPoint x: 806, endPoint y: 278, distance: 59.9
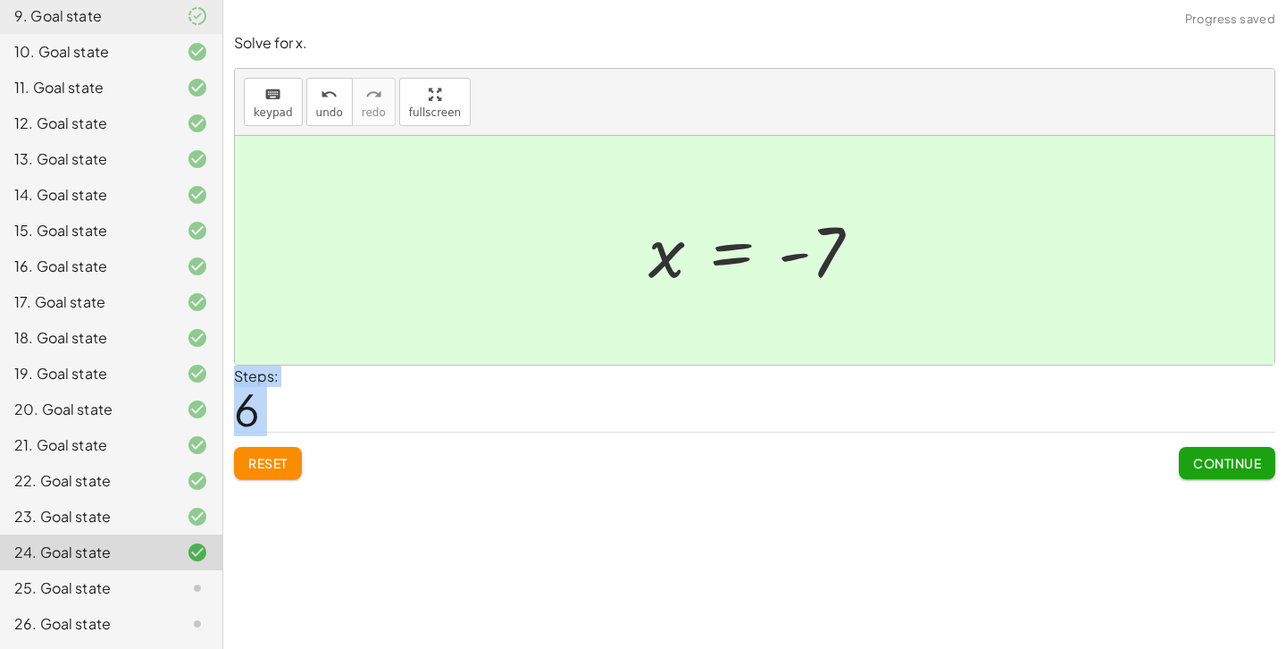
click at [1227, 457] on span "Continue" at bounding box center [1227, 463] width 68 height 16
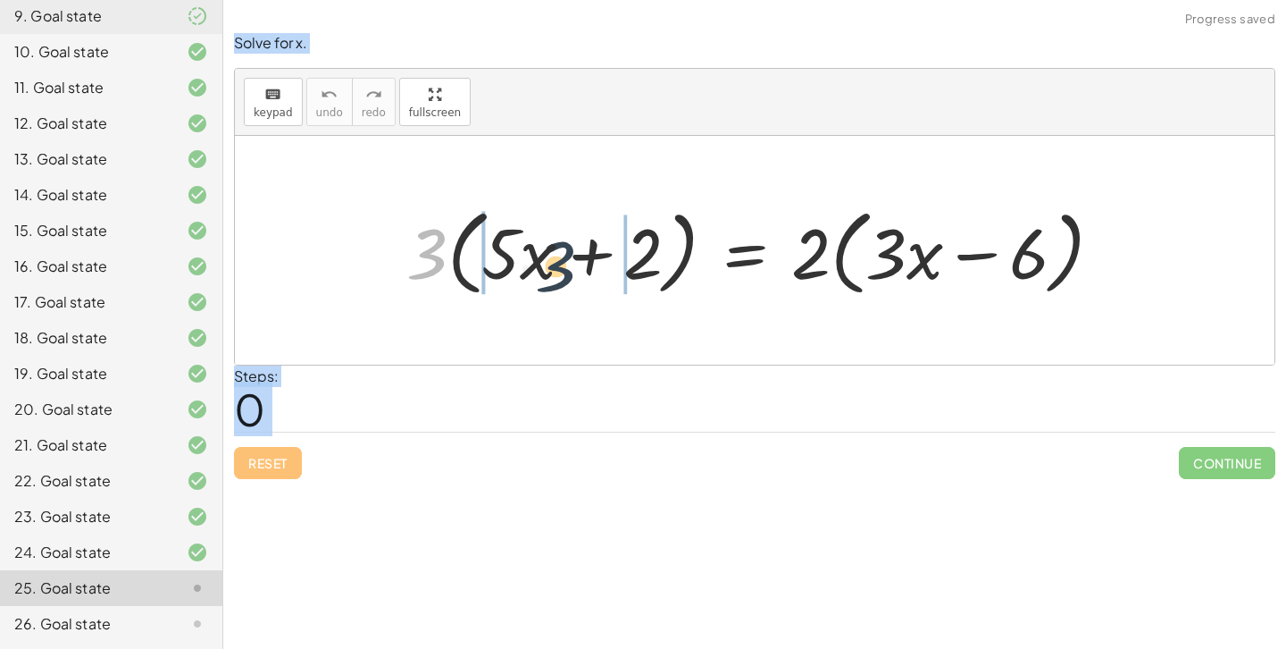
drag, startPoint x: 441, startPoint y: 239, endPoint x: 591, endPoint y: 255, distance: 150.9
click at [591, 255] on div at bounding box center [761, 250] width 728 height 103
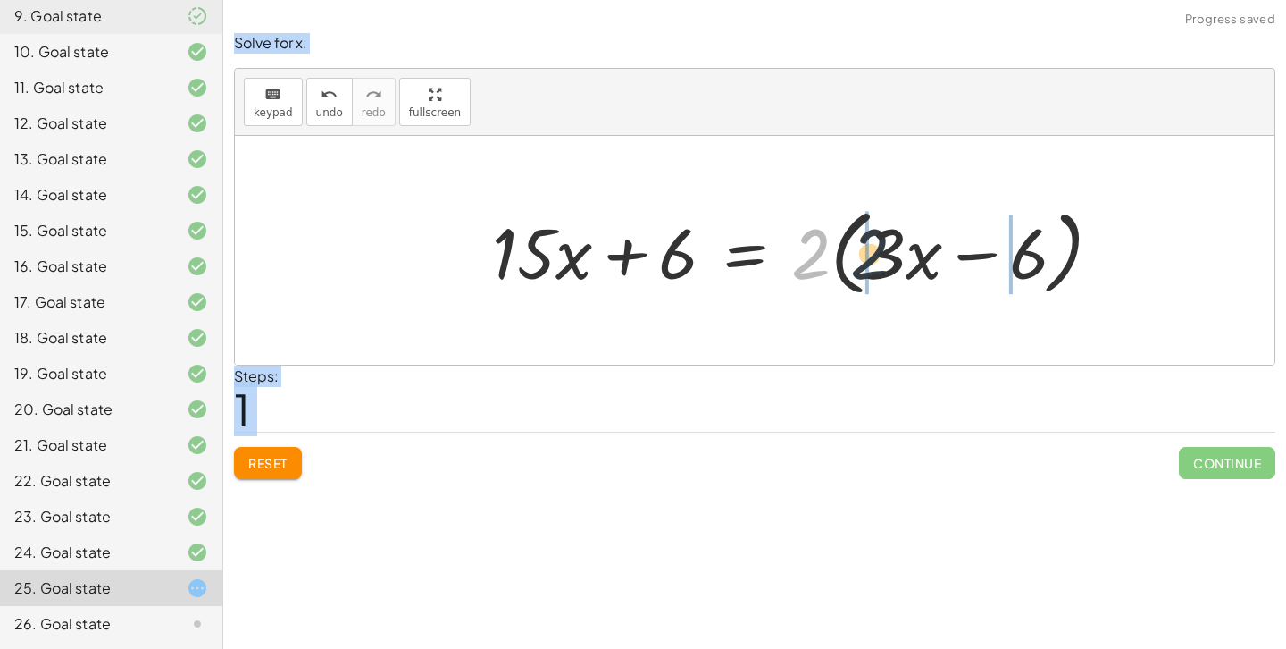
drag, startPoint x: 816, startPoint y: 248, endPoint x: 951, endPoint y: 248, distance: 134.9
click at [951, 248] on div at bounding box center [804, 250] width 642 height 103
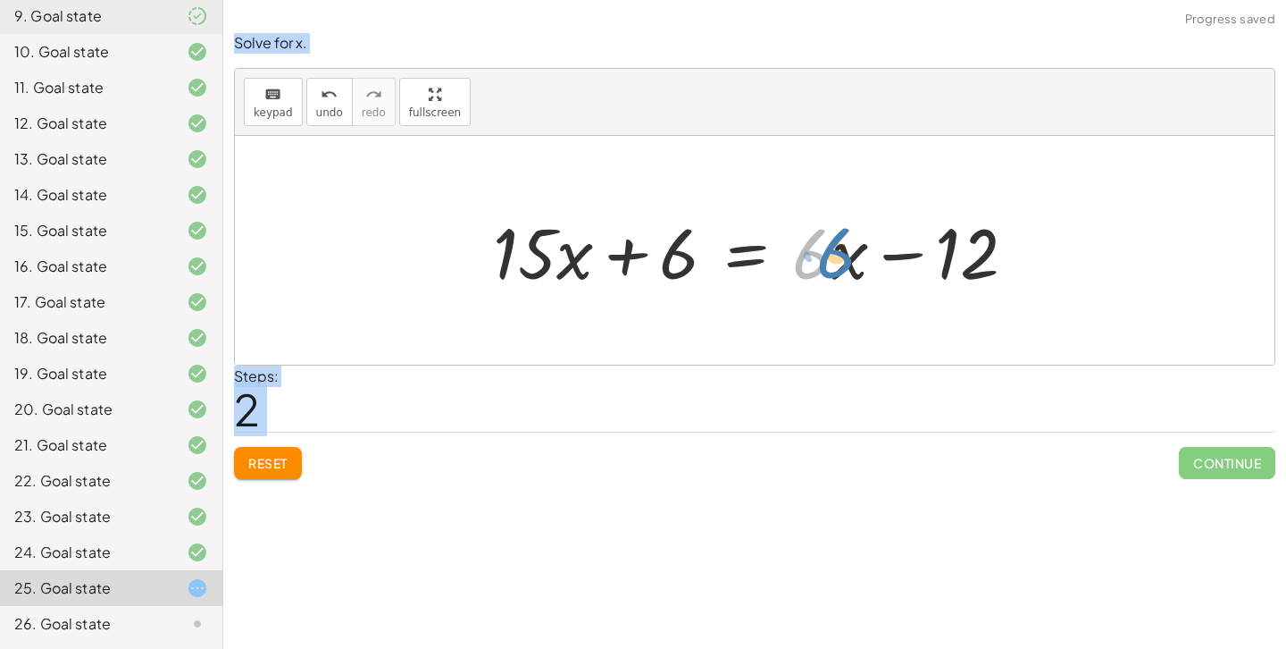
click at [824, 264] on div at bounding box center [762, 251] width 556 height 92
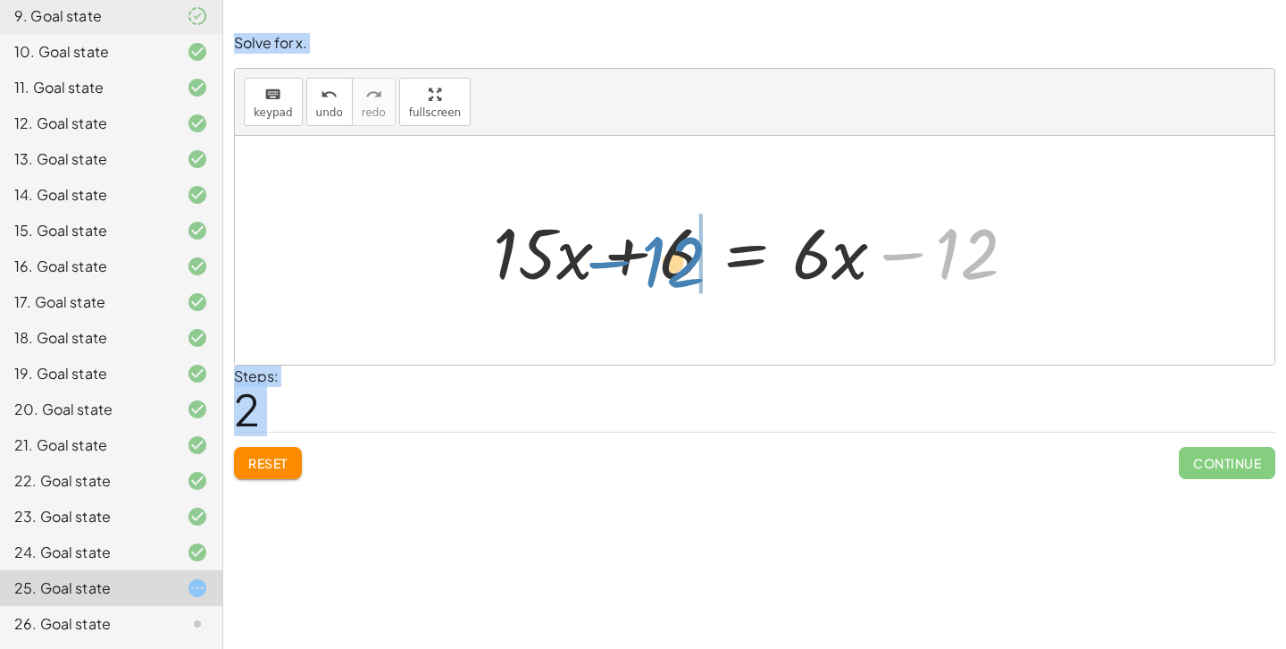
drag, startPoint x: 961, startPoint y: 248, endPoint x: 667, endPoint y: 255, distance: 293.9
click at [667, 255] on div at bounding box center [762, 251] width 556 height 92
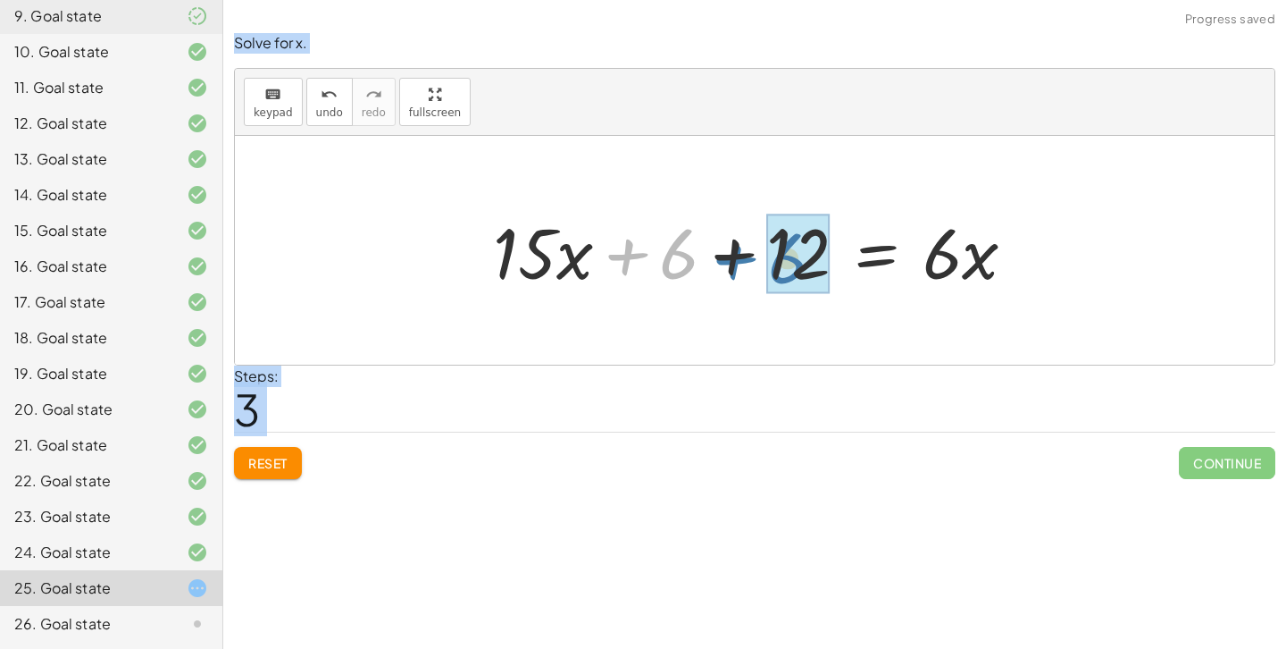
drag, startPoint x: 640, startPoint y: 254, endPoint x: 749, endPoint y: 258, distance: 109.1
click at [749, 258] on div at bounding box center [762, 251] width 556 height 92
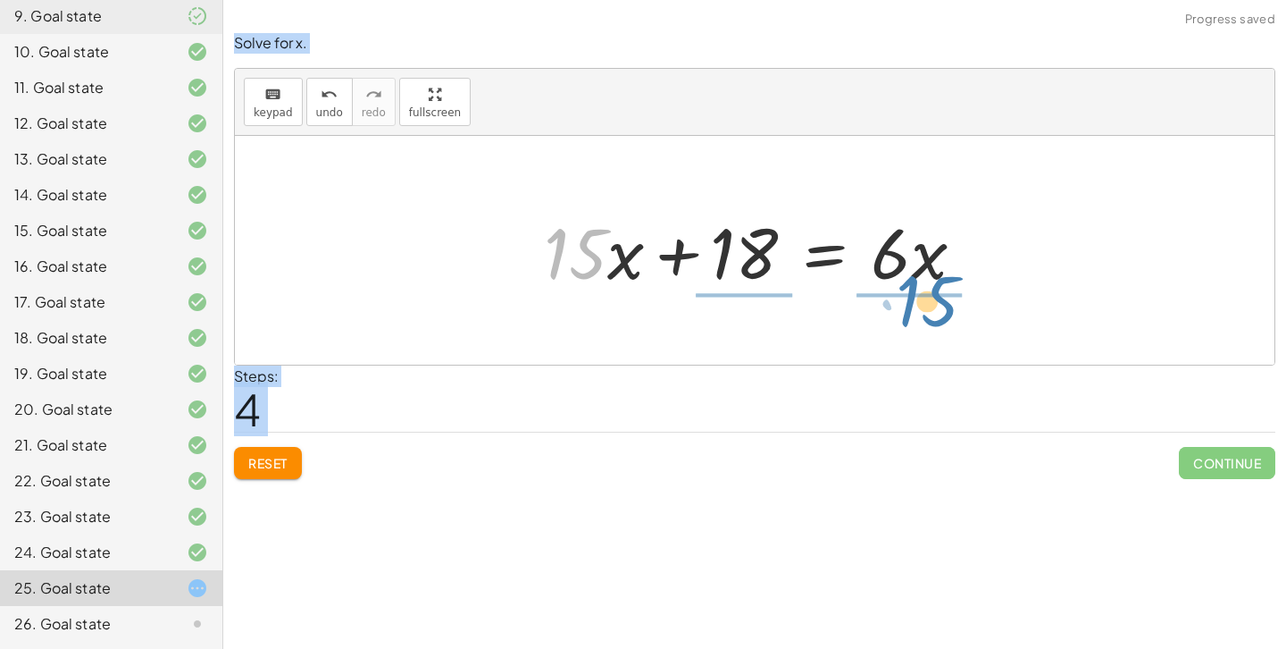
drag, startPoint x: 598, startPoint y: 272, endPoint x: 952, endPoint y: 320, distance: 357.9
click at [952, 320] on div "· 3 · ( + · 5 · x + 2 ) = · 2 · ( + · 3 · x − 6 ) + · 5 · x · 3 + · 2 · 3 = · 2…" at bounding box center [755, 250] width 1040 height 229
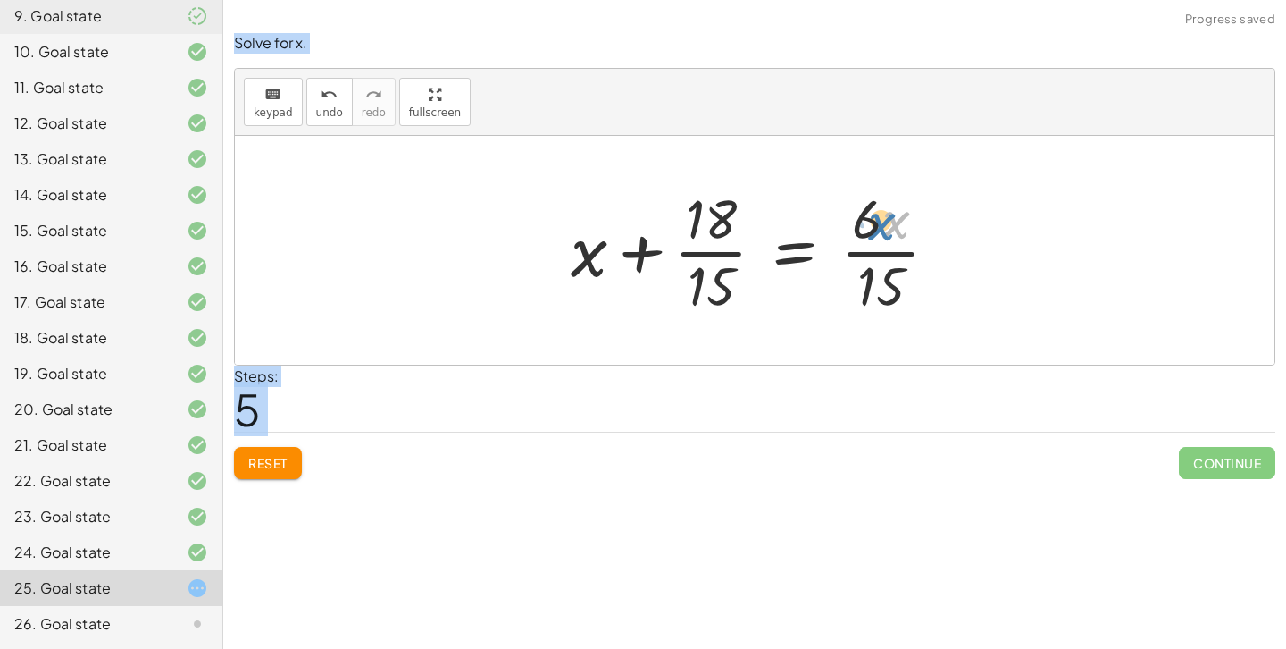
click at [899, 220] on div at bounding box center [762, 250] width 400 height 138
drag, startPoint x: 858, startPoint y: 224, endPoint x: 862, endPoint y: 276, distance: 51.9
click at [891, 221] on div at bounding box center [761, 250] width 399 height 138
drag, startPoint x: 857, startPoint y: 214, endPoint x: 874, endPoint y: 286, distance: 73.4
click at [874, 286] on div at bounding box center [761, 250] width 399 height 138
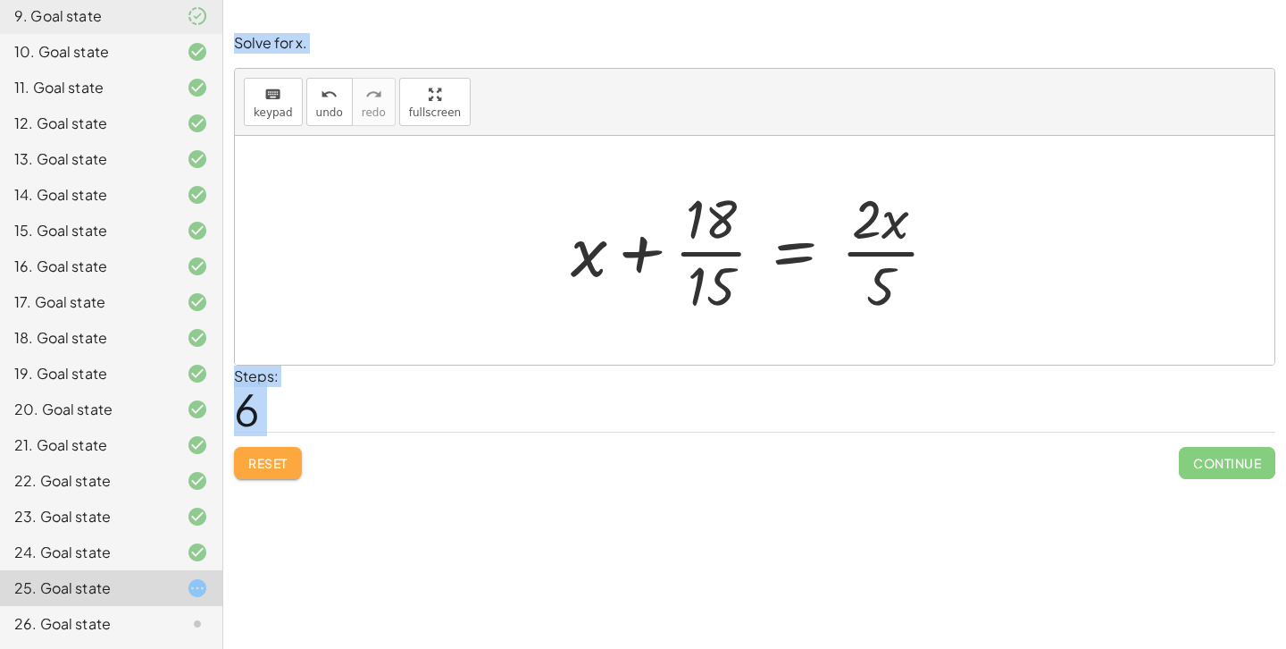
click at [248, 467] on span "Reset" at bounding box center [267, 463] width 39 height 16
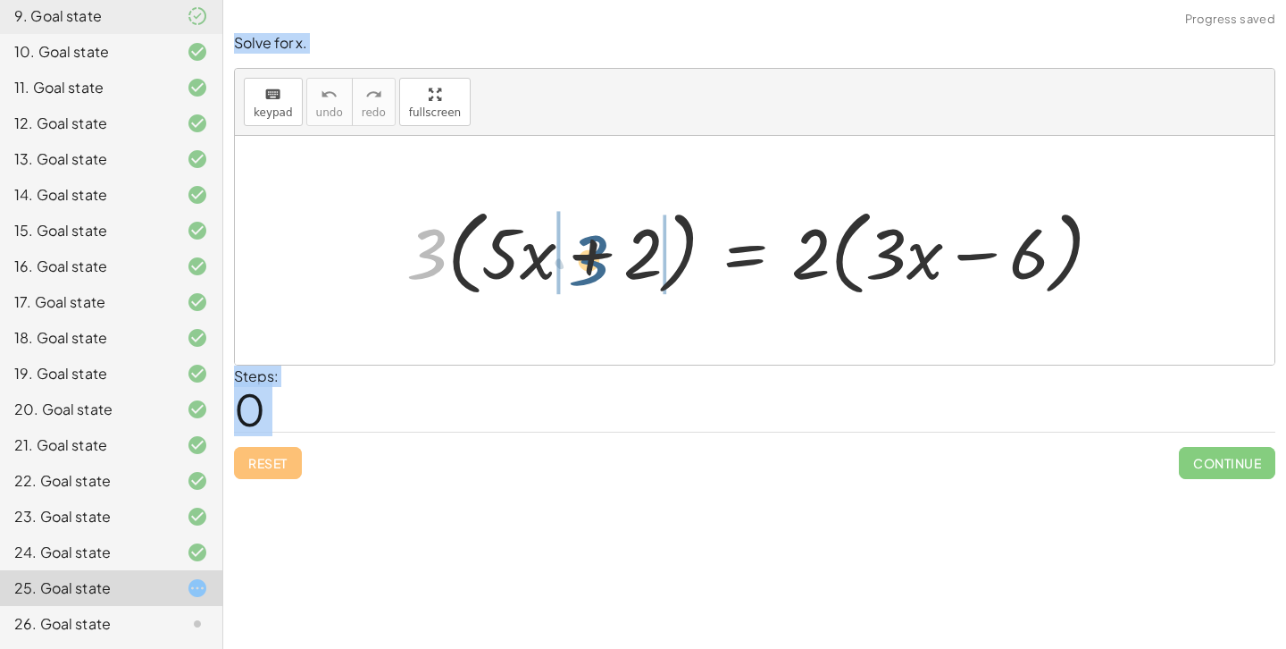
drag, startPoint x: 423, startPoint y: 248, endPoint x: 589, endPoint y: 255, distance: 165.4
click at [589, 255] on div at bounding box center [761, 250] width 728 height 103
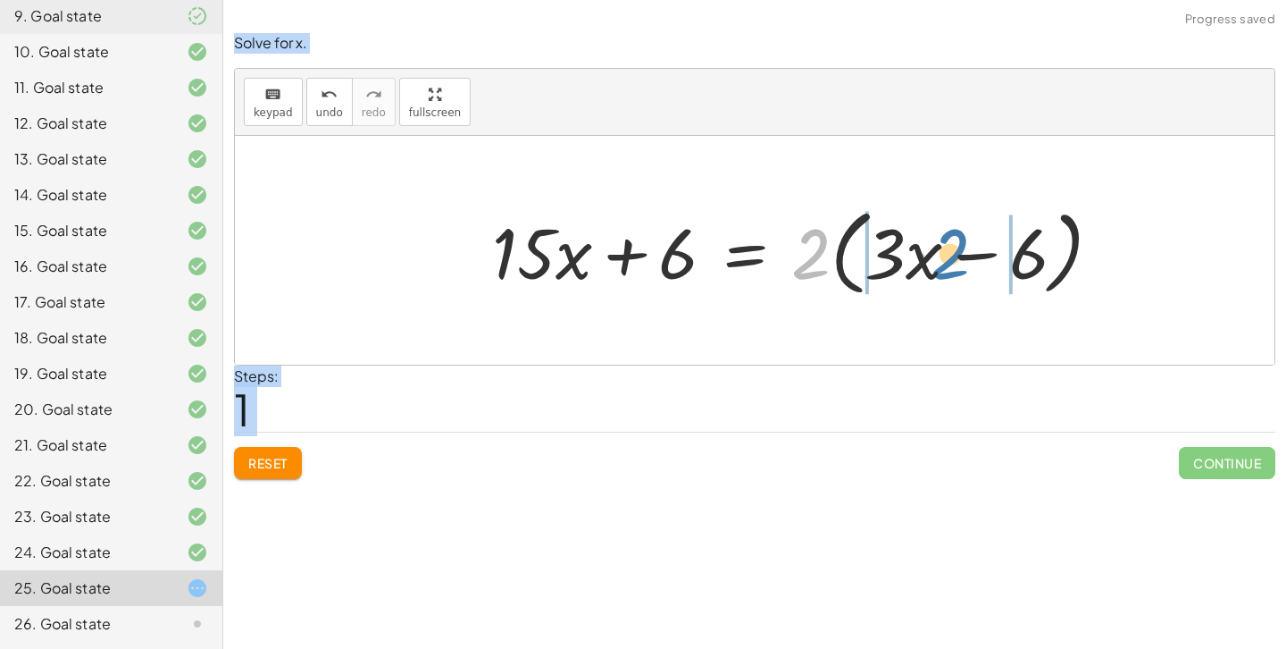
drag, startPoint x: 811, startPoint y: 250, endPoint x: 952, endPoint y: 248, distance: 141.1
click at [952, 248] on div at bounding box center [804, 250] width 642 height 103
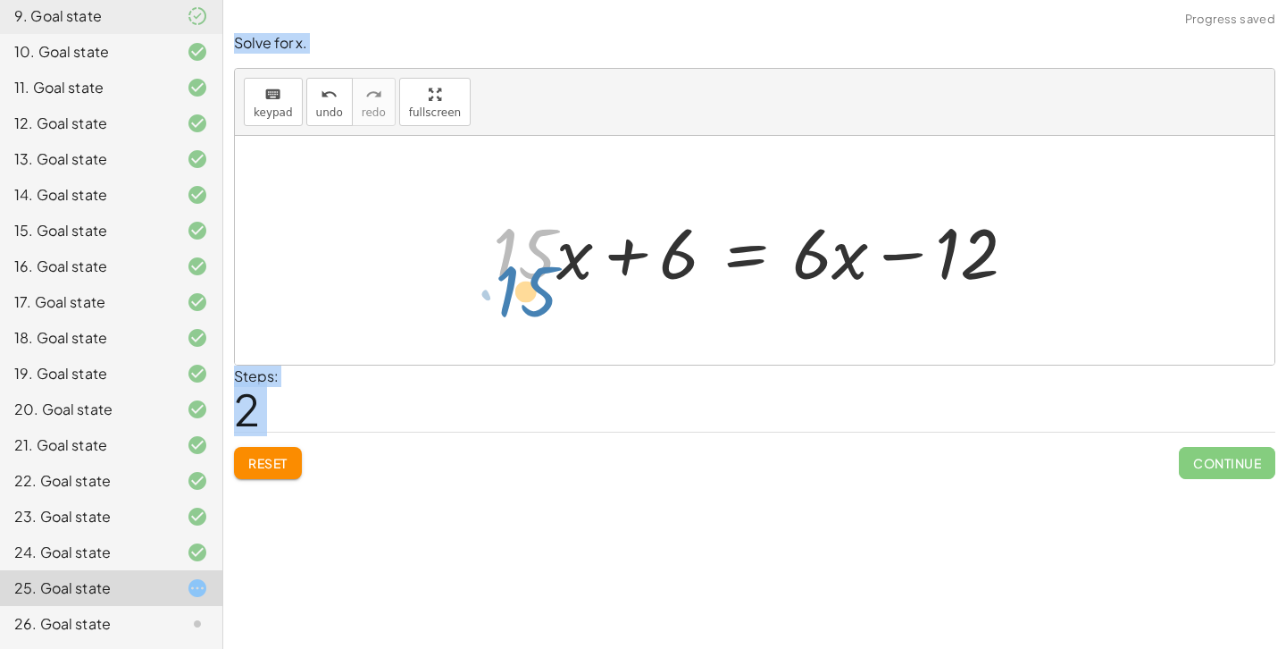
click at [531, 247] on div at bounding box center [762, 251] width 556 height 92
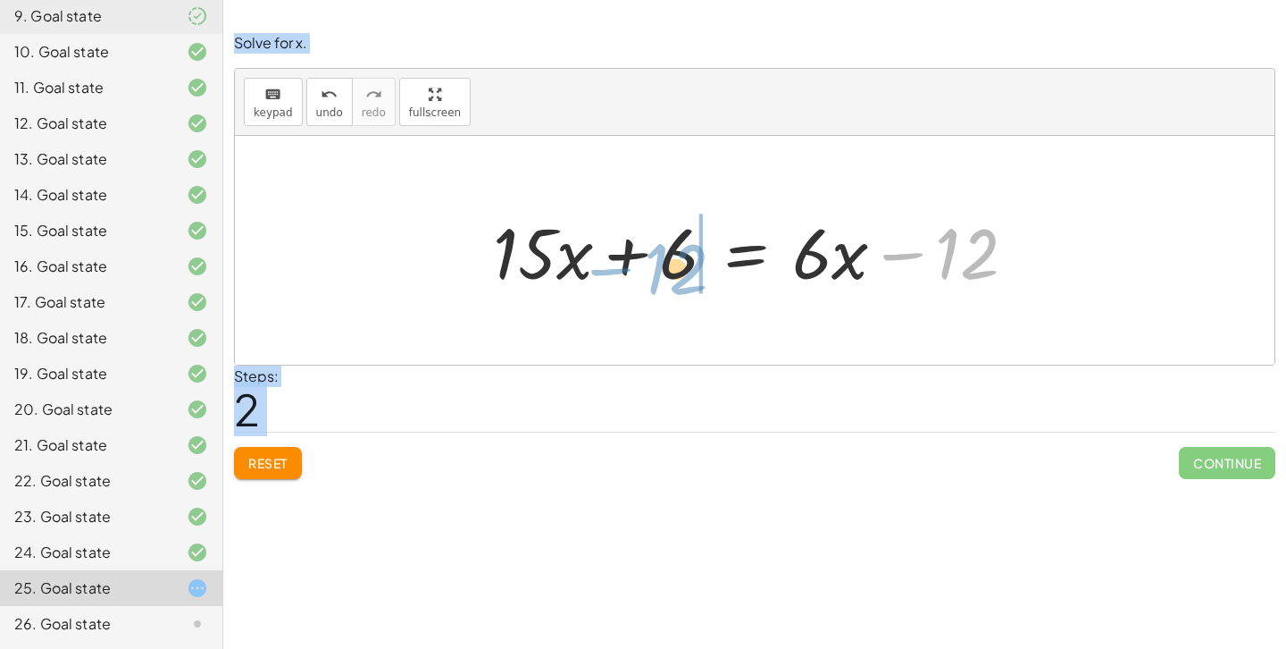
drag, startPoint x: 968, startPoint y: 247, endPoint x: 677, endPoint y: 263, distance: 291.6
click at [677, 263] on div at bounding box center [762, 251] width 556 height 92
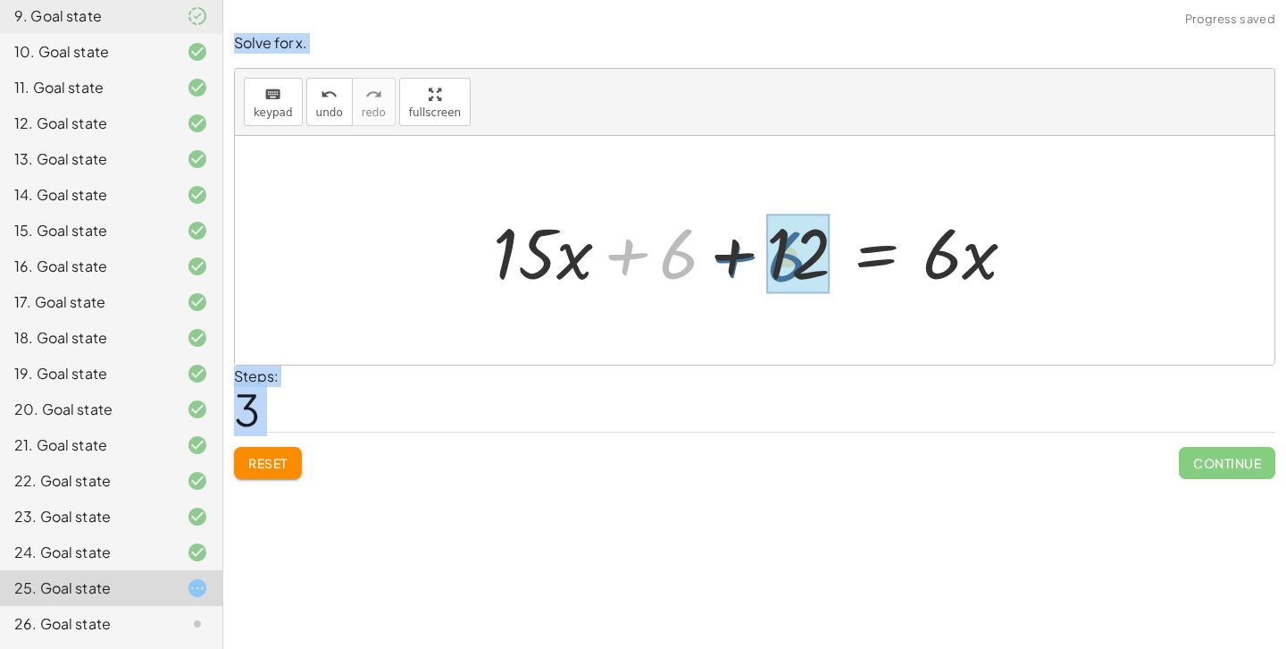
drag, startPoint x: 669, startPoint y: 258, endPoint x: 777, endPoint y: 261, distance: 108.1
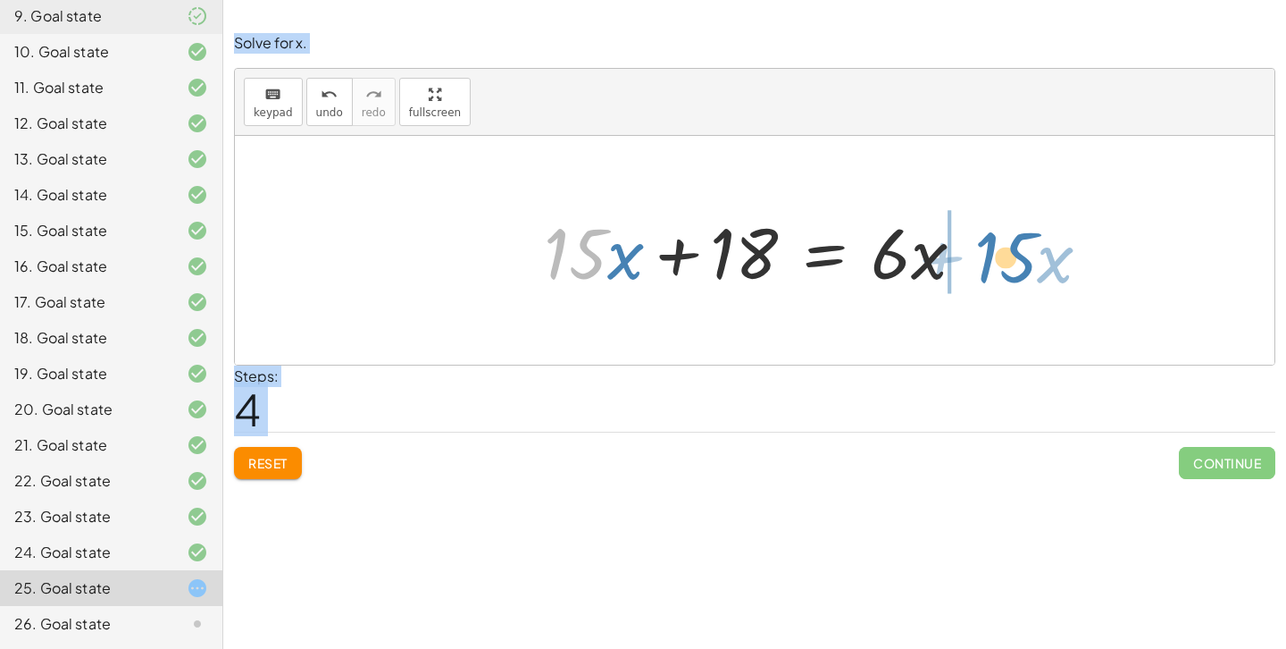
drag, startPoint x: 582, startPoint y: 256, endPoint x: 1012, endPoint y: 260, distance: 430.6
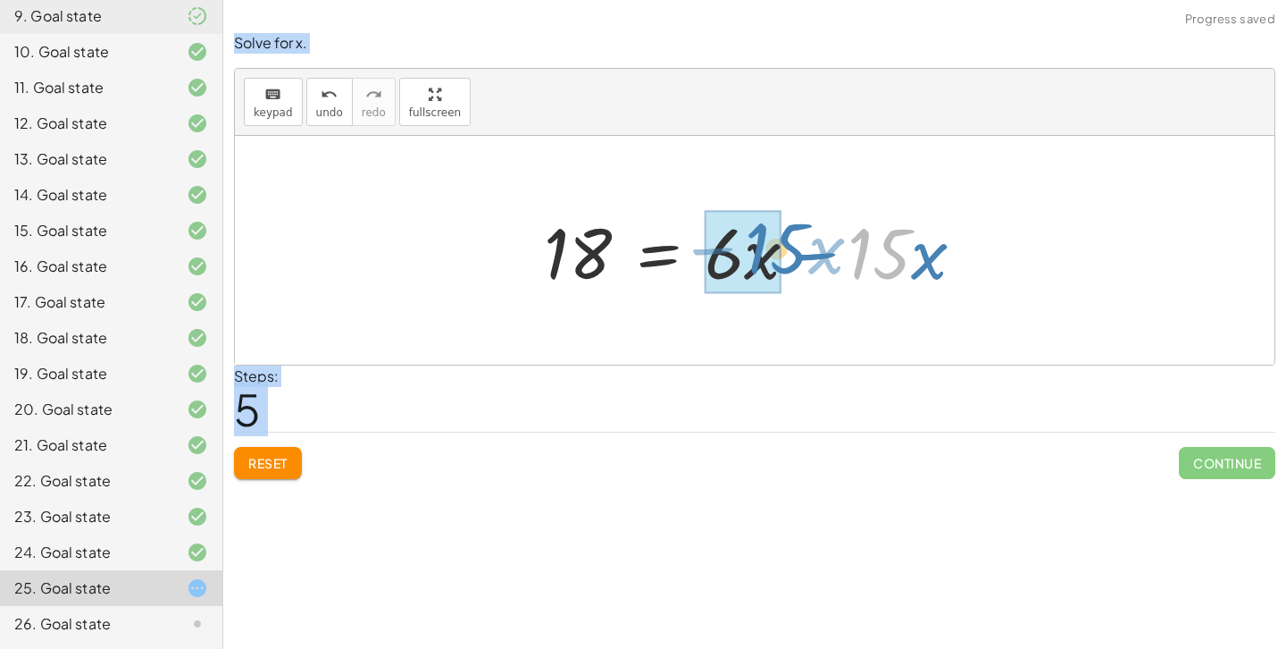
drag, startPoint x: 1045, startPoint y: 248, endPoint x: 943, endPoint y: 245, distance: 101.9
click at [943, 245] on div at bounding box center [761, 251] width 453 height 92
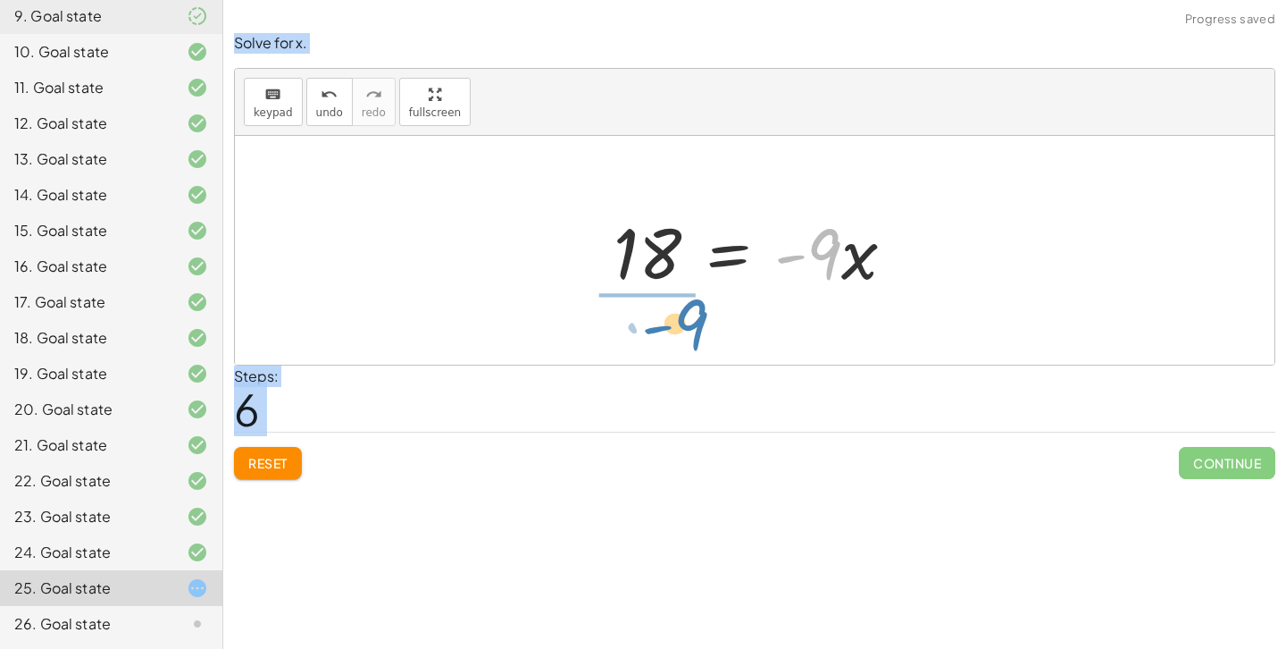
drag, startPoint x: 829, startPoint y: 252, endPoint x: 695, endPoint y: 320, distance: 150.2
click at [695, 320] on div "· 3 · ( + · 5 · x + 2 ) = · 2 · ( + · 3 · x − 6 ) + · 5 · x · 3 + · 2 · 3 = · 2…" at bounding box center [755, 250] width 1040 height 229
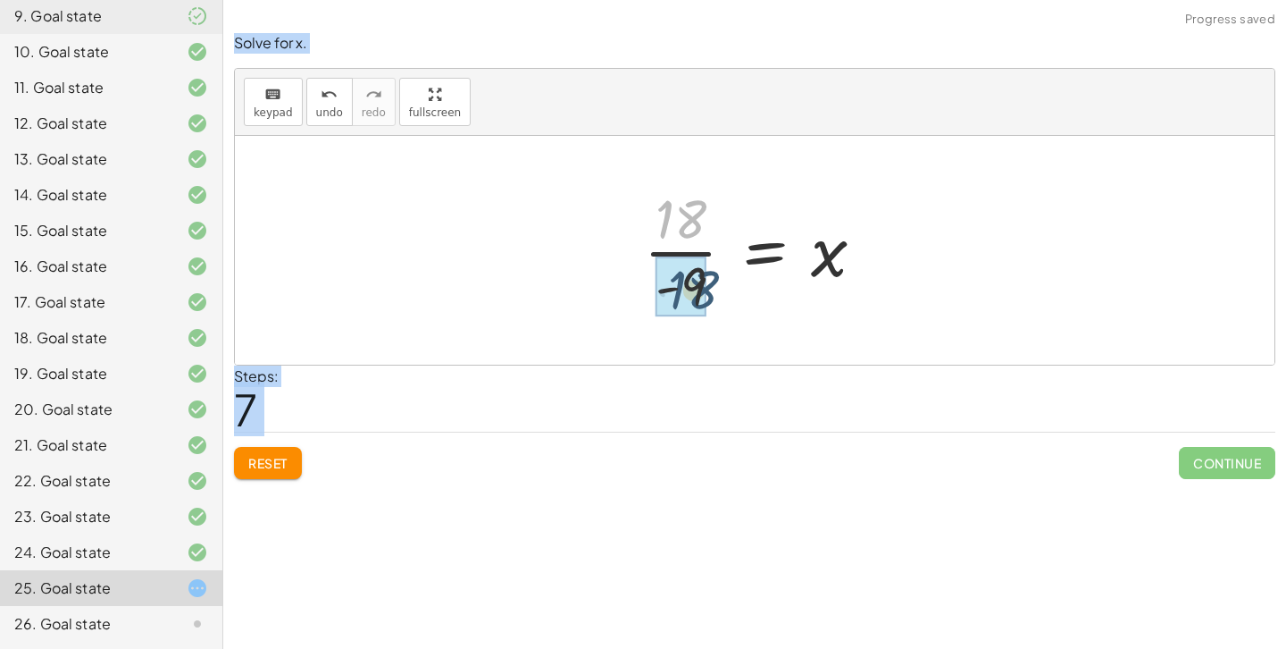
drag, startPoint x: 651, startPoint y: 222, endPoint x: 665, endPoint y: 291, distance: 70.1
drag, startPoint x: 676, startPoint y: 227, endPoint x: 682, endPoint y: 267, distance: 40.6
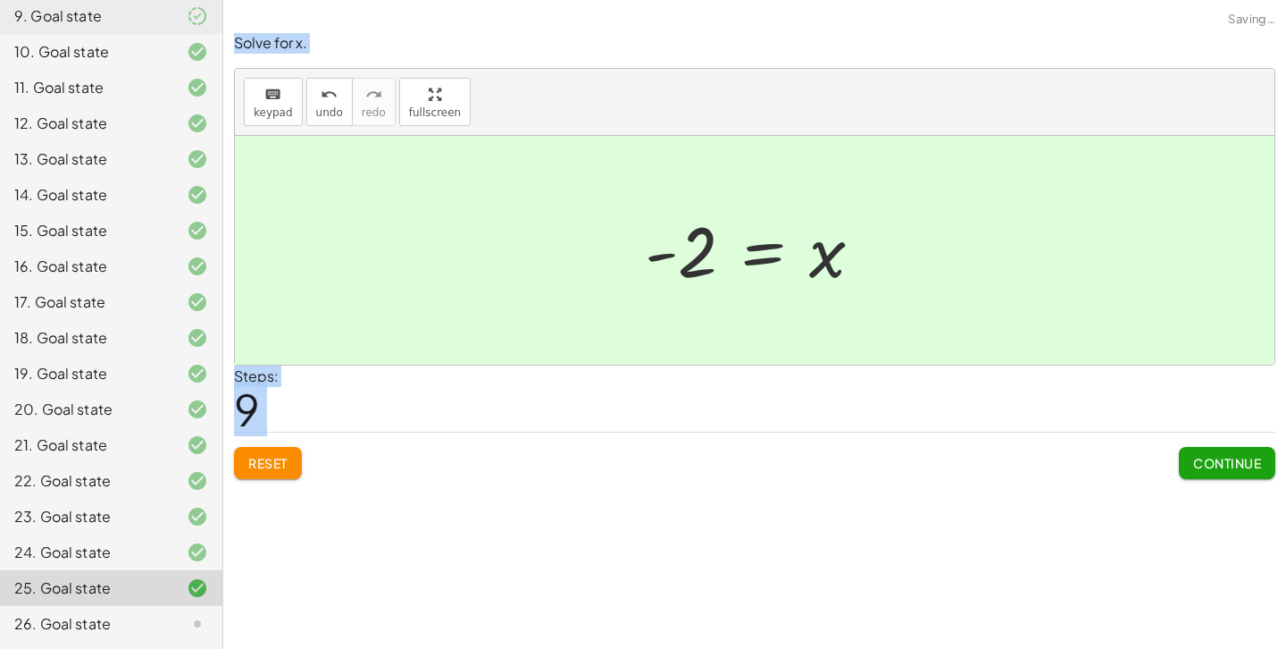
click at [1214, 457] on span "Continue" at bounding box center [1227, 463] width 68 height 16
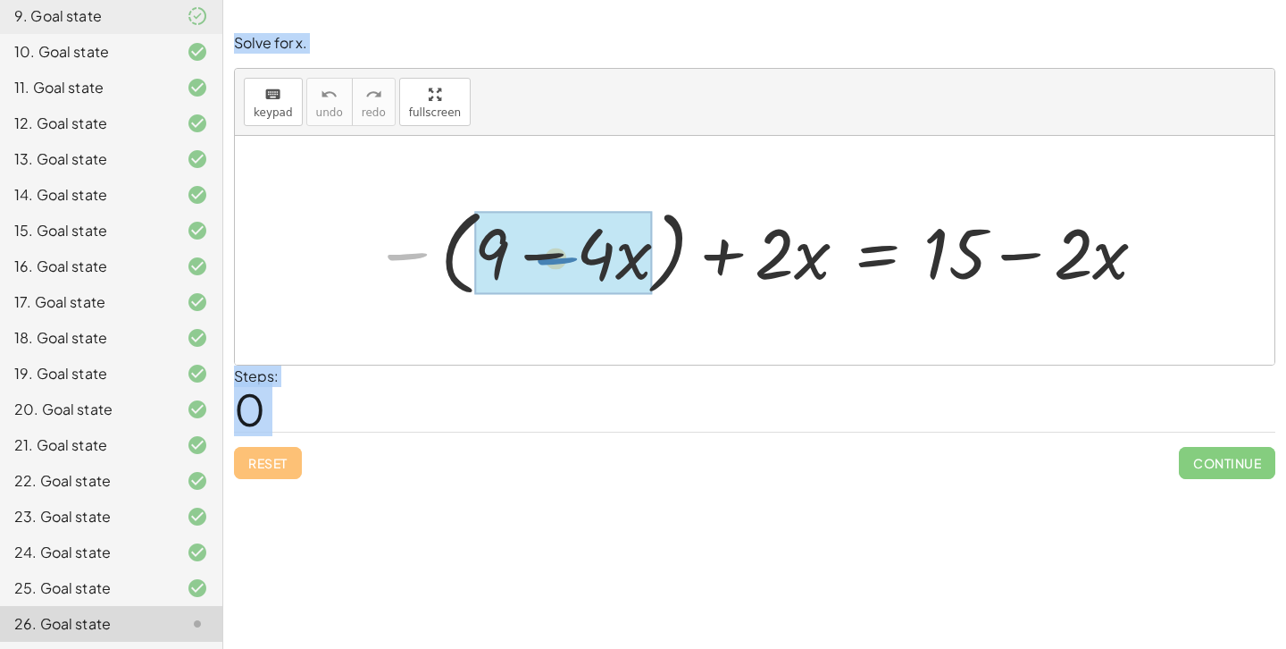
drag, startPoint x: 419, startPoint y: 265, endPoint x: 571, endPoint y: 270, distance: 151.9
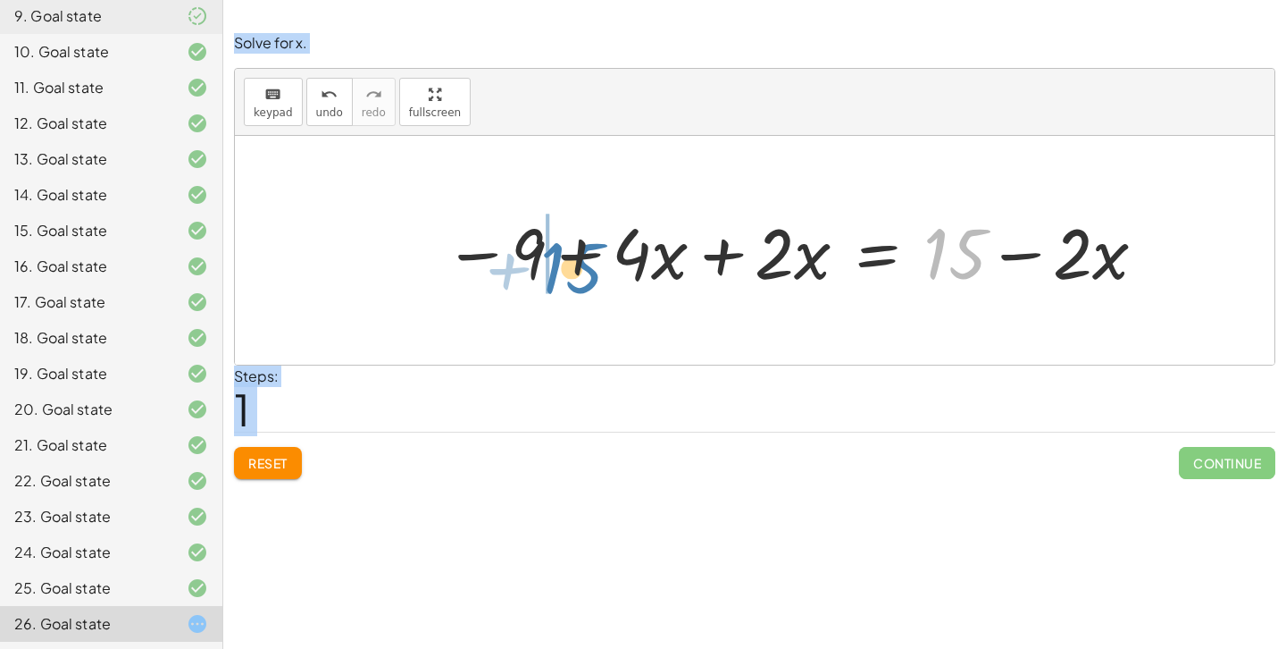
drag, startPoint x: 956, startPoint y: 254, endPoint x: 573, endPoint y: 261, distance: 383.3
click at [573, 261] on div at bounding box center [796, 251] width 723 height 92
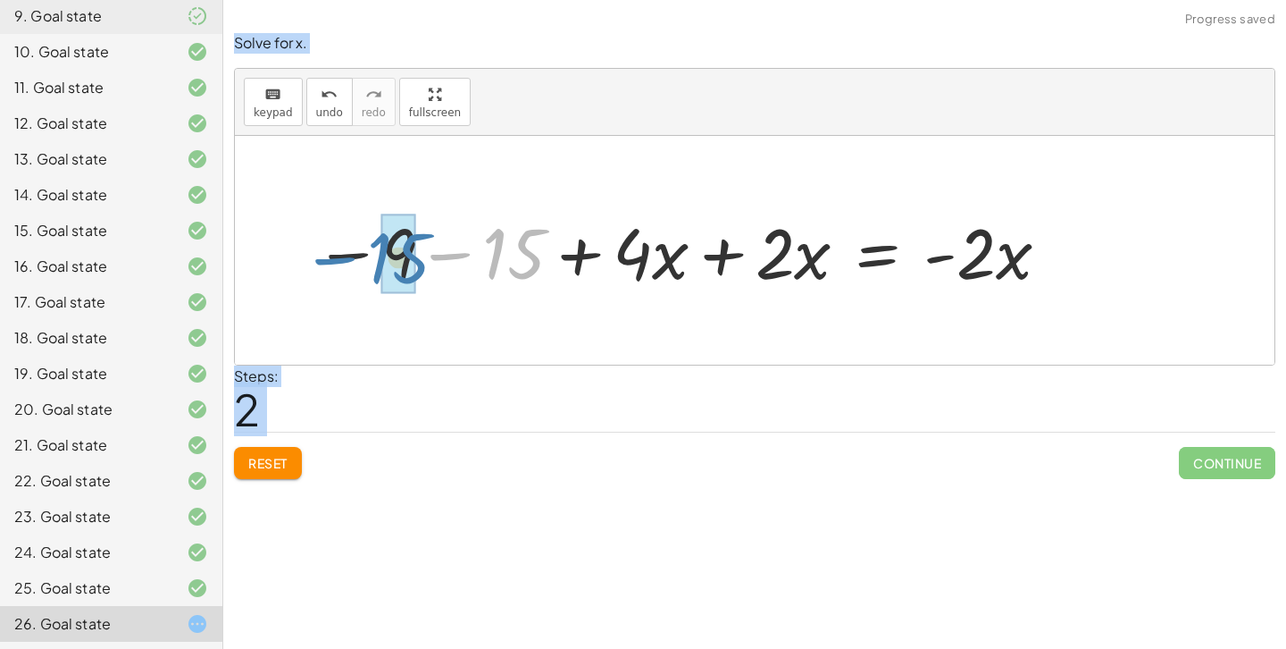
drag, startPoint x: 519, startPoint y: 271, endPoint x: 403, endPoint y: 272, distance: 116.1
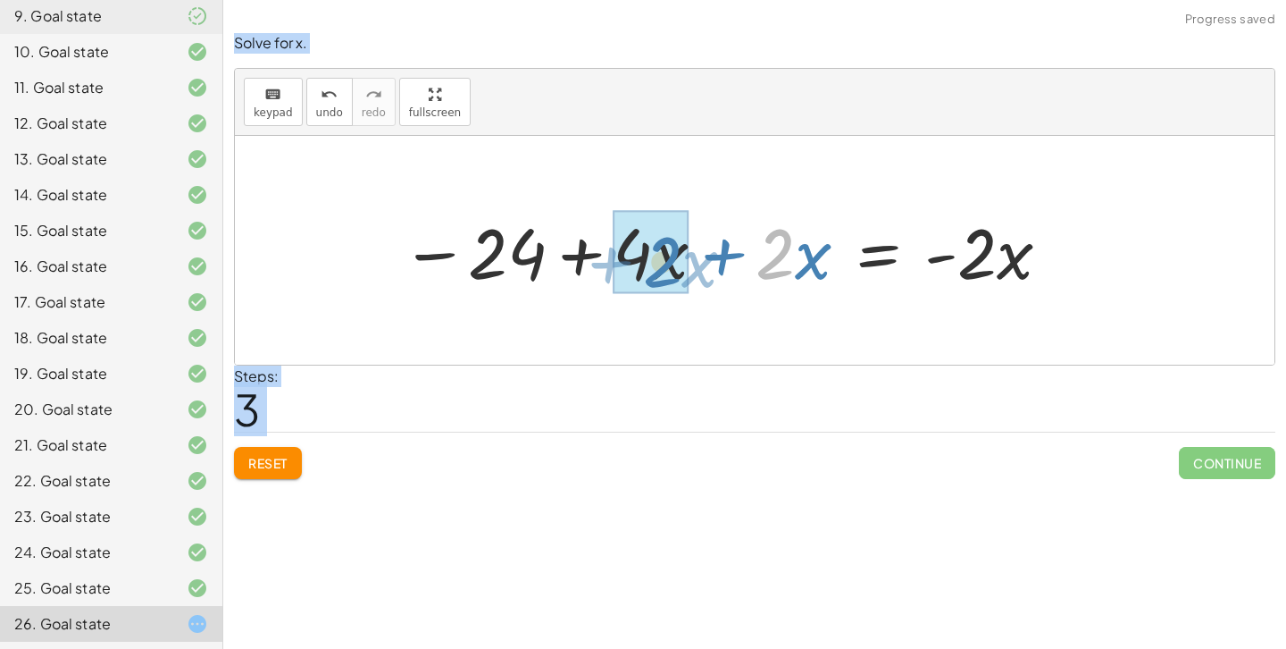
drag, startPoint x: 780, startPoint y: 258, endPoint x: 664, endPoint y: 265, distance: 116.3
click at [664, 265] on div at bounding box center [727, 251] width 670 height 92
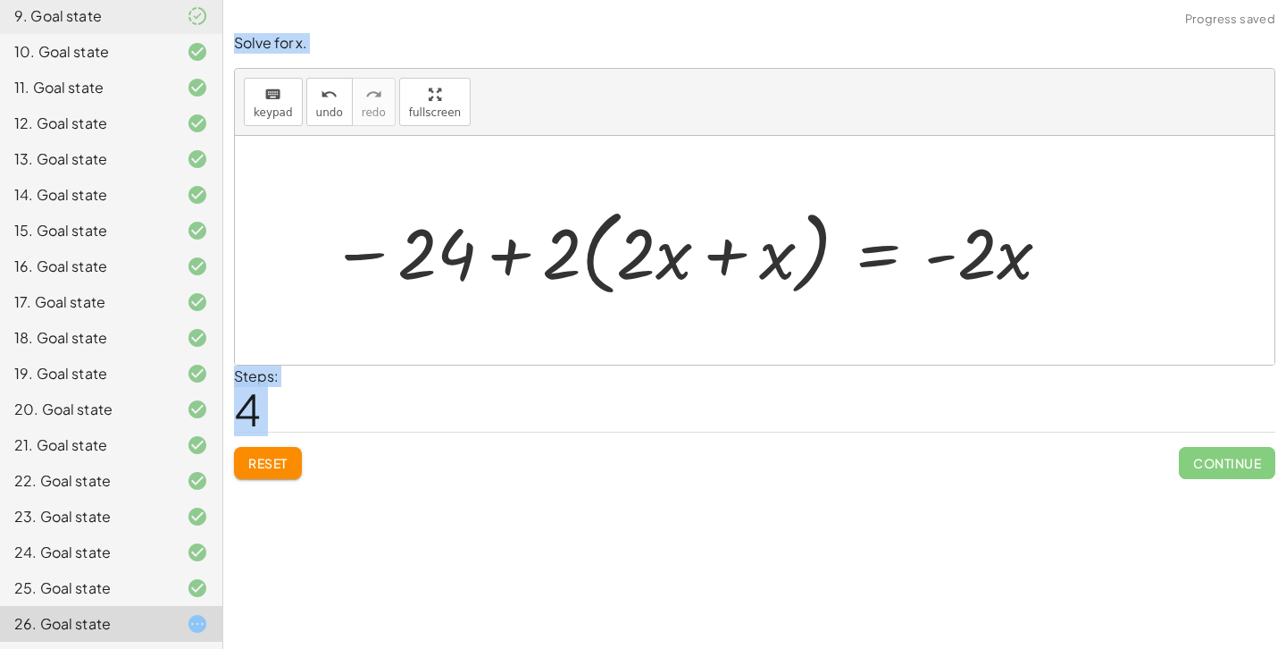
click at [274, 463] on span "Reset" at bounding box center [267, 463] width 39 height 16
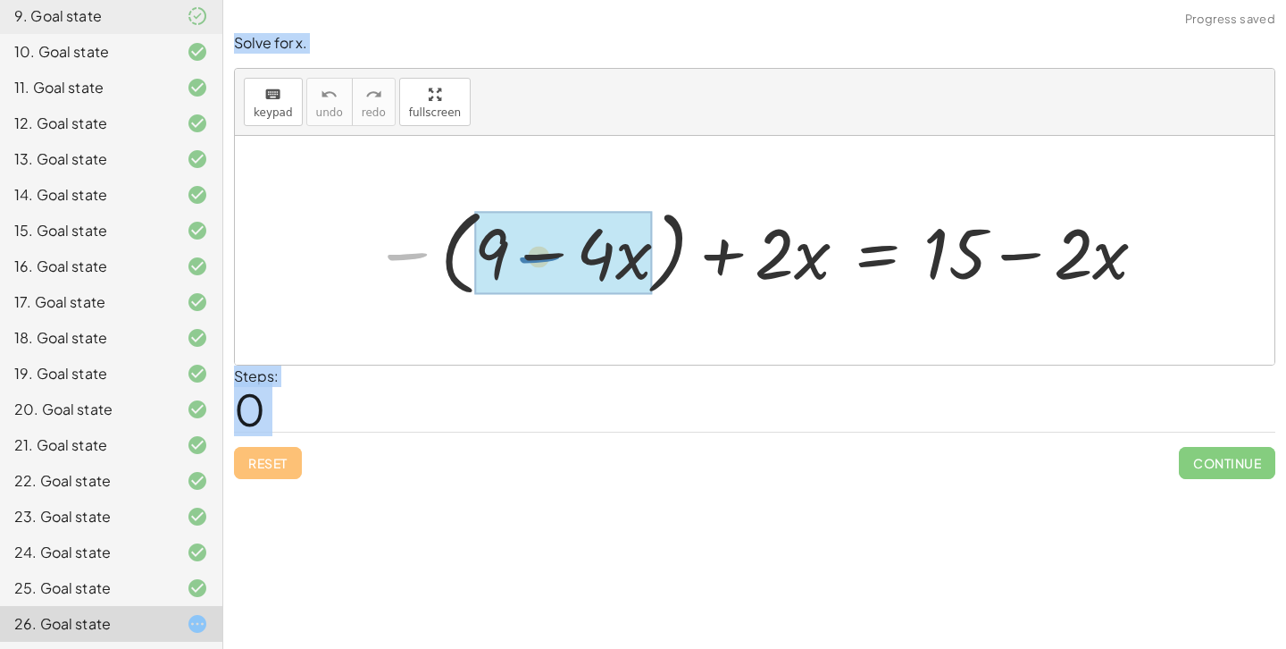
drag, startPoint x: 408, startPoint y: 255, endPoint x: 542, endPoint y: 256, distance: 134.0
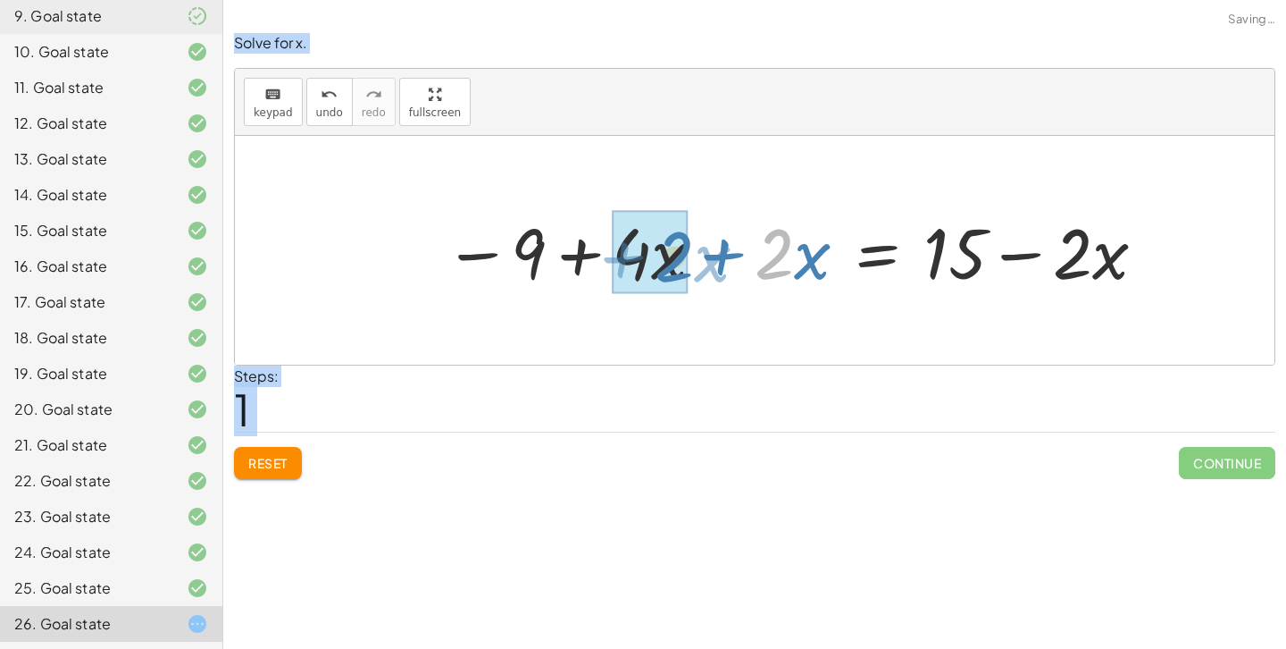
drag, startPoint x: 758, startPoint y: 266, endPoint x: 657, endPoint y: 269, distance: 101.0
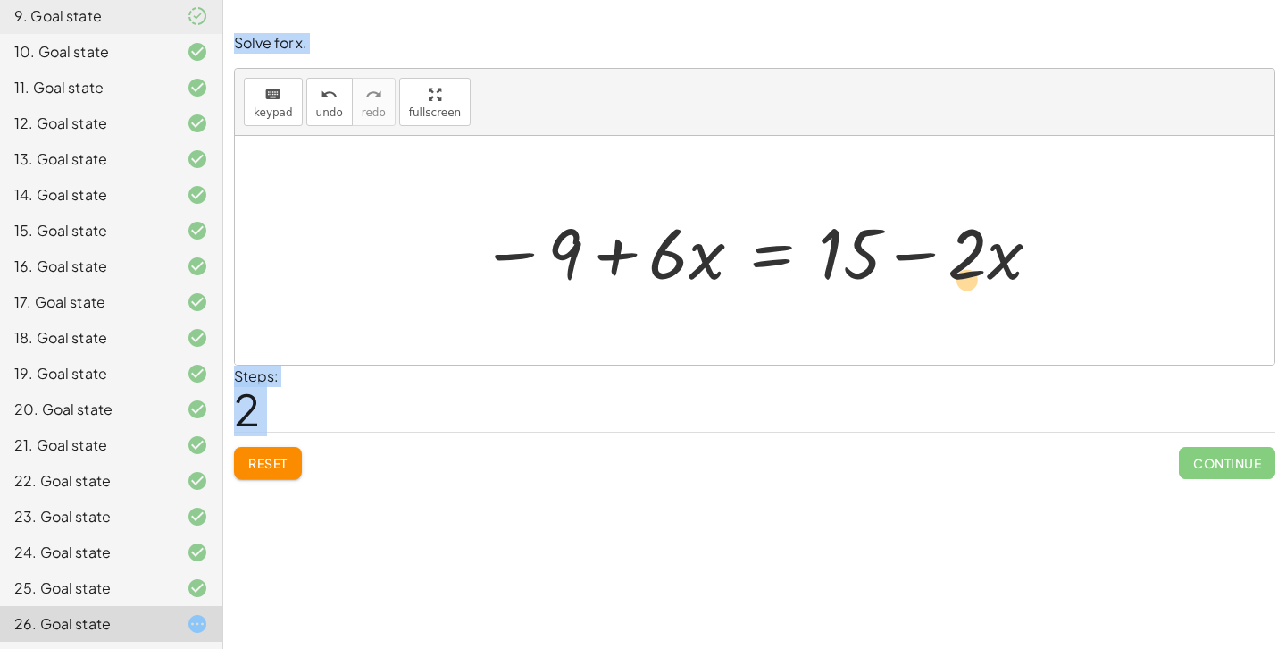
drag, startPoint x: 966, startPoint y: 255, endPoint x: 967, endPoint y: 277, distance: 21.5
click at [967, 279] on div at bounding box center [762, 251] width 581 height 92
drag, startPoint x: 844, startPoint y: 257, endPoint x: 574, endPoint y: 256, distance: 269.8
click at [574, 256] on div at bounding box center [762, 251] width 581 height 92
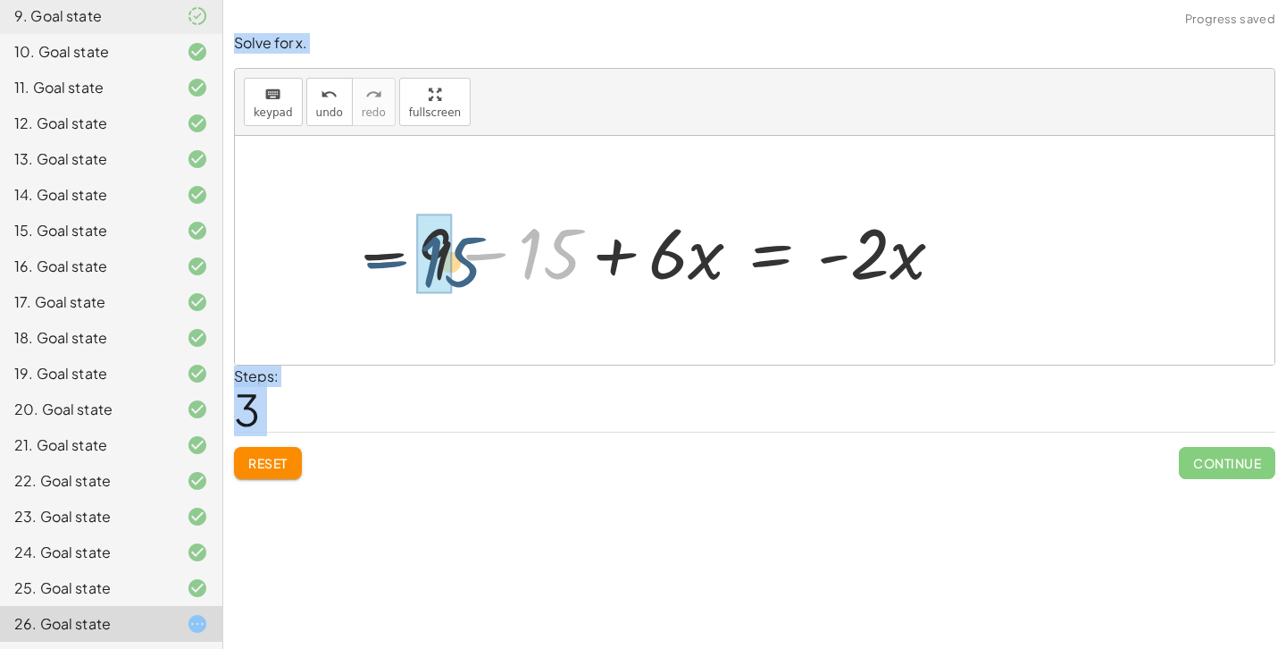
drag, startPoint x: 532, startPoint y: 254, endPoint x: 432, endPoint y: 261, distance: 100.3
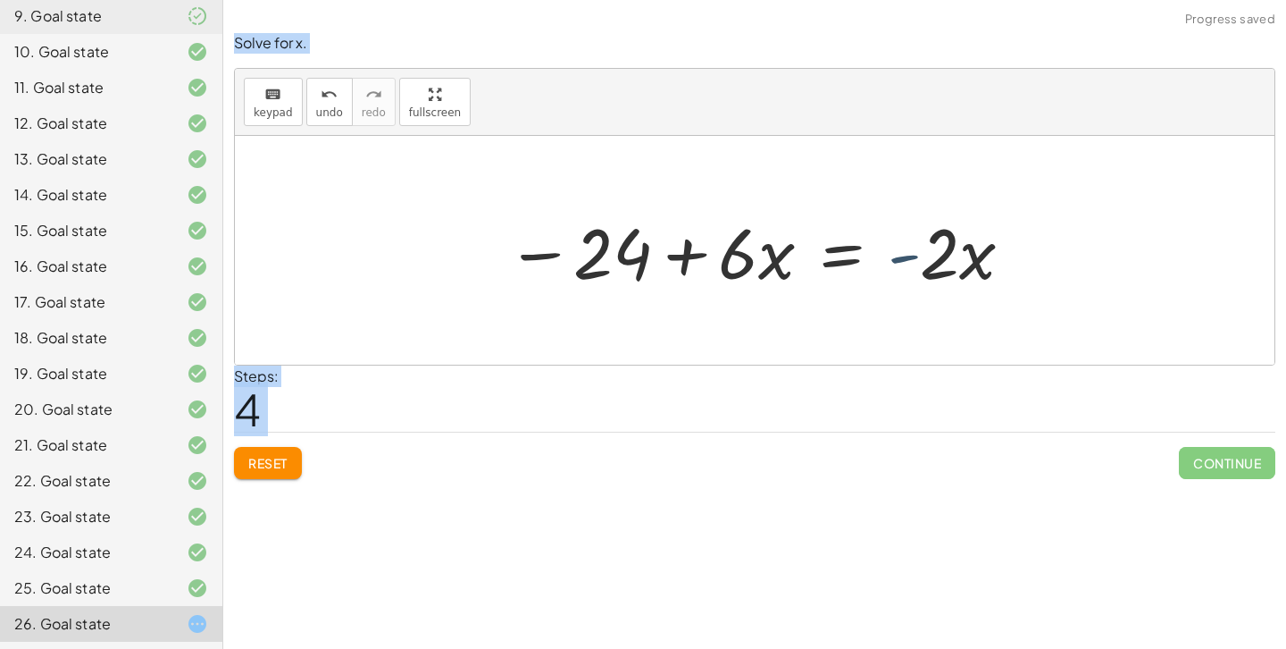
click at [905, 250] on div at bounding box center [761, 251] width 527 height 92
drag, startPoint x: 752, startPoint y: 266, endPoint x: 1082, endPoint y: 268, distance: 329.6
click at [1082, 268] on div "− ( + 9 − · 4 · x ) + · 2 · x = + 15 − · 2 · x − 9 + · 4 · x + · 2 · x = + 15 −…" at bounding box center [755, 250] width 1040 height 229
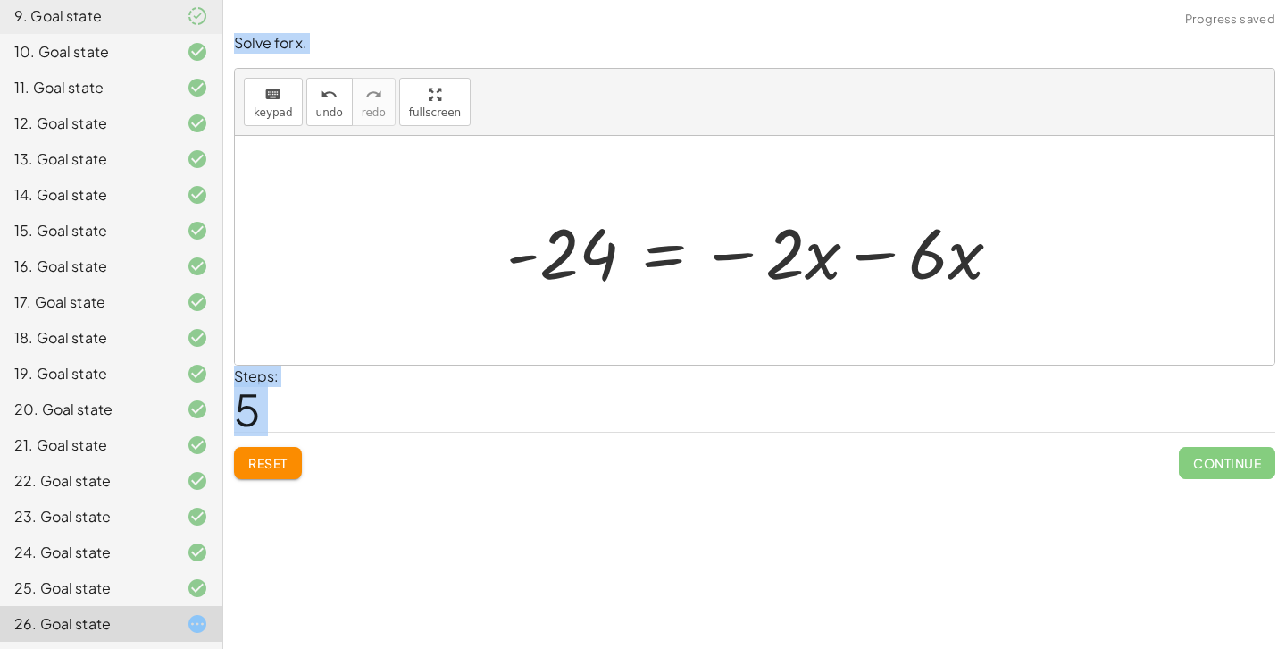
click at [1119, 255] on div at bounding box center [755, 250] width 1040 height 229
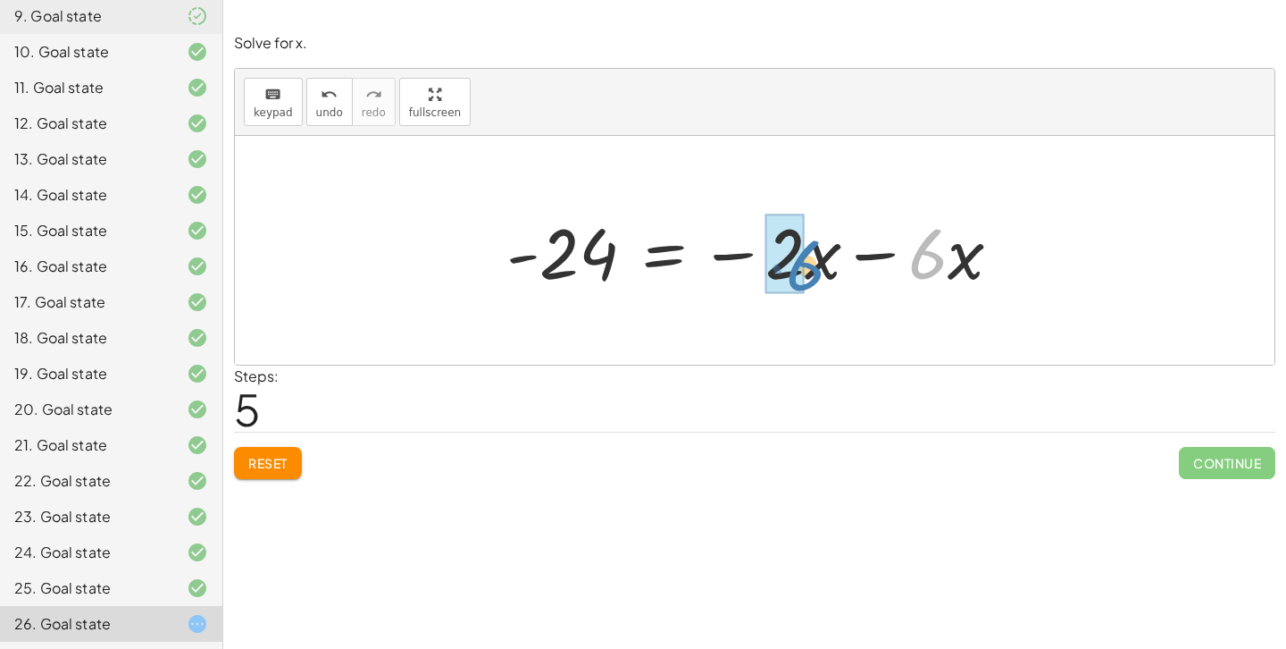
drag, startPoint x: 945, startPoint y: 246, endPoint x: 812, endPoint y: 255, distance: 133.5
click at [812, 255] on div at bounding box center [761, 251] width 527 height 92
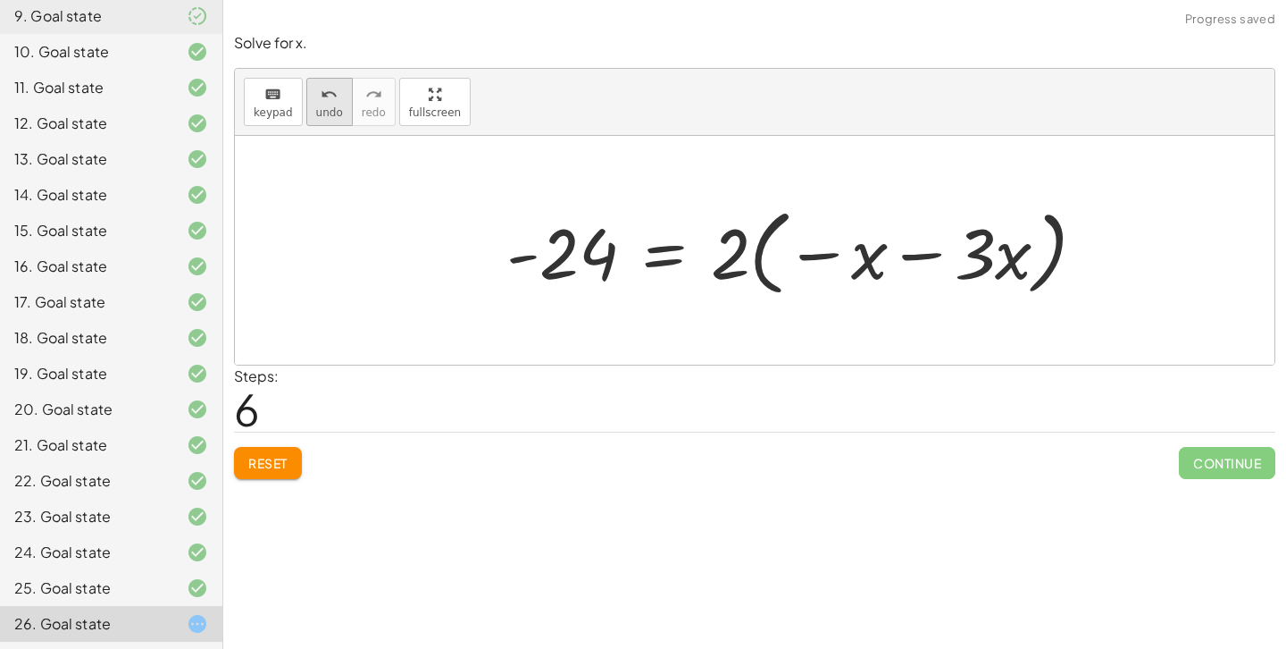
click at [322, 106] on span "undo" at bounding box center [329, 112] width 27 height 13
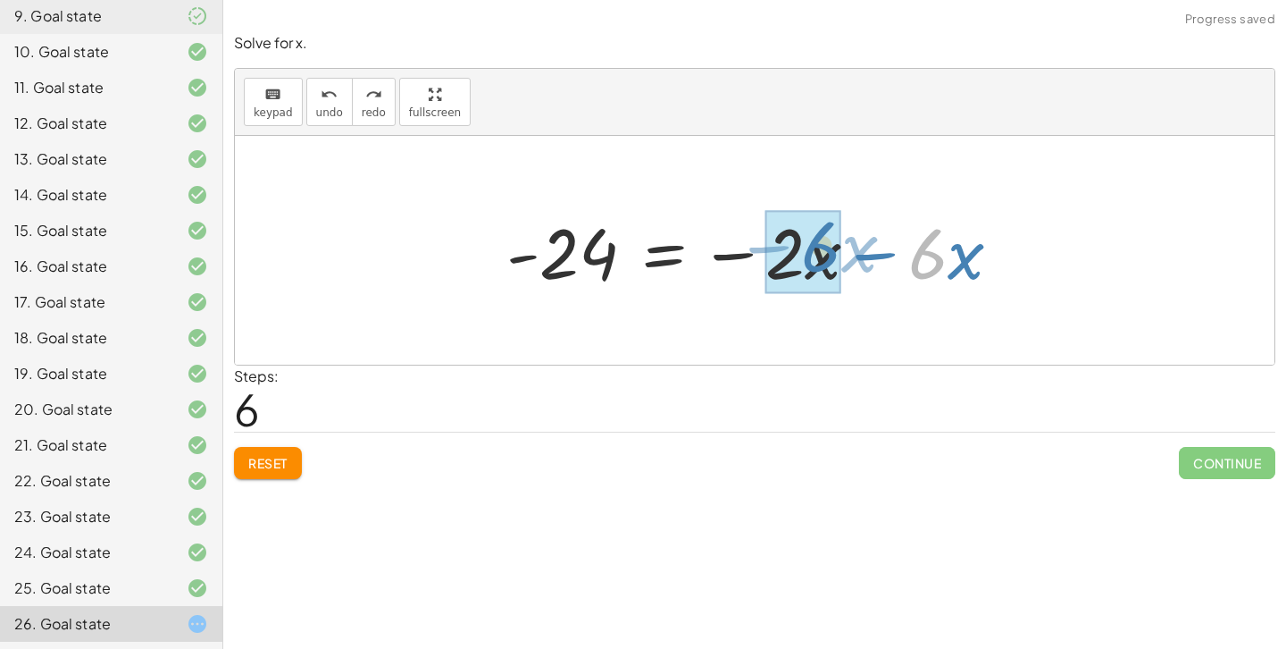
drag, startPoint x: 945, startPoint y: 263, endPoint x: 839, endPoint y: 256, distance: 106.5
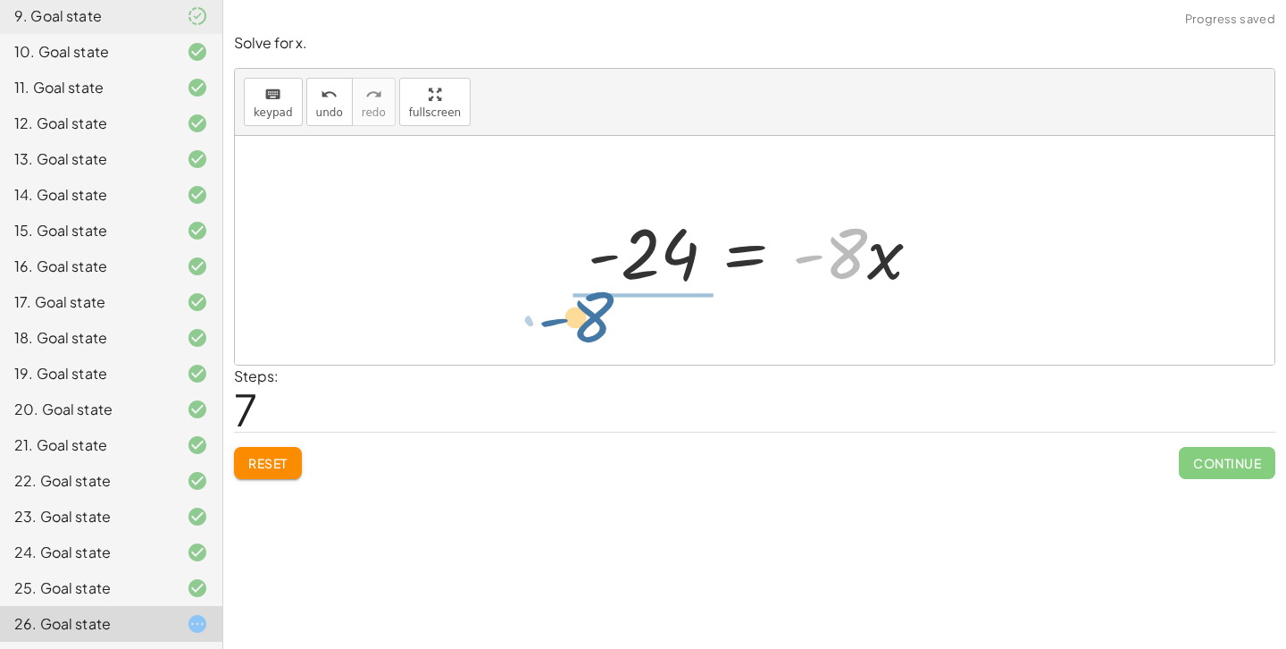
drag, startPoint x: 842, startPoint y: 253, endPoint x: 592, endPoint y: 310, distance: 256.6
click at [592, 310] on div "− ( + 9 − · 4 · x ) + · 2 · x = + 15 − · 2 · x − 9 + · 4 · x + · 2 · x = + 15 −…" at bounding box center [755, 250] width 1040 height 229
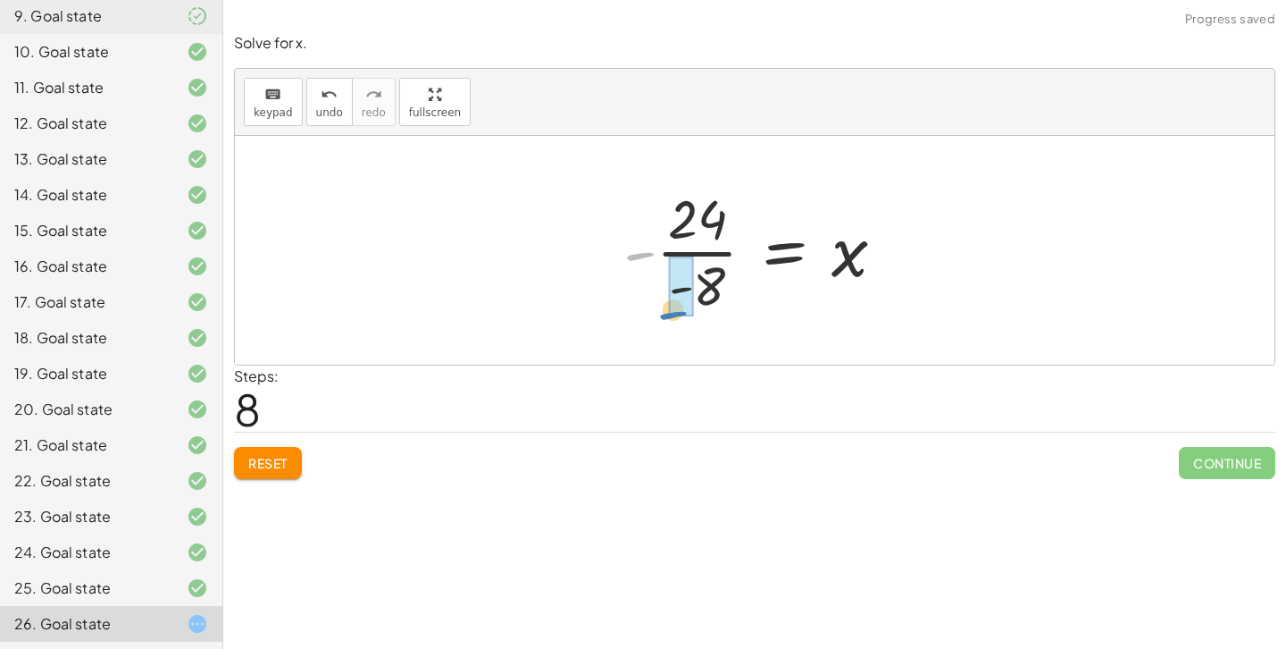
drag, startPoint x: 651, startPoint y: 219, endPoint x: 686, endPoint y: 271, distance: 62.4
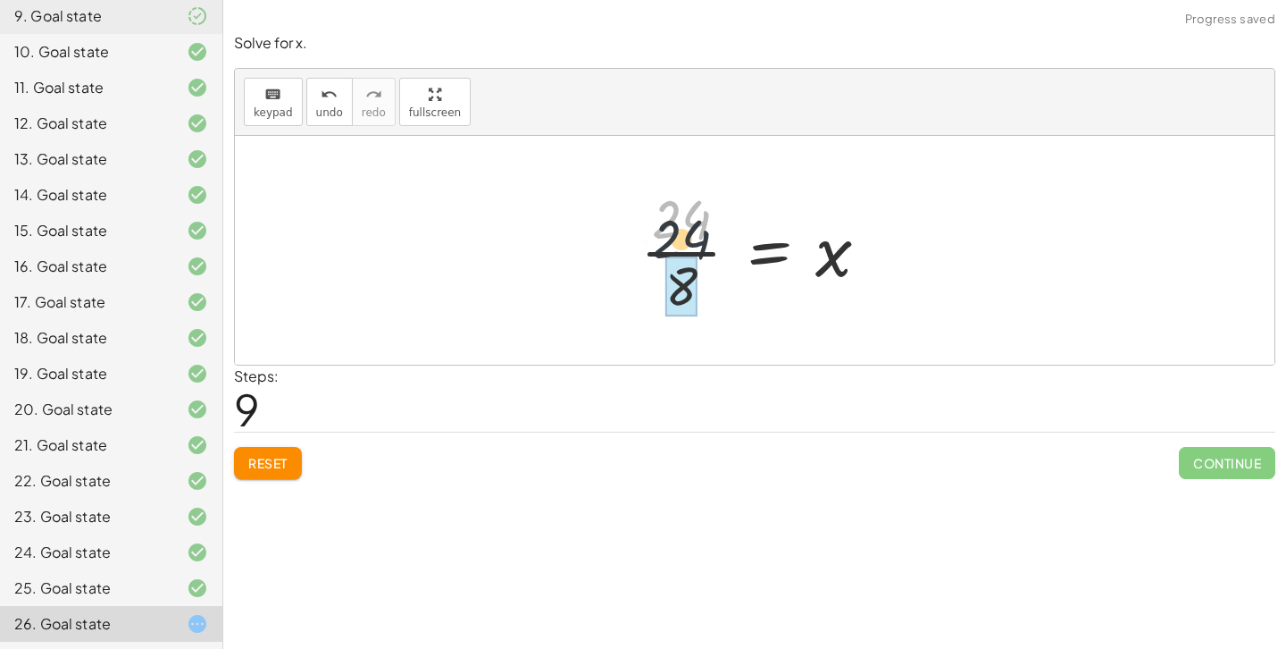
drag, startPoint x: 672, startPoint y: 228, endPoint x: 678, endPoint y: 278, distance: 50.4
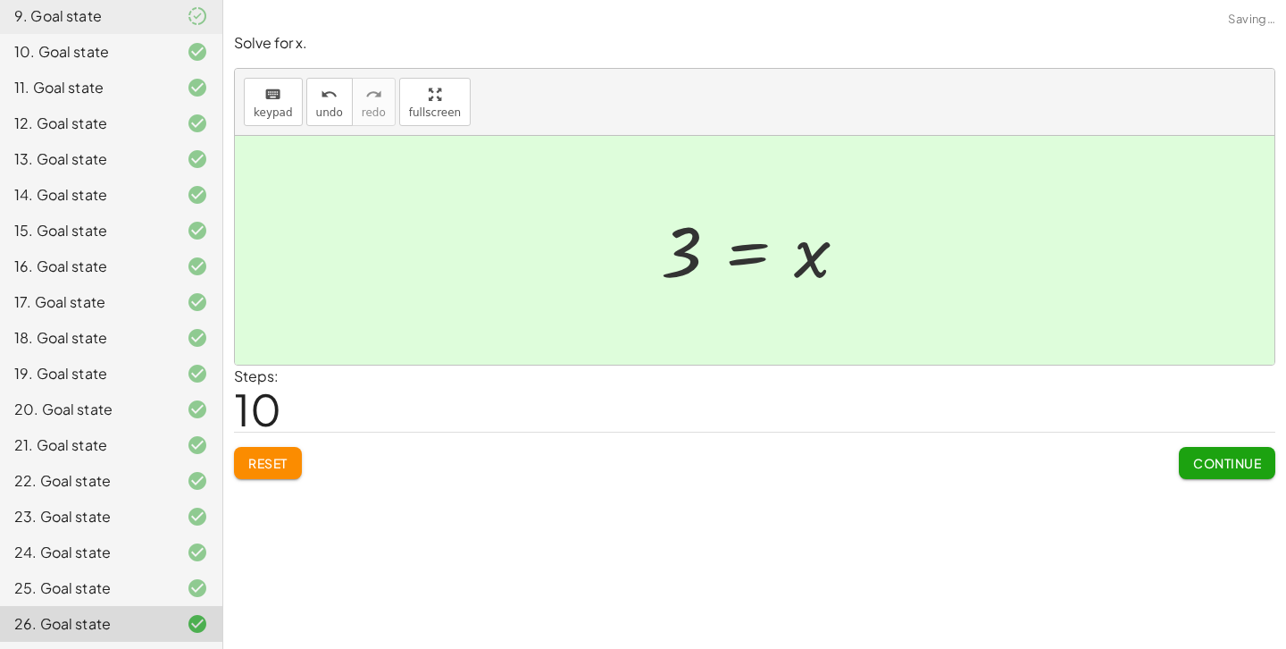
click at [1218, 463] on span "Continue" at bounding box center [1227, 463] width 68 height 16
